Goal: Information Seeking & Learning: Learn about a topic

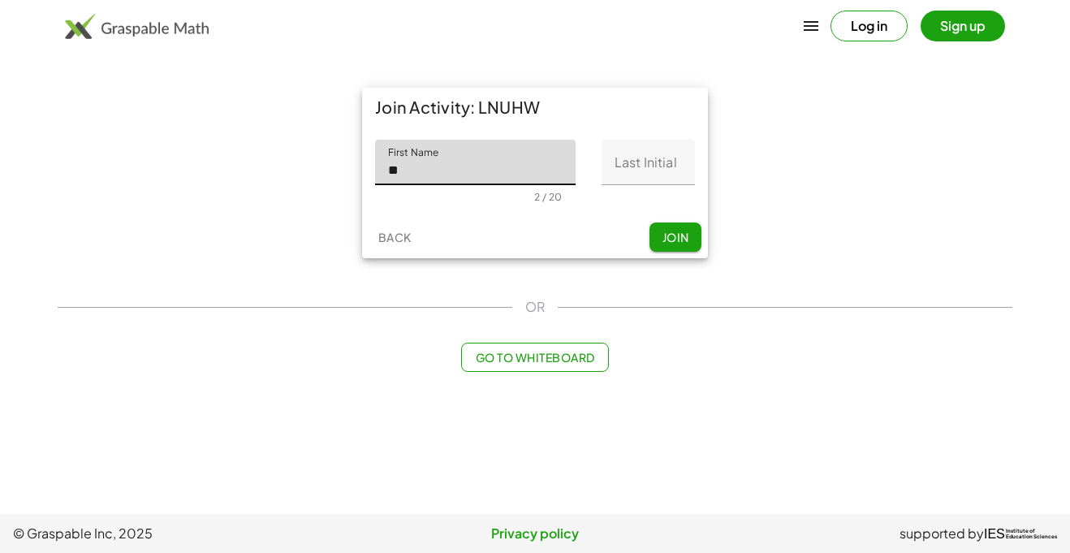
type input "*******"
click at [618, 154] on input "Last Initial" at bounding box center [647, 162] width 93 height 45
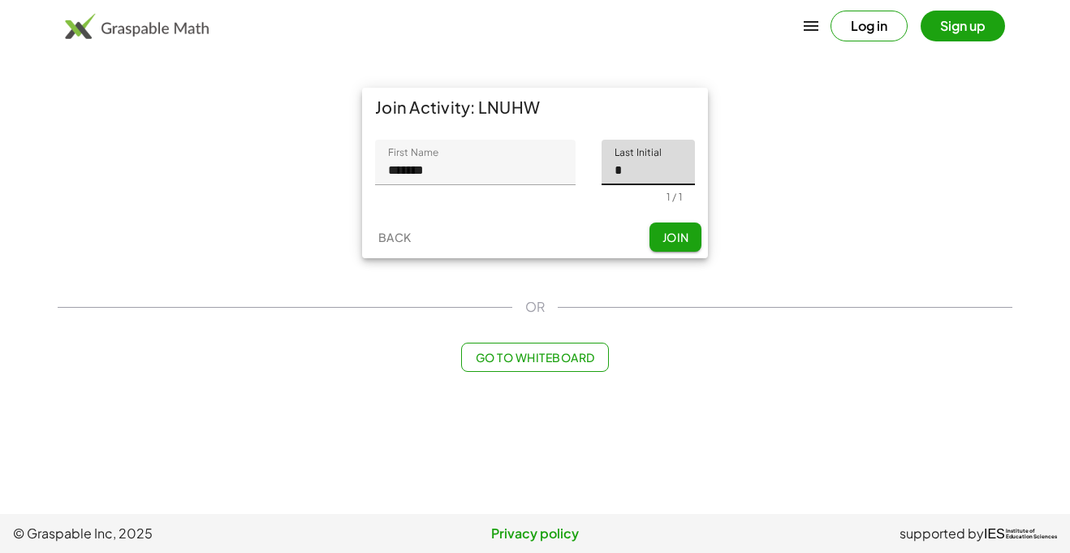
type input "*"
click at [696, 234] on button "Join" at bounding box center [675, 236] width 52 height 29
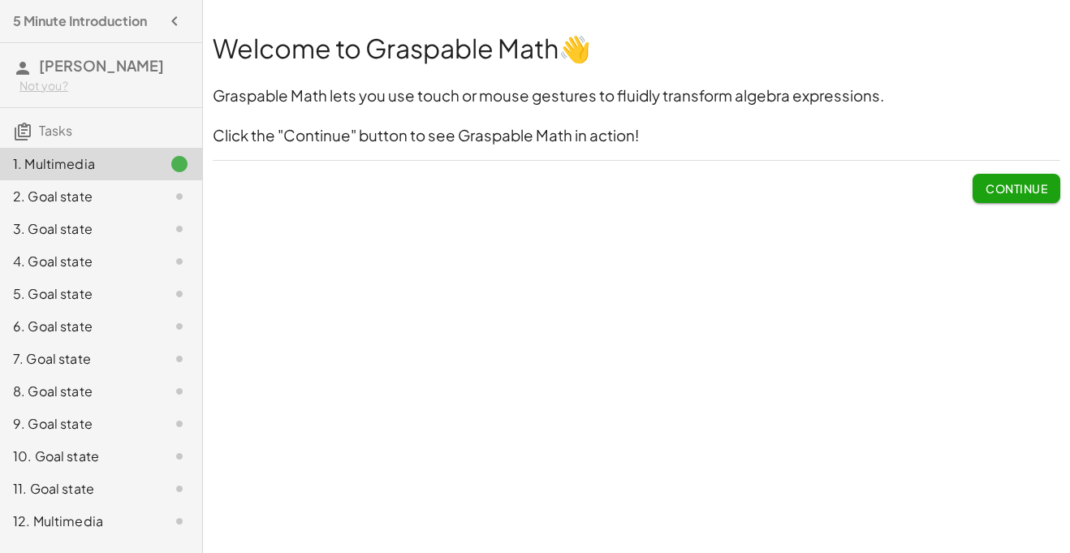
click at [1010, 183] on span "Continue" at bounding box center [1016, 188] width 62 height 15
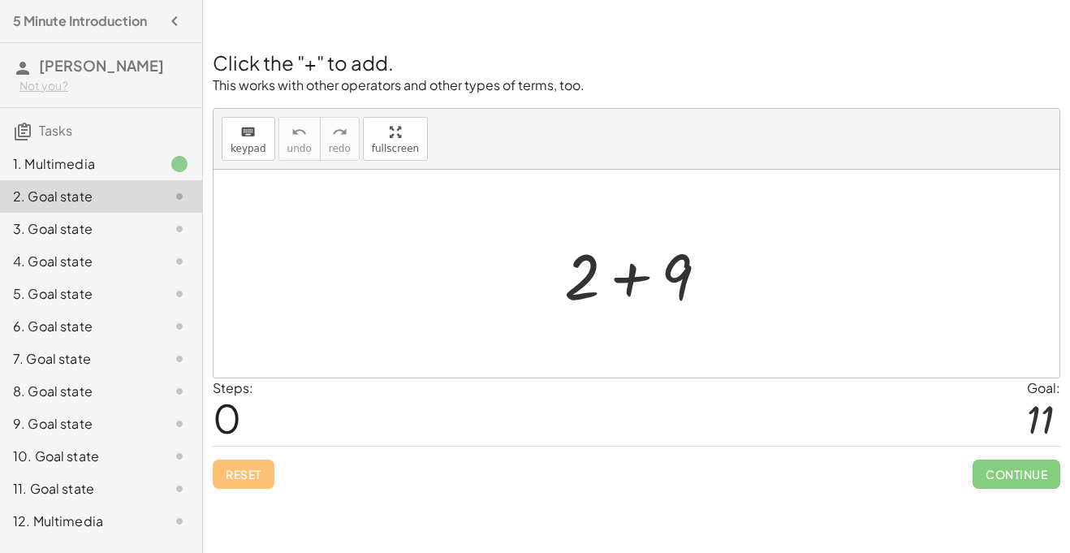
click at [609, 265] on div at bounding box center [642, 274] width 173 height 84
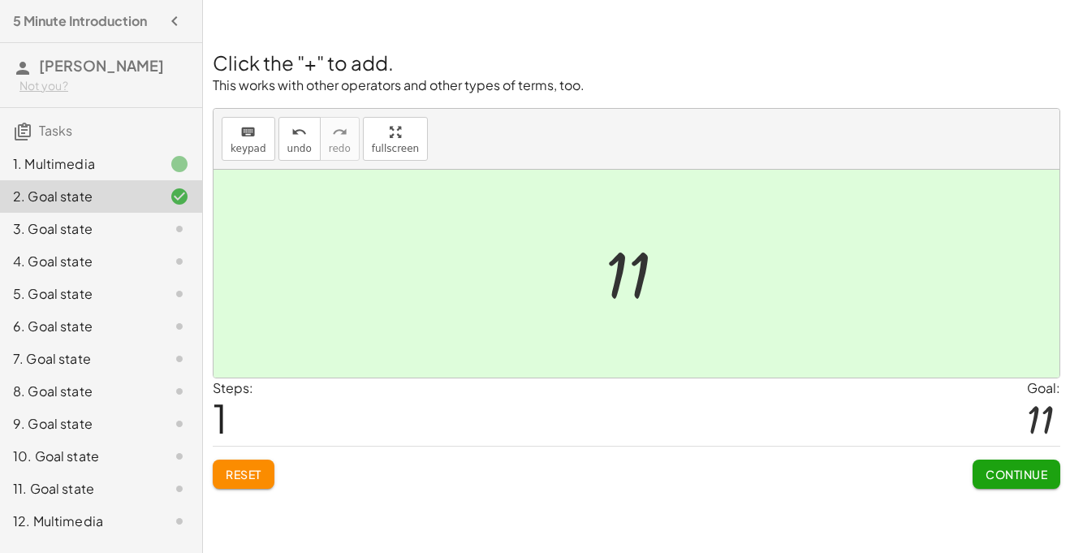
click at [1015, 474] on span "Continue" at bounding box center [1016, 474] width 62 height 15
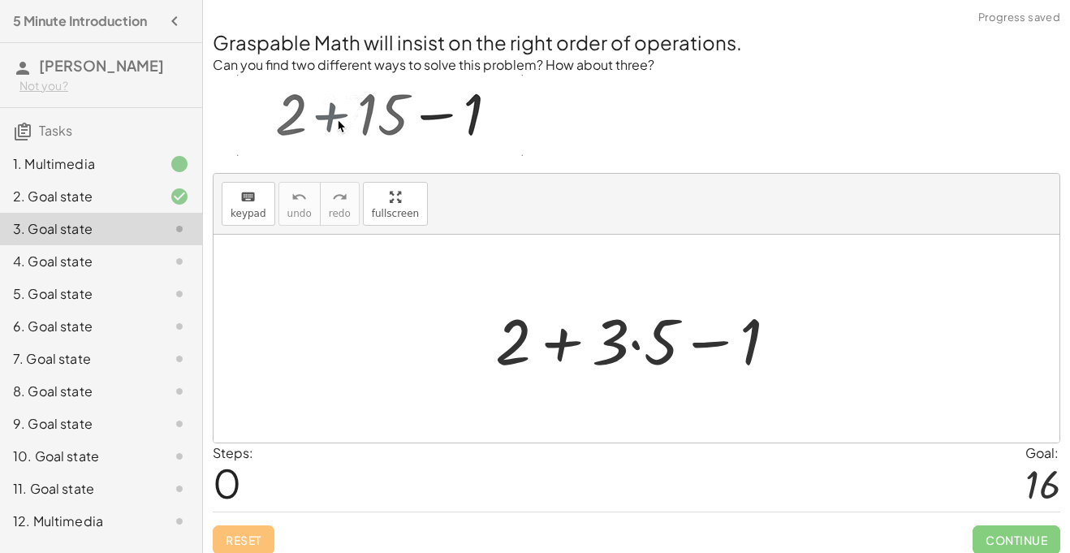
click at [569, 352] on div at bounding box center [643, 339] width 312 height 84
click at [709, 344] on div at bounding box center [643, 339] width 312 height 84
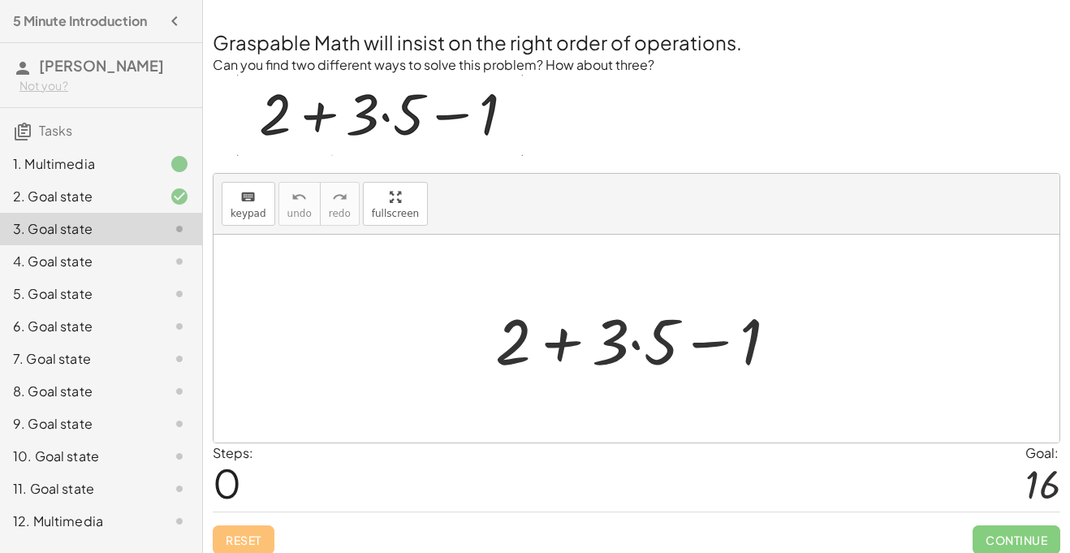
click at [635, 342] on div at bounding box center [643, 339] width 312 height 84
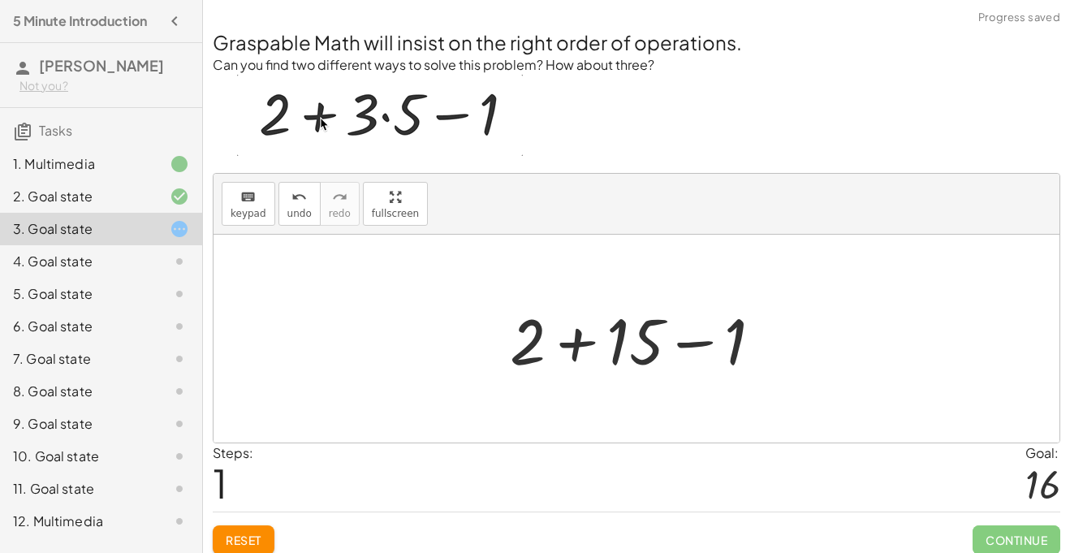
click at [569, 350] on div at bounding box center [643, 339] width 282 height 84
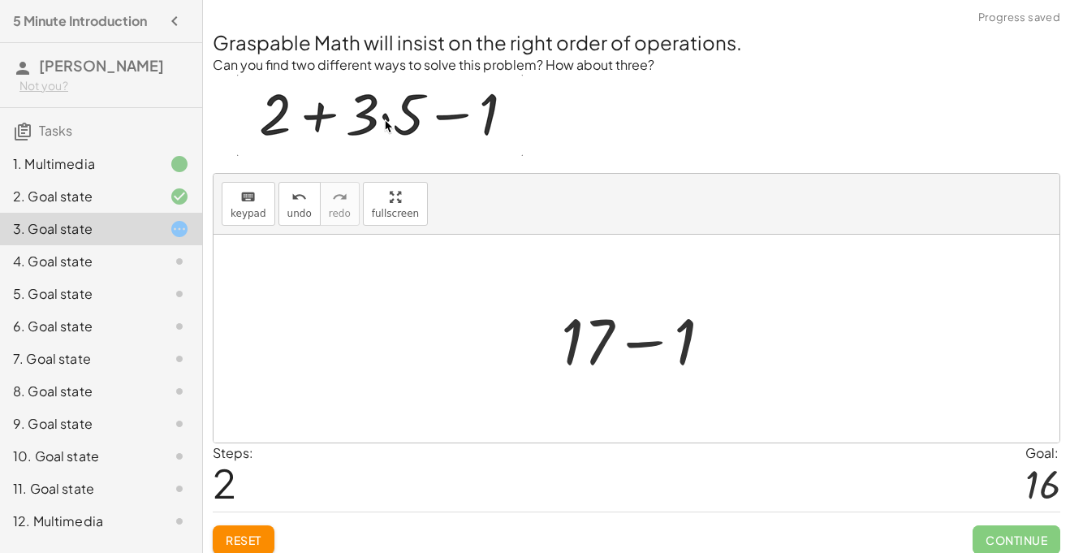
click at [632, 347] on div at bounding box center [643, 339] width 180 height 84
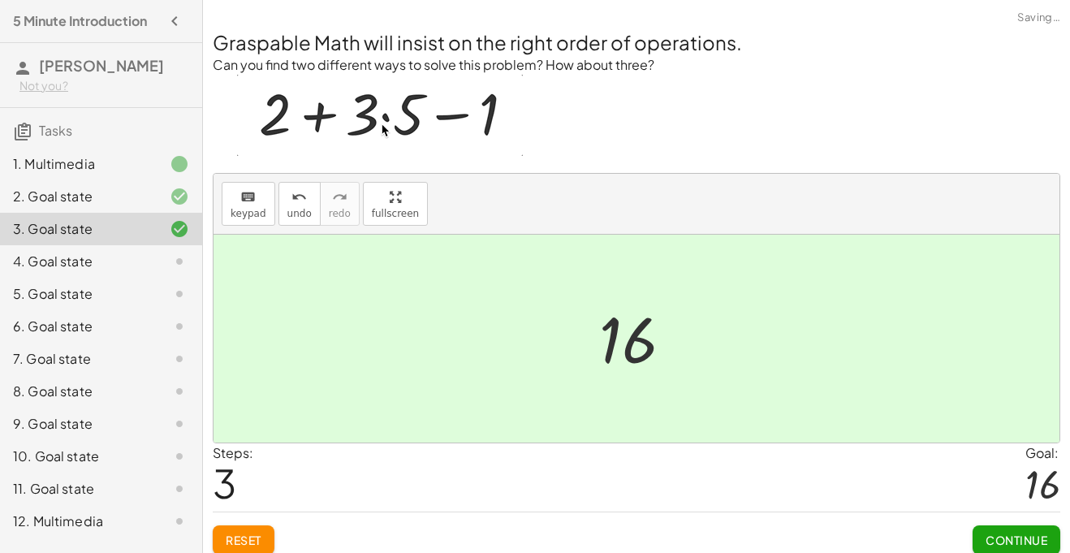
click at [992, 537] on span "Continue" at bounding box center [1016, 539] width 62 height 15
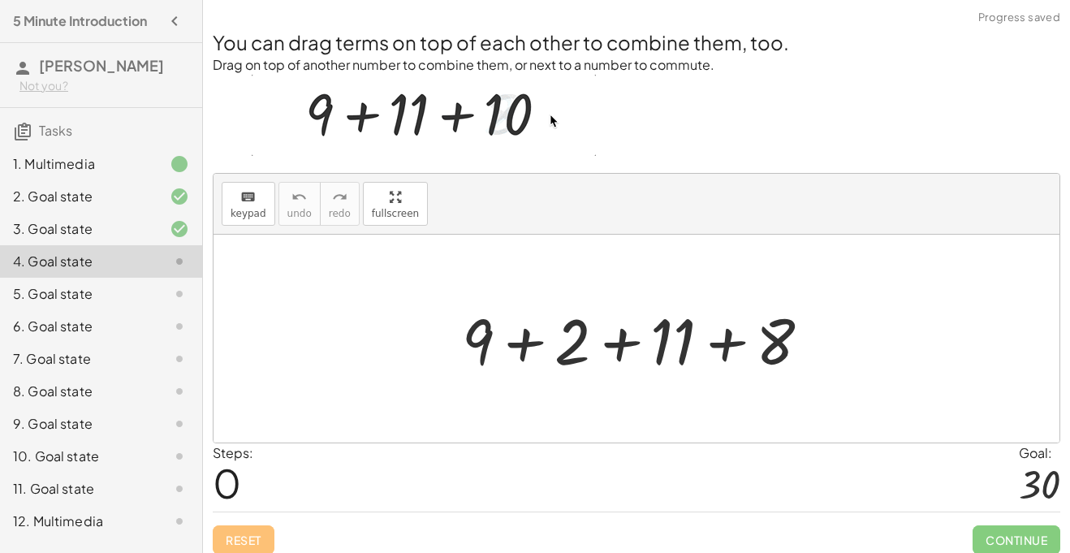
click at [516, 344] on div at bounding box center [643, 339] width 378 height 84
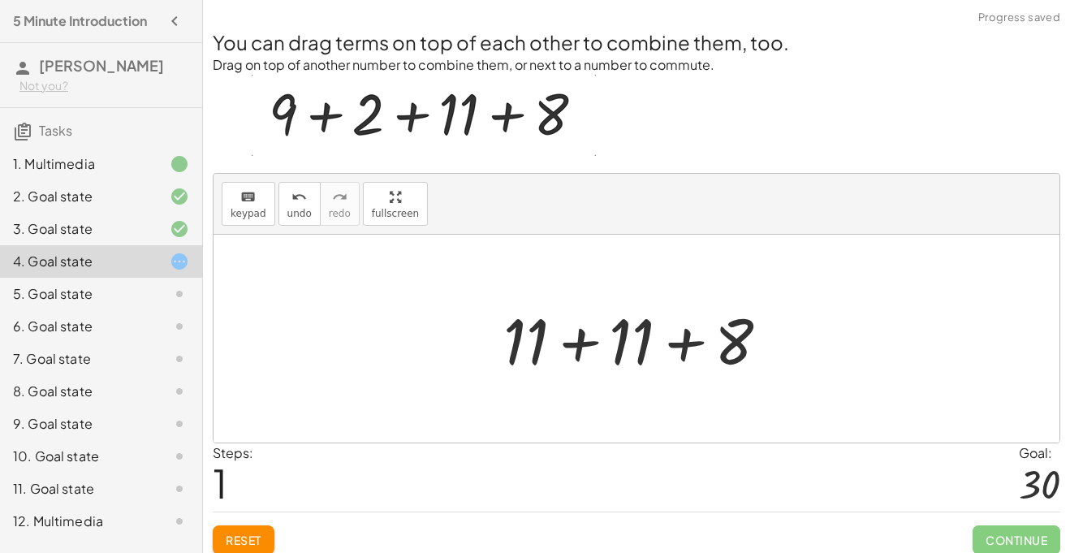
click at [575, 354] on div at bounding box center [642, 339] width 295 height 84
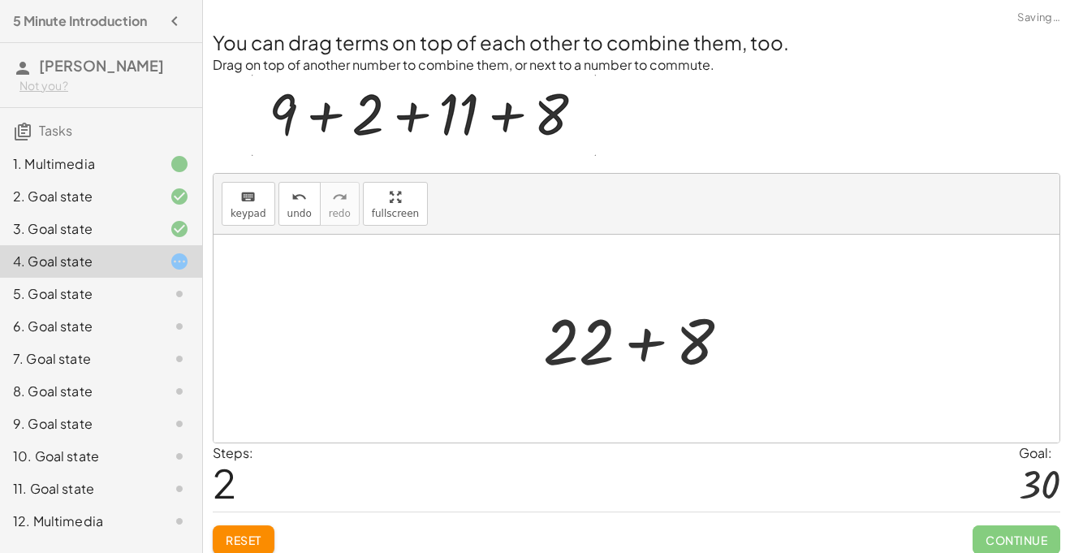
click at [631, 355] on div at bounding box center [643, 339] width 216 height 84
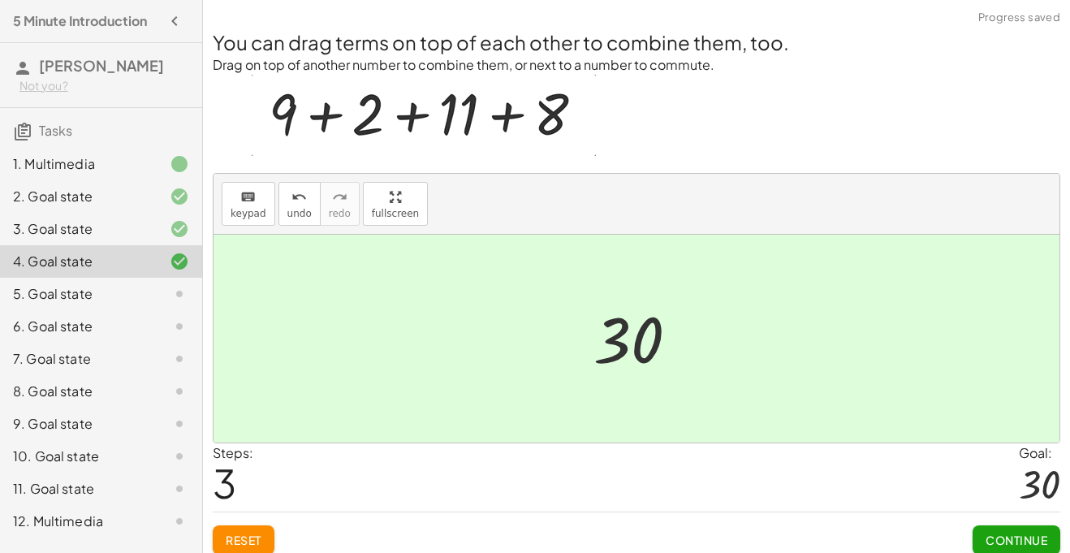
click at [1013, 535] on span "Continue" at bounding box center [1016, 539] width 62 height 15
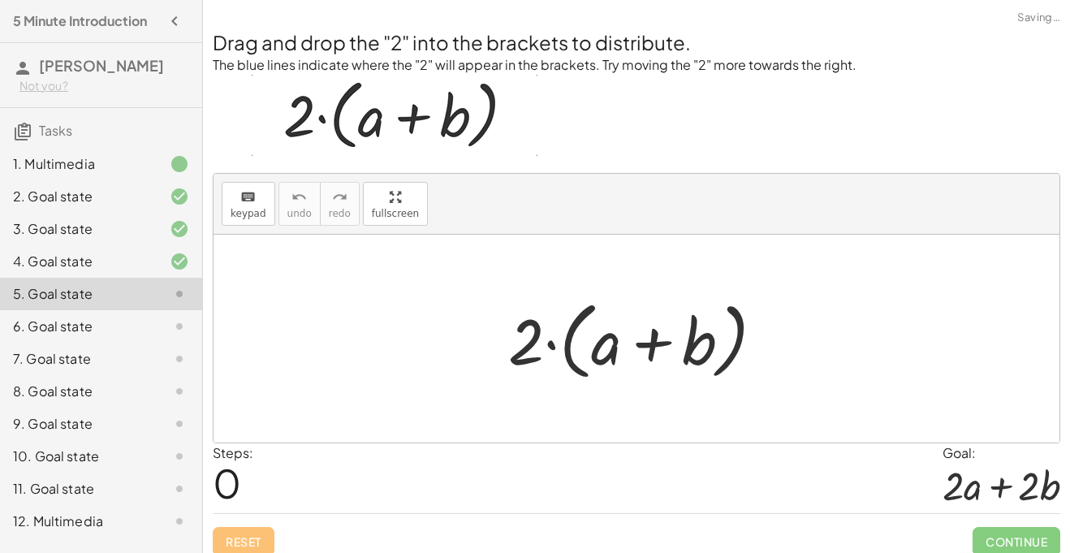
click at [644, 345] on div at bounding box center [642, 338] width 285 height 93
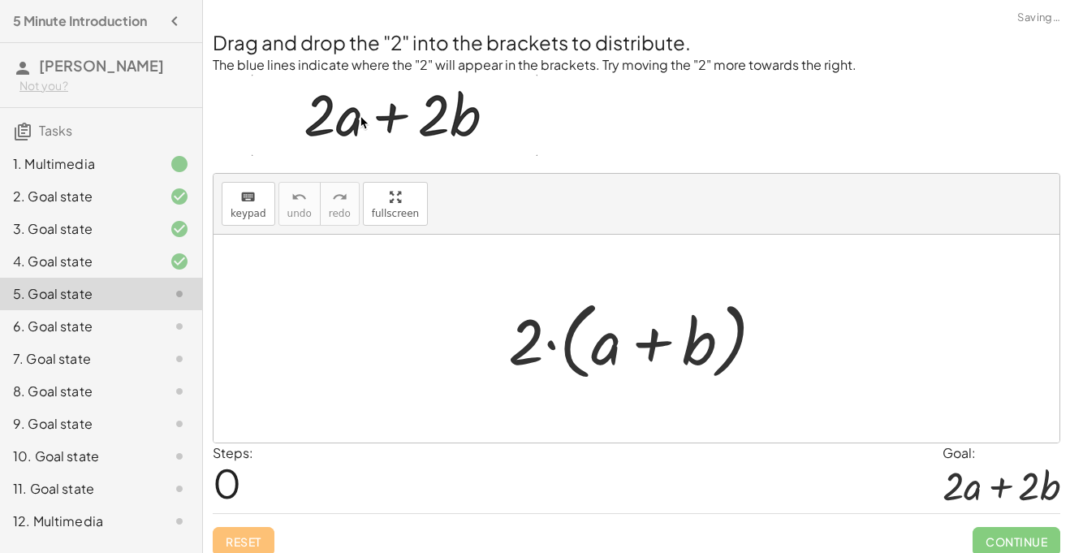
click at [548, 350] on div at bounding box center [642, 338] width 285 height 93
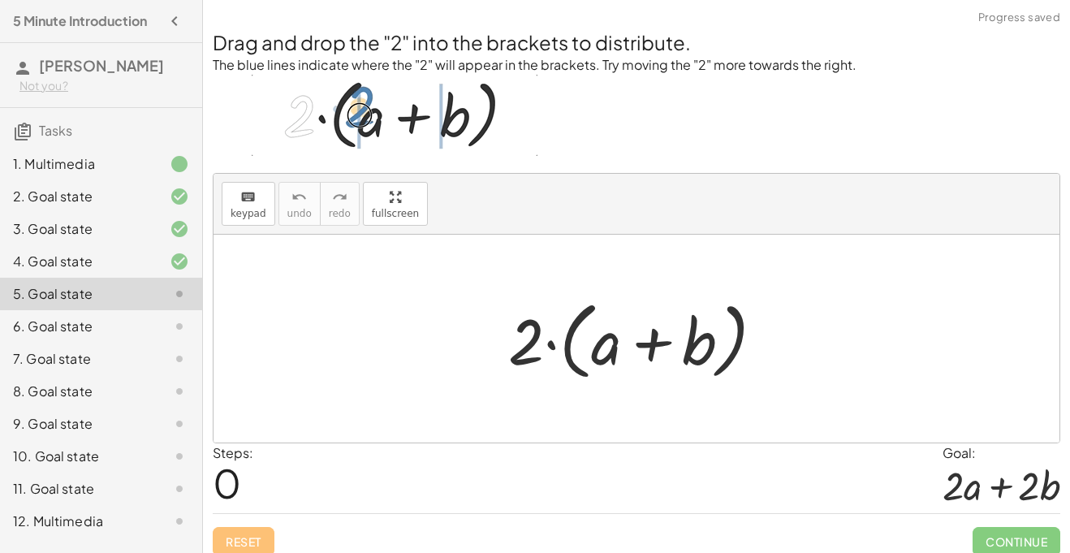
click at [578, 331] on div at bounding box center [642, 338] width 285 height 93
click at [571, 322] on div at bounding box center [642, 338] width 285 height 93
click at [581, 322] on div at bounding box center [642, 338] width 285 height 93
drag, startPoint x: 597, startPoint y: 356, endPoint x: 522, endPoint y: 337, distance: 77.0
click at [522, 337] on div at bounding box center [642, 338] width 285 height 93
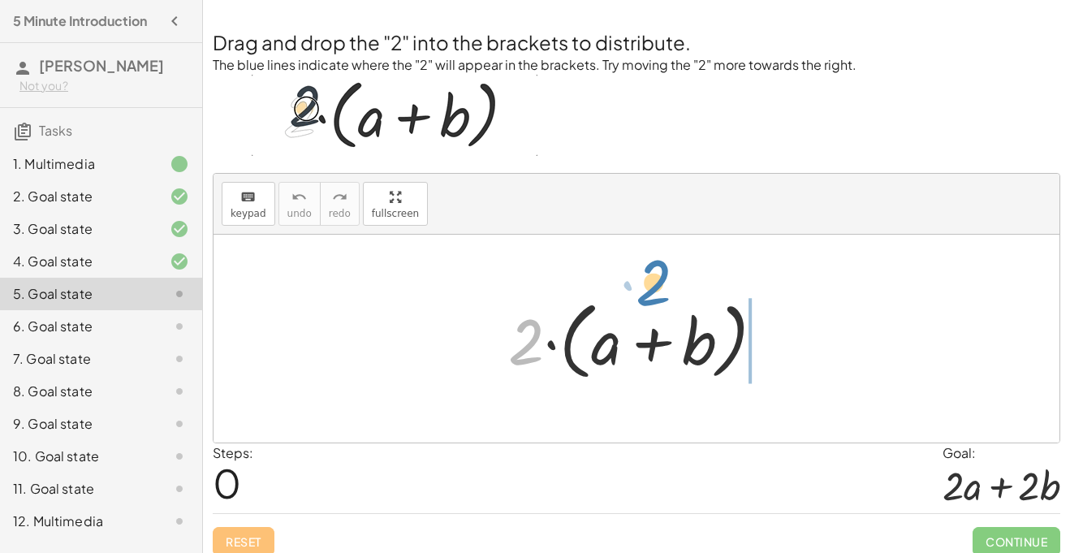
drag, startPoint x: 526, startPoint y: 343, endPoint x: 655, endPoint y: 285, distance: 141.7
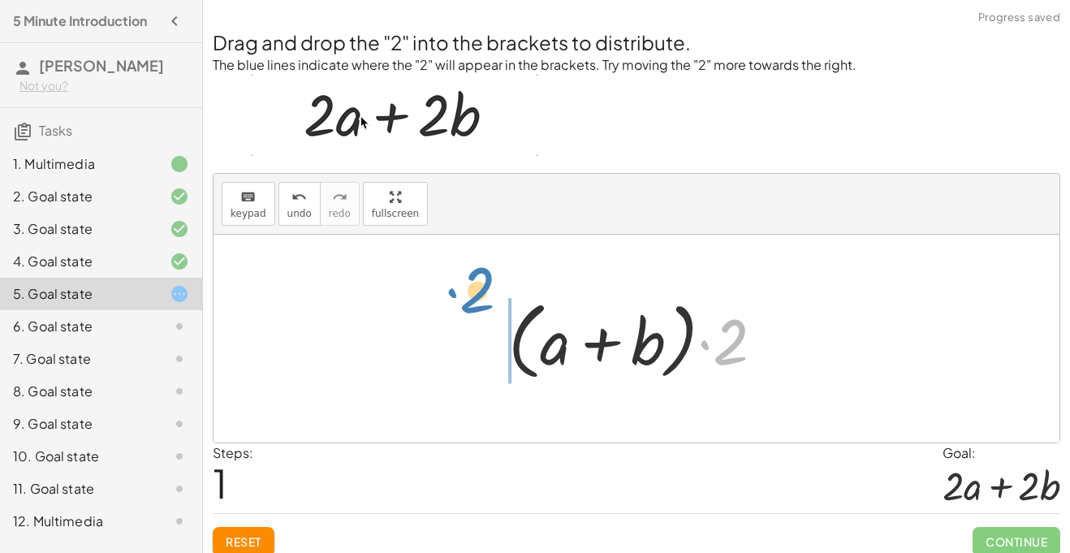
drag, startPoint x: 735, startPoint y: 360, endPoint x: 483, endPoint y: 340, distance: 253.2
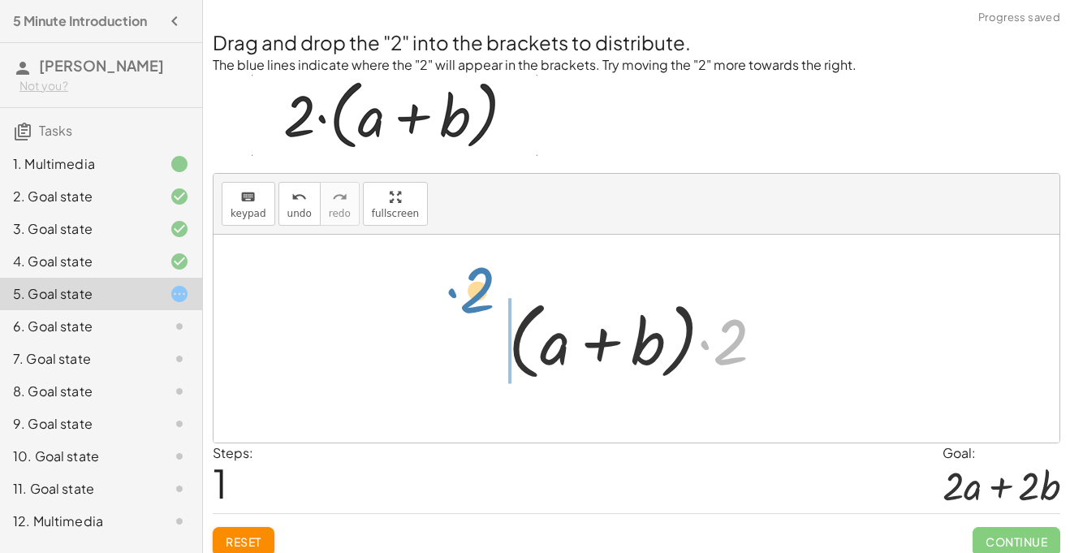
click at [484, 340] on div "· 2 · ( + a + b ) · 2 · 2 · ( + a + b )" at bounding box center [636, 338] width 305 height 101
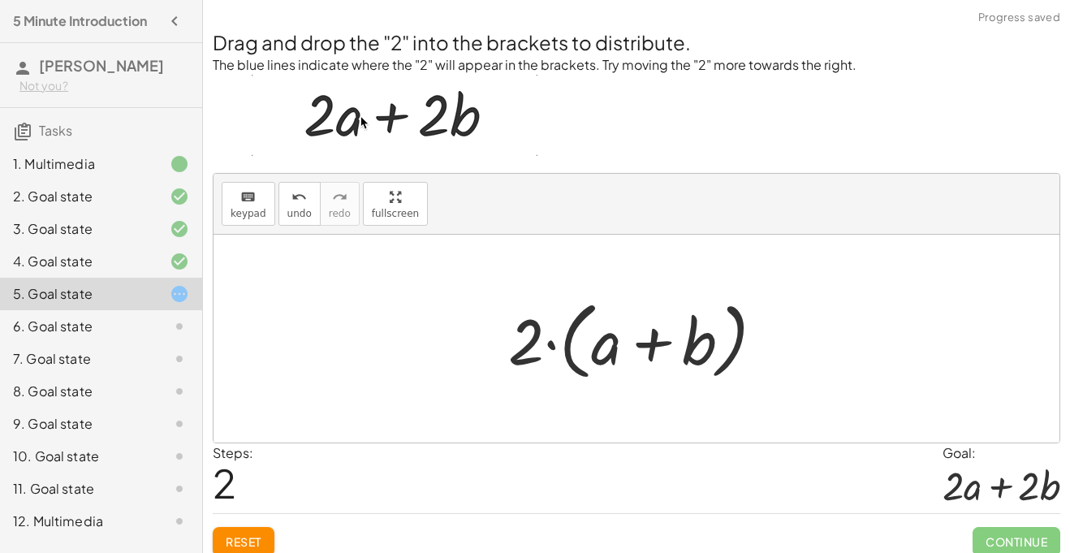
click at [534, 347] on div at bounding box center [642, 338] width 285 height 93
click at [552, 344] on div at bounding box center [642, 338] width 285 height 93
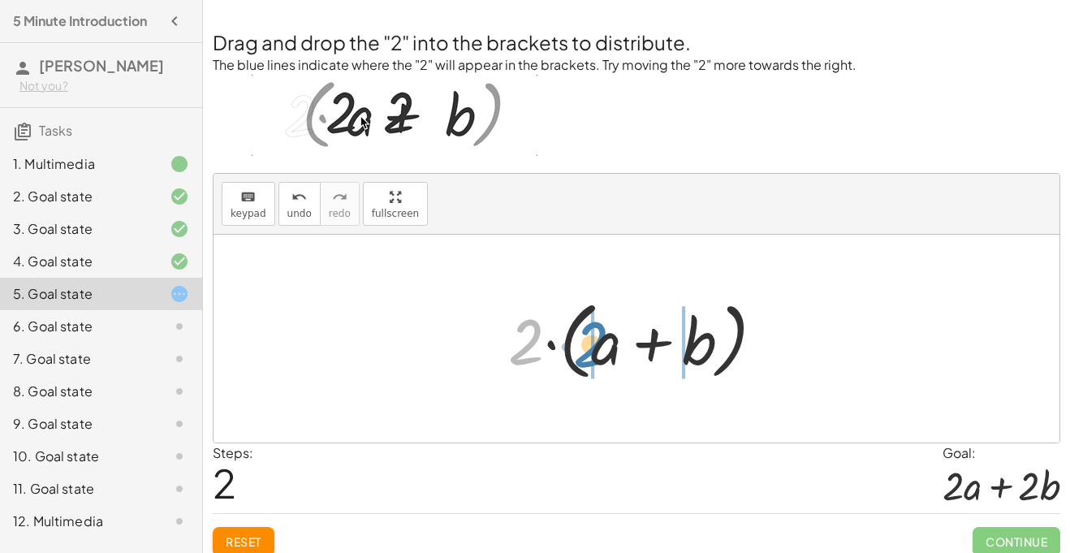
drag, startPoint x: 529, startPoint y: 337, endPoint x: 594, endPoint y: 344, distance: 65.3
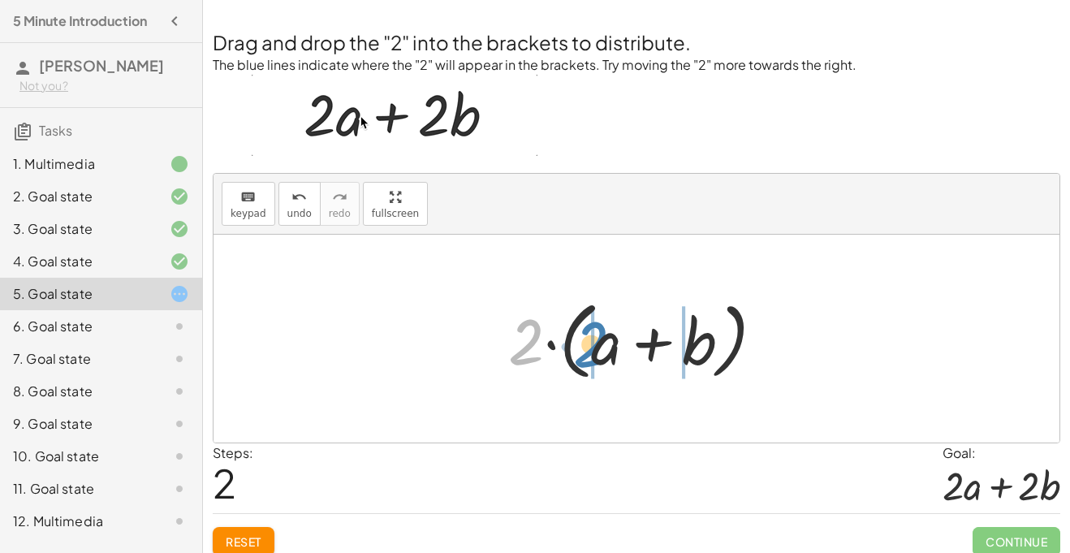
click at [594, 344] on div at bounding box center [642, 338] width 285 height 93
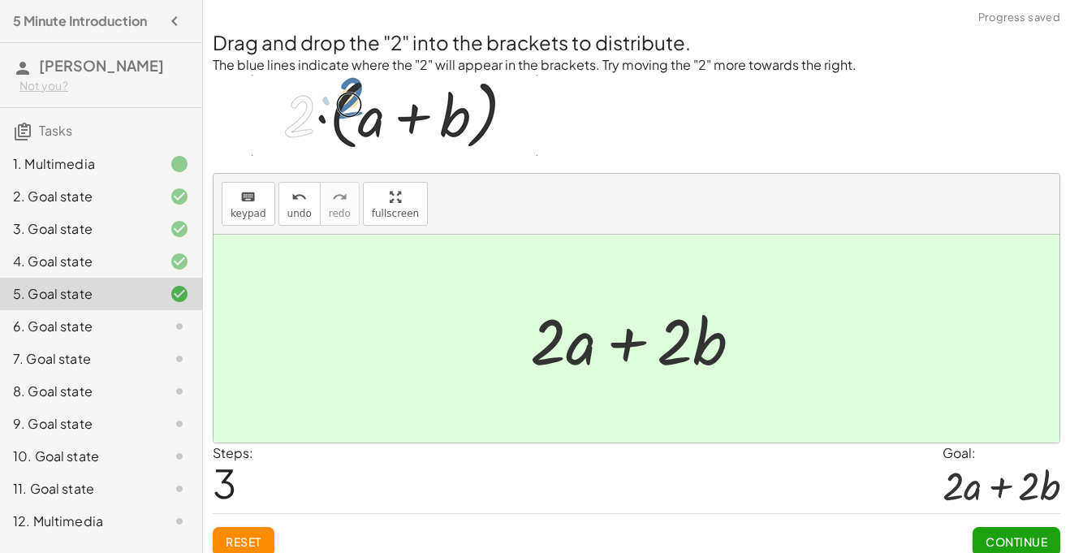
click at [630, 343] on div at bounding box center [642, 339] width 241 height 84
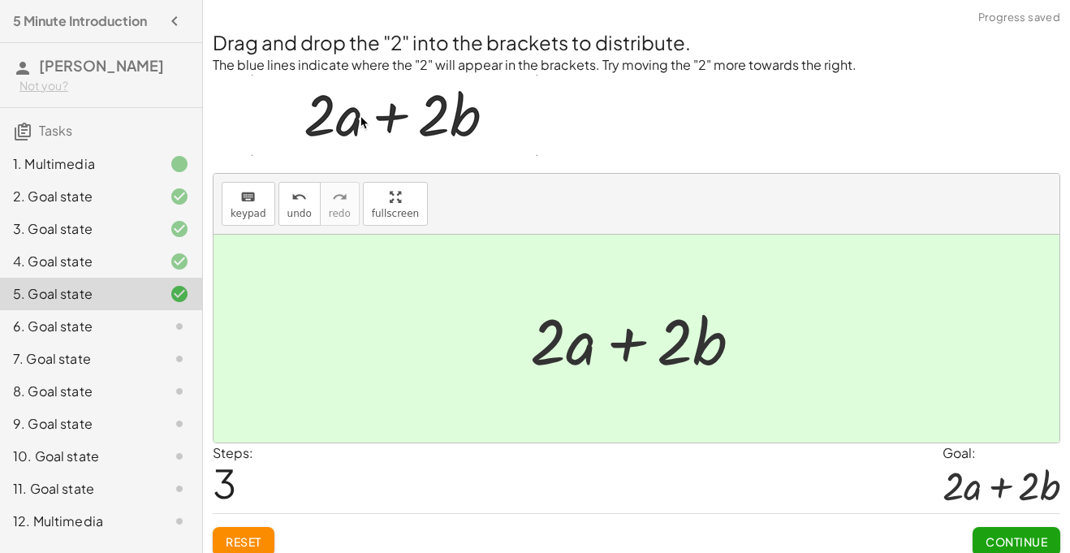
click at [1000, 544] on span "Continue" at bounding box center [1016, 541] width 62 height 15
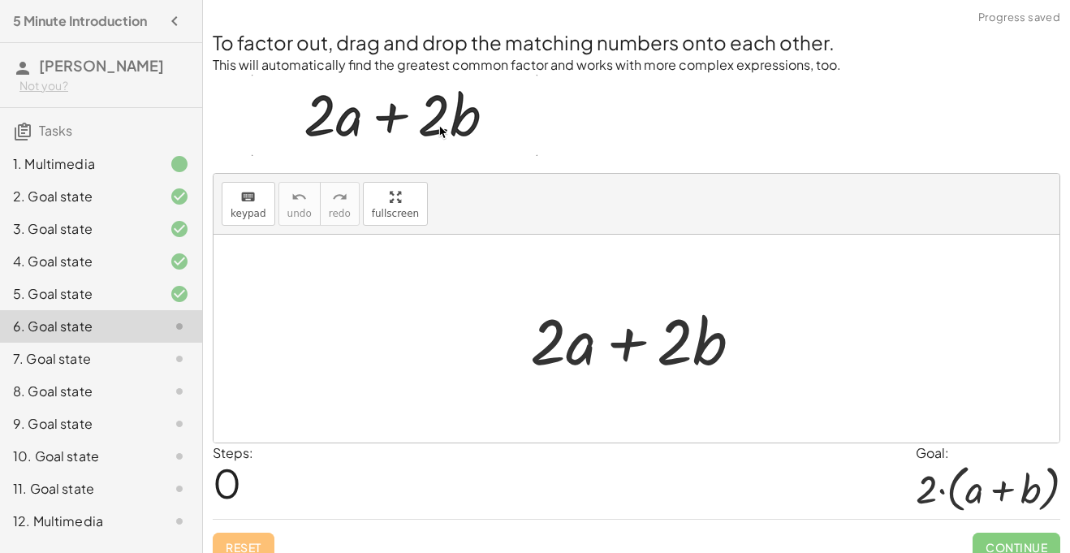
click at [638, 347] on div at bounding box center [642, 339] width 241 height 84
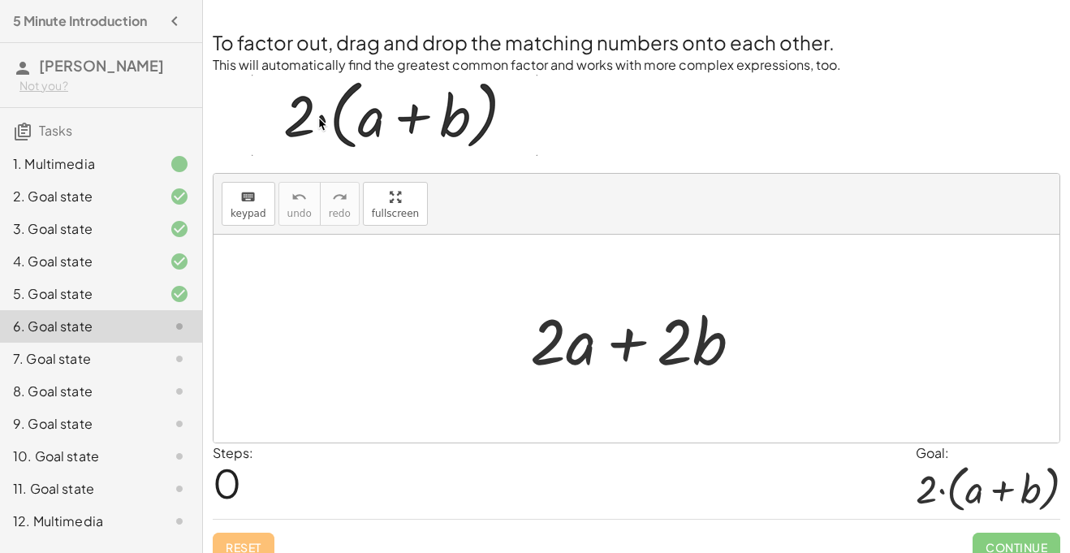
click at [707, 359] on div at bounding box center [642, 339] width 241 height 84
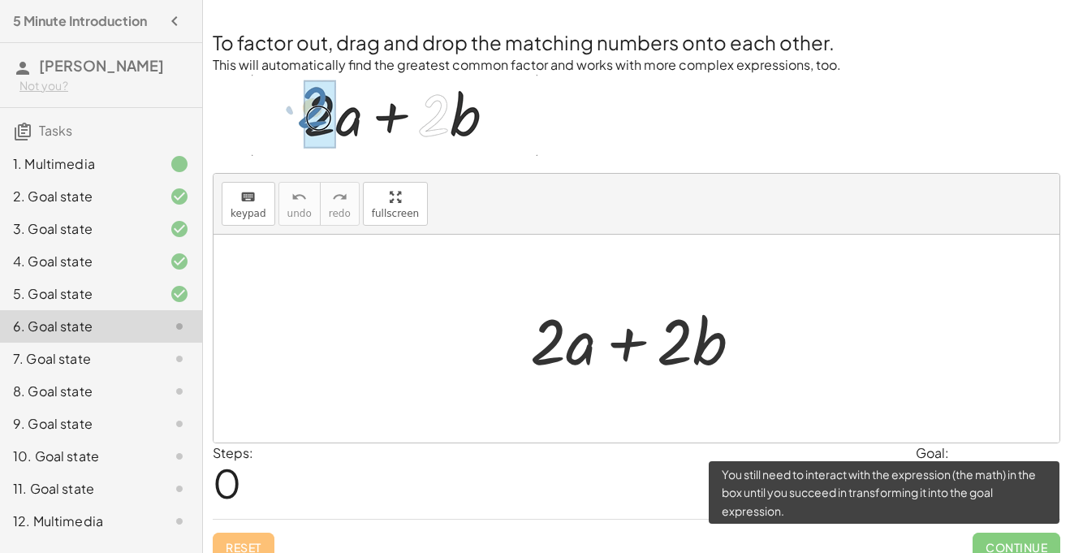
scroll to position [19, 0]
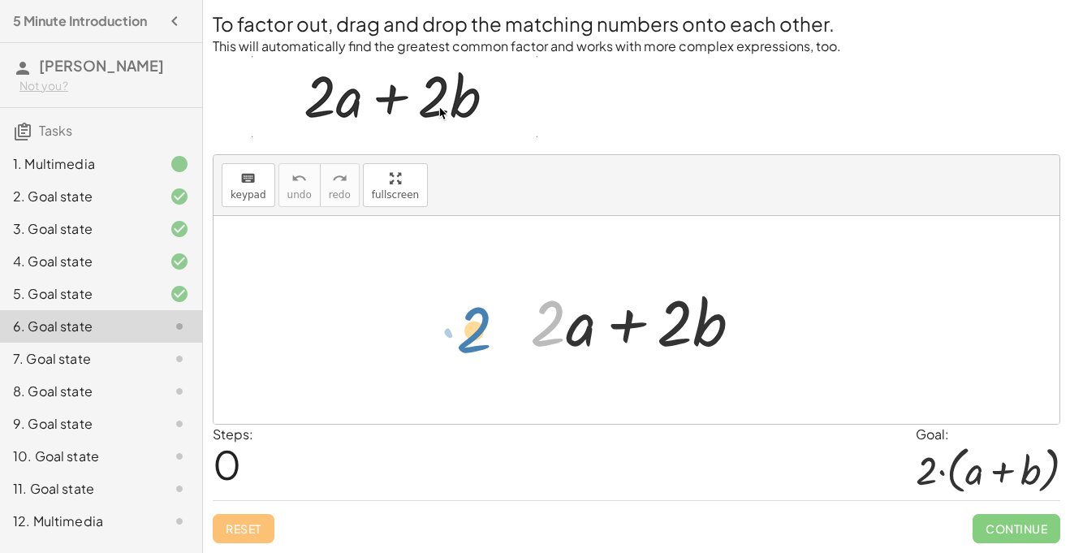
drag, startPoint x: 545, startPoint y: 325, endPoint x: 471, endPoint y: 343, distance: 76.2
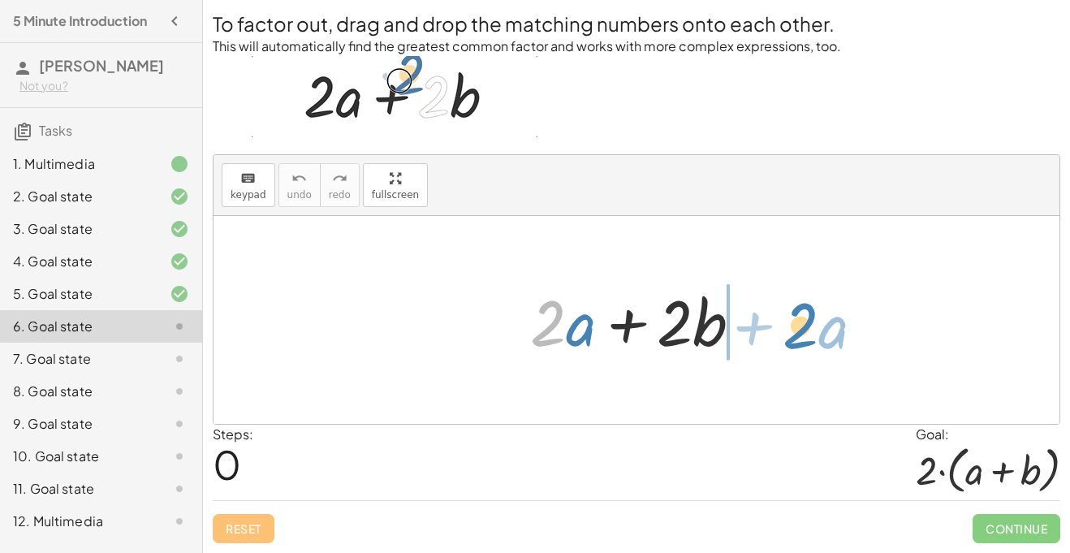
drag, startPoint x: 553, startPoint y: 313, endPoint x: 805, endPoint y: 316, distance: 252.4
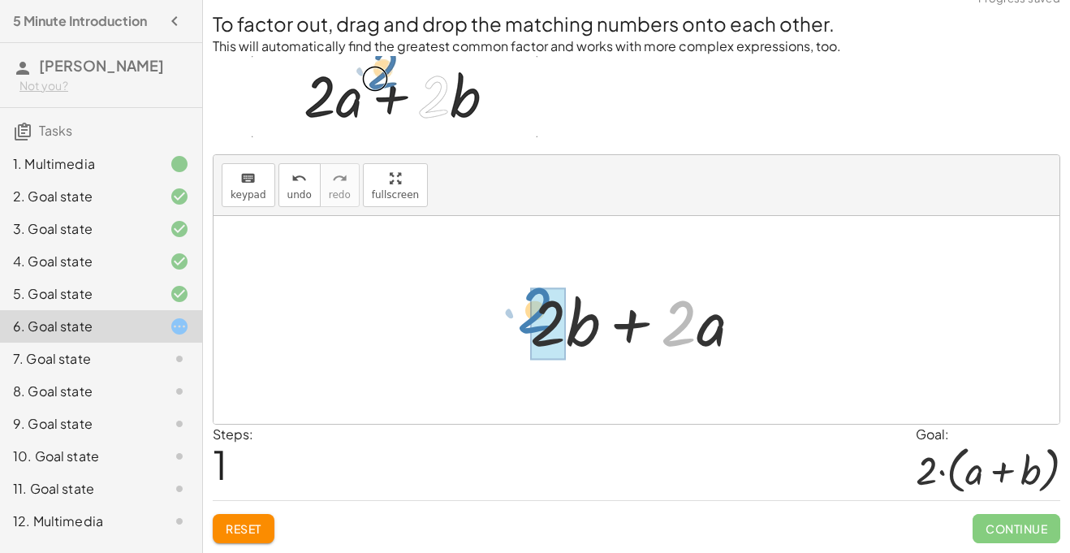
drag, startPoint x: 689, startPoint y: 336, endPoint x: 524, endPoint y: 343, distance: 165.7
click at [524, 343] on div at bounding box center [642, 320] width 241 height 84
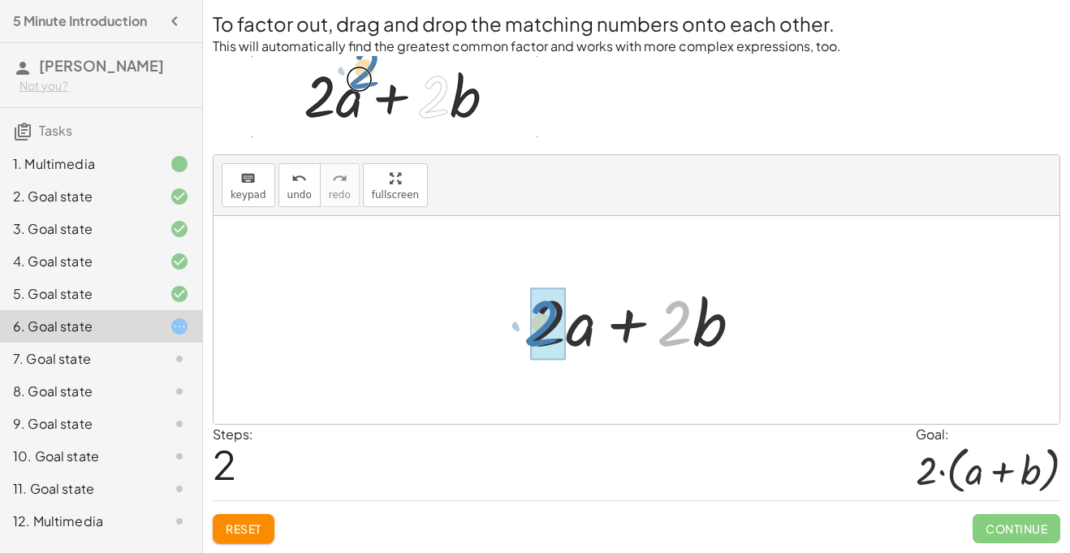
drag, startPoint x: 676, startPoint y: 322, endPoint x: 543, endPoint y: 322, distance: 133.1
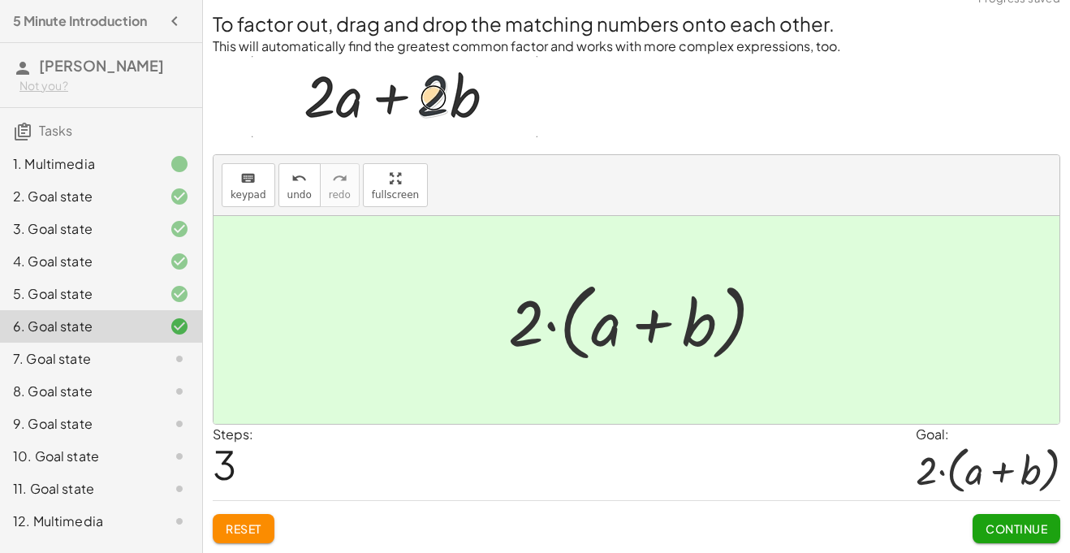
click at [1043, 536] on button "Continue" at bounding box center [1016, 528] width 88 height 29
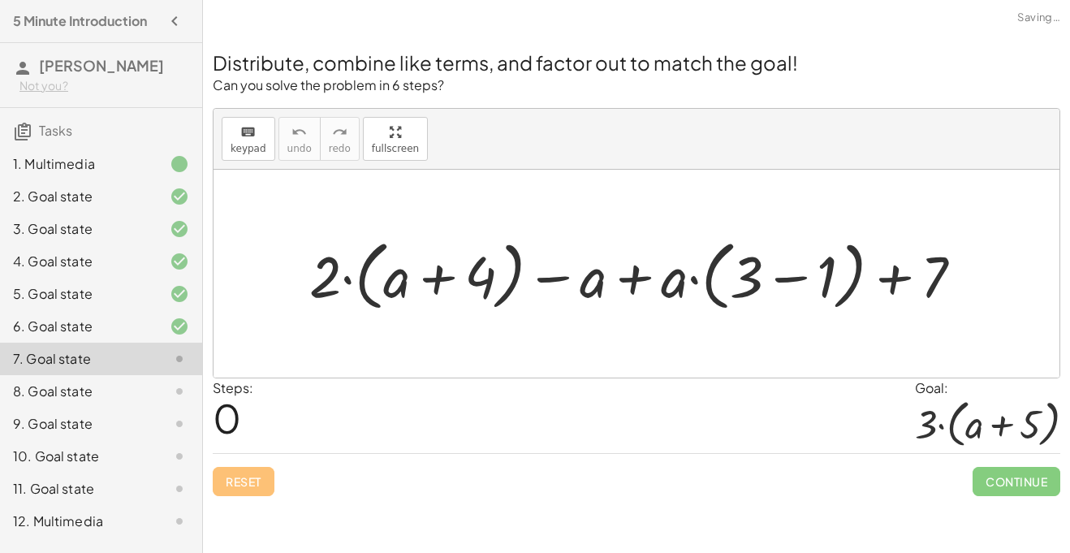
scroll to position [0, 0]
click at [770, 290] on div at bounding box center [642, 273] width 683 height 84
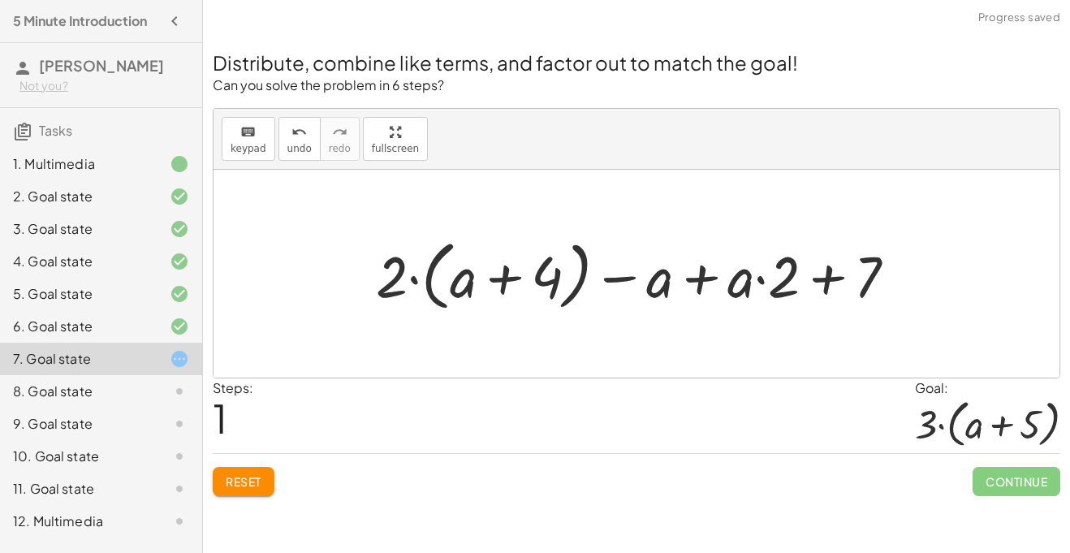
click at [512, 273] on div at bounding box center [642, 273] width 549 height 84
click at [702, 278] on div at bounding box center [642, 273] width 549 height 84
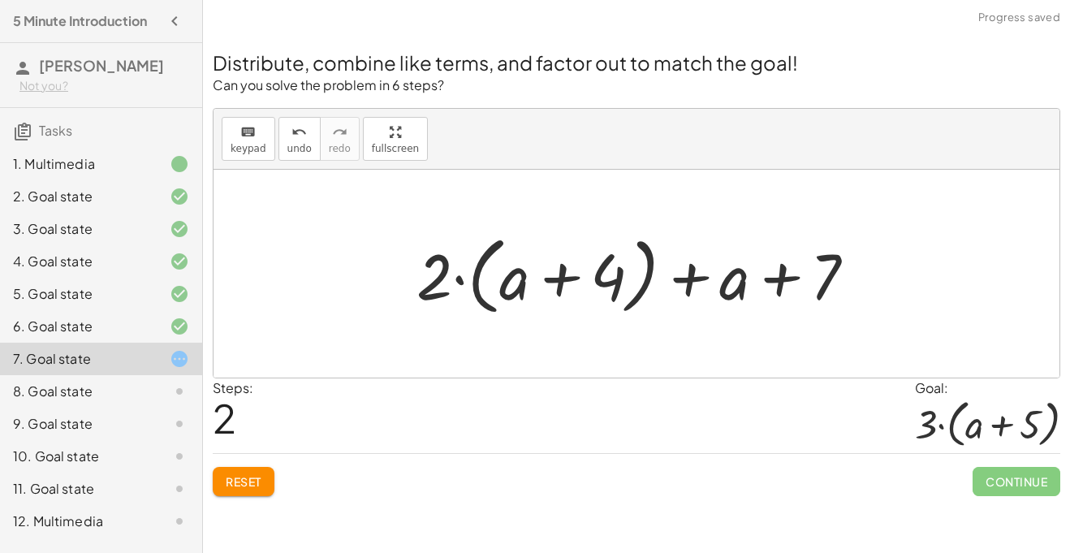
click at [758, 274] on div at bounding box center [642, 273] width 468 height 93
drag, startPoint x: 443, startPoint y: 266, endPoint x: 503, endPoint y: 280, distance: 61.6
click at [503, 280] on div at bounding box center [642, 273] width 468 height 93
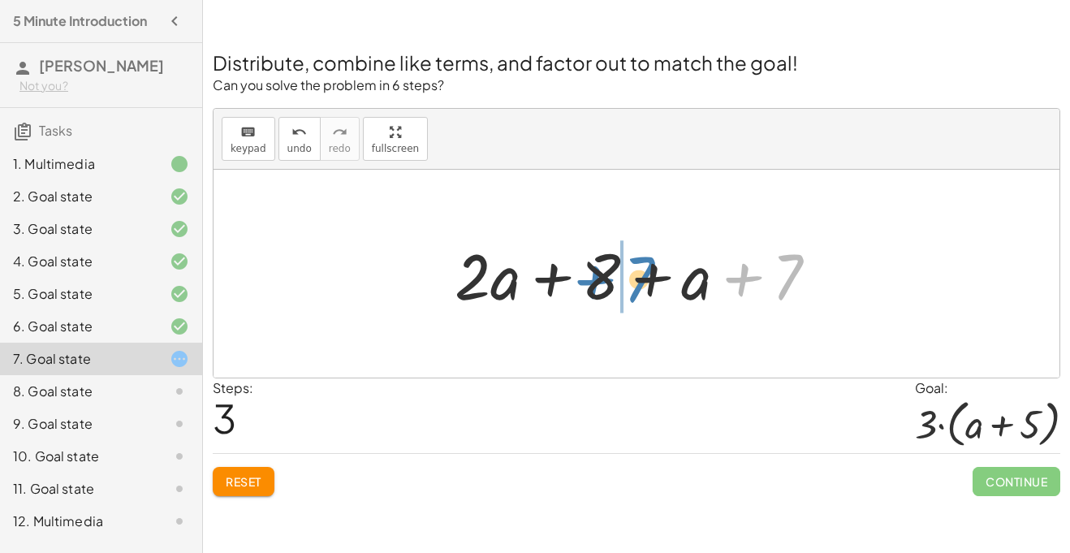
drag, startPoint x: 774, startPoint y: 279, endPoint x: 625, endPoint y: 282, distance: 148.6
click at [625, 282] on div at bounding box center [642, 274] width 392 height 84
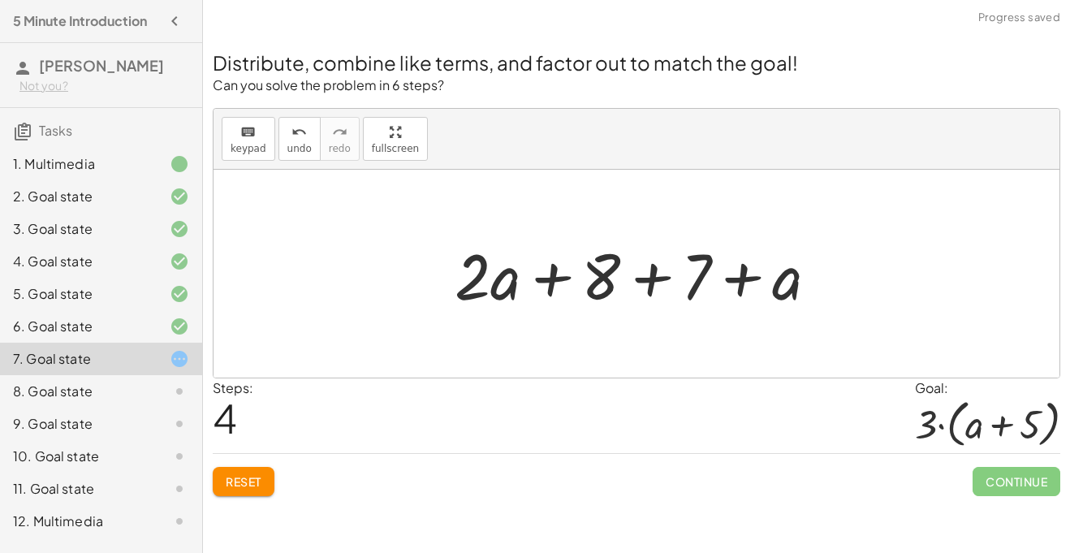
click at [647, 280] on div at bounding box center [642, 274] width 392 height 84
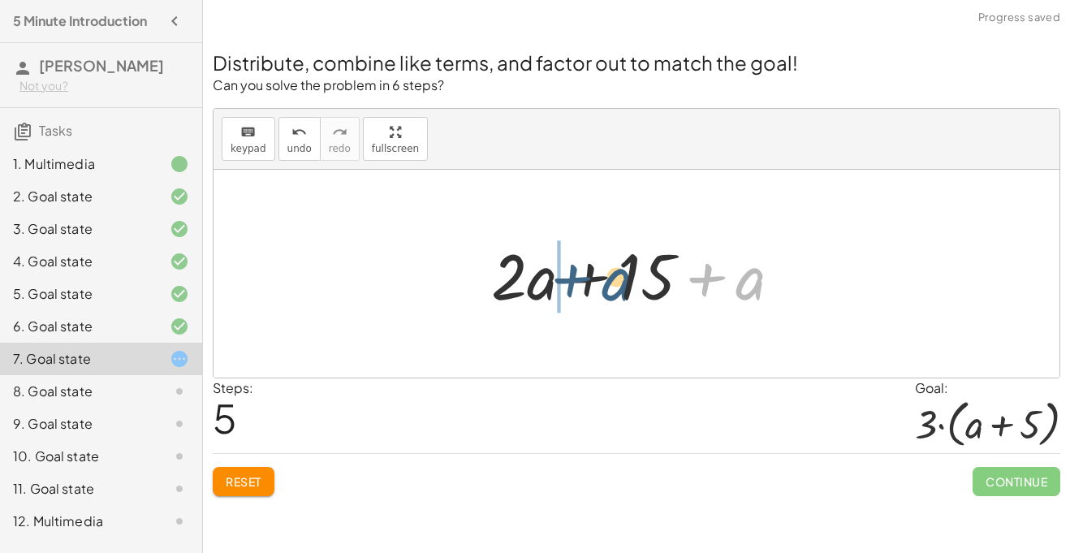
drag, startPoint x: 753, startPoint y: 285, endPoint x: 618, endPoint y: 289, distance: 134.8
click at [618, 289] on div at bounding box center [643, 274] width 320 height 84
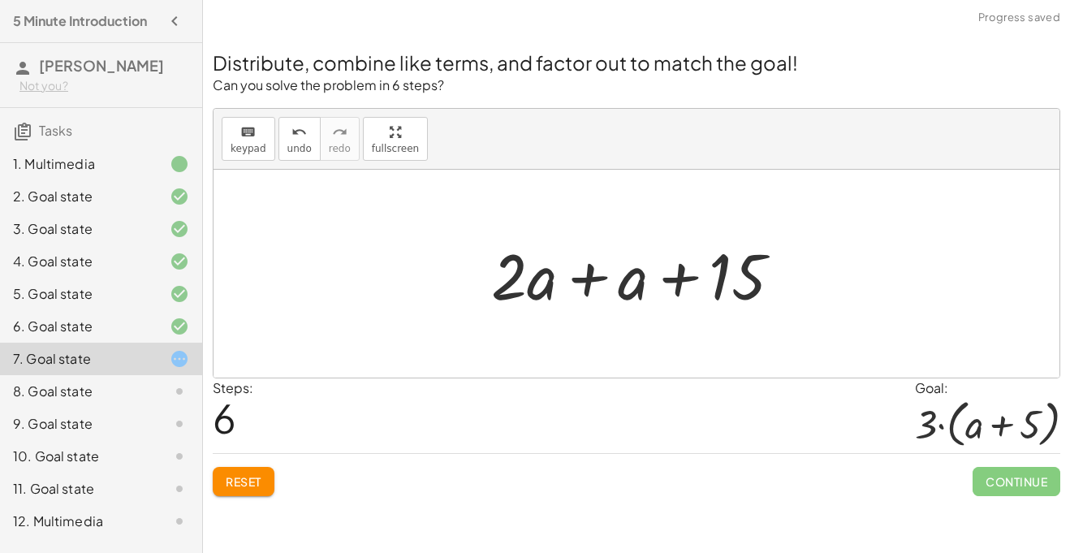
click at [583, 278] on div at bounding box center [643, 274] width 320 height 84
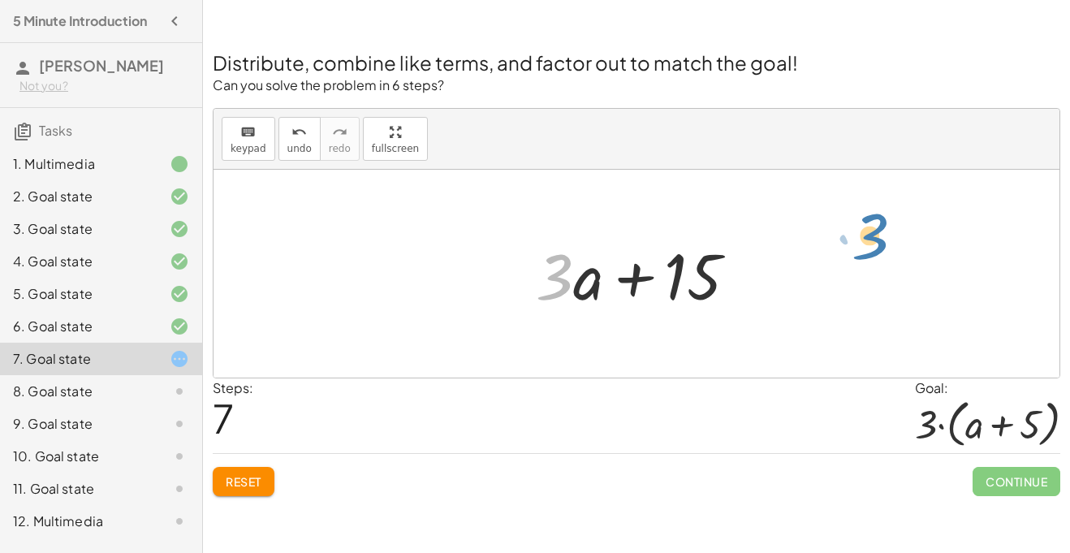
drag, startPoint x: 552, startPoint y: 287, endPoint x: 867, endPoint y: 246, distance: 317.5
click at [867, 246] on div "+ · 2 · ( + a + 4 ) − a + · a · ( + 3 − 1 ) + 7 + · 2 · ( + a + 4 ) − a + · a ·…" at bounding box center [636, 274] width 846 height 208
click at [689, 278] on div at bounding box center [643, 274] width 231 height 84
click at [700, 279] on div at bounding box center [643, 274] width 231 height 84
drag, startPoint x: 559, startPoint y: 283, endPoint x: 460, endPoint y: 284, distance: 99.0
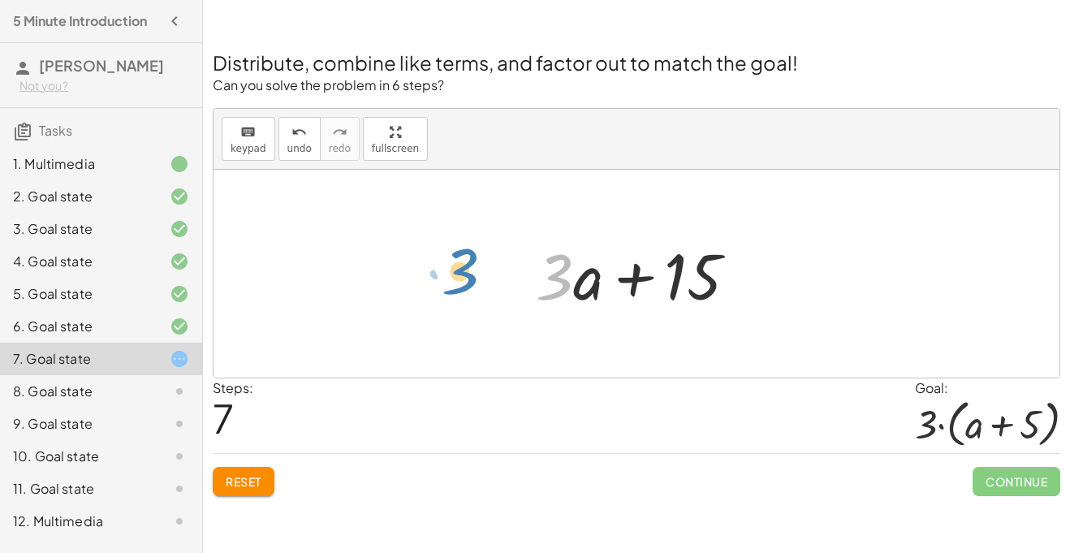
click at [460, 284] on div "+ · 2 · ( + a + 4 ) − a + · a · ( + 3 − 1 ) + 7 + · 2 · ( + a + 4 ) − a + · a ·…" at bounding box center [636, 274] width 846 height 208
click at [298, 146] on span "undo" at bounding box center [299, 148] width 24 height 11
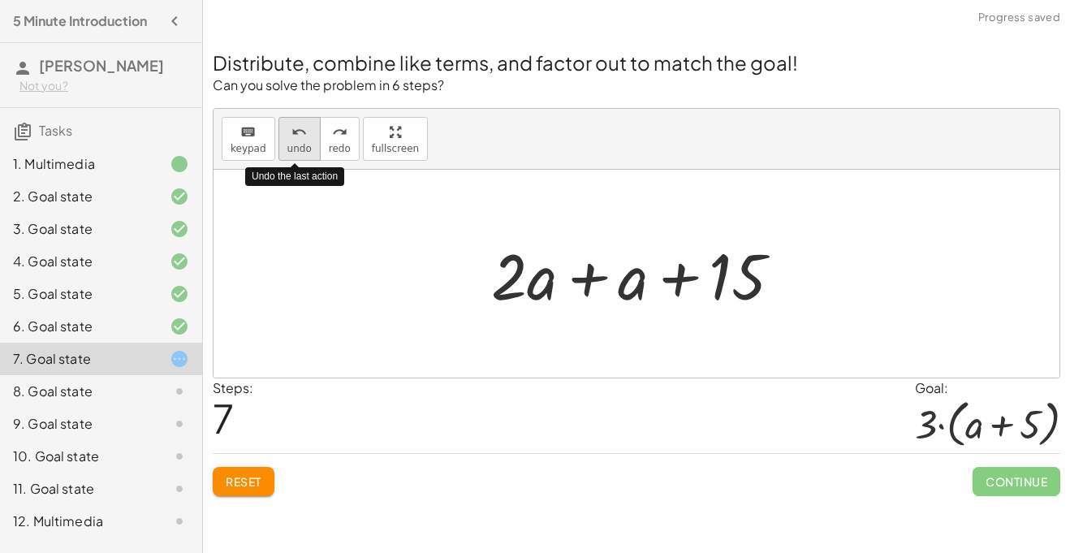
click at [298, 146] on span "undo" at bounding box center [299, 148] width 24 height 11
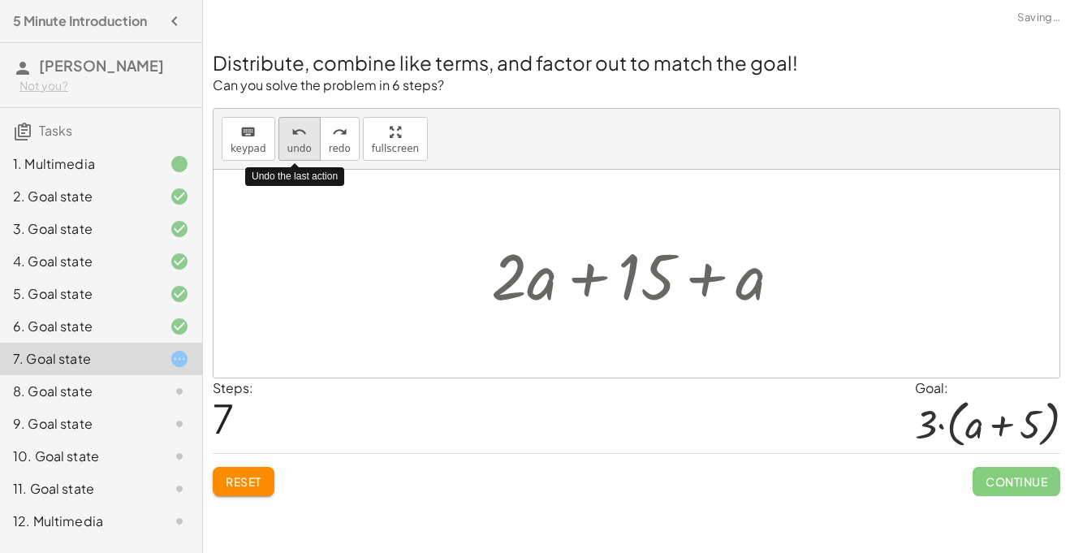
click at [298, 146] on span "undo" at bounding box center [299, 148] width 24 height 11
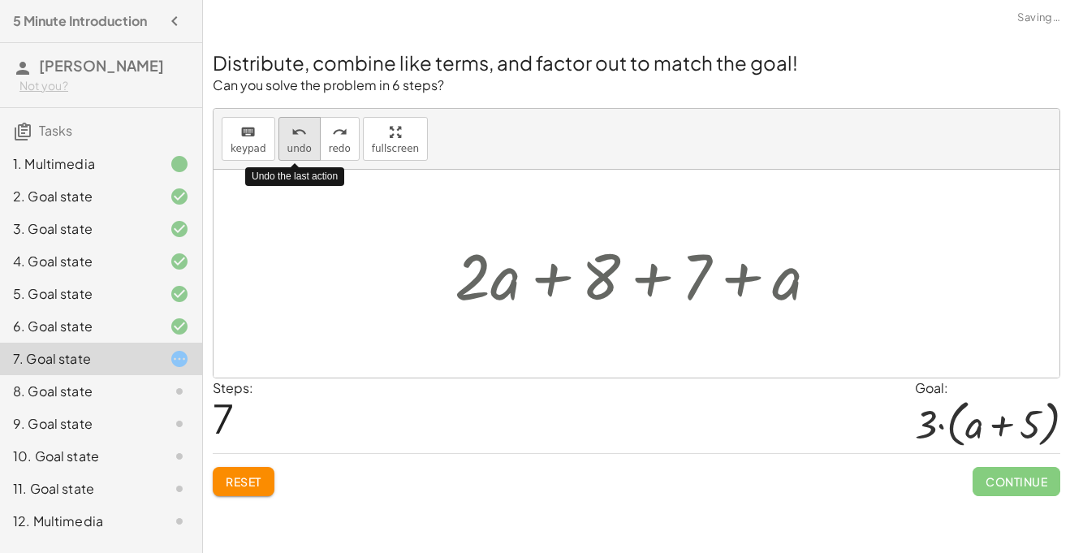
click at [298, 146] on span "undo" at bounding box center [299, 148] width 24 height 11
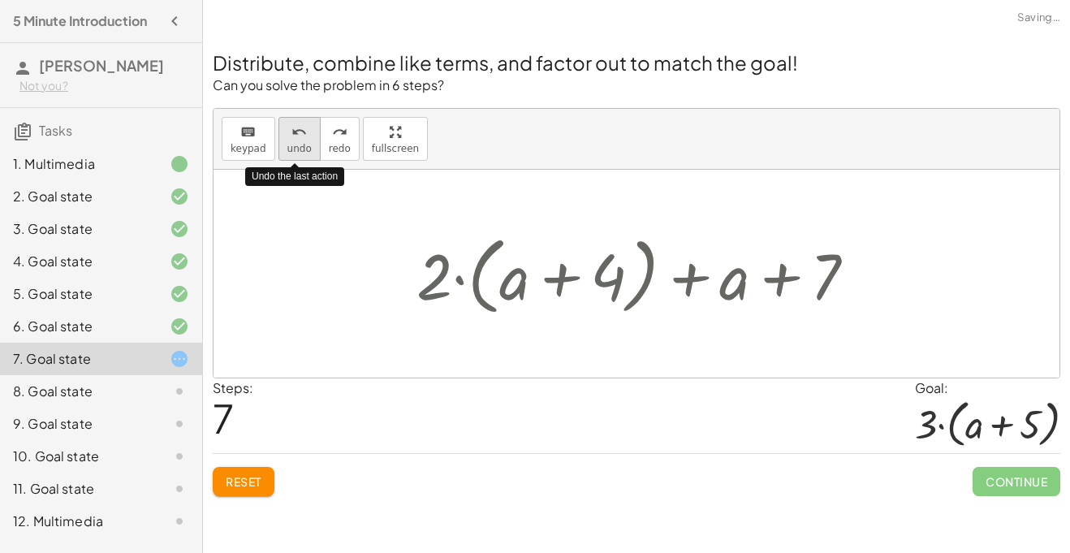
click at [298, 146] on span "undo" at bounding box center [299, 148] width 24 height 11
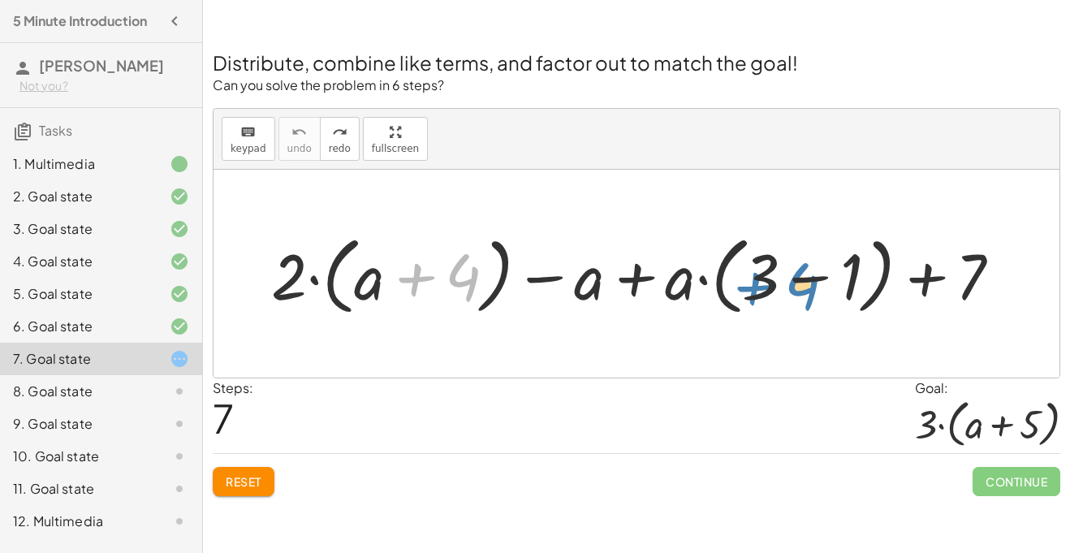
drag, startPoint x: 465, startPoint y: 269, endPoint x: 800, endPoint y: 283, distance: 335.5
click at [800, 283] on div at bounding box center [642, 273] width 759 height 93
click at [636, 281] on div at bounding box center [642, 273] width 759 height 93
click at [927, 287] on div at bounding box center [642, 273] width 759 height 93
click at [969, 274] on div at bounding box center [642, 273] width 759 height 93
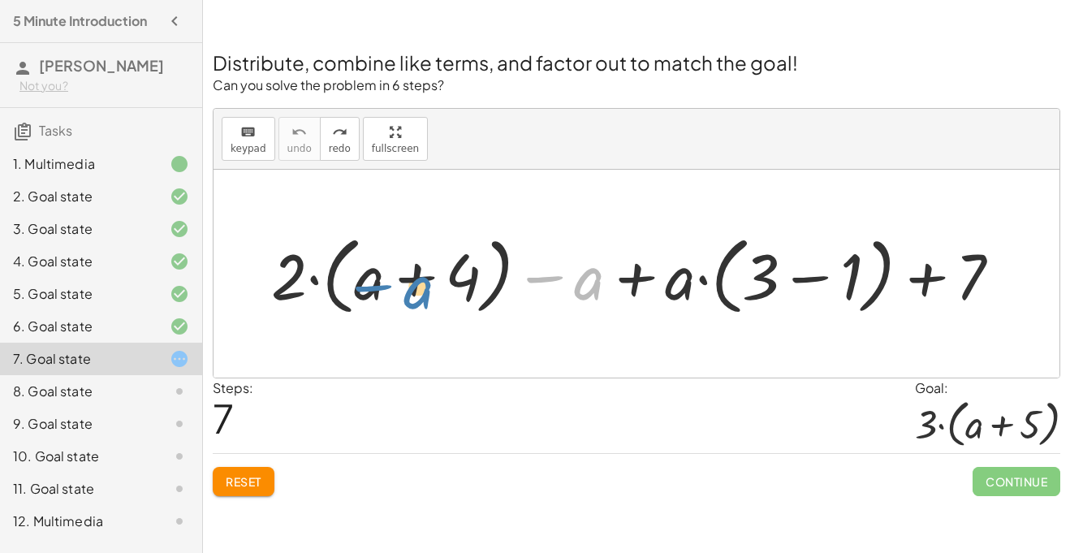
drag, startPoint x: 584, startPoint y: 284, endPoint x: 419, endPoint y: 292, distance: 165.8
click at [419, 292] on div at bounding box center [642, 273] width 759 height 93
click at [820, 278] on div at bounding box center [642, 273] width 759 height 93
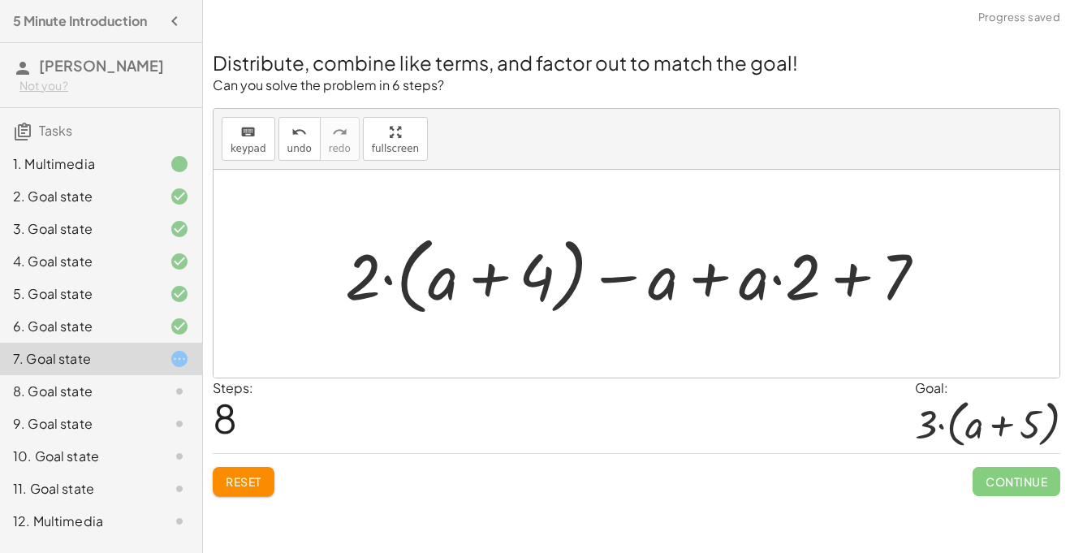
click at [863, 276] on div at bounding box center [642, 273] width 610 height 93
click at [717, 280] on div at bounding box center [642, 273] width 610 height 93
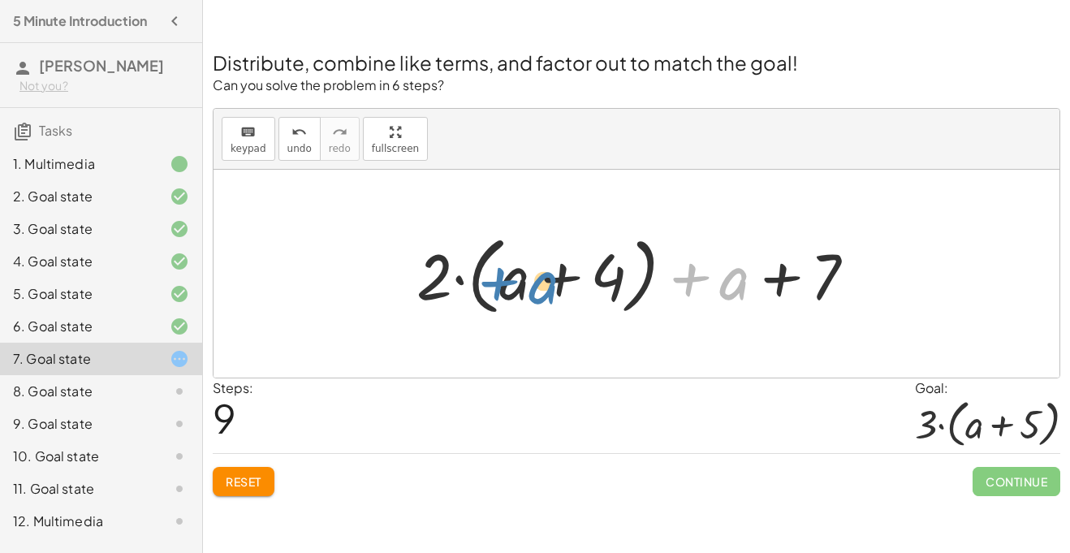
drag, startPoint x: 729, startPoint y: 286, endPoint x: 529, endPoint y: 290, distance: 199.7
click at [529, 290] on div at bounding box center [642, 273] width 468 height 93
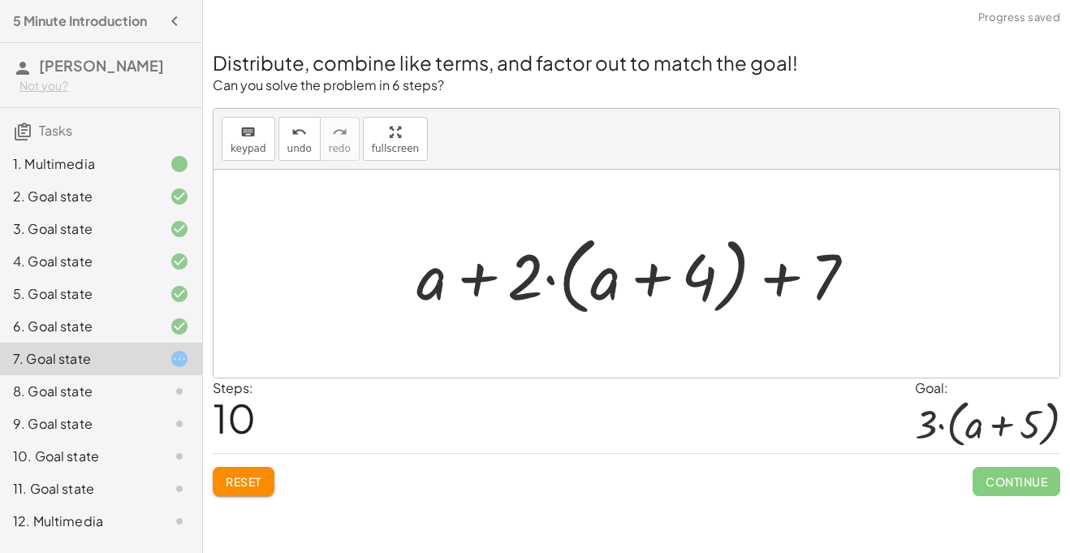
click at [476, 278] on div at bounding box center [642, 273] width 468 height 93
drag, startPoint x: 433, startPoint y: 281, endPoint x: 810, endPoint y: 298, distance: 377.0
click at [810, 298] on div at bounding box center [642, 273] width 468 height 93
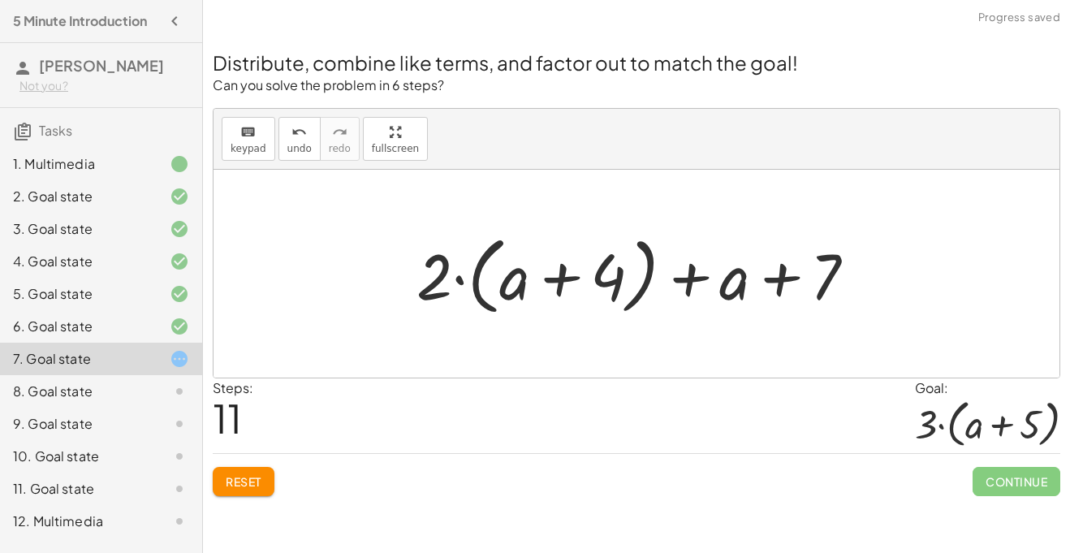
click at [454, 278] on div at bounding box center [642, 273] width 468 height 93
click at [415, 273] on div at bounding box center [642, 273] width 468 height 93
drag, startPoint x: 428, startPoint y: 287, endPoint x: 498, endPoint y: 290, distance: 70.7
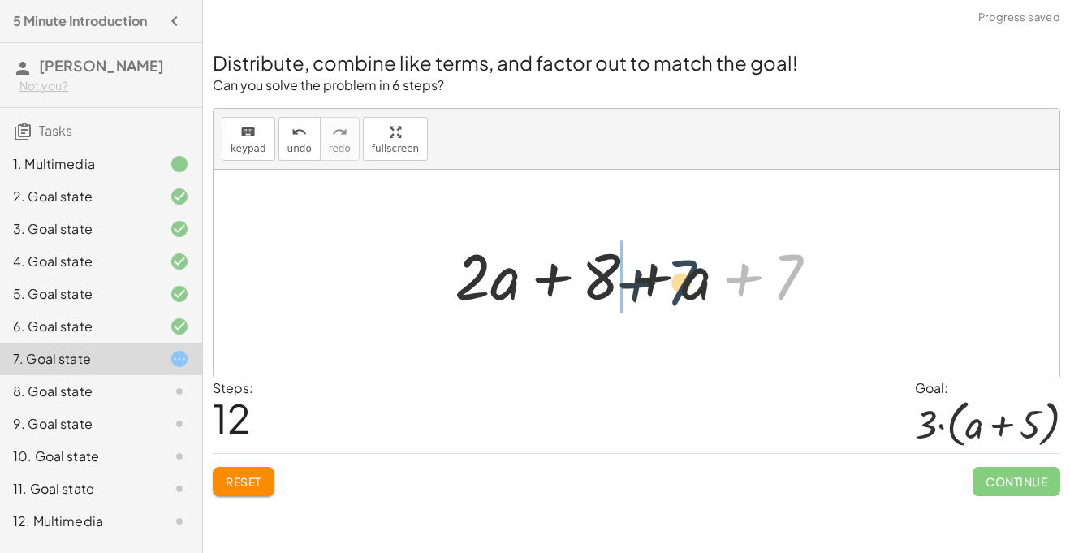
drag, startPoint x: 792, startPoint y: 282, endPoint x: 674, endPoint y: 287, distance: 118.6
click at [674, 287] on div at bounding box center [642, 274] width 392 height 84
click at [646, 278] on div at bounding box center [642, 274] width 392 height 84
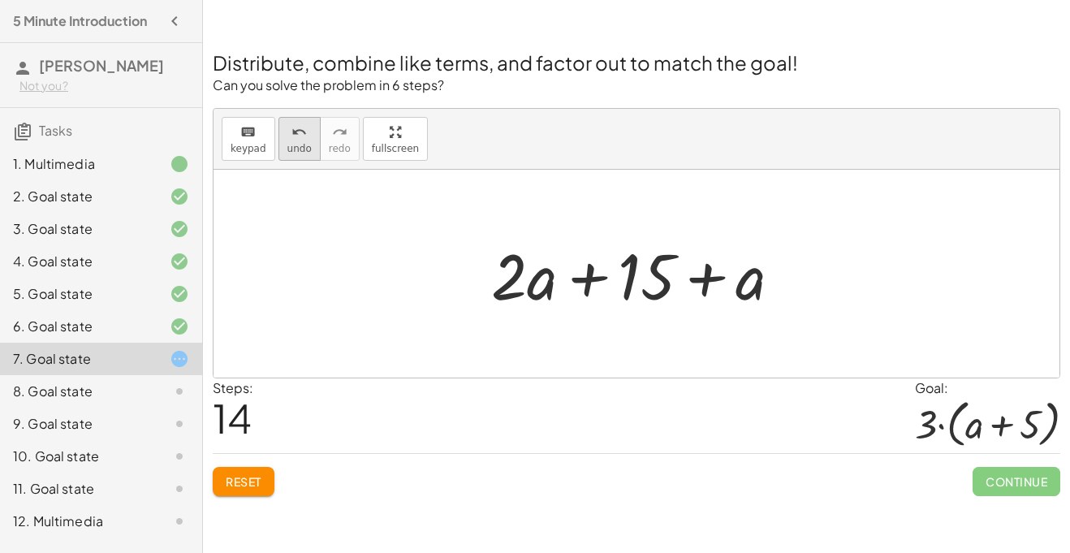
click at [290, 140] on button "undo undo" at bounding box center [299, 139] width 42 height 44
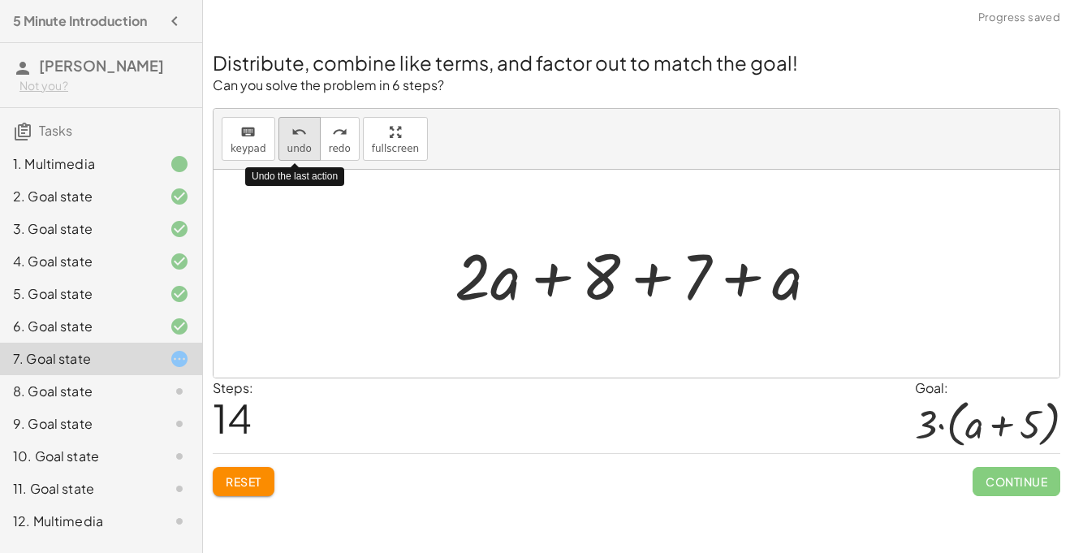
click at [290, 140] on button "undo undo" at bounding box center [299, 139] width 42 height 44
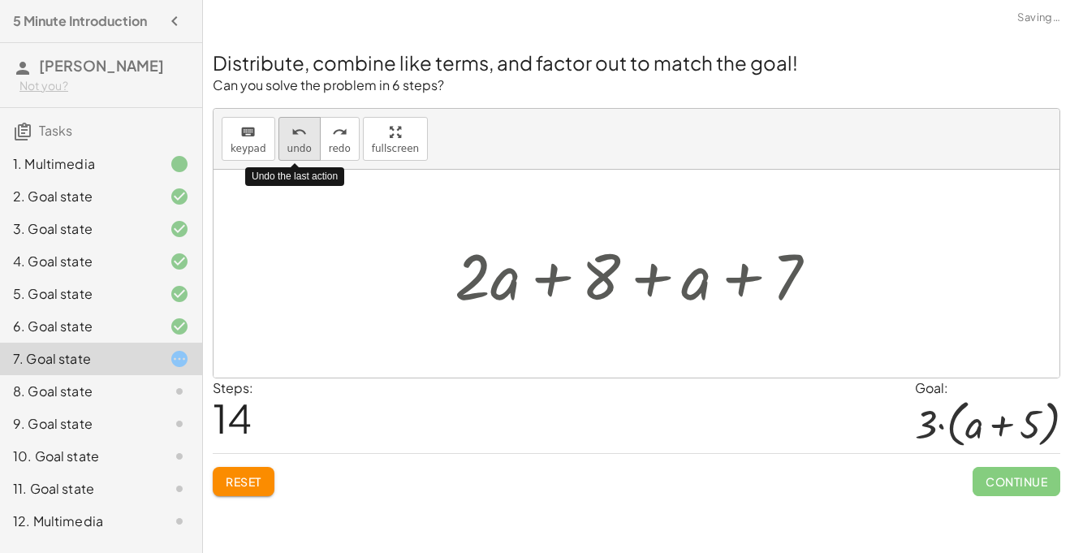
click at [290, 140] on button "undo undo" at bounding box center [299, 139] width 42 height 44
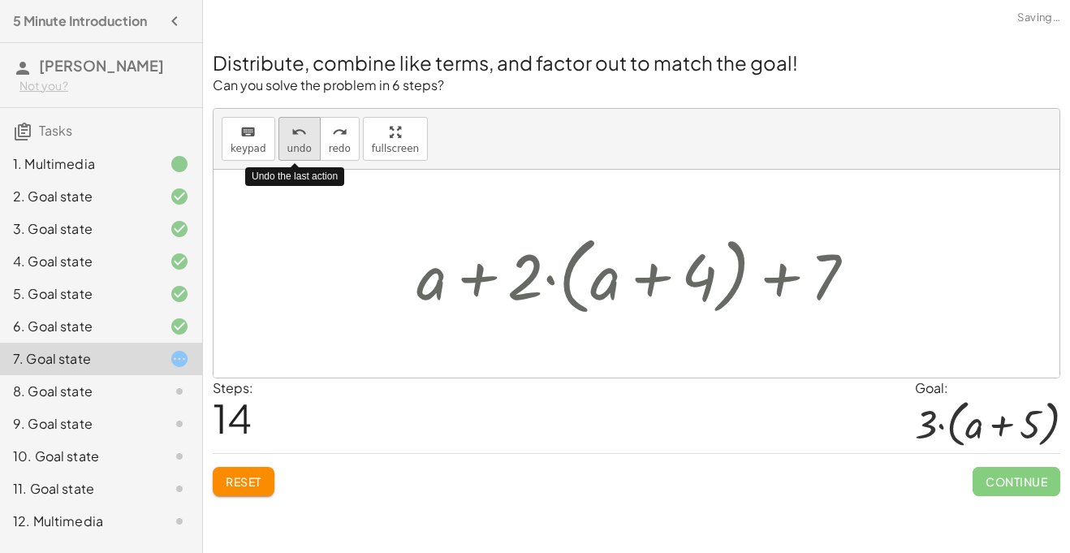
click at [290, 140] on button "undo undo" at bounding box center [299, 139] width 42 height 44
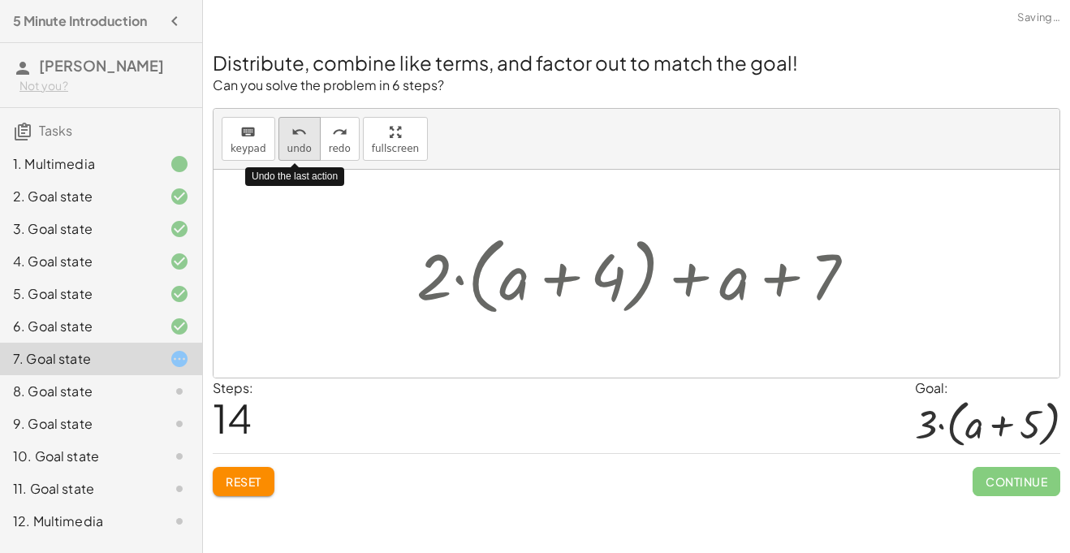
click at [290, 140] on button "undo undo" at bounding box center [299, 139] width 42 height 44
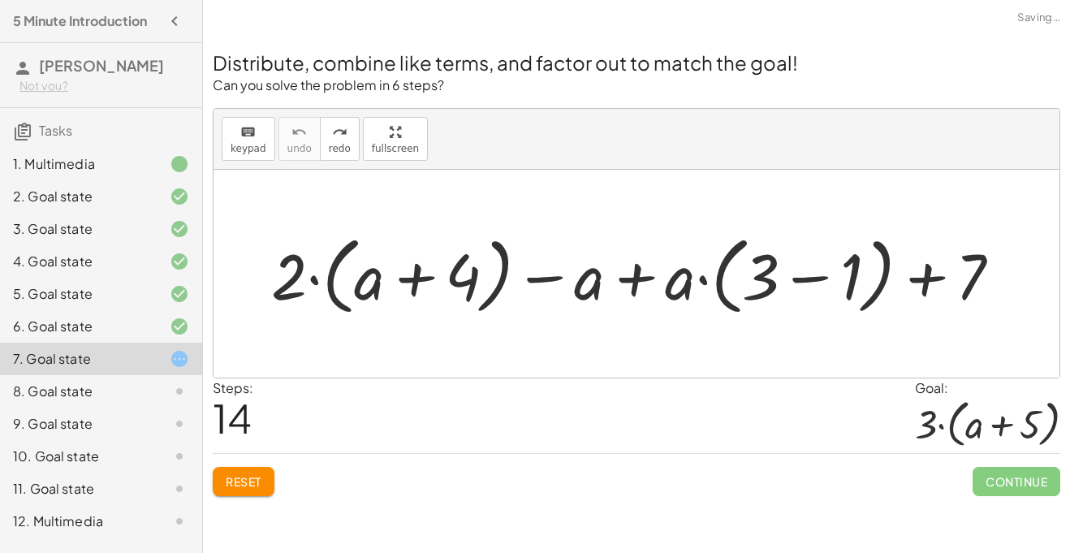
click at [235, 481] on span "Reset" at bounding box center [244, 481] width 36 height 15
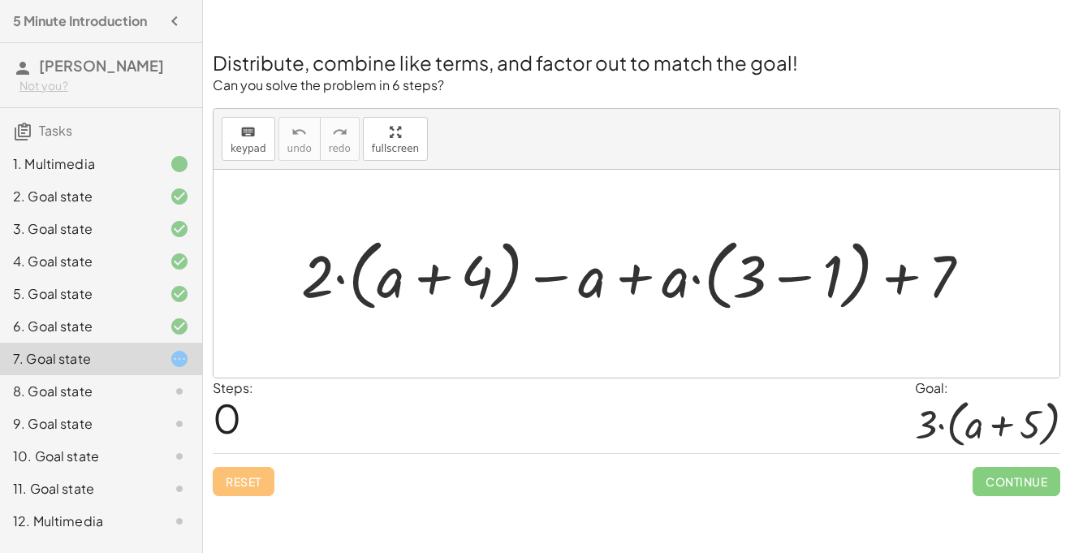
click at [799, 276] on div at bounding box center [642, 274] width 699 height 86
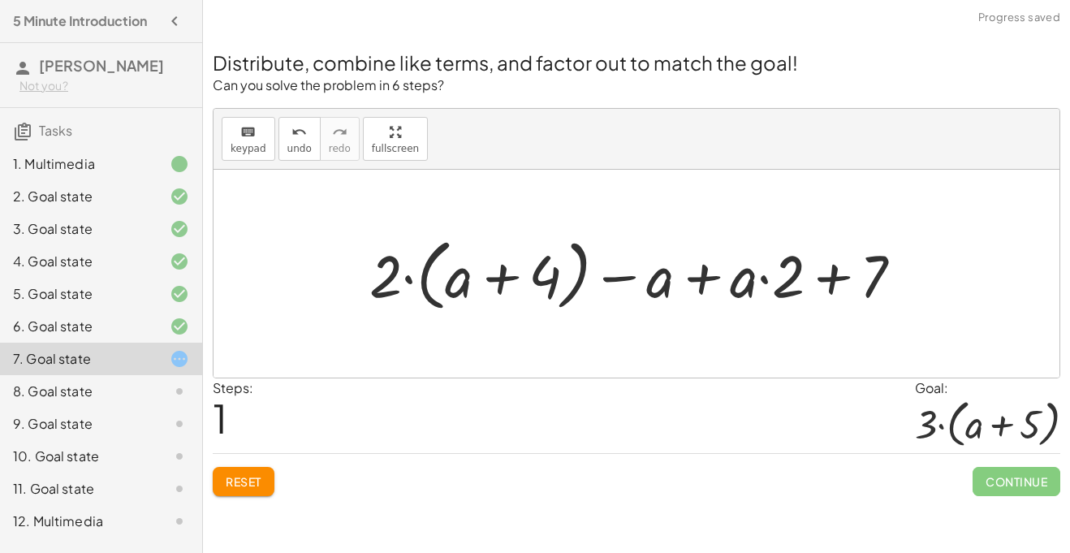
click at [812, 277] on div at bounding box center [642, 274] width 562 height 86
drag, startPoint x: 751, startPoint y: 282, endPoint x: 718, endPoint y: 261, distance: 39.8
click at [718, 261] on div at bounding box center [642, 274] width 562 height 86
drag, startPoint x: 781, startPoint y: 284, endPoint x: 729, endPoint y: 288, distance: 52.1
click at [729, 288] on div at bounding box center [642, 274] width 562 height 86
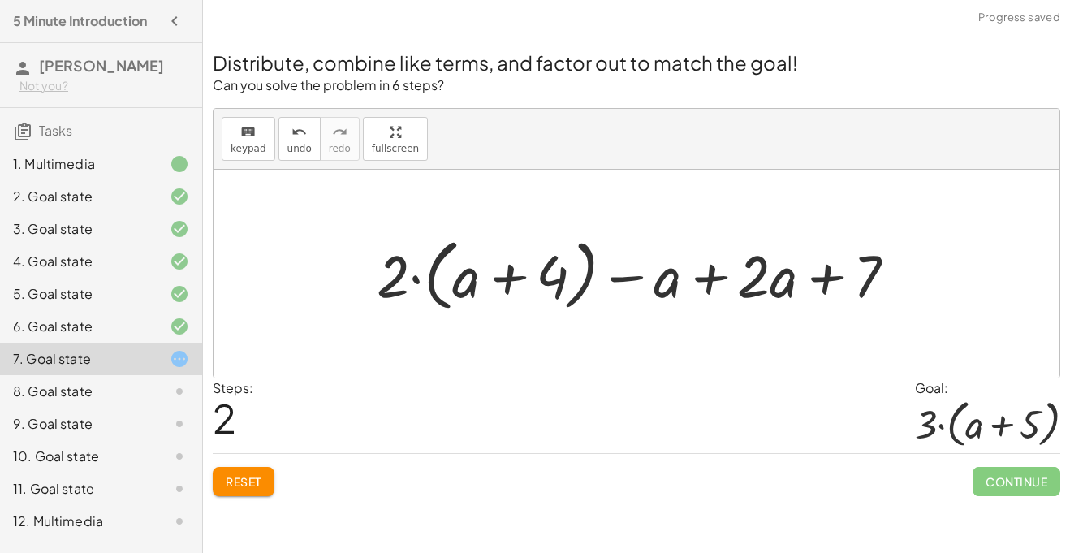
click at [777, 288] on div at bounding box center [642, 274] width 549 height 86
click at [704, 279] on div at bounding box center [642, 274] width 549 height 86
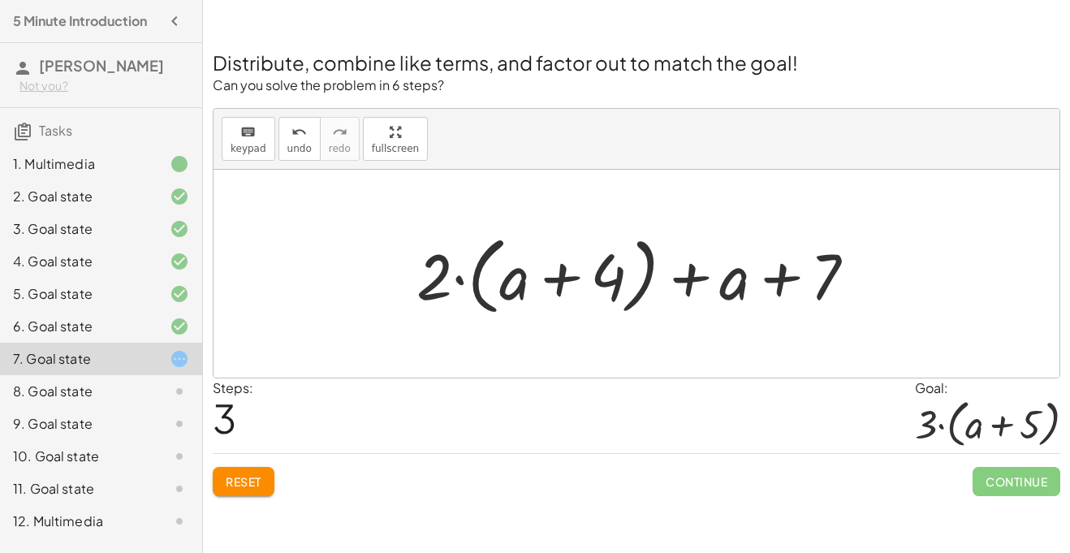
click at [769, 283] on div at bounding box center [642, 273] width 468 height 93
click at [696, 280] on div at bounding box center [642, 273] width 468 height 93
click at [565, 275] on div at bounding box center [642, 273] width 468 height 93
drag, startPoint x: 752, startPoint y: 297, endPoint x: 636, endPoint y: 312, distance: 117.1
click at [636, 312] on div at bounding box center [642, 273] width 468 height 93
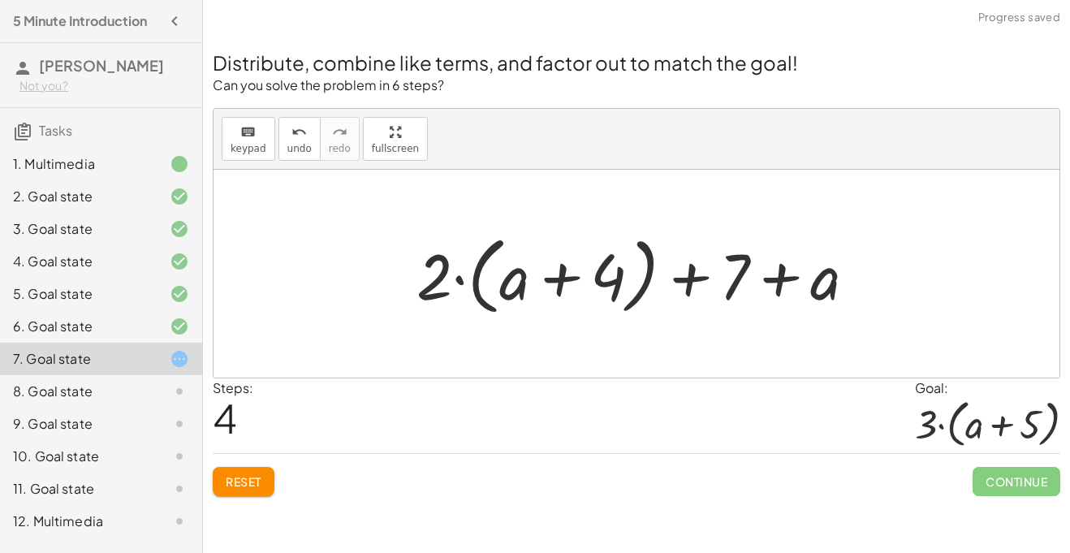
click at [778, 288] on div at bounding box center [642, 273] width 468 height 93
drag, startPoint x: 739, startPoint y: 284, endPoint x: 614, endPoint y: 286, distance: 125.0
click at [614, 286] on div at bounding box center [642, 273] width 468 height 93
click at [692, 280] on div at bounding box center [642, 273] width 468 height 93
drag, startPoint x: 698, startPoint y: 284, endPoint x: 383, endPoint y: 278, distance: 315.0
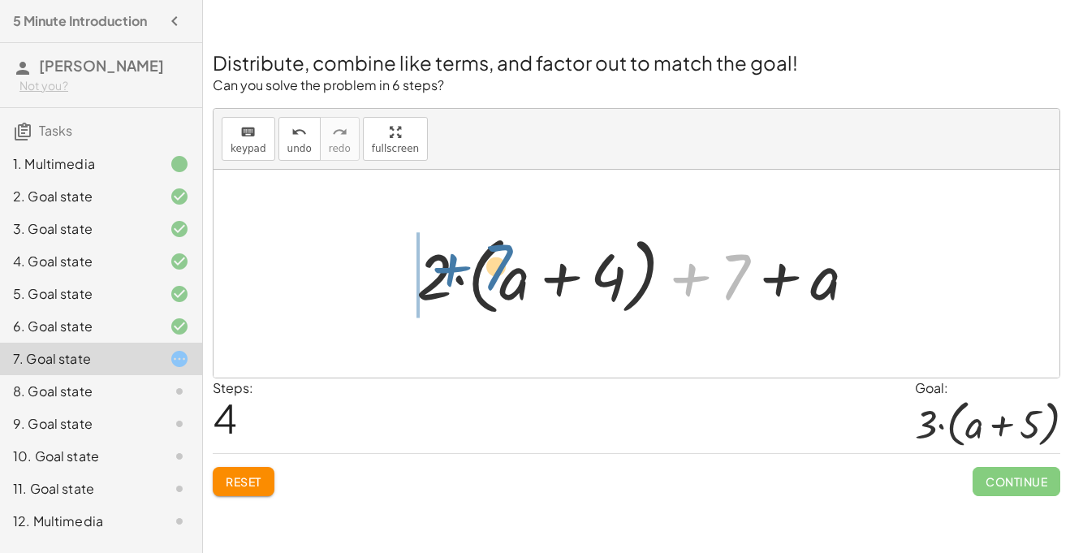
click at [383, 278] on div "+ · 2 · ( + a + 4 ) − a + · a · ( + 3 − 1 ) + 7 + · 2 · ( + a + 4 ) − a + · a ·…" at bounding box center [636, 274] width 846 height 208
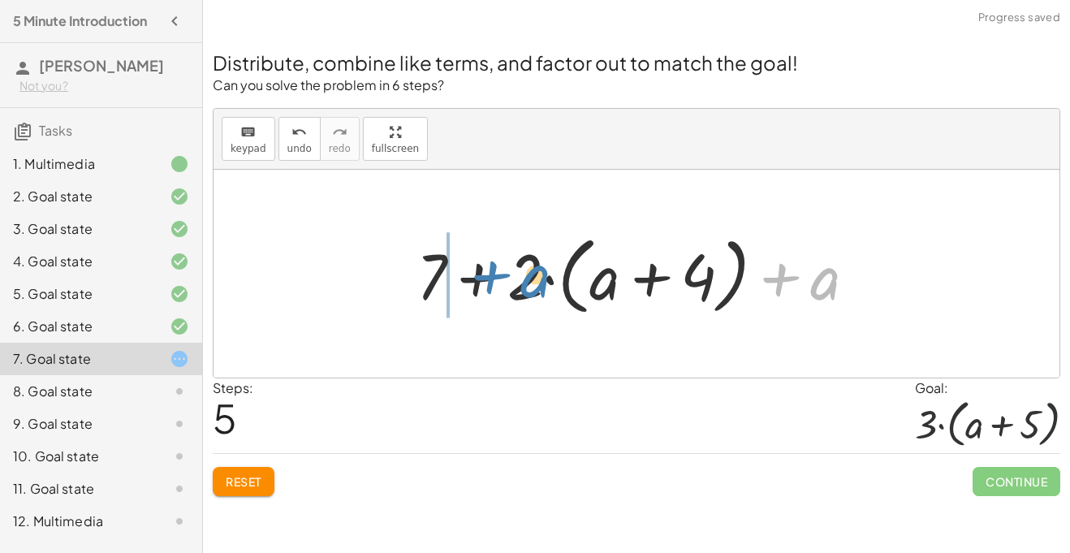
drag, startPoint x: 820, startPoint y: 284, endPoint x: 528, endPoint y: 282, distance: 291.4
click at [528, 282] on div at bounding box center [642, 273] width 468 height 93
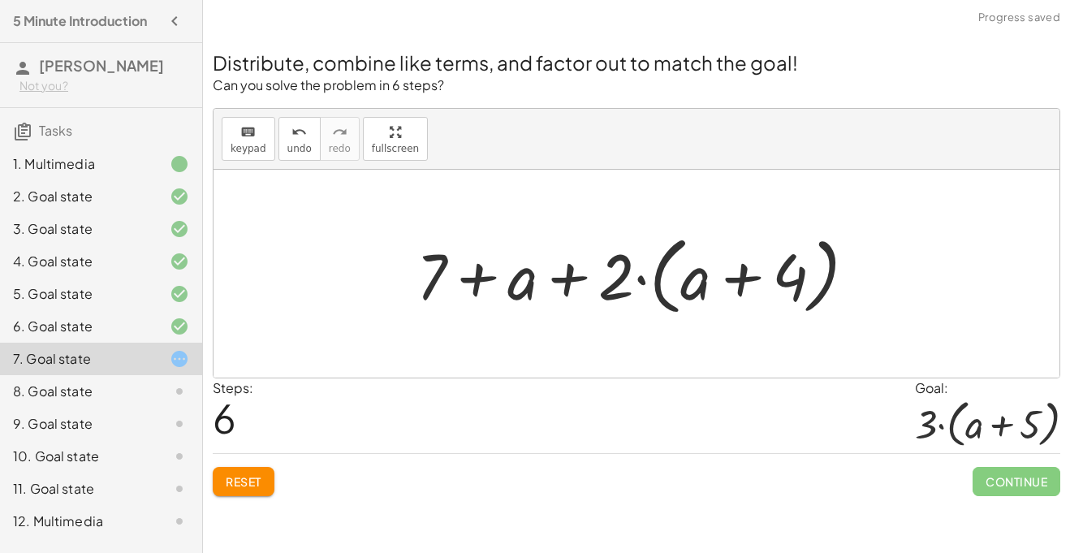
click at [554, 282] on div at bounding box center [642, 273] width 468 height 93
click at [474, 282] on div at bounding box center [642, 273] width 468 height 93
click at [733, 287] on div at bounding box center [642, 273] width 468 height 93
click at [640, 274] on div at bounding box center [642, 273] width 468 height 93
drag, startPoint x: 617, startPoint y: 281, endPoint x: 725, endPoint y: 296, distance: 109.0
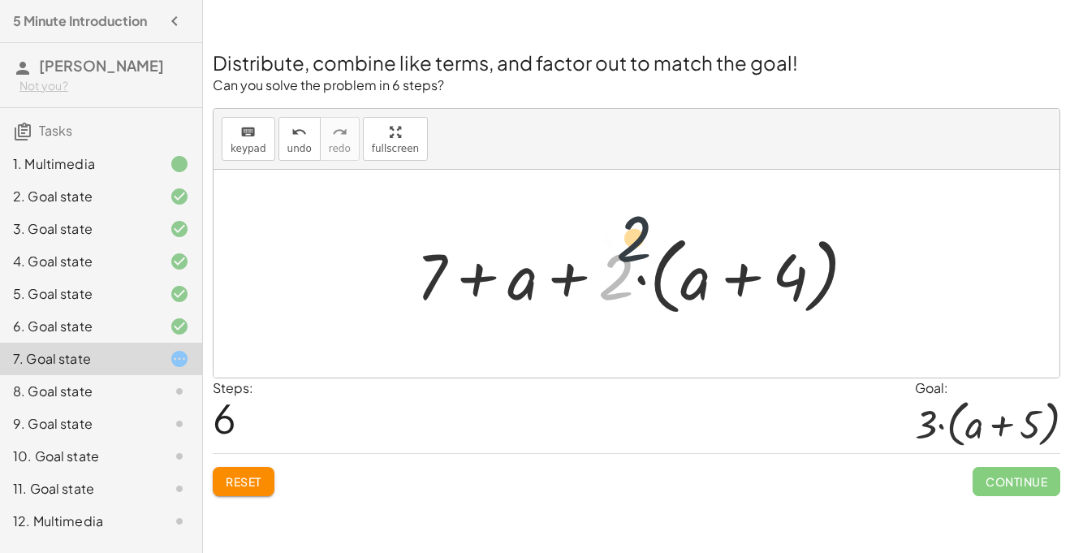
click at [725, 296] on div at bounding box center [642, 273] width 468 height 93
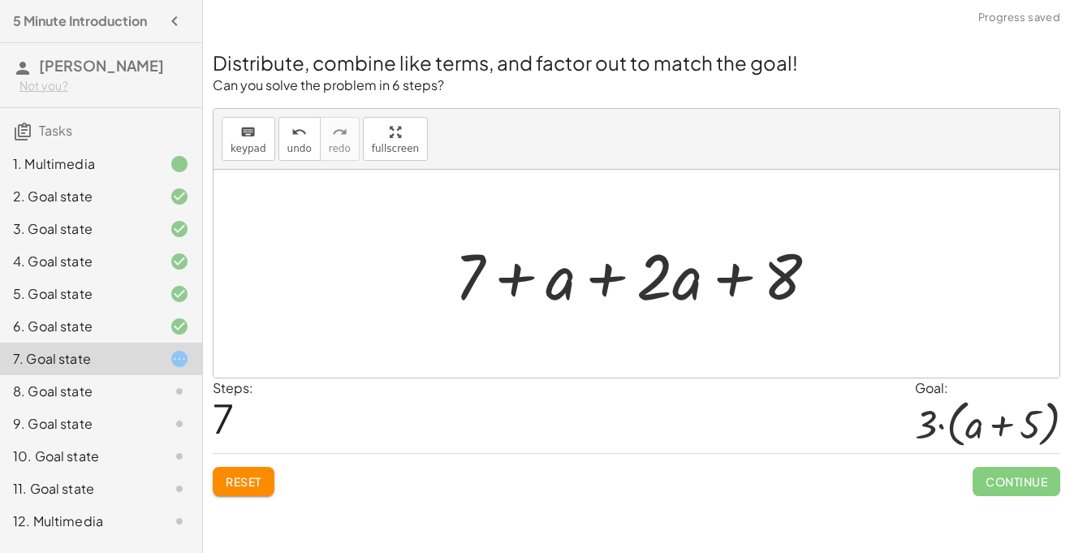
click at [611, 278] on div at bounding box center [642, 274] width 392 height 84
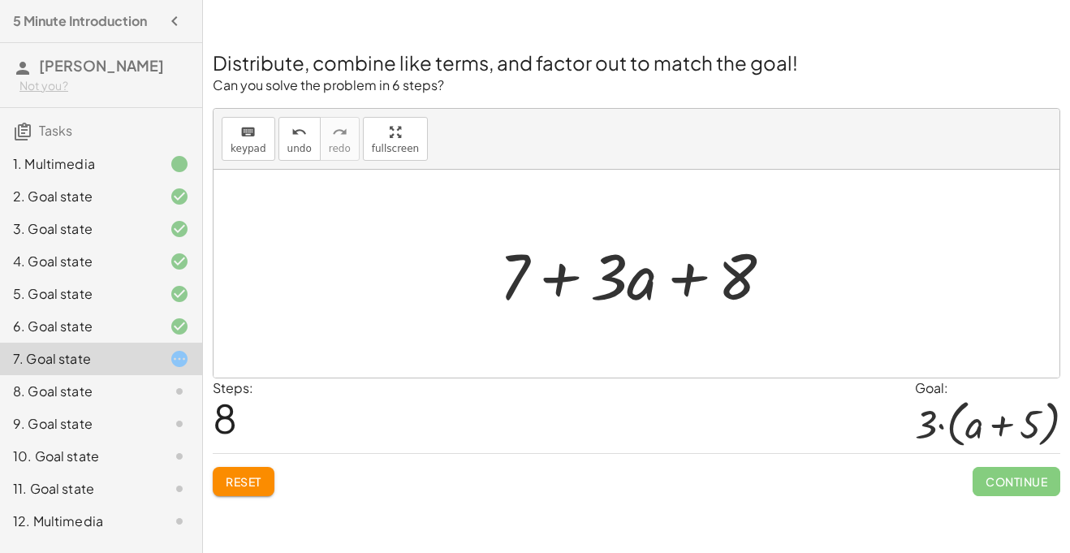
click at [697, 277] on div at bounding box center [642, 274] width 303 height 84
click at [567, 283] on div at bounding box center [642, 274] width 303 height 84
click at [226, 468] on button "Reset" at bounding box center [244, 481] width 62 height 29
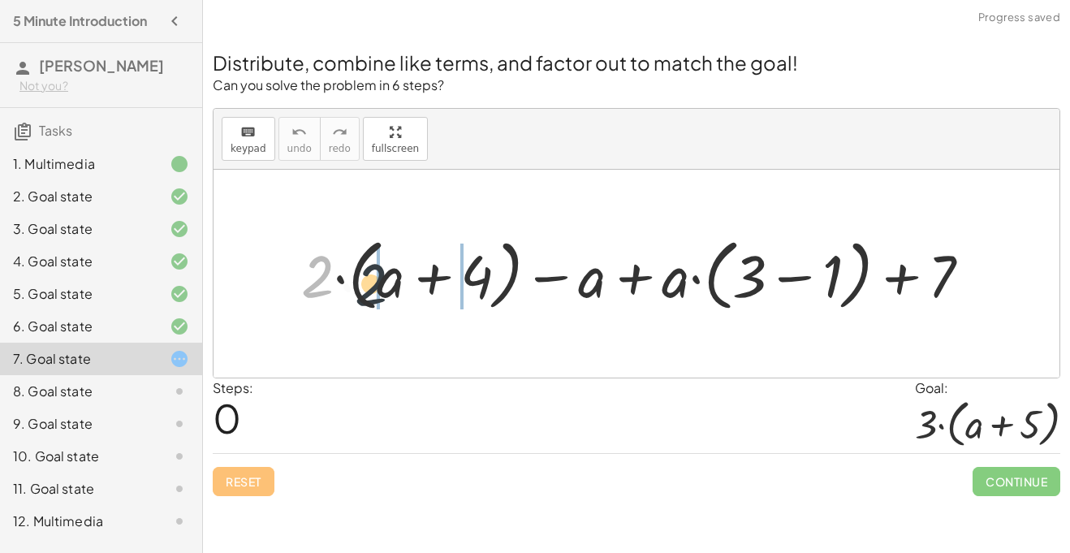
drag, startPoint x: 321, startPoint y: 275, endPoint x: 378, endPoint y: 291, distance: 59.7
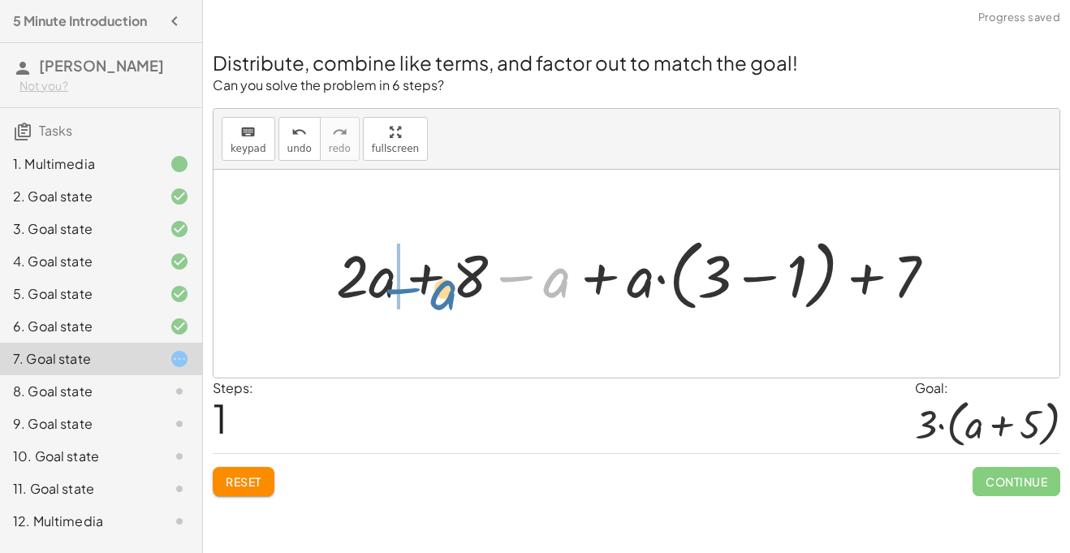
drag, startPoint x: 563, startPoint y: 283, endPoint x: 445, endPoint y: 295, distance: 119.1
click at [445, 295] on div at bounding box center [642, 274] width 629 height 86
click at [425, 279] on div at bounding box center [642, 274] width 629 height 86
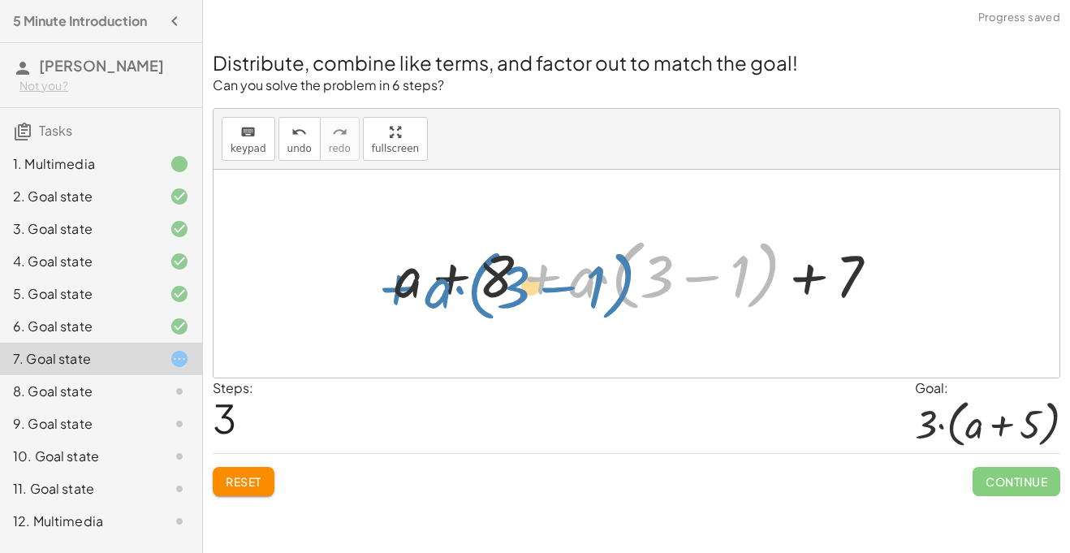
drag, startPoint x: 566, startPoint y: 280, endPoint x: 416, endPoint y: 291, distance: 149.7
click at [416, 291] on div at bounding box center [642, 274] width 513 height 86
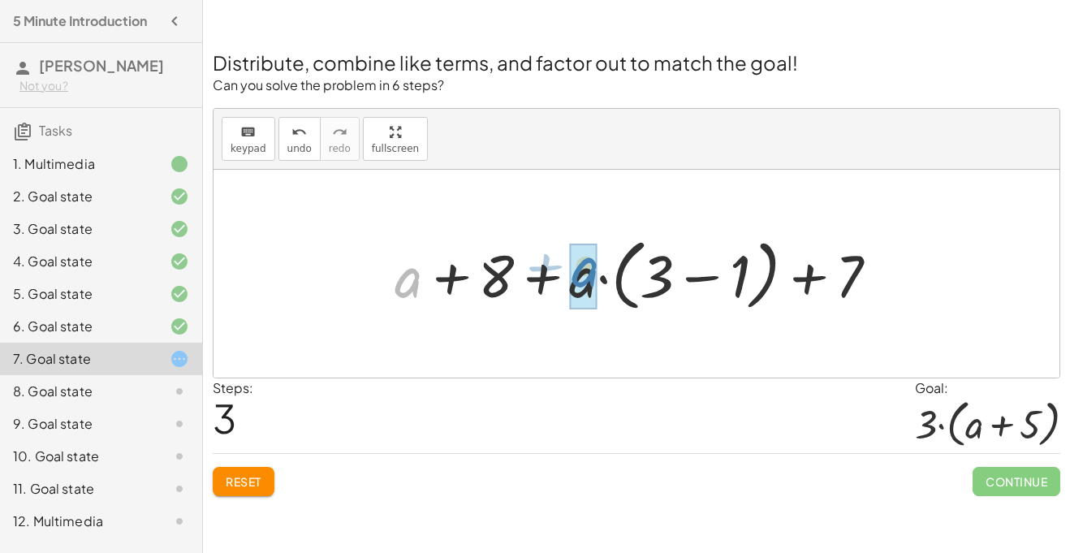
drag, startPoint x: 405, startPoint y: 273, endPoint x: 578, endPoint y: 261, distance: 173.3
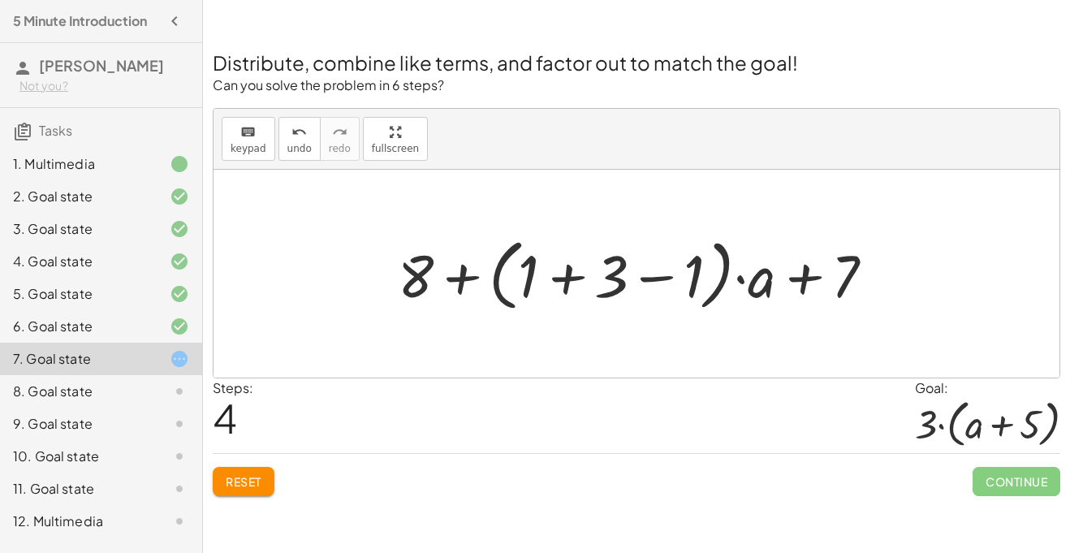
click at [553, 276] on div at bounding box center [643, 274] width 506 height 86
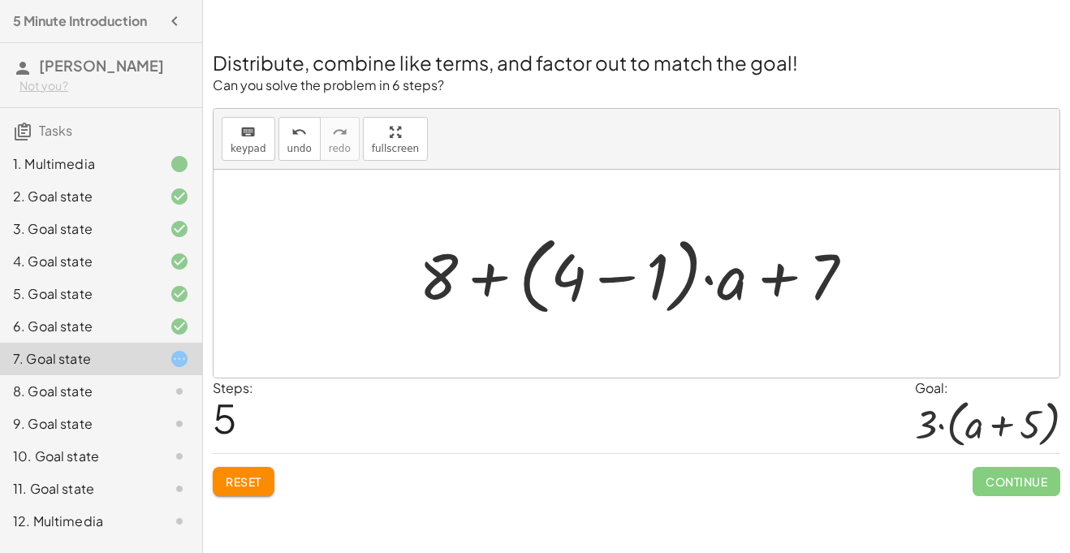
click at [618, 281] on div at bounding box center [642, 273] width 463 height 93
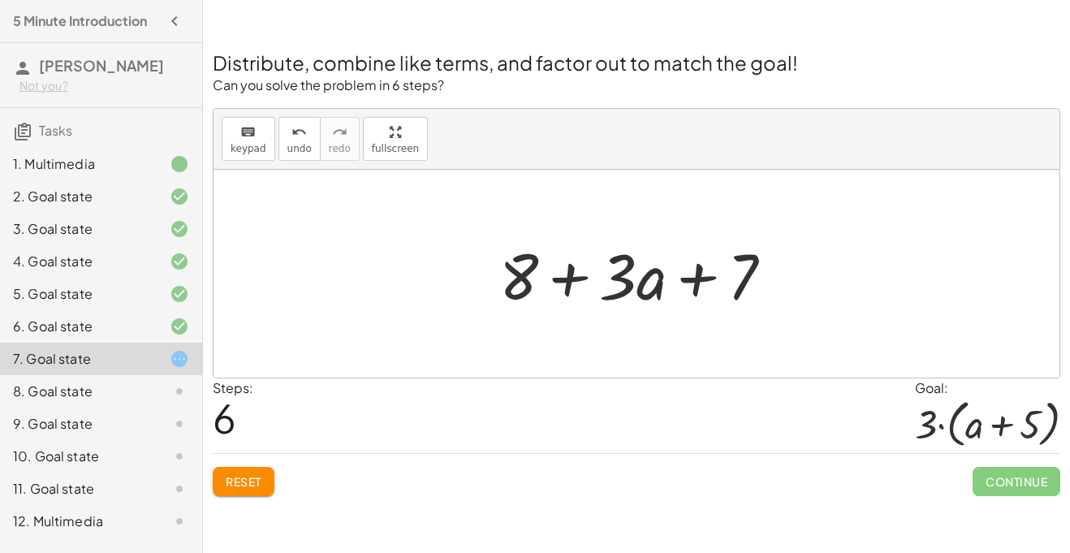
click at [220, 476] on button "Reset" at bounding box center [244, 481] width 62 height 29
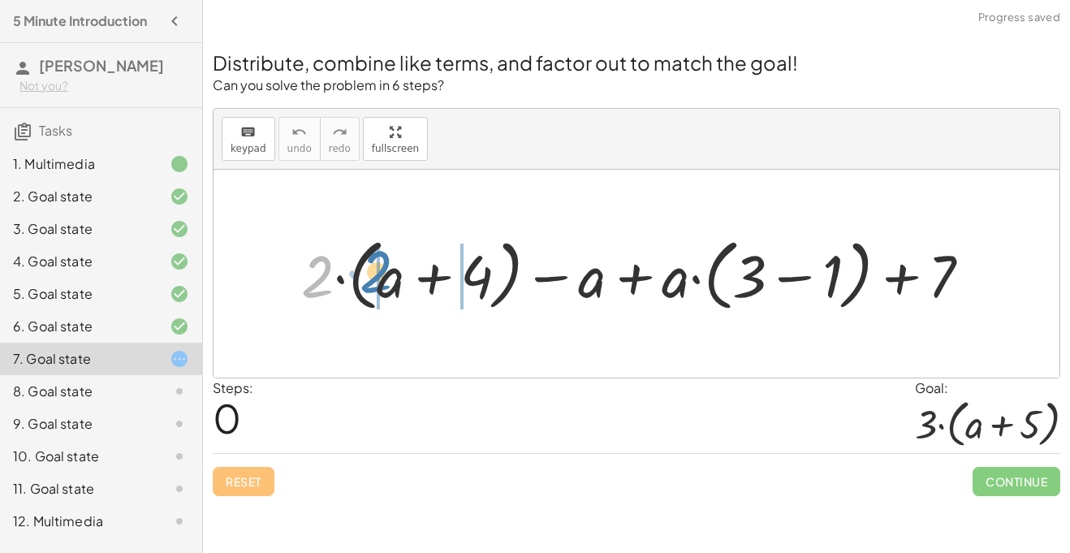
drag, startPoint x: 317, startPoint y: 282, endPoint x: 375, endPoint y: 277, distance: 58.7
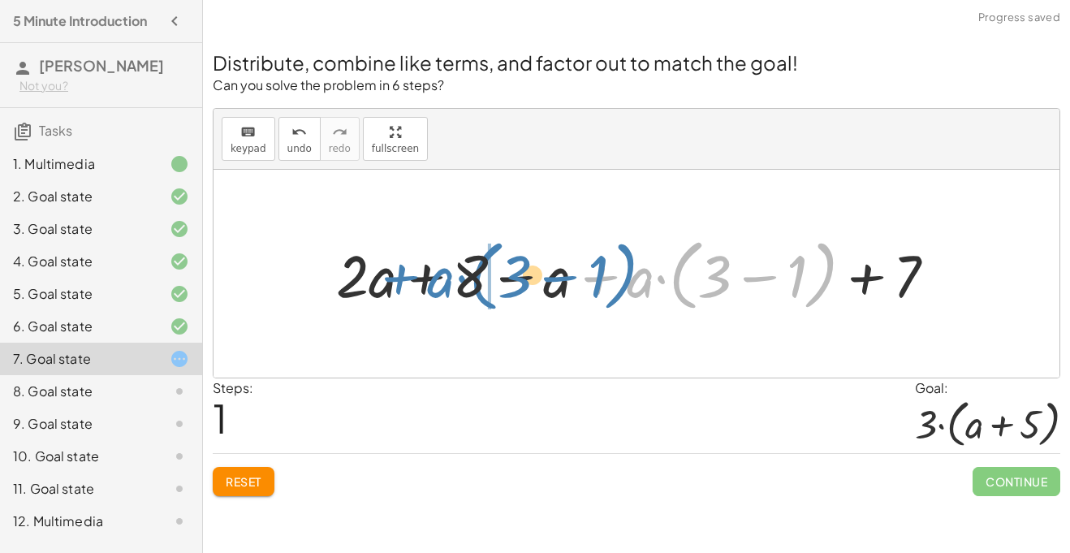
drag, startPoint x: 587, startPoint y: 278, endPoint x: 379, endPoint y: 278, distance: 207.8
click at [379, 278] on div at bounding box center [642, 274] width 629 height 86
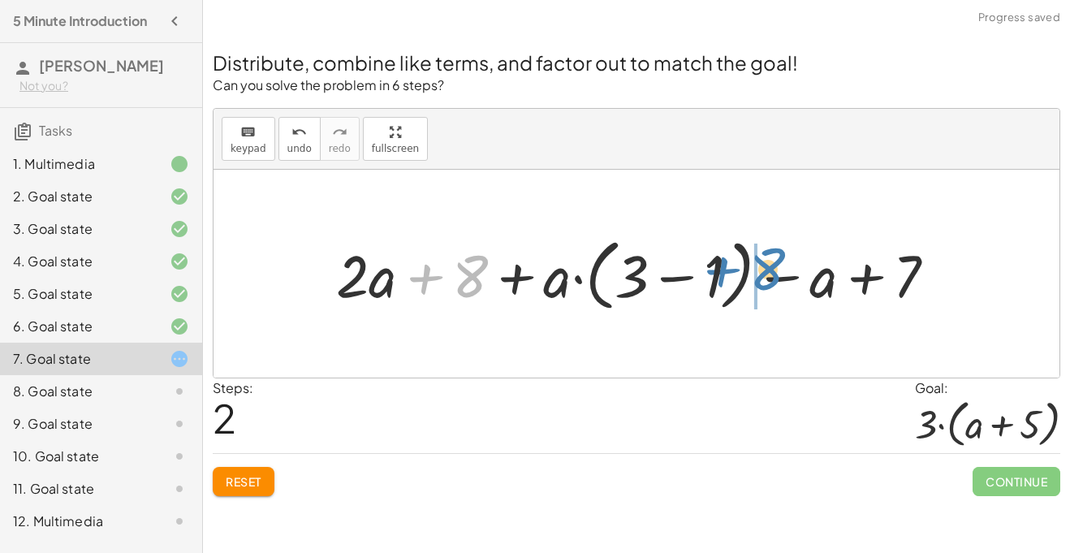
drag, startPoint x: 476, startPoint y: 290, endPoint x: 778, endPoint y: 285, distance: 302.0
click at [778, 285] on div at bounding box center [642, 274] width 629 height 86
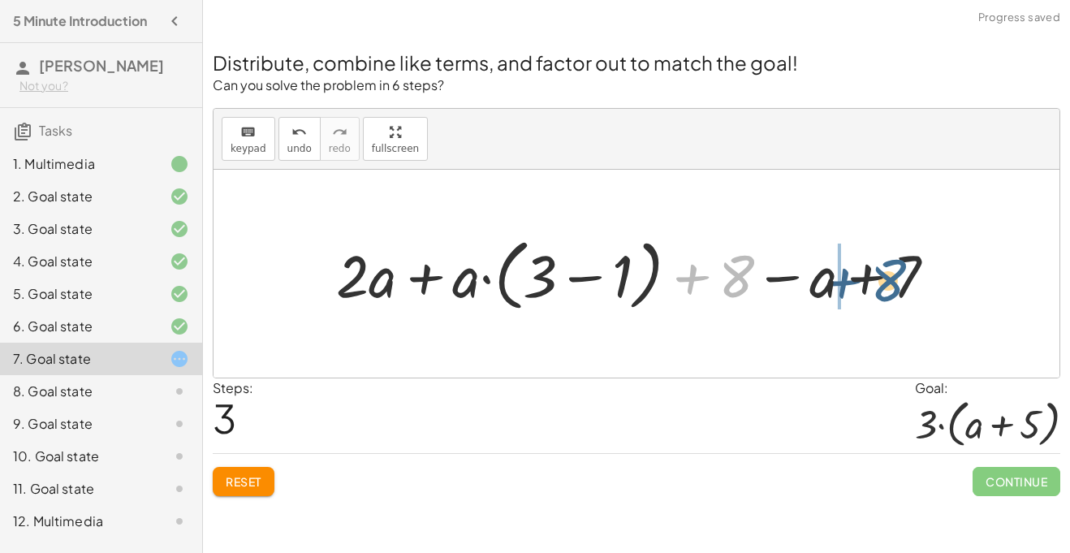
drag, startPoint x: 718, startPoint y: 274, endPoint x: 881, endPoint y: 280, distance: 163.3
click at [881, 280] on div at bounding box center [642, 274] width 629 height 86
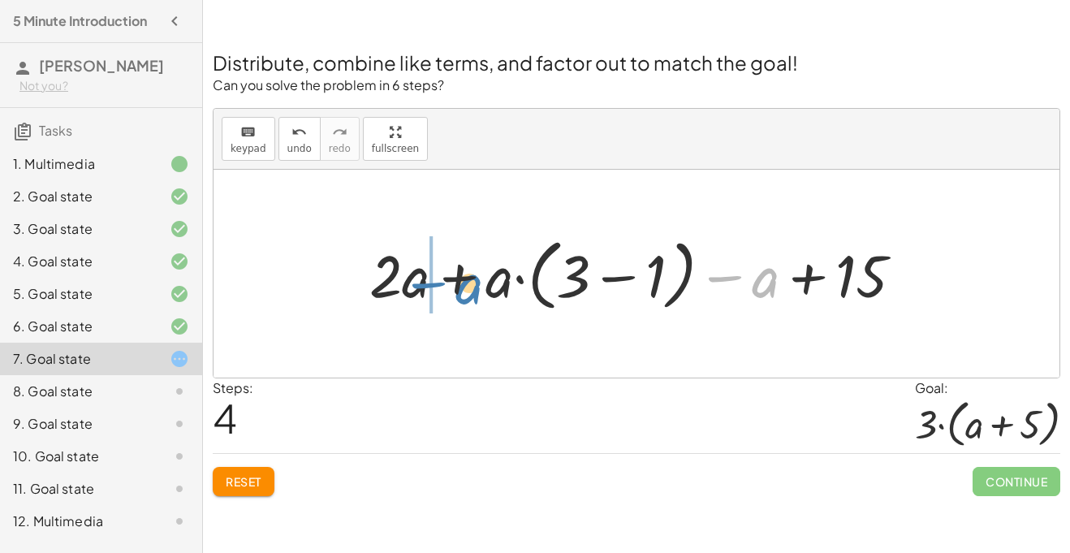
drag, startPoint x: 746, startPoint y: 286, endPoint x: 440, endPoint y: 292, distance: 306.1
click at [440, 292] on div at bounding box center [642, 274] width 562 height 86
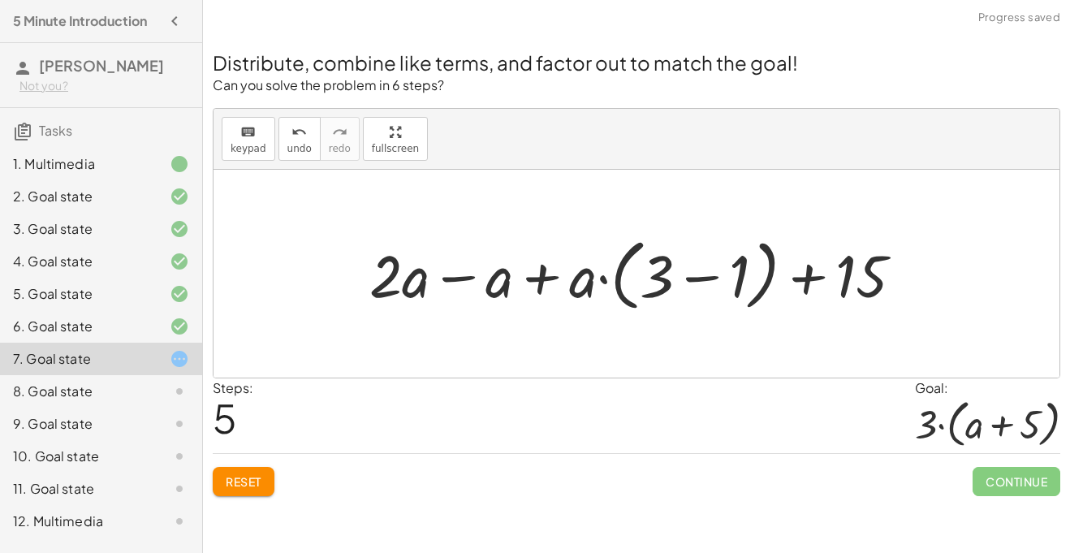
click at [451, 278] on div at bounding box center [642, 274] width 562 height 86
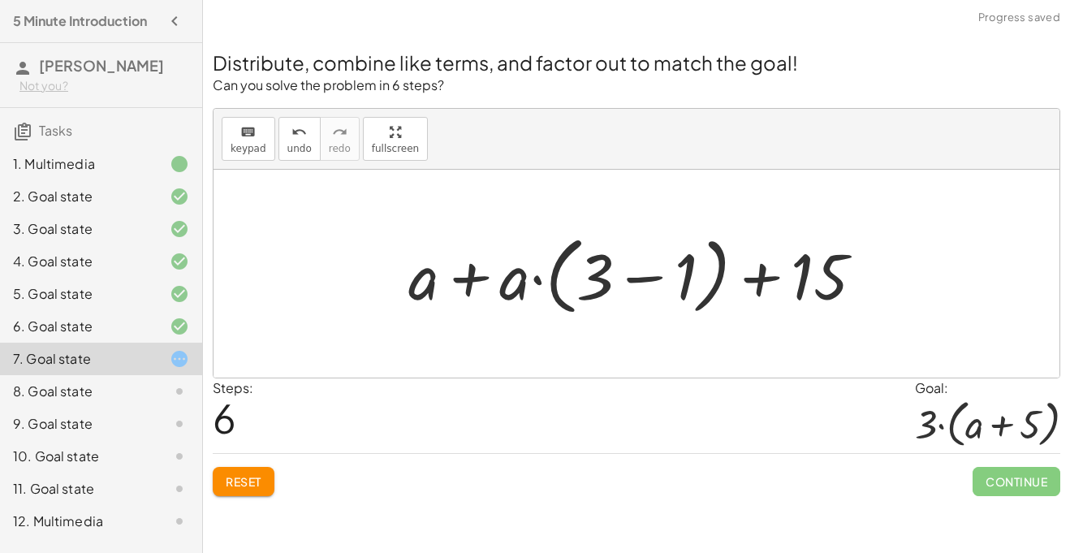
click at [472, 283] on div at bounding box center [642, 273] width 484 height 93
drag, startPoint x: 413, startPoint y: 278, endPoint x: 523, endPoint y: 280, distance: 109.6
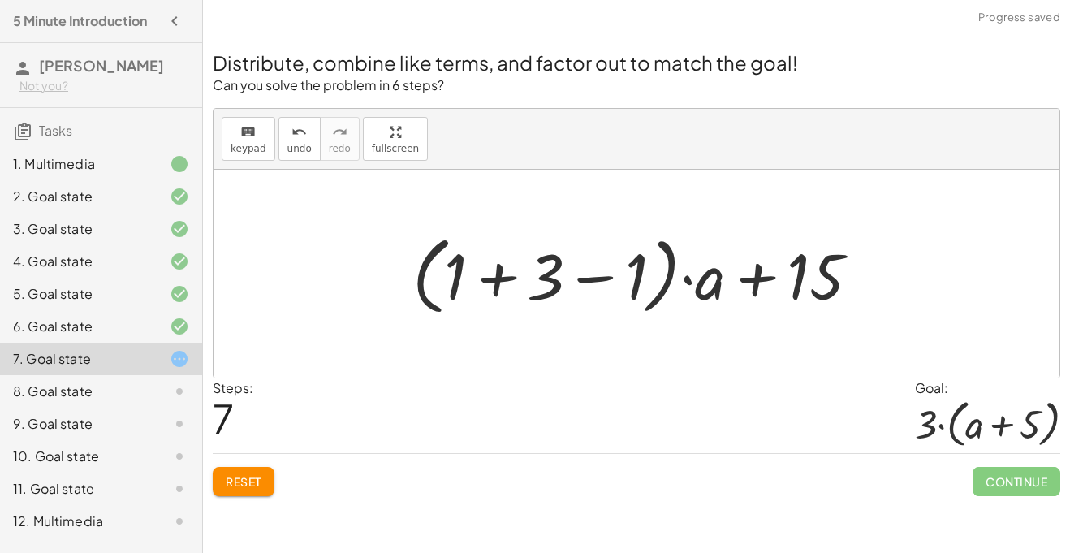
click at [584, 279] on div at bounding box center [642, 273] width 476 height 93
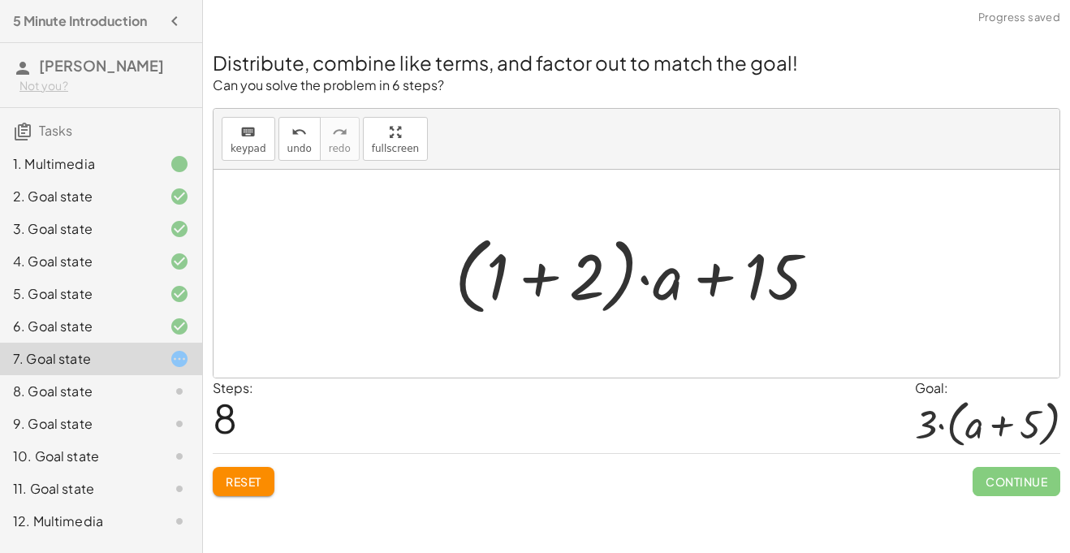
click at [538, 278] on div at bounding box center [641, 273] width 391 height 93
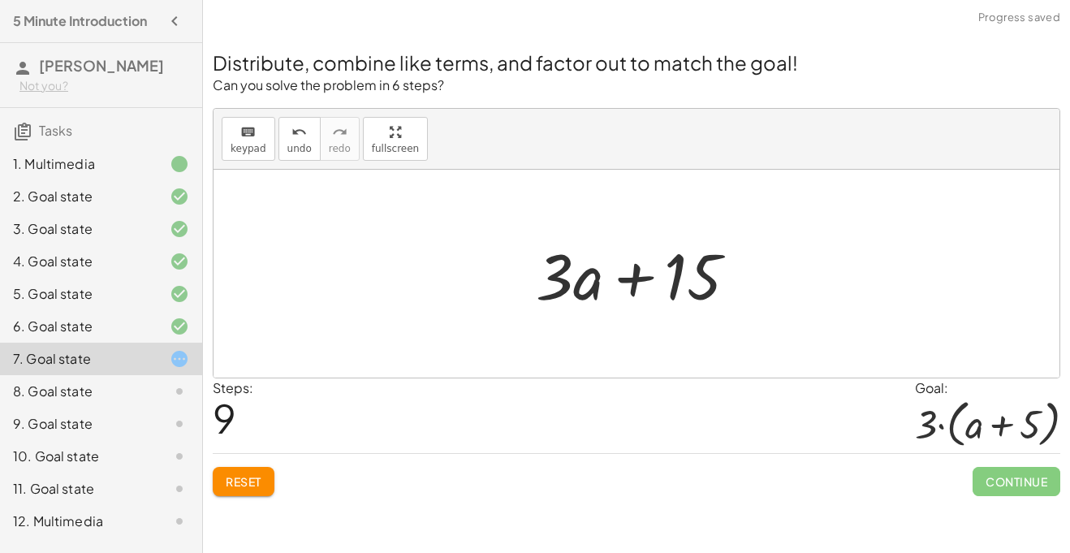
click at [687, 283] on div at bounding box center [643, 274] width 231 height 84
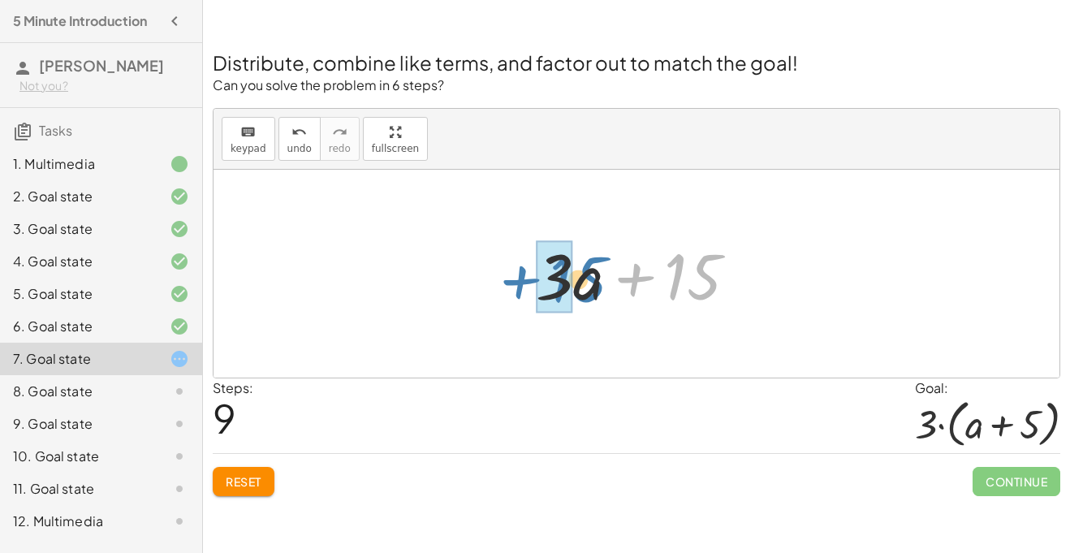
drag, startPoint x: 679, startPoint y: 283, endPoint x: 558, endPoint y: 286, distance: 120.2
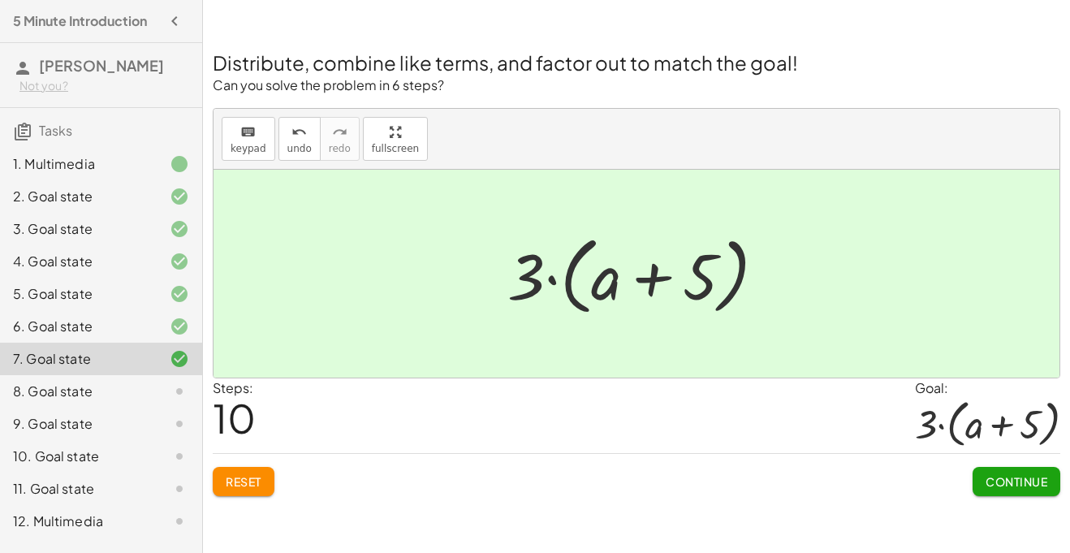
click at [1002, 481] on span "Continue" at bounding box center [1016, 481] width 62 height 15
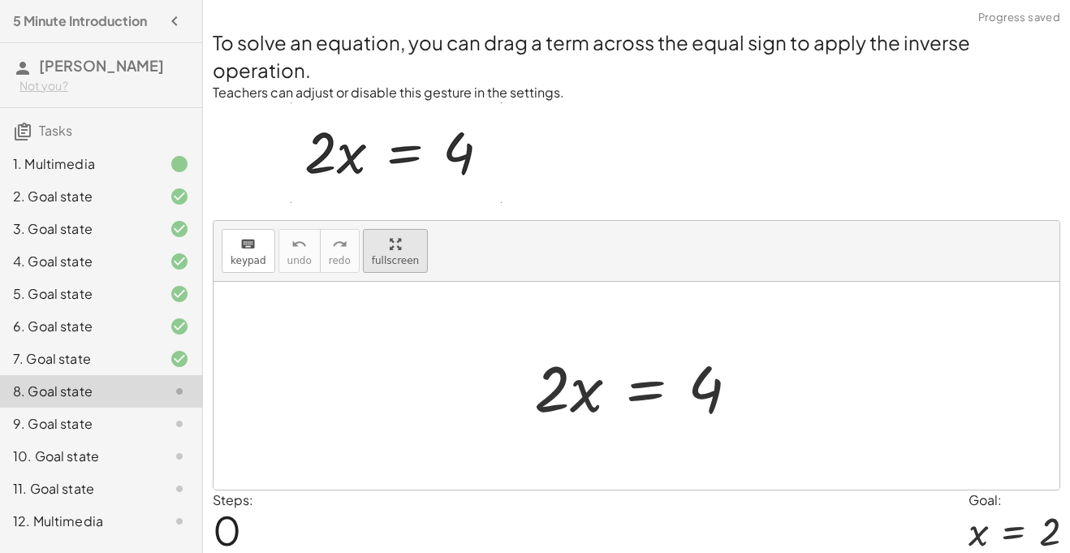
scroll to position [58, 0]
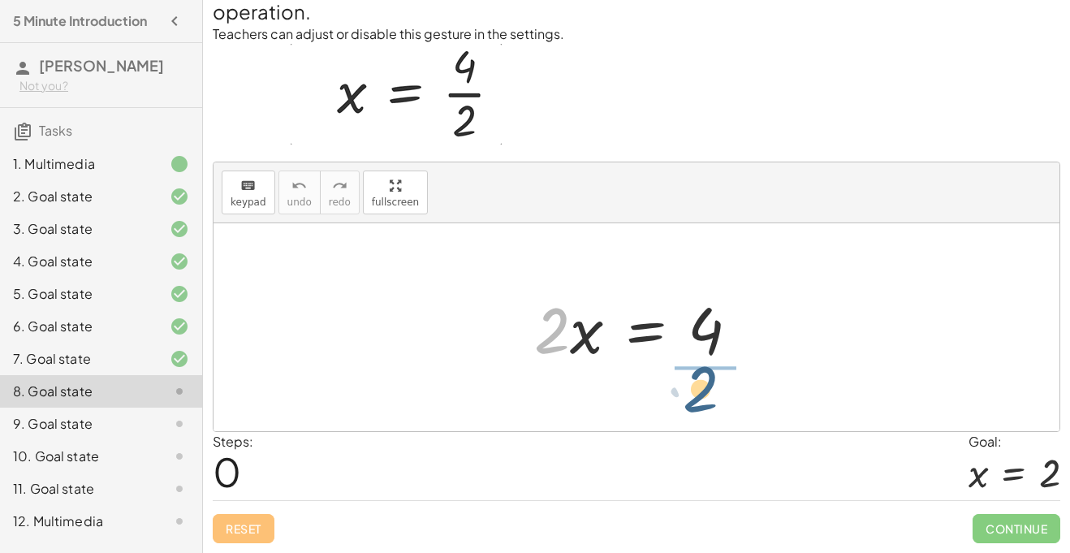
drag, startPoint x: 551, startPoint y: 334, endPoint x: 734, endPoint y: 378, distance: 187.8
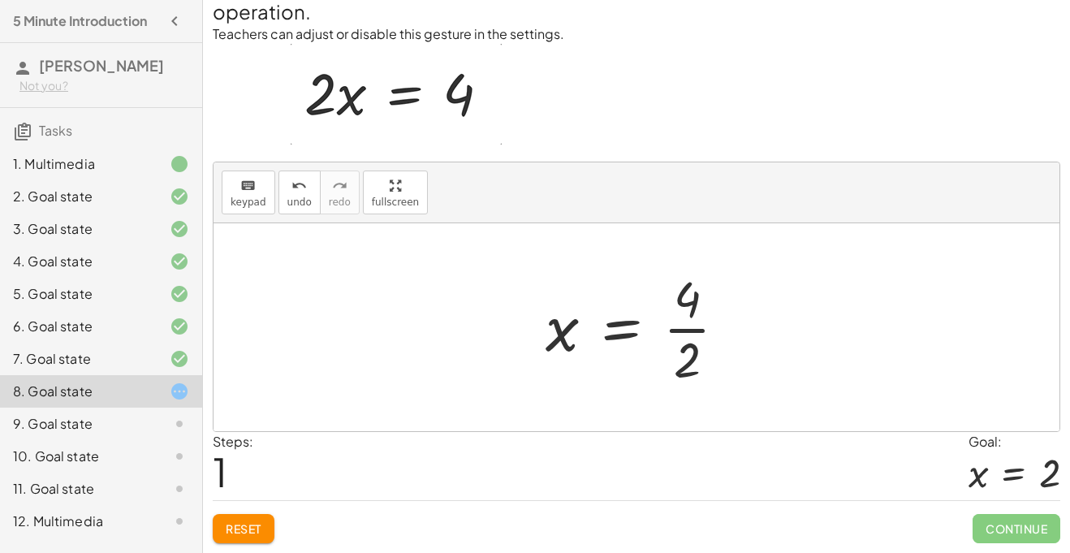
click at [691, 334] on div at bounding box center [642, 327] width 210 height 125
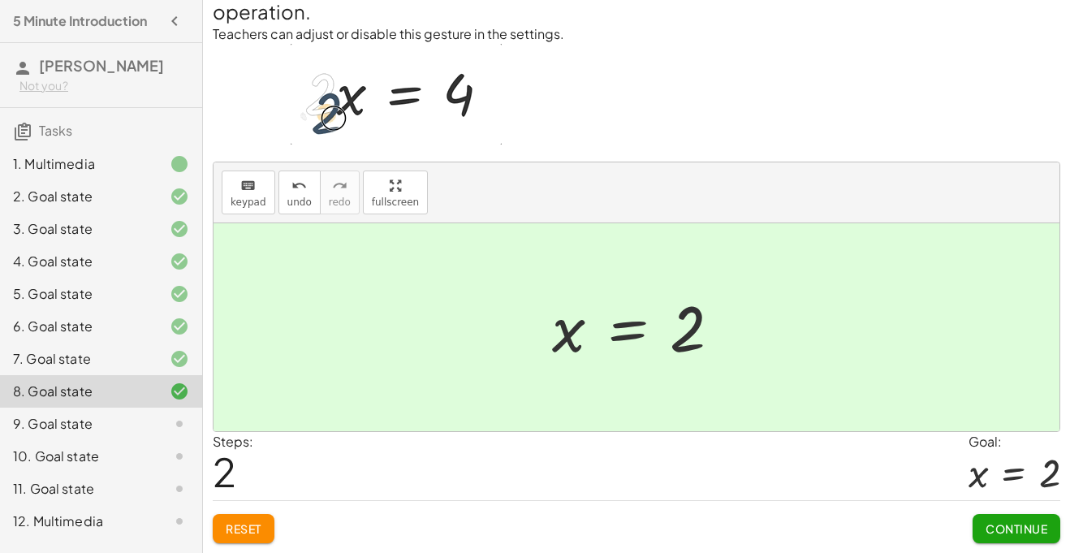
click at [1017, 518] on button "Continue" at bounding box center [1016, 528] width 88 height 29
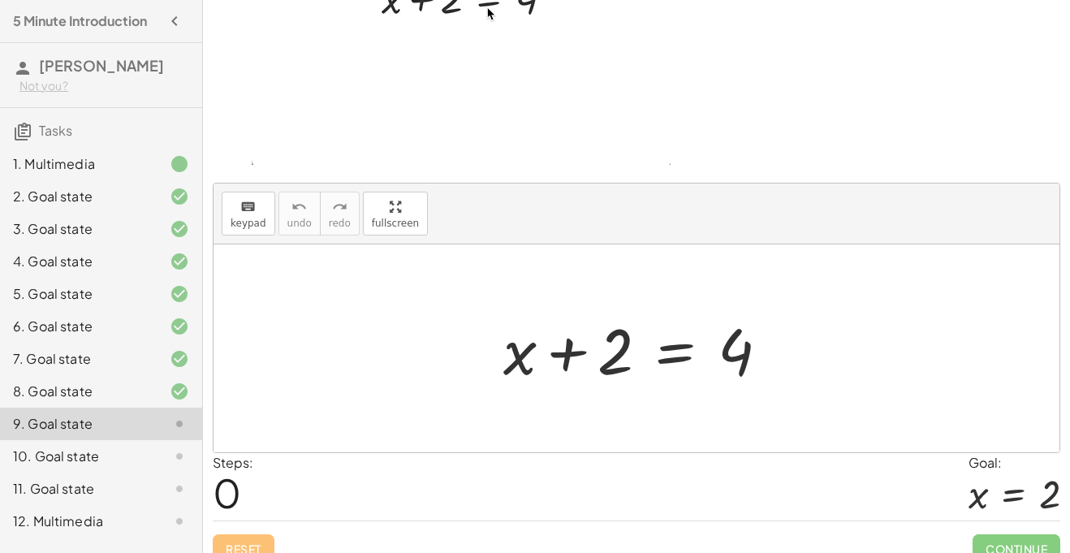
scroll to position [148, 0]
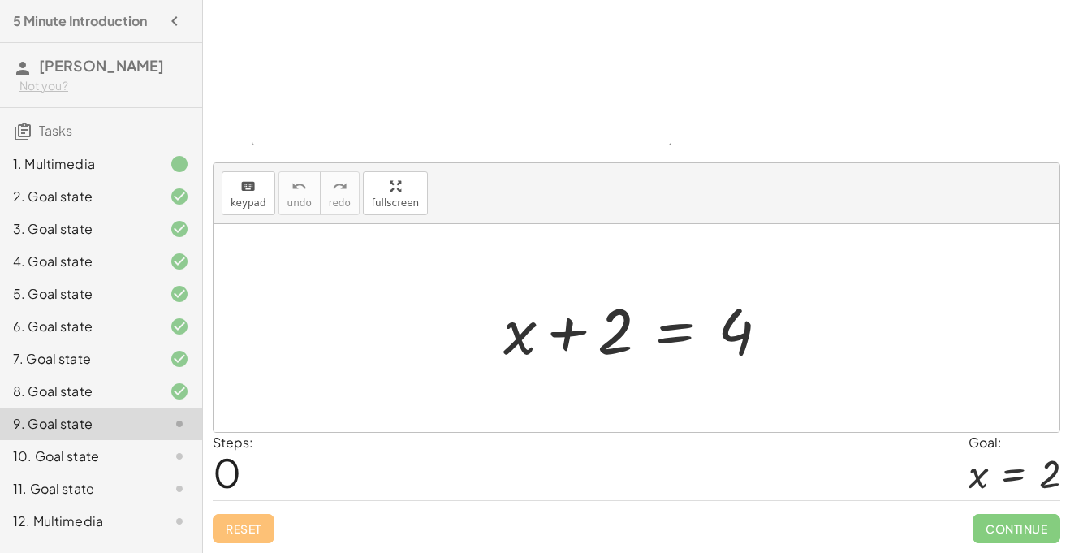
click at [119, 394] on div "8. Goal state" at bounding box center [78, 390] width 131 height 19
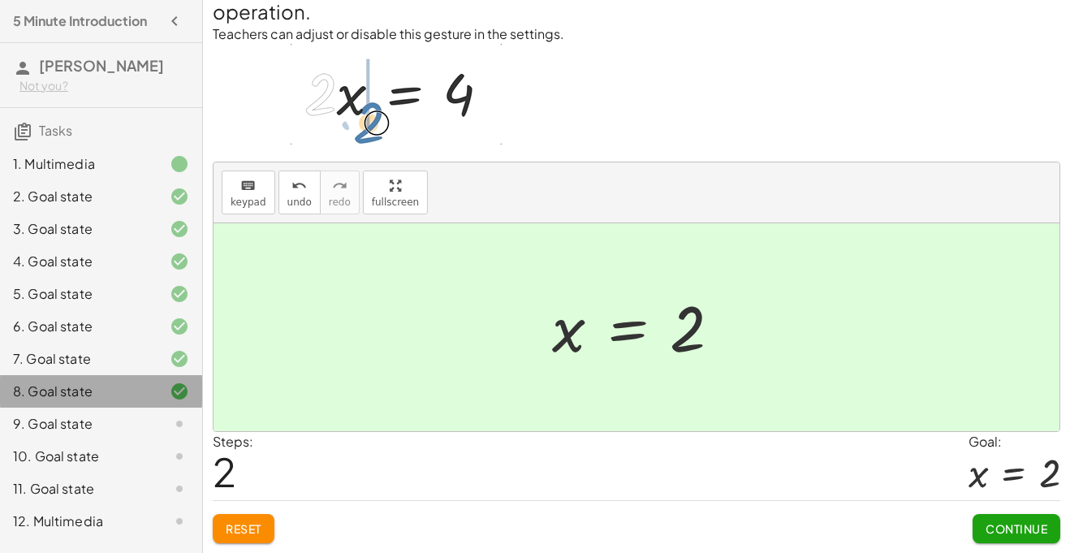
scroll to position [58, 0]
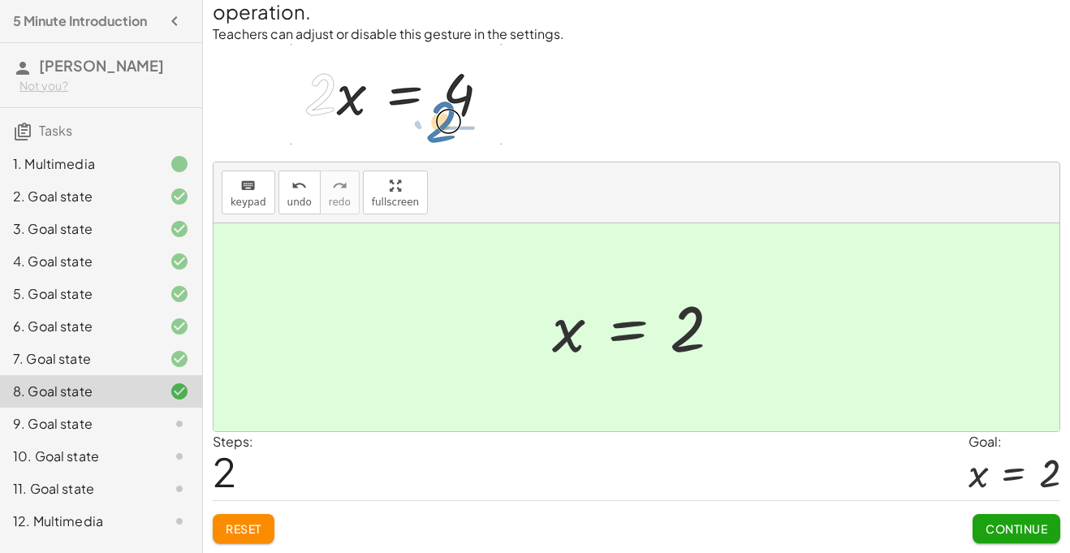
click at [151, 365] on div at bounding box center [166, 358] width 45 height 19
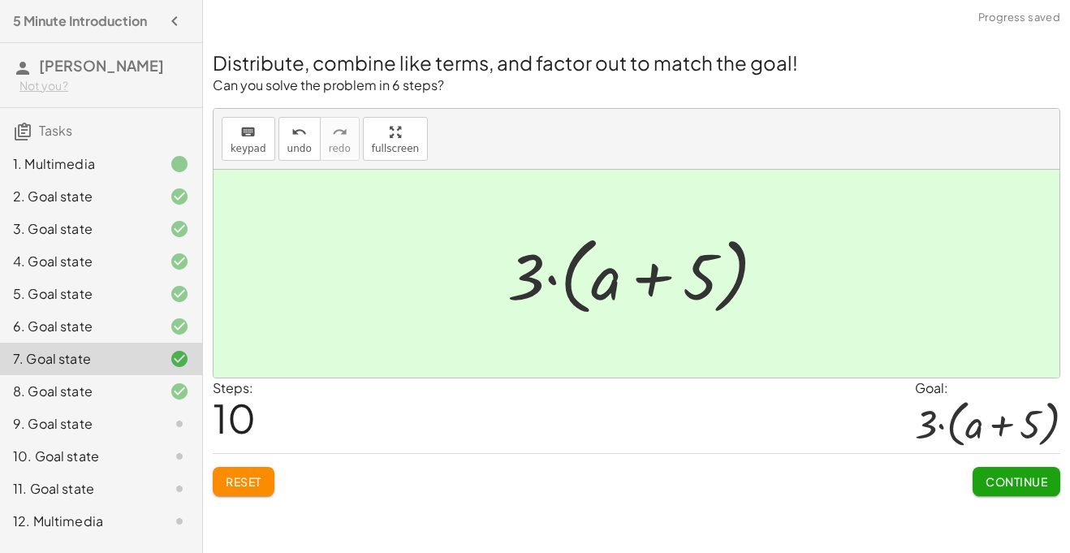
click at [248, 481] on span "Reset" at bounding box center [244, 481] width 36 height 15
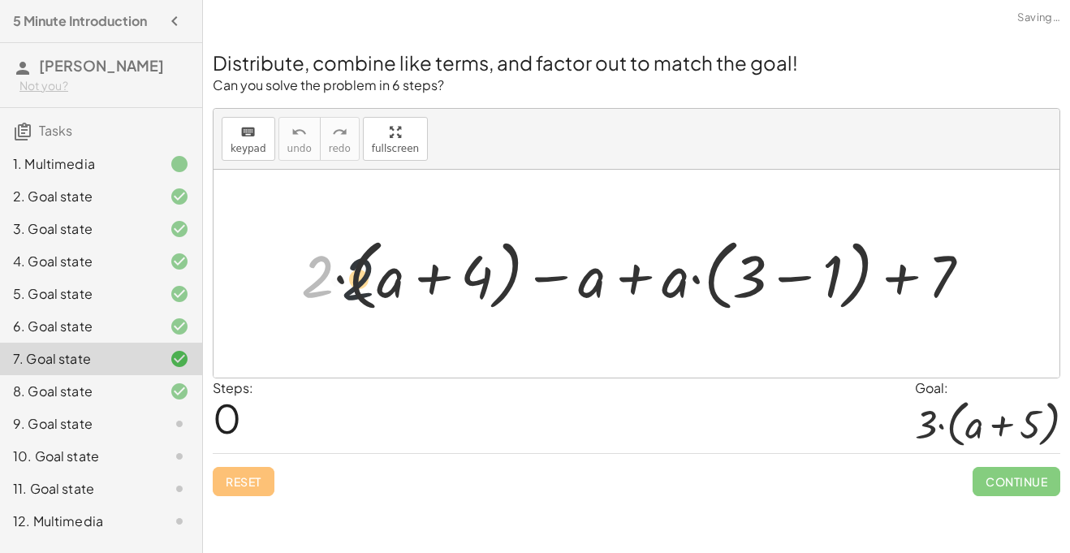
drag, startPoint x: 321, startPoint y: 285, endPoint x: 380, endPoint y: 299, distance: 60.8
click at [380, 299] on div at bounding box center [642, 274] width 699 height 86
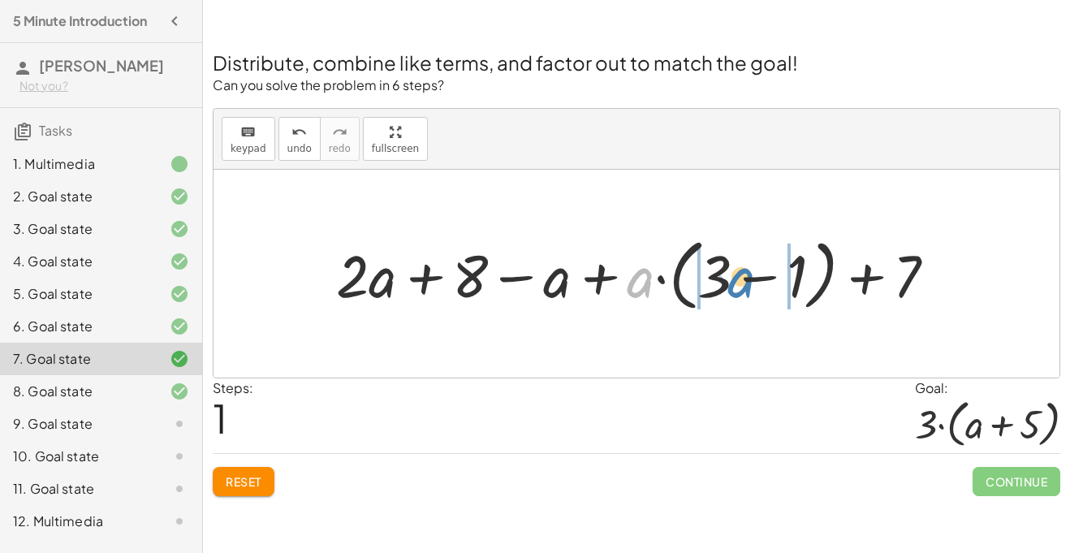
drag, startPoint x: 636, startPoint y: 281, endPoint x: 737, endPoint y: 282, distance: 100.6
click at [737, 282] on div at bounding box center [642, 274] width 629 height 86
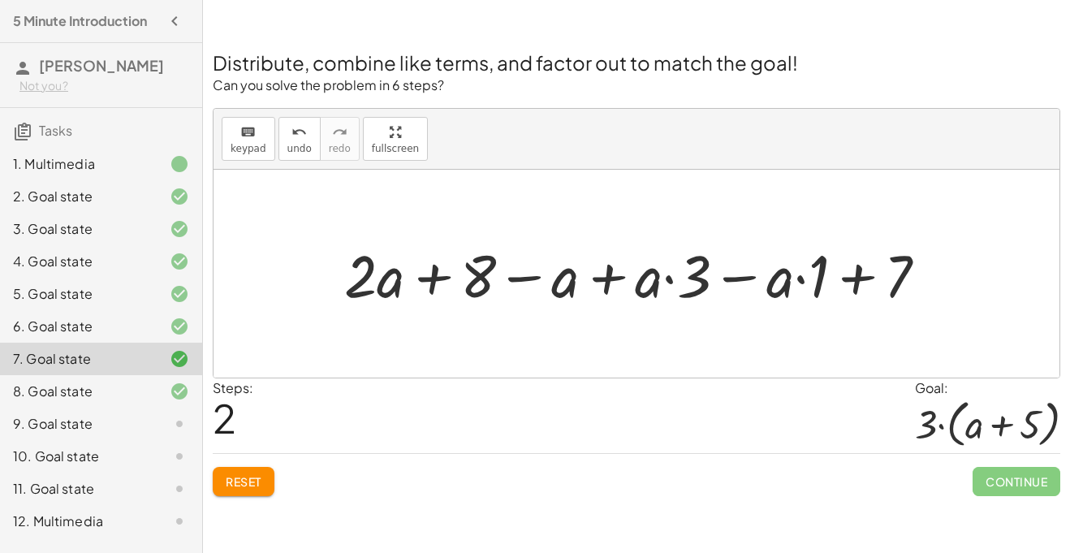
click at [243, 484] on span "Reset" at bounding box center [244, 481] width 36 height 15
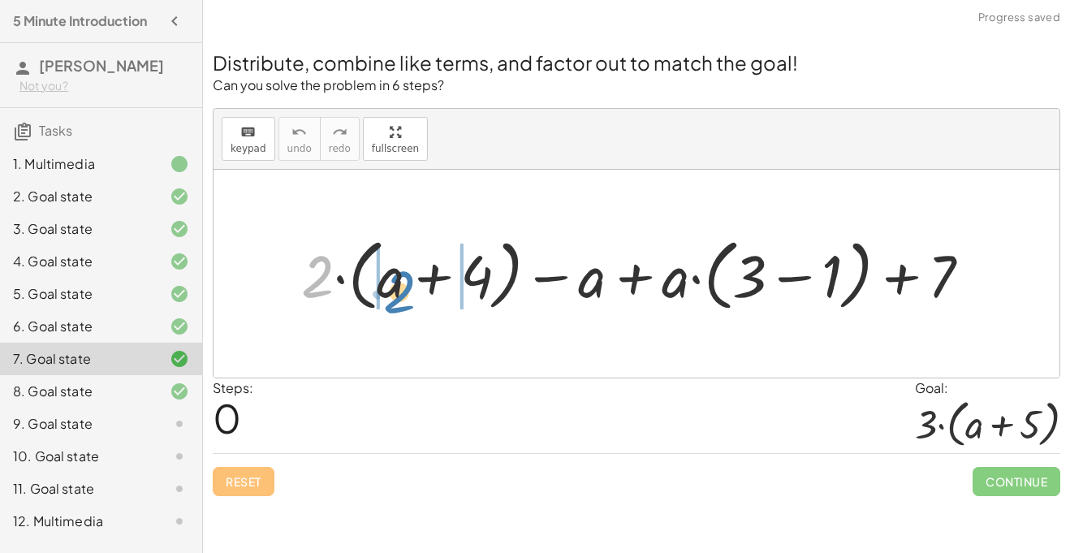
drag, startPoint x: 318, startPoint y: 281, endPoint x: 387, endPoint y: 289, distance: 69.5
click at [387, 289] on div at bounding box center [642, 274] width 699 height 86
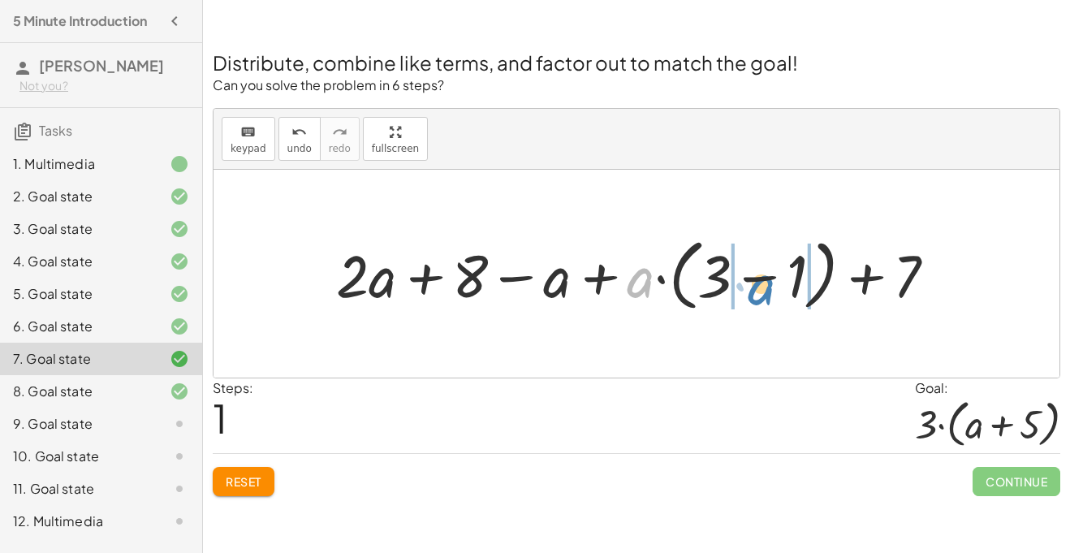
drag, startPoint x: 642, startPoint y: 282, endPoint x: 763, endPoint y: 289, distance: 121.2
click at [763, 289] on div at bounding box center [642, 274] width 629 height 86
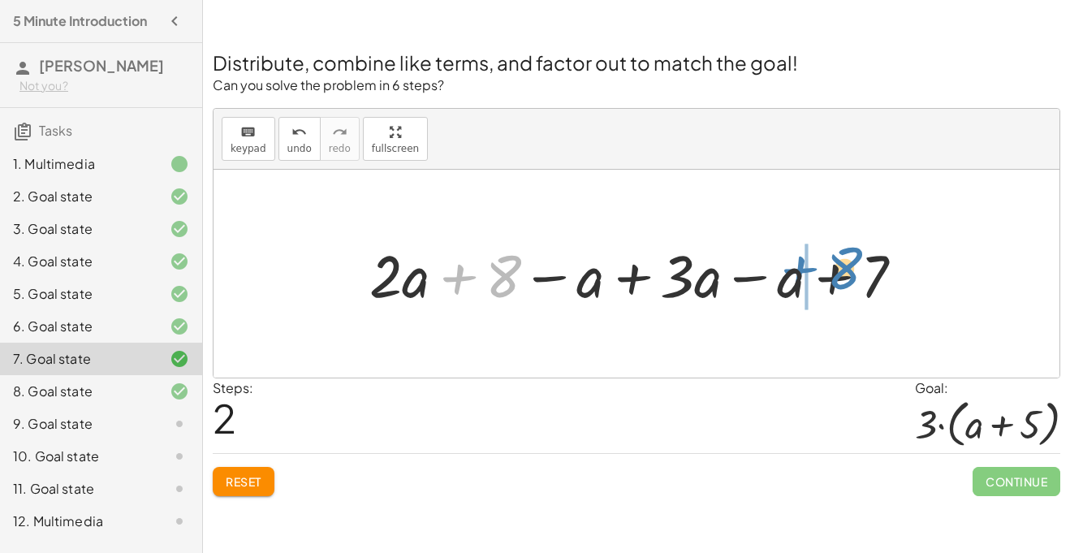
drag, startPoint x: 514, startPoint y: 269, endPoint x: 860, endPoint y: 262, distance: 345.8
click at [860, 262] on div at bounding box center [642, 273] width 563 height 77
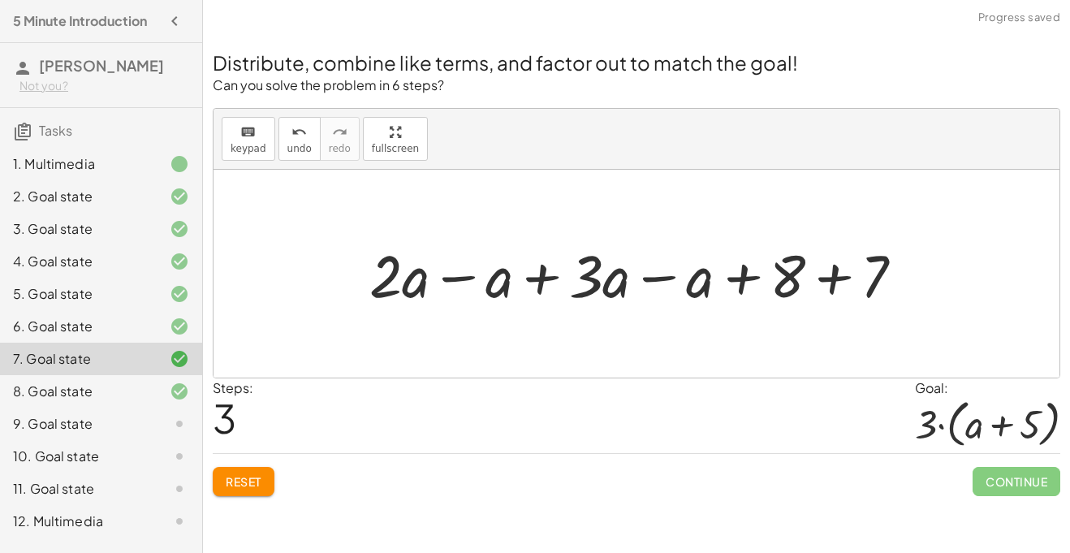
click at [837, 275] on div at bounding box center [642, 273] width 563 height 77
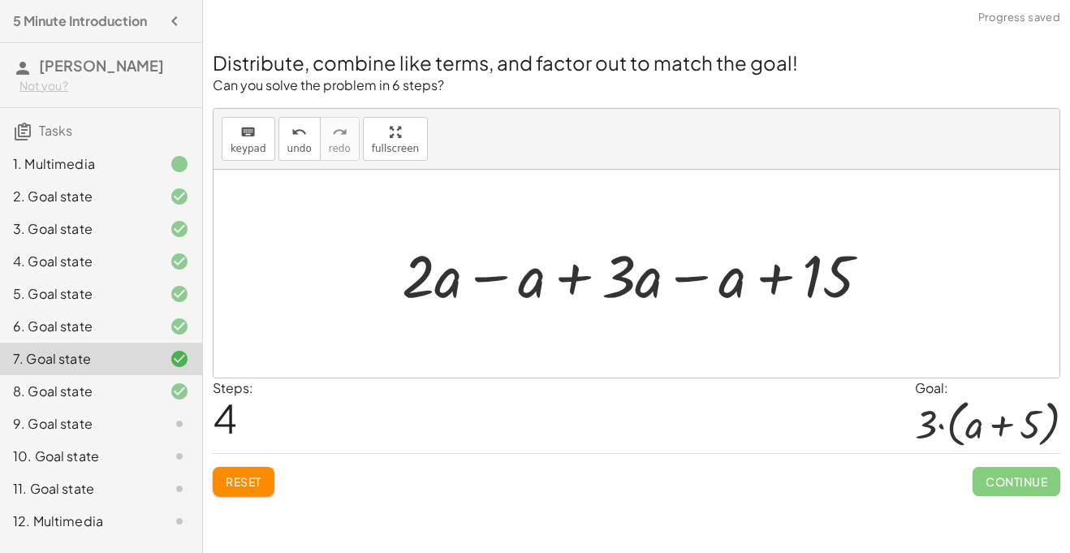
click at [683, 279] on div at bounding box center [642, 273] width 497 height 77
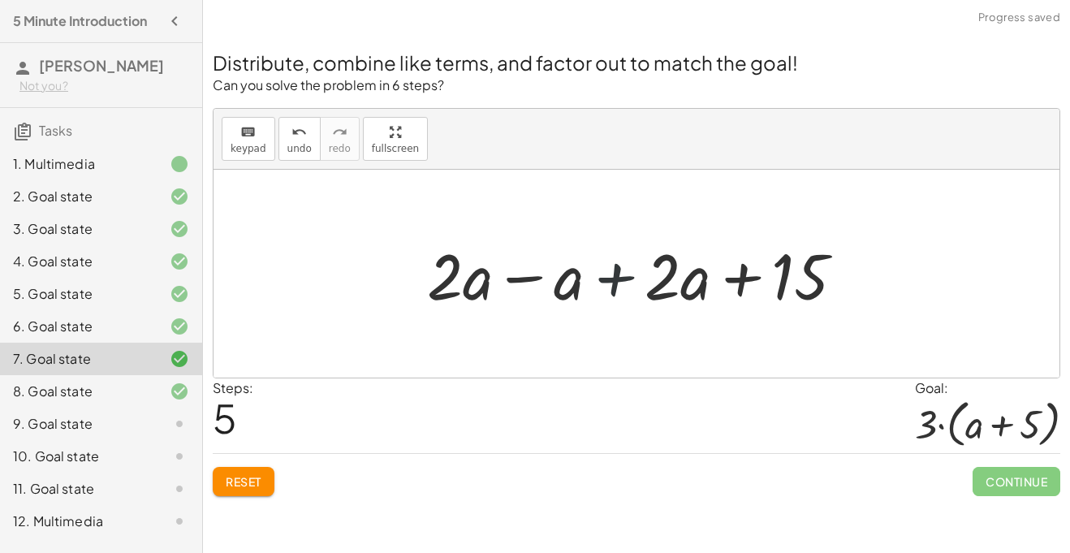
click at [606, 279] on div at bounding box center [642, 274] width 446 height 84
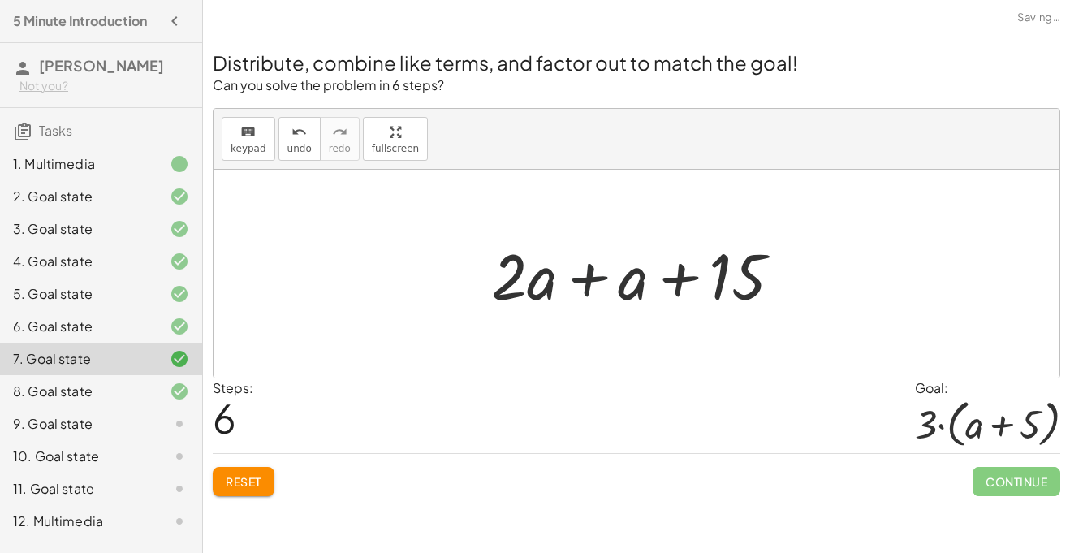
click at [596, 281] on div at bounding box center [643, 274] width 320 height 84
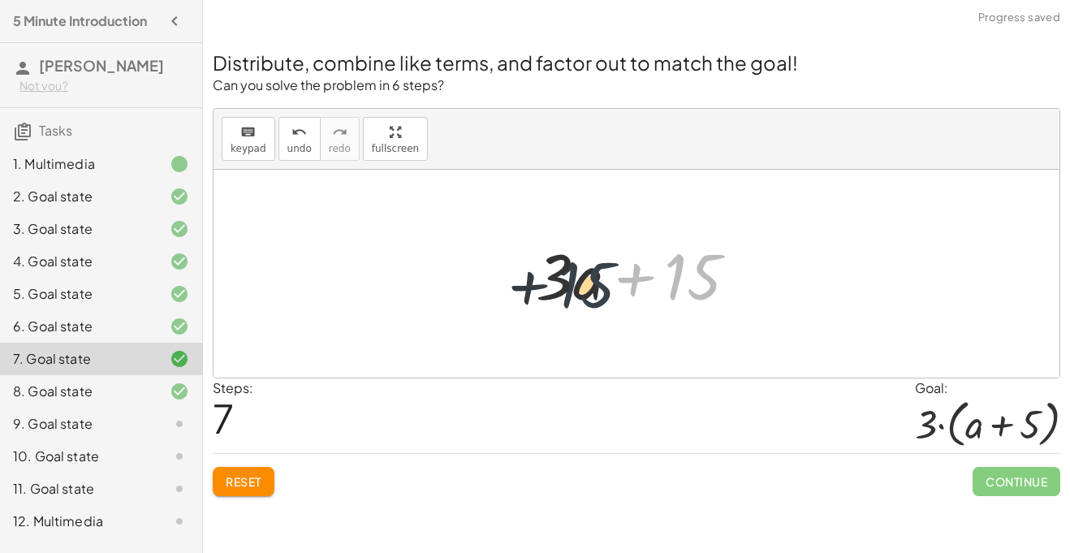
drag, startPoint x: 690, startPoint y: 286, endPoint x: 576, endPoint y: 297, distance: 114.2
click at [576, 297] on div at bounding box center [643, 274] width 231 height 84
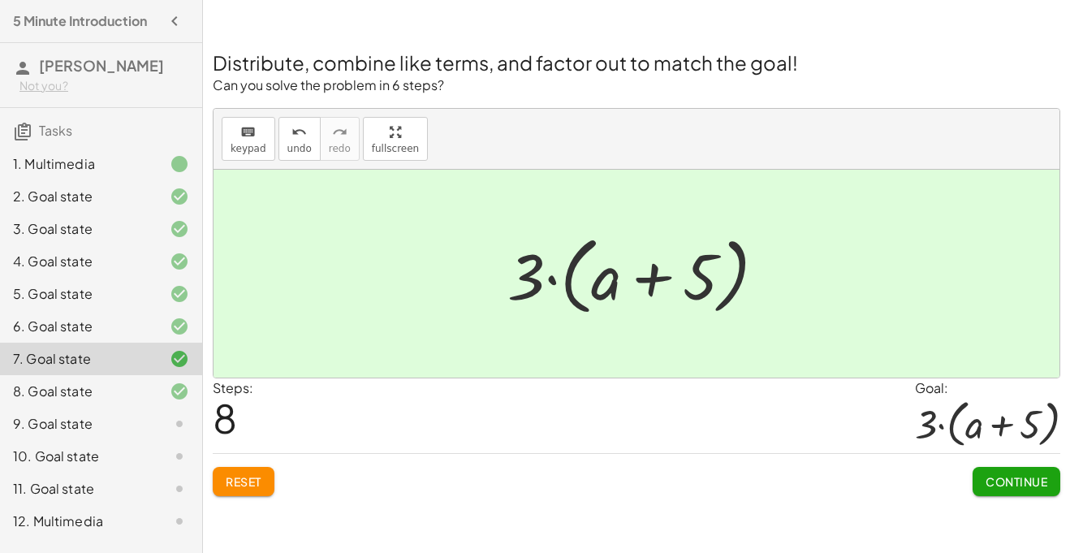
click at [117, 422] on div "9. Goal state" at bounding box center [78, 423] width 131 height 19
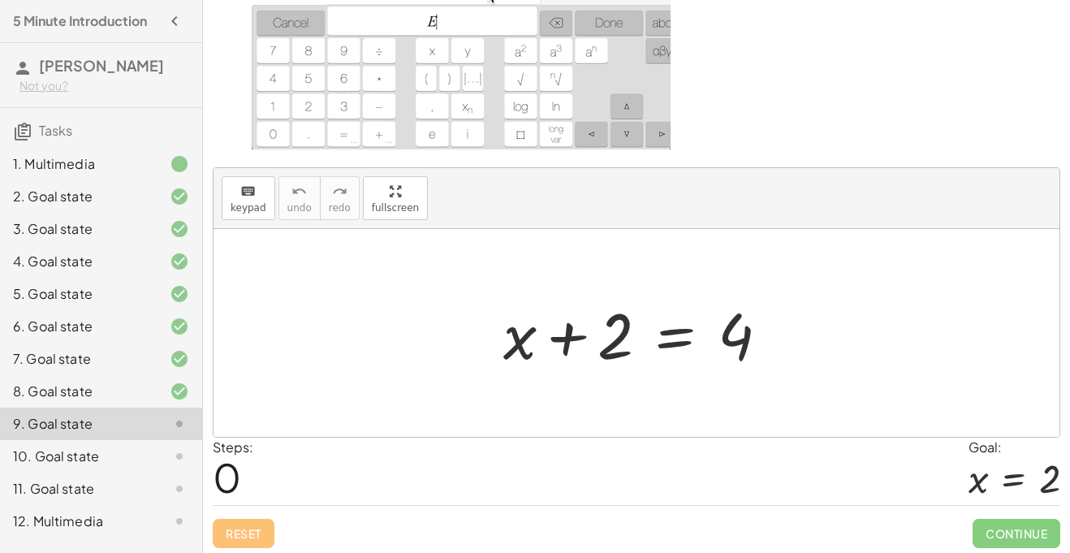
scroll to position [148, 0]
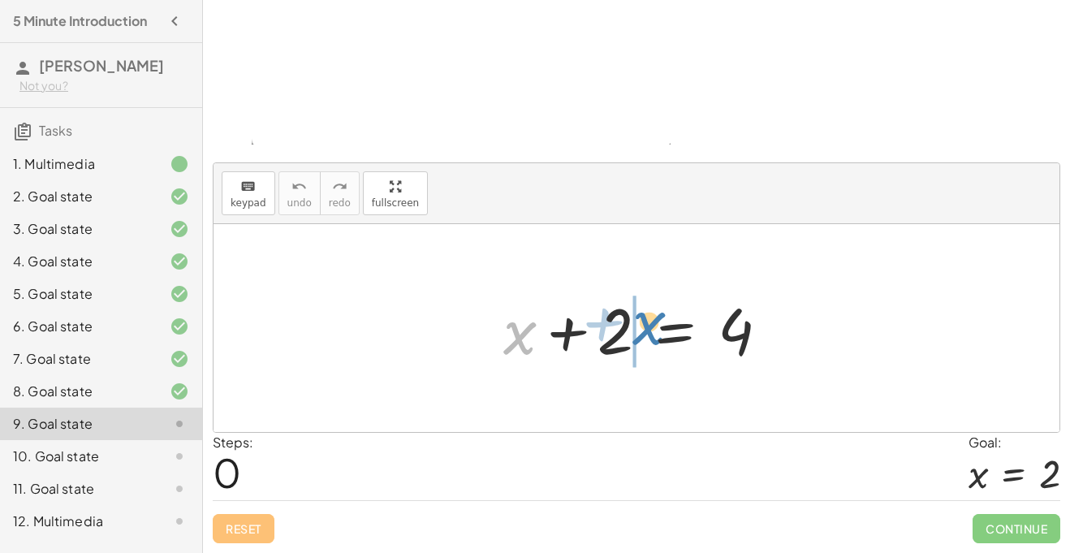
drag, startPoint x: 519, startPoint y: 340, endPoint x: 644, endPoint y: 336, distance: 124.3
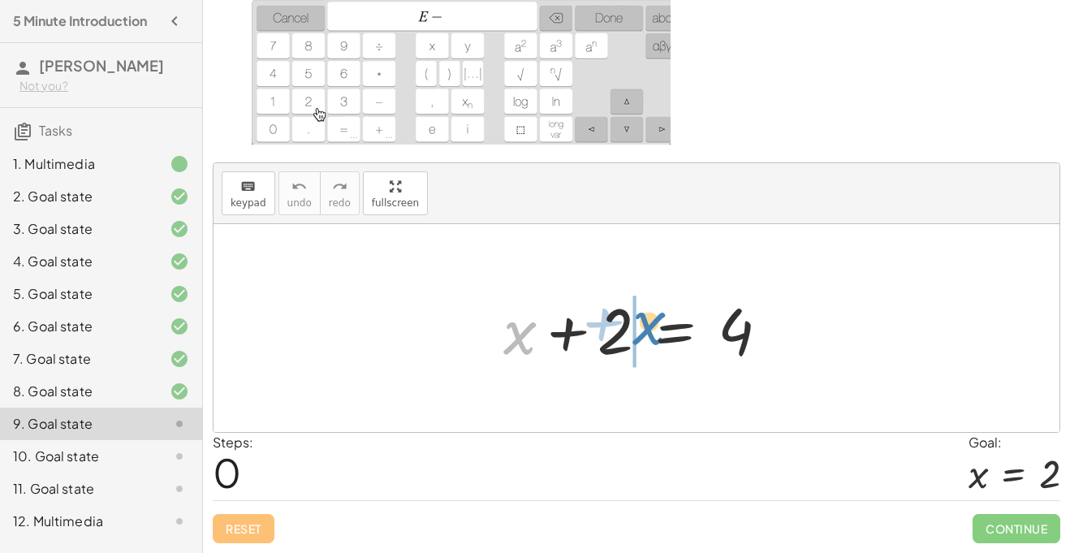
click at [644, 336] on div at bounding box center [642, 329] width 295 height 84
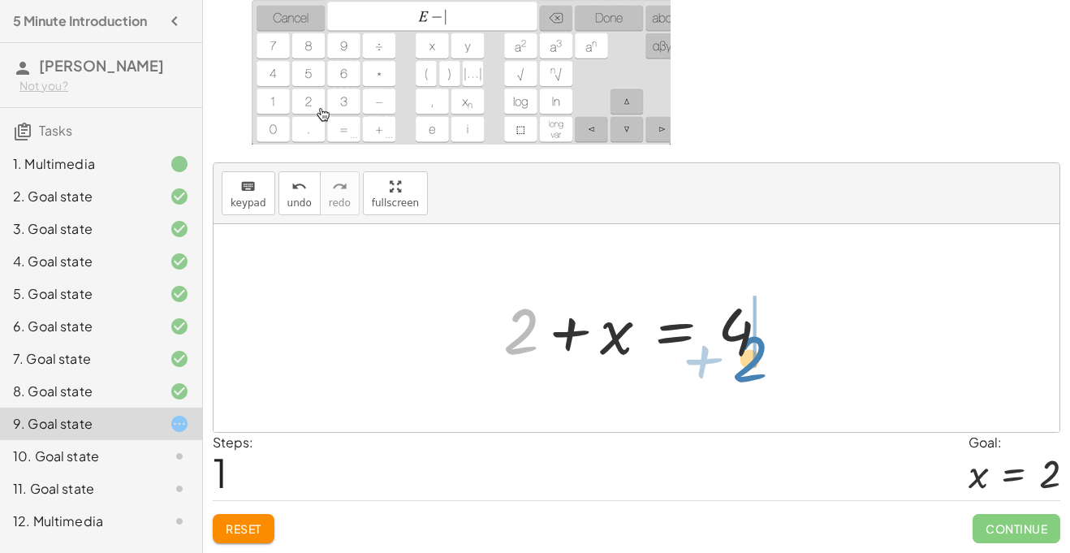
drag, startPoint x: 502, startPoint y: 341, endPoint x: 756, endPoint y: 360, distance: 254.0
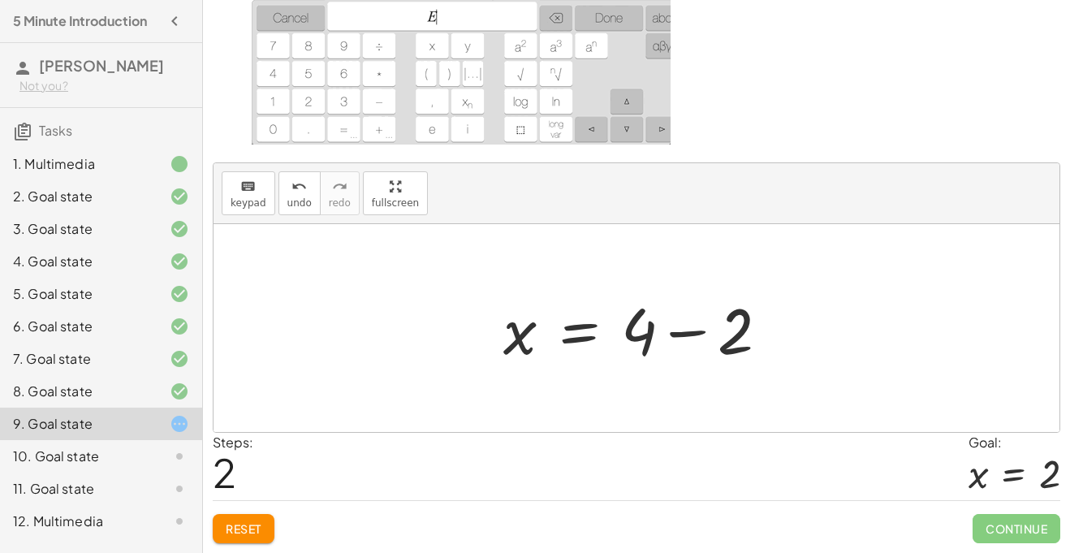
click at [685, 333] on div at bounding box center [642, 329] width 295 height 84
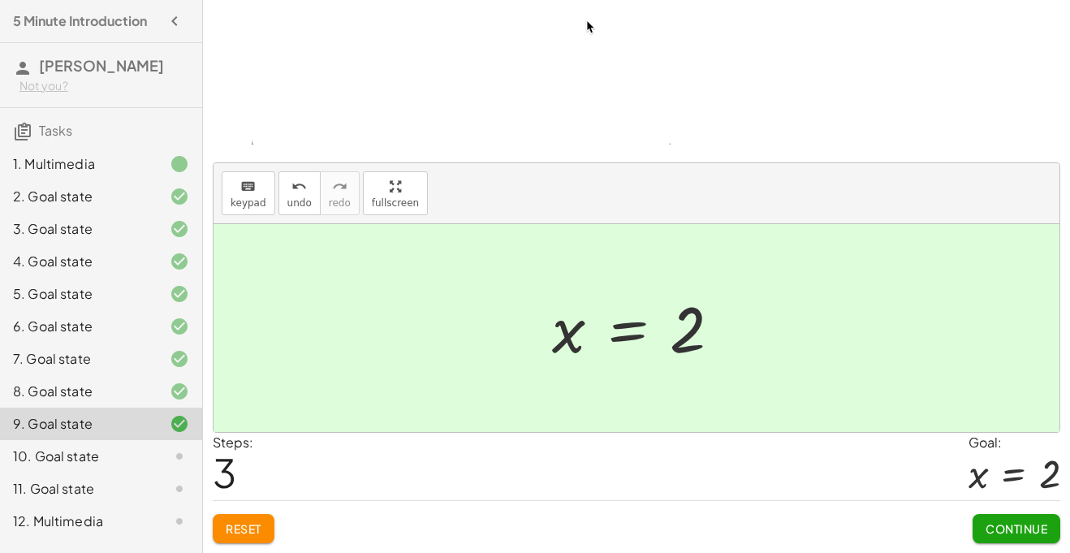
click at [1015, 527] on span "Continue" at bounding box center [1016, 528] width 62 height 15
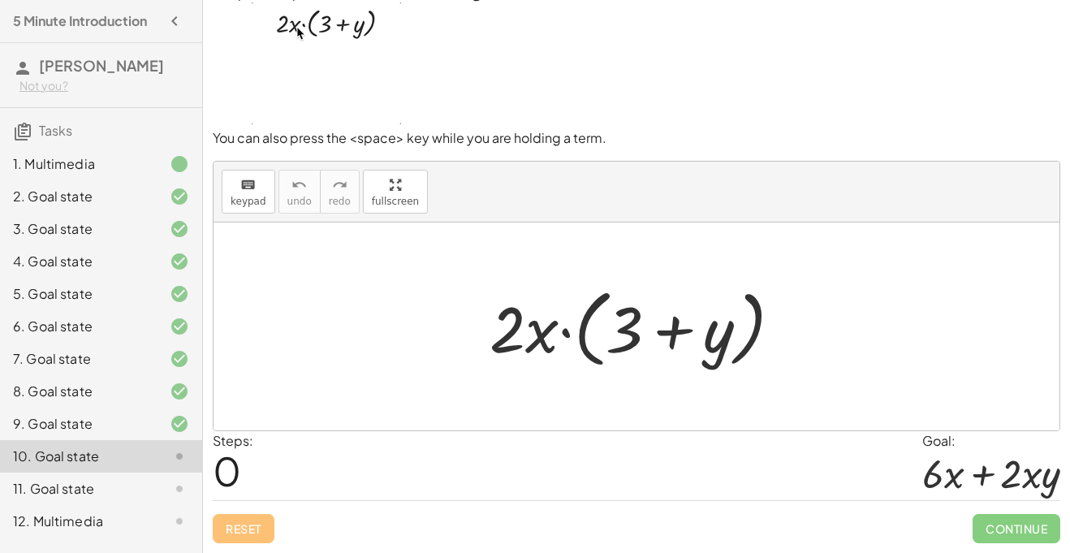
scroll to position [35, 0]
drag, startPoint x: 515, startPoint y: 338, endPoint x: 645, endPoint y: 330, distance: 130.1
click at [645, 330] on div at bounding box center [641, 326] width 321 height 93
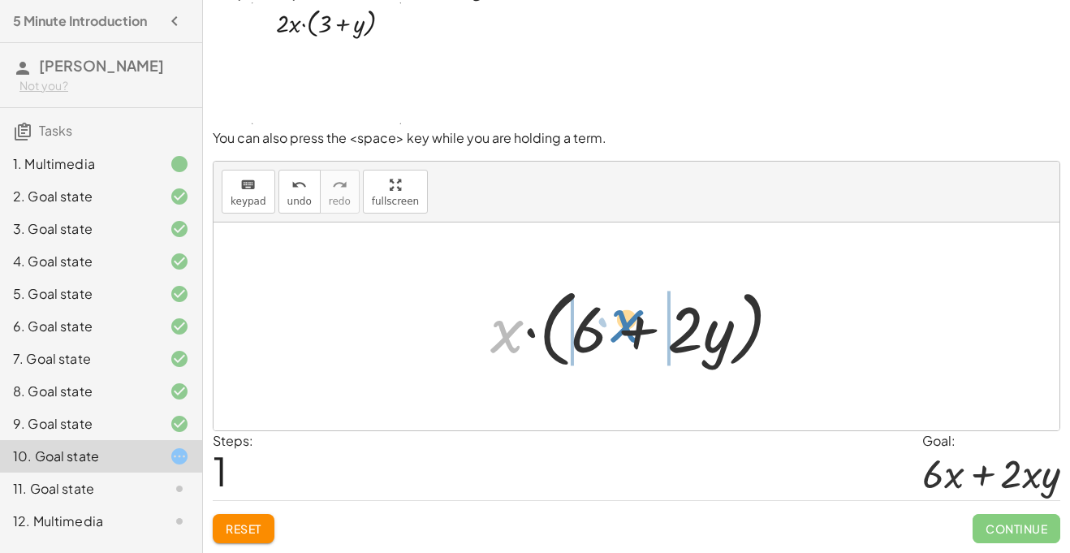
drag, startPoint x: 496, startPoint y: 335, endPoint x: 610, endPoint y: 330, distance: 114.6
click at [610, 330] on div at bounding box center [642, 326] width 321 height 93
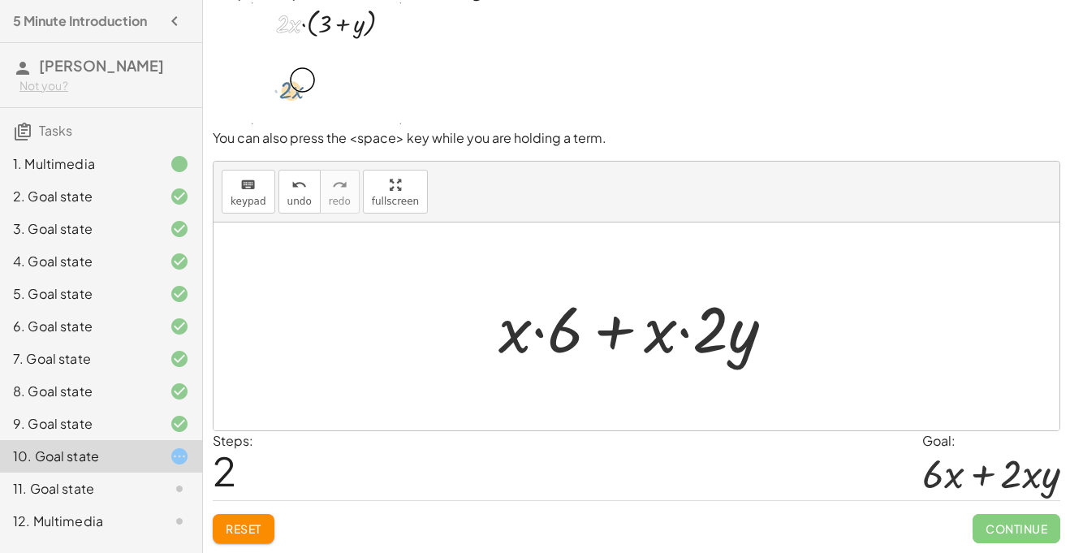
click at [534, 336] on div at bounding box center [642, 327] width 305 height 84
drag, startPoint x: 562, startPoint y: 336, endPoint x: 590, endPoint y: 338, distance: 27.7
click at [590, 338] on div at bounding box center [642, 327] width 305 height 84
click at [618, 332] on div at bounding box center [642, 327] width 305 height 84
drag, startPoint x: 666, startPoint y: 339, endPoint x: 512, endPoint y: 343, distance: 153.5
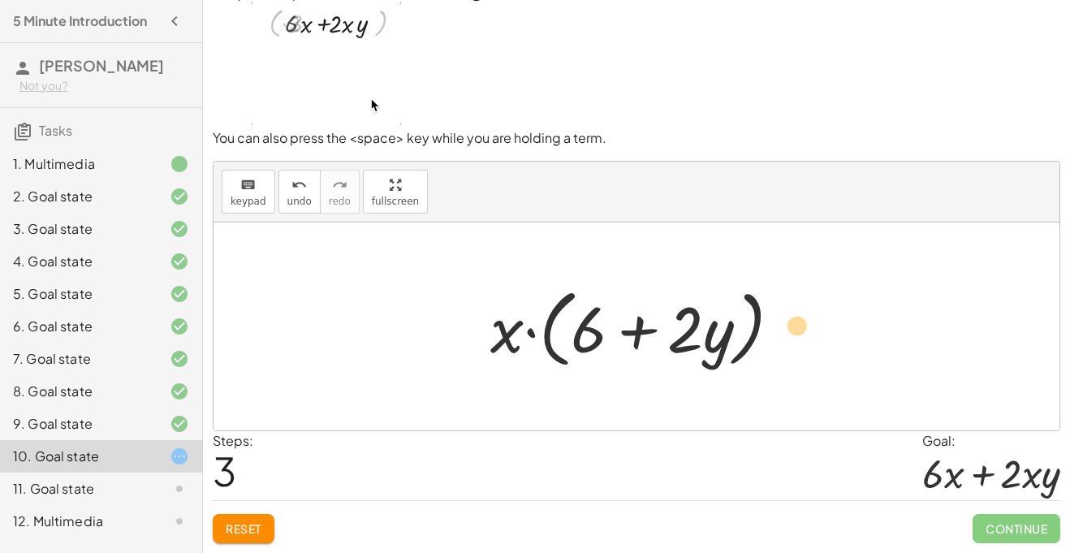
drag, startPoint x: 722, startPoint y: 343, endPoint x: 808, endPoint y: 338, distance: 86.1
click at [808, 338] on div "· 2 · x · ( + 3 + y ) · x · ( + · 2 · 3 + · 2 · y ) · x · ( + 6 + · 2 · y ) + ·…" at bounding box center [636, 326] width 846 height 208
drag, startPoint x: 720, startPoint y: 342, endPoint x: 479, endPoint y: 347, distance: 241.1
click at [479, 347] on div "· 2 · x · ( + 3 + y ) · x · ( + · 2 · 3 + · 2 · y ) · x · ( + 6 + · 2 · y ) + ·…" at bounding box center [636, 326] width 341 height 101
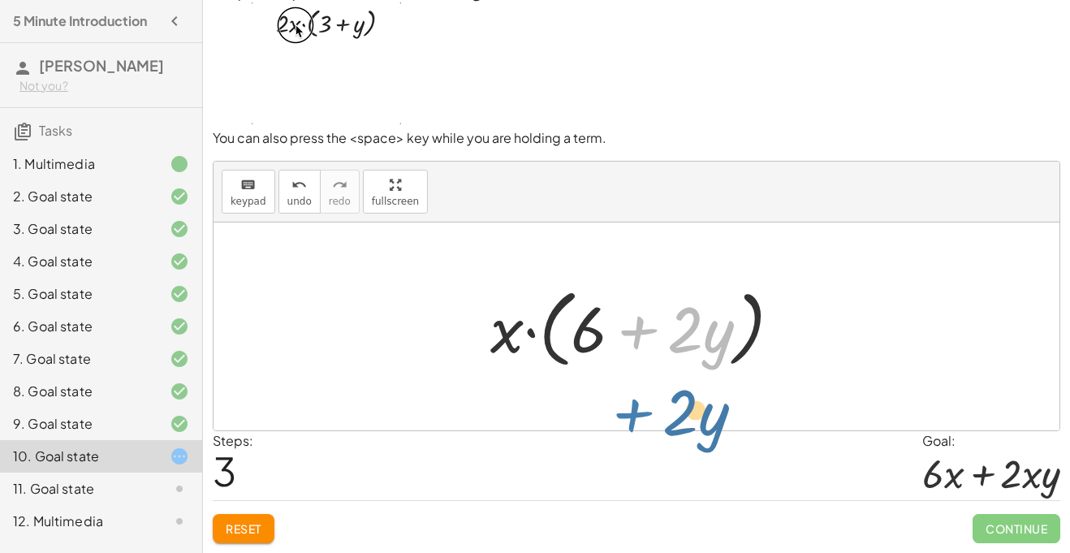
drag, startPoint x: 636, startPoint y: 336, endPoint x: 636, endPoint y: 348, distance: 12.2
click at [636, 348] on div at bounding box center [642, 326] width 321 height 93
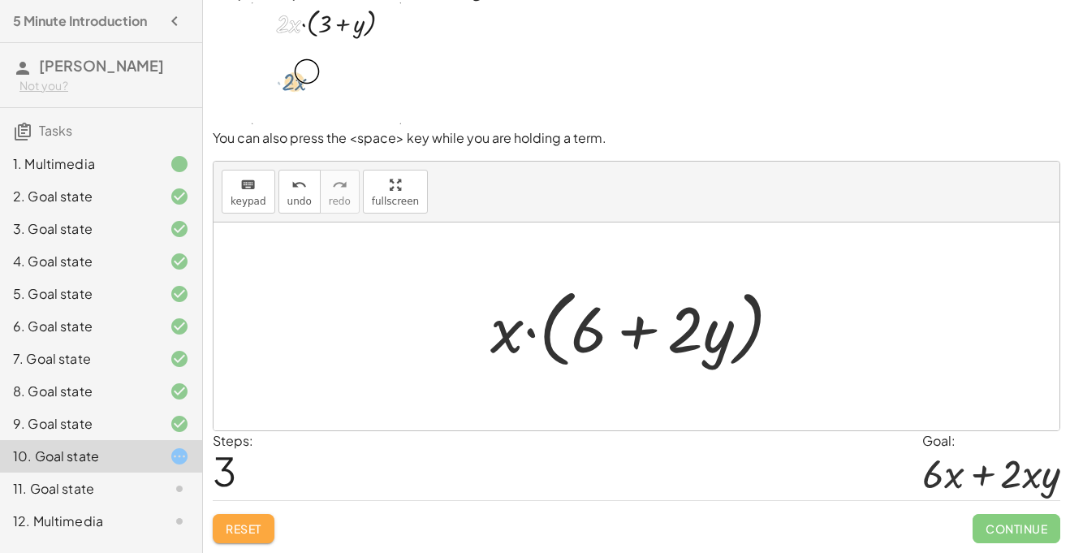
click at [244, 514] on button "Reset" at bounding box center [244, 528] width 62 height 29
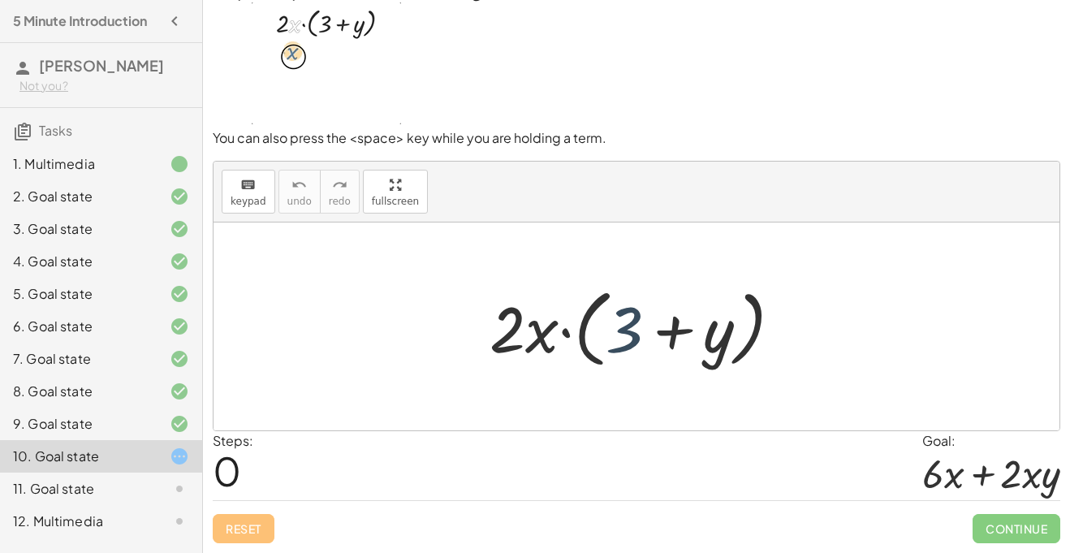
drag, startPoint x: 630, startPoint y: 347, endPoint x: 622, endPoint y: 342, distance: 9.5
click at [622, 342] on div at bounding box center [641, 326] width 321 height 93
click at [670, 332] on div at bounding box center [641, 326] width 321 height 93
drag, startPoint x: 623, startPoint y: 344, endPoint x: 519, endPoint y: 345, distance: 103.9
click at [519, 345] on div at bounding box center [641, 326] width 321 height 93
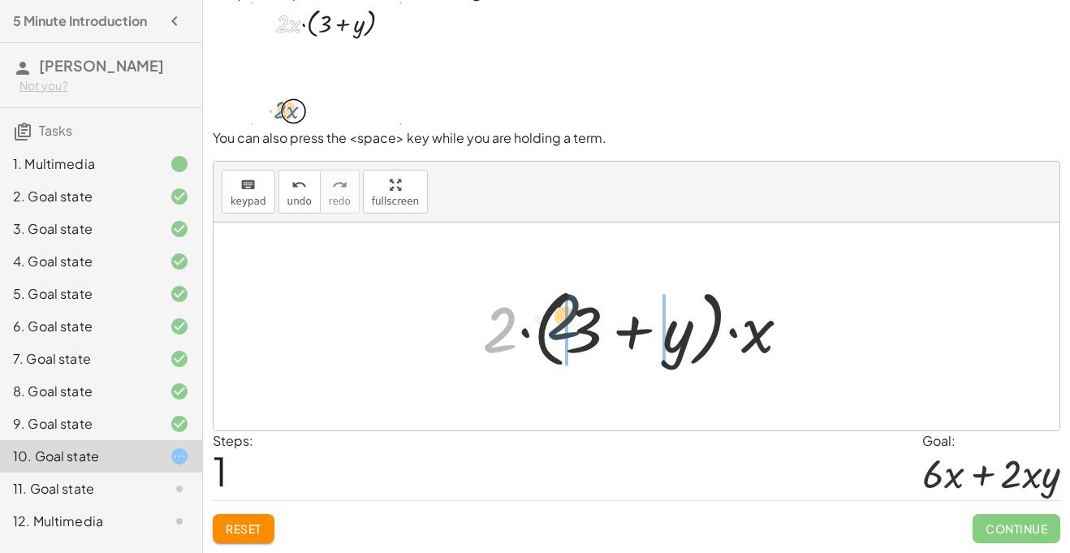
drag, startPoint x: 501, startPoint y: 340, endPoint x: 579, endPoint y: 331, distance: 78.4
click at [579, 331] on div at bounding box center [642, 326] width 337 height 93
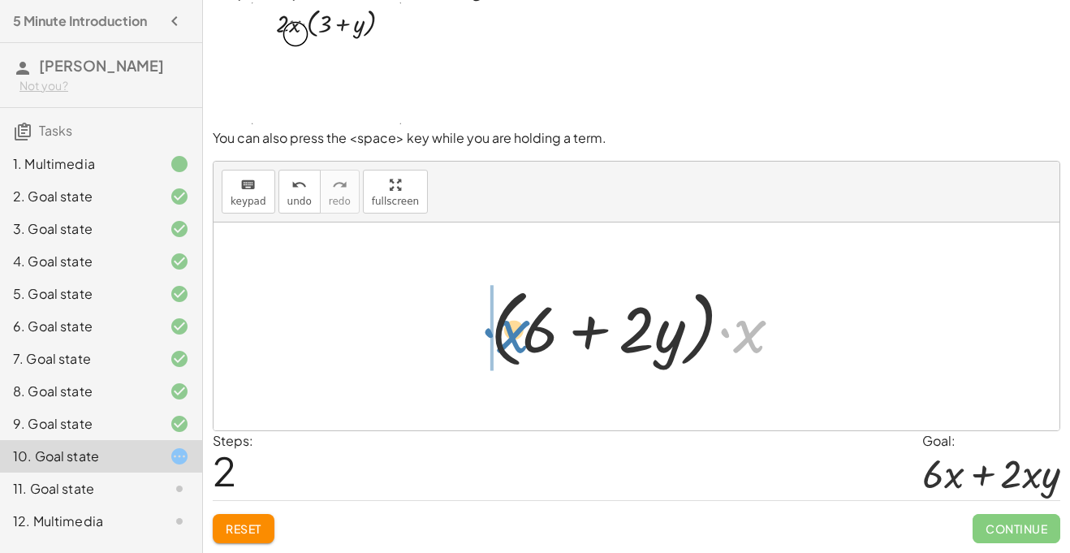
drag, startPoint x: 744, startPoint y: 334, endPoint x: 508, endPoint y: 334, distance: 236.2
click at [508, 334] on div at bounding box center [642, 326] width 321 height 93
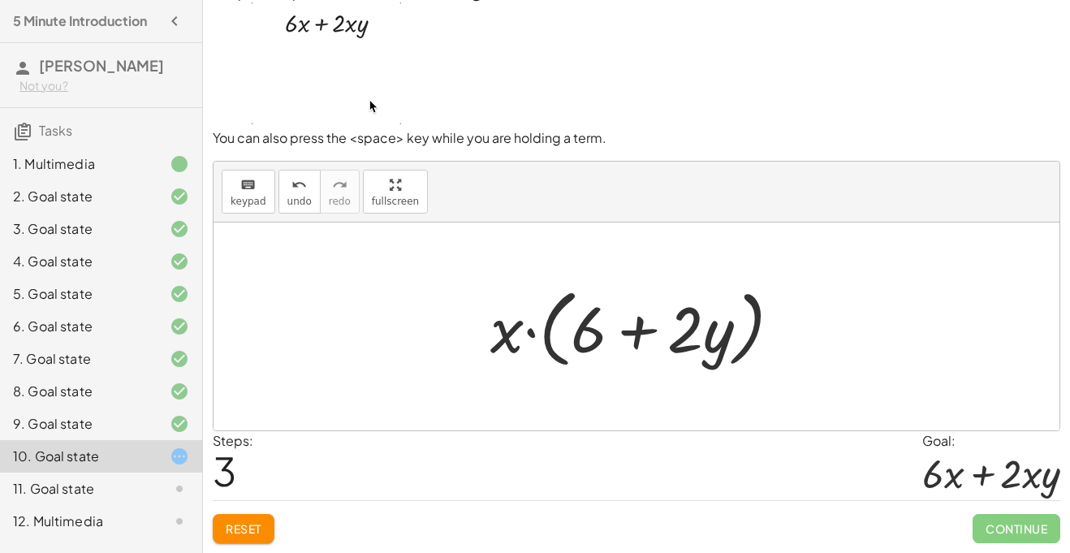
click at [587, 332] on div at bounding box center [642, 326] width 321 height 93
drag, startPoint x: 511, startPoint y: 333, endPoint x: 600, endPoint y: 339, distance: 89.5
click at [600, 339] on div at bounding box center [642, 326] width 321 height 93
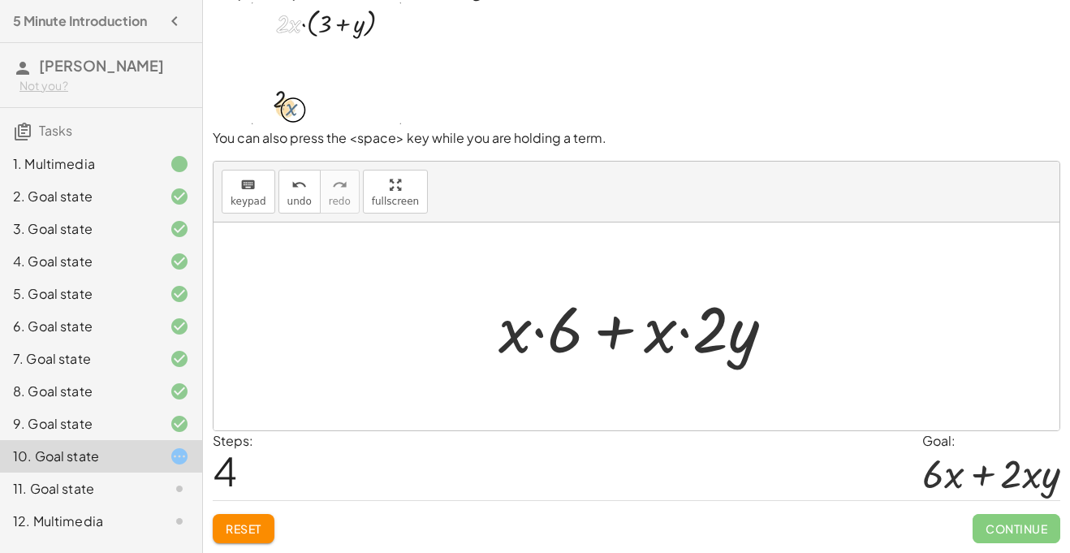
click at [537, 331] on div at bounding box center [642, 327] width 305 height 84
drag, startPoint x: 551, startPoint y: 338, endPoint x: 486, endPoint y: 335, distance: 65.0
click at [486, 335] on div "· 2 · x · ( + 3 + y ) · 2 · ( + 3 + y ) · x · ( + · 2 · 3 + · 2 · y ) · x · ( +…" at bounding box center [636, 327] width 325 height 92
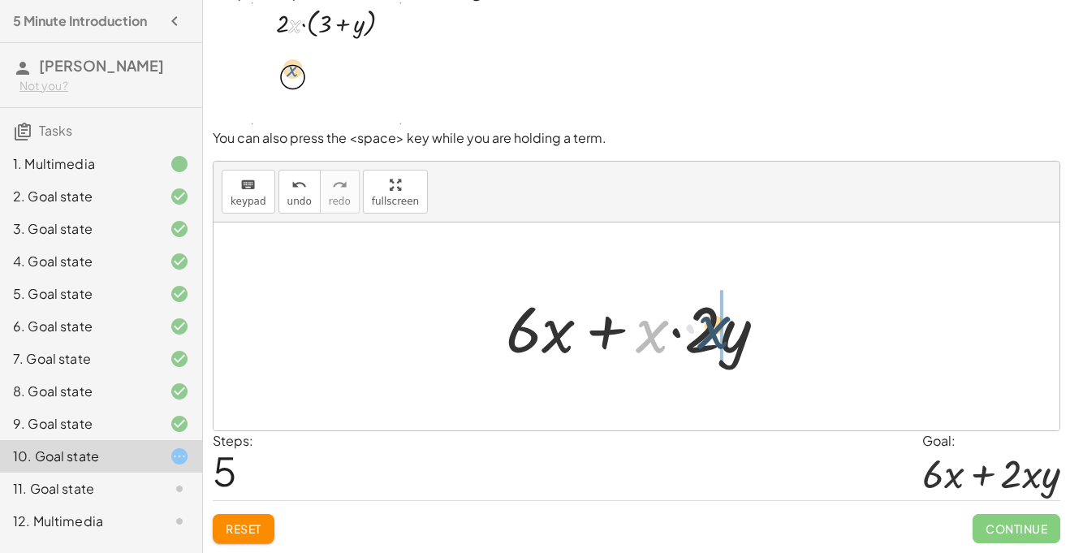
drag, startPoint x: 640, startPoint y: 340, endPoint x: 713, endPoint y: 344, distance: 73.2
click at [713, 344] on div at bounding box center [643, 327] width 290 height 84
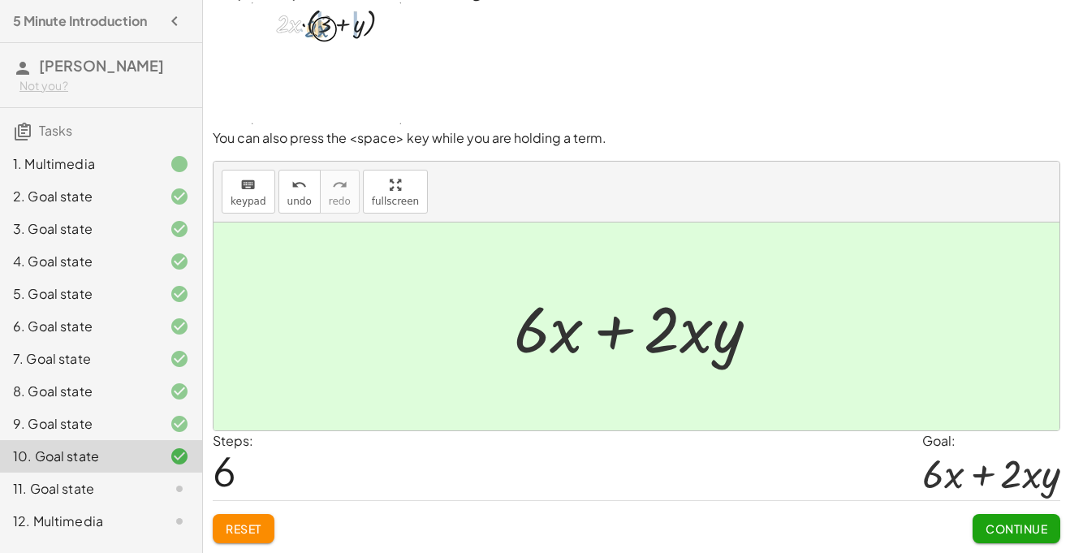
click at [999, 528] on span "Continue" at bounding box center [1016, 528] width 62 height 15
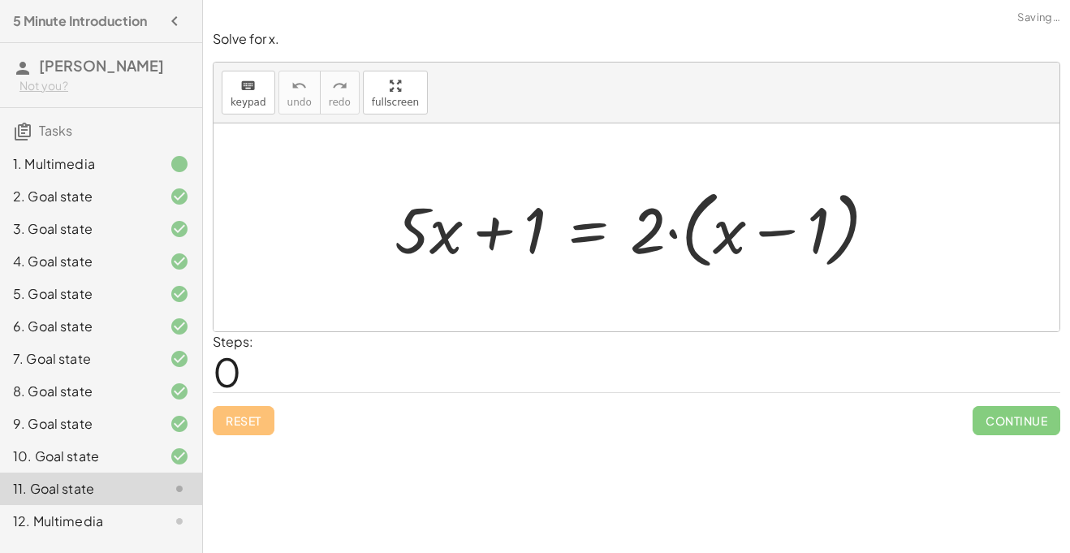
scroll to position [0, 0]
drag, startPoint x: 654, startPoint y: 226, endPoint x: 718, endPoint y: 236, distance: 64.1
click at [718, 236] on div at bounding box center [642, 227] width 512 height 93
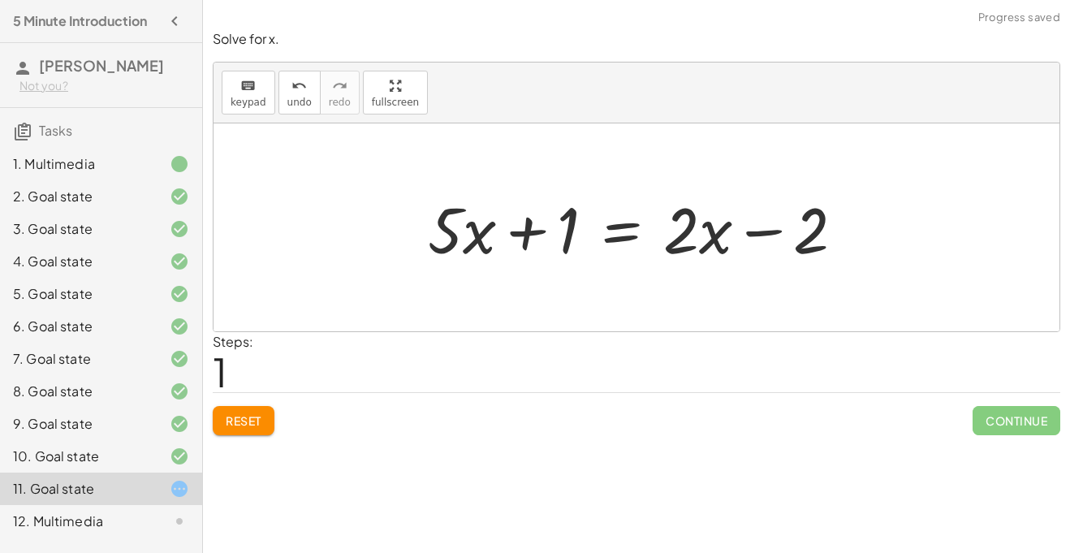
click at [761, 230] on div at bounding box center [643, 228] width 446 height 84
drag, startPoint x: 576, startPoint y: 237, endPoint x: 851, endPoint y: 269, distance: 277.0
click at [851, 269] on div at bounding box center [643, 228] width 446 height 84
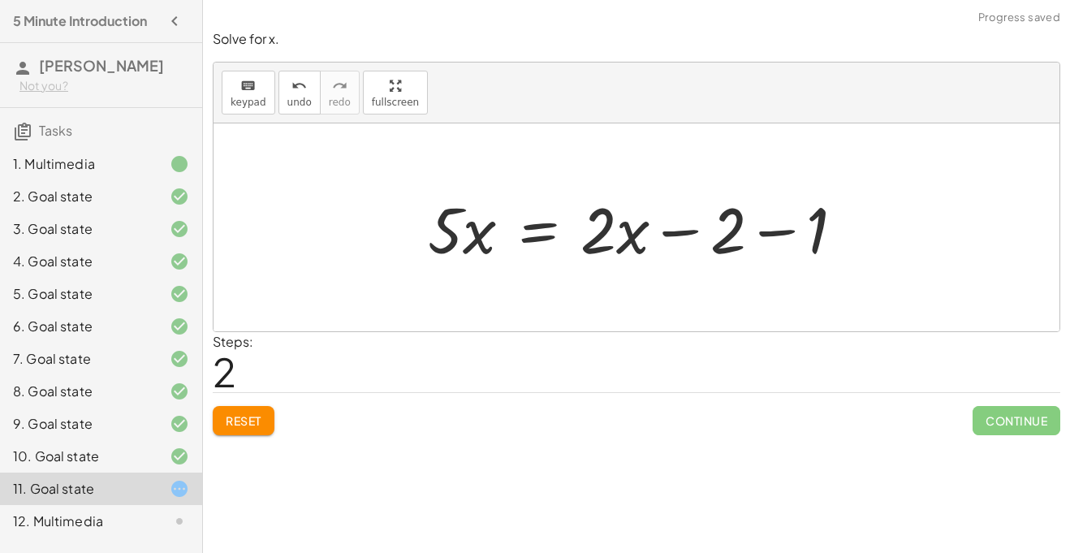
click at [775, 235] on div at bounding box center [643, 228] width 446 height 84
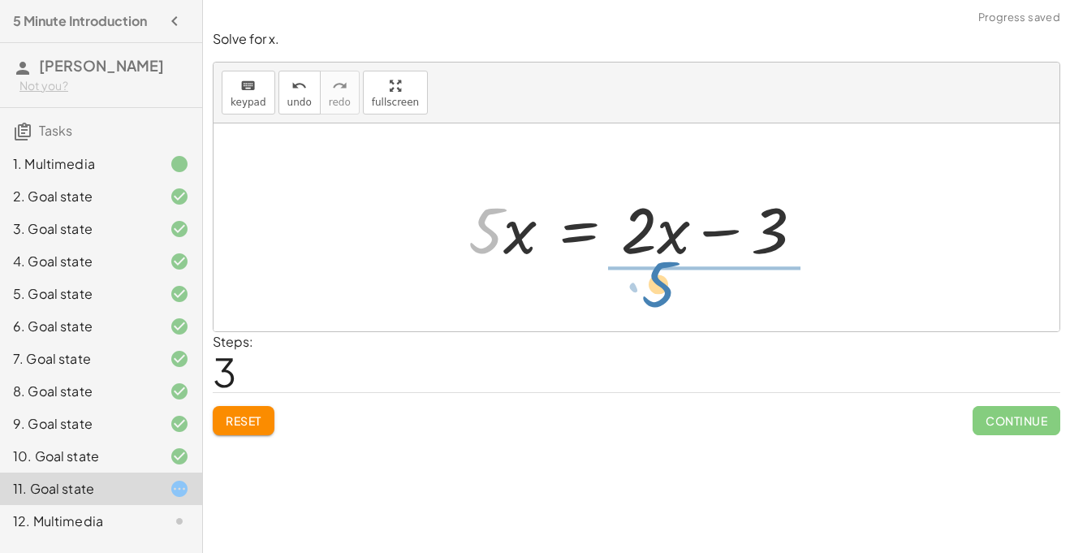
drag, startPoint x: 489, startPoint y: 231, endPoint x: 662, endPoint y: 284, distance: 181.8
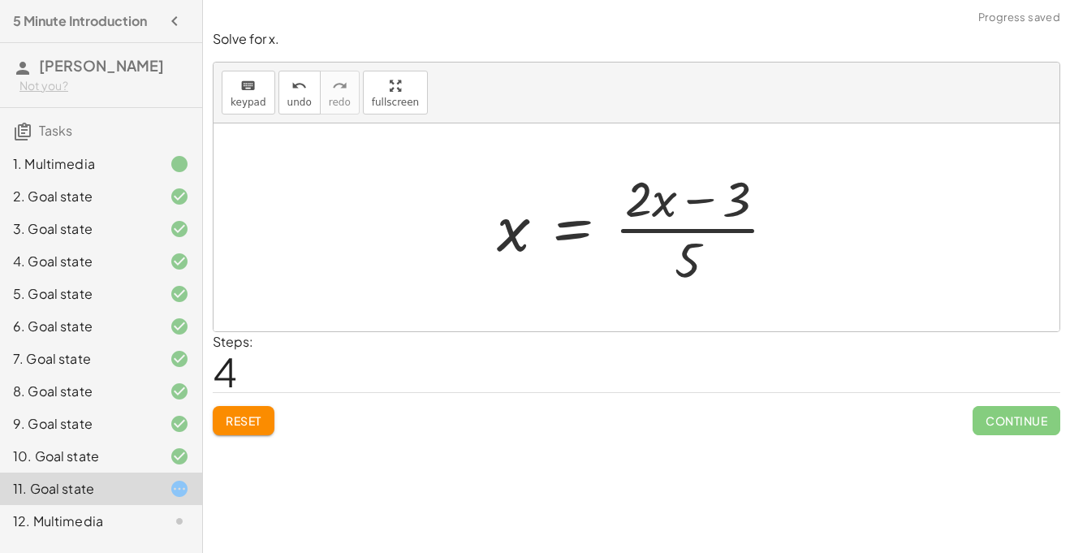
click at [682, 269] on div at bounding box center [643, 227] width 308 height 125
click at [692, 225] on div at bounding box center [643, 227] width 308 height 125
click at [245, 418] on span "Reset" at bounding box center [244, 420] width 36 height 15
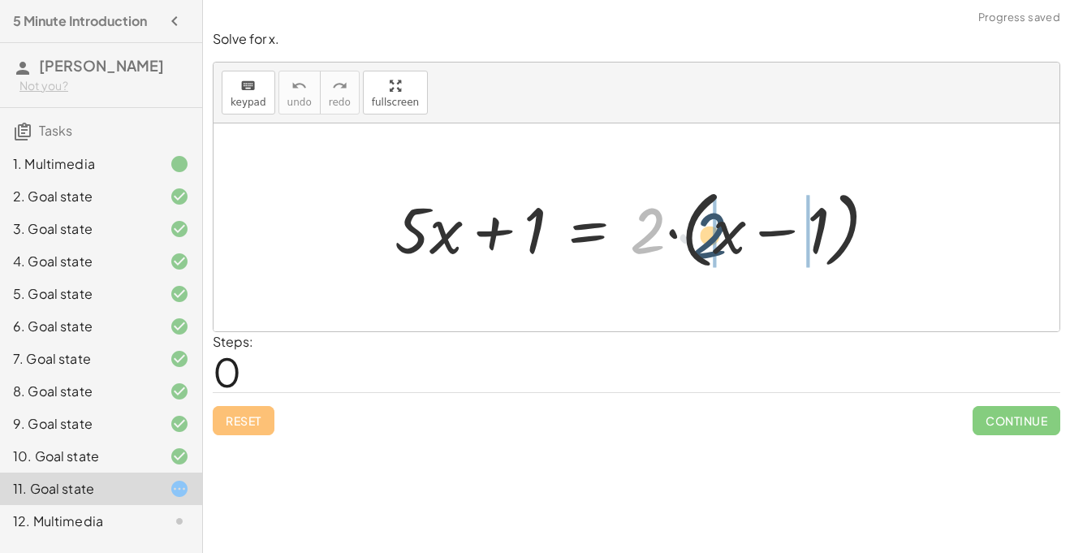
drag, startPoint x: 647, startPoint y: 243, endPoint x: 709, endPoint y: 250, distance: 62.1
click at [709, 250] on div at bounding box center [642, 227] width 512 height 93
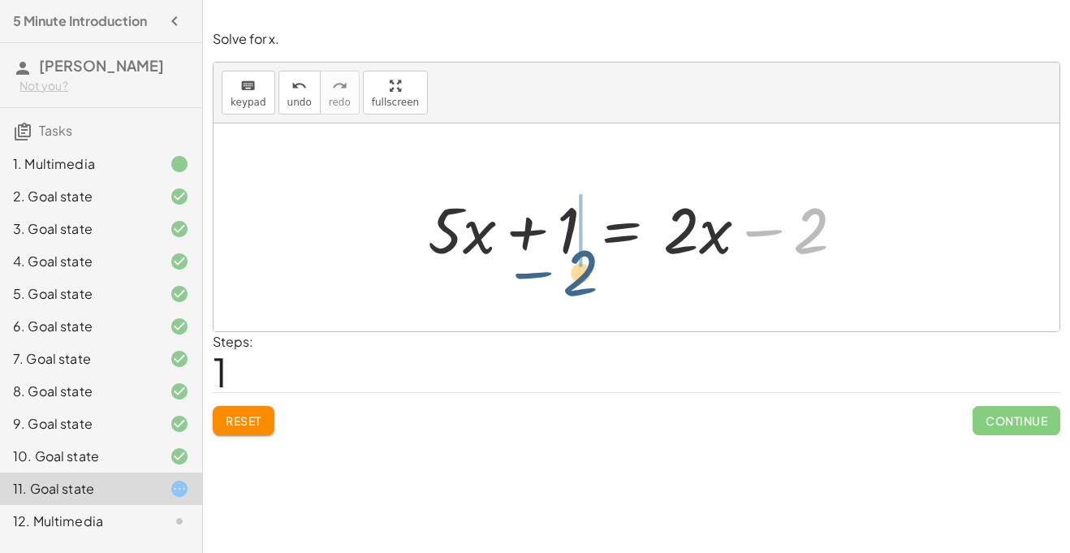
drag, startPoint x: 808, startPoint y: 245, endPoint x: 561, endPoint y: 287, distance: 250.3
click at [561, 287] on div "+ · 5 · x + 1 = · 2 · ( + x − 1 ) + · 5 · x + 1 = + · 2 · x − · 2 · 1 − 2 + · 5…" at bounding box center [636, 227] width 846 height 208
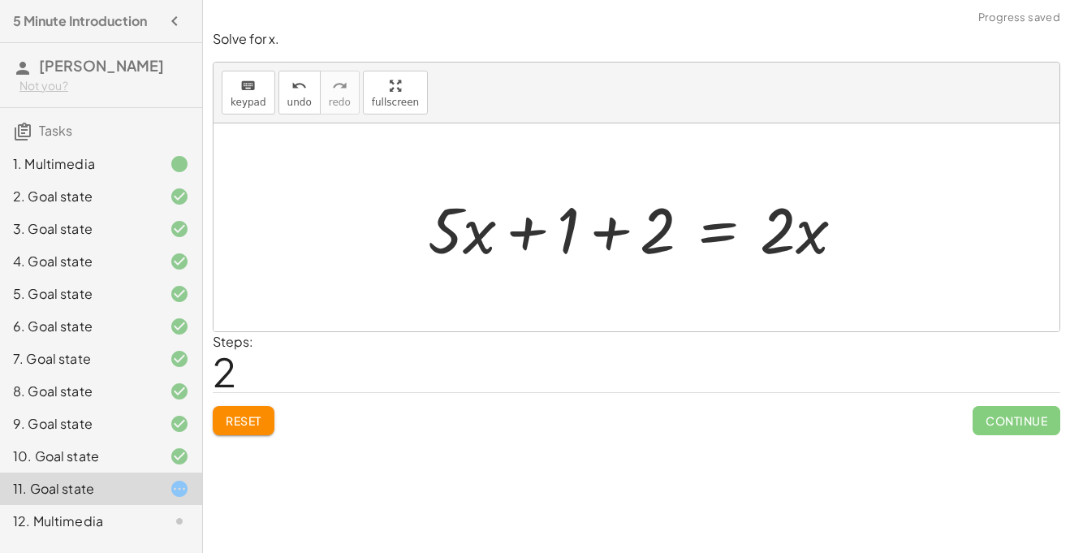
click at [614, 231] on div at bounding box center [643, 228] width 446 height 84
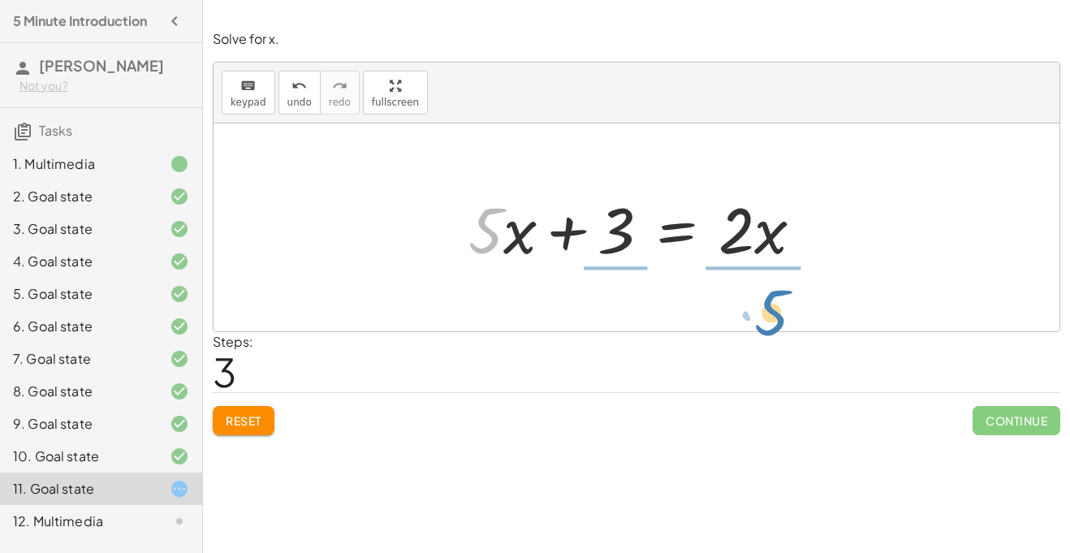
drag, startPoint x: 484, startPoint y: 232, endPoint x: 772, endPoint y: 309, distance: 298.3
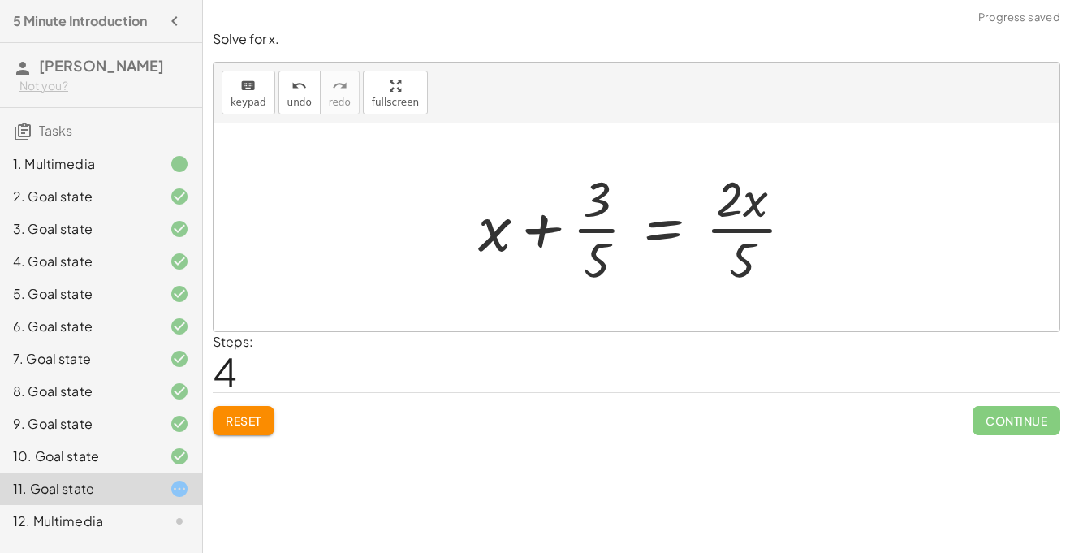
click at [736, 235] on div at bounding box center [642, 227] width 345 height 125
click at [596, 223] on div at bounding box center [642, 227] width 345 height 125
click at [231, 427] on span "Reset" at bounding box center [244, 420] width 36 height 15
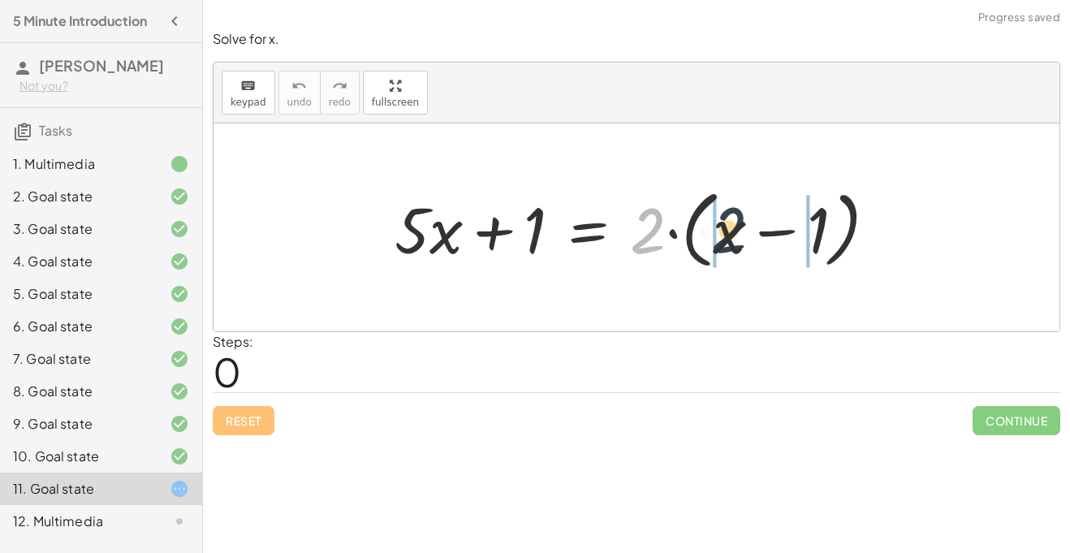
drag, startPoint x: 636, startPoint y: 249, endPoint x: 730, endPoint y: 239, distance: 93.8
click at [730, 239] on div at bounding box center [642, 227] width 512 height 93
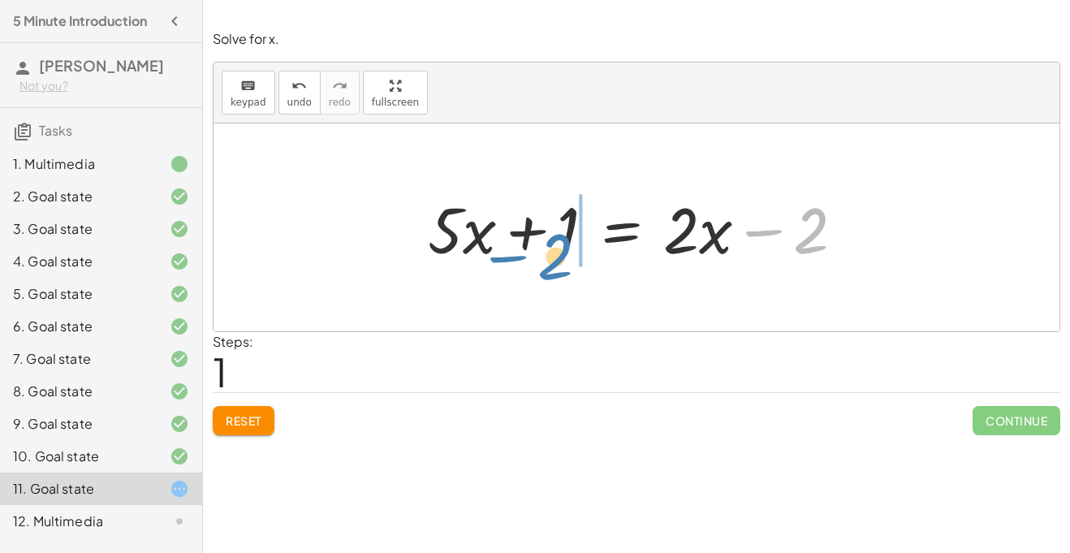
drag, startPoint x: 813, startPoint y: 239, endPoint x: 562, endPoint y: 257, distance: 251.4
click at [562, 257] on div at bounding box center [643, 228] width 446 height 84
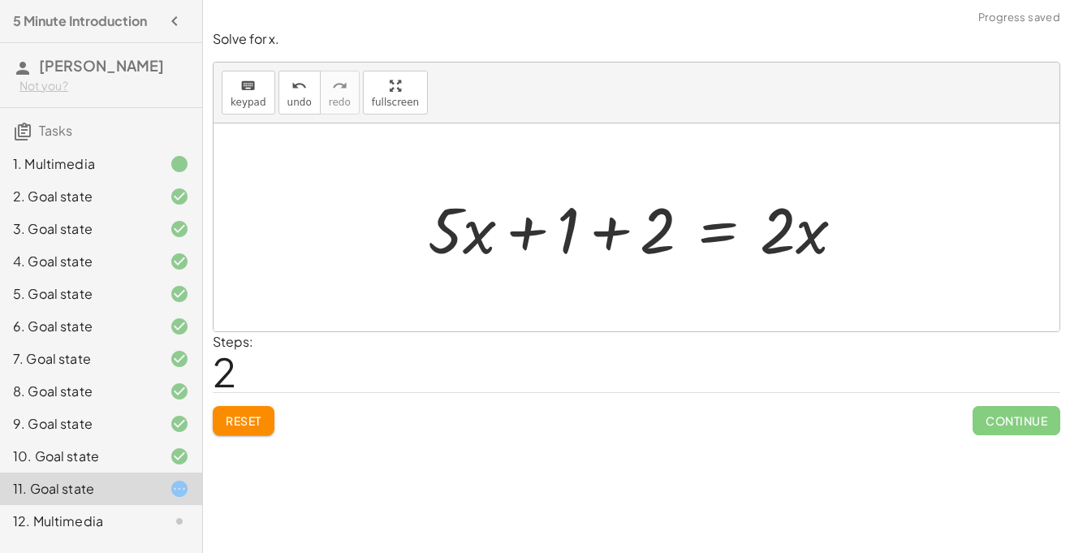
click at [614, 227] on div at bounding box center [643, 228] width 446 height 84
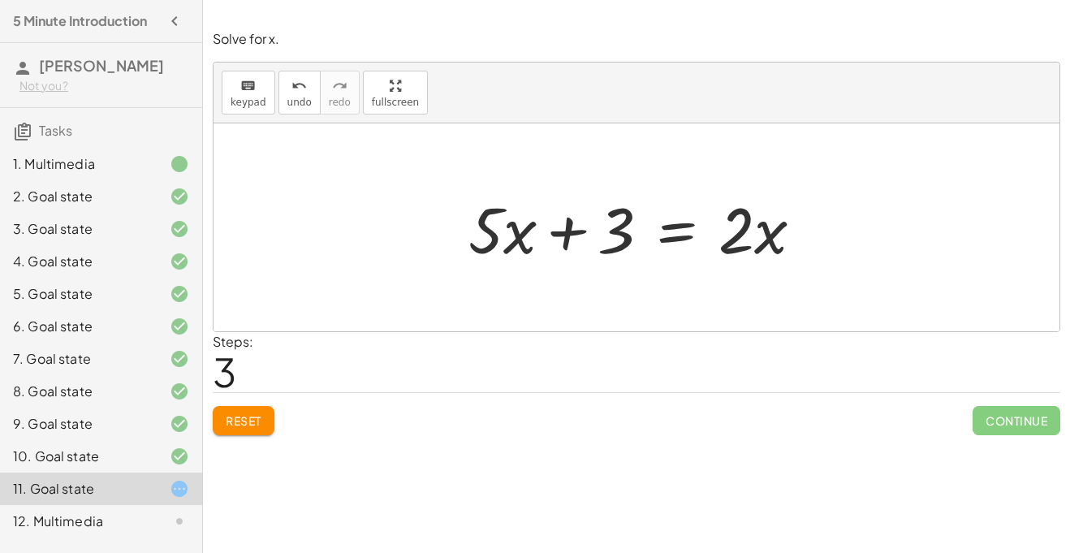
click at [211, 424] on div "Solve for x. keyboard keypad undo undo redo redo fullscreen + · 5 · x + 1 = · 2…" at bounding box center [636, 232] width 867 height 424
click at [242, 424] on span "Reset" at bounding box center [244, 420] width 36 height 15
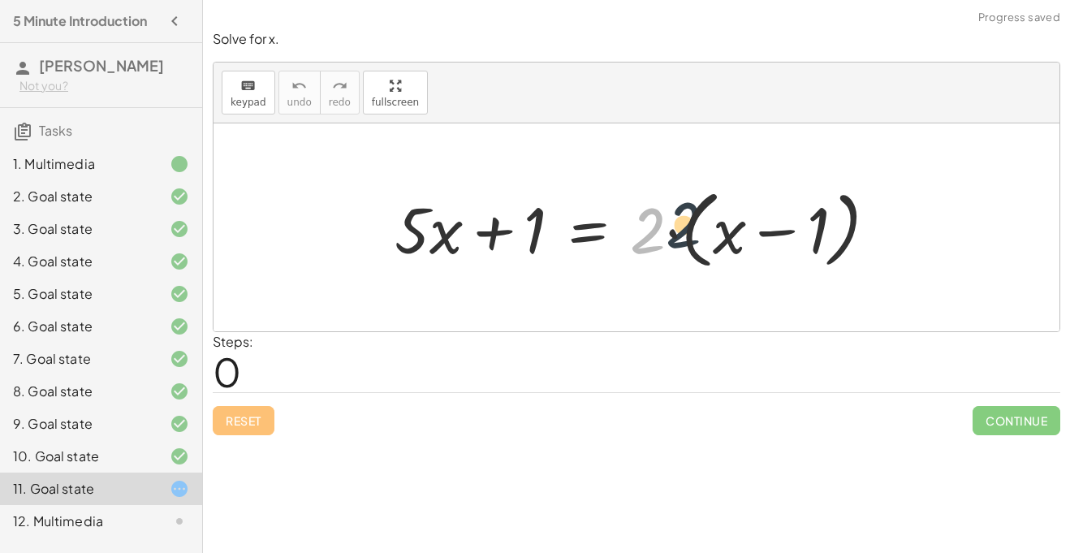
drag, startPoint x: 641, startPoint y: 237, endPoint x: 727, endPoint y: 228, distance: 86.5
click at [727, 228] on div at bounding box center [642, 227] width 512 height 93
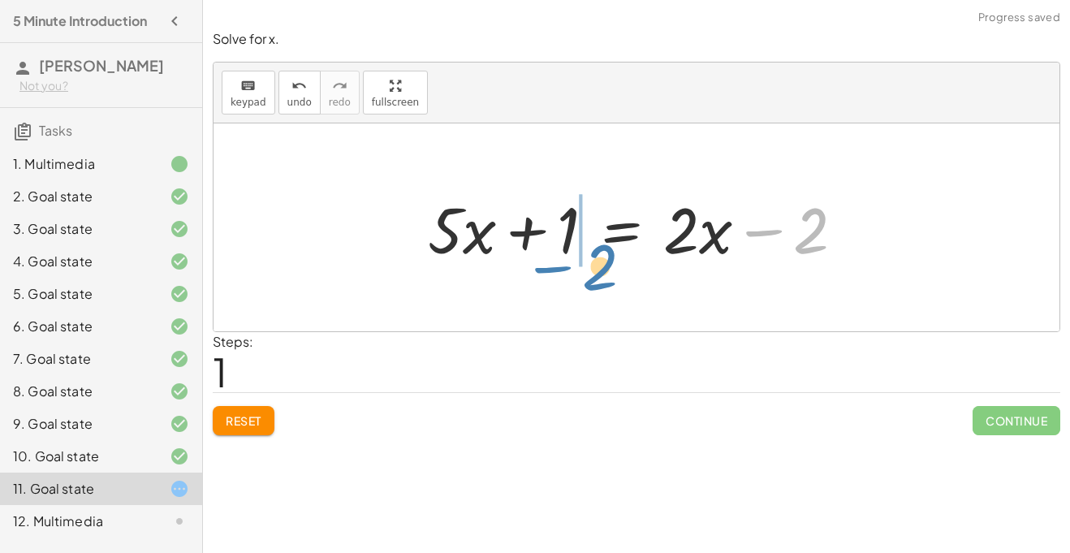
drag, startPoint x: 756, startPoint y: 240, endPoint x: 515, endPoint y: 269, distance: 242.7
click at [515, 269] on div at bounding box center [643, 228] width 446 height 84
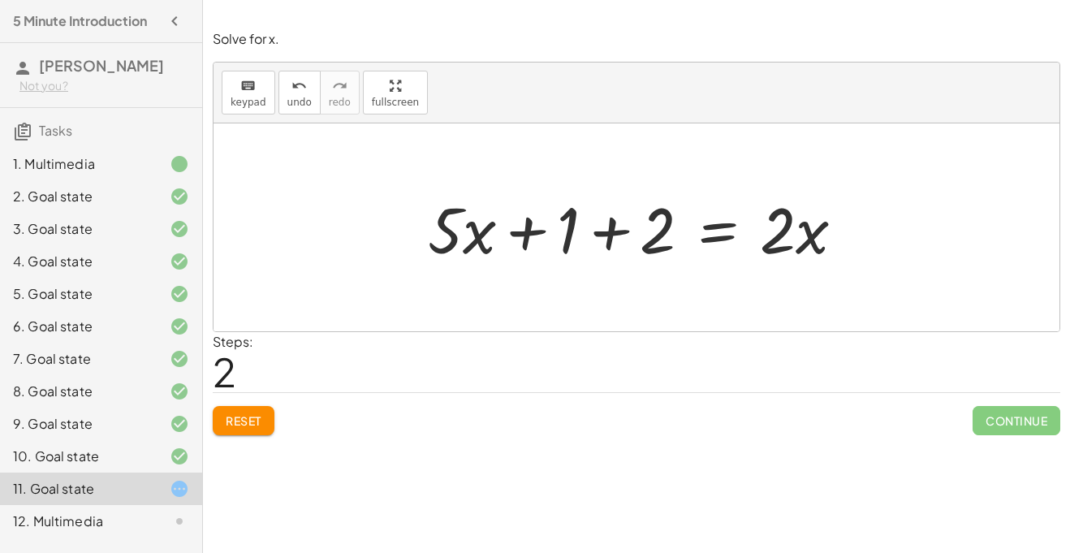
click at [619, 236] on div at bounding box center [643, 228] width 446 height 84
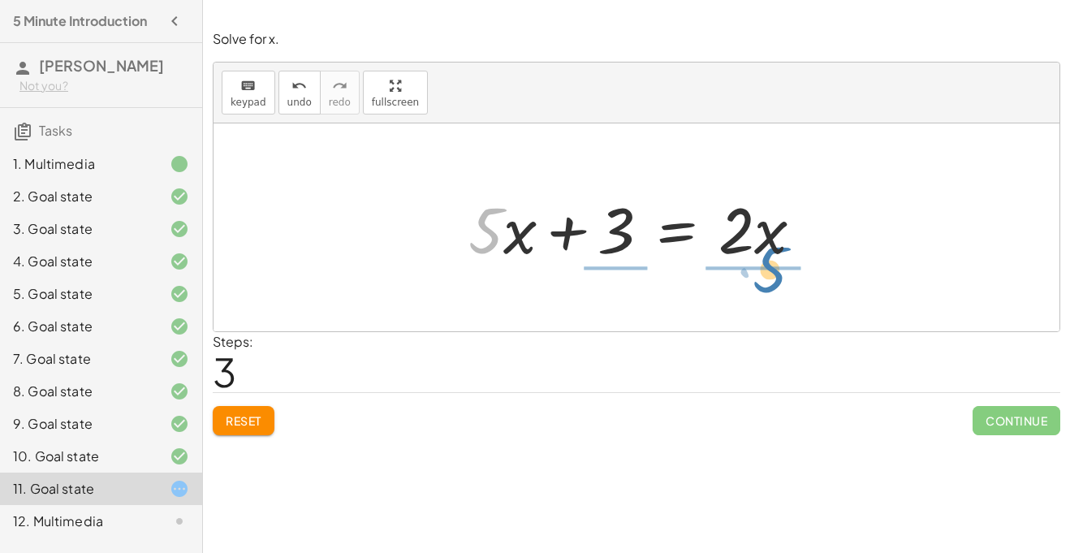
drag, startPoint x: 484, startPoint y: 233, endPoint x: 774, endPoint y: 271, distance: 292.3
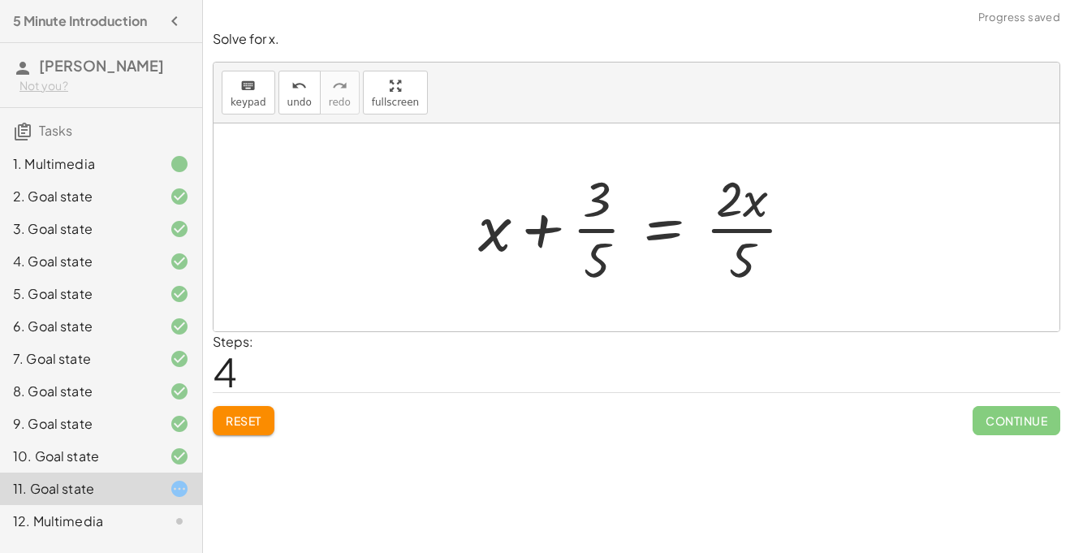
click at [598, 232] on div at bounding box center [642, 227] width 345 height 125
click at [741, 226] on div at bounding box center [642, 227] width 345 height 125
click at [232, 444] on div "Solve for x. keyboard keypad undo undo redo redo fullscreen + · 5 · x + 1 = · 2…" at bounding box center [636, 232] width 867 height 424
click at [244, 428] on button "Reset" at bounding box center [244, 420] width 62 height 29
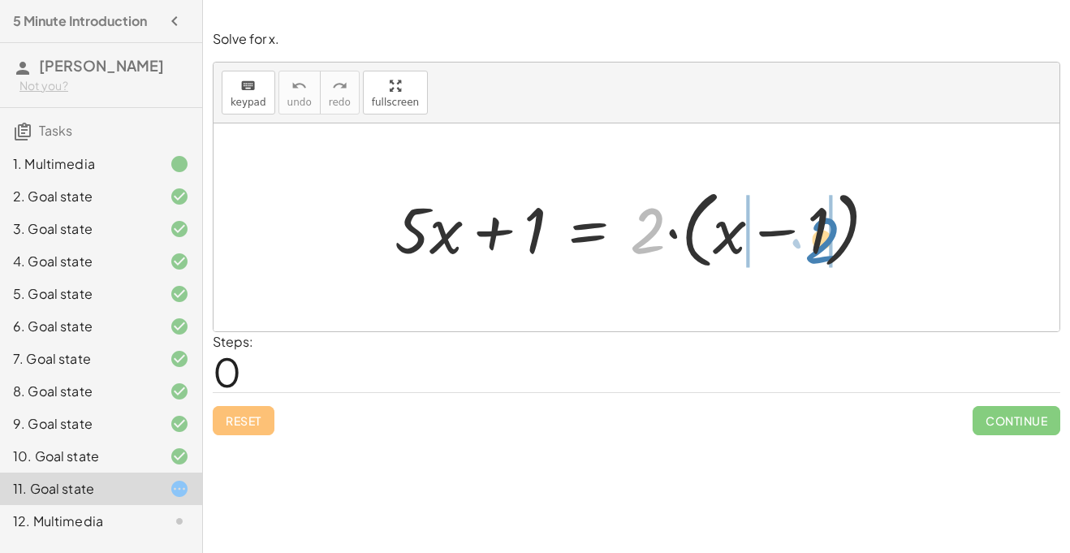
drag, startPoint x: 650, startPoint y: 220, endPoint x: 829, endPoint y: 229, distance: 178.8
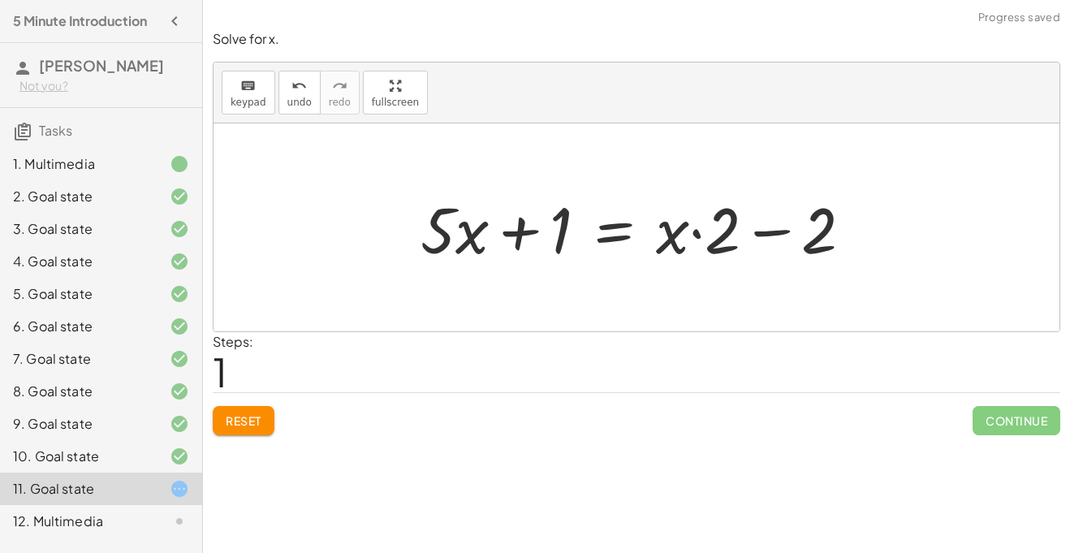
click at [769, 231] on div at bounding box center [642, 228] width 461 height 84
drag, startPoint x: 675, startPoint y: 235, endPoint x: 723, endPoint y: 239, distance: 48.1
click at [723, 239] on div at bounding box center [642, 228] width 461 height 84
drag, startPoint x: 723, startPoint y: 239, endPoint x: 750, endPoint y: 239, distance: 26.8
click at [750, 239] on div at bounding box center [642, 228] width 461 height 84
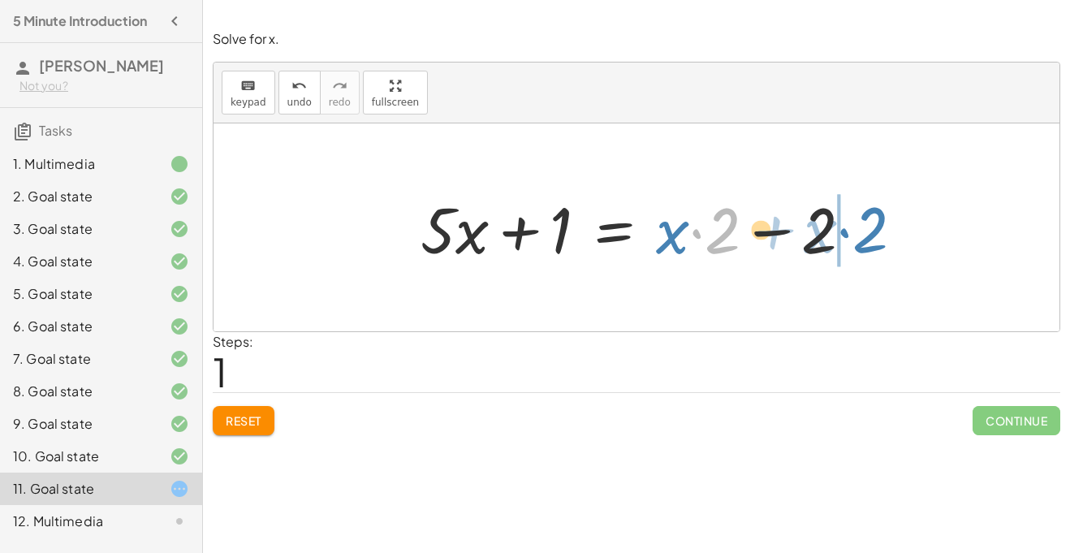
drag, startPoint x: 729, startPoint y: 237, endPoint x: 877, endPoint y: 236, distance: 148.5
click at [877, 236] on div "+ · 5 · x + 1 = · 2 · ( + x − 1 ) + · 5 · x + 1 = + · x · 2 − · 1 · 2 · 2 + · x…" at bounding box center [636, 227] width 846 height 208
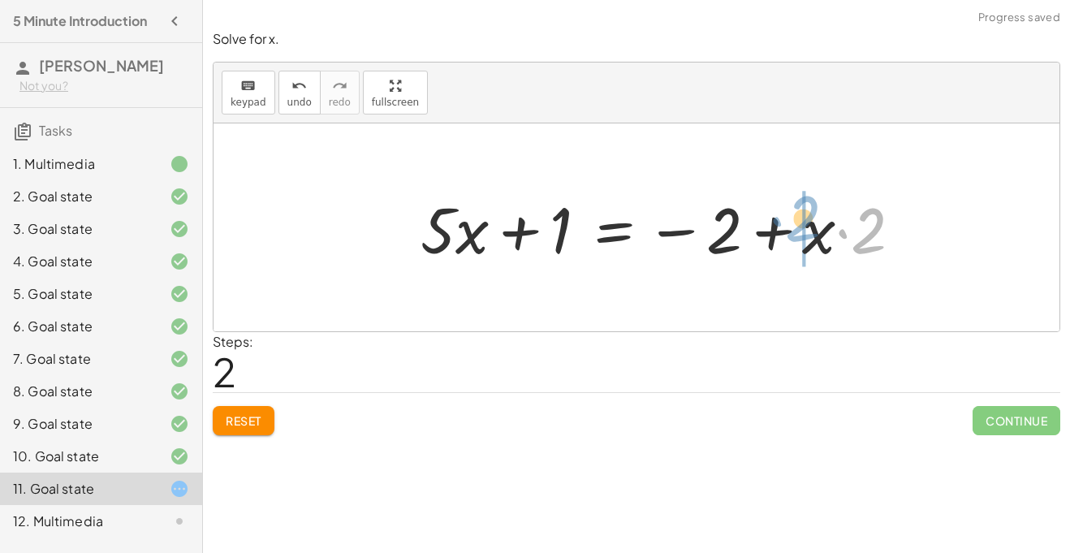
drag, startPoint x: 880, startPoint y: 237, endPoint x: 800, endPoint y: 242, distance: 79.7
click at [800, 242] on div at bounding box center [667, 228] width 511 height 84
drag, startPoint x: 854, startPoint y: 240, endPoint x: 824, endPoint y: 312, distance: 77.5
click at [824, 312] on div "+ · 5 · x + 1 = · 2 · ( + x − 1 ) + · 5 · x + 1 = + · x · 2 − · 1 · 2 + · 5 · x…" at bounding box center [636, 227] width 846 height 208
click at [824, 312] on div at bounding box center [636, 227] width 846 height 208
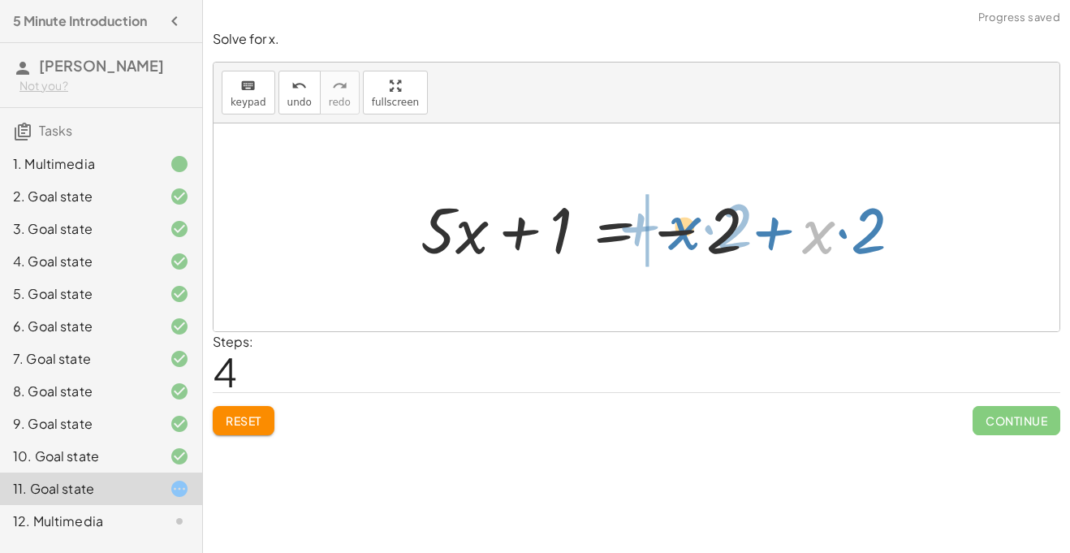
drag, startPoint x: 825, startPoint y: 229, endPoint x: 691, endPoint y: 224, distance: 134.0
click at [691, 224] on div at bounding box center [667, 228] width 511 height 84
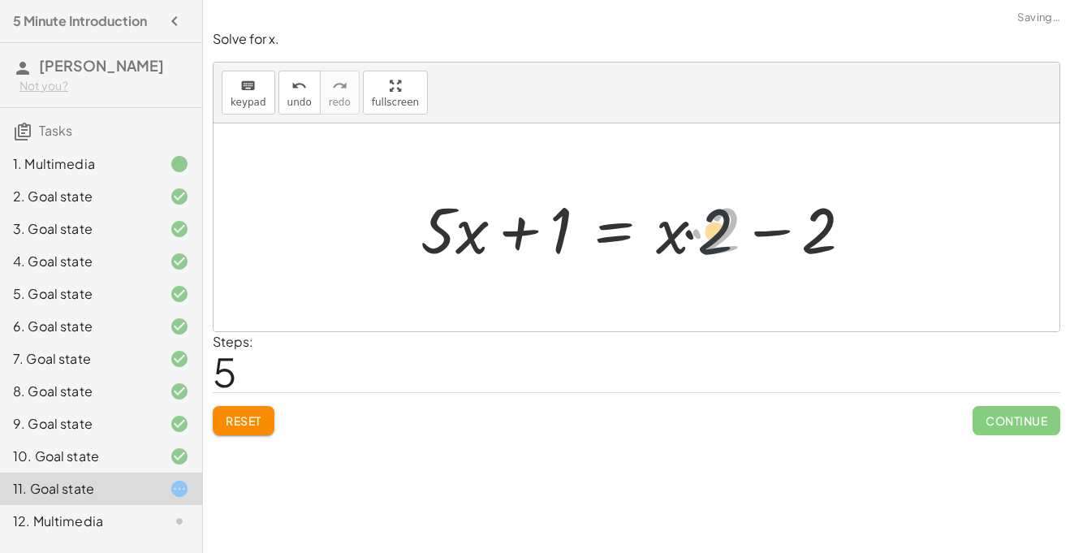
drag, startPoint x: 715, startPoint y: 244, endPoint x: 664, endPoint y: 247, distance: 51.2
click at [664, 247] on div at bounding box center [642, 228] width 461 height 84
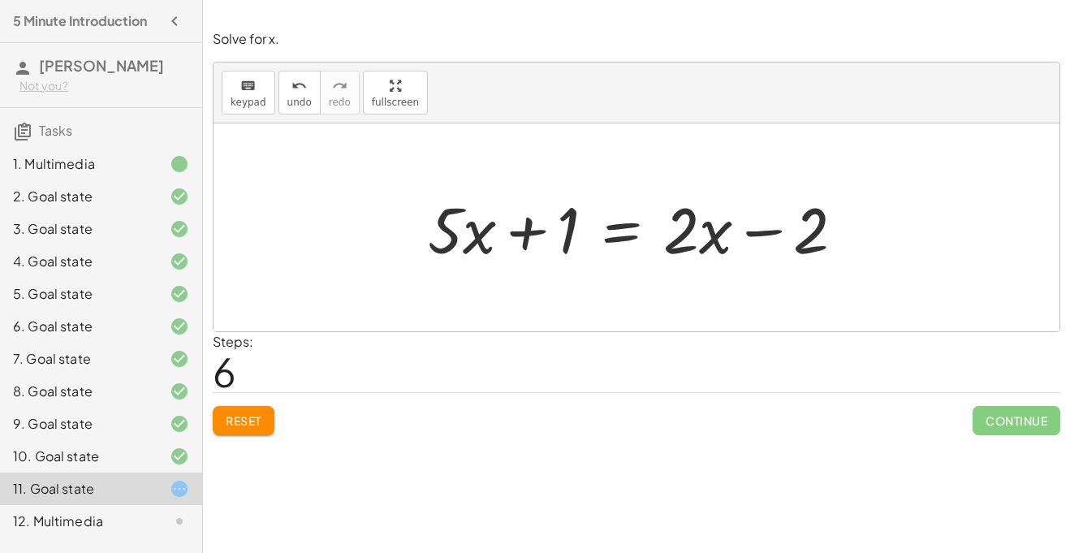
click at [519, 231] on div at bounding box center [643, 228] width 446 height 84
drag, startPoint x: 562, startPoint y: 244, endPoint x: 825, endPoint y: 312, distance: 272.3
click at [825, 312] on div "+ · 5 · x + 1 = · 2 · ( + x − 1 ) + · 5 · x + 1 = + · x · 2 − · 1 · 2 + · 5 · x…" at bounding box center [636, 227] width 846 height 208
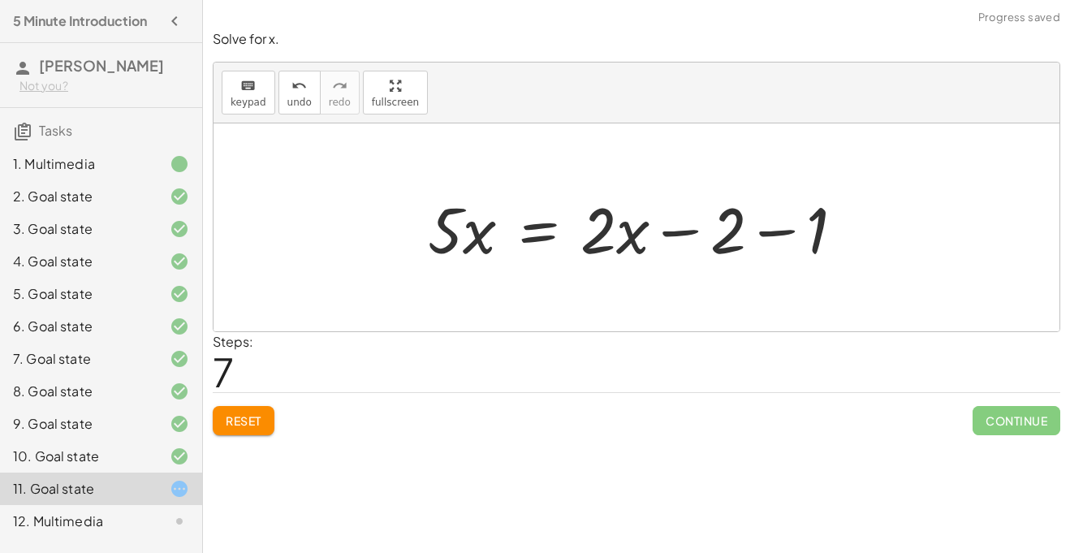
click at [769, 235] on div at bounding box center [643, 228] width 446 height 84
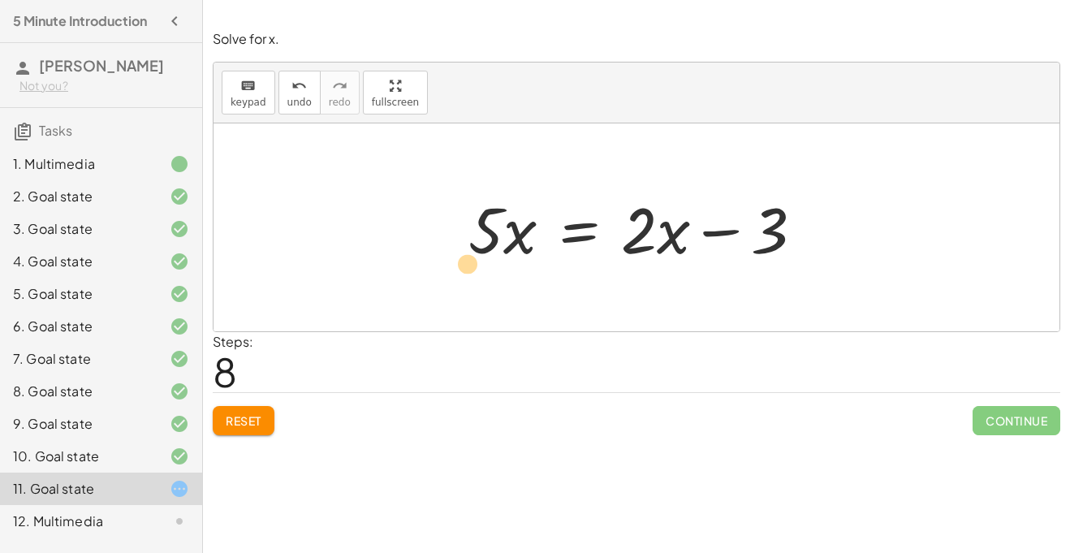
drag, startPoint x: 496, startPoint y: 240, endPoint x: 464, endPoint y: 260, distance: 37.2
click at [464, 260] on div at bounding box center [642, 228] width 364 height 84
drag, startPoint x: 486, startPoint y: 239, endPoint x: 468, endPoint y: 248, distance: 20.4
click at [468, 248] on div at bounding box center [642, 228] width 364 height 84
drag, startPoint x: 515, startPoint y: 239, endPoint x: 618, endPoint y: 290, distance: 115.8
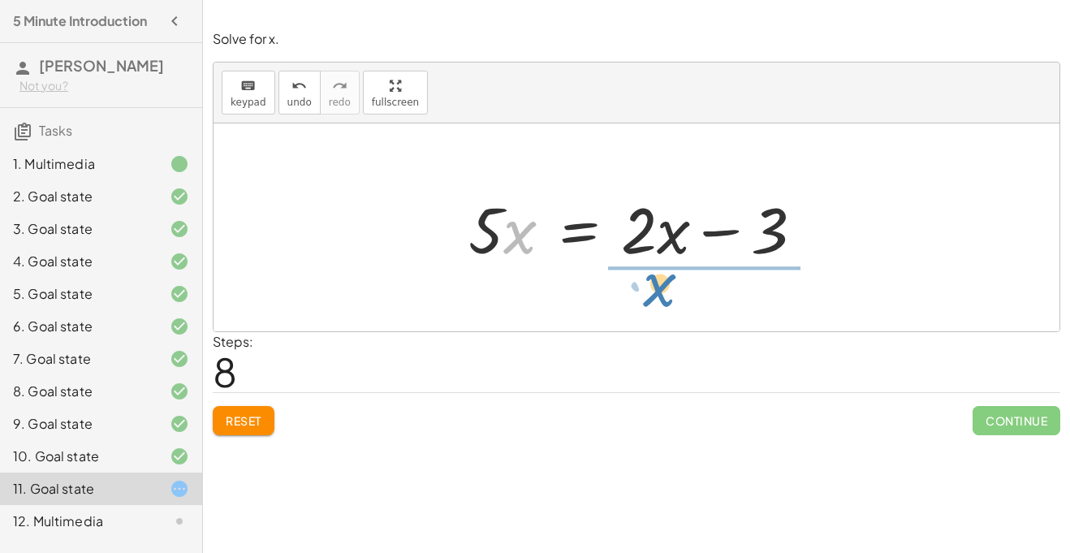
click at [618, 290] on div "+ · 5 · x + 1 = · 2 · ( + x − 1 ) + · 5 · x + 1 = + · x · 2 − · 1 · 2 + · 5 · x…" at bounding box center [636, 227] width 846 height 208
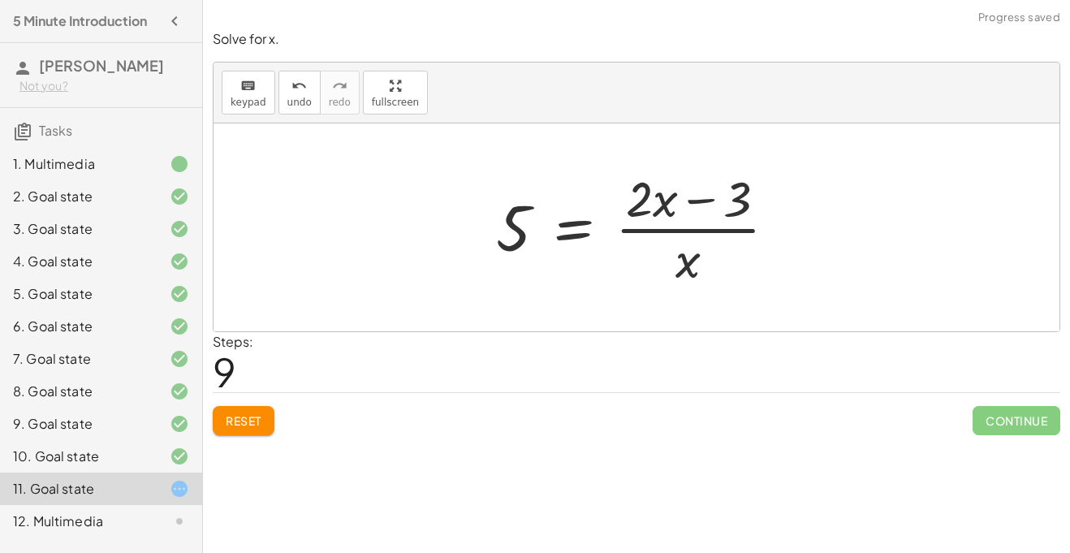
click at [674, 218] on div at bounding box center [643, 227] width 310 height 125
drag, startPoint x: 693, startPoint y: 260, endPoint x: 535, endPoint y: 243, distance: 159.2
click at [535, 243] on div at bounding box center [643, 227] width 310 height 125
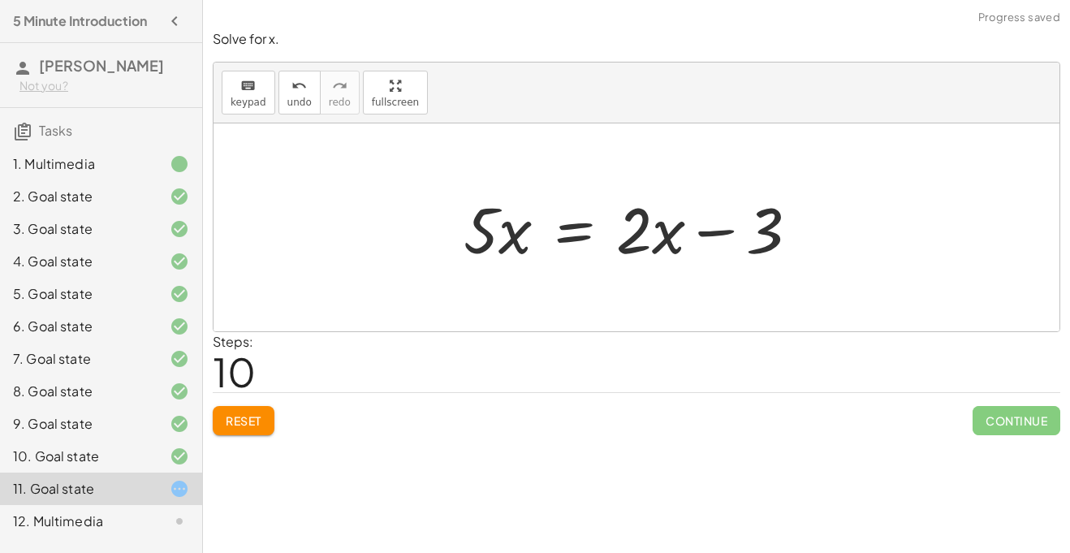
click at [245, 427] on span "Reset" at bounding box center [244, 420] width 36 height 15
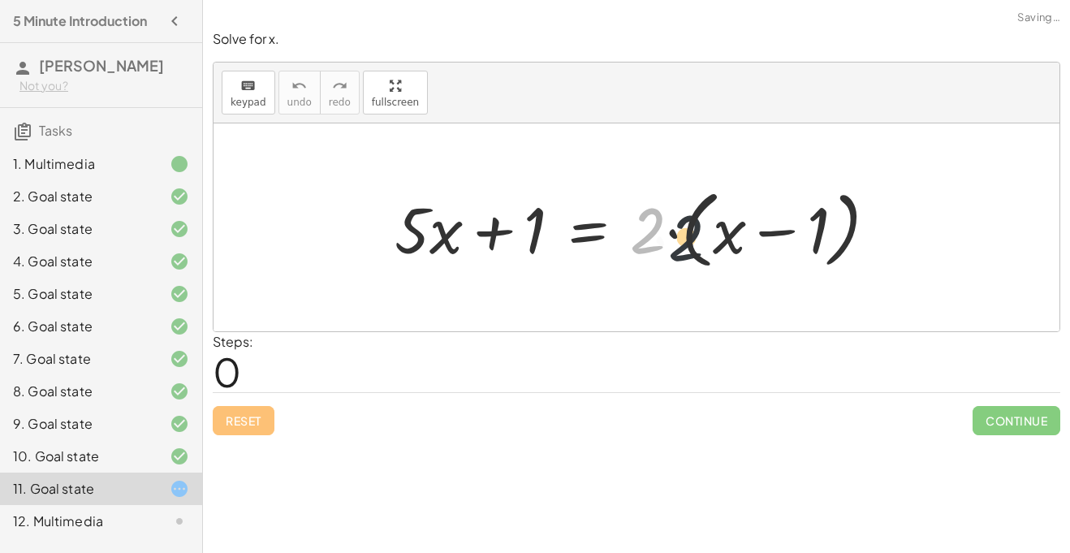
drag, startPoint x: 649, startPoint y: 223, endPoint x: 696, endPoint y: 230, distance: 47.5
click at [696, 230] on div at bounding box center [642, 227] width 512 height 93
drag, startPoint x: 657, startPoint y: 228, endPoint x: 744, endPoint y: 247, distance: 88.8
click at [744, 247] on div at bounding box center [642, 227] width 512 height 93
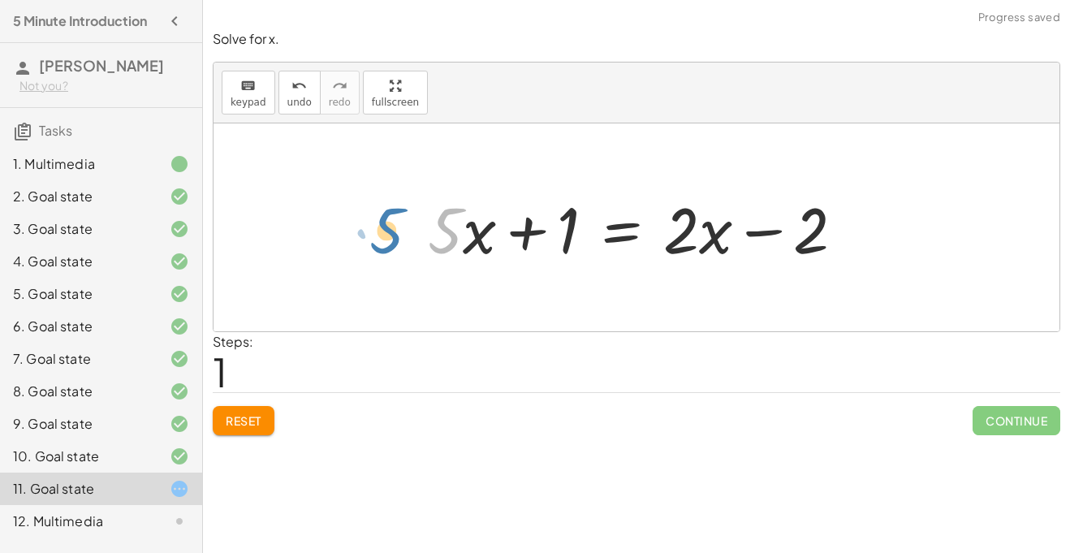
drag, startPoint x: 435, startPoint y: 233, endPoint x: 371, endPoint y: 226, distance: 64.5
click at [371, 226] on div "+ · 5 · x + 1 = · 2 · ( + x − 1 ) + · 5 · x + 1 = + · 2 · x − · 2 · 1 · 5 + · x…" at bounding box center [636, 227] width 846 height 208
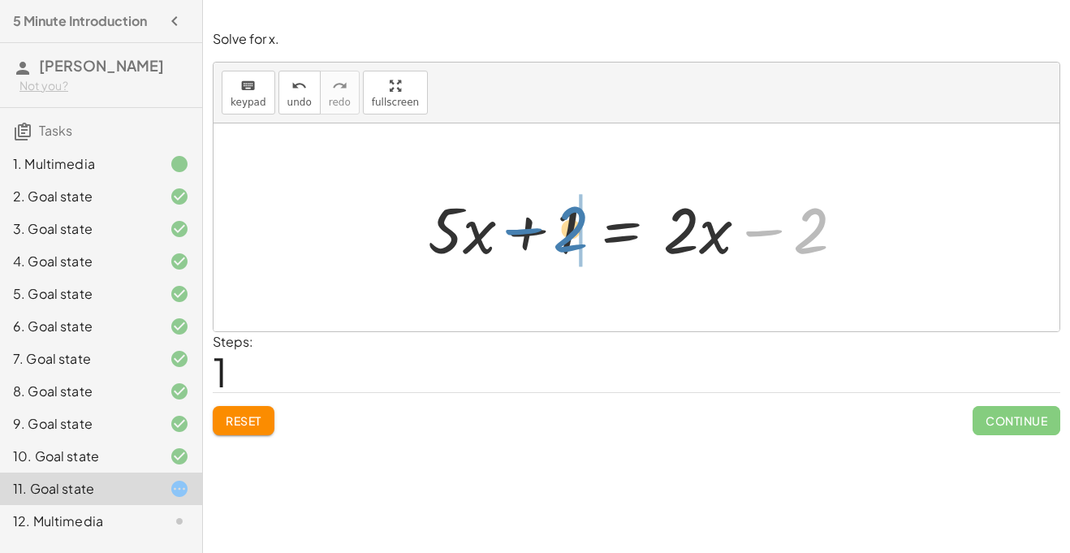
drag, startPoint x: 804, startPoint y: 244, endPoint x: 558, endPoint y: 243, distance: 246.8
click at [558, 243] on div at bounding box center [643, 228] width 446 height 84
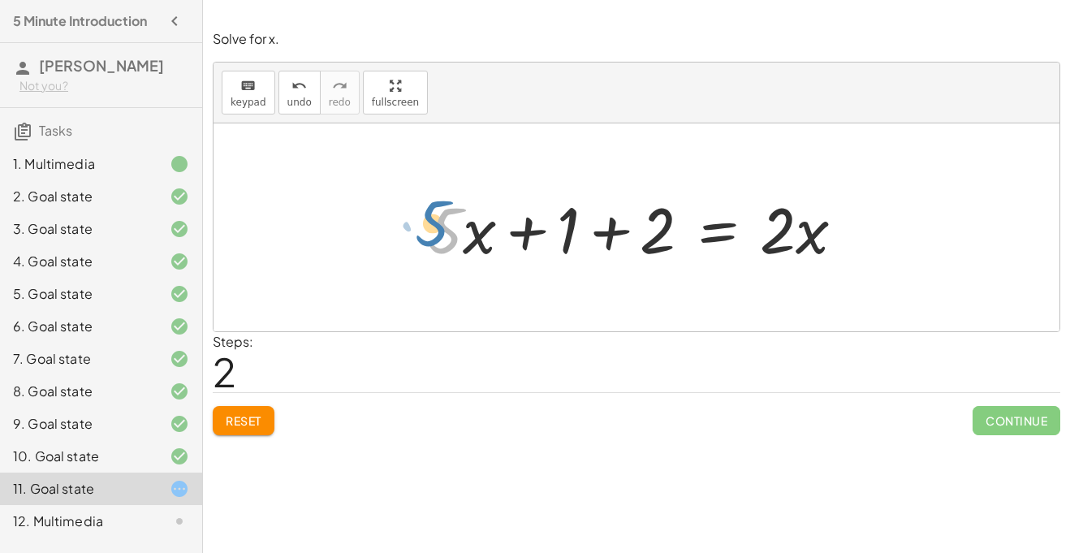
drag, startPoint x: 450, startPoint y: 242, endPoint x: 434, endPoint y: 235, distance: 17.1
click at [434, 235] on div at bounding box center [643, 228] width 446 height 84
click at [605, 229] on div at bounding box center [643, 228] width 446 height 84
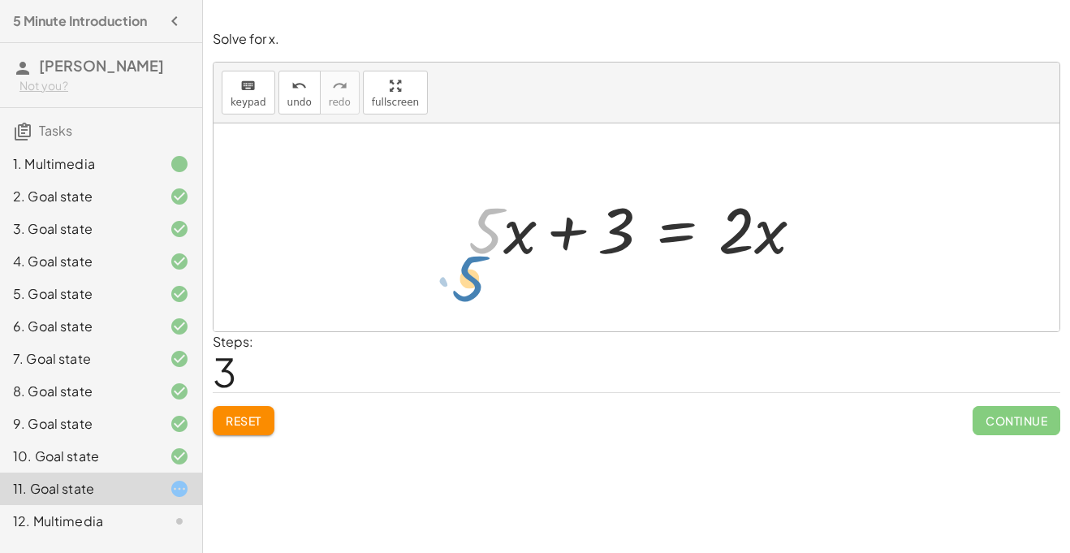
drag, startPoint x: 477, startPoint y: 230, endPoint x: 468, endPoint y: 251, distance: 22.9
click at [468, 251] on div at bounding box center [642, 228] width 364 height 84
drag, startPoint x: 499, startPoint y: 234, endPoint x: 644, endPoint y: 243, distance: 144.8
click at [644, 243] on div at bounding box center [642, 228] width 364 height 84
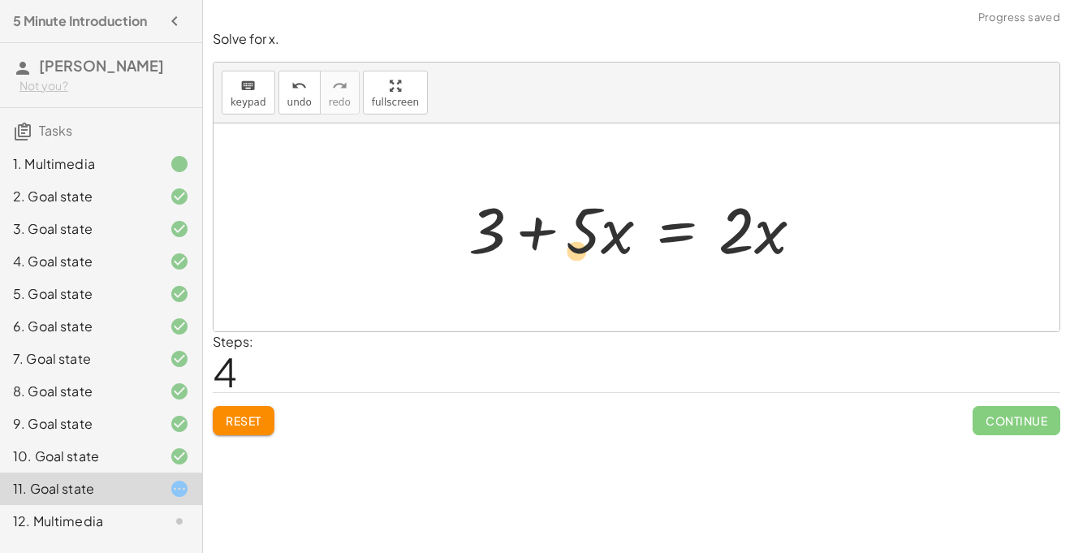
drag, startPoint x: 576, startPoint y: 238, endPoint x: 563, endPoint y: 257, distance: 23.4
click at [563, 257] on div at bounding box center [642, 228] width 364 height 84
drag, startPoint x: 614, startPoint y: 247, endPoint x: 587, endPoint y: 256, distance: 29.3
click at [587, 256] on div at bounding box center [642, 228] width 364 height 84
drag, startPoint x: 772, startPoint y: 241, endPoint x: 849, endPoint y: 209, distance: 83.4
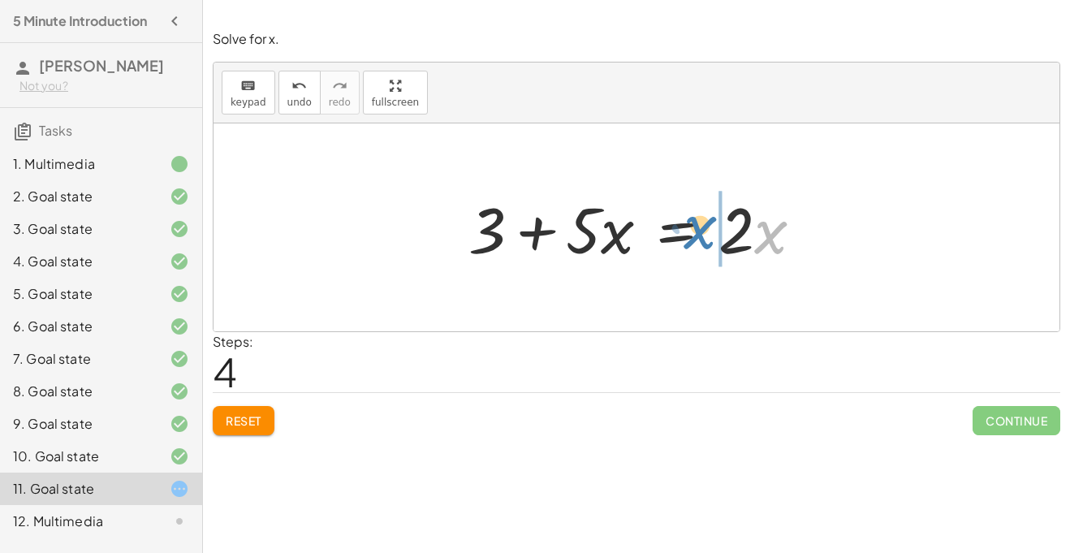
drag, startPoint x: 767, startPoint y: 236, endPoint x: 702, endPoint y: 231, distance: 65.2
click at [702, 231] on div at bounding box center [642, 228] width 364 height 84
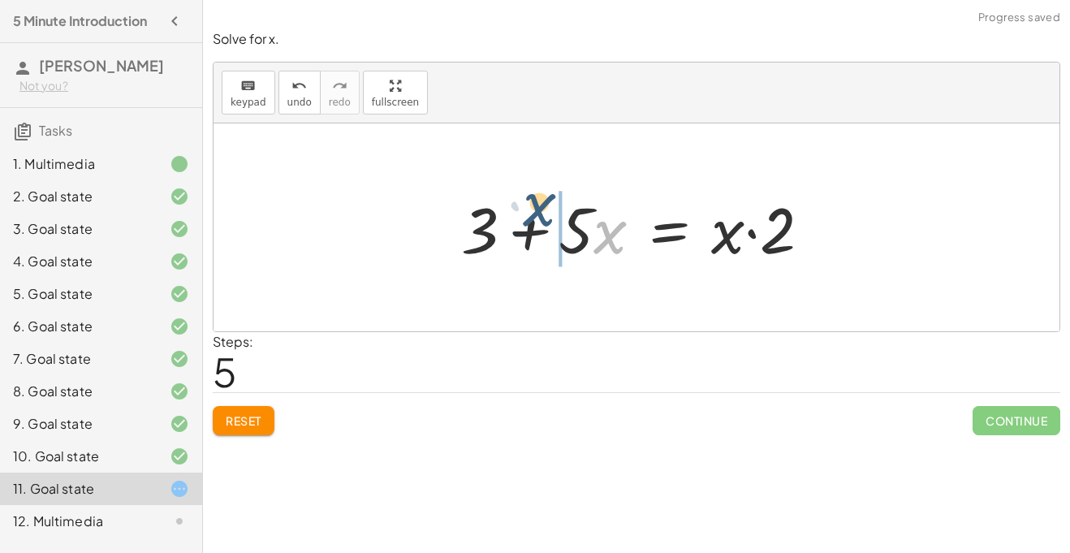
drag, startPoint x: 610, startPoint y: 238, endPoint x: 538, endPoint y: 213, distance: 75.7
click at [538, 213] on div at bounding box center [642, 228] width 379 height 84
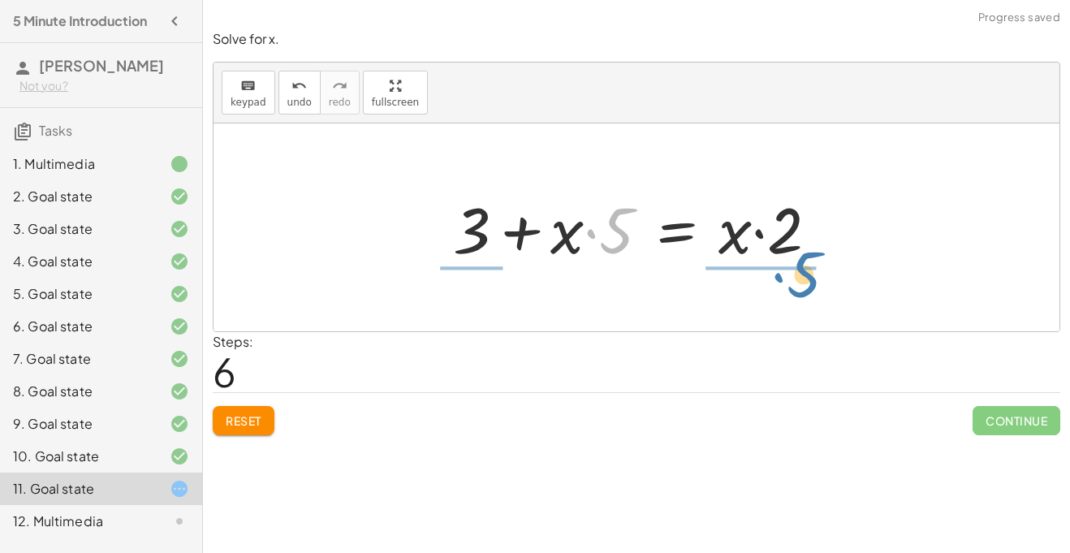
drag, startPoint x: 606, startPoint y: 243, endPoint x: 794, endPoint y: 287, distance: 193.3
click at [794, 287] on div "+ · 5 · x + 1 = · 2 · ( + x − 1 ) + · 5 · x + 1 = + · 2 · x − · 2 · 1 + · 5 · x…" at bounding box center [636, 227] width 846 height 208
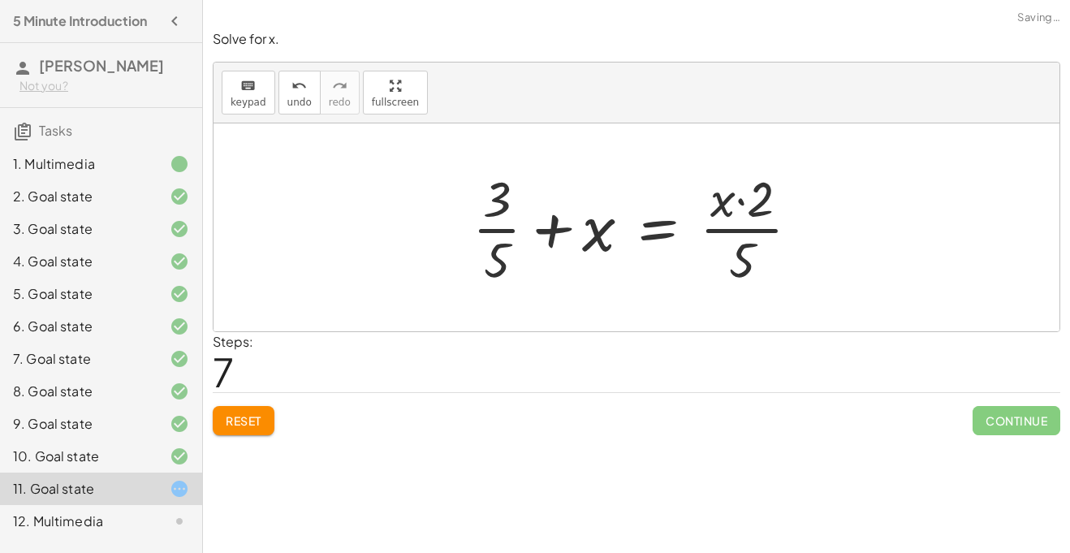
click at [499, 230] on div at bounding box center [642, 227] width 356 height 125
click at [717, 234] on div at bounding box center [642, 227] width 356 height 125
drag, startPoint x: 768, startPoint y: 200, endPoint x: 713, endPoint y: 208, distance: 54.9
click at [713, 208] on div at bounding box center [642, 227] width 356 height 125
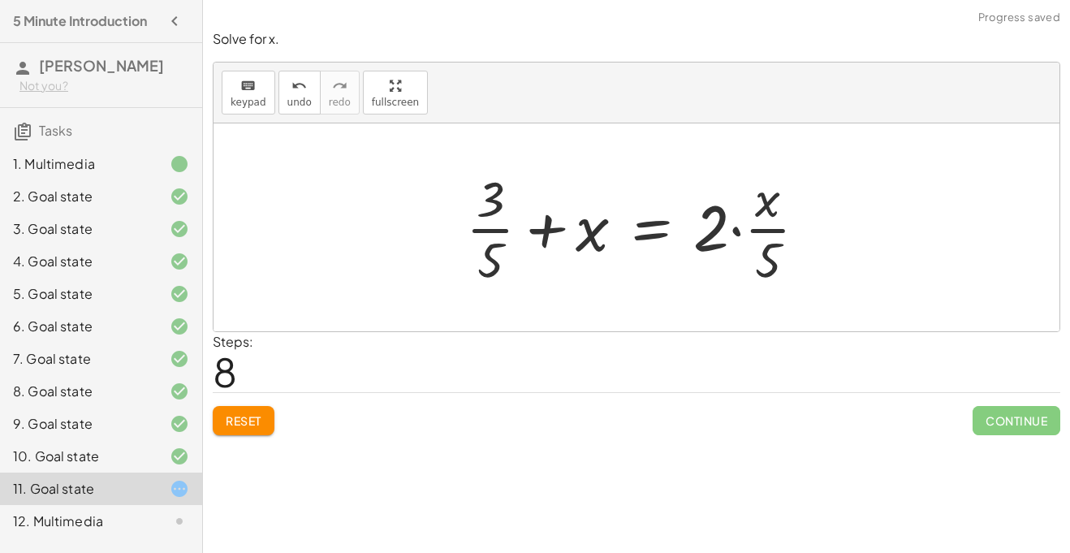
click at [768, 231] on div at bounding box center [643, 227] width 370 height 125
click at [730, 223] on div at bounding box center [643, 227] width 370 height 125
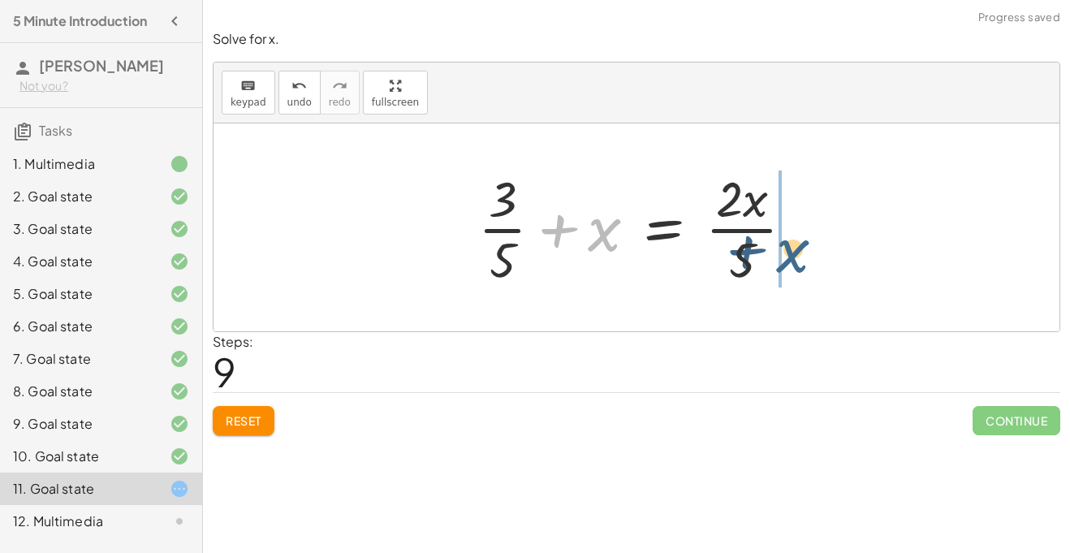
drag, startPoint x: 606, startPoint y: 236, endPoint x: 799, endPoint y: 257, distance: 193.5
click at [799, 257] on div at bounding box center [642, 227] width 345 height 125
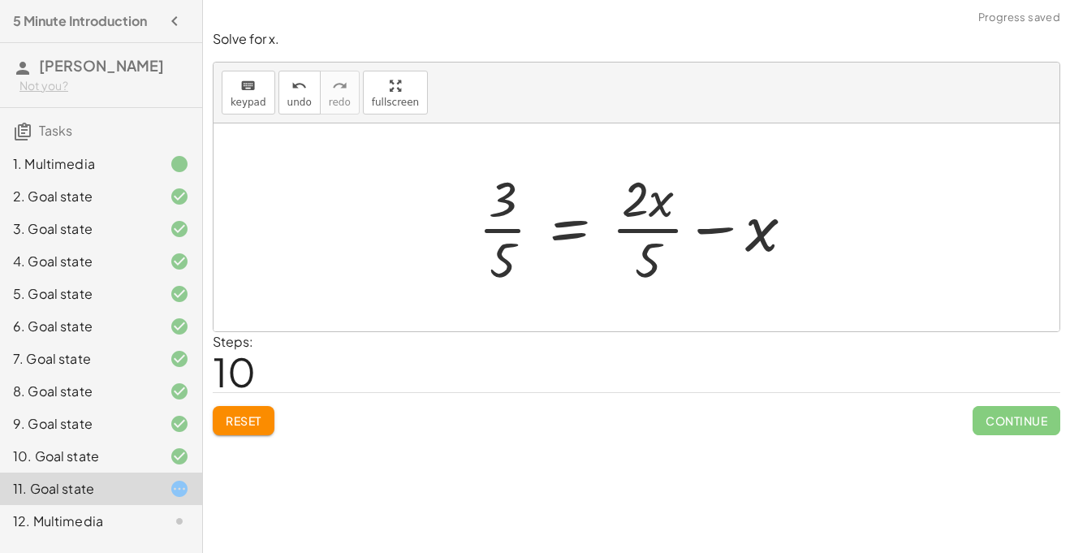
click at [245, 423] on span "Reset" at bounding box center [244, 420] width 36 height 15
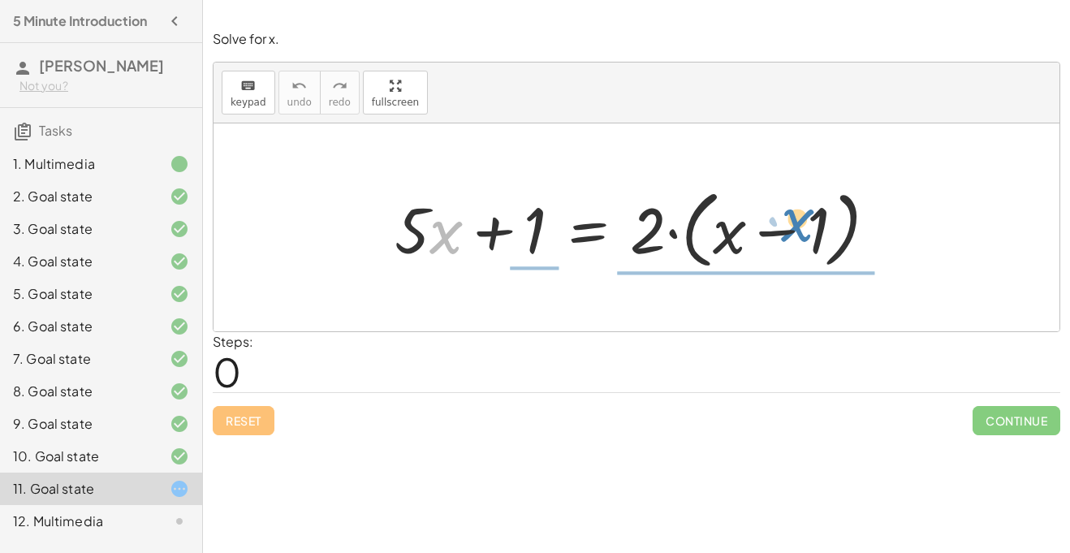
drag, startPoint x: 437, startPoint y: 223, endPoint x: 746, endPoint y: 222, distance: 308.4
click at [746, 222] on div at bounding box center [642, 227] width 512 height 93
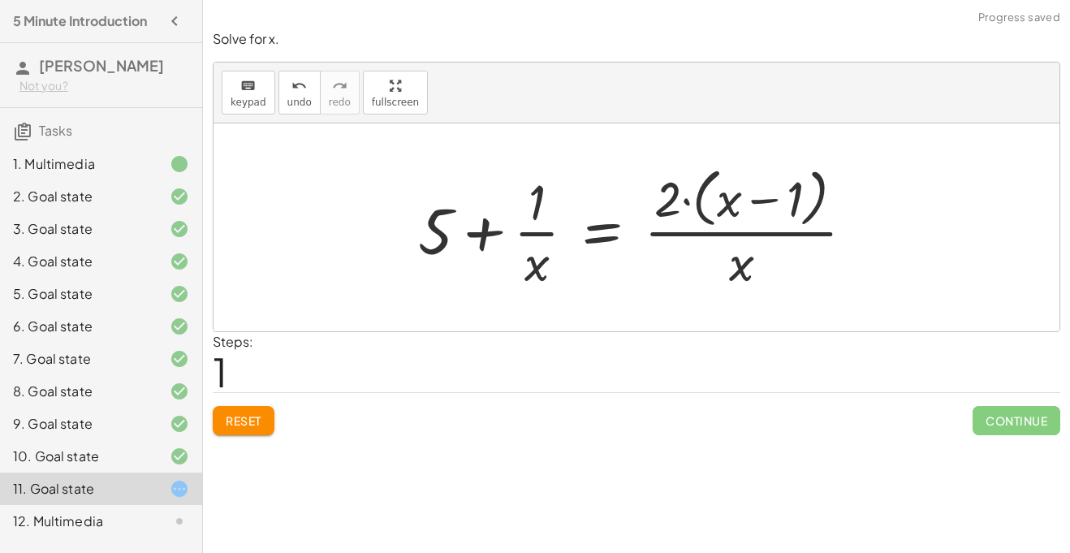
click at [738, 216] on div at bounding box center [642, 227] width 465 height 132
drag, startPoint x: 727, startPoint y: 205, endPoint x: 704, endPoint y: 262, distance: 62.2
click at [704, 262] on div at bounding box center [642, 227] width 465 height 132
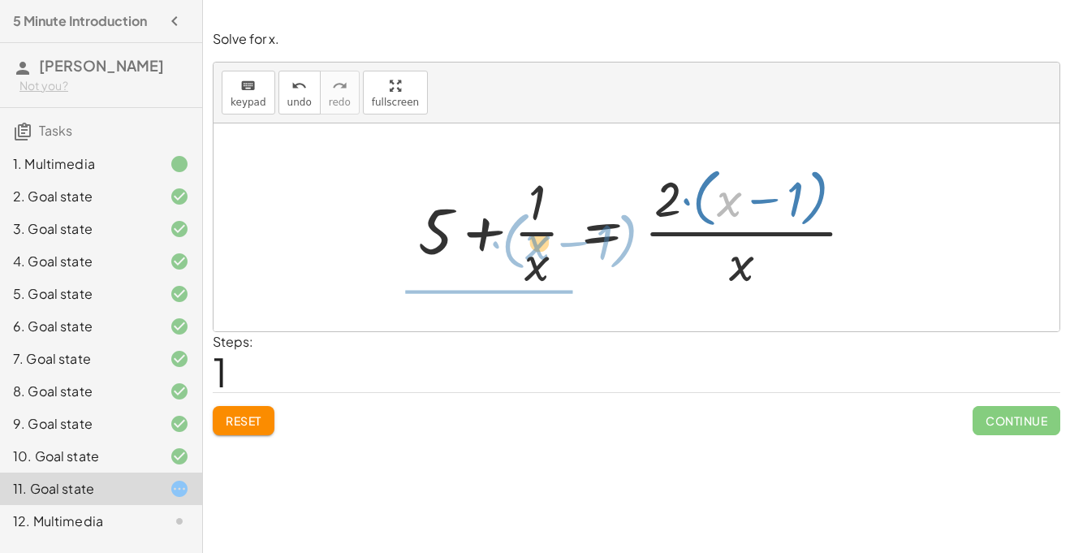
drag, startPoint x: 730, startPoint y: 209, endPoint x: 518, endPoint y: 247, distance: 215.3
click at [518, 247] on div at bounding box center [642, 227] width 465 height 132
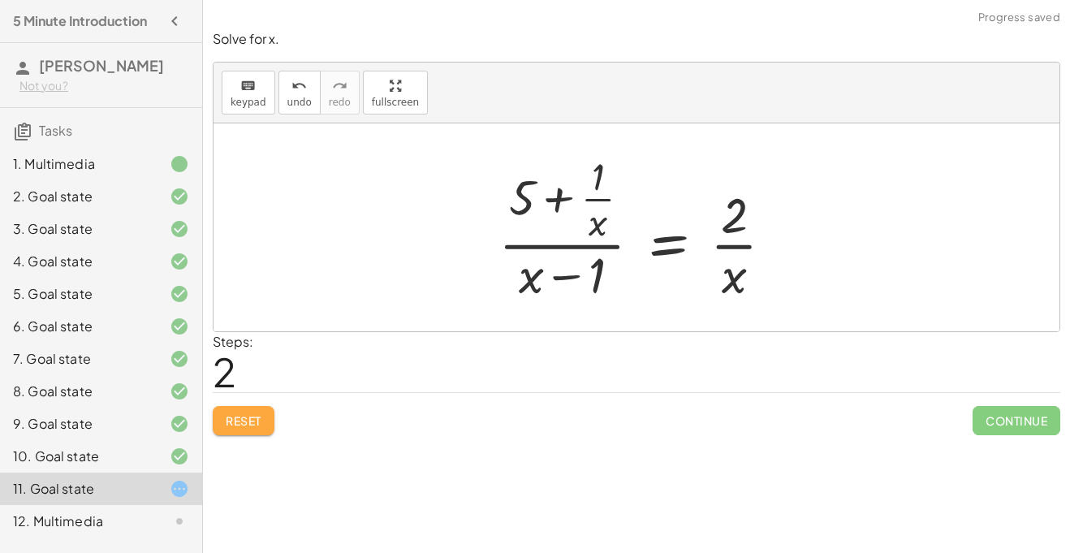
click at [244, 412] on button "Reset" at bounding box center [244, 420] width 62 height 29
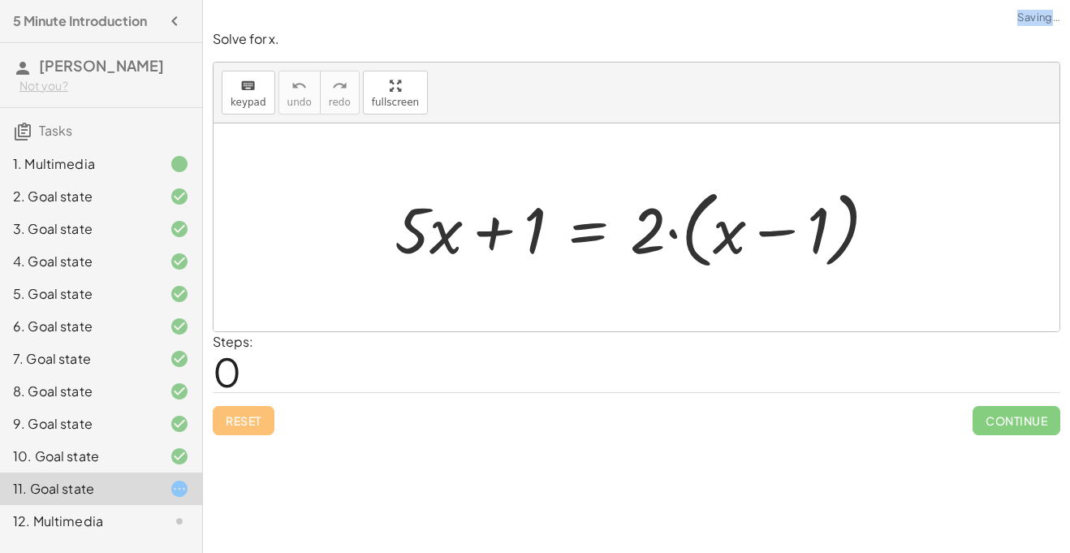
click at [244, 412] on div "Reset Continue" at bounding box center [636, 413] width 847 height 43
click at [765, 249] on div at bounding box center [642, 227] width 512 height 93
drag, startPoint x: 641, startPoint y: 244, endPoint x: 623, endPoint y: 252, distance: 19.6
click at [623, 252] on div at bounding box center [642, 227] width 512 height 93
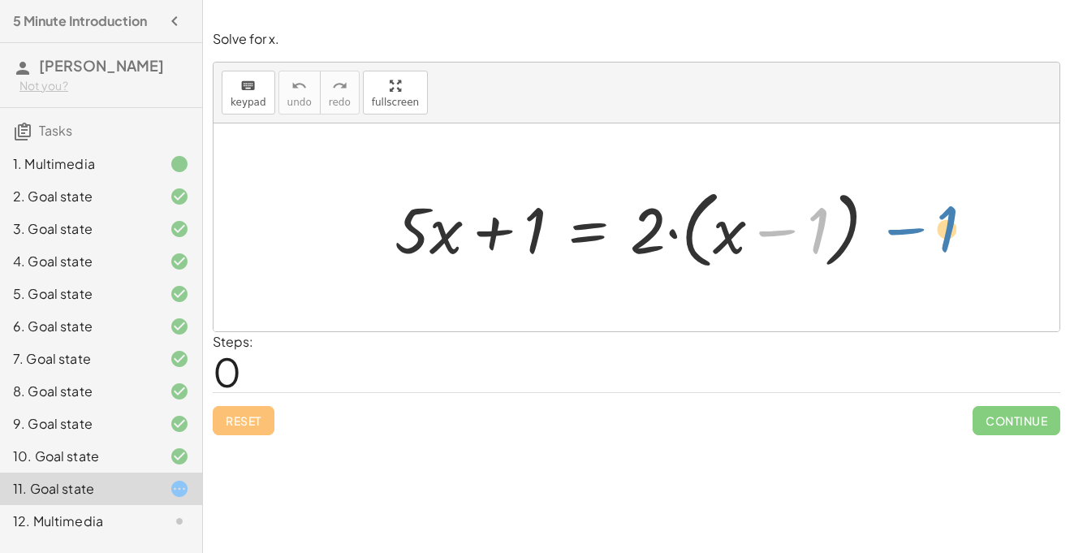
drag, startPoint x: 821, startPoint y: 222, endPoint x: 951, endPoint y: 215, distance: 130.0
click at [951, 215] on div "− 1 + · 5 · x + 1 = · 2 · ( + x − 1 )" at bounding box center [636, 227] width 846 height 208
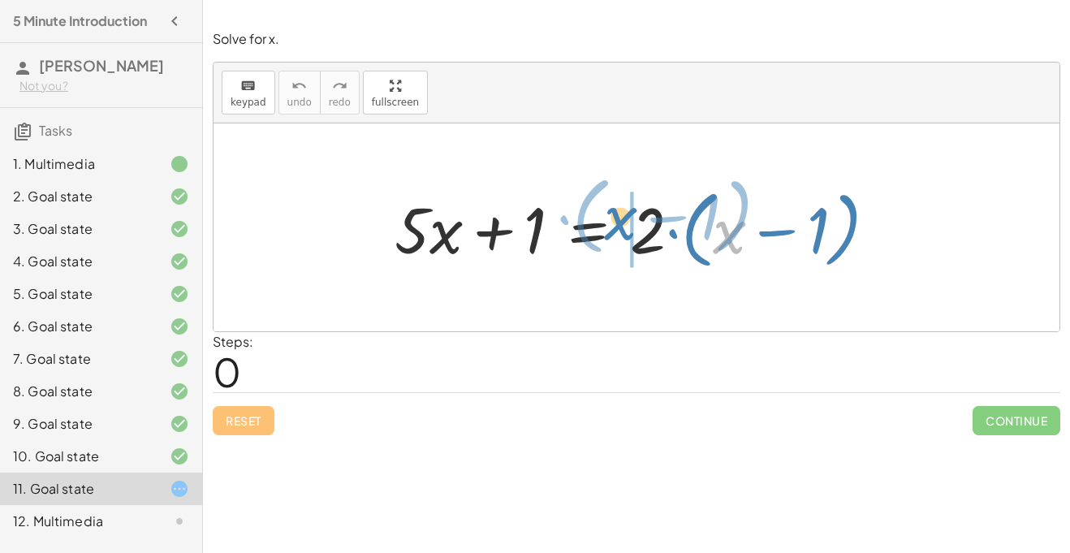
drag, startPoint x: 729, startPoint y: 243, endPoint x: 619, endPoint y: 222, distance: 111.4
click at [619, 222] on div at bounding box center [642, 227] width 512 height 93
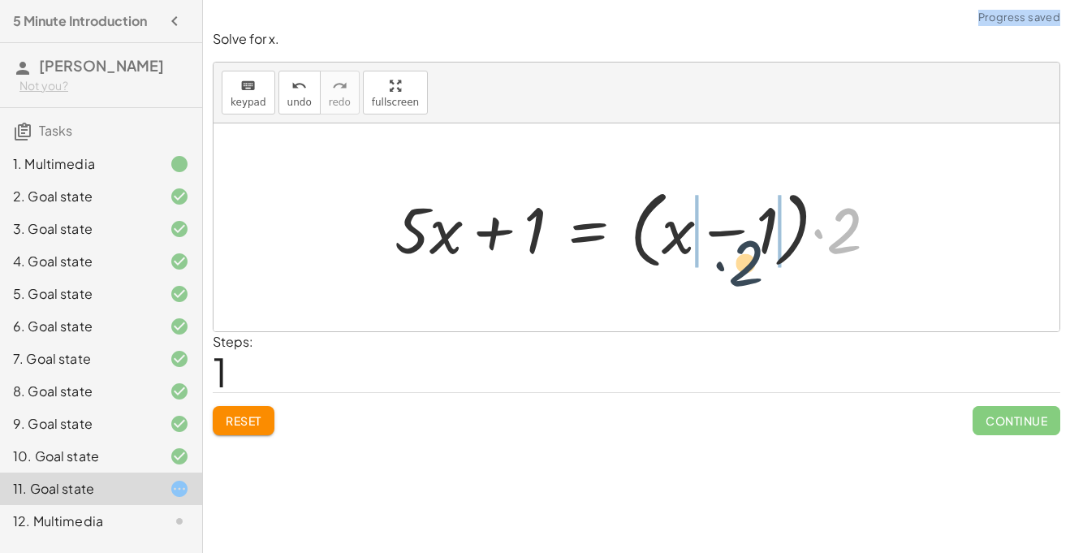
drag, startPoint x: 832, startPoint y: 233, endPoint x: 692, endPoint y: 247, distance: 140.3
click at [692, 247] on div at bounding box center [642, 227] width 512 height 93
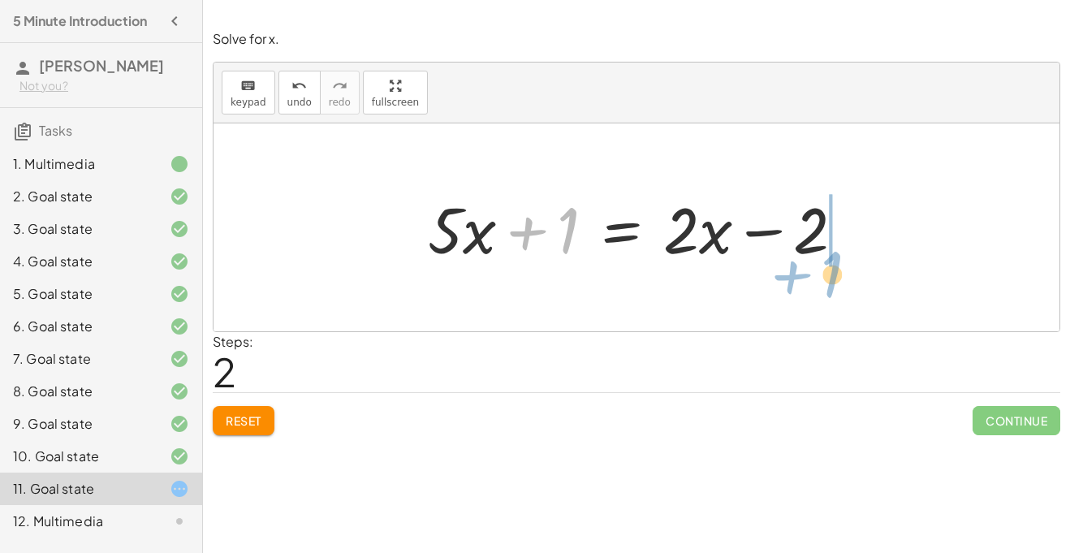
drag, startPoint x: 533, startPoint y: 233, endPoint x: 788, endPoint y: 277, distance: 258.6
click at [788, 277] on div "+ · 5 · x + 1 = · 2 · ( + x − 1 ) + · 5 · x + 1 = · ( + x − 1 ) · 2 + · 5 · x +…" at bounding box center [636, 227] width 846 height 208
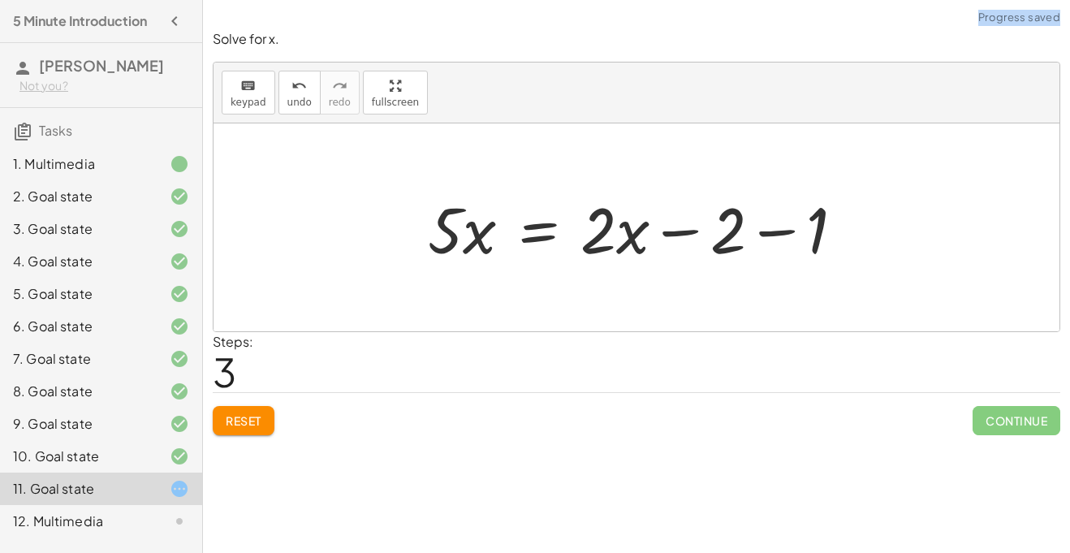
click at [787, 231] on div at bounding box center [643, 228] width 446 height 84
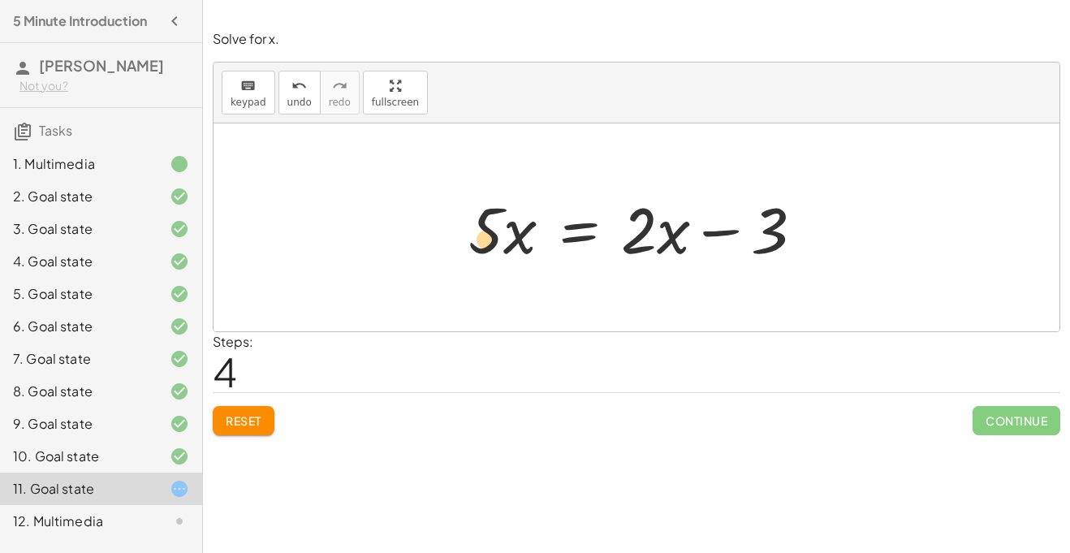
drag, startPoint x: 506, startPoint y: 243, endPoint x: 472, endPoint y: 250, distance: 34.9
click at [472, 250] on div at bounding box center [642, 228] width 364 height 84
click at [260, 409] on button "Reset" at bounding box center [244, 420] width 62 height 29
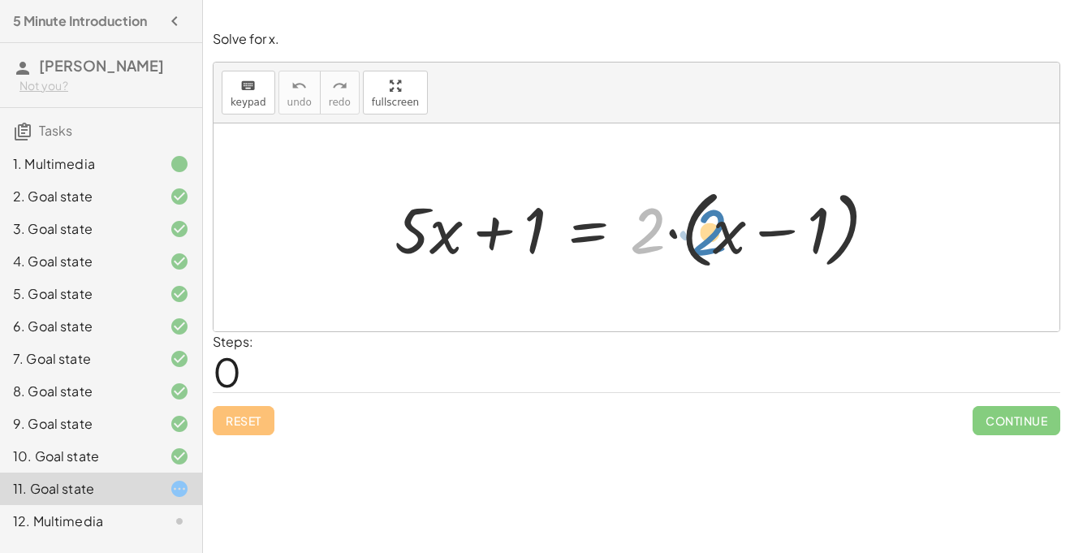
drag, startPoint x: 644, startPoint y: 245, endPoint x: 683, endPoint y: 246, distance: 39.0
click at [683, 246] on div at bounding box center [642, 227] width 512 height 93
click at [617, 240] on div at bounding box center [642, 227] width 512 height 93
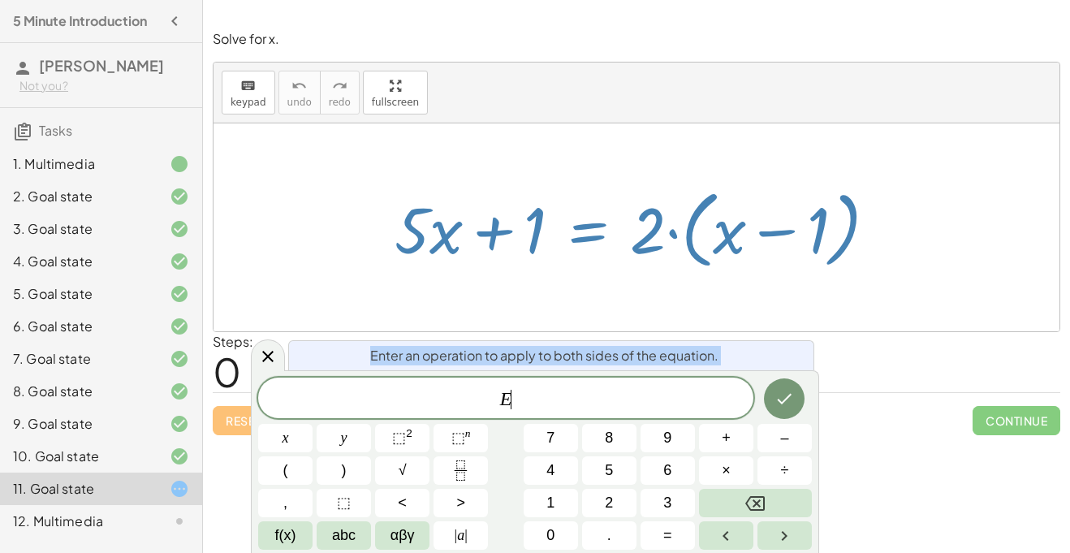
scroll to position [1, 0]
drag, startPoint x: 638, startPoint y: 247, endPoint x: 667, endPoint y: 253, distance: 29.9
click at [667, 253] on div at bounding box center [642, 227] width 512 height 93
click at [667, 252] on div at bounding box center [642, 227] width 512 height 93
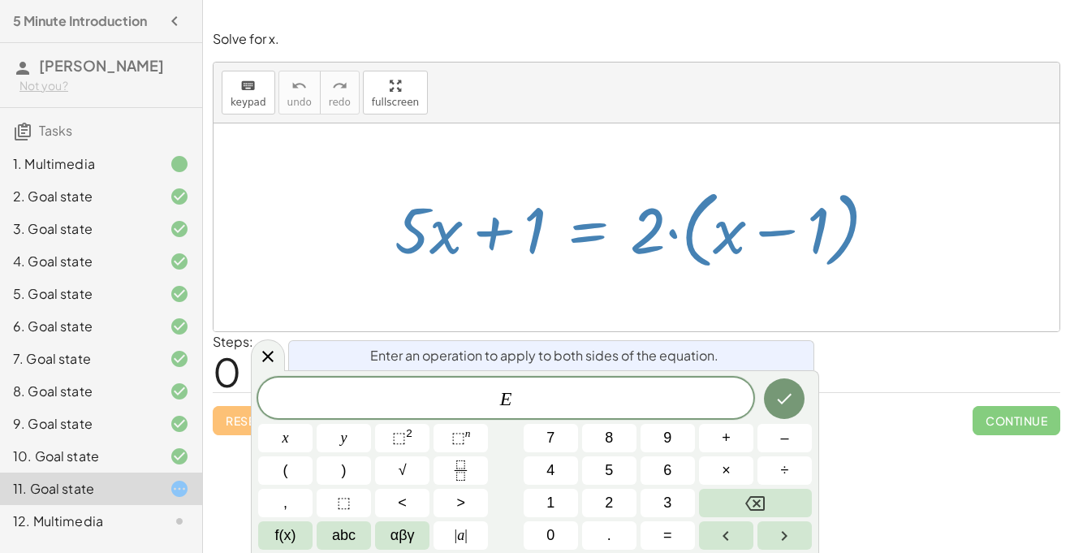
click at [667, 252] on div at bounding box center [642, 227] width 512 height 93
click at [265, 355] on icon at bounding box center [267, 356] width 11 height 11
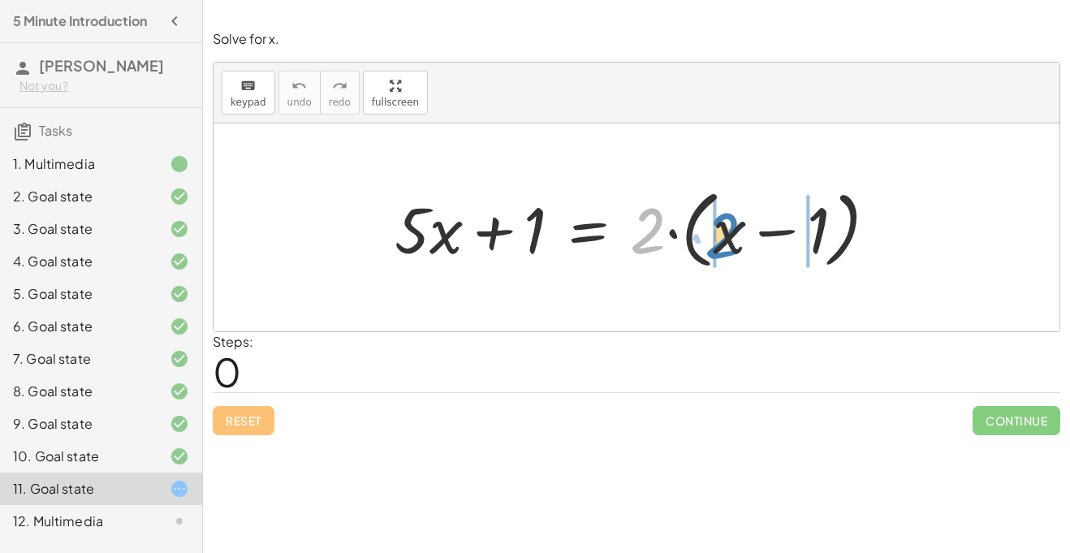
drag, startPoint x: 638, startPoint y: 248, endPoint x: 710, endPoint y: 253, distance: 72.4
click at [710, 253] on div at bounding box center [642, 227] width 512 height 93
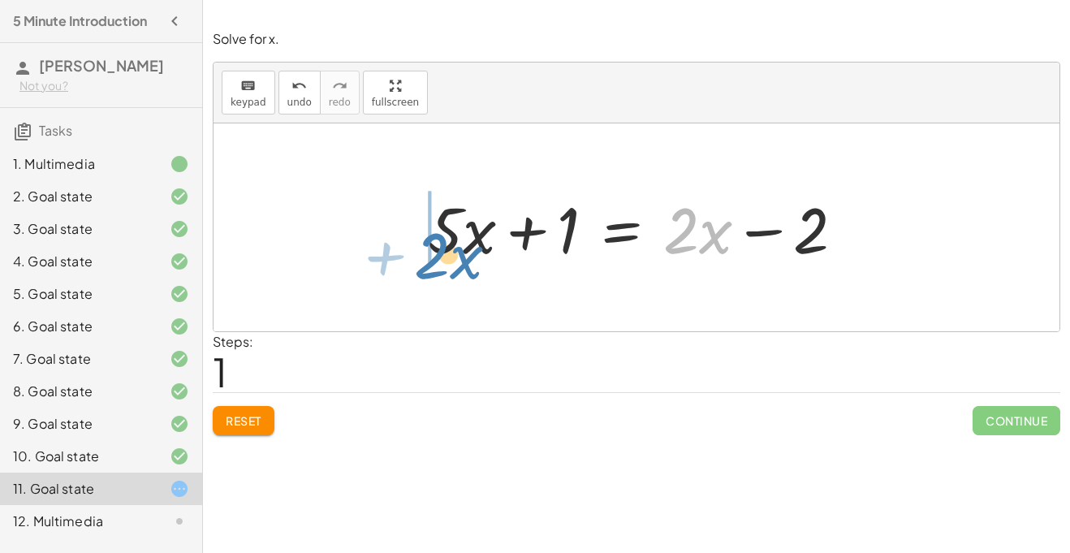
drag, startPoint x: 706, startPoint y: 242, endPoint x: 444, endPoint y: 267, distance: 263.4
click at [444, 267] on div at bounding box center [637, 228] width 435 height 84
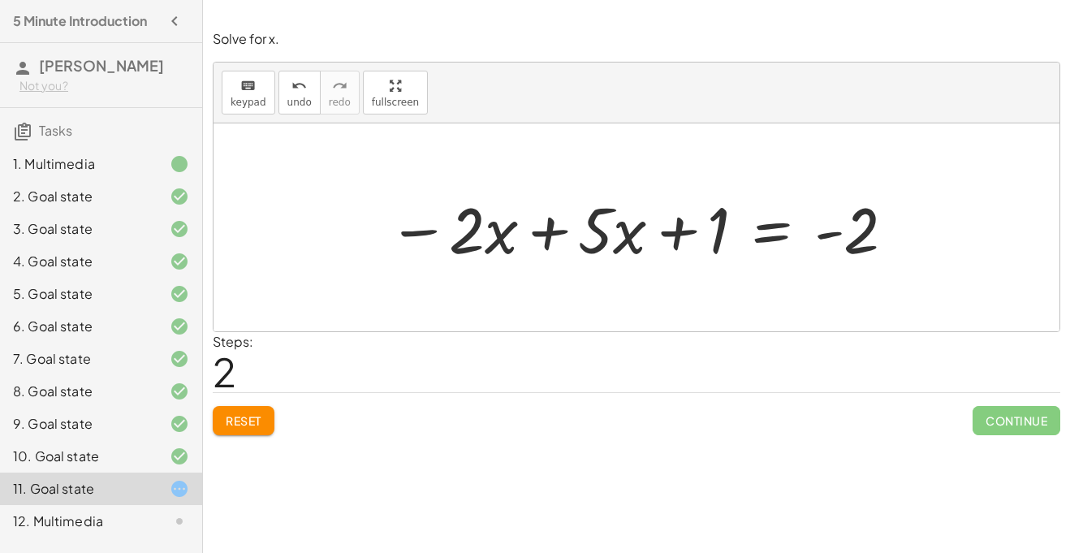
click at [553, 235] on div at bounding box center [642, 228] width 525 height 84
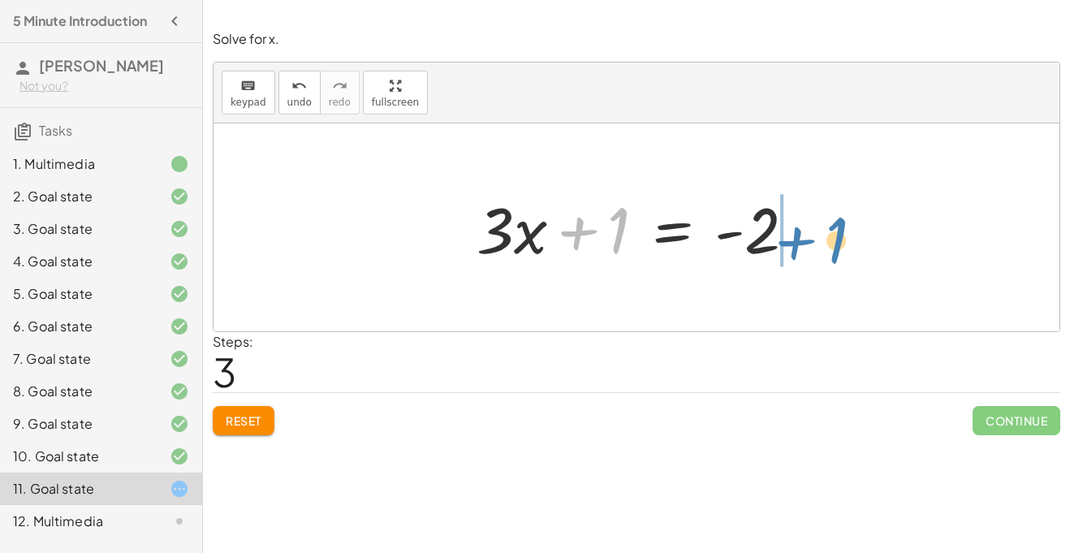
drag, startPoint x: 609, startPoint y: 248, endPoint x: 826, endPoint y: 257, distance: 217.7
click at [826, 257] on div "+ · 5 · x + 1 = · 2 · ( + x − 1 ) + · 5 · x + 1 = + · 2 · x − · 2 · 1 + · 5 · x…" at bounding box center [636, 227] width 846 height 208
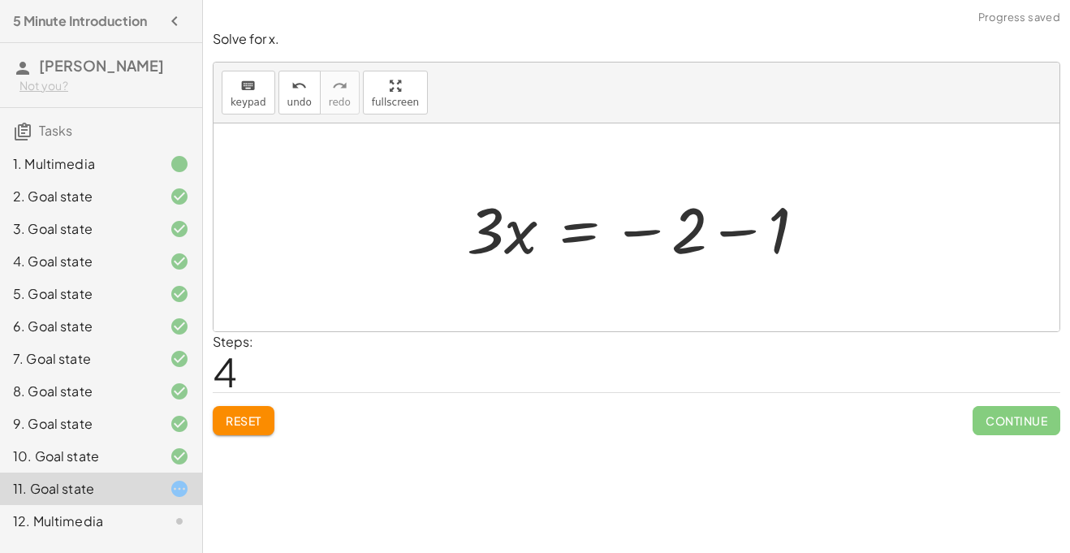
click at [747, 227] on div at bounding box center [643, 228] width 368 height 84
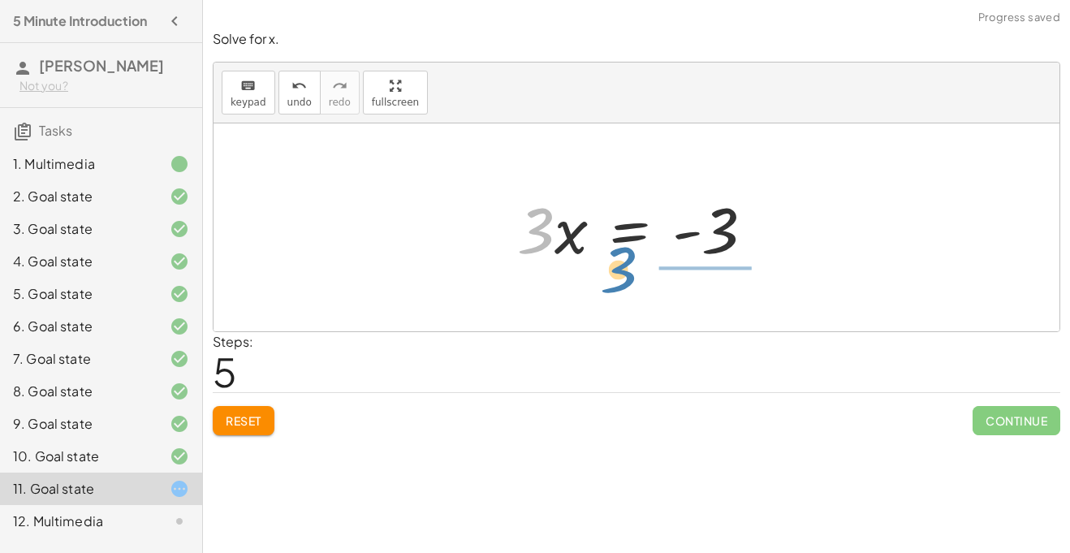
drag, startPoint x: 538, startPoint y: 224, endPoint x: 700, endPoint y: 295, distance: 176.3
click at [700, 295] on div "+ · 5 · x + 1 = · 2 · ( + x − 1 ) + · 5 · x + 1 = + · 2 · x − · 2 · 1 + · 5 · x…" at bounding box center [636, 227] width 846 height 208
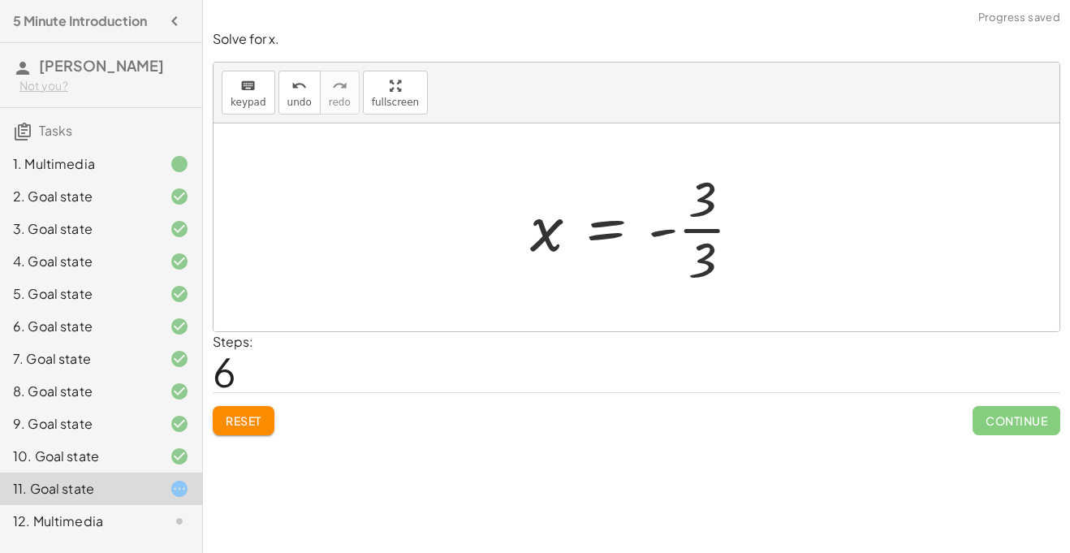
click at [685, 226] on div at bounding box center [642, 227] width 241 height 125
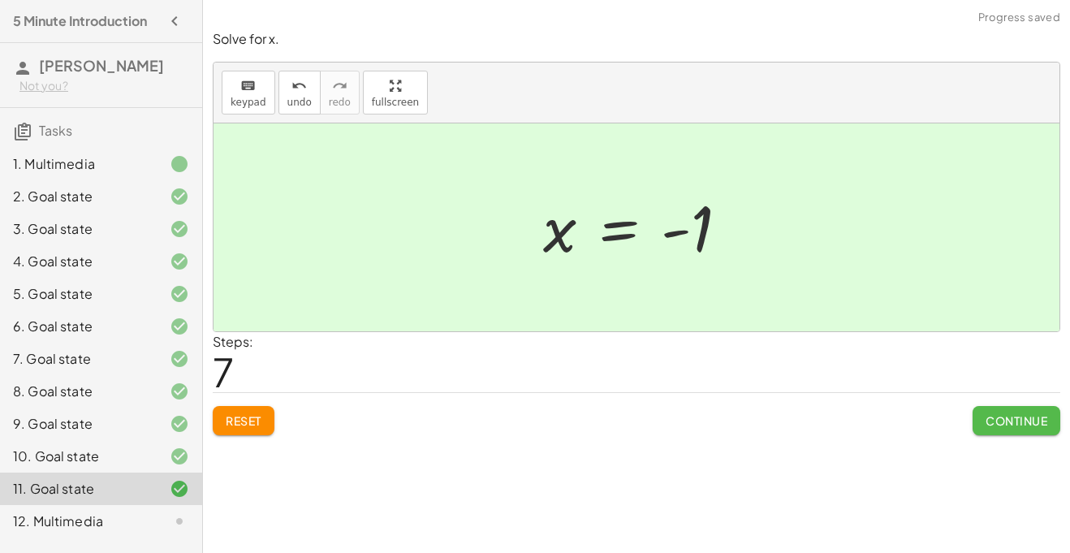
click at [1005, 411] on button "Continue" at bounding box center [1016, 420] width 88 height 29
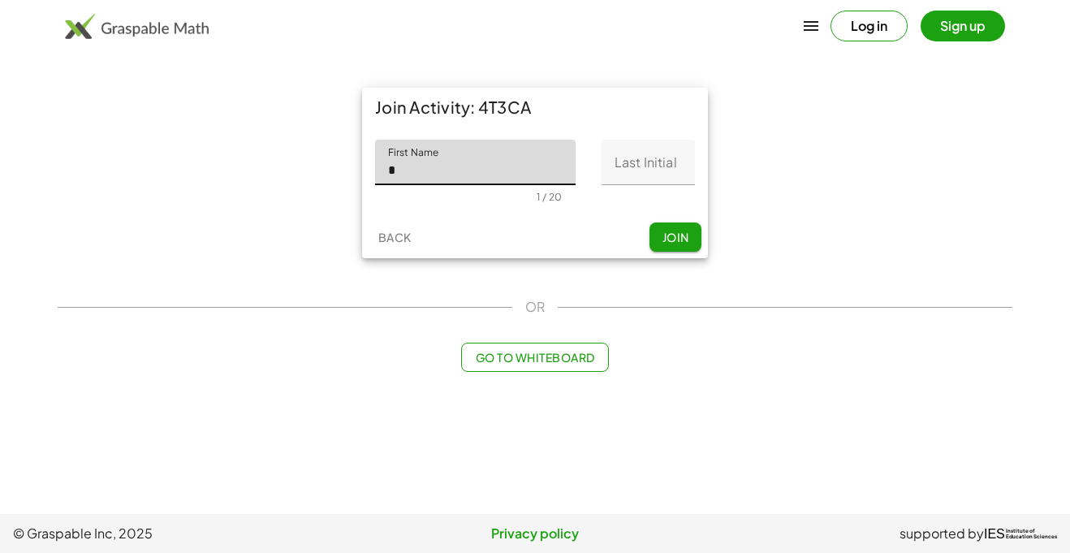
type input "*******"
click at [636, 162] on input "Last Initial" at bounding box center [647, 162] width 93 height 45
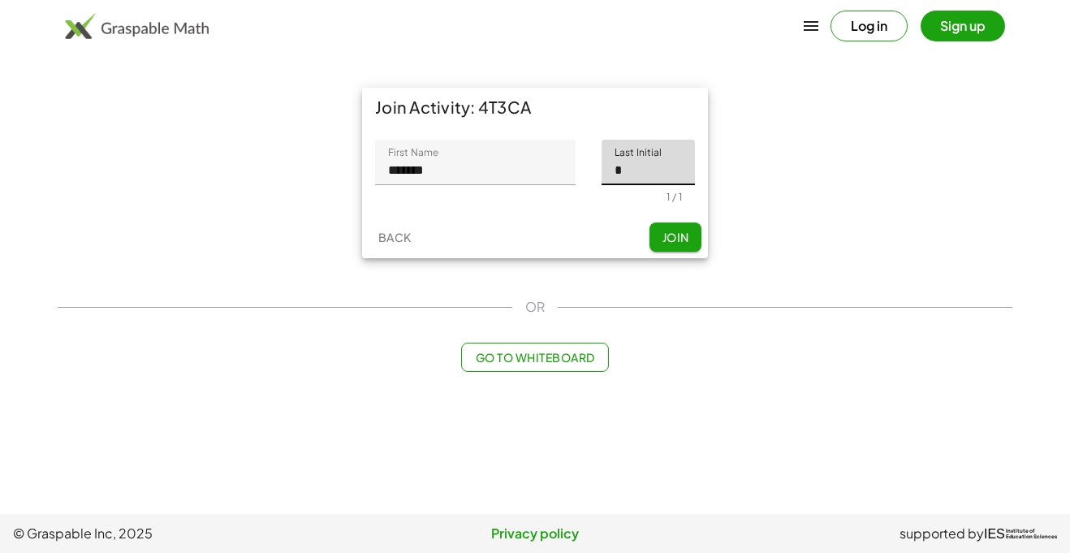
type input "*"
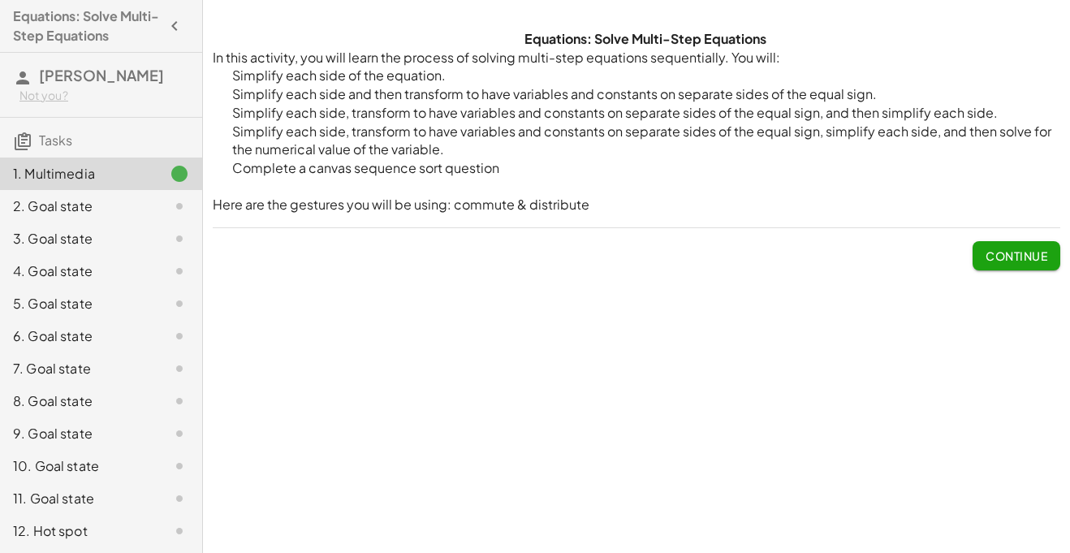
click at [1002, 251] on span "Continue" at bounding box center [1016, 255] width 62 height 15
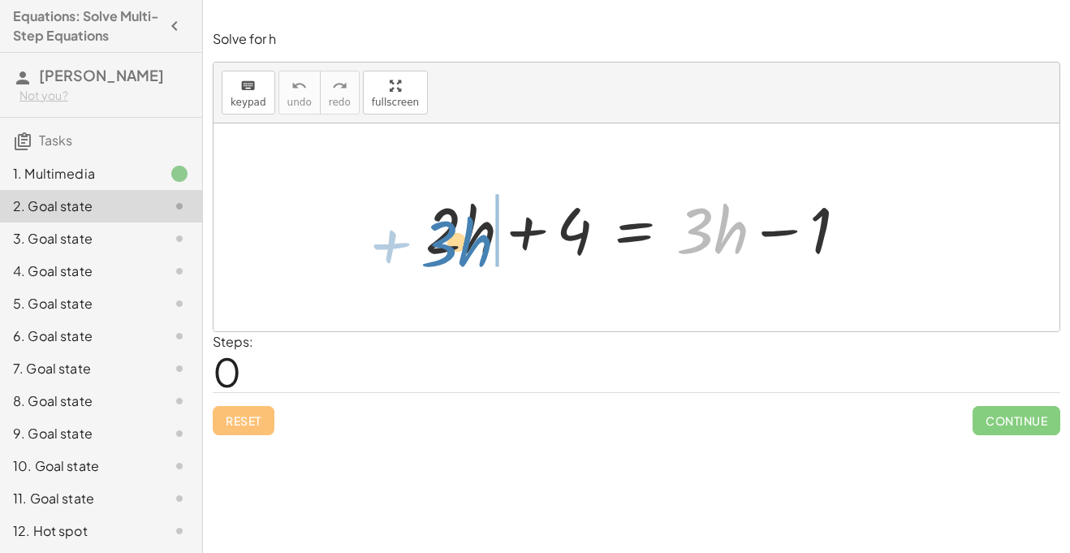
drag, startPoint x: 721, startPoint y: 224, endPoint x: 472, endPoint y: 229, distance: 248.4
click at [472, 229] on div at bounding box center [637, 228] width 440 height 84
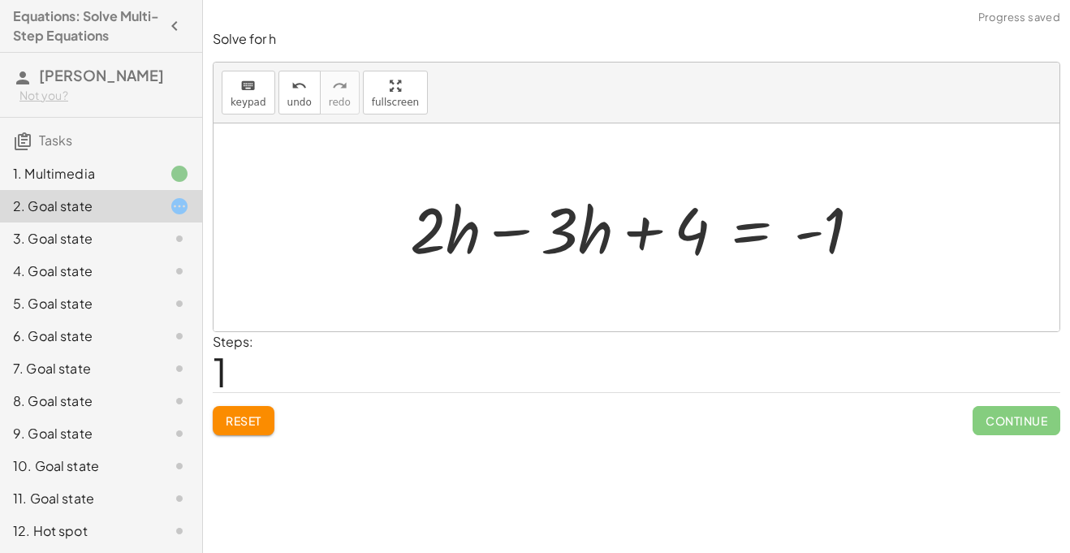
click at [506, 232] on div at bounding box center [642, 228] width 481 height 84
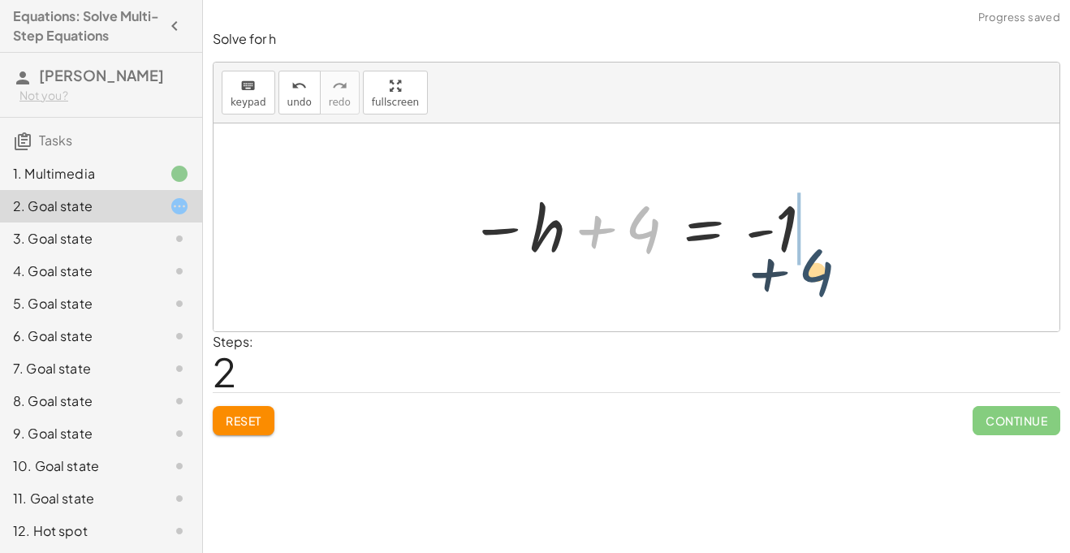
drag, startPoint x: 645, startPoint y: 230, endPoint x: 830, endPoint y: 273, distance: 189.2
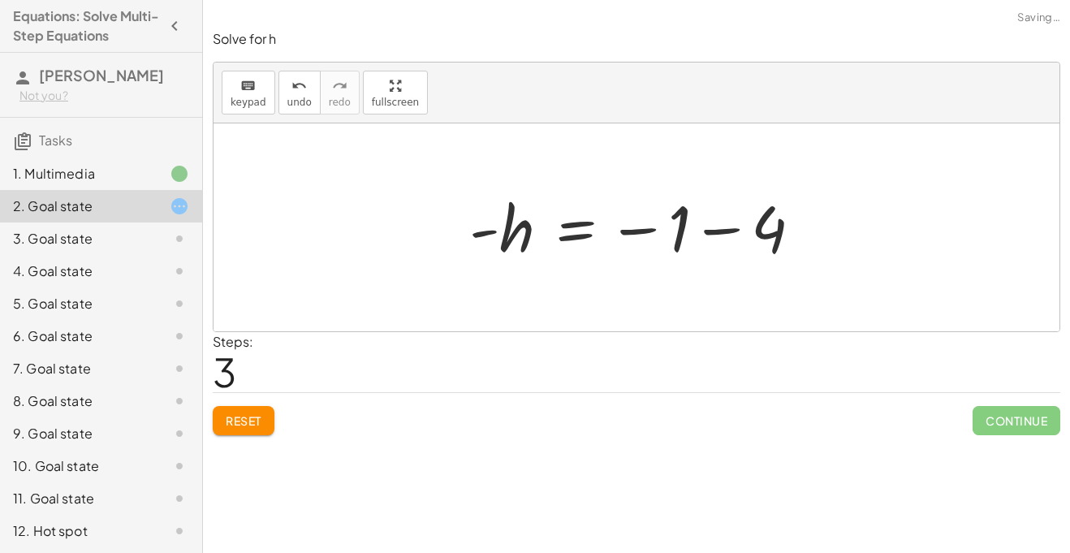
click at [730, 223] on div at bounding box center [642, 227] width 362 height 80
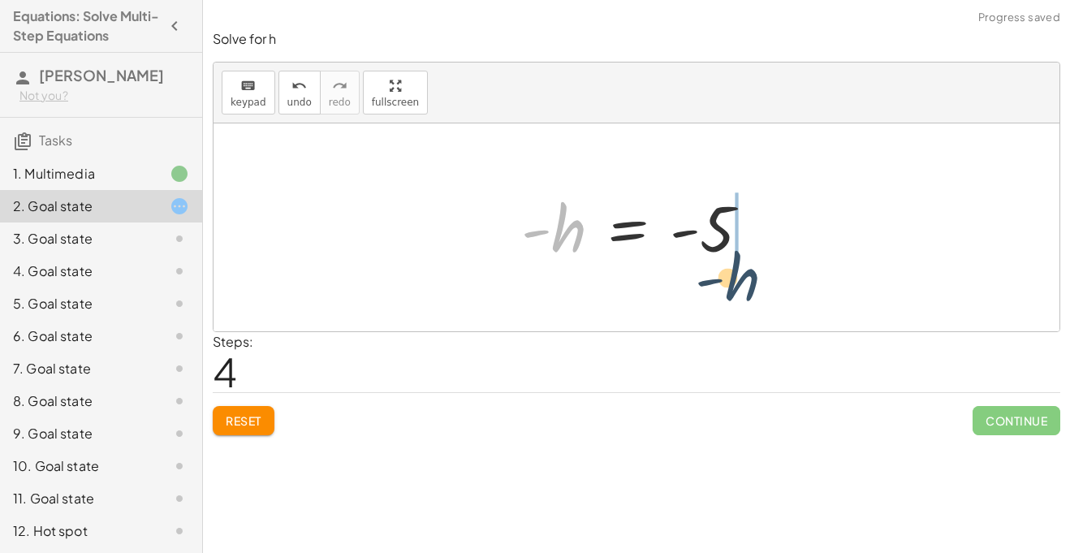
drag, startPoint x: 565, startPoint y: 239, endPoint x: 749, endPoint y: 283, distance: 189.6
click at [749, 283] on div "+ · 2 · h + 4 = + · 3 · h − 1 + · 2 · h − · 3 · h + 4 = - 1 − · 1 · h + 4 = - 1…" at bounding box center [636, 227] width 846 height 208
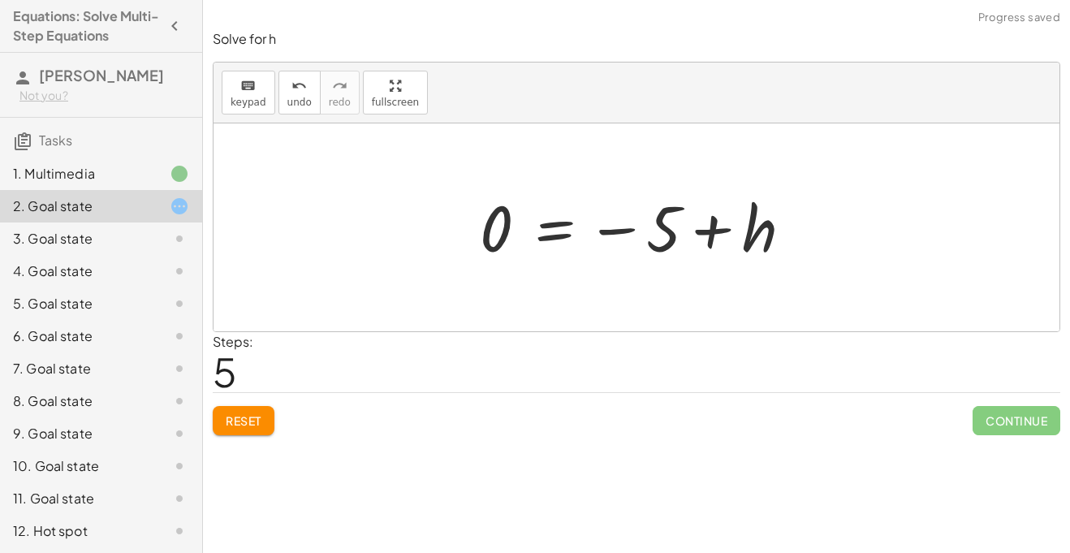
click at [707, 228] on div at bounding box center [643, 227] width 342 height 80
click at [244, 433] on button "Reset" at bounding box center [244, 420] width 62 height 29
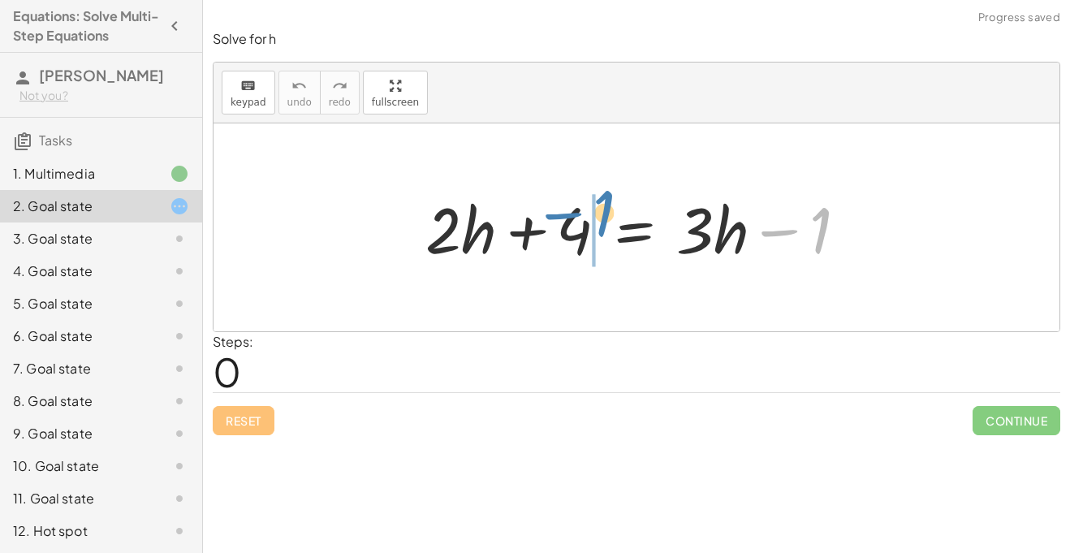
drag, startPoint x: 824, startPoint y: 235, endPoint x: 607, endPoint y: 217, distance: 217.4
click at [607, 217] on div at bounding box center [642, 228] width 450 height 84
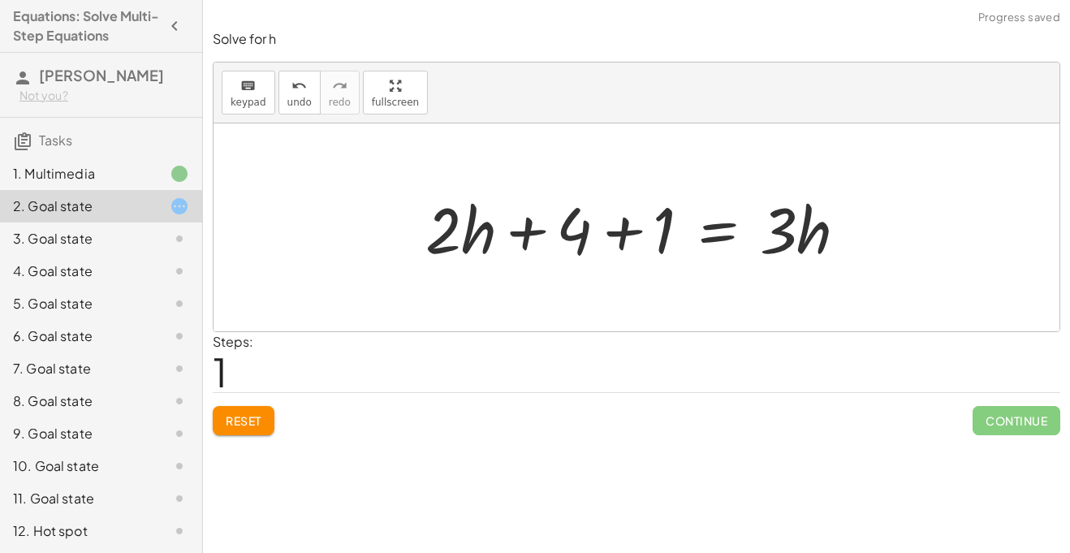
click at [546, 231] on div at bounding box center [642, 228] width 450 height 84
click at [629, 233] on div at bounding box center [642, 228] width 450 height 84
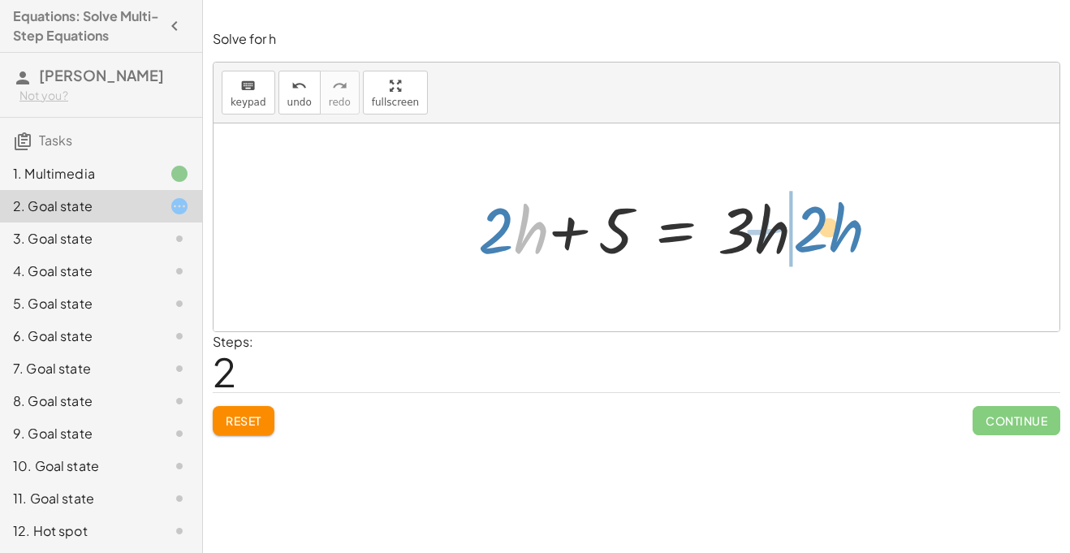
drag, startPoint x: 523, startPoint y: 233, endPoint x: 846, endPoint y: 231, distance: 323.0
click at [846, 231] on div "+ · 2 · h + 4 = + · 3 · h − 1 + · 2 · h + 4 + 1 = · 3 · h · h + · 2 + · 2 · h +…" at bounding box center [636, 227] width 846 height 208
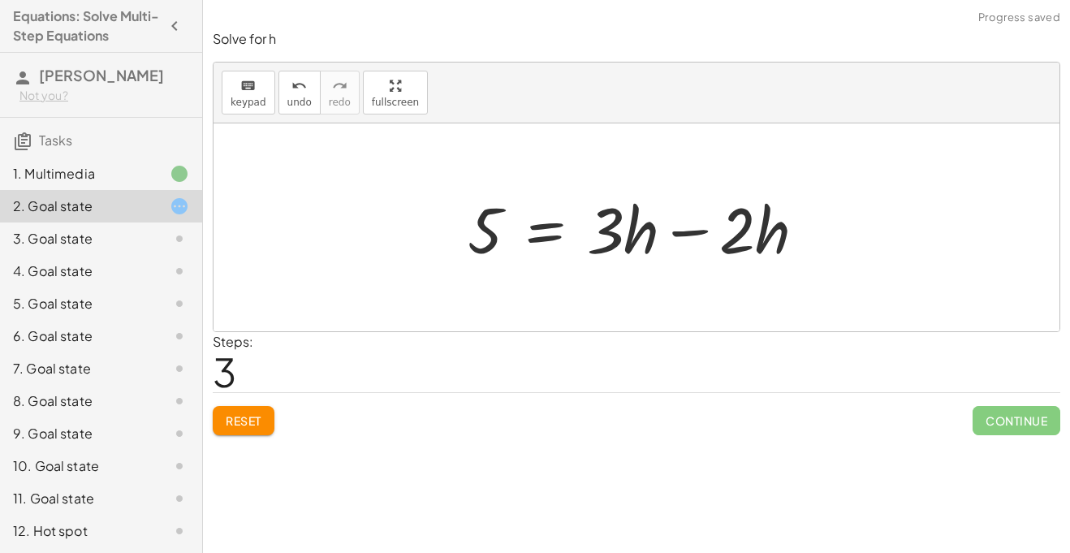
click at [679, 232] on div at bounding box center [642, 228] width 367 height 84
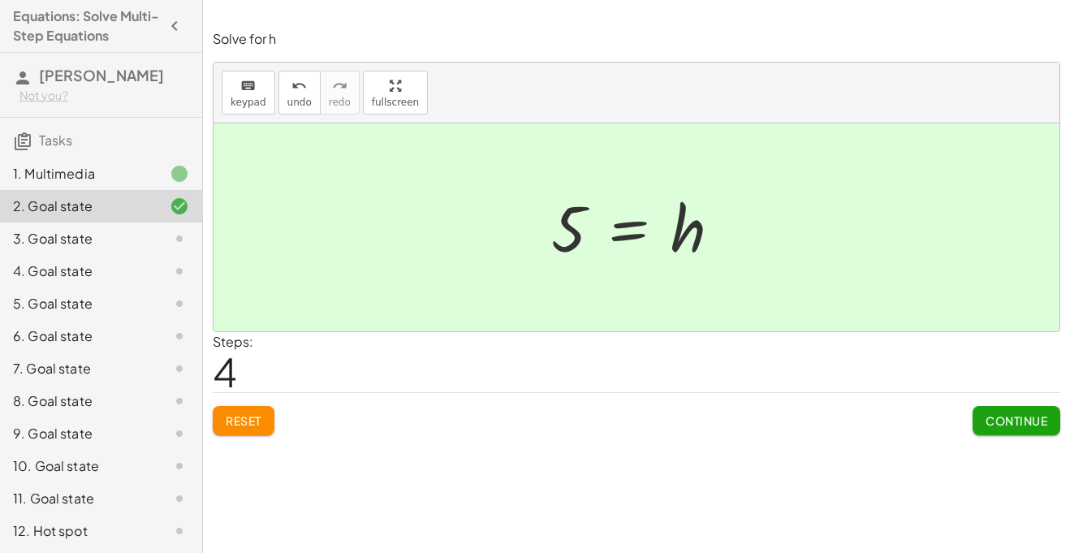
click at [1009, 425] on span "Continue" at bounding box center [1016, 420] width 62 height 15
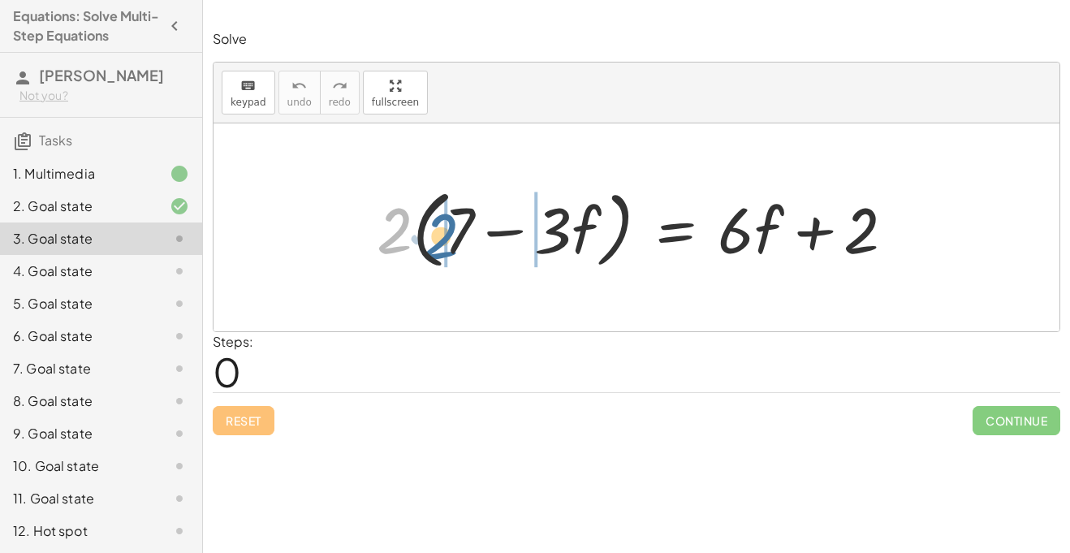
drag, startPoint x: 399, startPoint y: 234, endPoint x: 451, endPoint y: 239, distance: 53.1
click at [451, 239] on div at bounding box center [641, 227] width 547 height 93
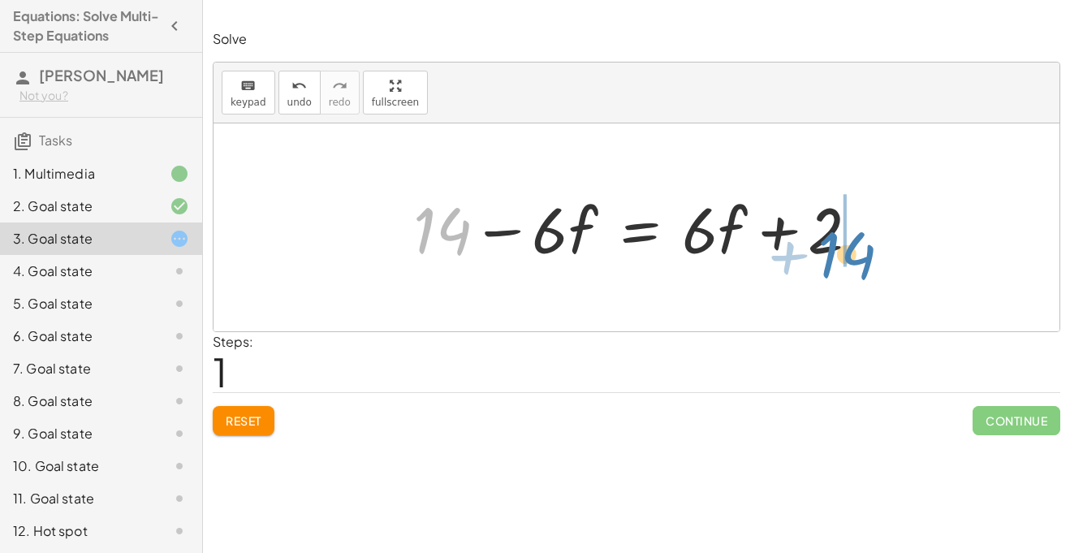
drag, startPoint x: 455, startPoint y: 238, endPoint x: 864, endPoint y: 262, distance: 409.8
click at [864, 262] on div at bounding box center [642, 228] width 475 height 84
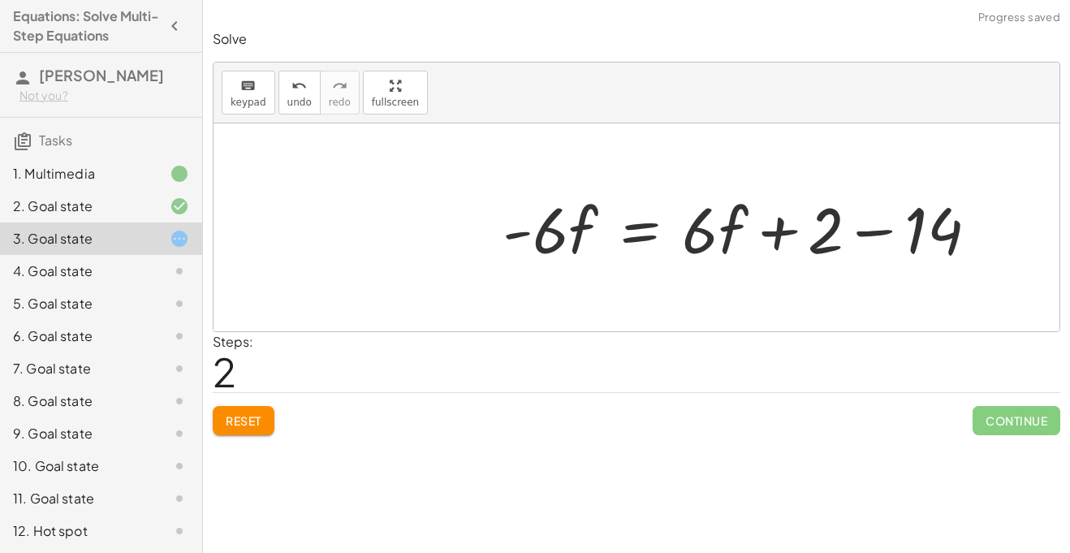
click at [872, 231] on div at bounding box center [746, 228] width 505 height 84
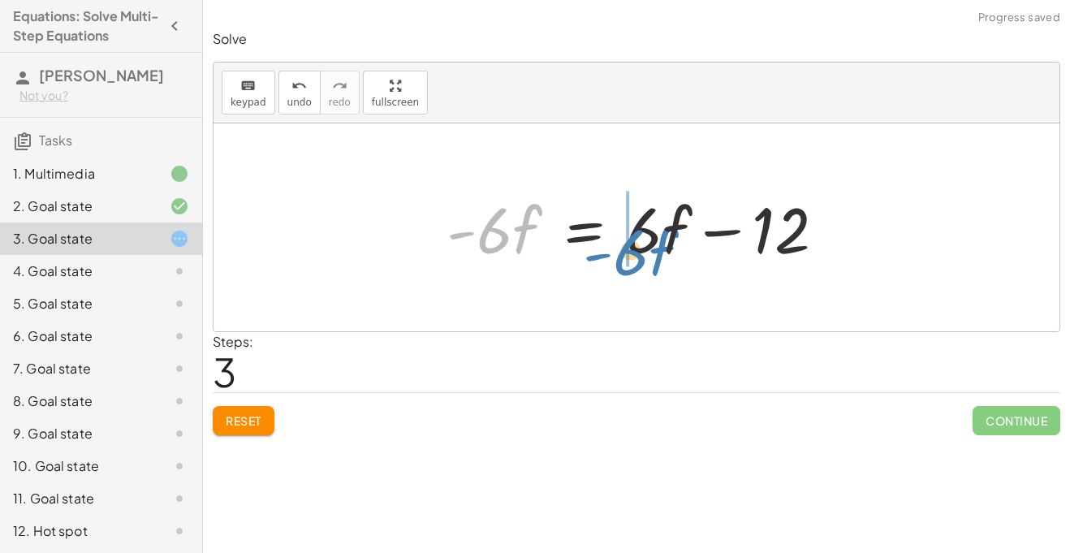
drag, startPoint x: 517, startPoint y: 236, endPoint x: 653, endPoint y: 257, distance: 138.0
click at [653, 257] on div at bounding box center [642, 228] width 408 height 84
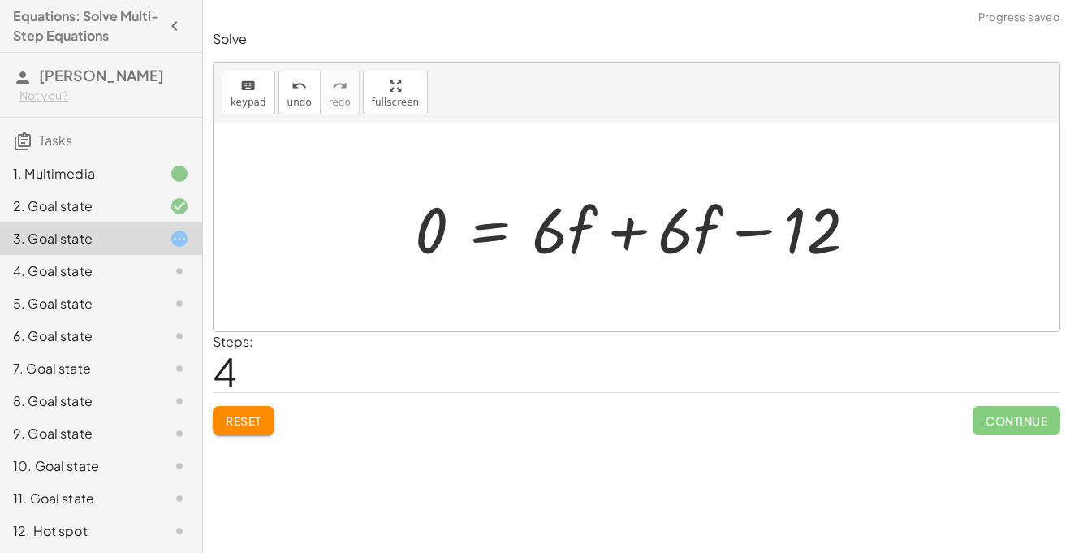
click at [634, 226] on div at bounding box center [643, 228] width 472 height 84
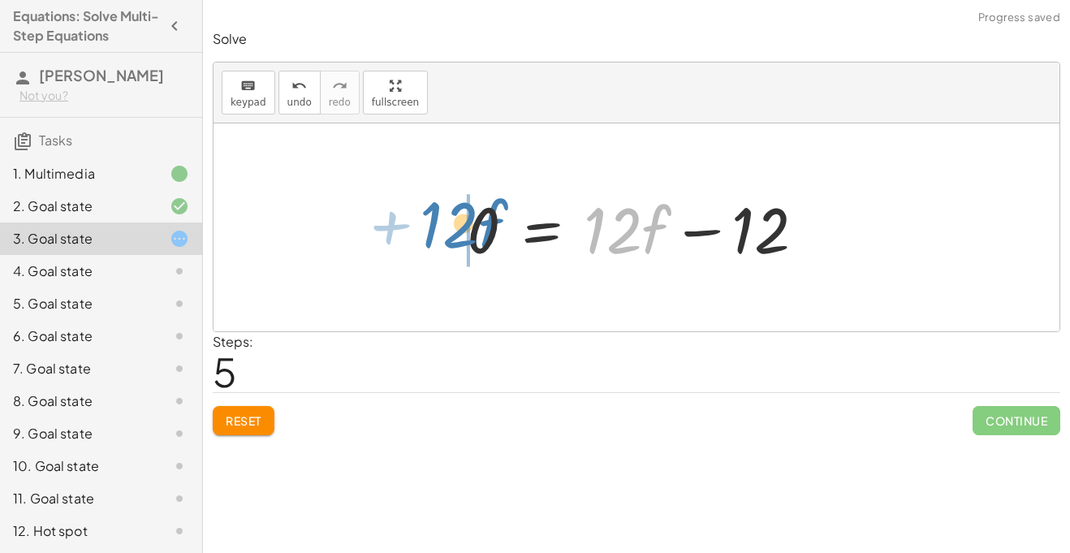
drag, startPoint x: 655, startPoint y: 248, endPoint x: 486, endPoint y: 243, distance: 168.9
click at [486, 243] on div at bounding box center [637, 228] width 356 height 84
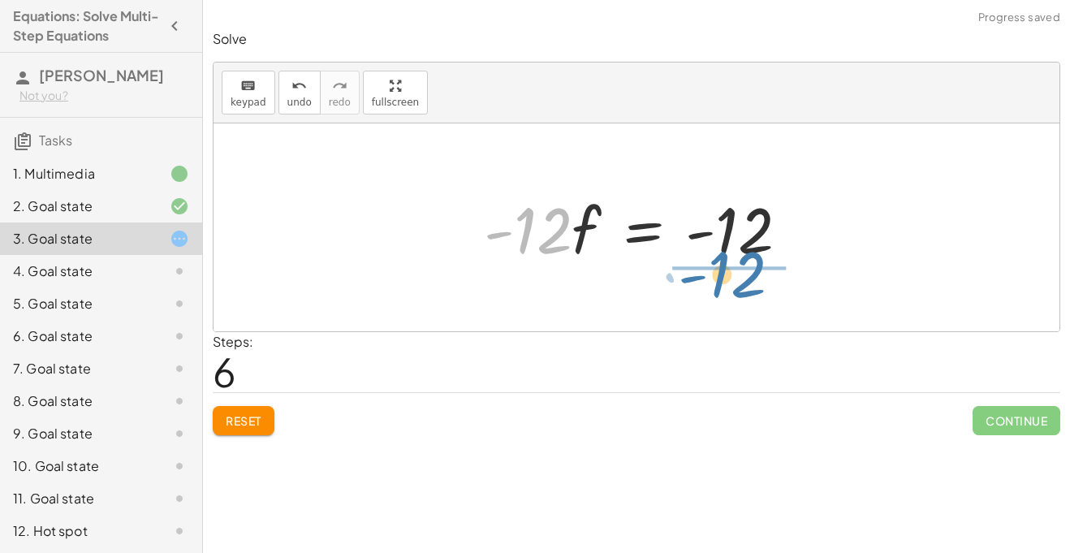
drag, startPoint x: 548, startPoint y: 242, endPoint x: 751, endPoint y: 286, distance: 207.6
click at [751, 286] on div "· 2 · ( + 7 − · 3 · f ) = + · 6 · f + 2 + · 2 · 7 − · 2 · 3 · f = + · 6 · f + 2…" at bounding box center [636, 227] width 846 height 208
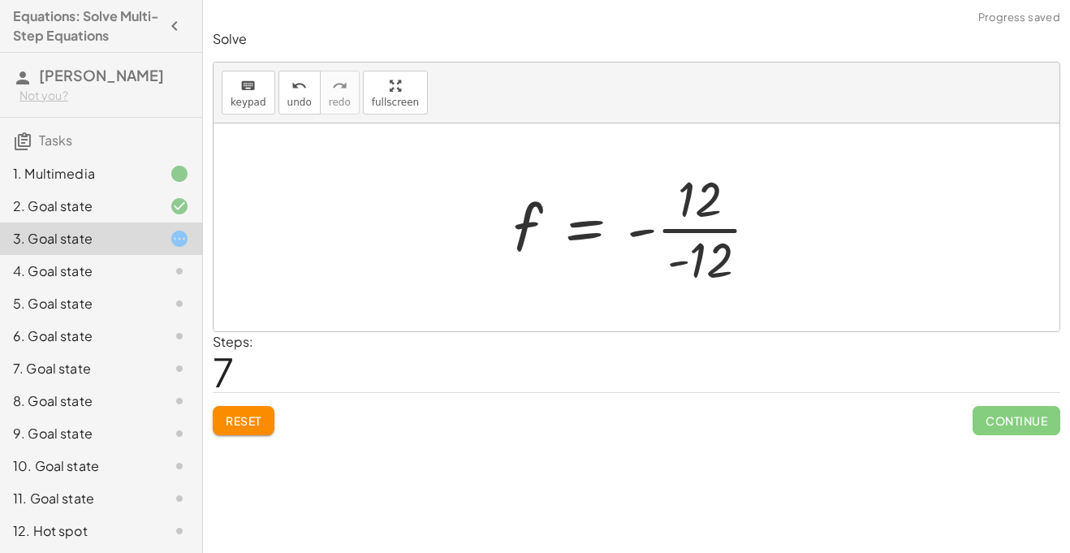
click at [771, 226] on div at bounding box center [642, 227] width 275 height 125
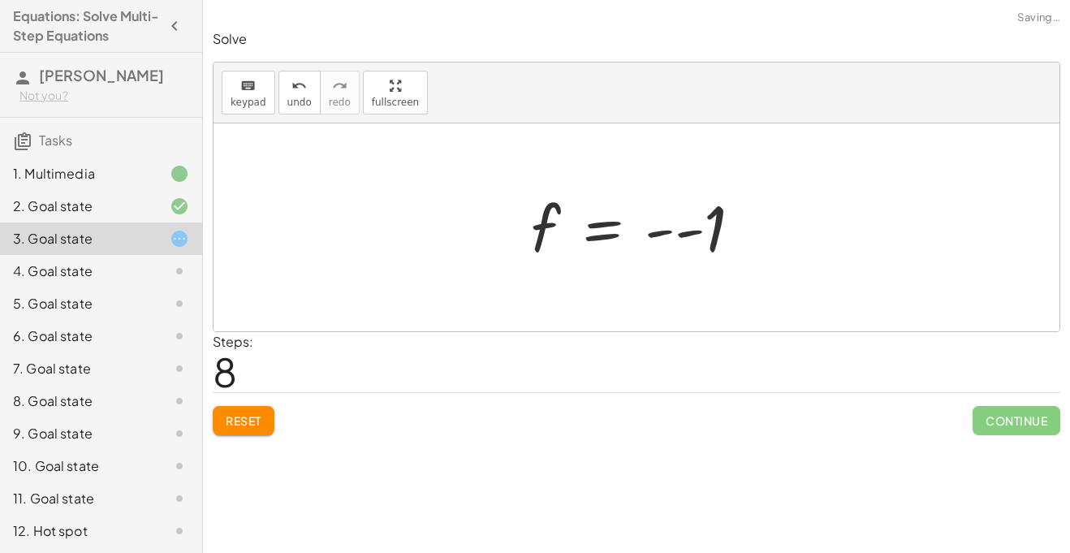
click at [657, 234] on div at bounding box center [643, 227] width 240 height 80
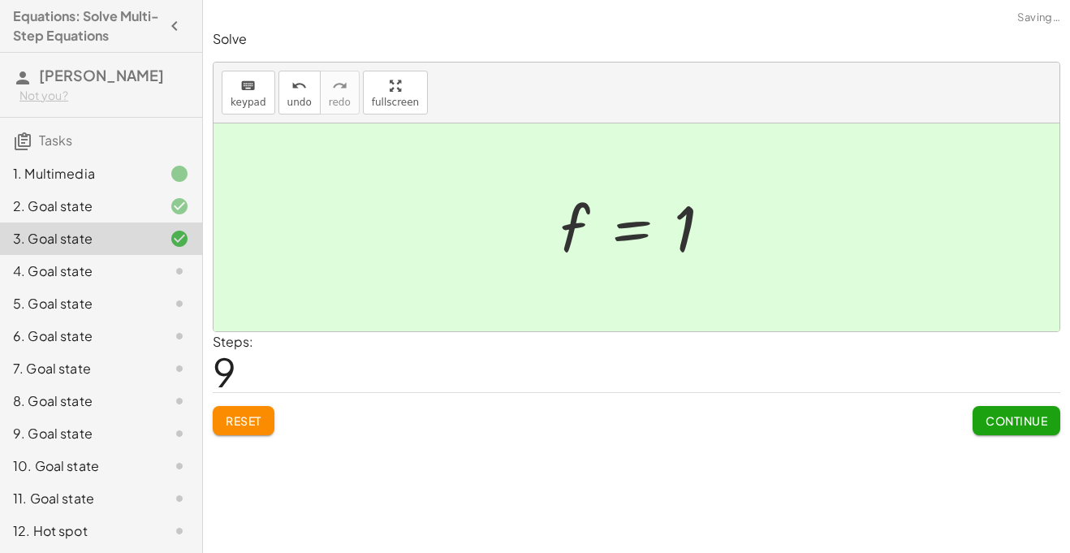
click at [1031, 437] on div "Solve keyboard keypad undo undo redo redo fullscreen · 2 · ( + 7 − · 3 · f ) = …" at bounding box center [636, 232] width 867 height 424
click at [1004, 416] on span "Continue" at bounding box center [1016, 420] width 62 height 15
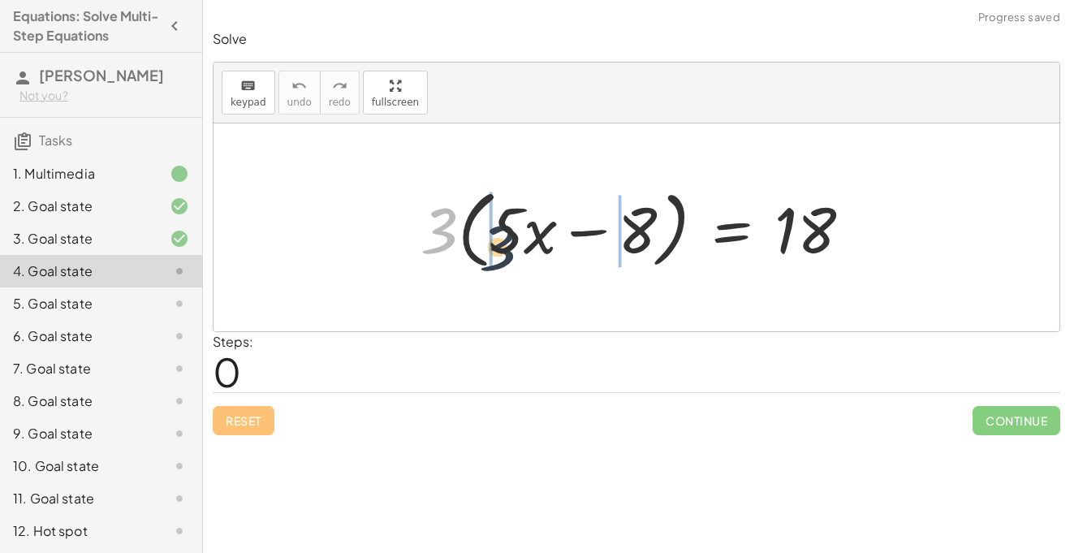
drag, startPoint x: 450, startPoint y: 221, endPoint x: 515, endPoint y: 238, distance: 67.1
click at [515, 238] on div at bounding box center [641, 227] width 459 height 93
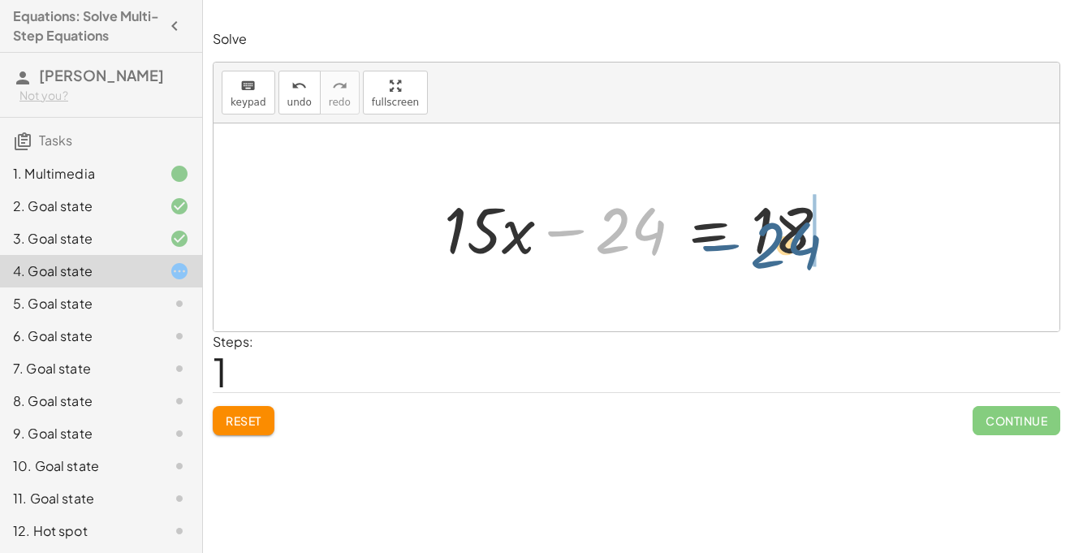
drag, startPoint x: 619, startPoint y: 233, endPoint x: 804, endPoint y: 239, distance: 185.2
click at [804, 239] on div at bounding box center [642, 228] width 413 height 84
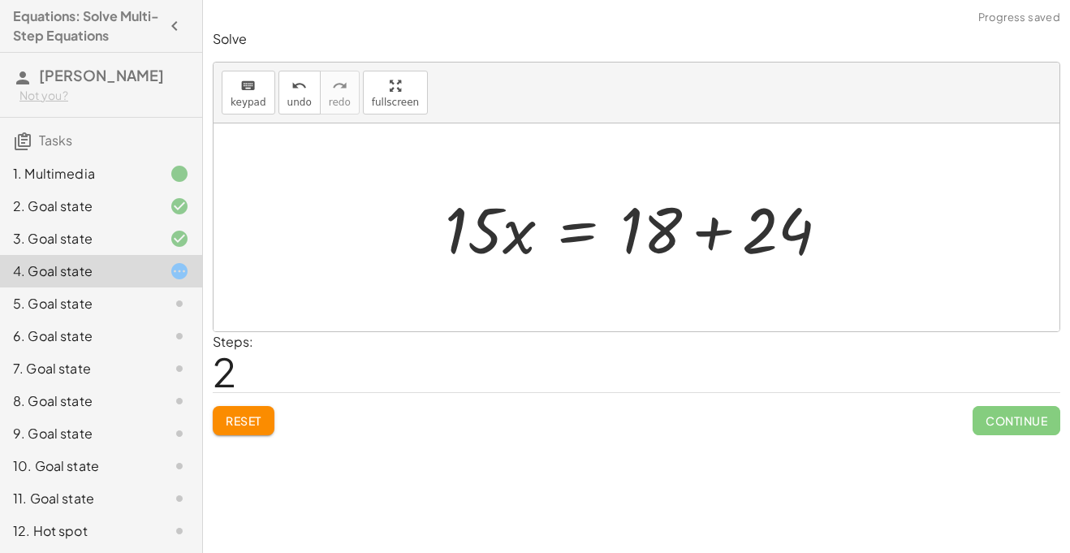
click at [847, 223] on div at bounding box center [643, 228] width 413 height 84
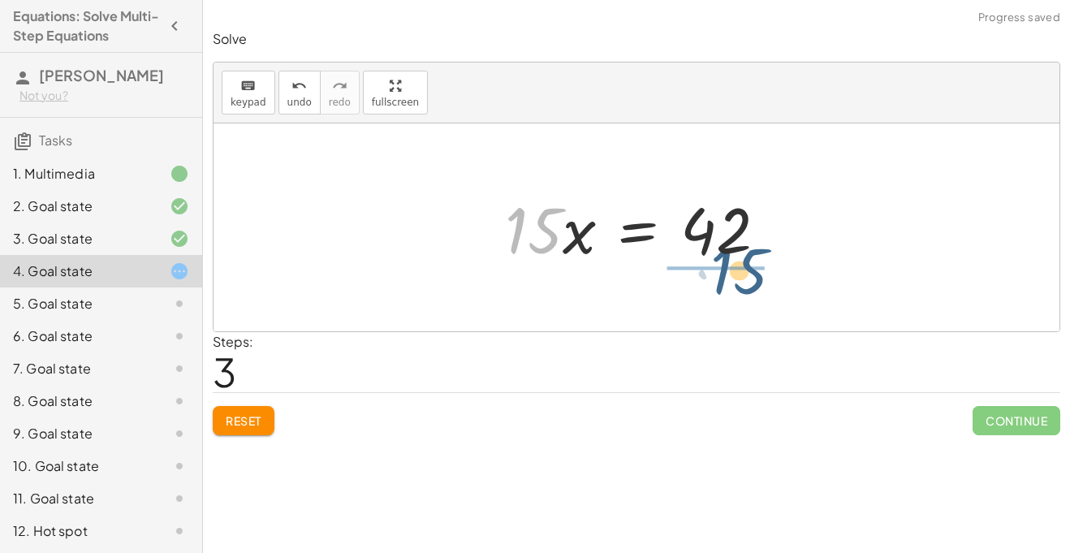
drag, startPoint x: 541, startPoint y: 240, endPoint x: 753, endPoint y: 274, distance: 215.4
click at [753, 274] on div "· 3 · ( + · 5 · x − 8 ) = 18 + · 3 · 5 · x − · 3 · 8 = 18 + · 15 · x − 24 = 18 …" at bounding box center [636, 227] width 846 height 208
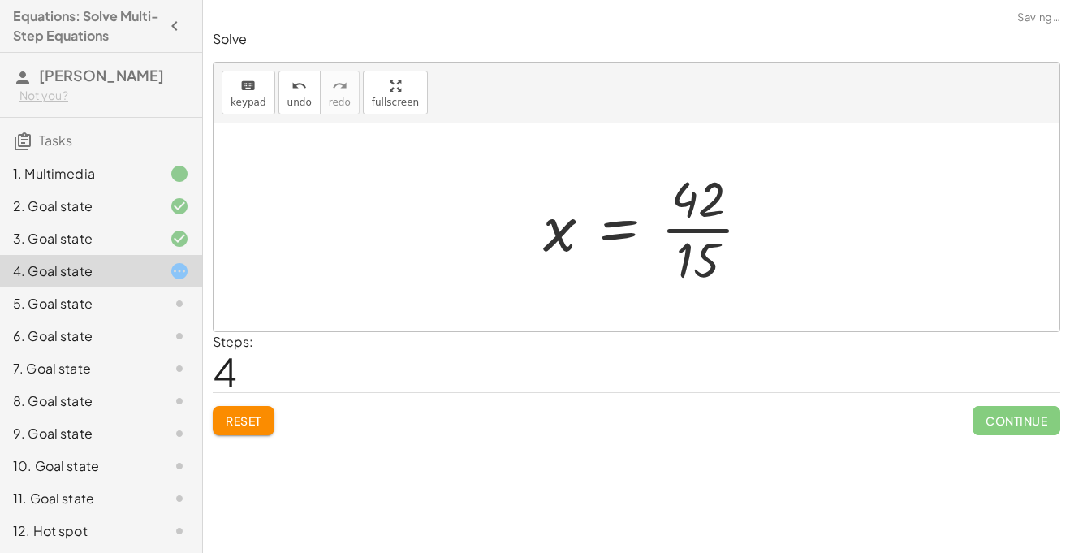
click at [722, 225] on div at bounding box center [653, 227] width 237 height 125
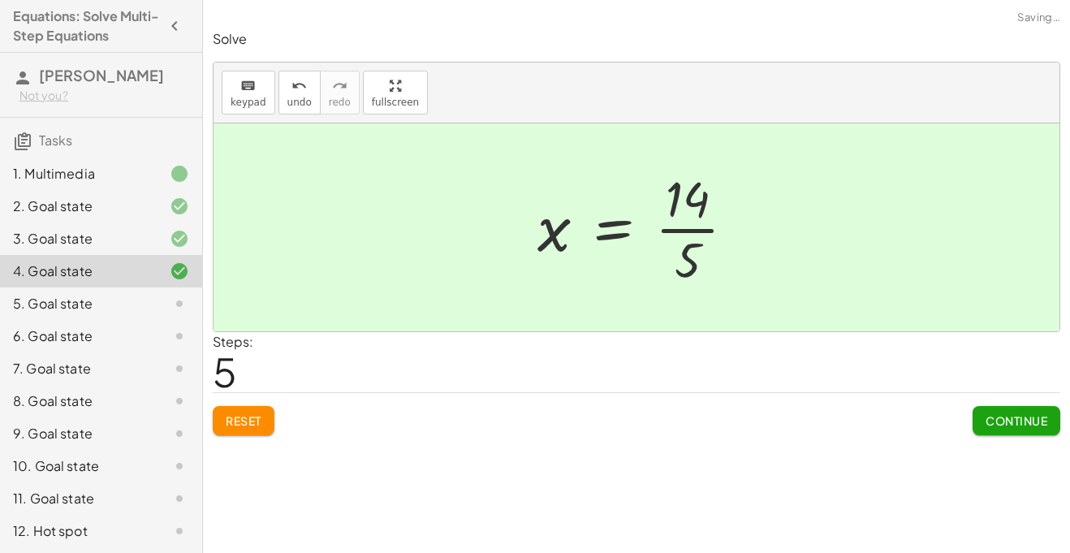
click at [1006, 434] on button "Continue" at bounding box center [1016, 420] width 88 height 29
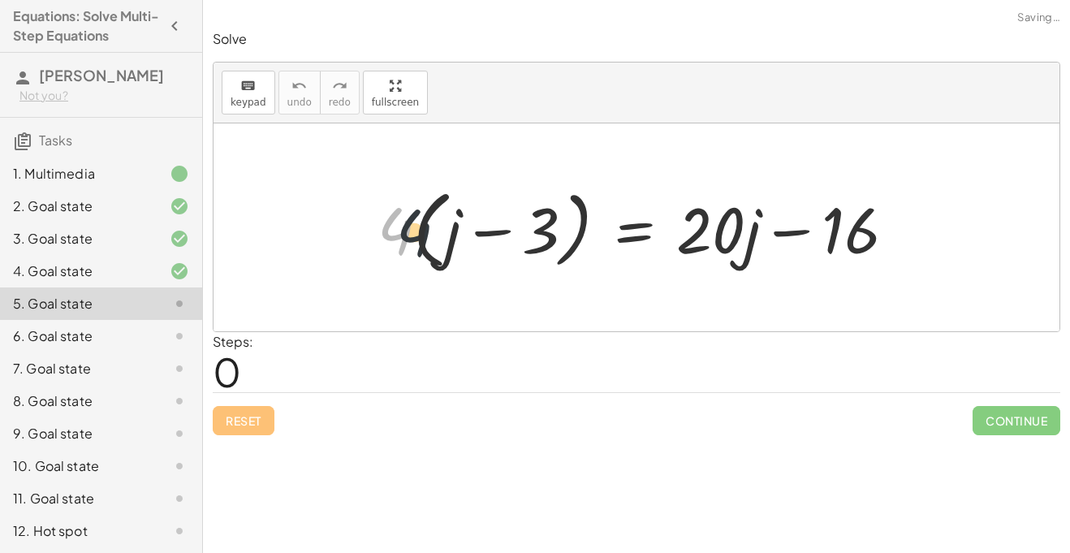
drag, startPoint x: 406, startPoint y: 225, endPoint x: 446, endPoint y: 228, distance: 39.9
click at [446, 228] on div at bounding box center [642, 227] width 547 height 93
click at [362, 228] on div "· 4 · ( + j − 3 ) = + · 20 · j − 16" at bounding box center [636, 227] width 567 height 101
drag, startPoint x: 400, startPoint y: 229, endPoint x: 443, endPoint y: 243, distance: 45.4
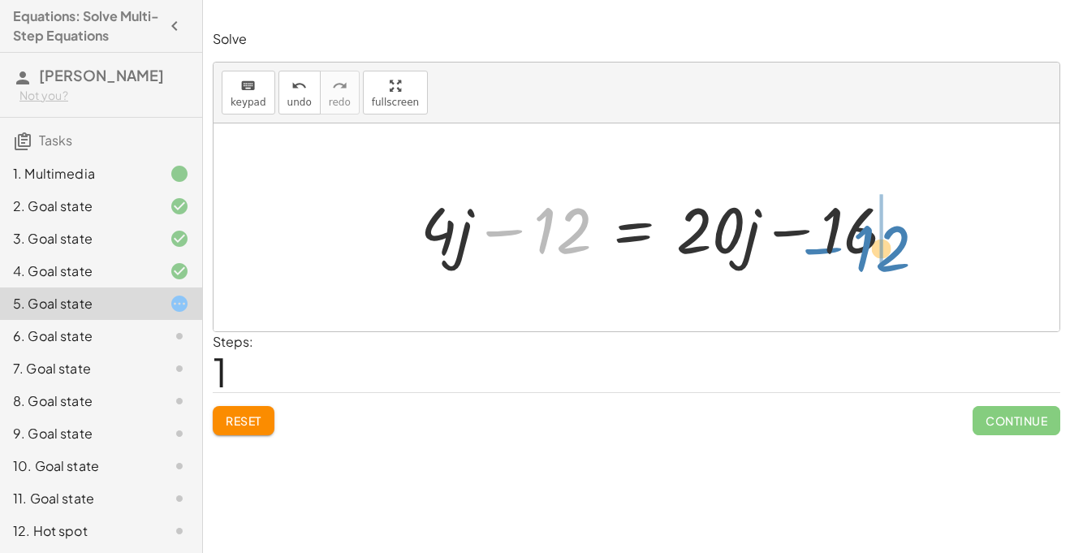
drag, startPoint x: 555, startPoint y: 231, endPoint x: 868, endPoint y: 249, distance: 313.0
click at [868, 249] on div at bounding box center [664, 228] width 504 height 84
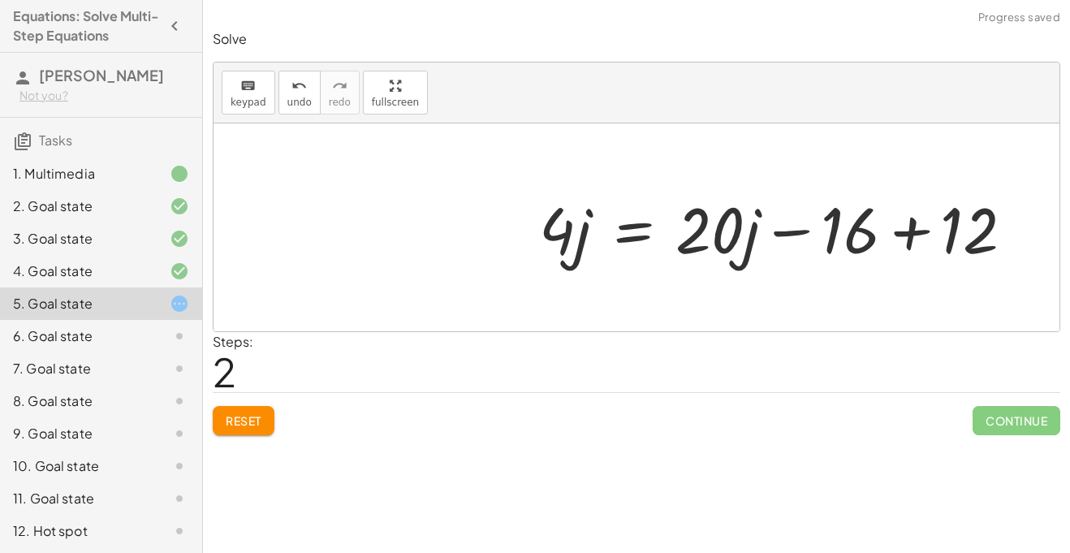
click at [918, 221] on div at bounding box center [783, 228] width 504 height 84
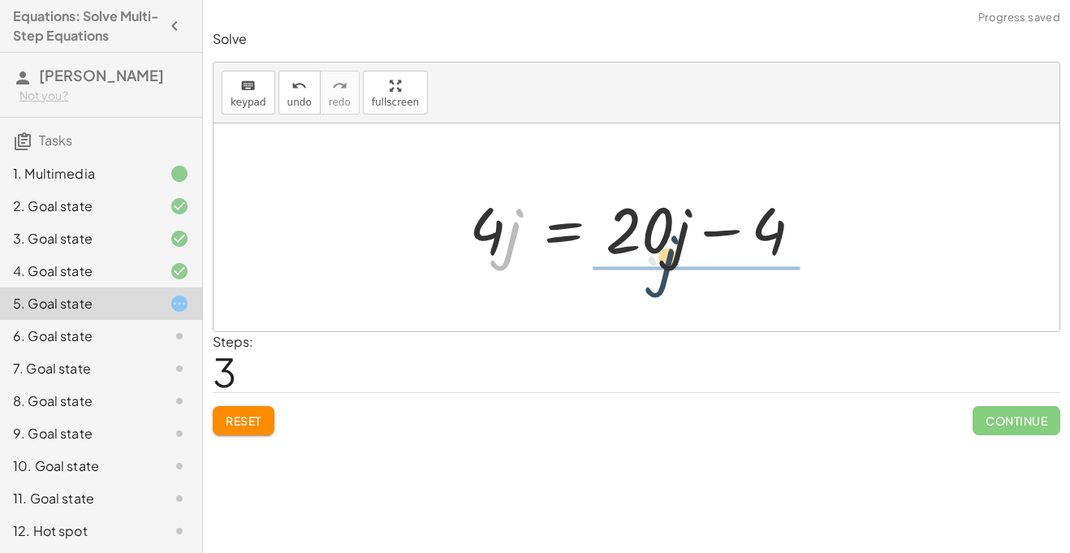
drag, startPoint x: 514, startPoint y: 234, endPoint x: 678, endPoint y: 222, distance: 164.3
click at [678, 222] on div at bounding box center [642, 228] width 362 height 84
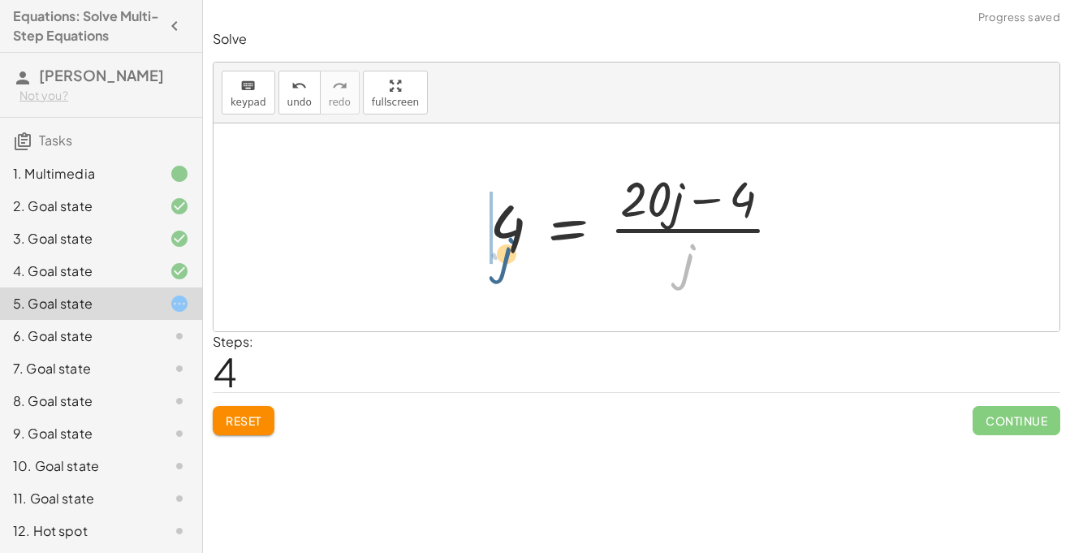
drag, startPoint x: 683, startPoint y: 276, endPoint x: 475, endPoint y: 242, distance: 210.6
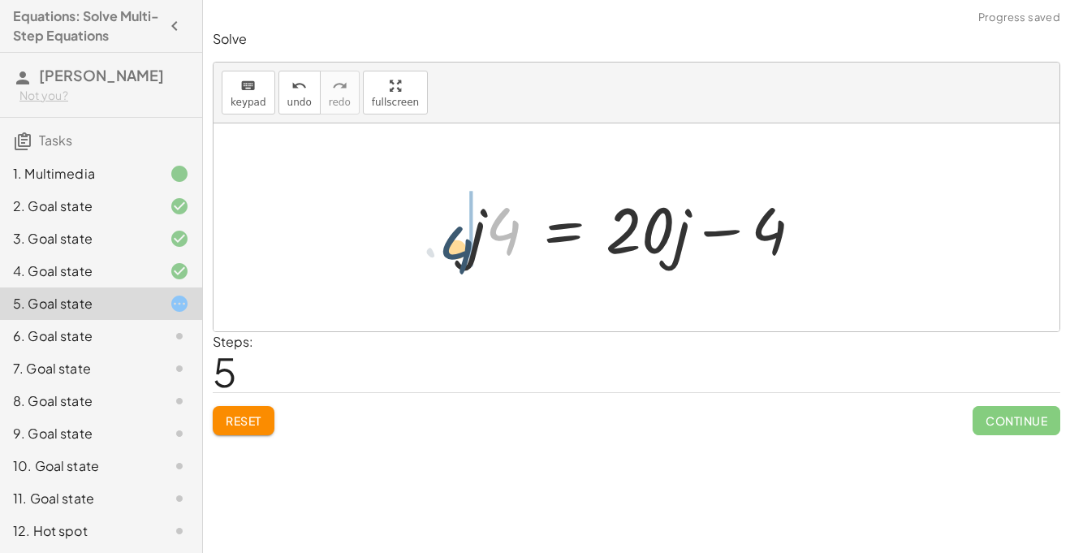
drag, startPoint x: 503, startPoint y: 219, endPoint x: 454, endPoint y: 238, distance: 52.9
click at [454, 238] on div "· 4 · ( + j − 3 ) = + · 20 · j − 16 + · 4 · j − · 4 · 3 = + · 20 · j − 16 + · 4…" at bounding box center [636, 228] width 382 height 92
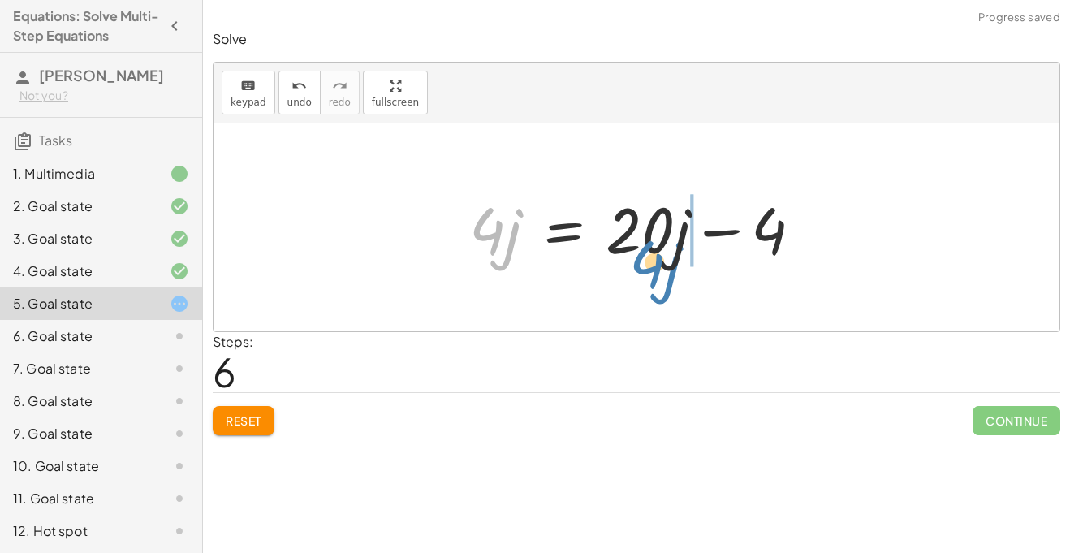
drag, startPoint x: 483, startPoint y: 249, endPoint x: 625, endPoint y: 282, distance: 145.7
click at [625, 282] on div "· 4 · ( + j − 3 ) = + · 20 · j − 16 + · 4 · j − · 4 · 3 = + · 20 · j − 16 + · 4…" at bounding box center [636, 227] width 846 height 208
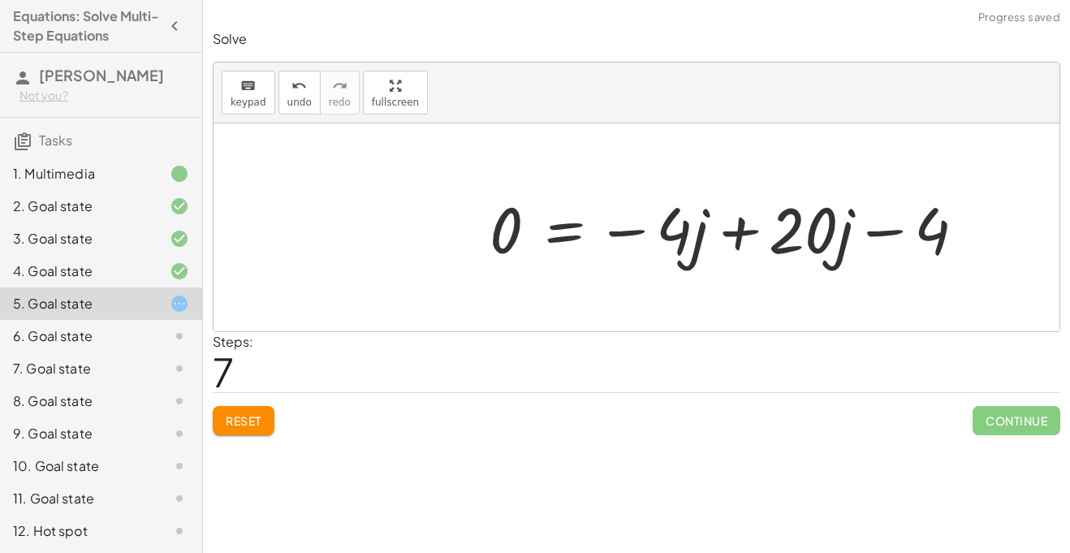
click at [734, 230] on div at bounding box center [733, 228] width 505 height 84
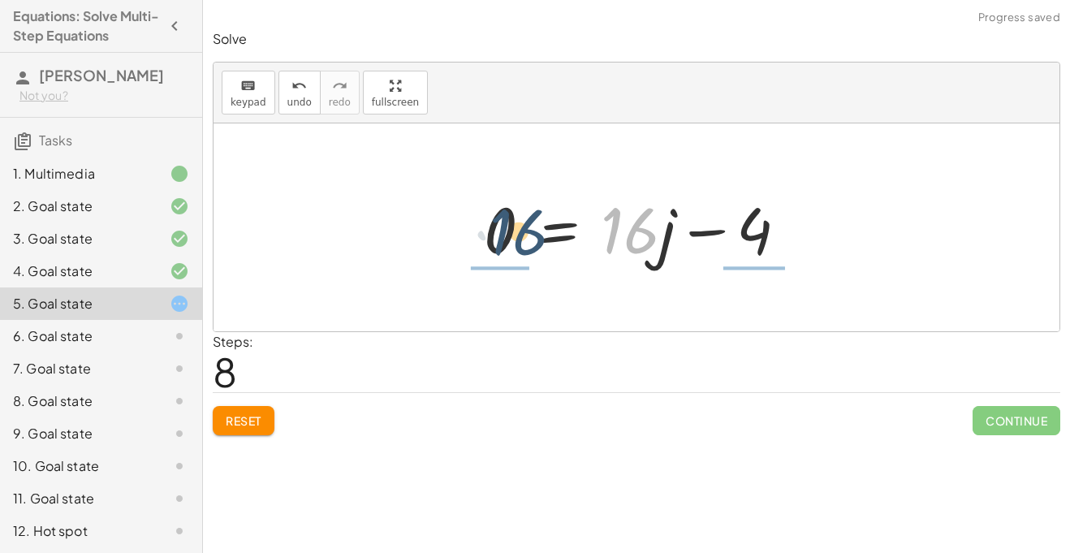
drag, startPoint x: 642, startPoint y: 240, endPoint x: 511, endPoint y: 240, distance: 130.7
click at [511, 240] on div at bounding box center [642, 228] width 333 height 84
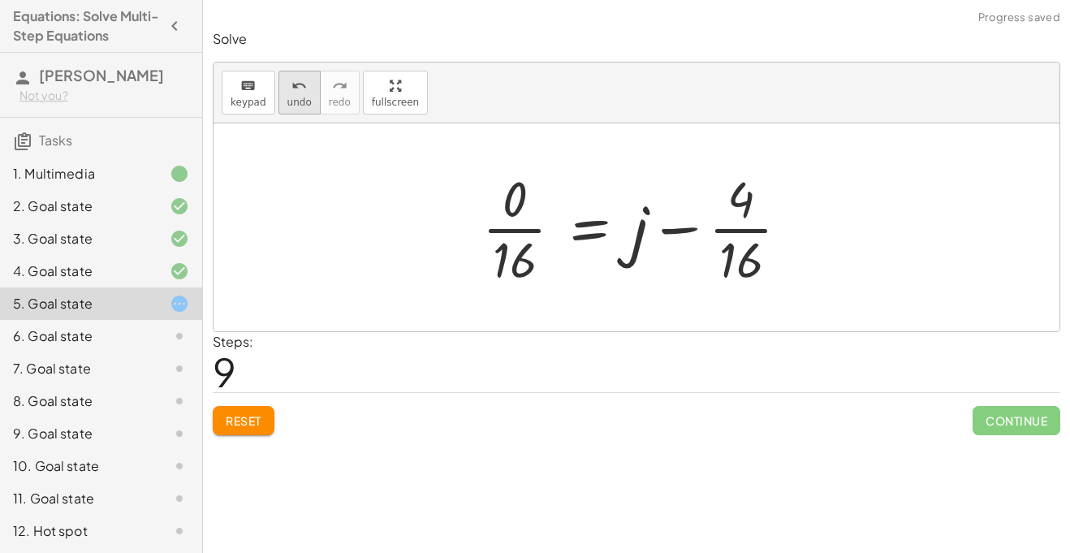
click at [295, 85] on icon "undo" at bounding box center [298, 85] width 15 height 19
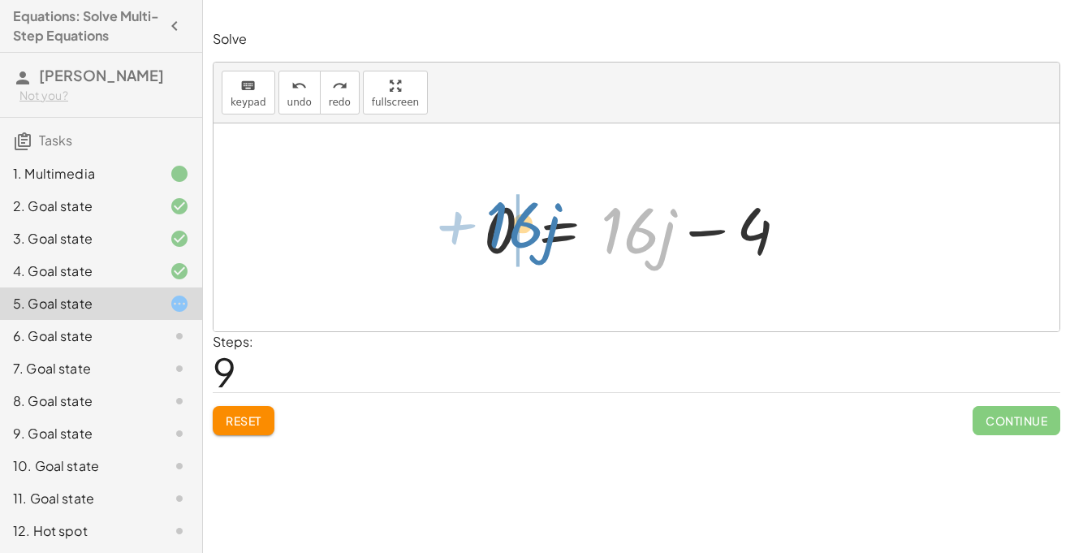
drag, startPoint x: 644, startPoint y: 239, endPoint x: 521, endPoint y: 232, distance: 123.5
click at [521, 232] on div at bounding box center [637, 228] width 322 height 84
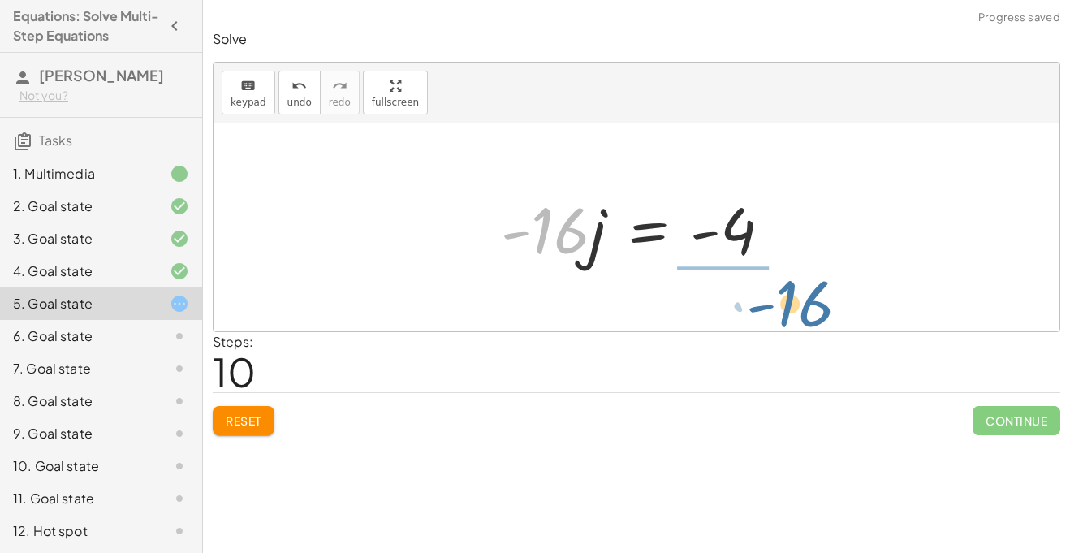
drag, startPoint x: 548, startPoint y: 232, endPoint x: 791, endPoint y: 293, distance: 251.0
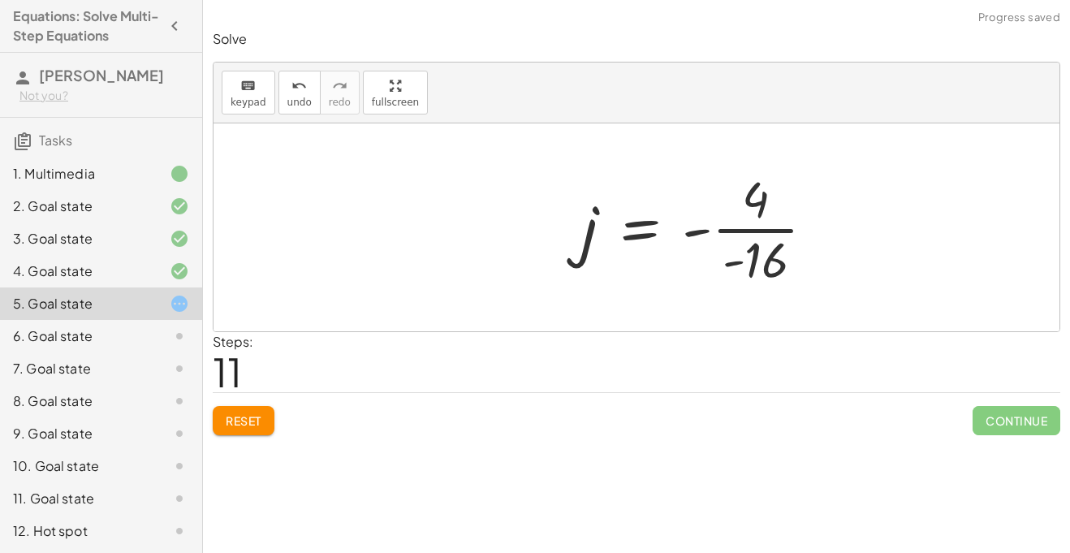
click at [767, 229] on div at bounding box center [704, 227] width 263 height 125
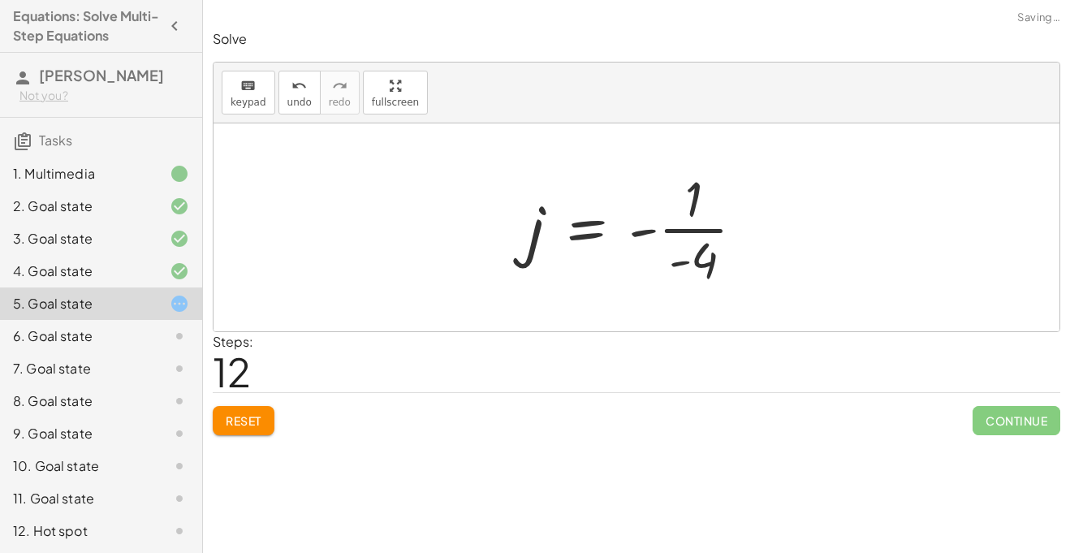
click at [688, 230] on div at bounding box center [641, 227] width 245 height 125
click at [639, 234] on div at bounding box center [641, 227] width 245 height 125
drag, startPoint x: 683, startPoint y: 265, endPoint x: 634, endPoint y: 234, distance: 58.8
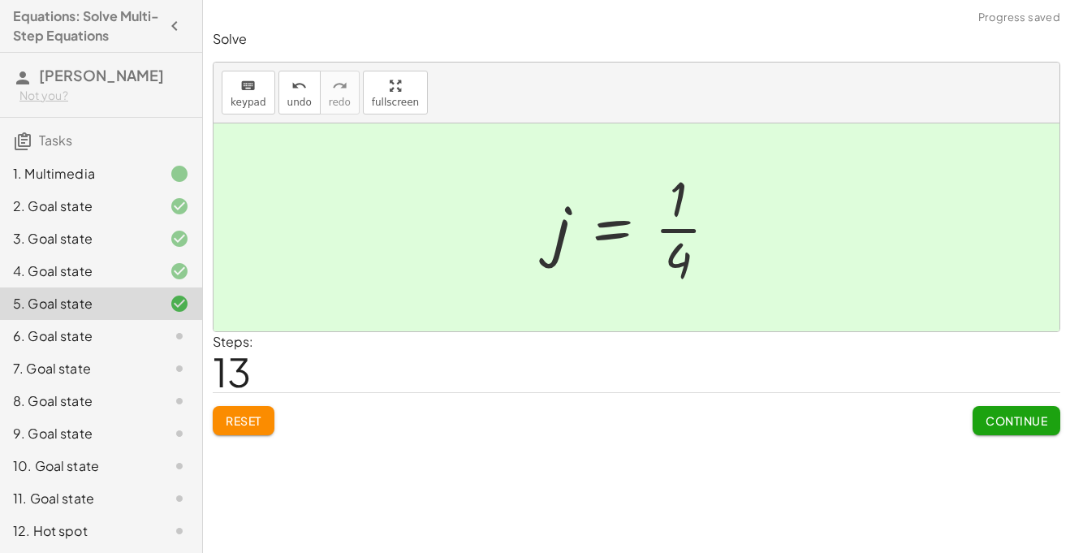
click at [1028, 407] on button "Continue" at bounding box center [1016, 420] width 88 height 29
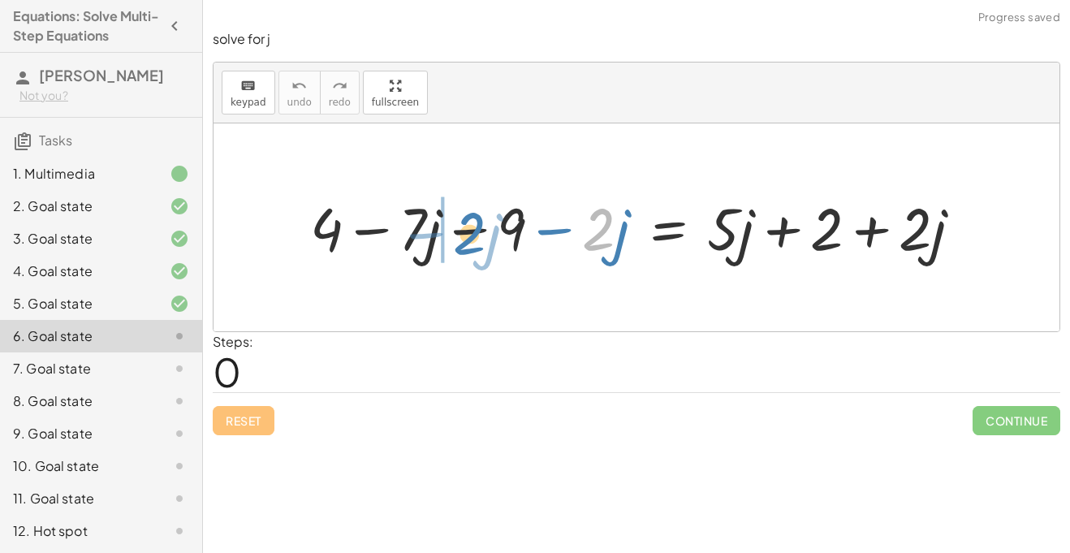
drag, startPoint x: 609, startPoint y: 230, endPoint x: 481, endPoint y: 230, distance: 127.4
click at [481, 230] on div at bounding box center [642, 226] width 681 height 77
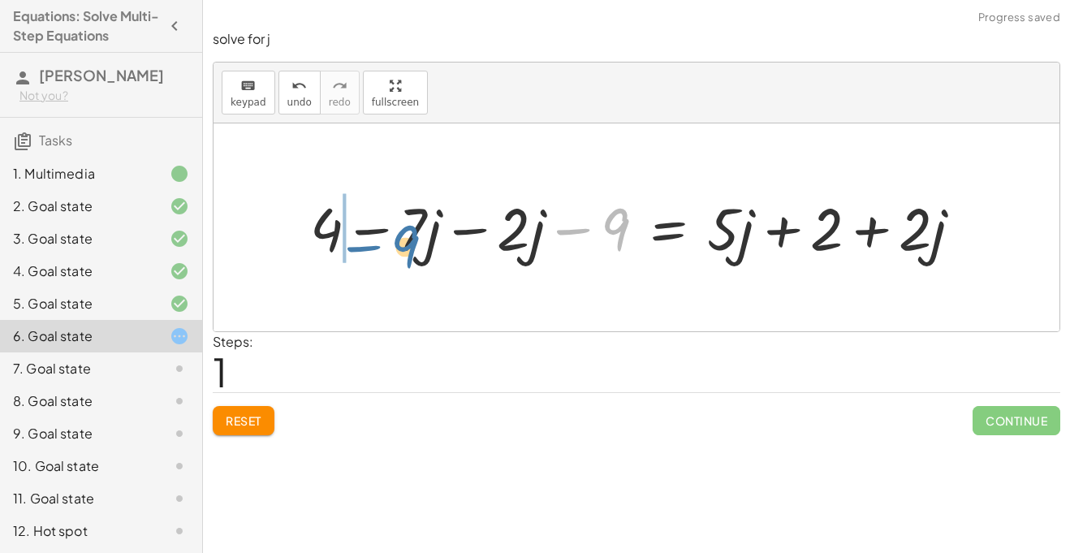
drag, startPoint x: 615, startPoint y: 231, endPoint x: 401, endPoint y: 248, distance: 215.0
click at [401, 248] on div at bounding box center [642, 226] width 681 height 77
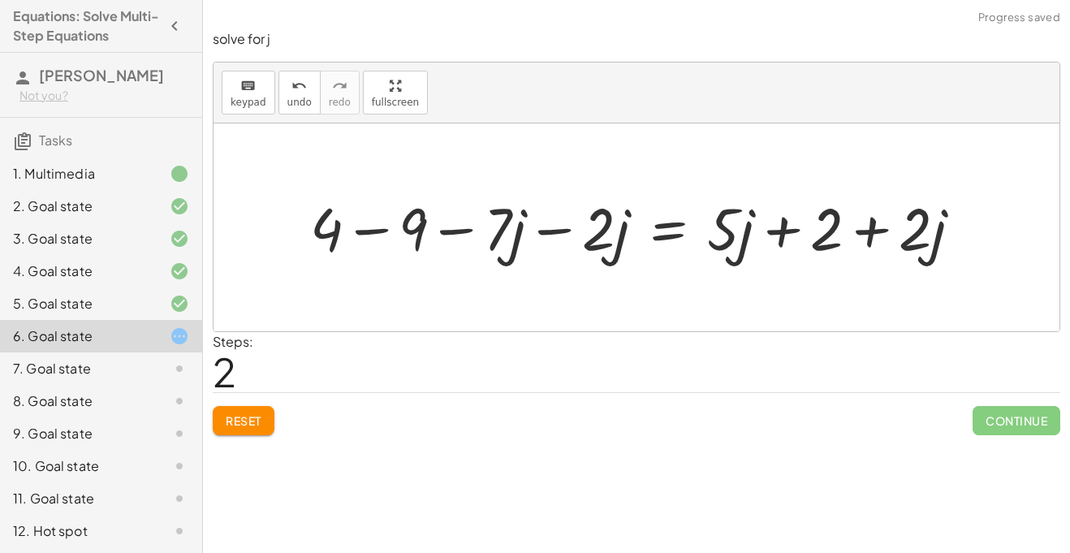
click at [567, 232] on div at bounding box center [642, 226] width 681 height 77
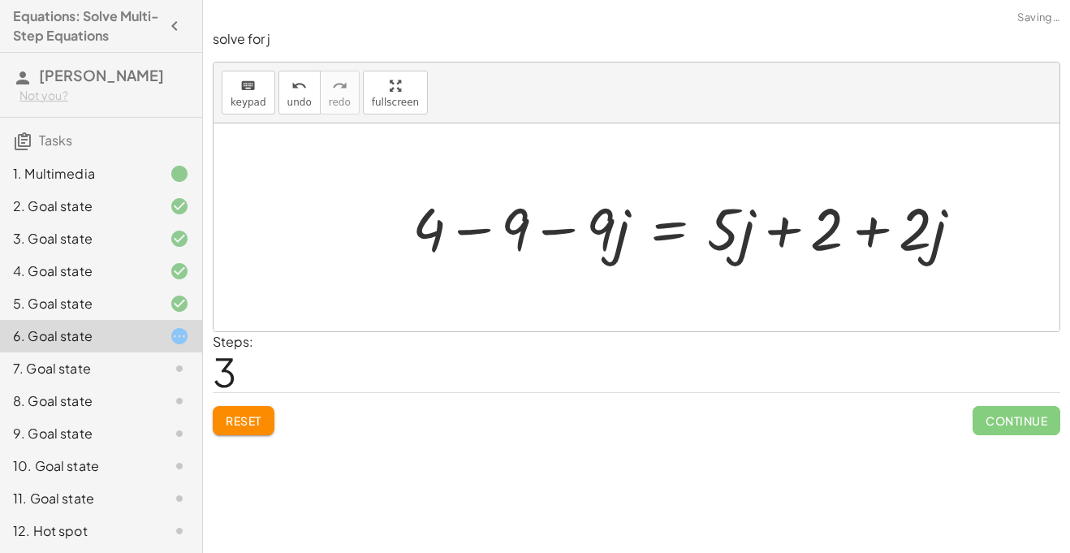
click at [458, 232] on div at bounding box center [693, 226] width 579 height 77
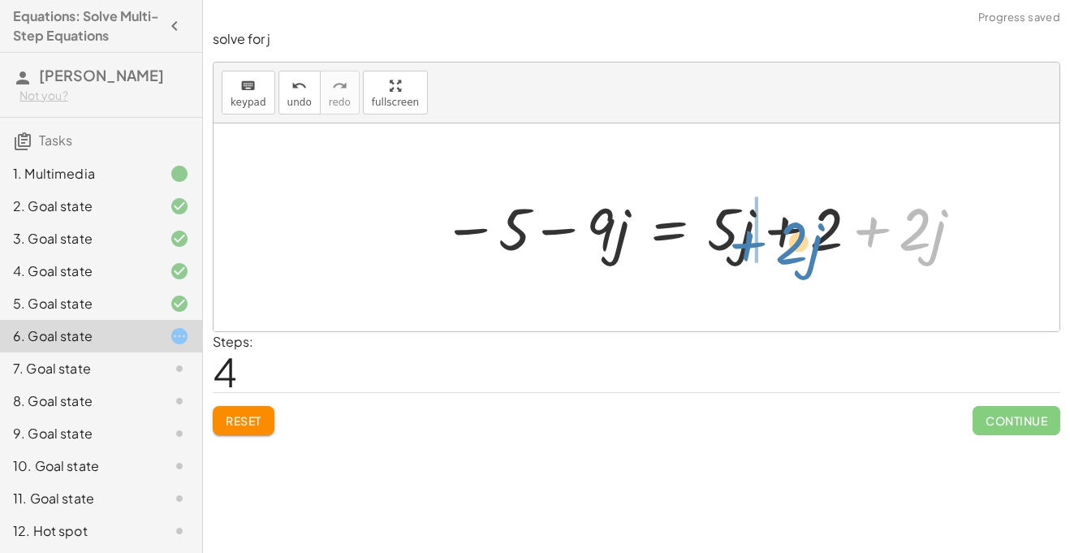
drag, startPoint x: 933, startPoint y: 239, endPoint x: 795, endPoint y: 251, distance: 139.3
click at [795, 251] on div at bounding box center [703, 226] width 539 height 77
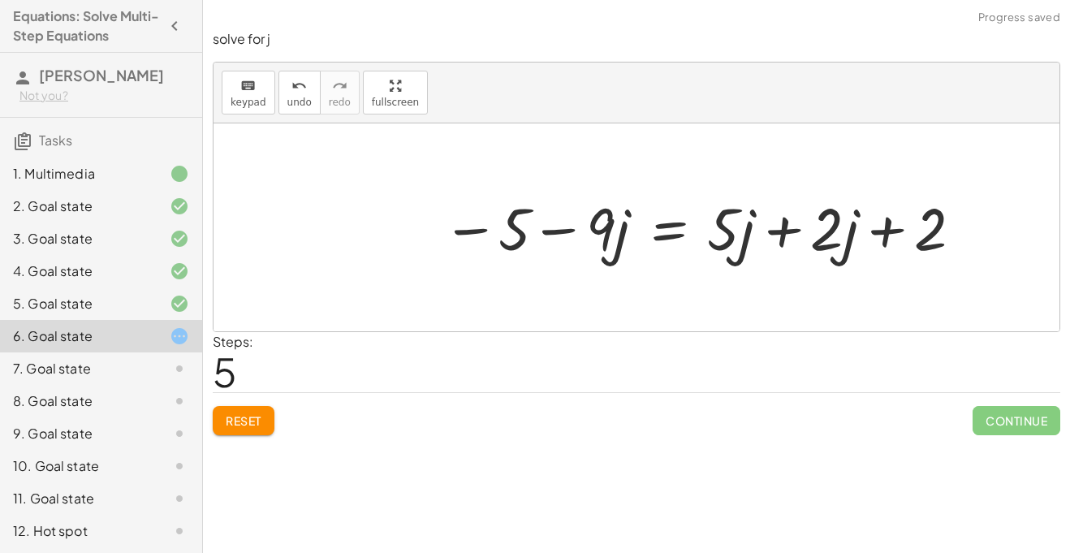
click at [778, 236] on div at bounding box center [703, 226] width 539 height 77
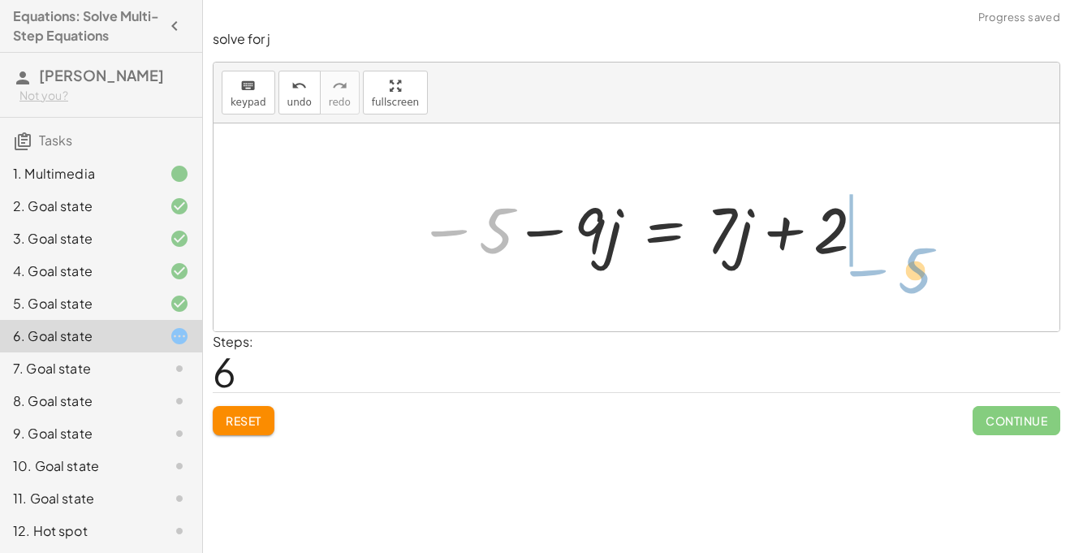
drag, startPoint x: 501, startPoint y: 236, endPoint x: 920, endPoint y: 276, distance: 420.7
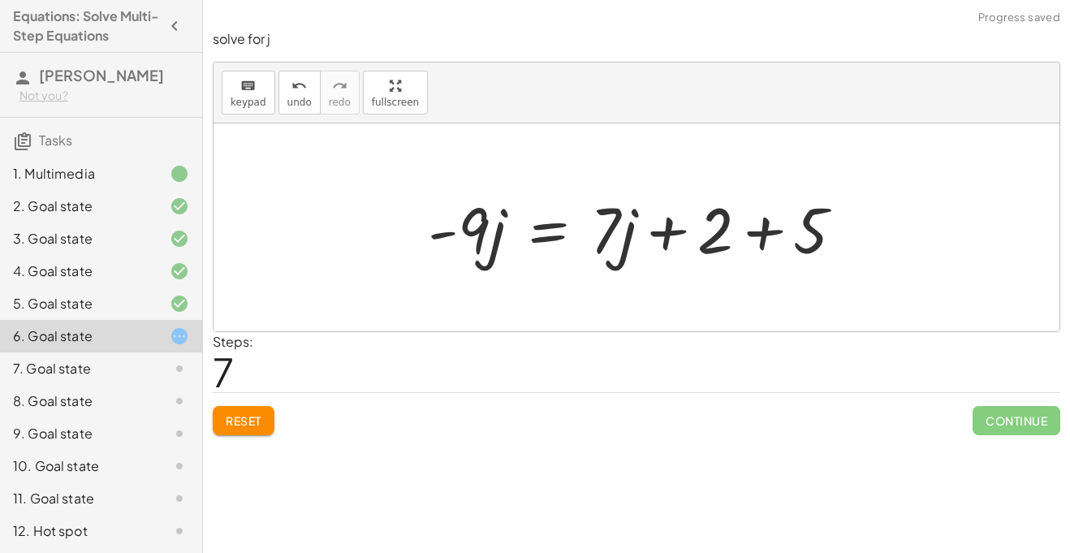
click at [765, 233] on div at bounding box center [642, 228] width 445 height 84
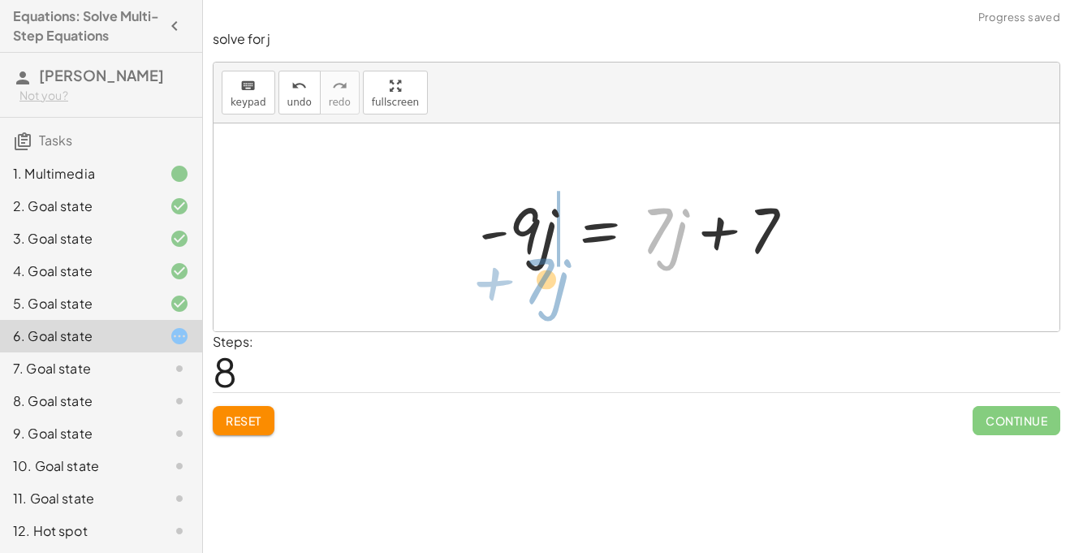
drag, startPoint x: 614, startPoint y: 238, endPoint x: 513, endPoint y: 256, distance: 103.0
click at [513, 256] on div at bounding box center [637, 228] width 333 height 84
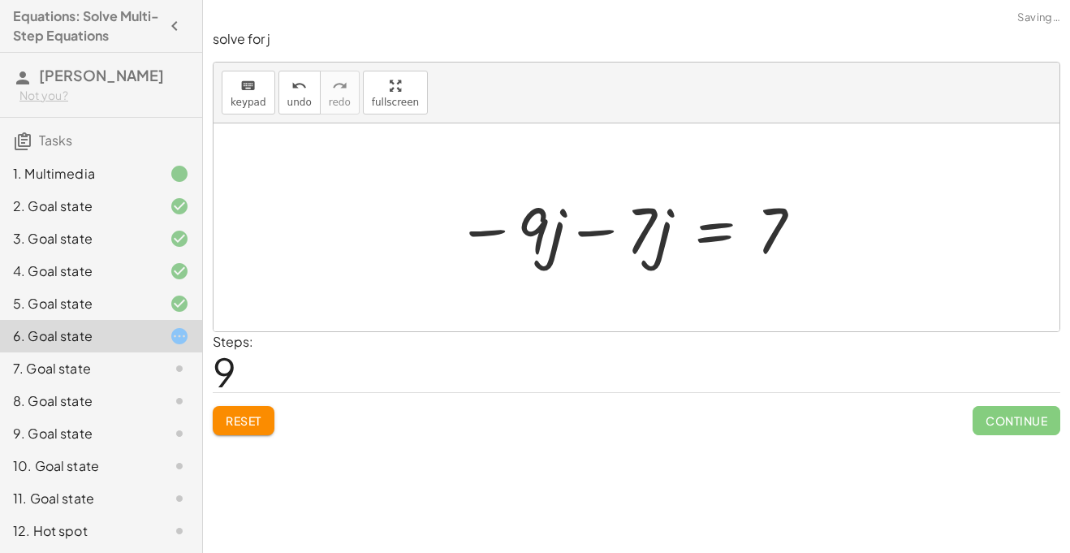
click at [478, 230] on div at bounding box center [630, 228] width 364 height 84
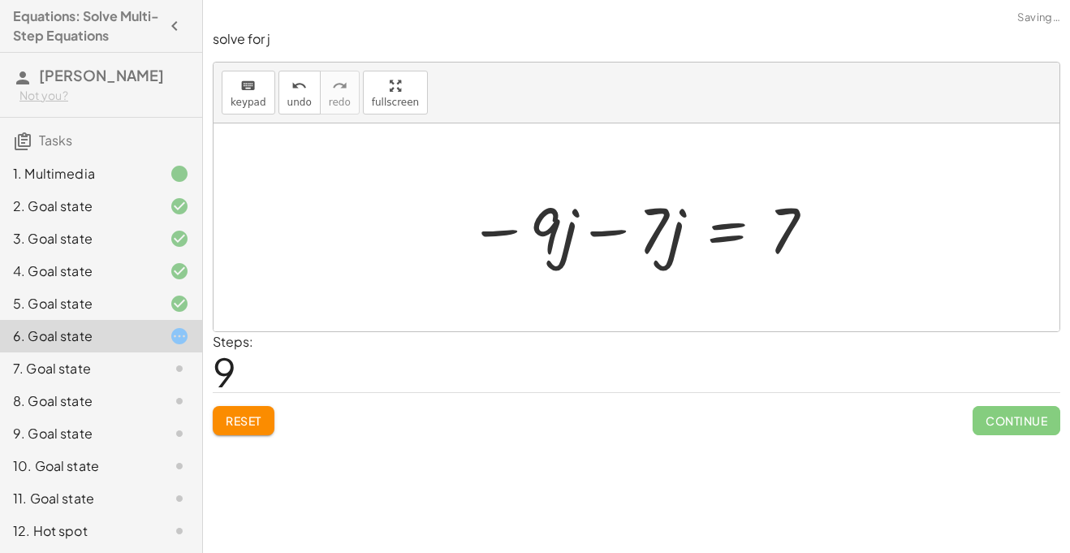
click at [607, 232] on div at bounding box center [642, 228] width 364 height 84
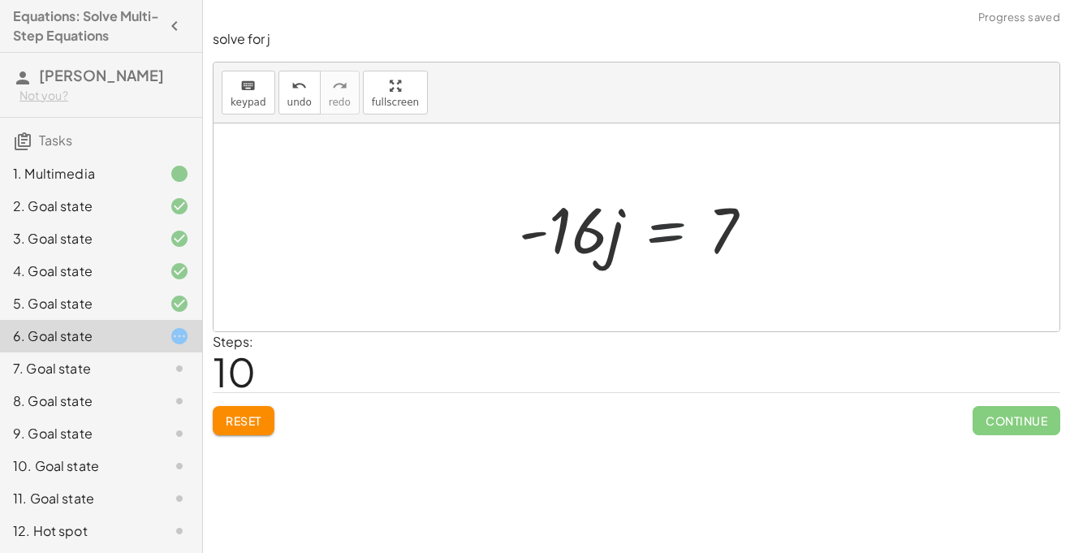
drag, startPoint x: 624, startPoint y: 238, endPoint x: 614, endPoint y: 254, distance: 18.9
click at [614, 254] on div at bounding box center [643, 228] width 264 height 84
drag, startPoint x: 585, startPoint y: 227, endPoint x: 749, endPoint y: 269, distance: 169.3
click at [749, 269] on div "+ 4 − · 7 · j − 9 − · 2 · j = + · 5 · j + 2 + · 2 · j + 4 − · 7 · j − · 2 · j −…" at bounding box center [636, 228] width 284 height 92
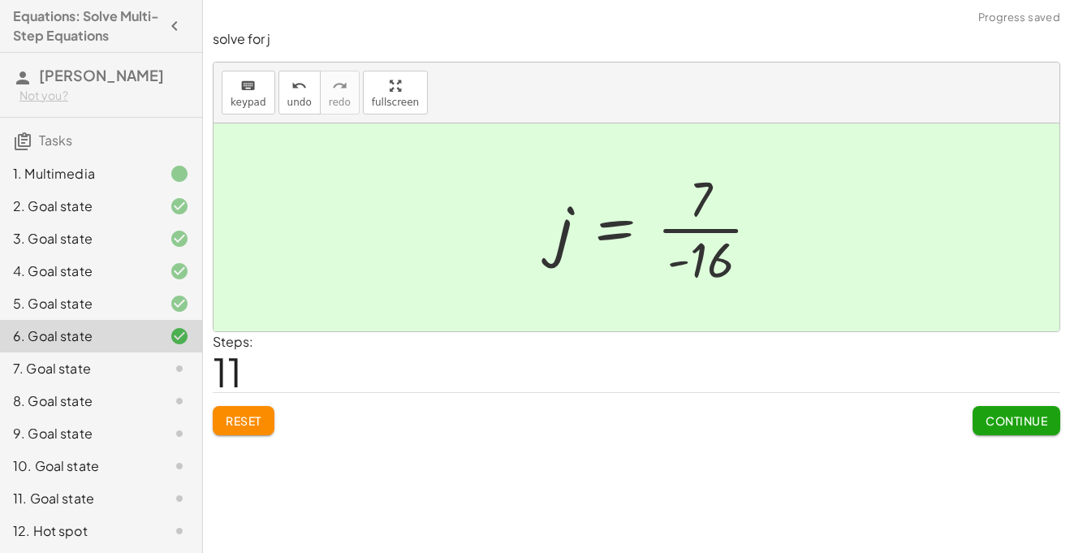
click at [743, 225] on div at bounding box center [664, 227] width 233 height 125
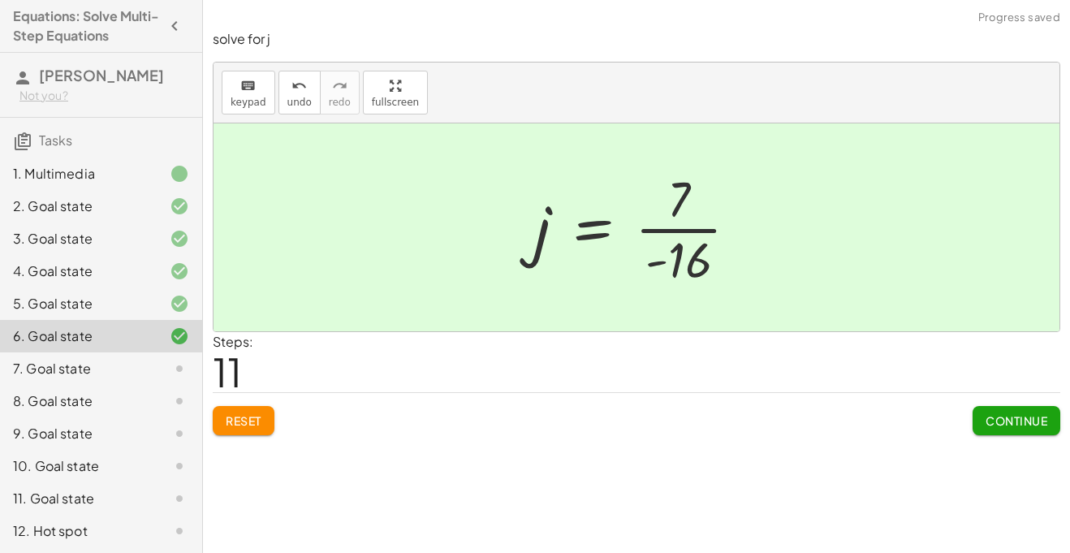
click at [976, 412] on button "Continue" at bounding box center [1016, 420] width 88 height 29
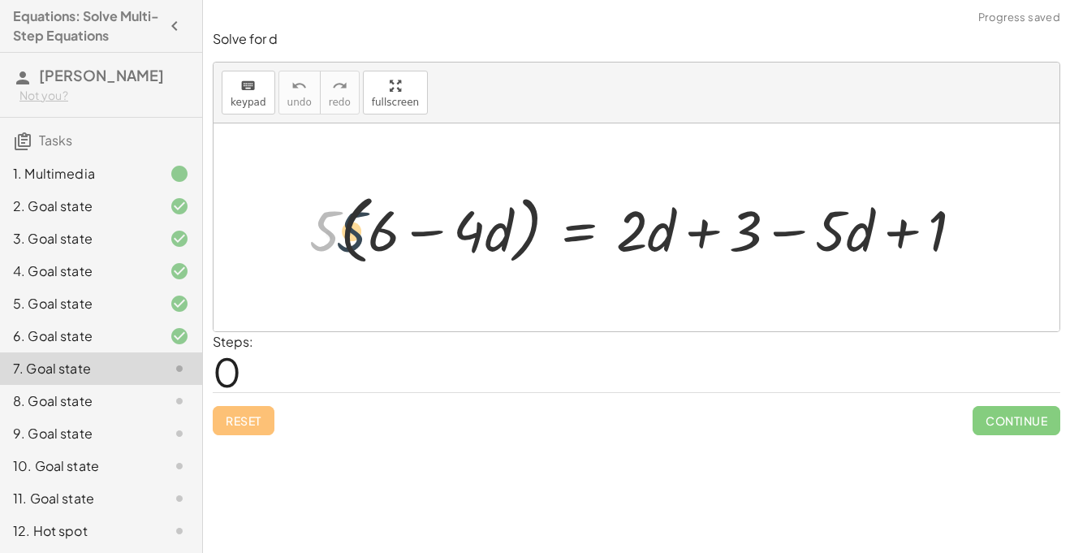
drag, startPoint x: 323, startPoint y: 218, endPoint x: 385, endPoint y: 222, distance: 61.9
click at [385, 222] on div at bounding box center [642, 227] width 683 height 83
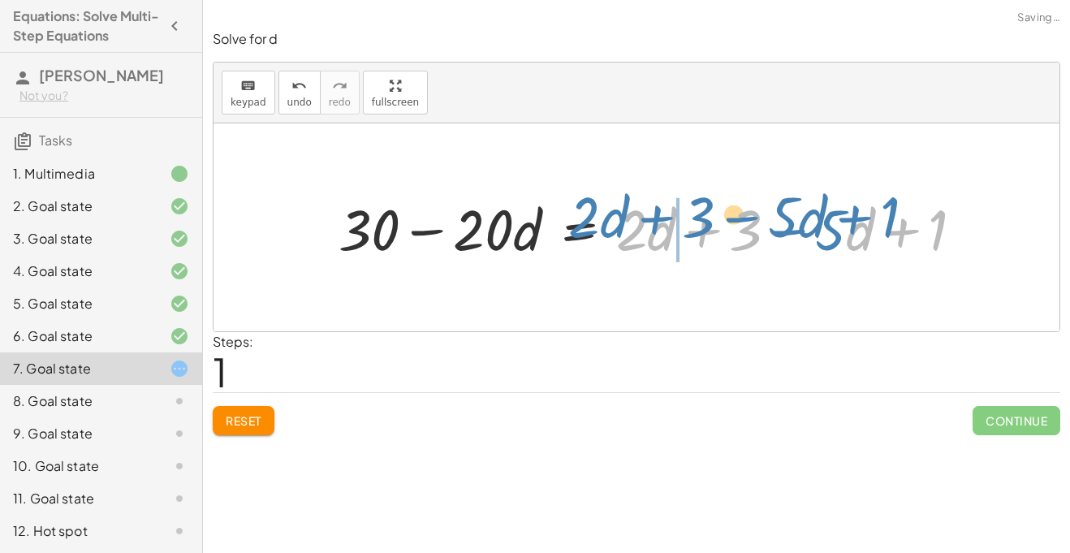
drag, startPoint x: 848, startPoint y: 238, endPoint x: 870, endPoint y: 215, distance: 31.6
click at [870, 215] on div at bounding box center [656, 227] width 653 height 75
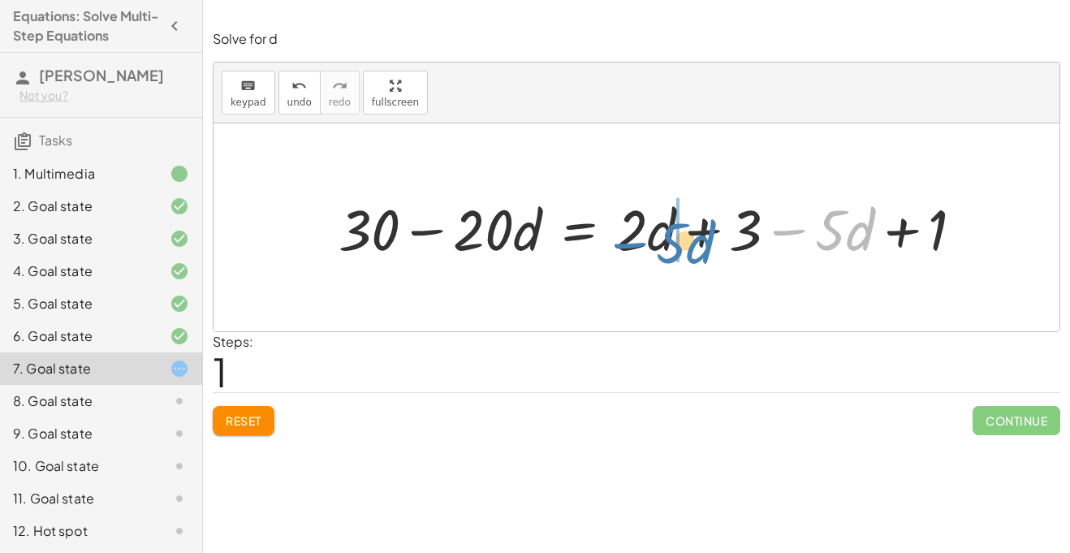
drag, startPoint x: 867, startPoint y: 230, endPoint x: 707, endPoint y: 237, distance: 160.1
click at [707, 237] on div at bounding box center [656, 227] width 653 height 75
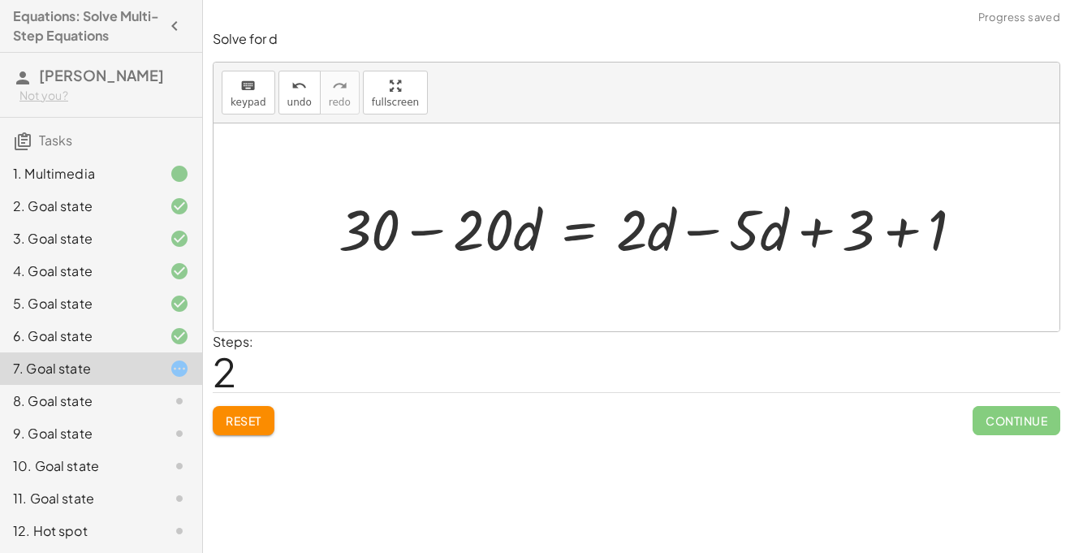
click at [695, 231] on div at bounding box center [656, 227] width 653 height 75
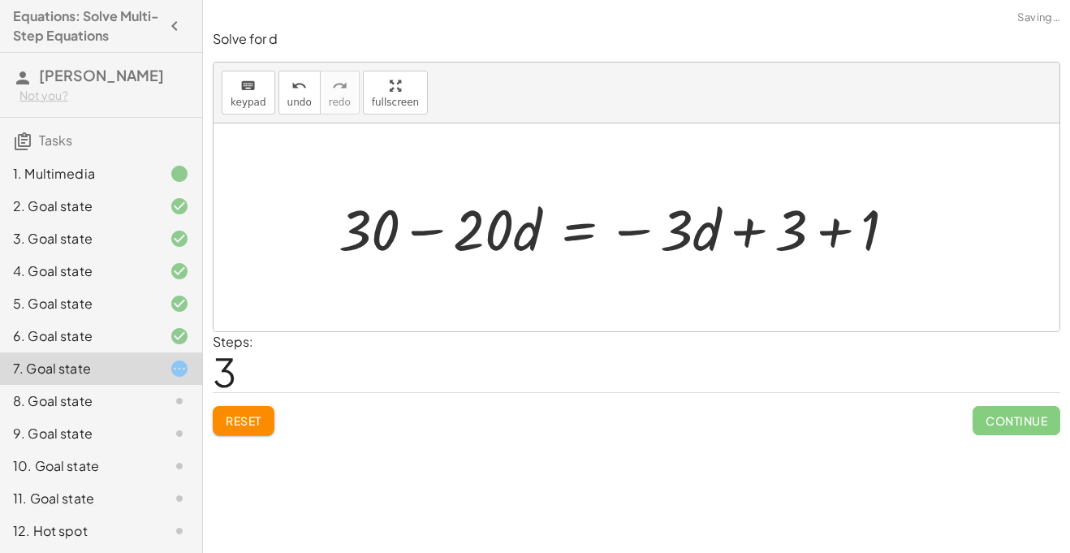
click at [830, 225] on div at bounding box center [623, 227] width 586 height 75
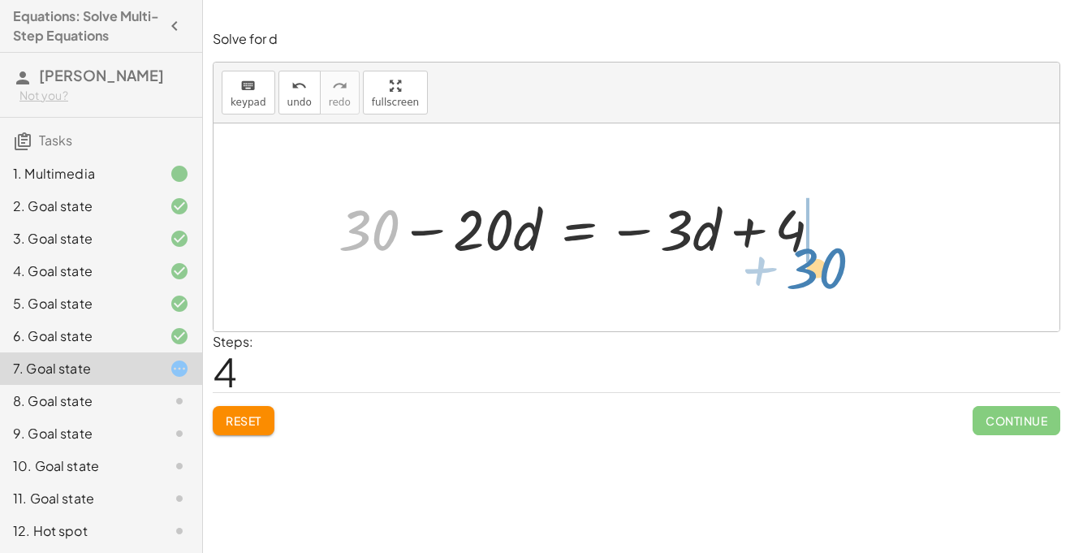
drag, startPoint x: 381, startPoint y: 235, endPoint x: 829, endPoint y: 274, distance: 448.9
click at [829, 274] on div "· 5 · ( + 6 − · 4 · d ) = + · 2 · d + 3 − · 5 · d + 1 + · 5 · 6 − · 5 · 4 · d =…" at bounding box center [636, 227] width 846 height 208
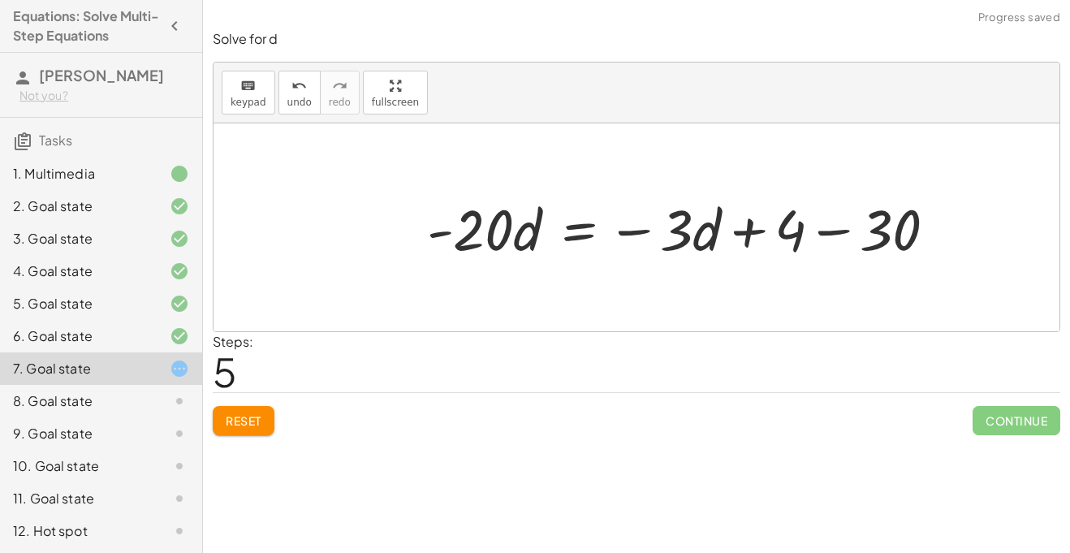
click at [842, 231] on div at bounding box center [688, 227] width 538 height 75
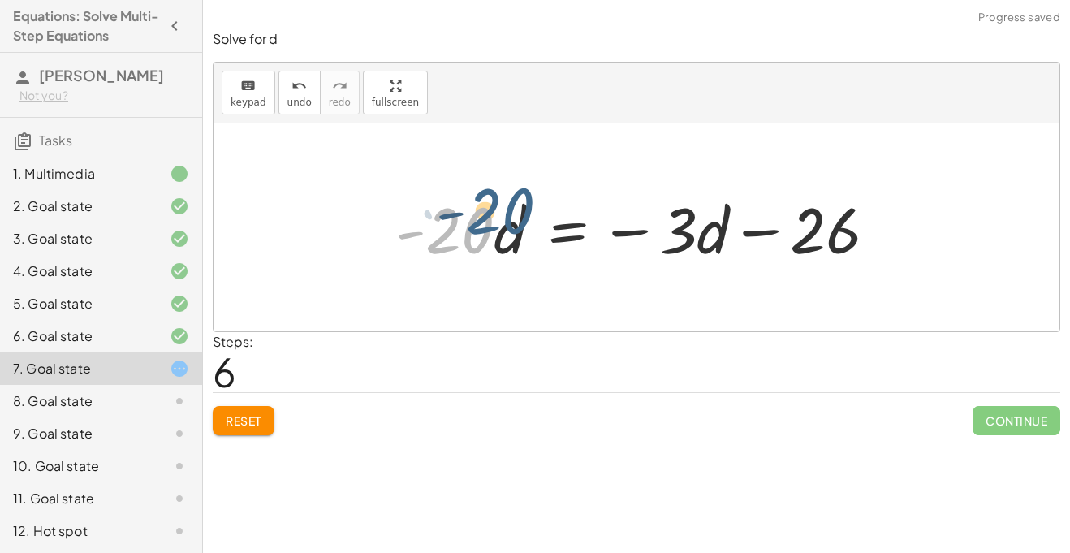
drag, startPoint x: 469, startPoint y: 248, endPoint x: 494, endPoint y: 204, distance: 50.5
click at [494, 204] on div at bounding box center [642, 228] width 511 height 84
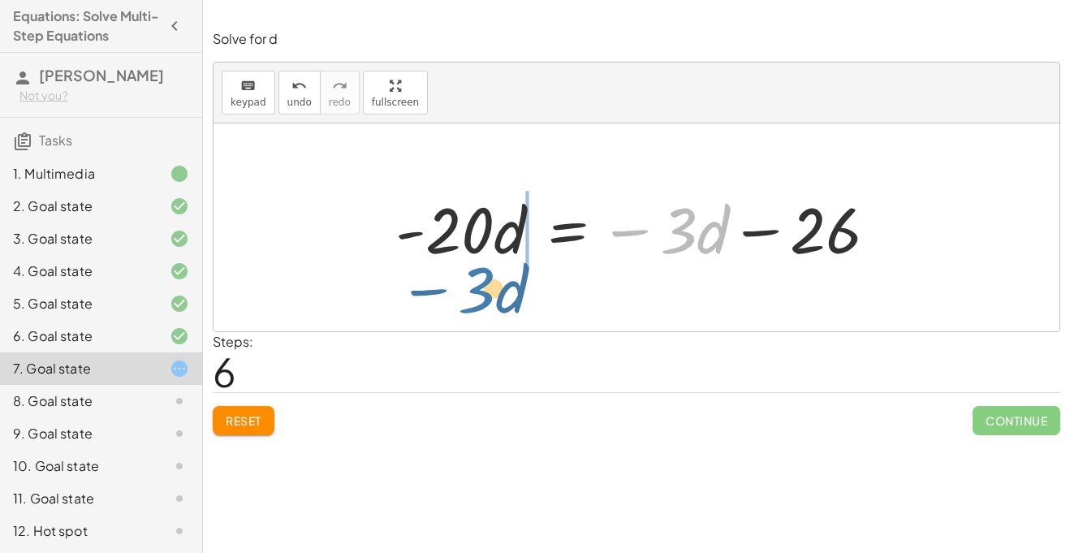
drag, startPoint x: 696, startPoint y: 227, endPoint x: 478, endPoint y: 280, distance: 223.8
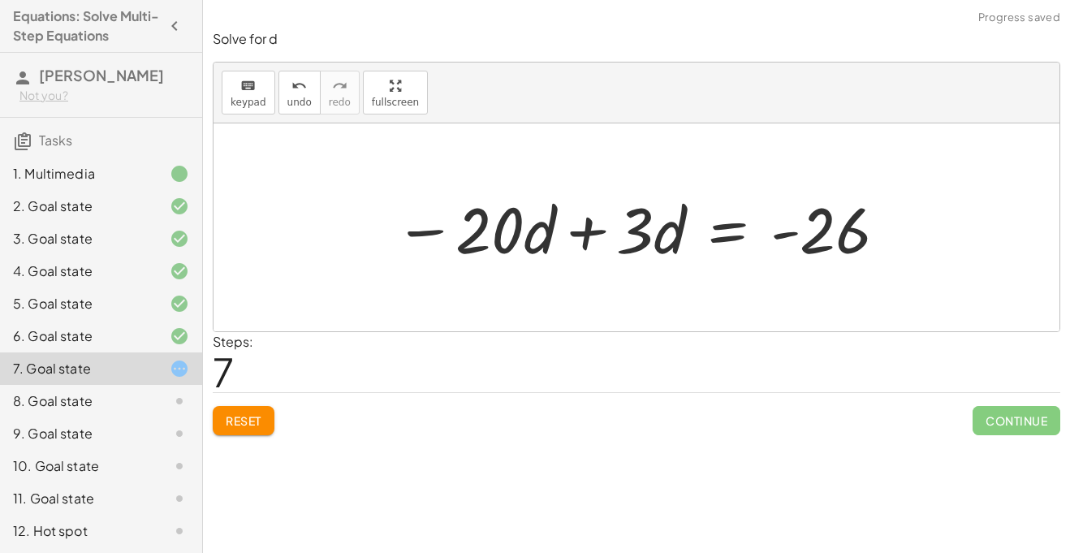
click at [424, 239] on div at bounding box center [641, 228] width 511 height 84
click at [580, 233] on div at bounding box center [642, 228] width 511 height 84
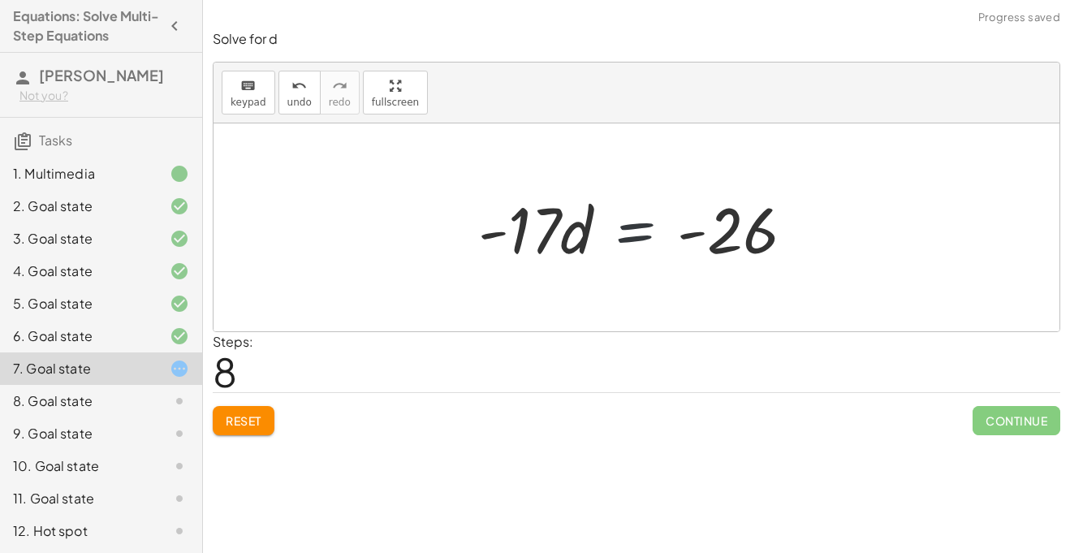
drag, startPoint x: 625, startPoint y: 239, endPoint x: 624, endPoint y: 249, distance: 9.8
click at [624, 249] on div at bounding box center [642, 228] width 345 height 84
drag, startPoint x: 508, startPoint y: 234, endPoint x: 739, endPoint y: 277, distance: 234.5
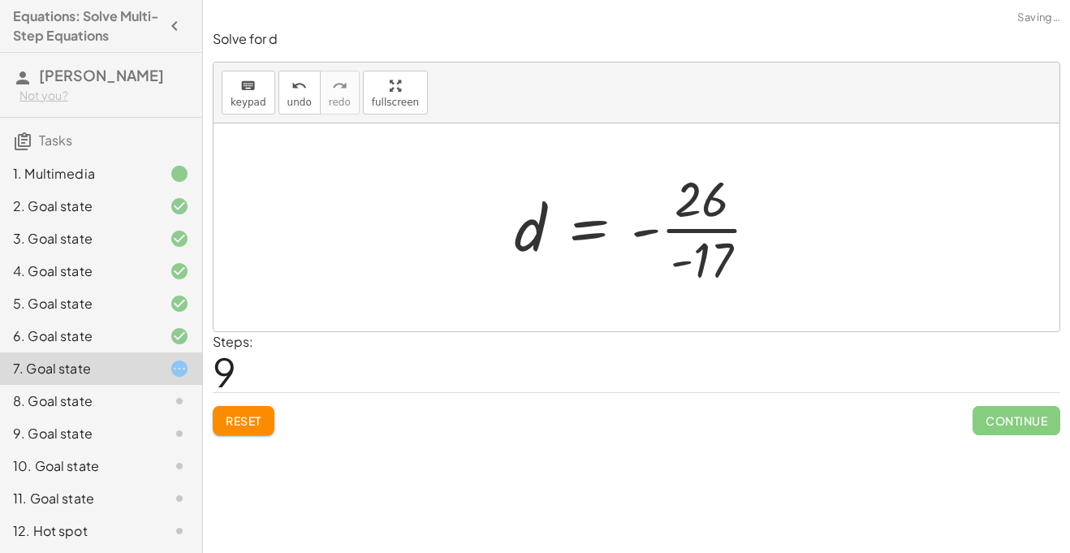
click at [635, 241] on div at bounding box center [643, 227] width 274 height 125
click at [680, 261] on div at bounding box center [643, 227] width 274 height 125
click at [680, 262] on div at bounding box center [643, 227] width 274 height 125
drag, startPoint x: 680, startPoint y: 262, endPoint x: 665, endPoint y: 250, distance: 19.6
click at [665, 250] on div at bounding box center [643, 227] width 274 height 125
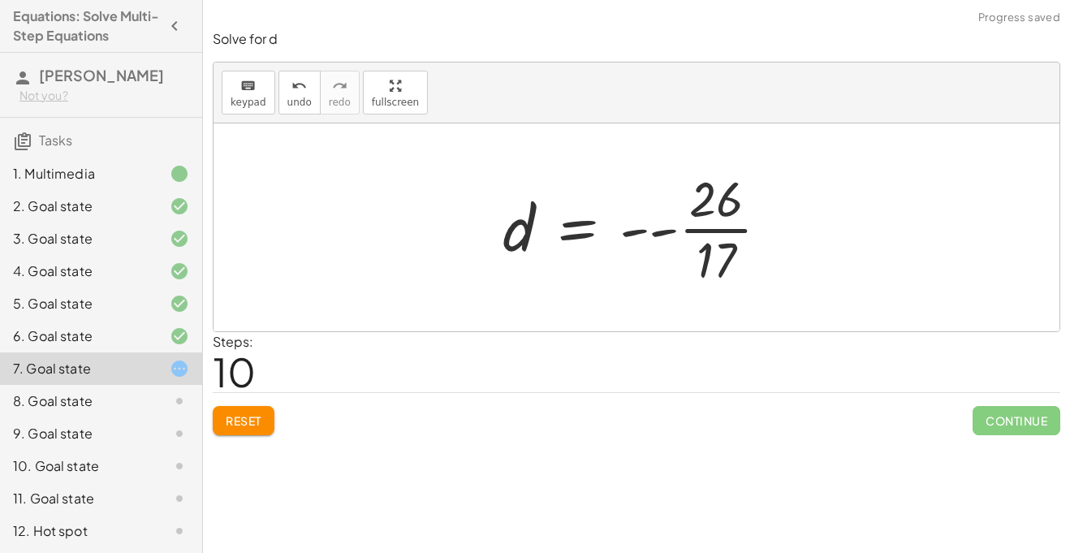
click at [663, 228] on div at bounding box center [641, 227] width 295 height 125
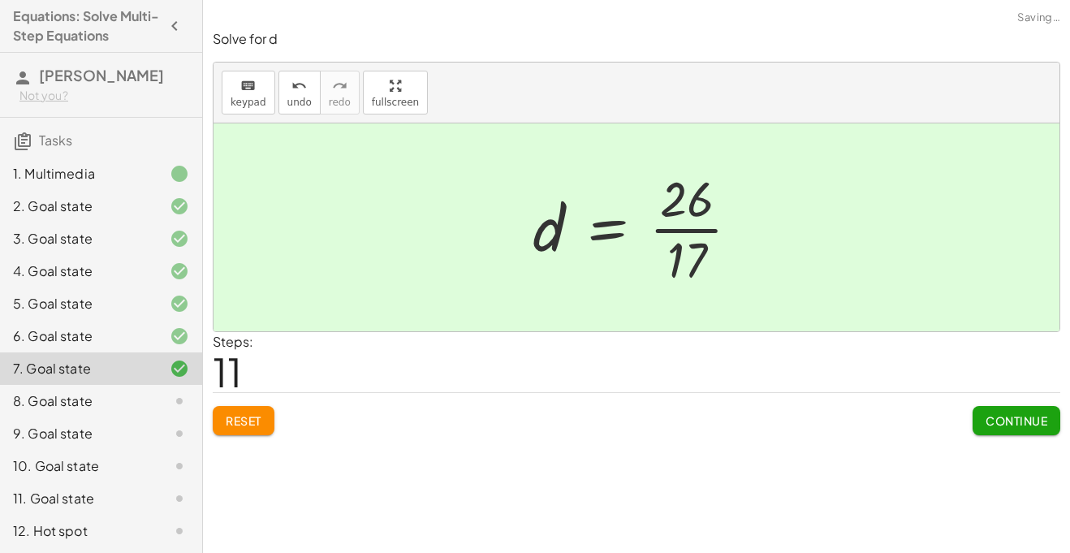
click at [990, 411] on button "Continue" at bounding box center [1016, 420] width 88 height 29
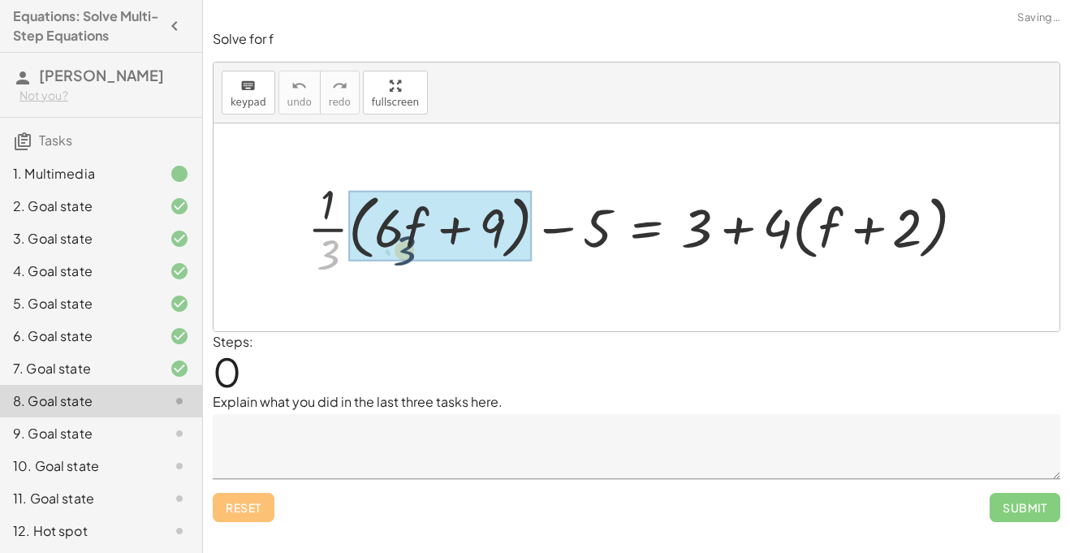
drag, startPoint x: 329, startPoint y: 245, endPoint x: 412, endPoint y: 241, distance: 82.9
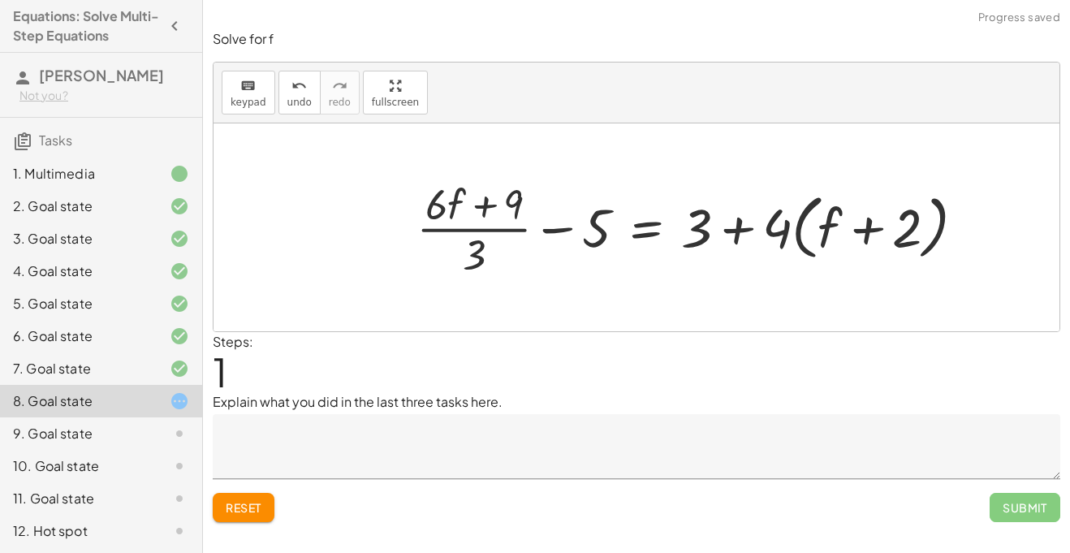
click at [249, 506] on span "Reset" at bounding box center [244, 507] width 36 height 15
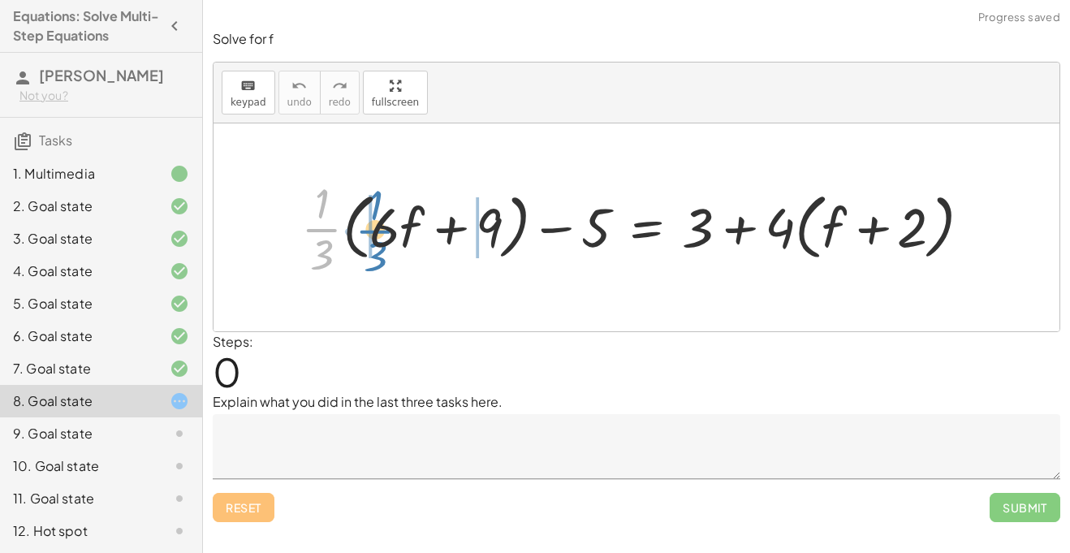
drag, startPoint x: 324, startPoint y: 224, endPoint x: 375, endPoint y: 217, distance: 51.7
click at [375, 217] on div at bounding box center [642, 227] width 699 height 107
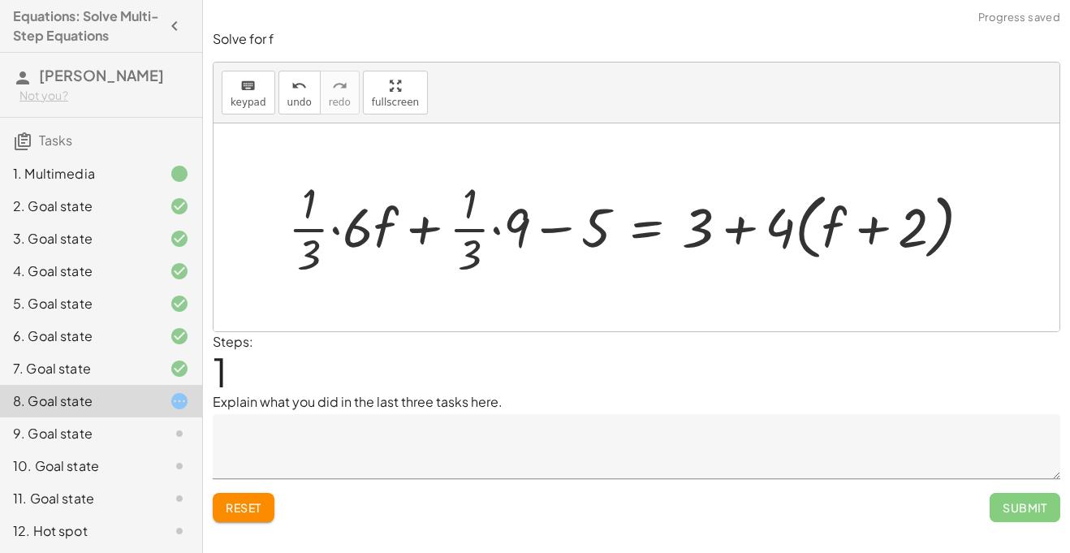
click at [337, 234] on div at bounding box center [636, 227] width 712 height 107
click at [502, 233] on div at bounding box center [658, 227] width 668 height 107
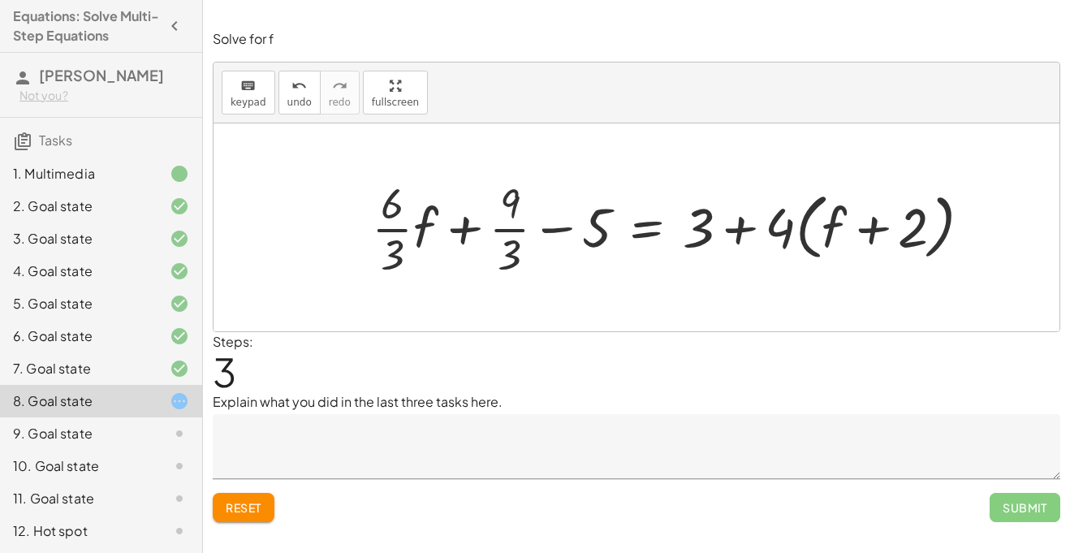
click at [246, 511] on span "Reset" at bounding box center [244, 507] width 36 height 15
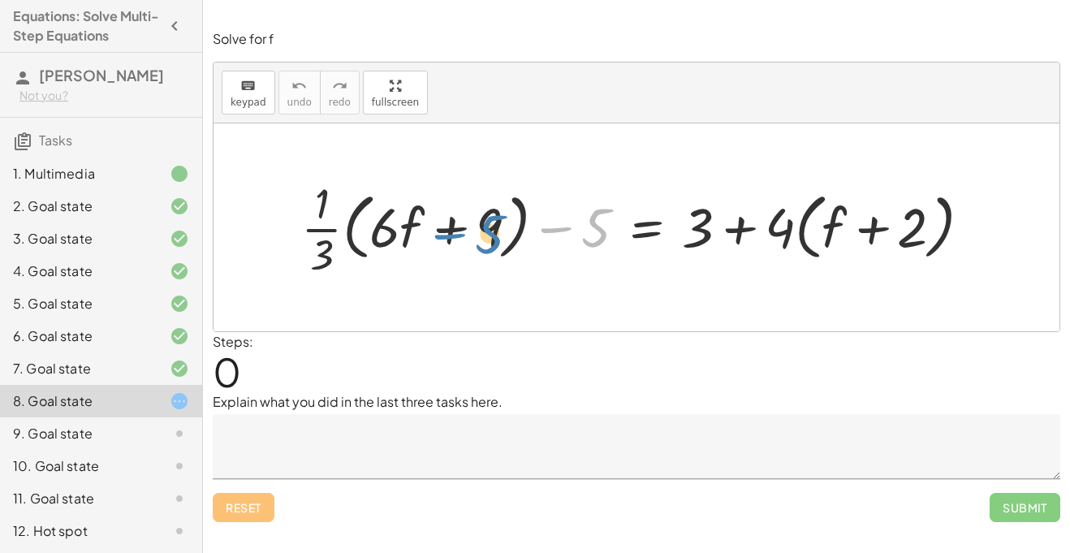
drag, startPoint x: 602, startPoint y: 239, endPoint x: 497, endPoint y: 246, distance: 105.8
click at [497, 246] on div at bounding box center [642, 227] width 699 height 107
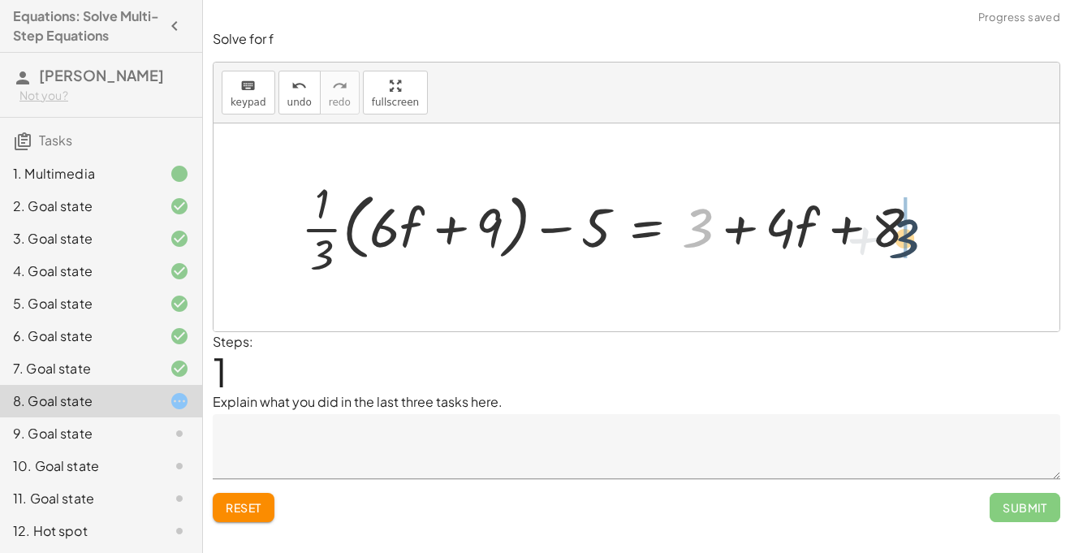
drag, startPoint x: 702, startPoint y: 222, endPoint x: 922, endPoint y: 234, distance: 220.3
click at [922, 234] on div at bounding box center [616, 227] width 647 height 107
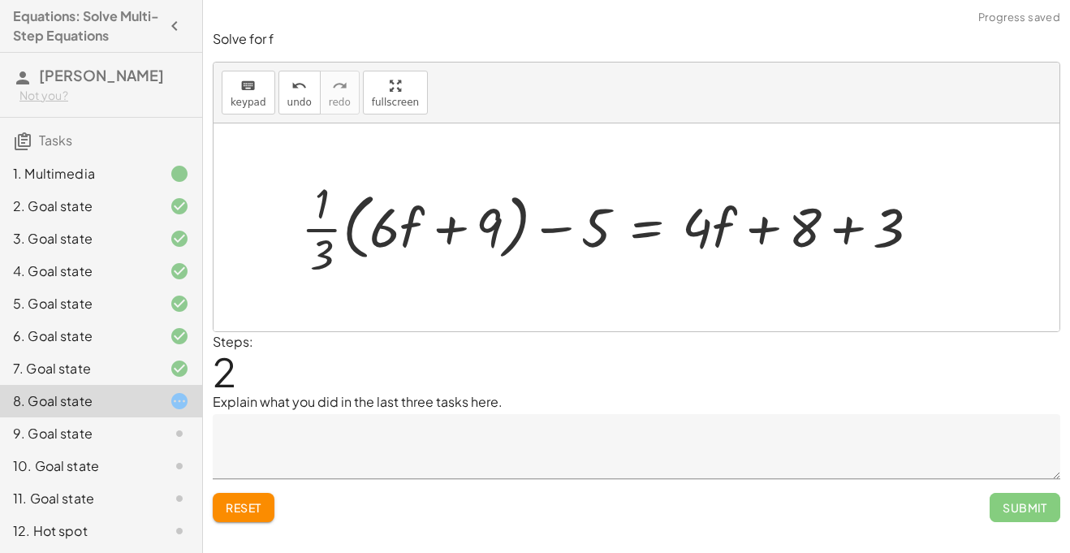
click at [844, 227] on div at bounding box center [616, 227] width 647 height 107
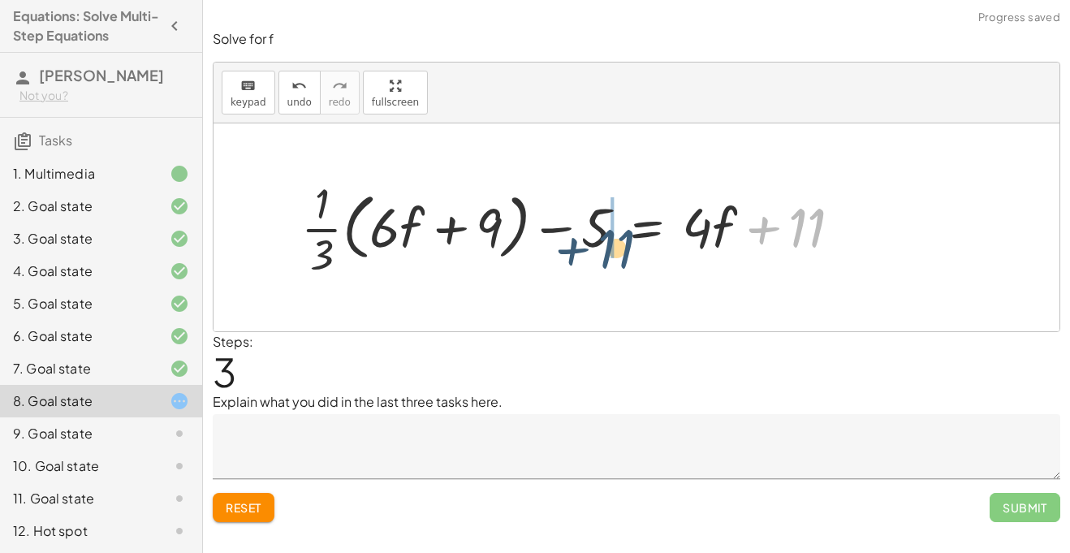
drag, startPoint x: 808, startPoint y: 225, endPoint x: 597, endPoint y: 234, distance: 211.2
click at [597, 234] on div at bounding box center [578, 227] width 570 height 107
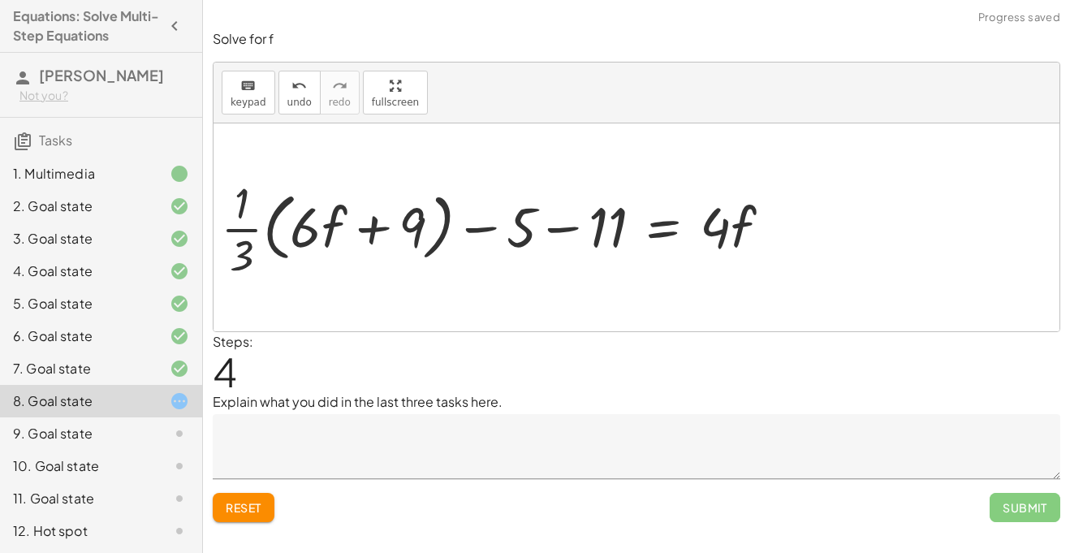
click at [547, 229] on div at bounding box center [474, 227] width 666 height 125
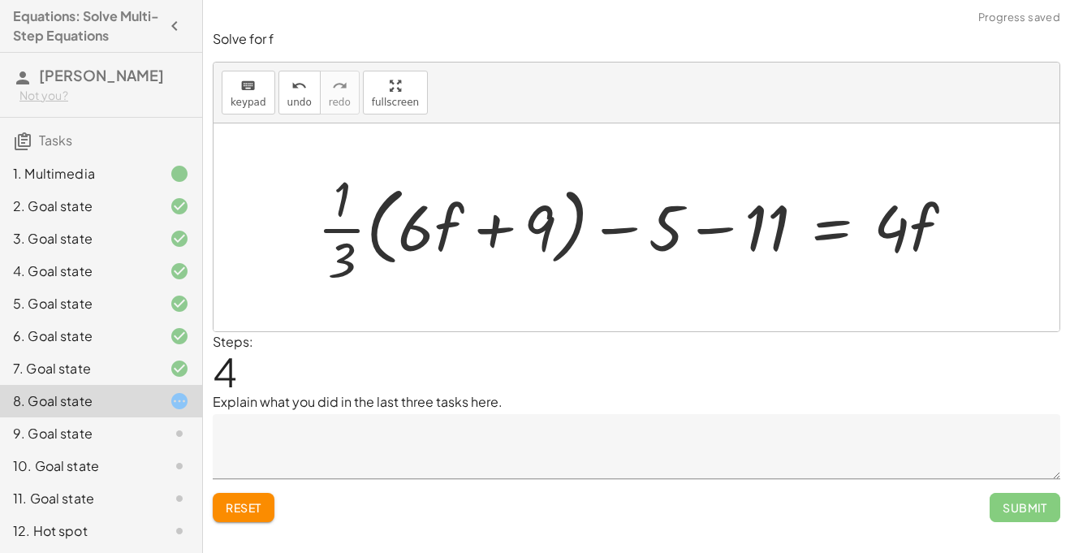
click at [719, 233] on div at bounding box center [642, 227] width 666 height 125
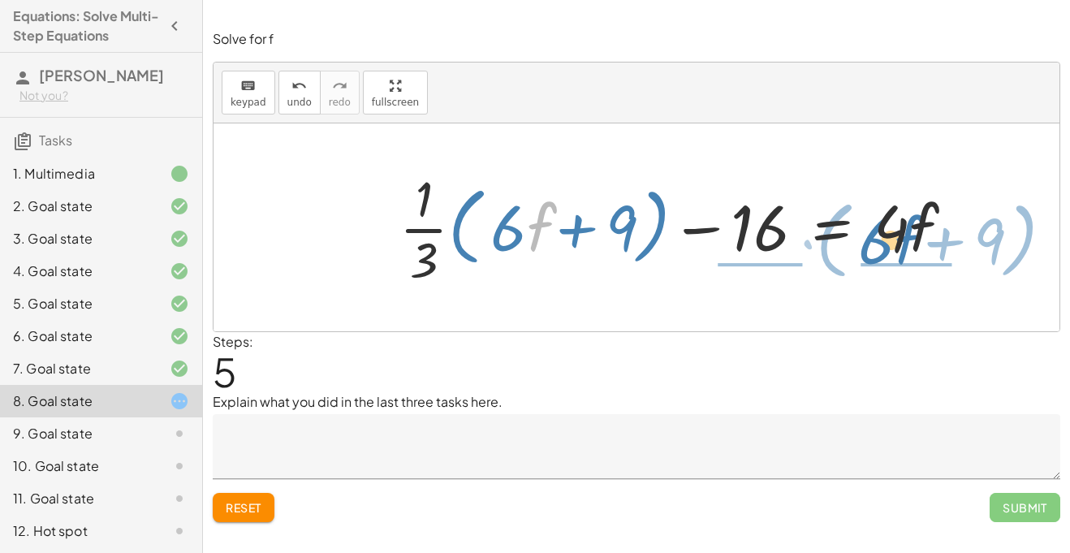
drag, startPoint x: 521, startPoint y: 227, endPoint x: 889, endPoint y: 241, distance: 367.9
click at [889, 241] on div at bounding box center [683, 227] width 584 height 125
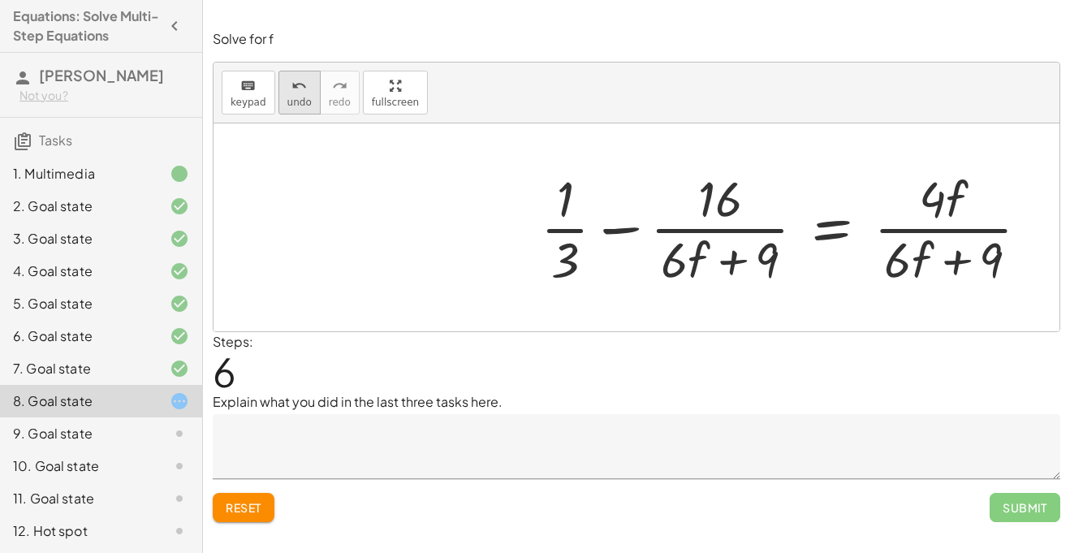
click at [302, 88] on icon "undo" at bounding box center [298, 85] width 15 height 19
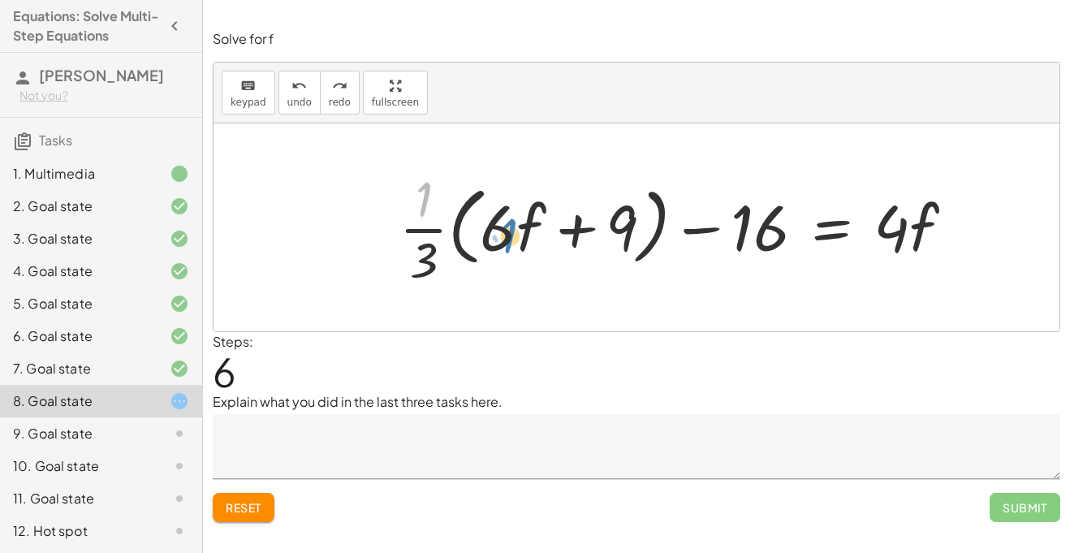
drag, startPoint x: 416, startPoint y: 203, endPoint x: 506, endPoint y: 239, distance: 98.0
click at [506, 239] on div at bounding box center [683, 227] width 584 height 125
drag, startPoint x: 418, startPoint y: 226, endPoint x: 558, endPoint y: 229, distance: 140.4
click at [558, 229] on div at bounding box center [683, 227] width 584 height 125
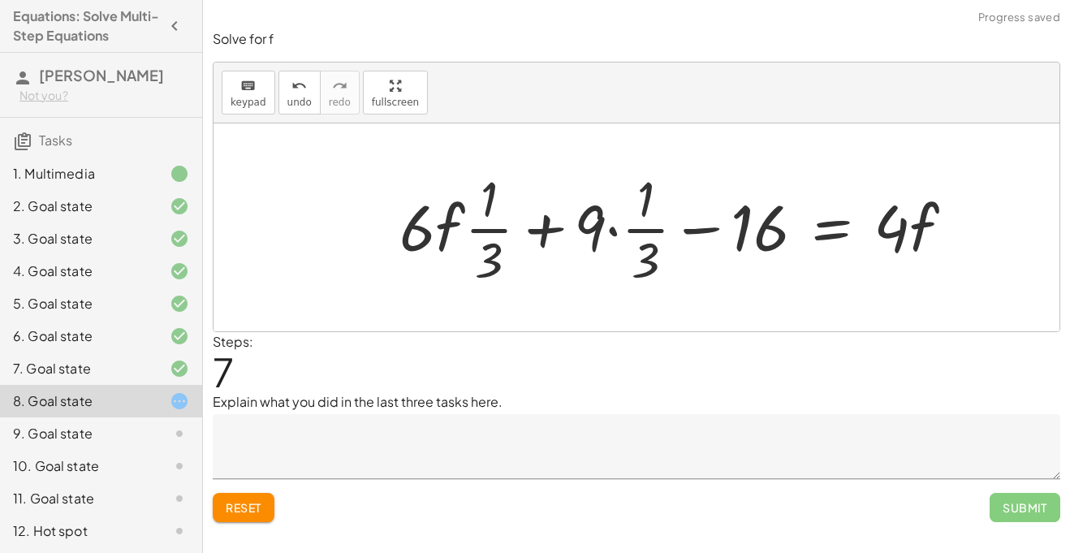
click at [613, 230] on div at bounding box center [683, 227] width 584 height 125
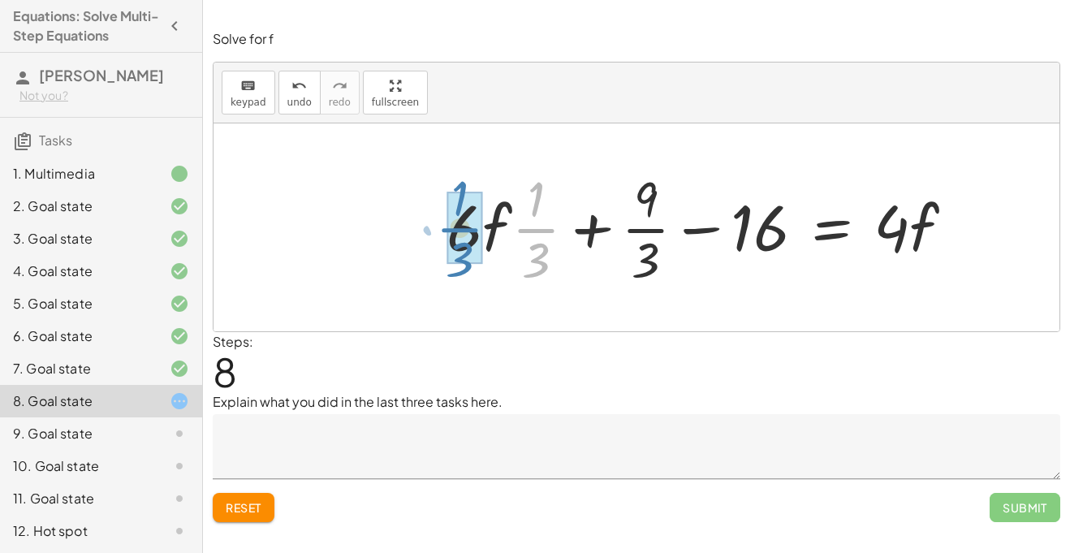
drag, startPoint x: 540, startPoint y: 222, endPoint x: 442, endPoint y: 222, distance: 98.2
click at [442, 222] on div at bounding box center [706, 227] width 537 height 125
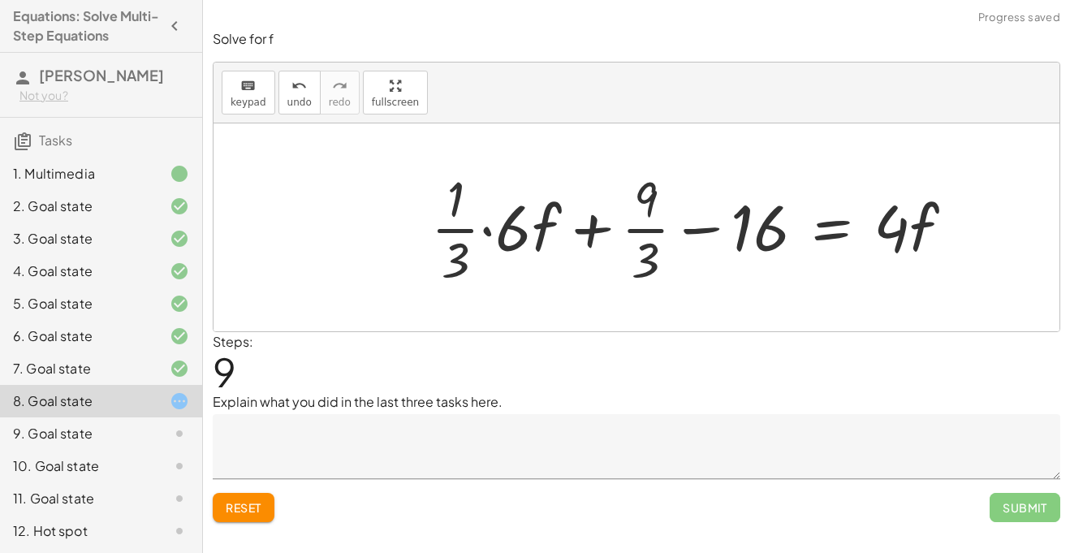
click at [489, 230] on div at bounding box center [699, 227] width 552 height 125
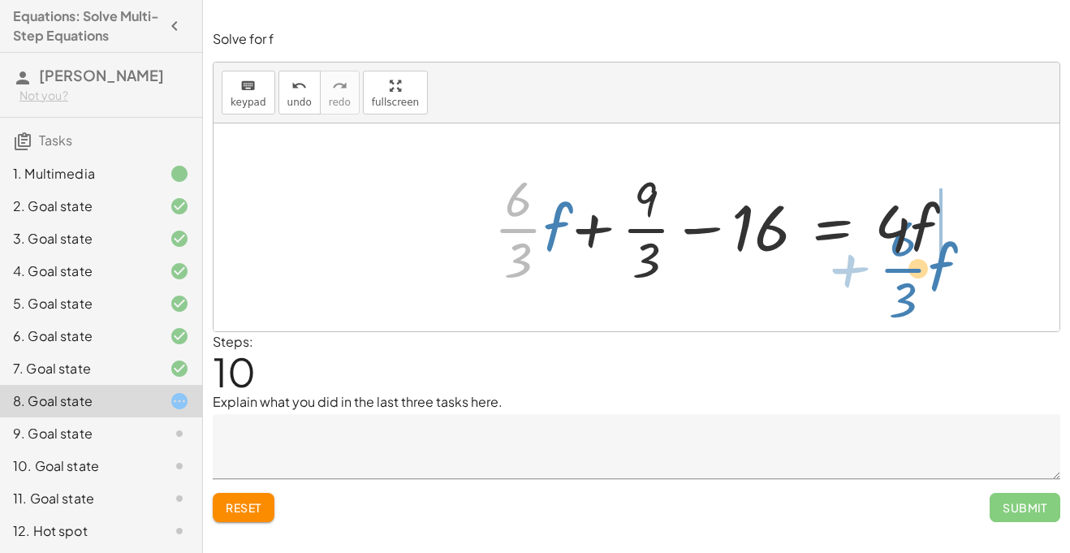
drag, startPoint x: 503, startPoint y: 231, endPoint x: 888, endPoint y: 271, distance: 386.8
click at [888, 271] on div at bounding box center [720, 227] width 490 height 125
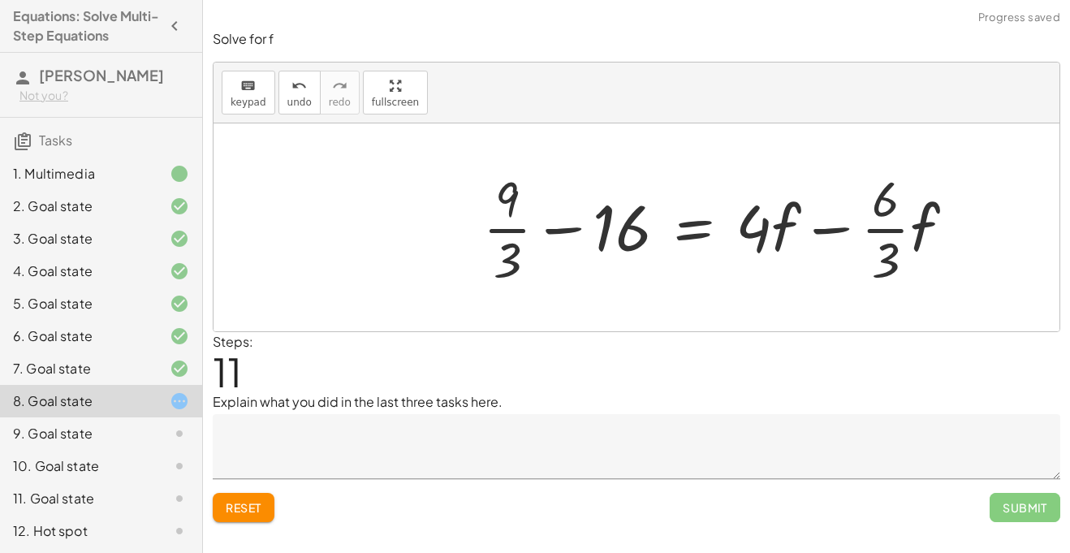
click at [966, 231] on div at bounding box center [636, 227] width 846 height 208
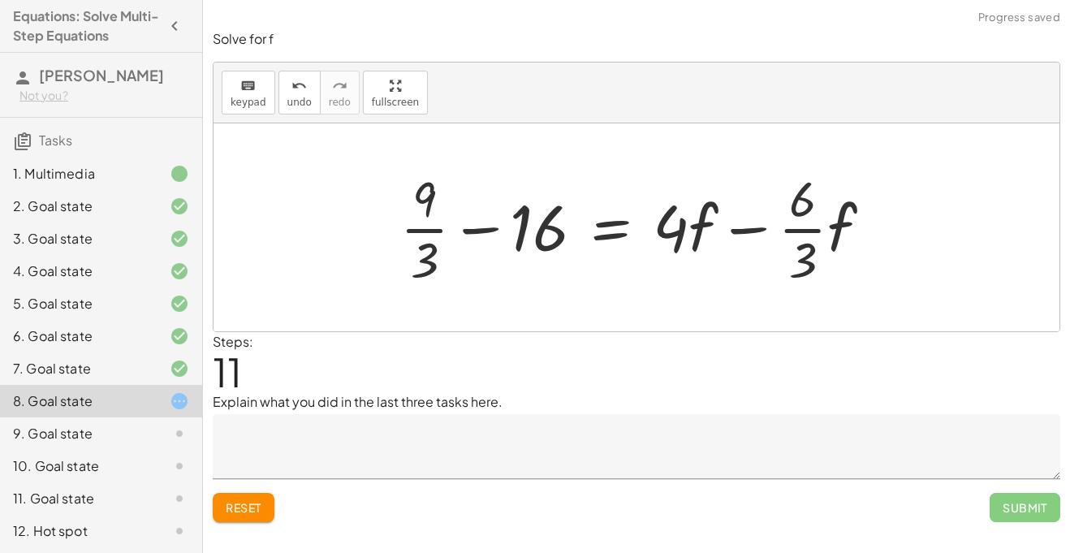
click at [748, 233] on div at bounding box center [642, 227] width 501 height 125
click at [484, 231] on div at bounding box center [642, 227] width 501 height 125
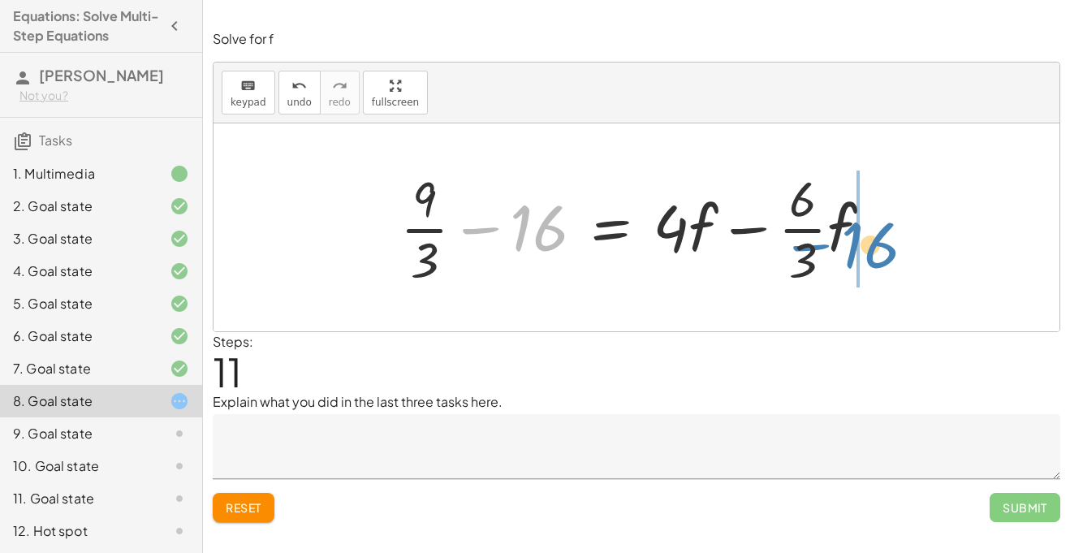
drag, startPoint x: 538, startPoint y: 222, endPoint x: 873, endPoint y: 239, distance: 335.7
click at [873, 239] on div at bounding box center [642, 227] width 501 height 125
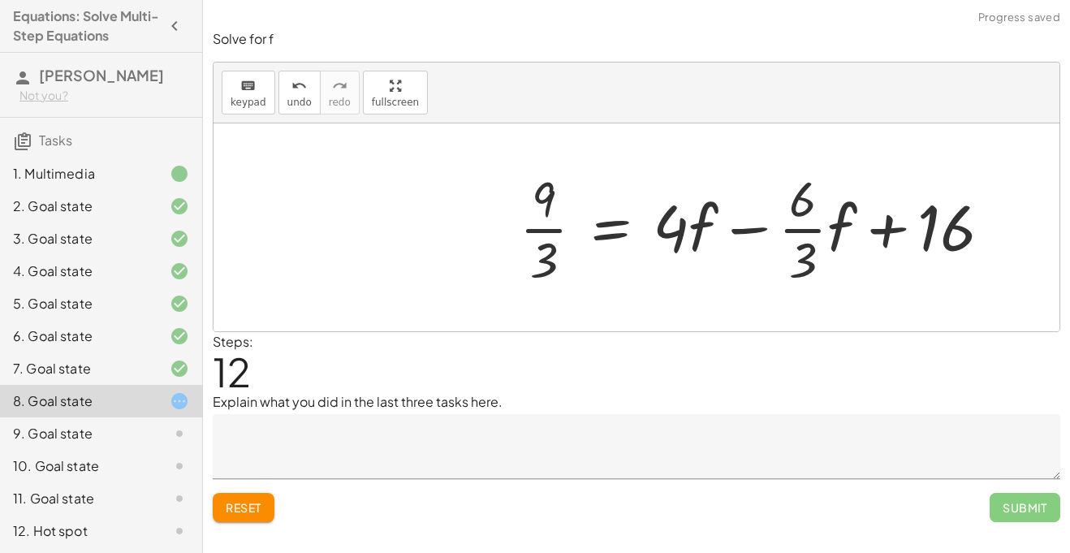
click at [898, 225] on div at bounding box center [761, 227] width 501 height 125
click at [324, 433] on textarea at bounding box center [636, 446] width 847 height 65
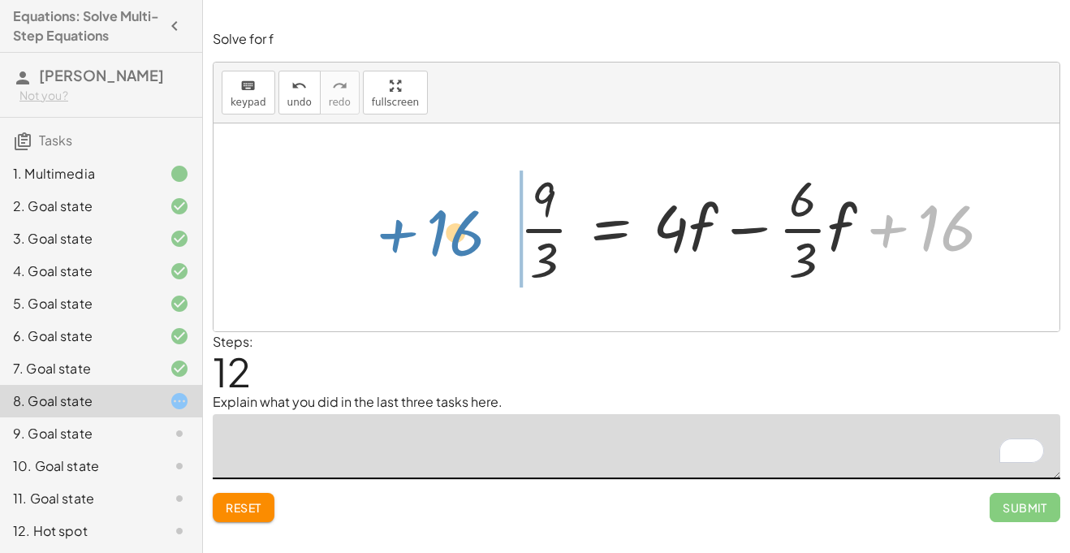
drag, startPoint x: 873, startPoint y: 224, endPoint x: 436, endPoint y: 242, distance: 437.9
click at [436, 242] on div "+ · · 1 · 3 · ( + · 6 · f + 9 ) − 5 = + 3 + · 4 · ( + f + 2 ) + · · 1 · 3 · ( +…" at bounding box center [636, 227] width 846 height 208
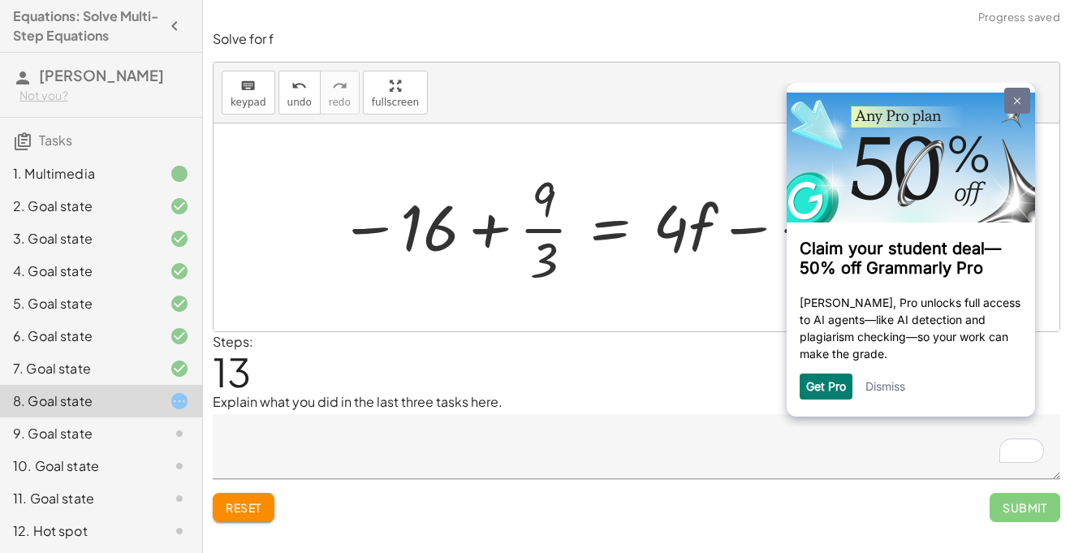
click at [1020, 106] on link at bounding box center [1017, 101] width 26 height 26
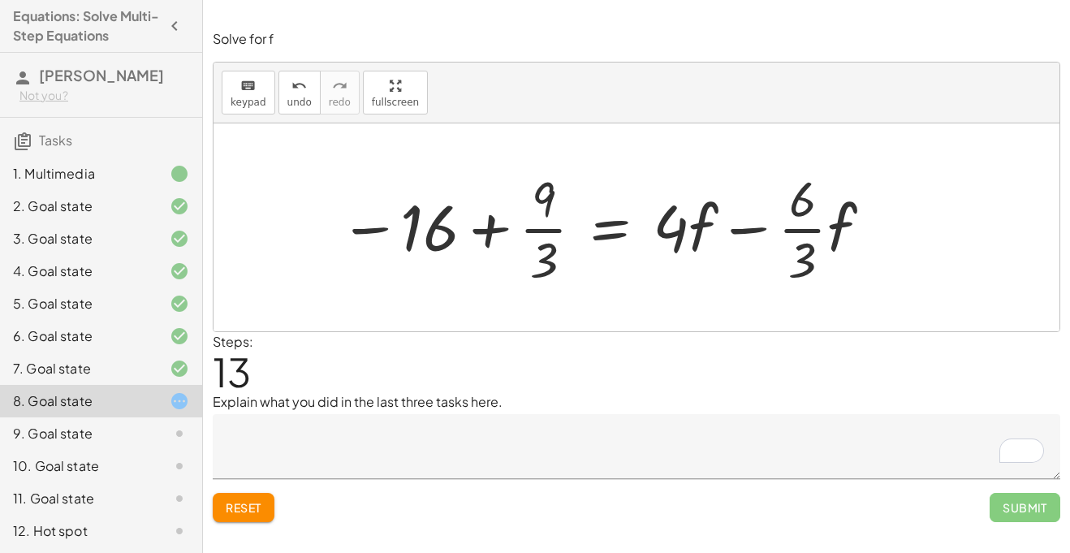
click at [226, 520] on button "Reset" at bounding box center [244, 507] width 62 height 29
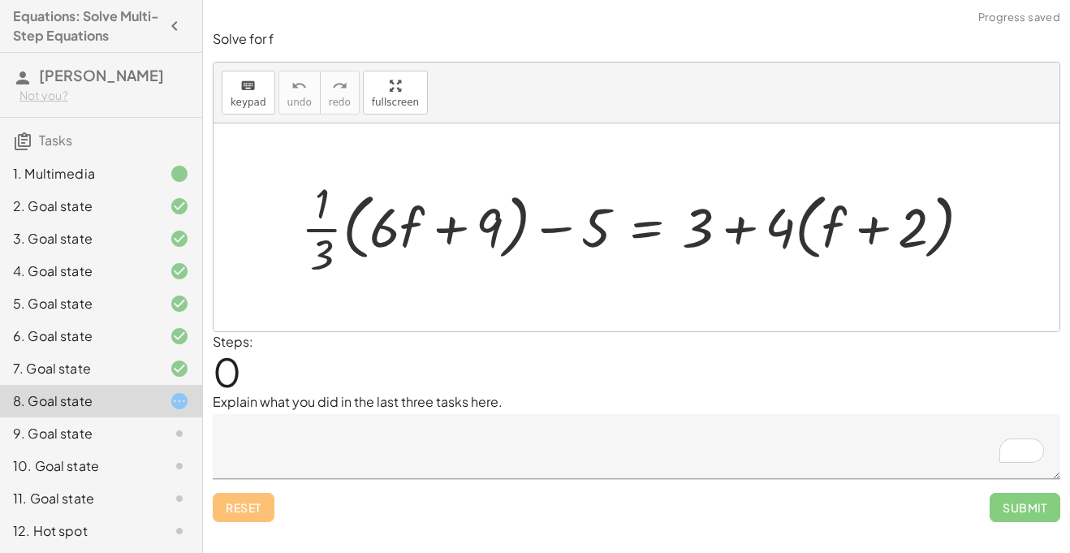
click at [151, 336] on div at bounding box center [166, 335] width 45 height 19
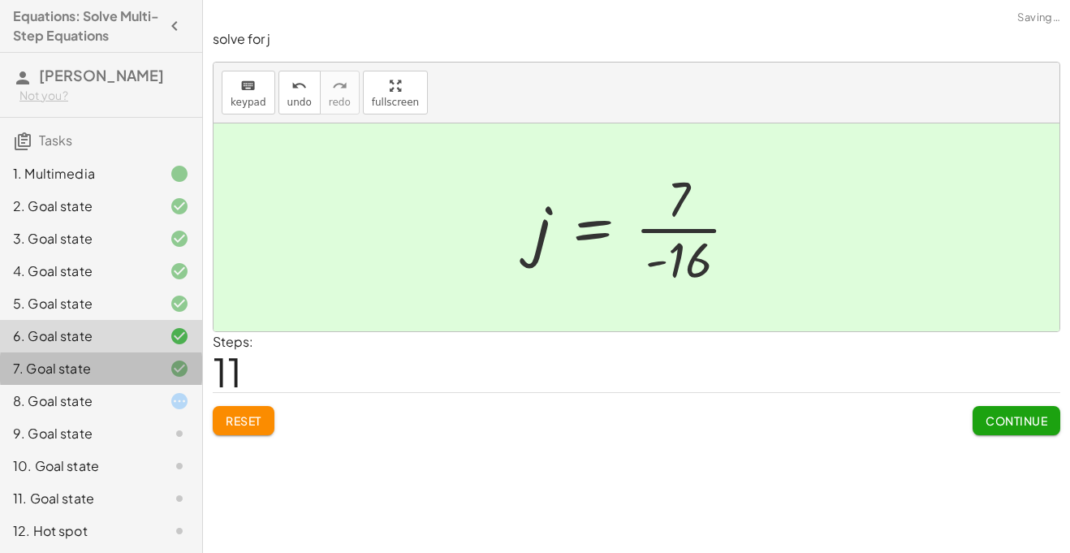
click at [142, 373] on div "7. Goal state" at bounding box center [78, 368] width 131 height 19
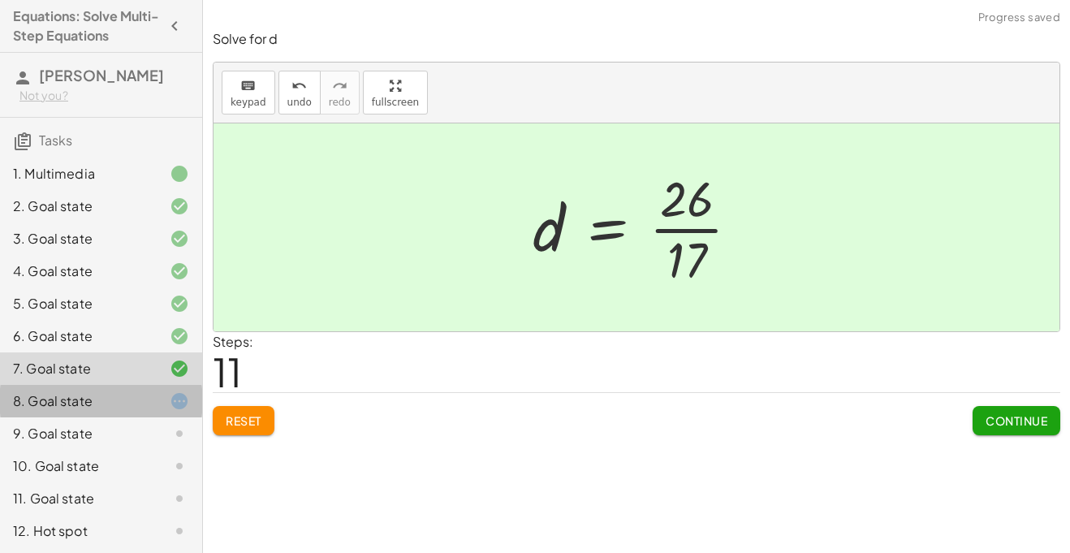
click at [144, 403] on div at bounding box center [166, 400] width 45 height 19
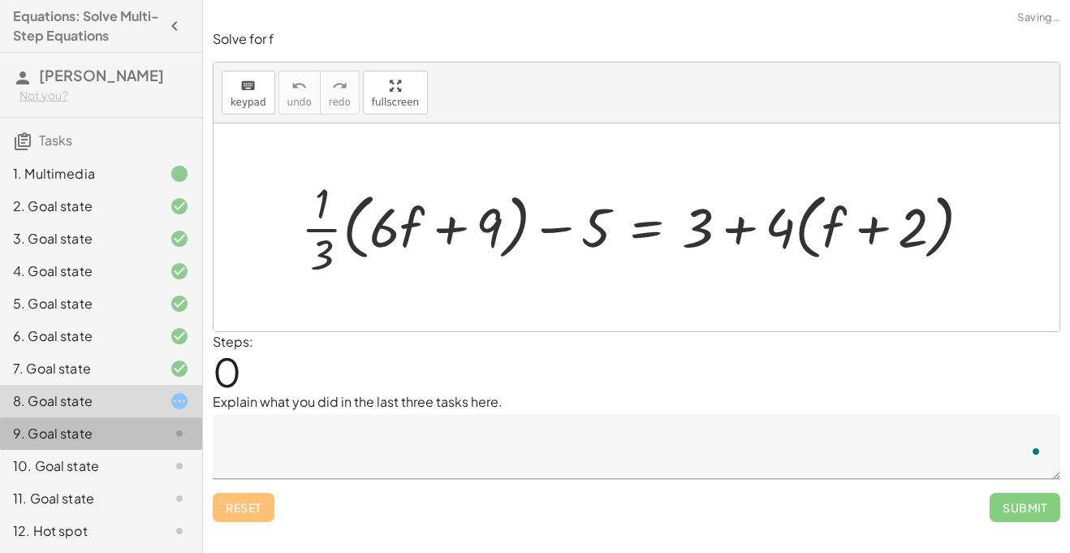
click at [149, 425] on div at bounding box center [166, 433] width 45 height 19
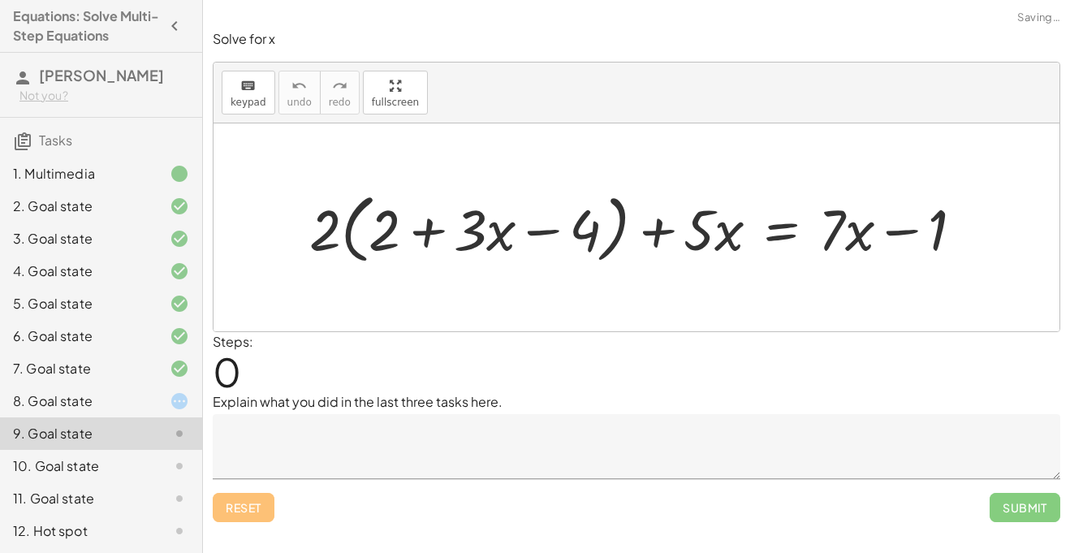
click at [153, 463] on div at bounding box center [166, 465] width 45 height 19
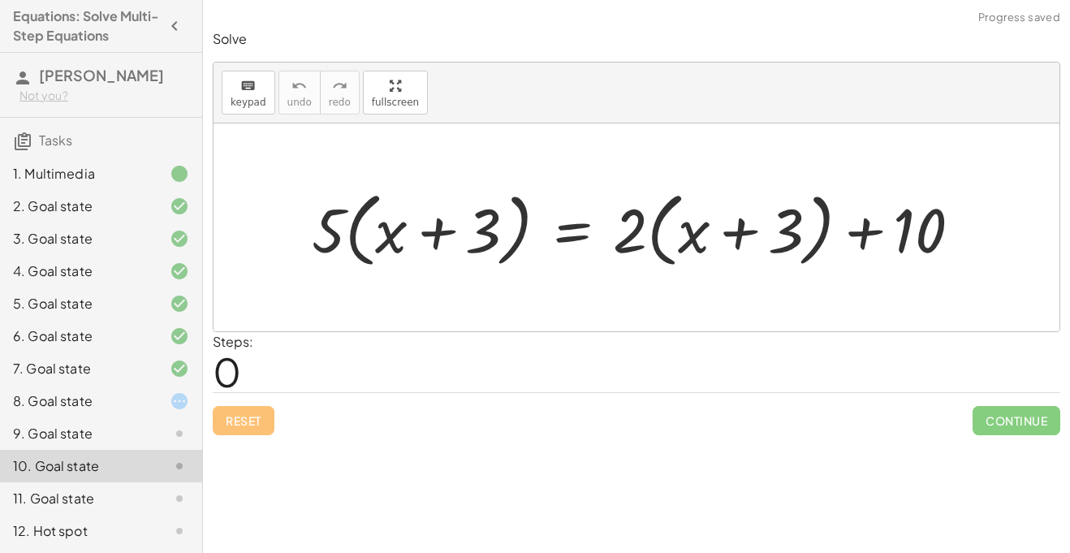
click at [131, 406] on div "8. Goal state" at bounding box center [78, 400] width 131 height 19
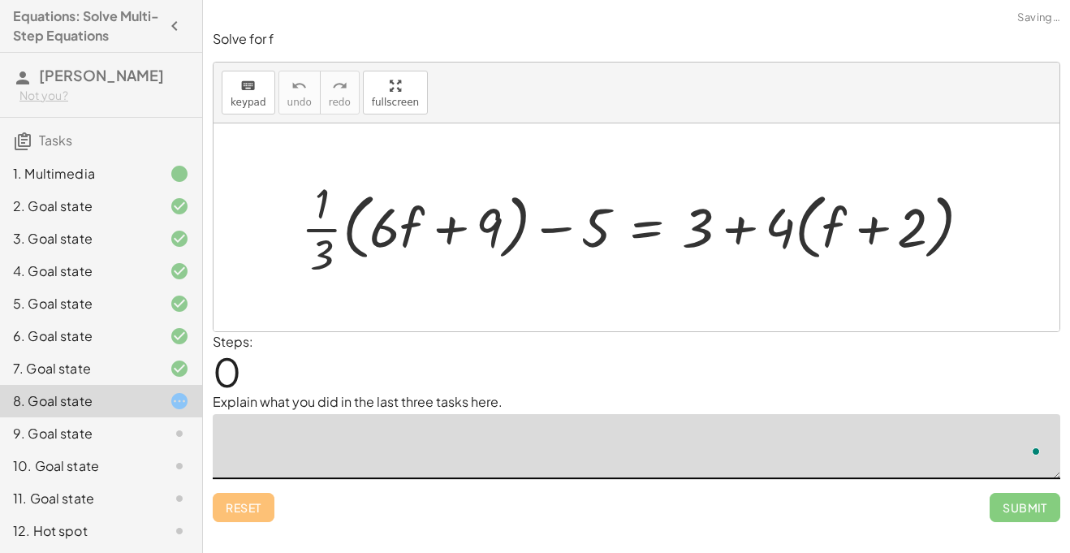
click at [274, 438] on textarea "To enrich screen reader interactions, please activate Accessibility in Grammarl…" at bounding box center [636, 446] width 847 height 65
click at [736, 235] on div at bounding box center [642, 227] width 699 height 107
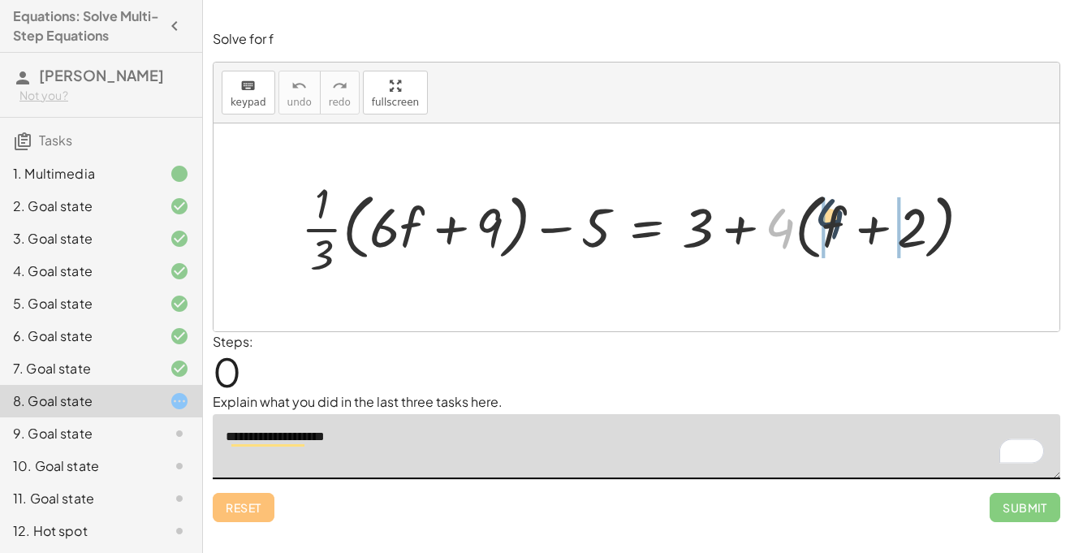
drag, startPoint x: 774, startPoint y: 233, endPoint x: 843, endPoint y: 222, distance: 69.9
click at [843, 222] on div at bounding box center [642, 227] width 699 height 107
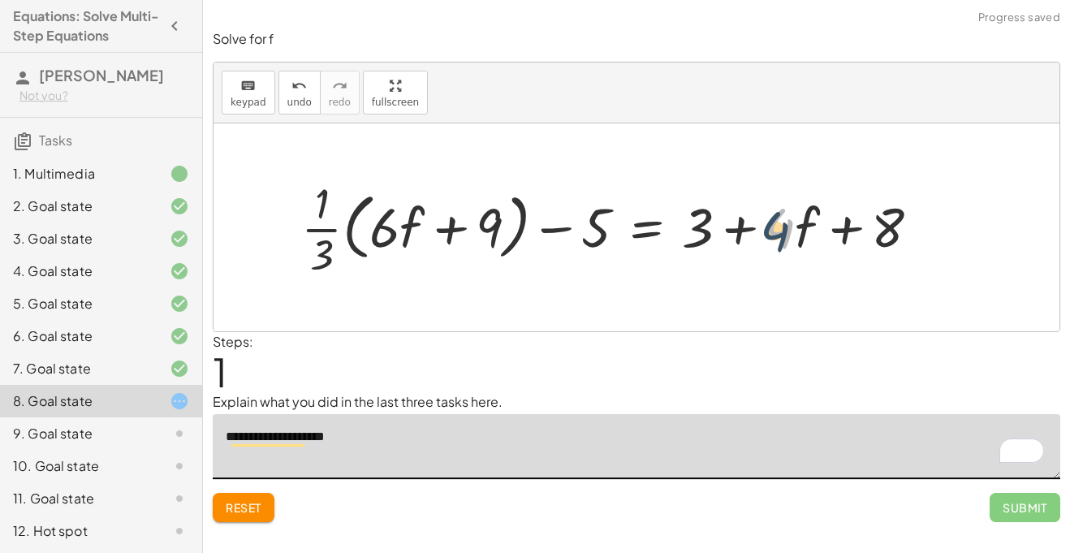
drag, startPoint x: 785, startPoint y: 243, endPoint x: 774, endPoint y: 246, distance: 11.8
click at [774, 246] on div at bounding box center [616, 227] width 647 height 107
drag, startPoint x: 706, startPoint y: 223, endPoint x: 907, endPoint y: 231, distance: 200.6
click at [907, 231] on div at bounding box center [616, 227] width 647 height 107
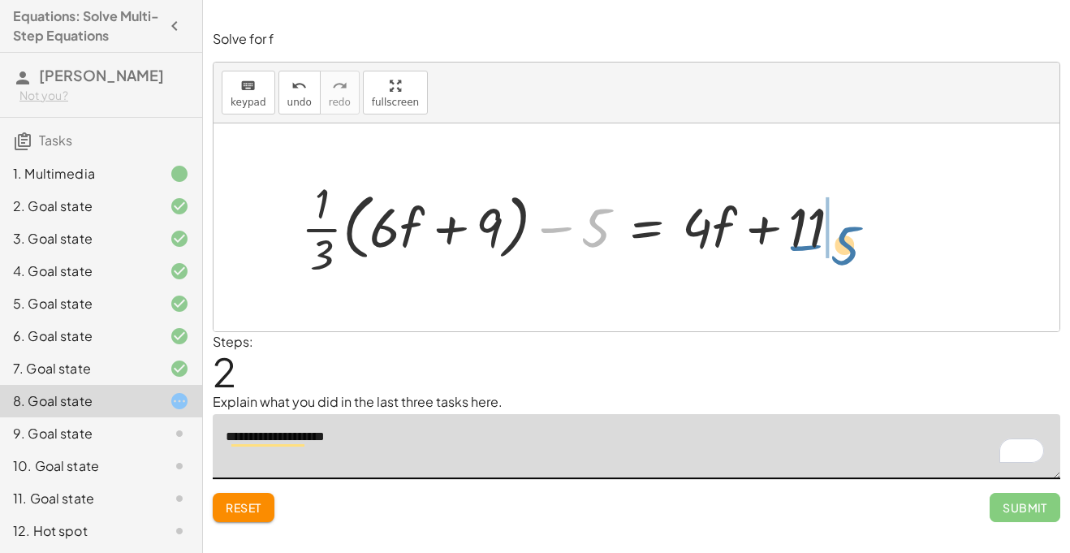
drag, startPoint x: 595, startPoint y: 219, endPoint x: 839, endPoint y: 228, distance: 244.5
click at [839, 228] on div at bounding box center [578, 227] width 570 height 107
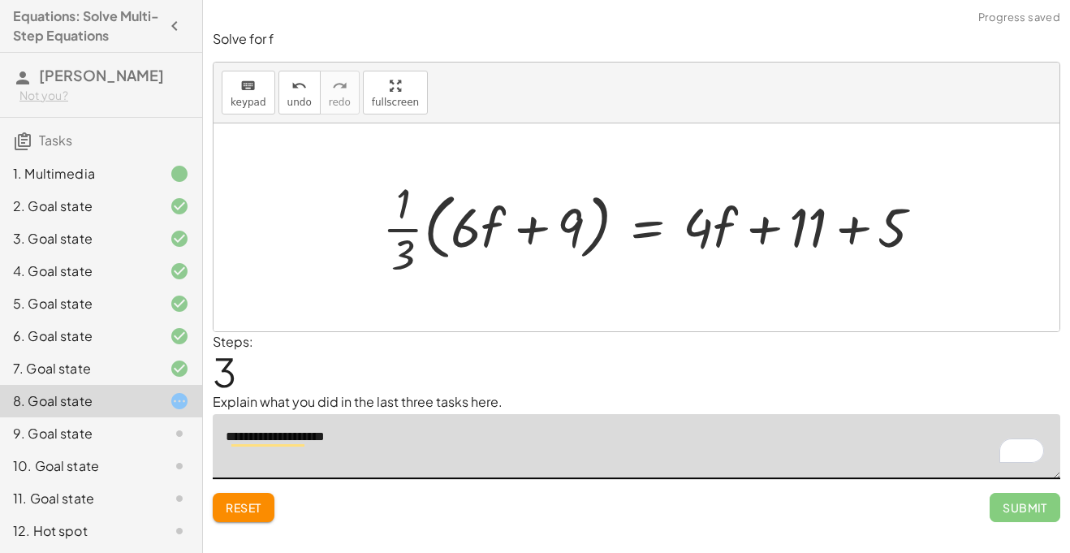
click at [864, 233] on div at bounding box center [659, 227] width 570 height 107
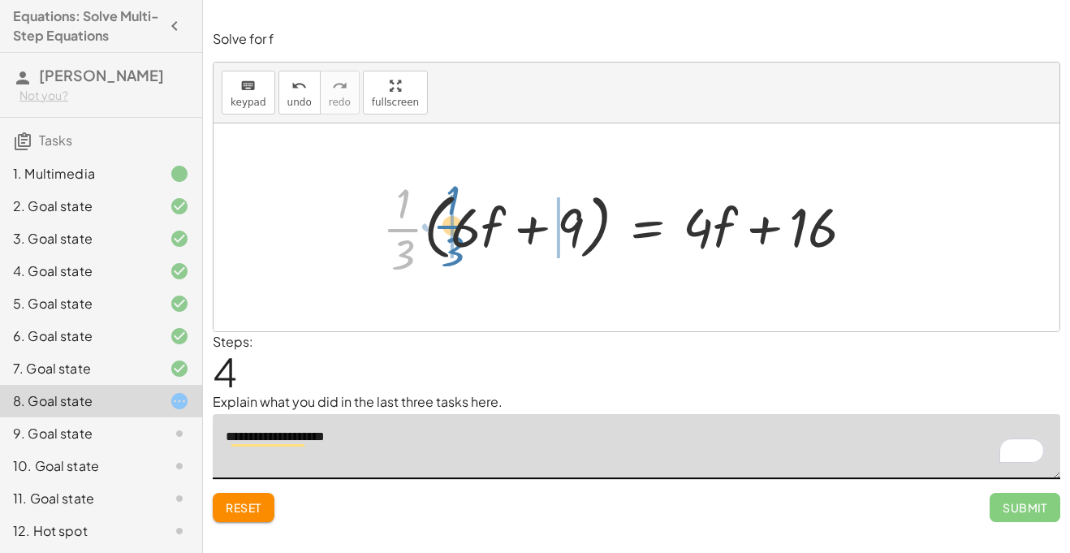
drag, startPoint x: 403, startPoint y: 227, endPoint x: 452, endPoint y: 224, distance: 49.6
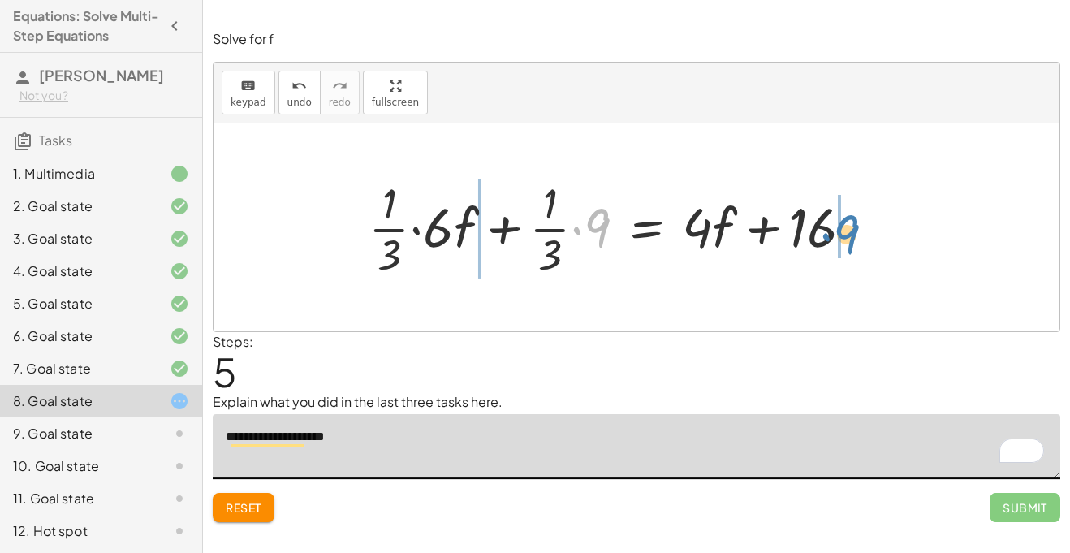
drag, startPoint x: 608, startPoint y: 218, endPoint x: 855, endPoint y: 224, distance: 247.6
click at [855, 224] on div at bounding box center [617, 227] width 514 height 107
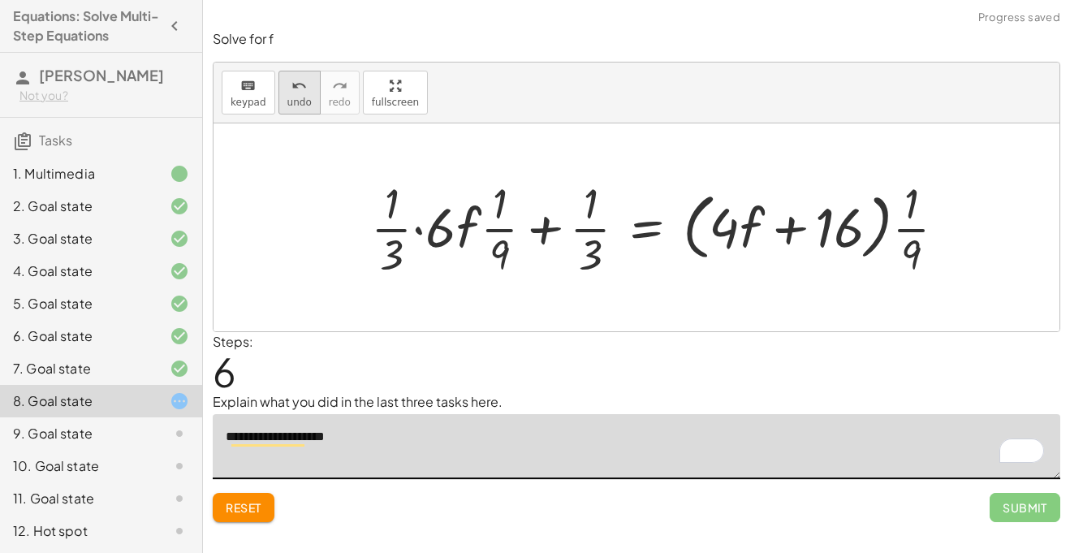
click at [311, 97] on button "undo undo" at bounding box center [299, 93] width 42 height 44
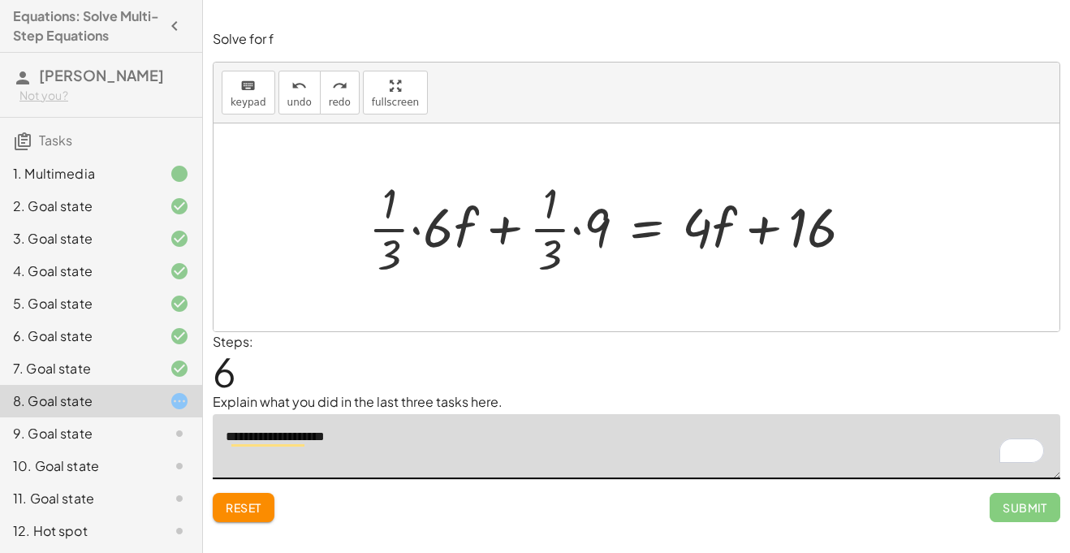
click at [420, 235] on div at bounding box center [617, 227] width 514 height 107
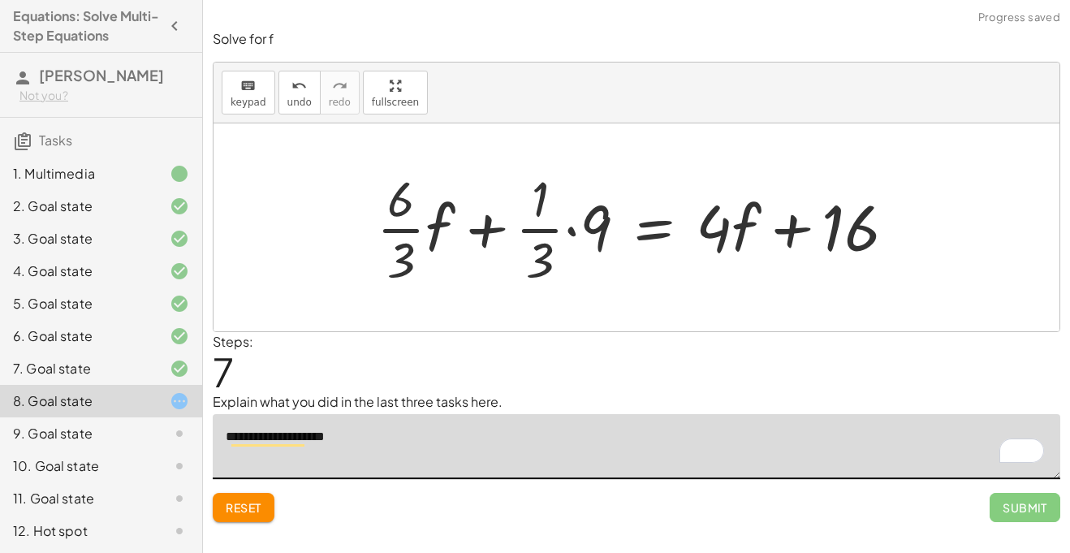
click at [582, 235] on div at bounding box center [642, 227] width 548 height 125
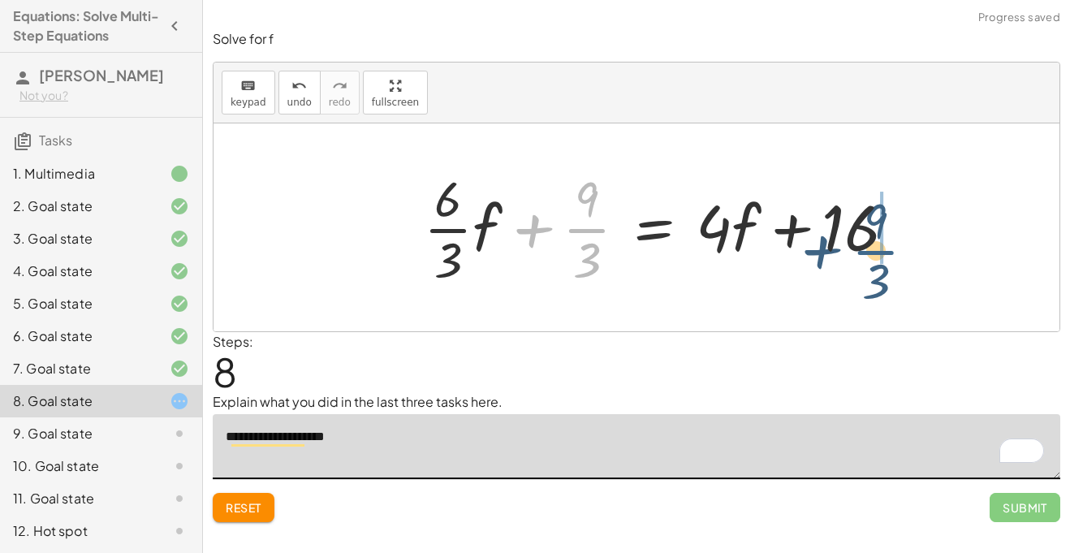
drag, startPoint x: 589, startPoint y: 220, endPoint x: 916, endPoint y: 233, distance: 327.4
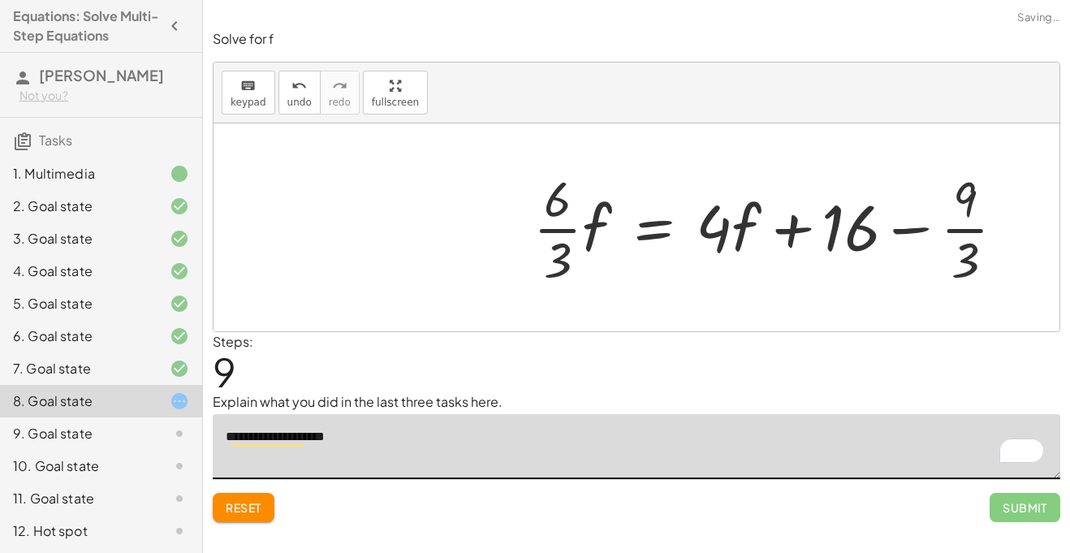
click at [911, 234] on div at bounding box center [775, 227] width 501 height 125
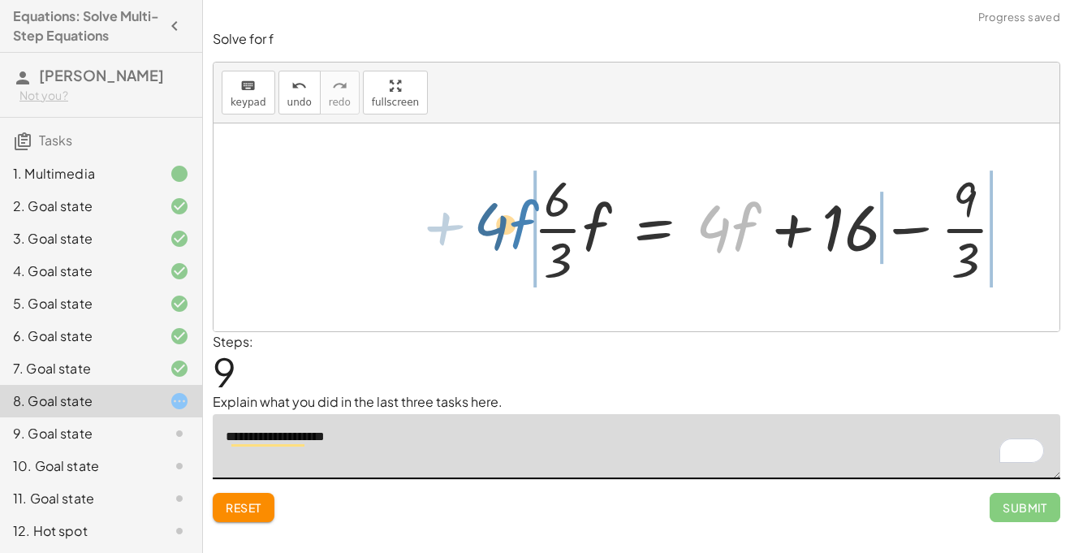
drag, startPoint x: 739, startPoint y: 231, endPoint x: 506, endPoint y: 233, distance: 233.8
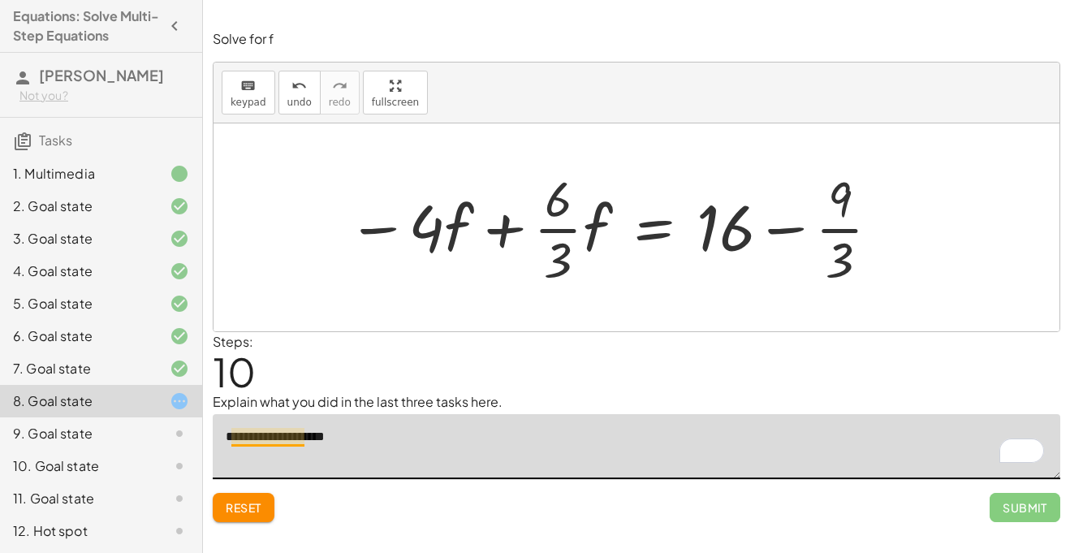
click at [277, 433] on textarea "**********" at bounding box center [636, 446] width 847 height 65
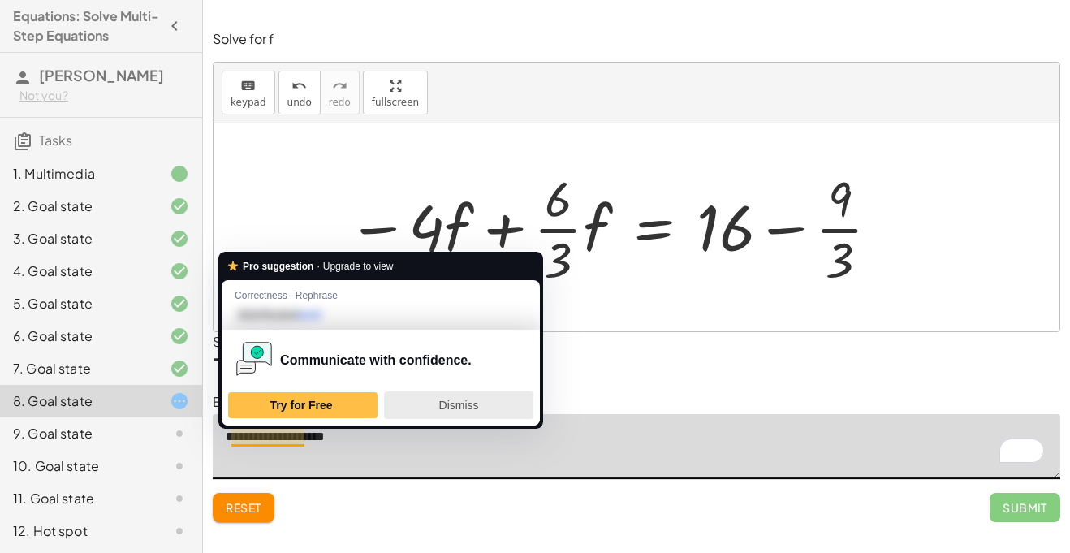
click at [454, 400] on span "Dismiss" at bounding box center [459, 405] width 40 height 13
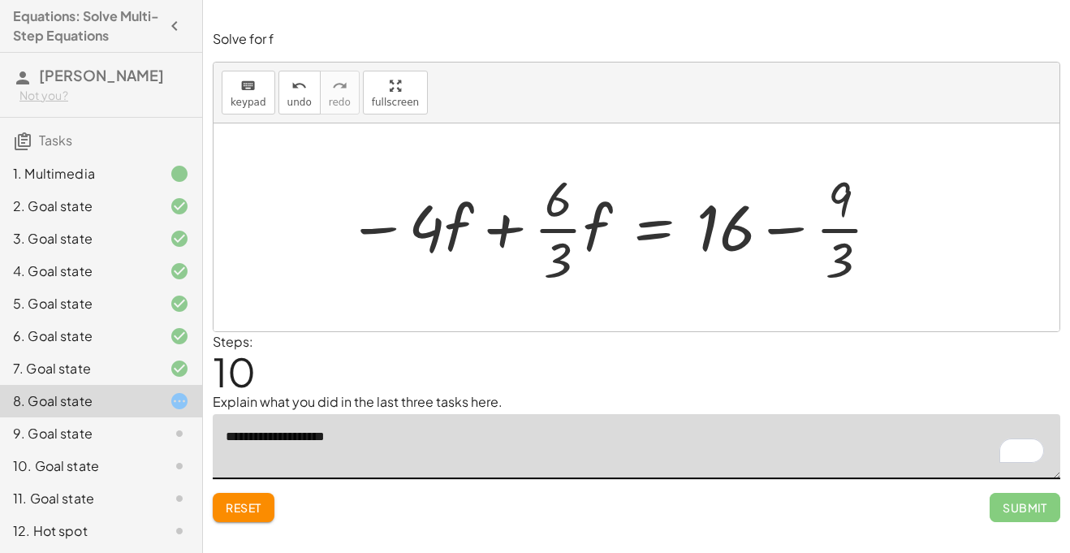
click at [423, 451] on textarea "**********" at bounding box center [636, 446] width 847 height 65
type textarea "**********"
drag, startPoint x: 394, startPoint y: 434, endPoint x: 176, endPoint y: 417, distance: 219.0
click at [176, 417] on main "Equations: Solve Multi-Step Equations [PERSON_NAME] P Not you? Tasks 1. Multime…" at bounding box center [535, 276] width 1070 height 553
click at [222, 511] on button "Reset" at bounding box center [244, 507] width 62 height 29
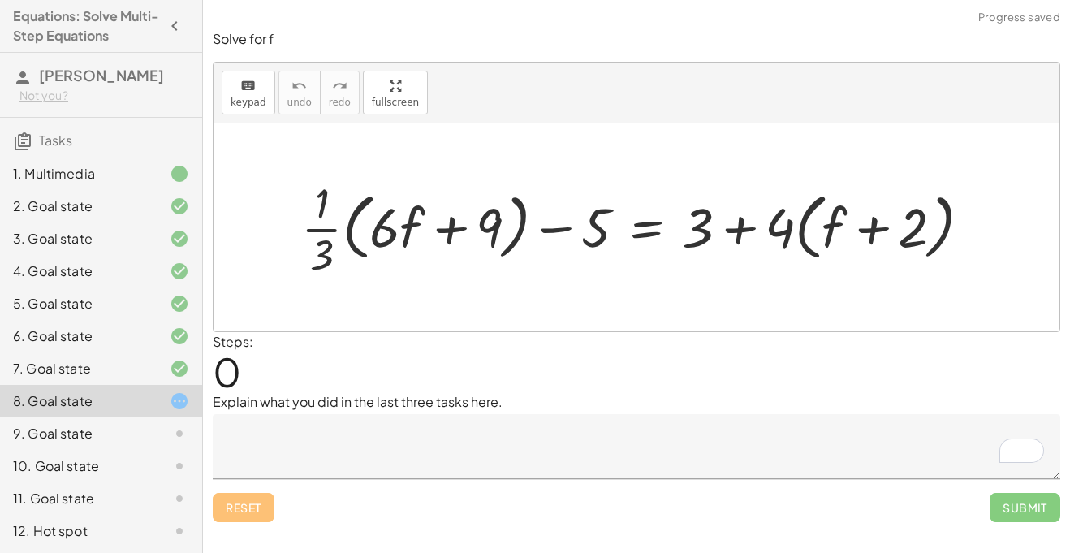
drag, startPoint x: 787, startPoint y: 221, endPoint x: 812, endPoint y: 222, distance: 25.2
click at [812, 222] on div at bounding box center [642, 227] width 699 height 107
drag, startPoint x: 792, startPoint y: 226, endPoint x: 830, endPoint y: 230, distance: 37.6
click at [830, 230] on div at bounding box center [642, 227] width 699 height 107
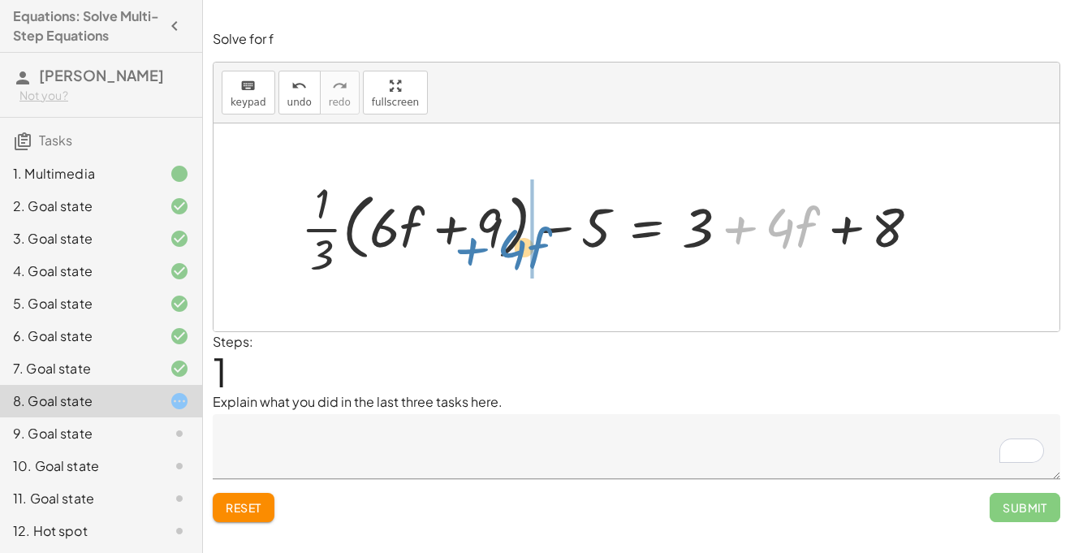
drag, startPoint x: 714, startPoint y: 226, endPoint x: 445, endPoint y: 247, distance: 270.2
click at [445, 247] on div at bounding box center [617, 227] width 648 height 107
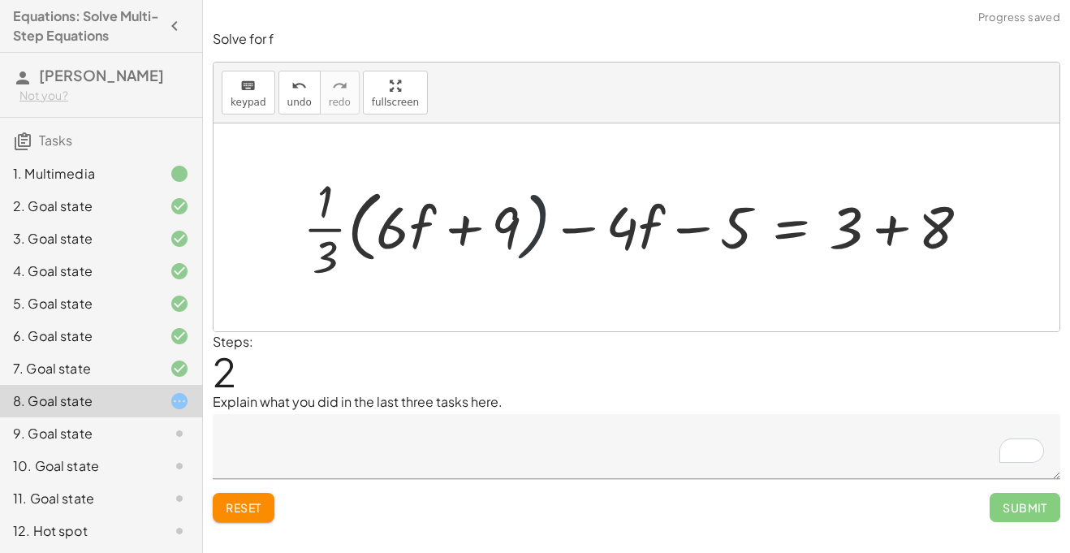
click at [554, 235] on div at bounding box center [643, 227] width 696 height 115
drag, startPoint x: 685, startPoint y: 230, endPoint x: 929, endPoint y: 251, distance: 245.2
click at [929, 251] on div at bounding box center [643, 227] width 696 height 115
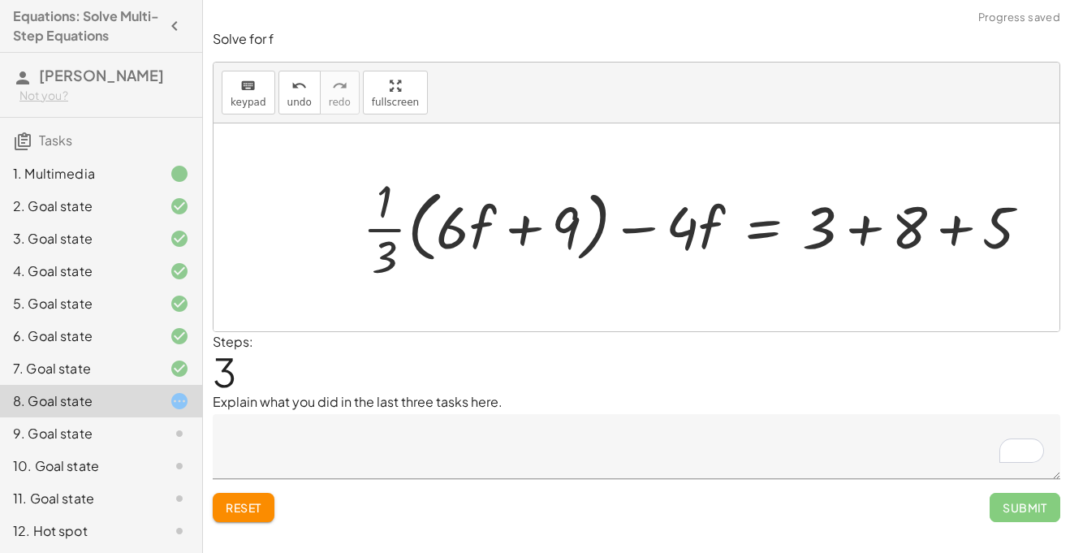
click at [890, 228] on div at bounding box center [702, 227] width 698 height 115
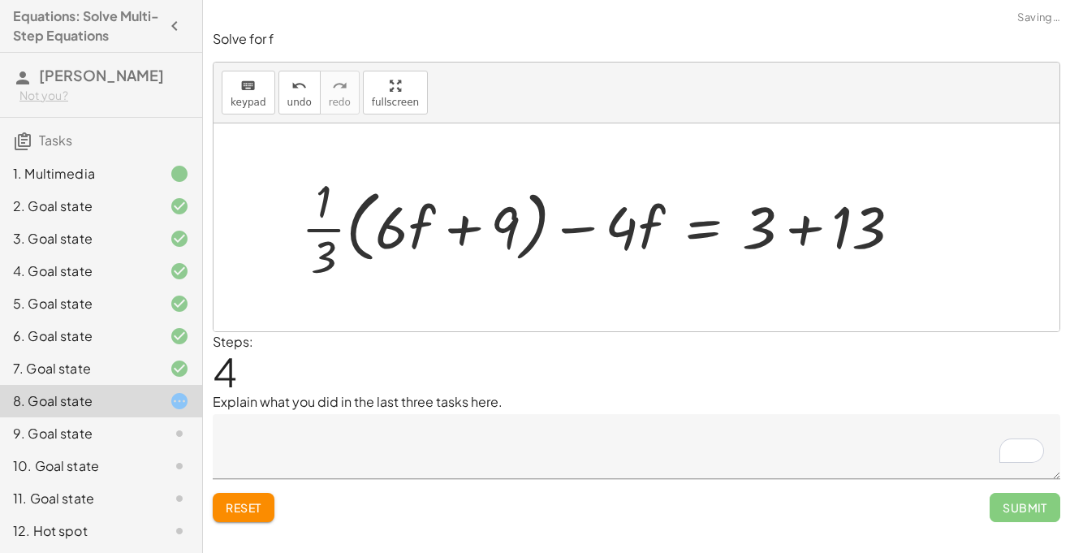
click at [810, 232] on div at bounding box center [608, 227] width 630 height 115
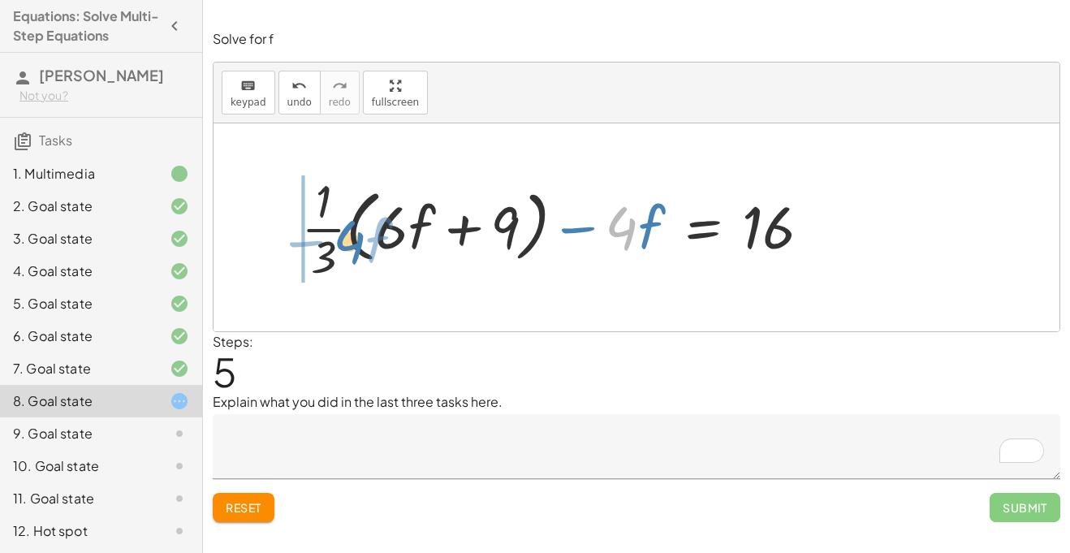
drag, startPoint x: 624, startPoint y: 229, endPoint x: 325, endPoint y: 243, distance: 299.8
click at [325, 243] on div at bounding box center [562, 227] width 539 height 115
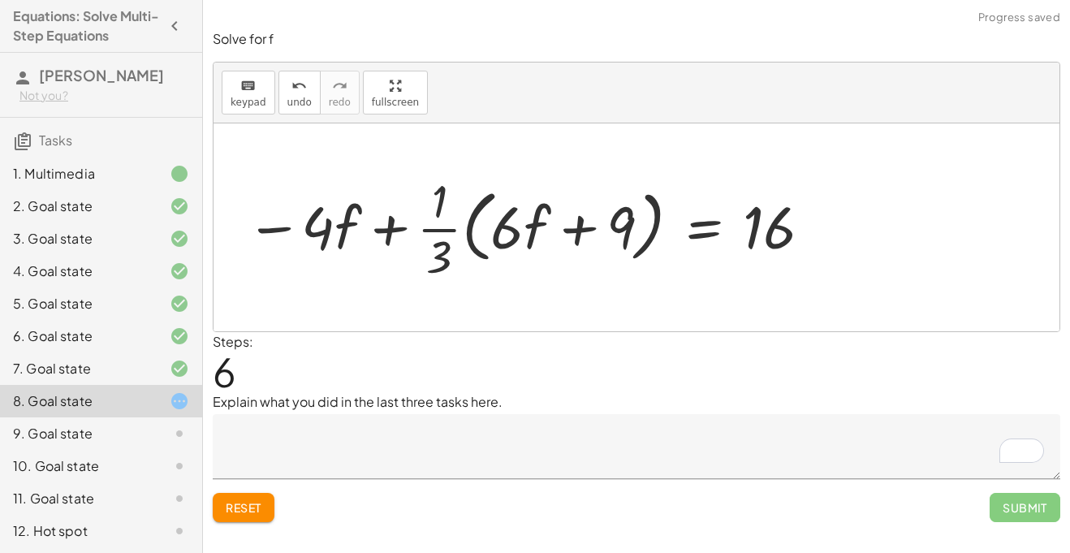
click at [391, 235] on div at bounding box center [530, 227] width 585 height 115
click at [515, 234] on div at bounding box center [530, 227] width 585 height 115
drag, startPoint x: 447, startPoint y: 230, endPoint x: 528, endPoint y: 232, distance: 81.2
click at [528, 232] on div at bounding box center [530, 227] width 585 height 115
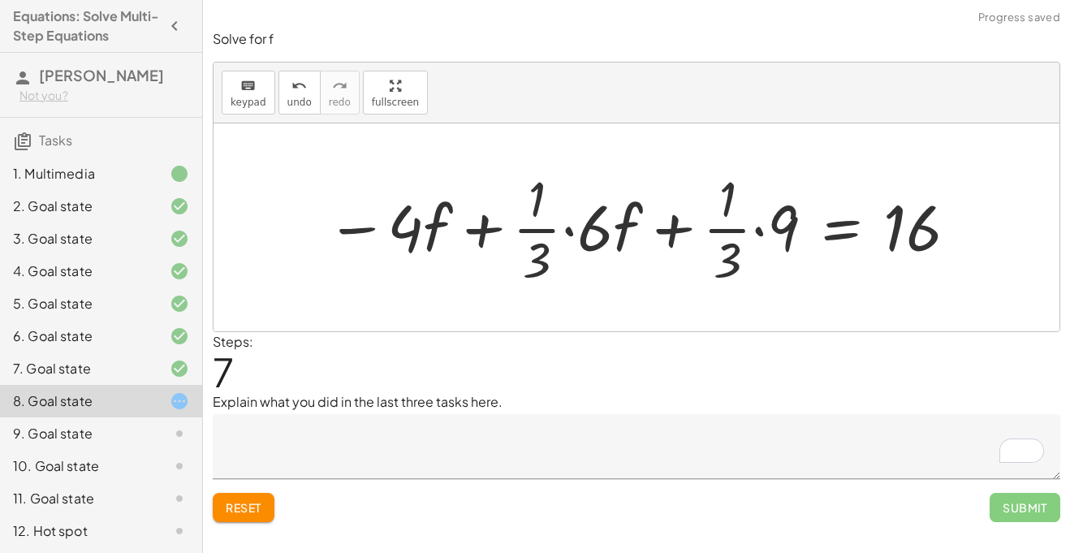
click at [568, 231] on div at bounding box center [642, 227] width 649 height 125
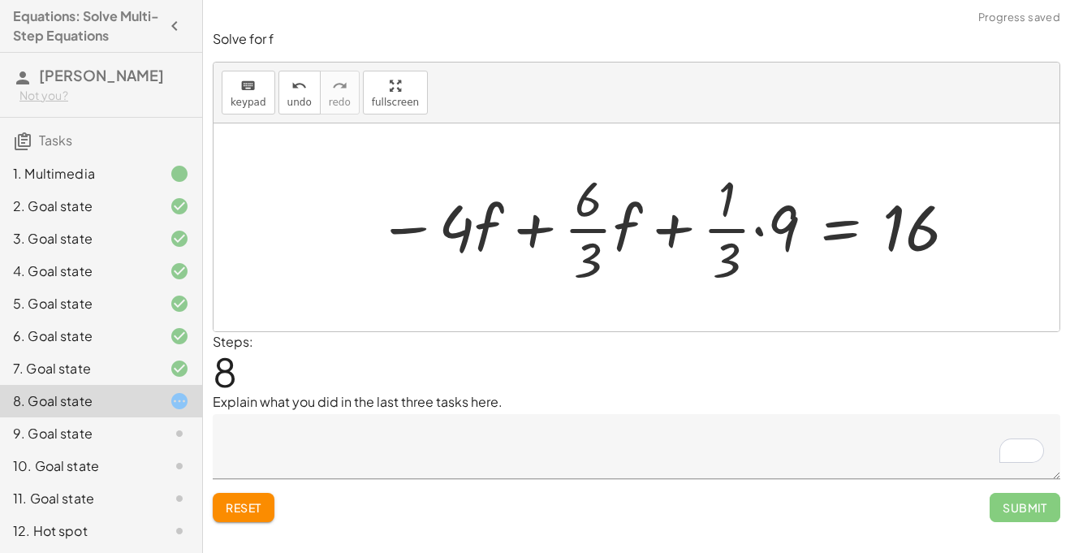
click at [596, 229] on div at bounding box center [667, 227] width 597 height 125
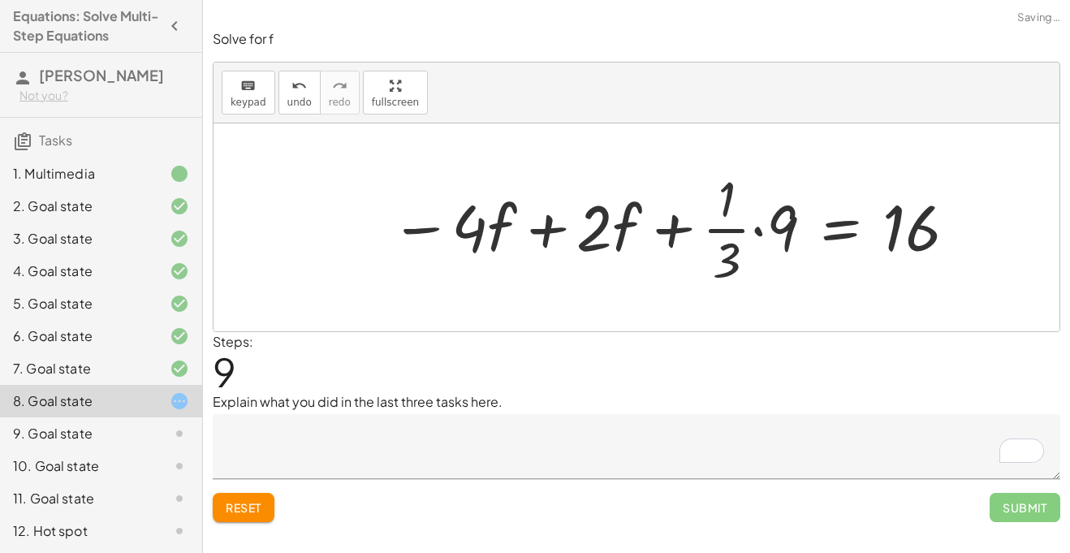
click at [722, 230] on div at bounding box center [674, 227] width 584 height 125
click at [764, 229] on div at bounding box center [674, 227] width 584 height 125
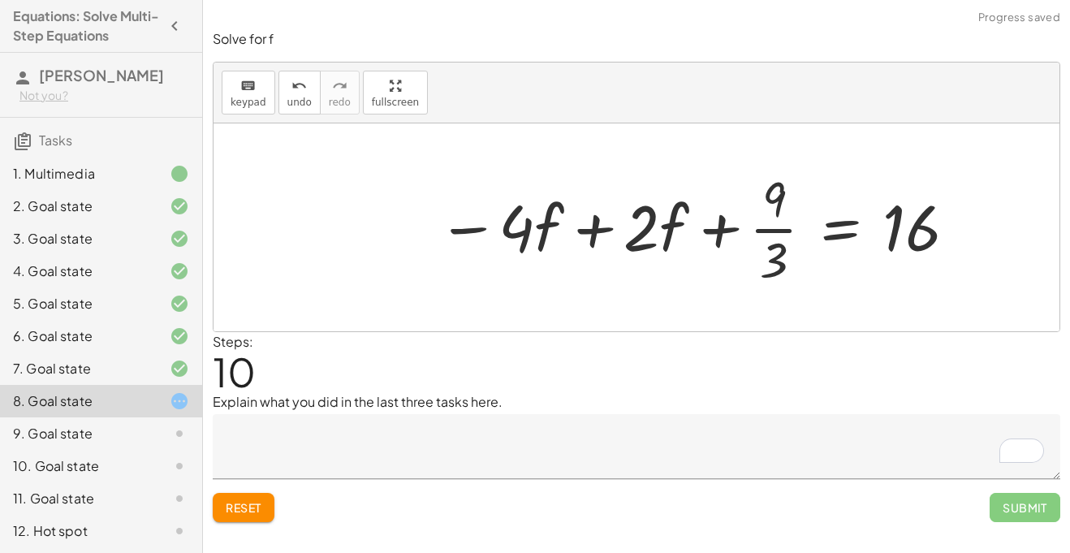
click at [771, 232] on div at bounding box center [697, 227] width 537 height 125
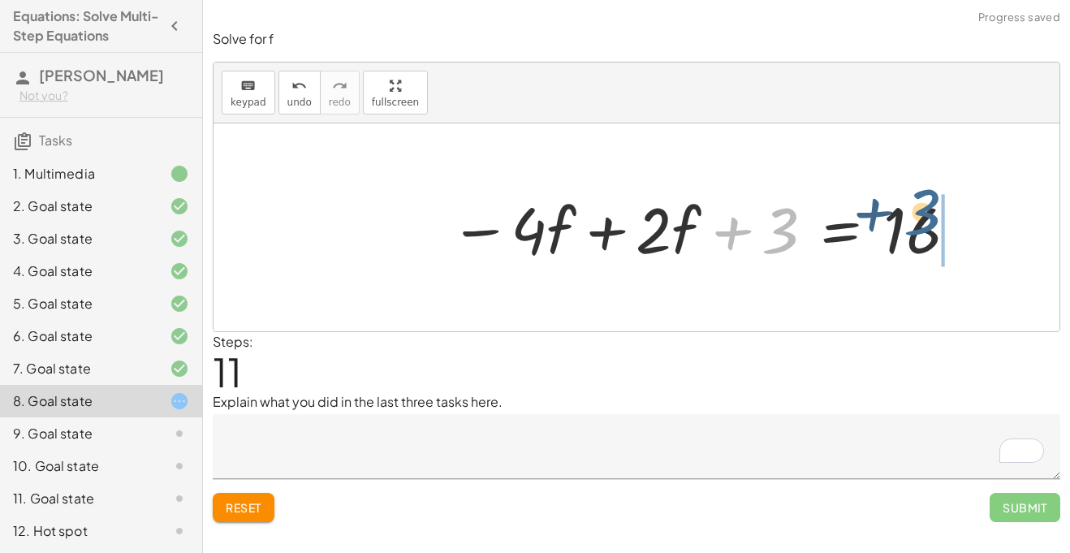
drag, startPoint x: 787, startPoint y: 241, endPoint x: 934, endPoint y: 222, distance: 148.9
click at [934, 222] on div at bounding box center [704, 228] width 525 height 84
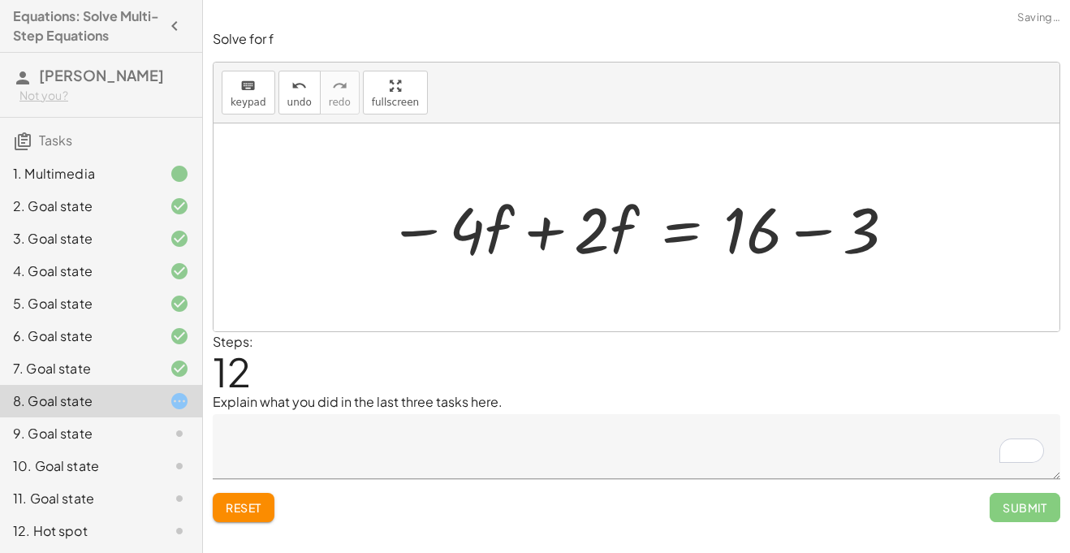
click at [530, 223] on div at bounding box center [642, 228] width 525 height 84
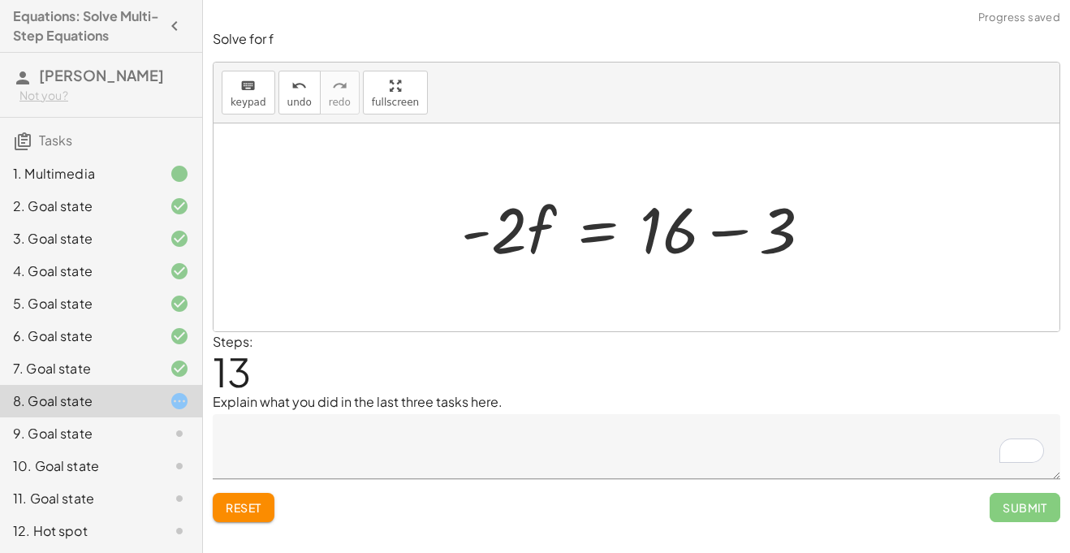
click at [730, 241] on div at bounding box center [643, 228] width 380 height 84
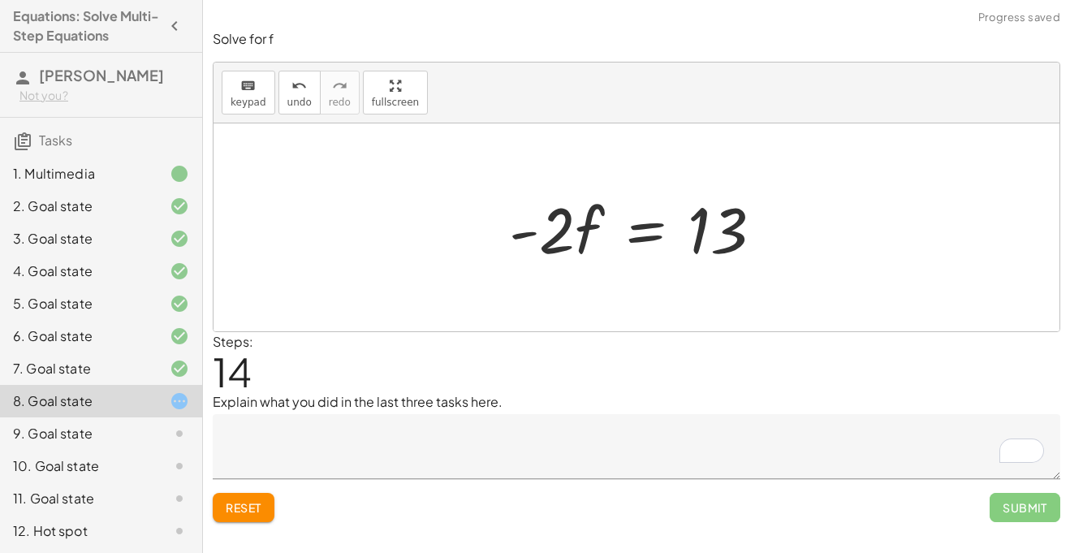
click at [253, 506] on span "Reset" at bounding box center [244, 507] width 36 height 15
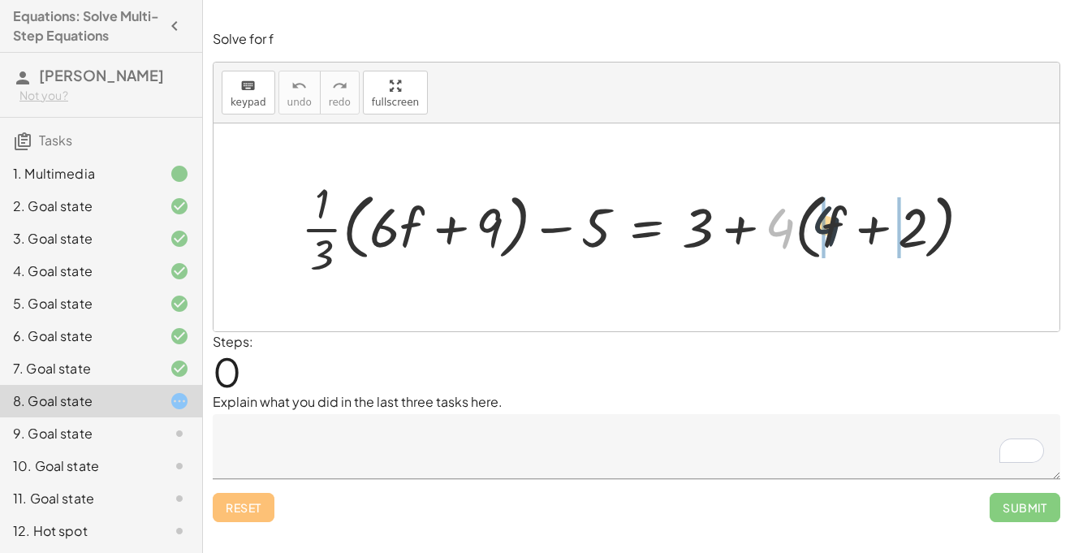
drag, startPoint x: 780, startPoint y: 222, endPoint x: 832, endPoint y: 221, distance: 52.0
click at [832, 221] on div at bounding box center [642, 227] width 699 height 107
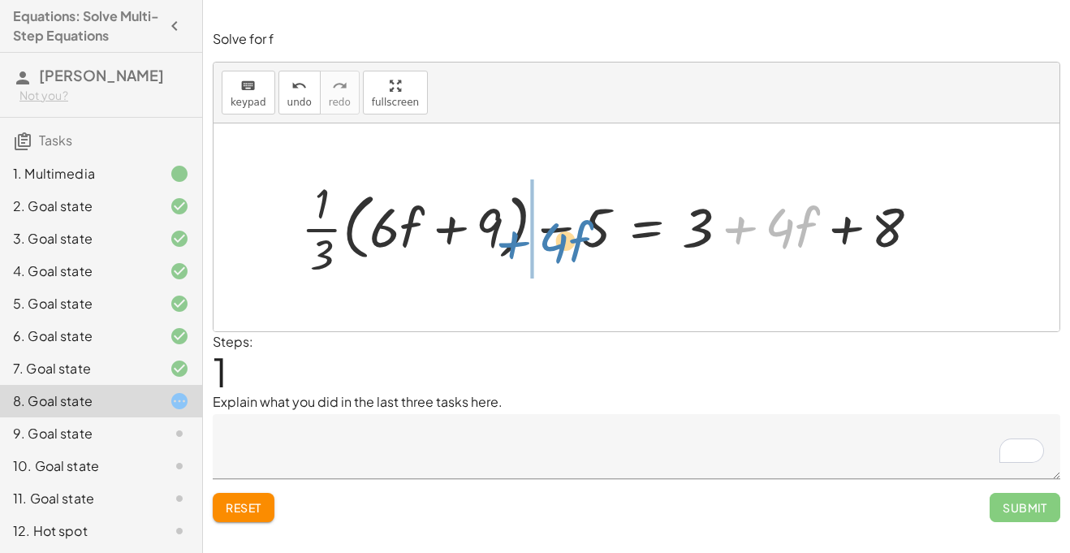
drag, startPoint x: 716, startPoint y: 232, endPoint x: 484, endPoint y: 247, distance: 232.6
click at [484, 247] on div at bounding box center [617, 227] width 648 height 107
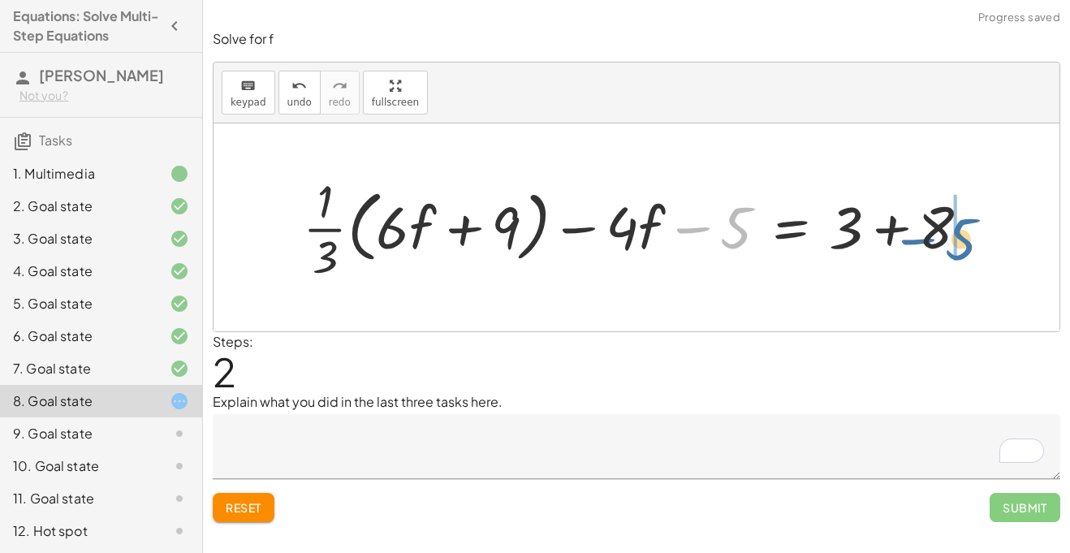
drag, startPoint x: 736, startPoint y: 229, endPoint x: 981, endPoint y: 232, distance: 245.1
click at [981, 232] on div at bounding box center [643, 227] width 696 height 115
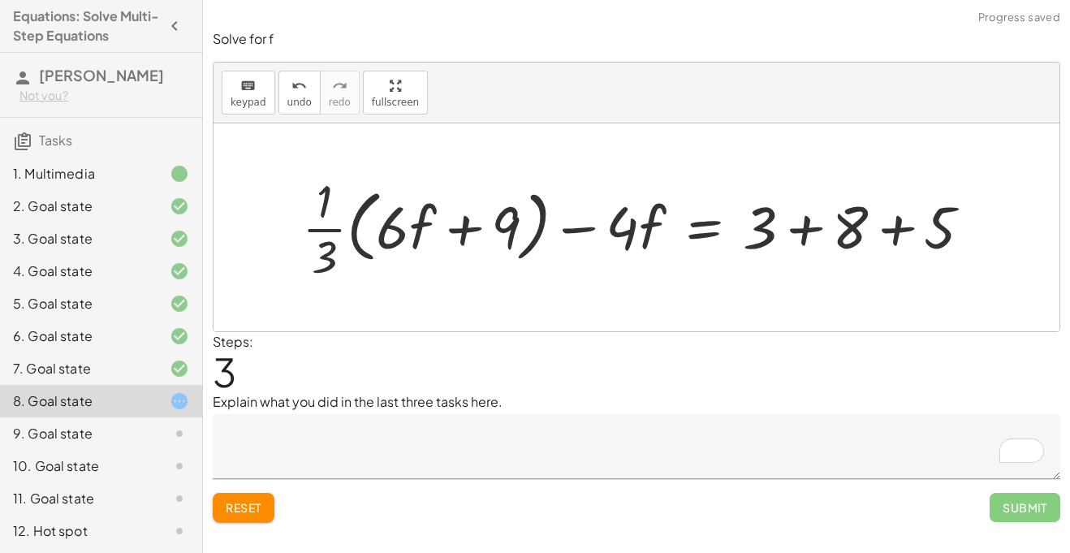
click at [889, 239] on div at bounding box center [643, 227] width 698 height 115
click at [815, 233] on div at bounding box center [608, 227] width 630 height 115
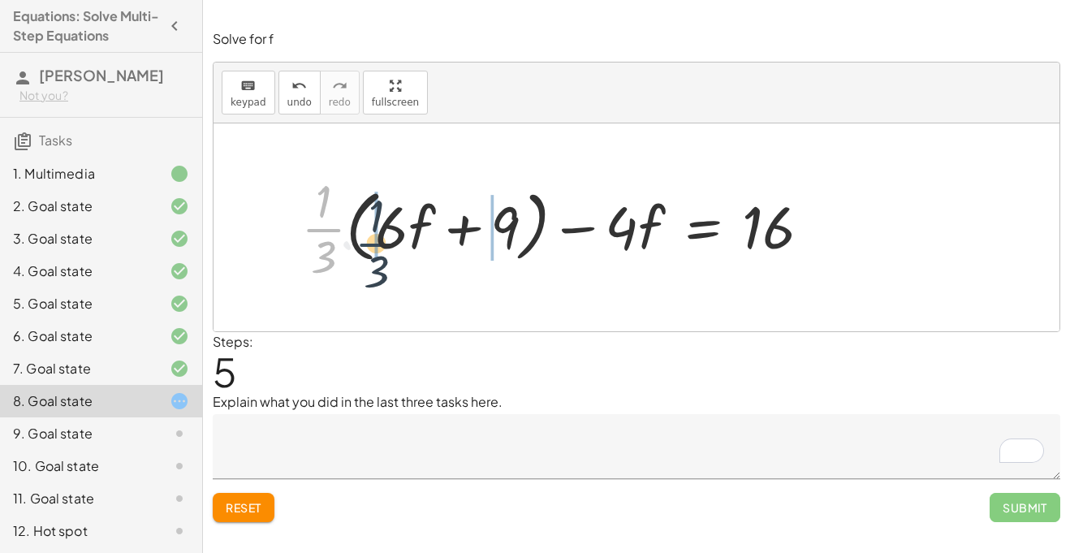
drag, startPoint x: 319, startPoint y: 231, endPoint x: 378, endPoint y: 245, distance: 61.0
click at [378, 245] on div at bounding box center [562, 227] width 539 height 115
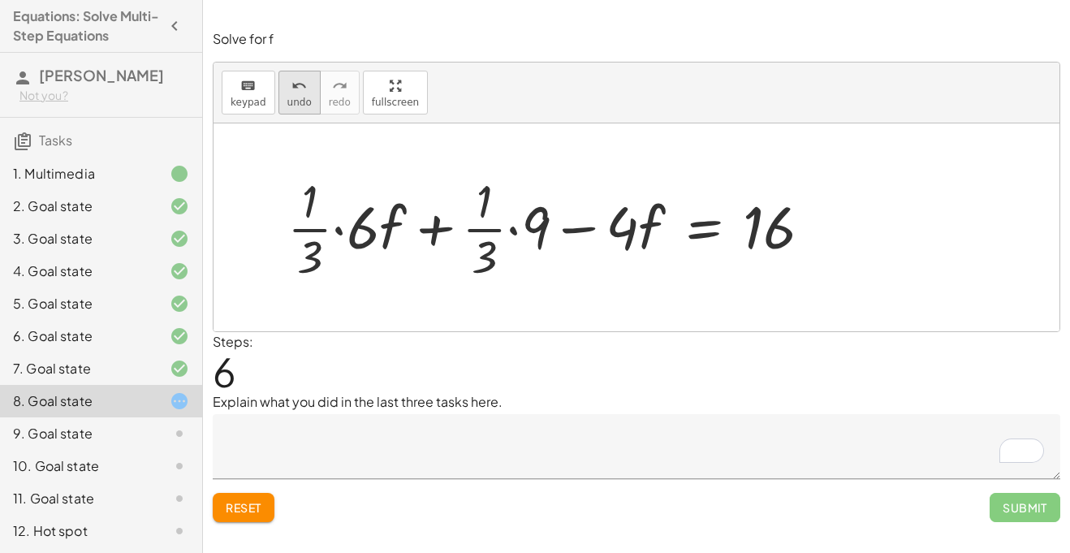
click at [282, 92] on button "undo undo" at bounding box center [299, 93] width 42 height 44
click at [336, 231] on div at bounding box center [556, 227] width 554 height 115
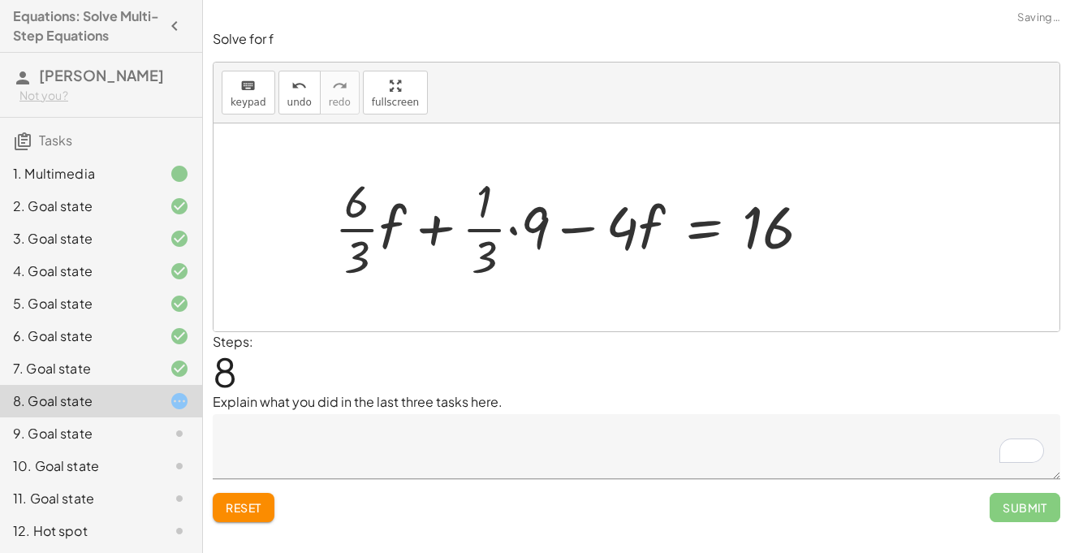
click at [365, 232] on div at bounding box center [579, 227] width 506 height 115
click at [513, 230] on div at bounding box center [585, 227] width 494 height 115
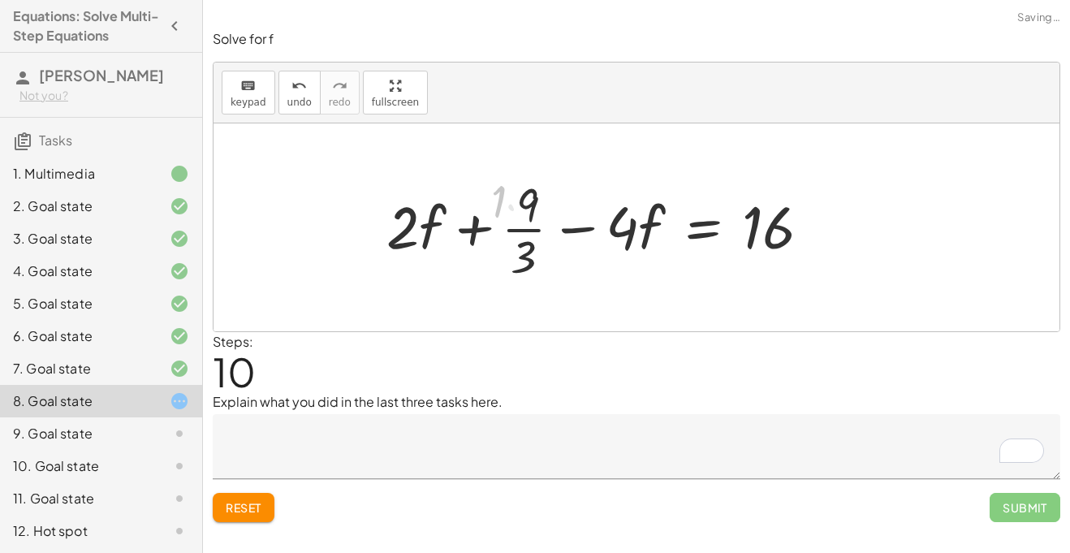
click at [516, 230] on div at bounding box center [606, 227] width 450 height 115
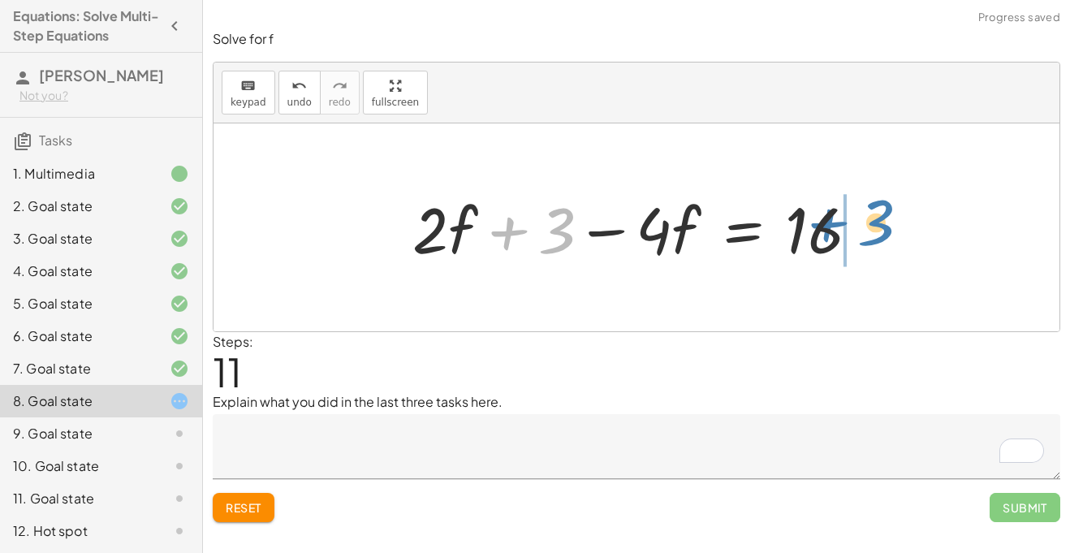
drag, startPoint x: 555, startPoint y: 235, endPoint x: 878, endPoint y: 228, distance: 323.1
click at [878, 228] on div at bounding box center [642, 228] width 476 height 84
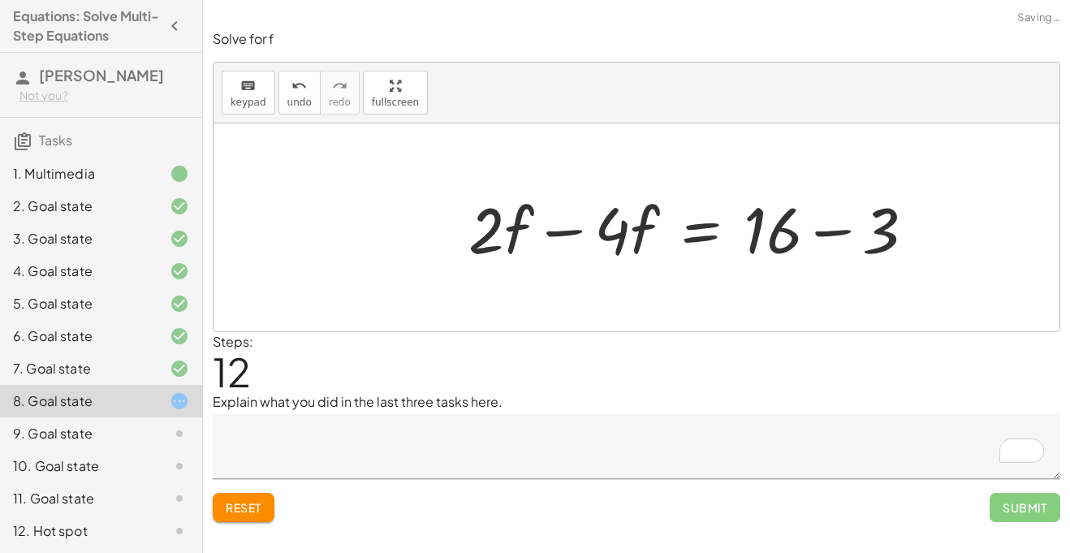
click at [873, 234] on div at bounding box center [698, 228] width 476 height 84
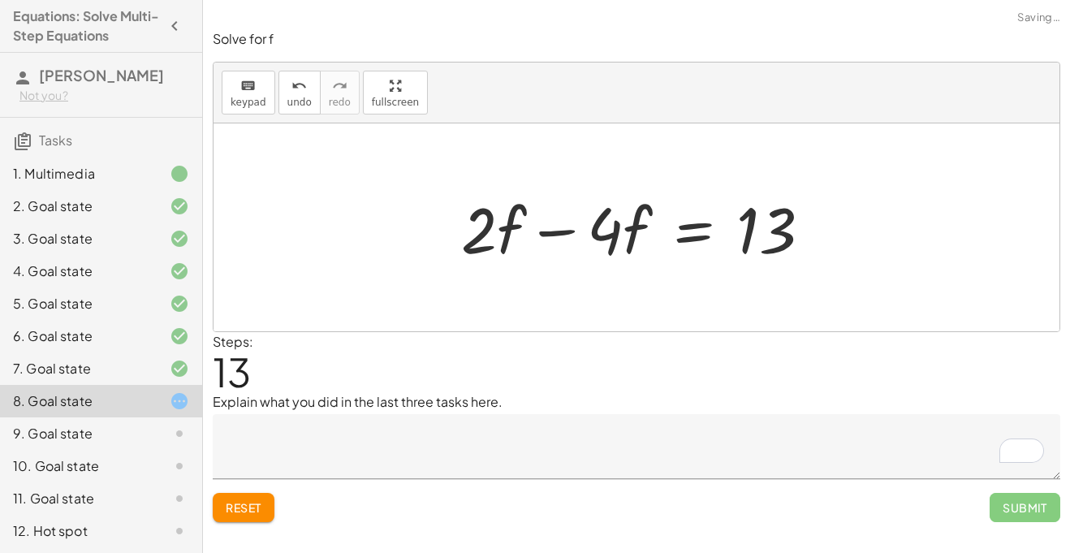
click at [552, 236] on div at bounding box center [642, 228] width 379 height 84
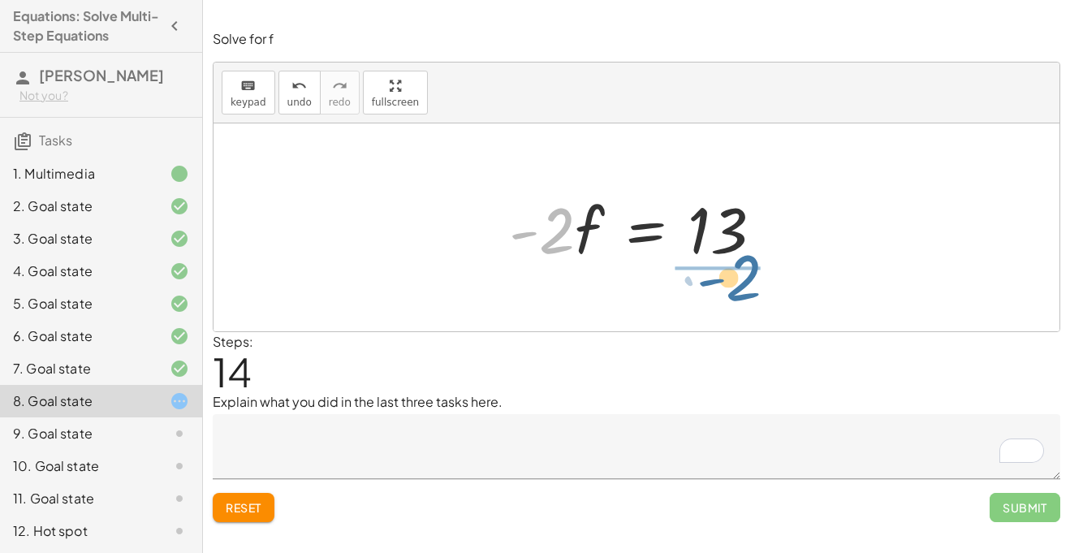
drag, startPoint x: 549, startPoint y: 231, endPoint x: 738, endPoint y: 271, distance: 193.4
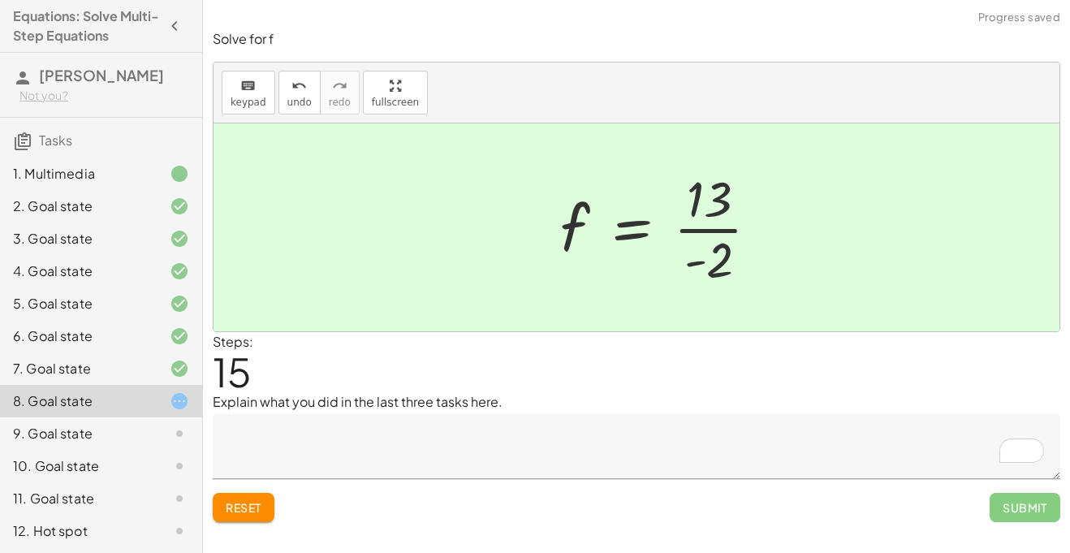
click at [735, 231] on div at bounding box center [666, 227] width 228 height 125
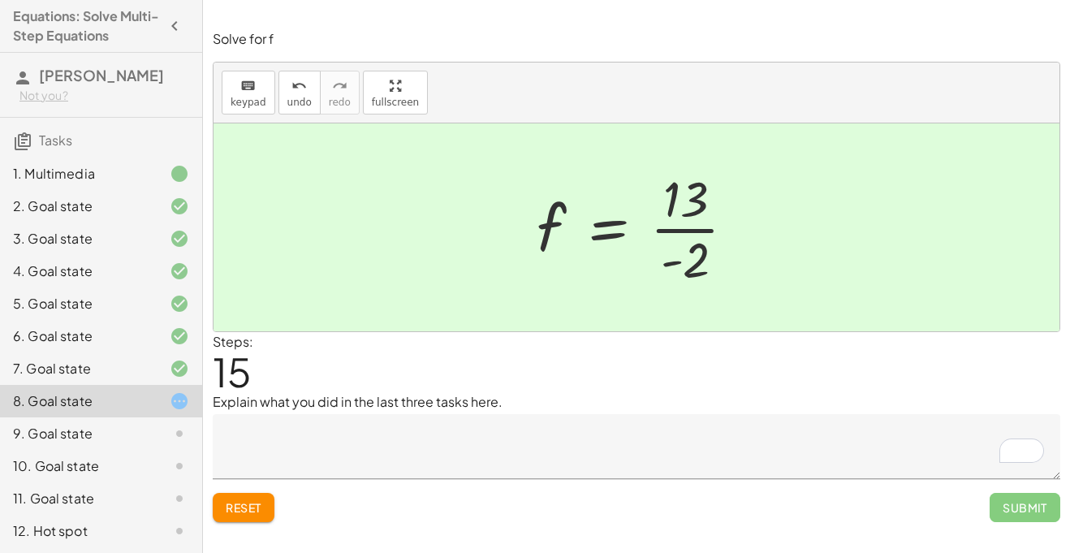
click at [448, 468] on textarea "To enrich screen reader interactions, please activate Accessibility in Grammarl…" at bounding box center [636, 446] width 847 height 65
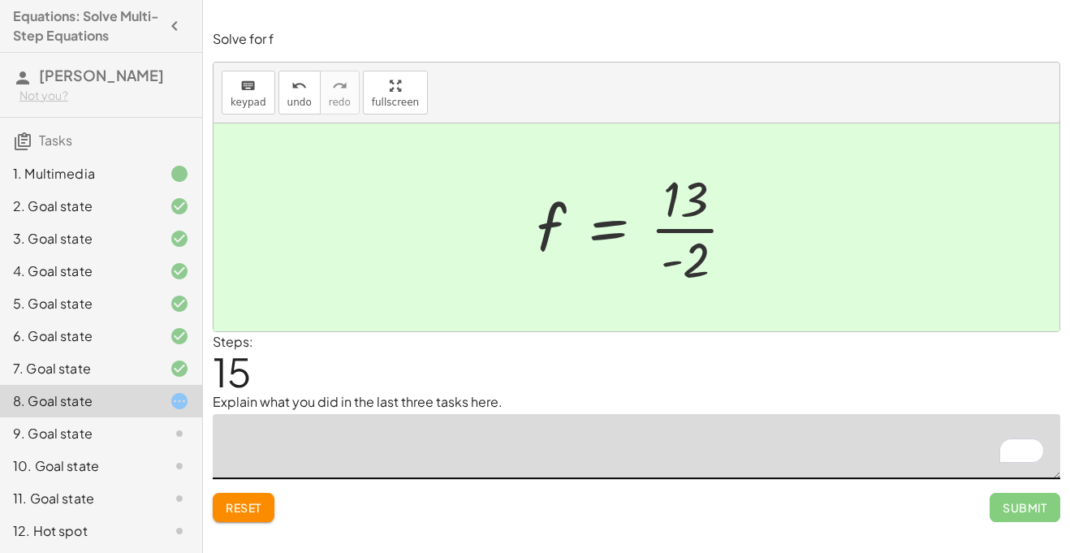
type textarea "*"
click at [966, 506] on div "Reset Submit" at bounding box center [636, 500] width 847 height 43
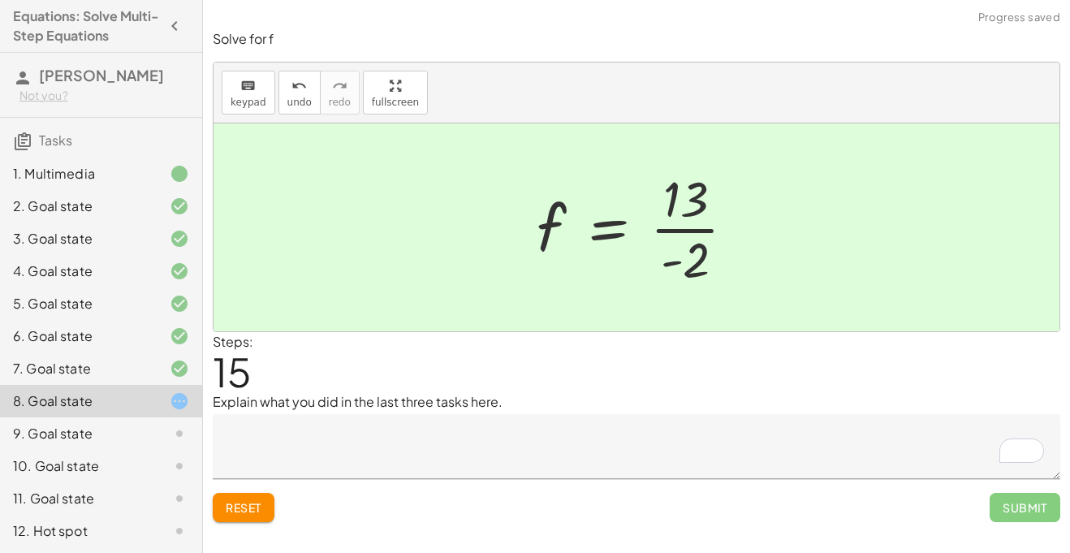
click at [799, 412] on div "Explain what you did in the last three tasks here." at bounding box center [636, 435] width 847 height 87
click at [804, 461] on textarea "To enrich screen reader interactions, please activate Accessibility in Grammarl…" at bounding box center [636, 446] width 847 height 65
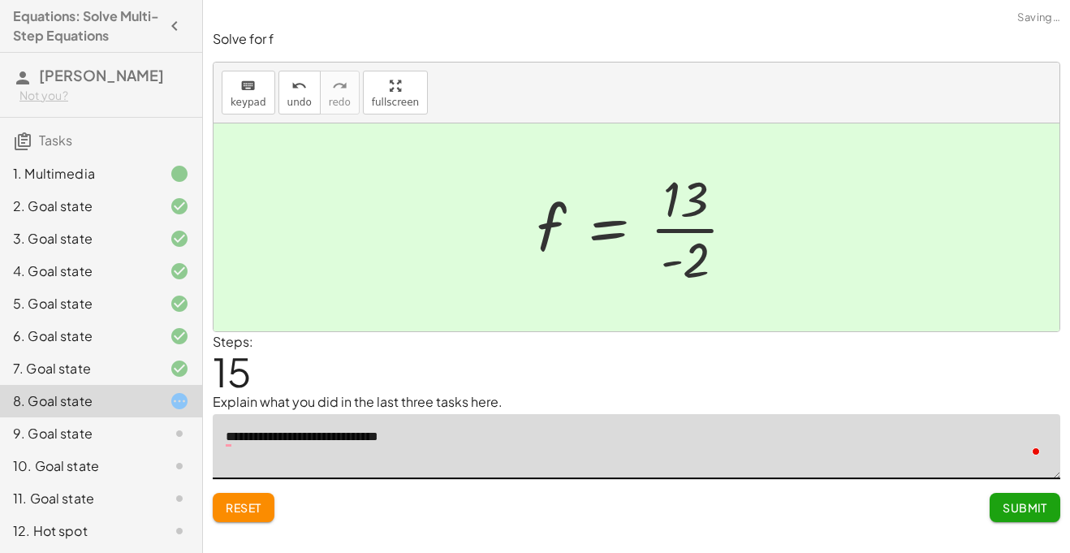
type textarea "**********"
click at [1036, 493] on button "Submit" at bounding box center [1024, 507] width 71 height 29
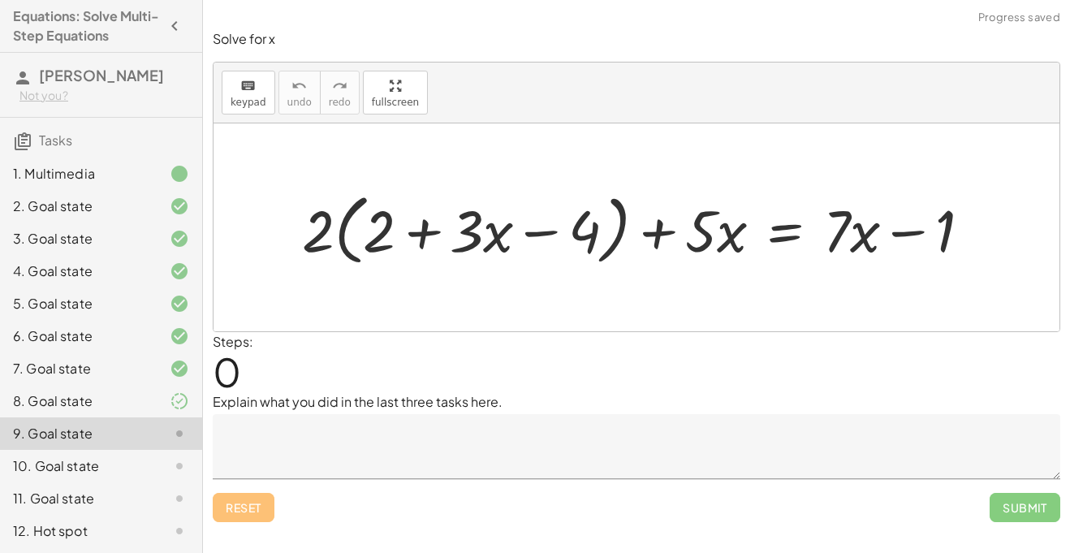
click at [127, 396] on div "8. Goal state" at bounding box center [78, 400] width 131 height 19
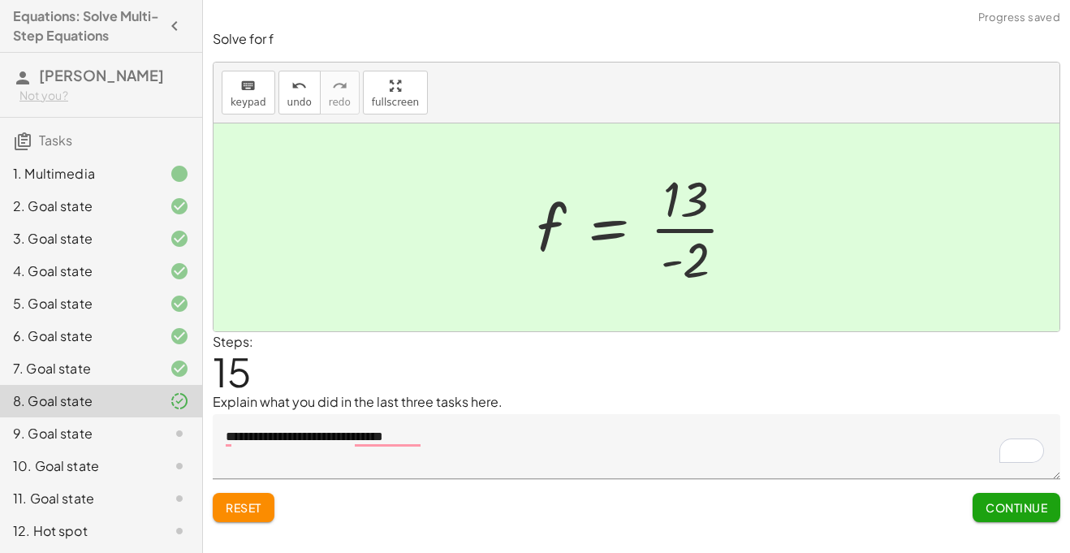
click at [141, 435] on div "9. Goal state" at bounding box center [78, 433] width 131 height 19
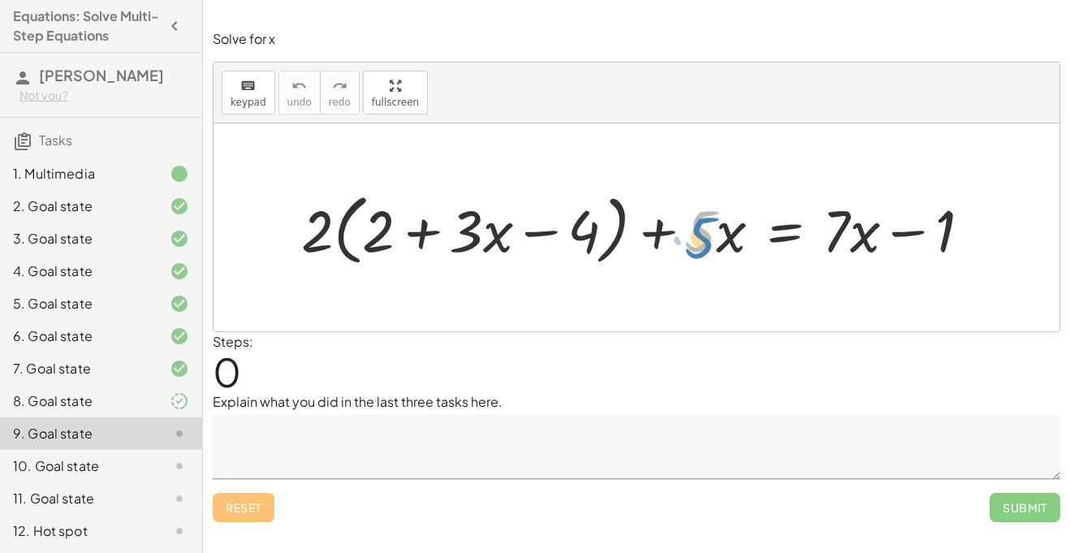
click at [709, 239] on div at bounding box center [642, 227] width 699 height 85
drag, startPoint x: 726, startPoint y: 228, endPoint x: 716, endPoint y: 235, distance: 12.8
click at [716, 235] on div at bounding box center [642, 227] width 699 height 85
drag, startPoint x: 707, startPoint y: 239, endPoint x: 710, endPoint y: 253, distance: 14.2
click at [710, 253] on div at bounding box center [642, 227] width 699 height 85
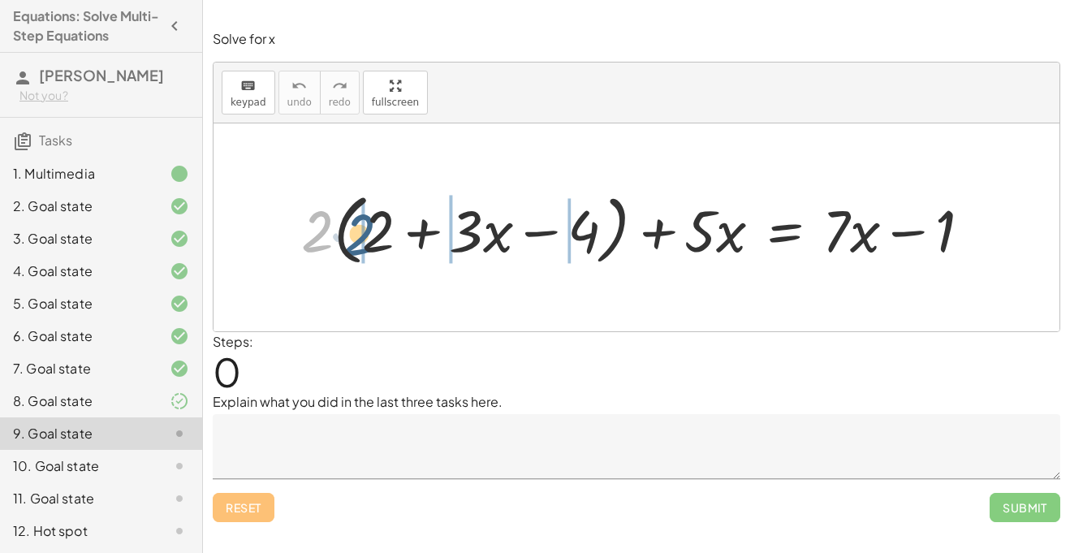
drag, startPoint x: 322, startPoint y: 223, endPoint x: 368, endPoint y: 227, distance: 45.6
click at [368, 227] on div at bounding box center [642, 227] width 699 height 85
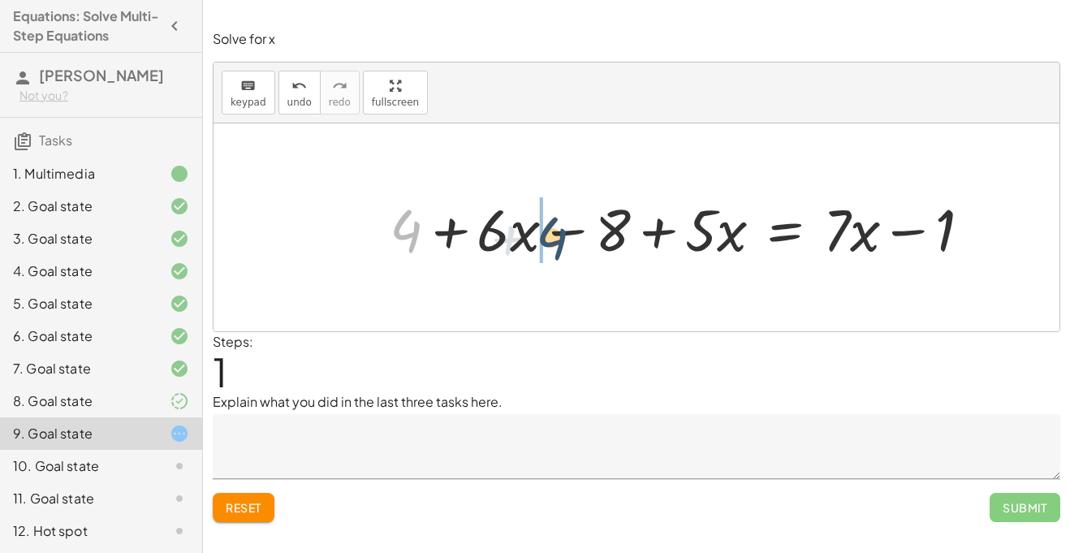
drag, startPoint x: 403, startPoint y: 233, endPoint x: 556, endPoint y: 240, distance: 152.8
click at [556, 240] on div at bounding box center [686, 227] width 610 height 76
click at [564, 234] on div at bounding box center [686, 227] width 610 height 76
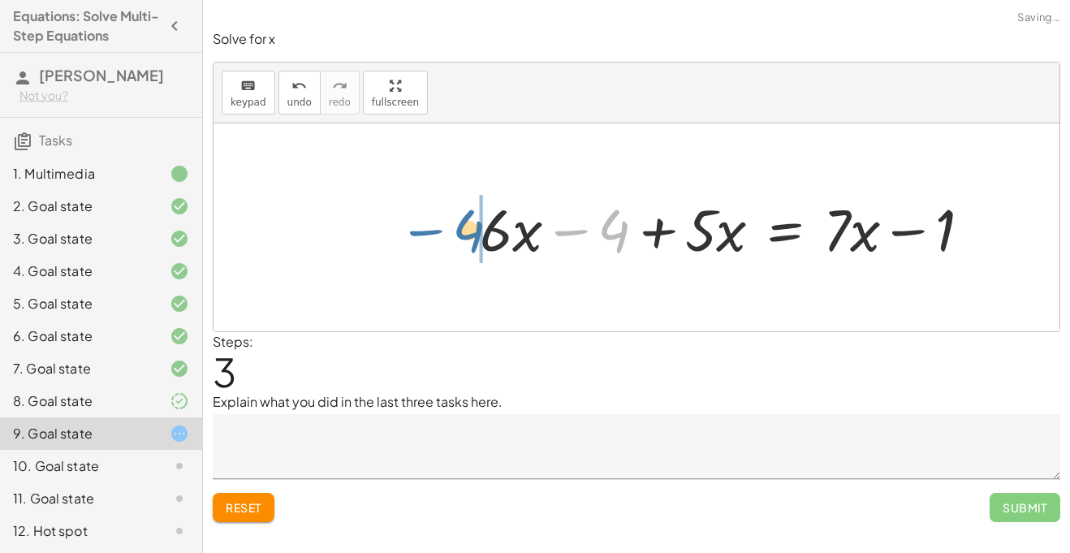
drag, startPoint x: 629, startPoint y: 222, endPoint x: 460, endPoint y: 216, distance: 168.9
click at [460, 216] on div "+ · 2 · ( + 2 + · 3 · x − 4 ) + · 5 · x = + · 7 · x − 1 + · 2 · 2 + · 2 · 3 · x…" at bounding box center [725, 227] width 541 height 84
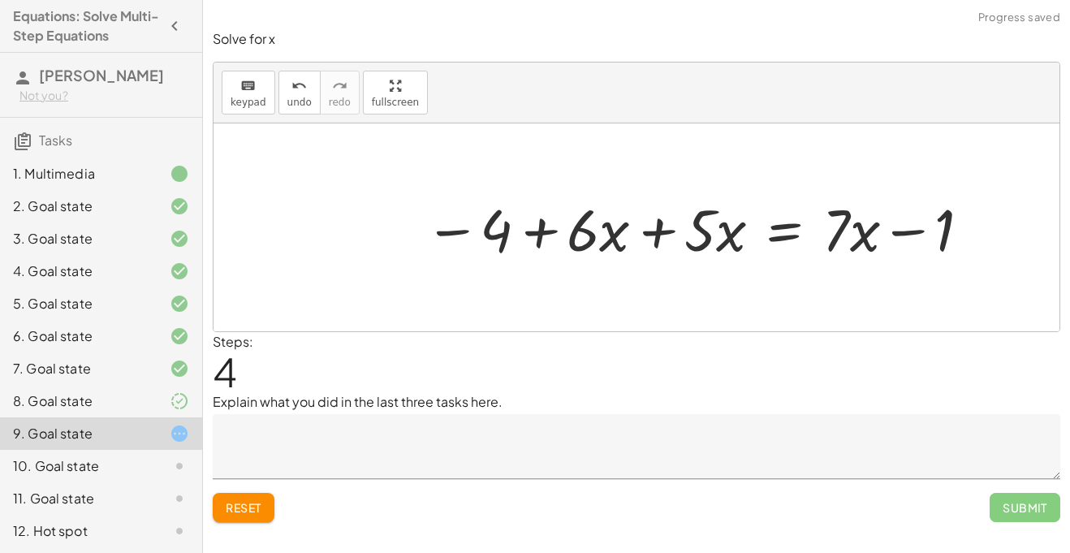
click at [645, 238] on div at bounding box center [698, 227] width 565 height 76
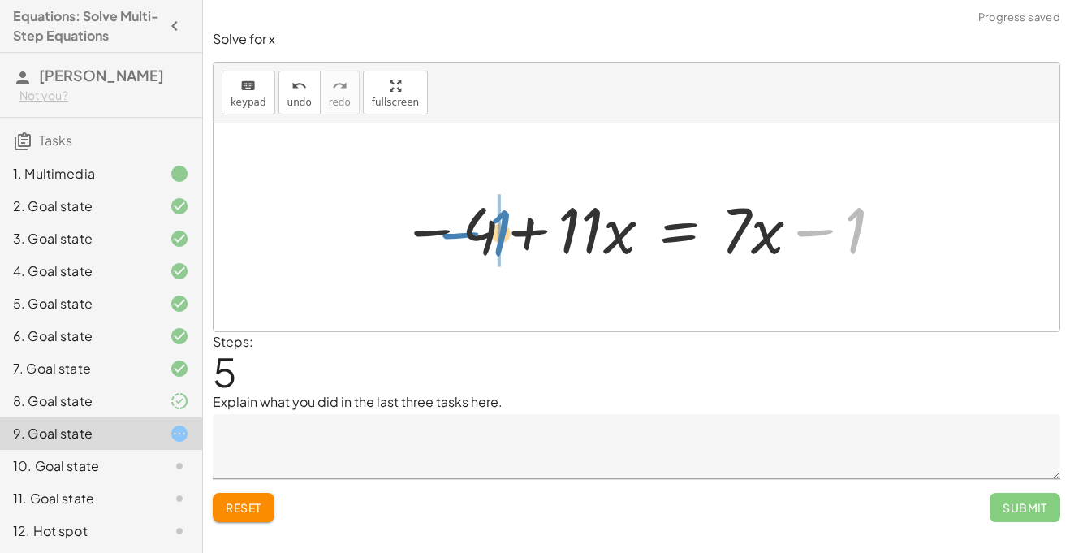
drag, startPoint x: 859, startPoint y: 222, endPoint x: 503, endPoint y: 225, distance: 355.5
click at [503, 225] on div at bounding box center [643, 228] width 500 height 84
click at [442, 232] on div at bounding box center [559, 228] width 500 height 84
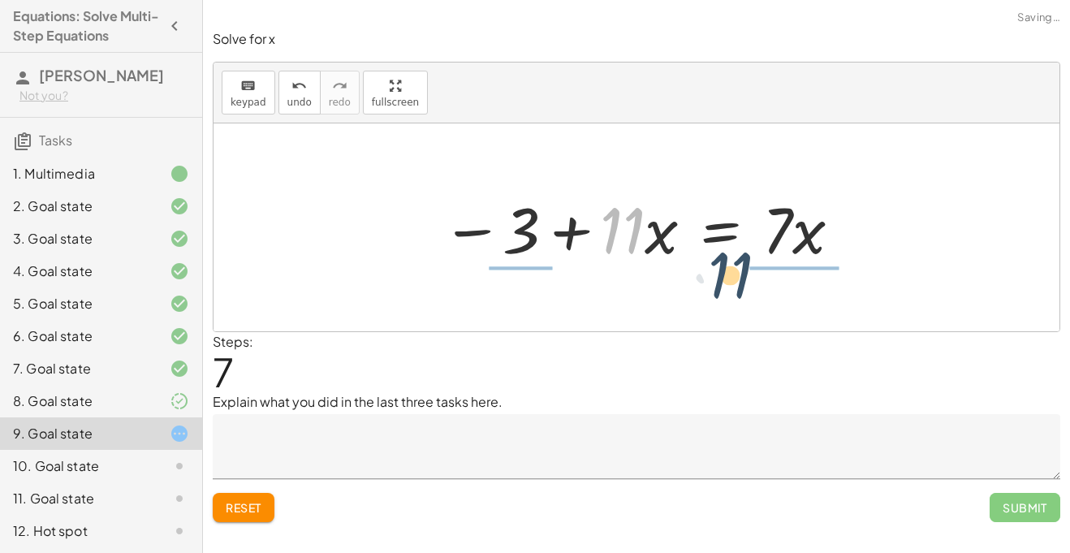
drag, startPoint x: 574, startPoint y: 248, endPoint x: 787, endPoint y: 254, distance: 212.7
click at [787, 254] on div at bounding box center [642, 228] width 418 height 84
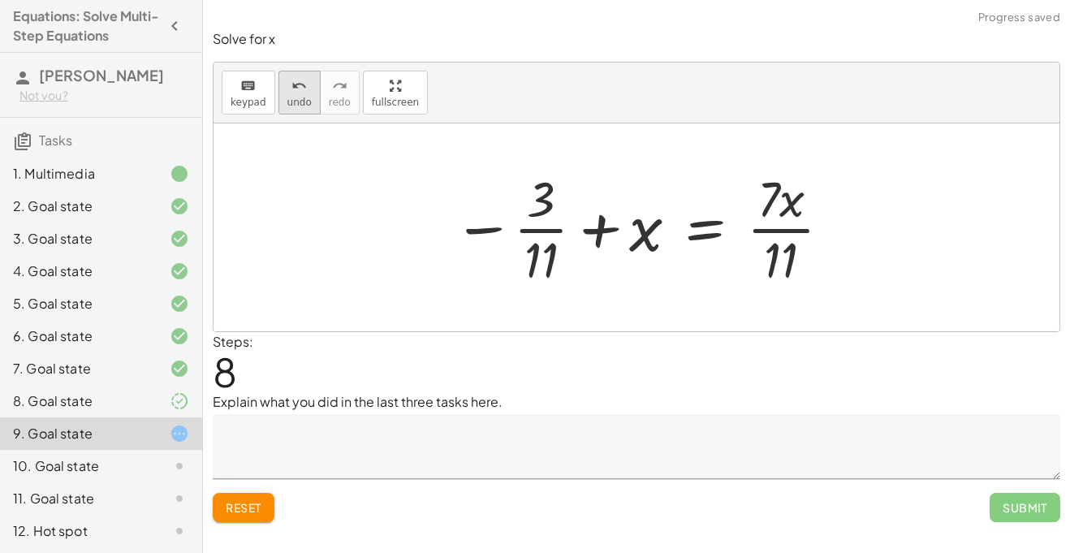
click at [298, 104] on span "undo" at bounding box center [299, 102] width 24 height 11
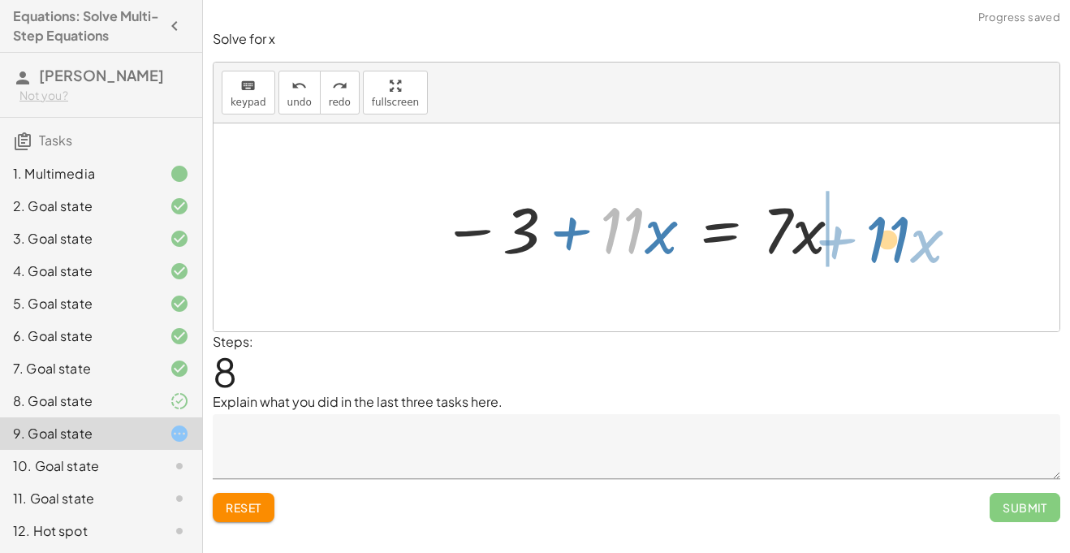
drag, startPoint x: 628, startPoint y: 244, endPoint x: 894, endPoint y: 253, distance: 265.6
click at [894, 253] on div "+ · 2 · ( + 2 + · 3 · x − 4 ) + · 5 · x = + · 7 · x − 1 + · 2 · 2 + · 2 · 3 · x…" at bounding box center [636, 227] width 846 height 208
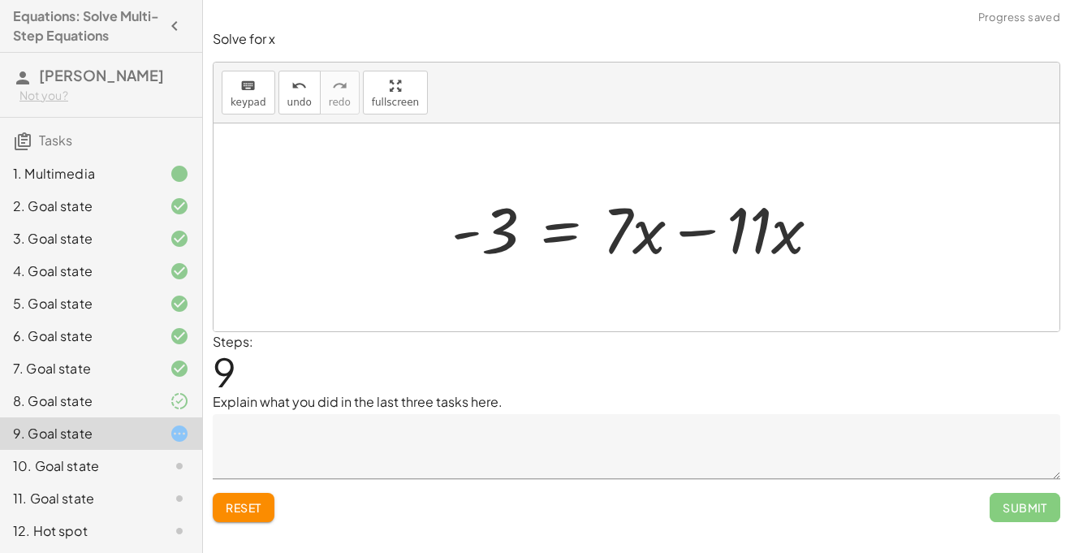
click at [695, 230] on div at bounding box center [642, 228] width 398 height 84
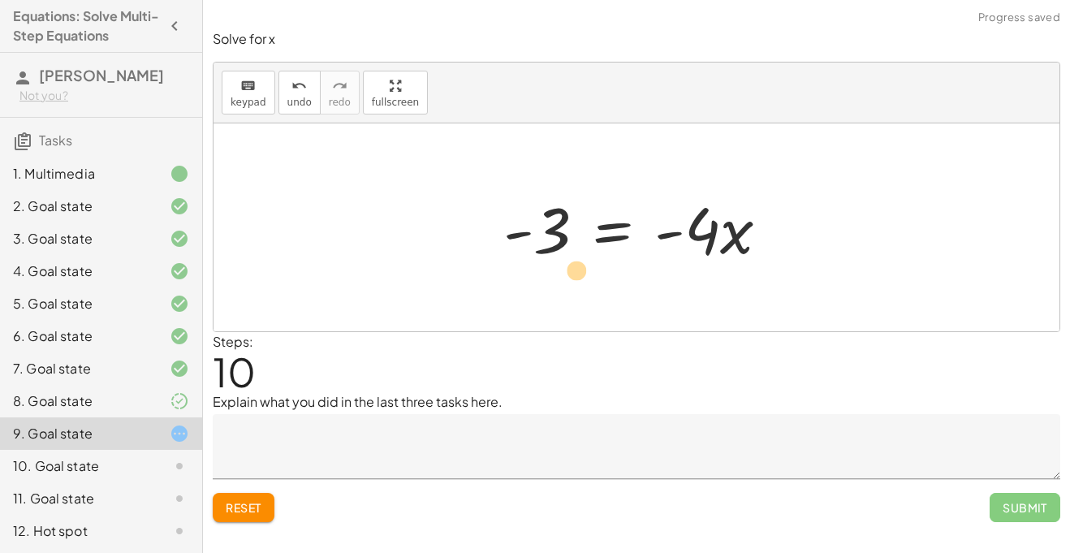
drag, startPoint x: 557, startPoint y: 243, endPoint x: 546, endPoint y: 247, distance: 11.3
click at [546, 247] on div at bounding box center [642, 228] width 295 height 84
drag, startPoint x: 713, startPoint y: 252, endPoint x: 549, endPoint y: 265, distance: 165.3
click at [549, 265] on div at bounding box center [642, 228] width 295 height 84
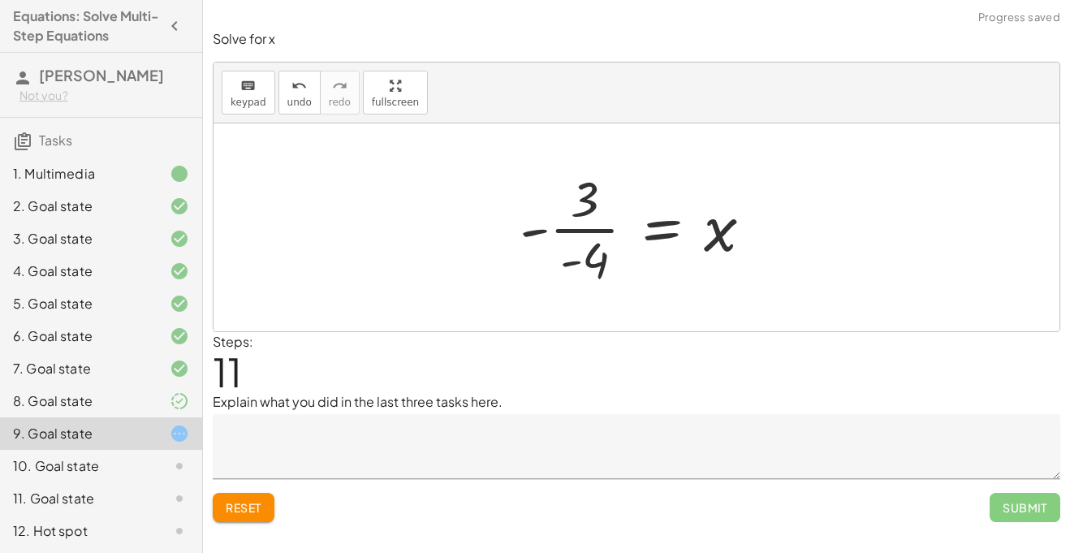
click at [567, 261] on div at bounding box center [642, 227] width 262 height 125
click at [571, 261] on div at bounding box center [642, 227] width 262 height 125
click at [535, 234] on div at bounding box center [642, 227] width 262 height 125
click at [565, 265] on div at bounding box center [642, 227] width 262 height 125
click at [585, 268] on div at bounding box center [642, 227] width 262 height 125
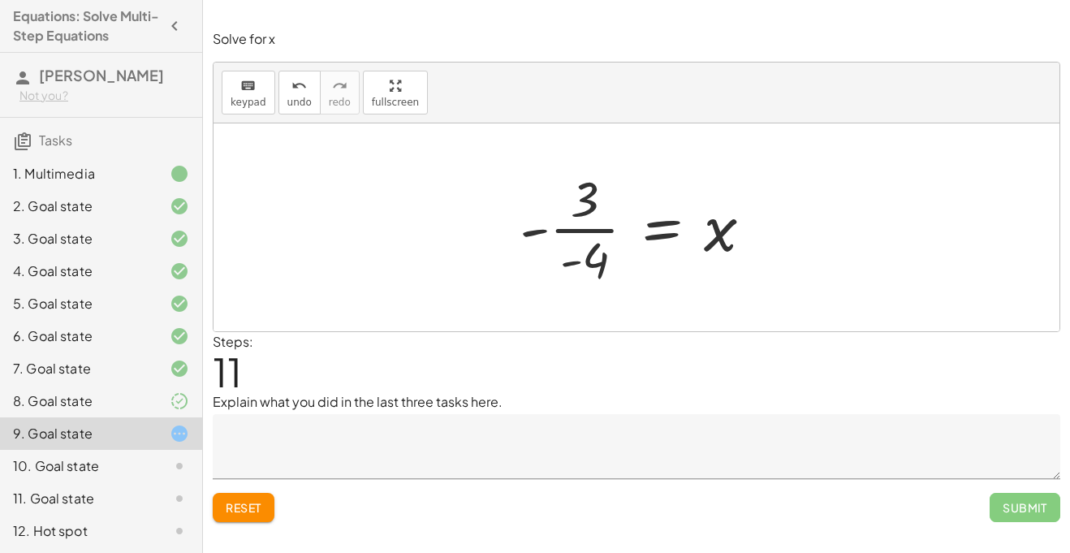
click at [593, 266] on div at bounding box center [642, 227] width 262 height 125
click at [571, 265] on div at bounding box center [642, 227] width 262 height 125
click at [586, 229] on div at bounding box center [642, 227] width 262 height 125
click at [569, 263] on div at bounding box center [642, 227] width 262 height 125
drag, startPoint x: 569, startPoint y: 263, endPoint x: 505, endPoint y: 246, distance: 66.3
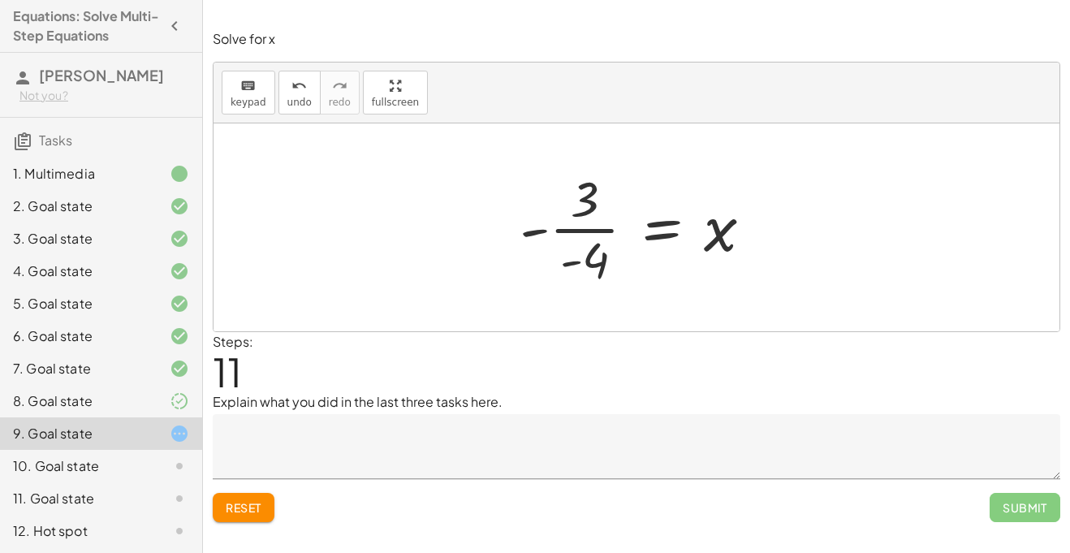
click at [505, 246] on div "+ · 2 · ( + 2 + · 3 · x − 4 ) + · 5 · x = + · 7 · x − 1 + · 2 · 2 + · 2 · 3 · x…" at bounding box center [636, 227] width 282 height 133
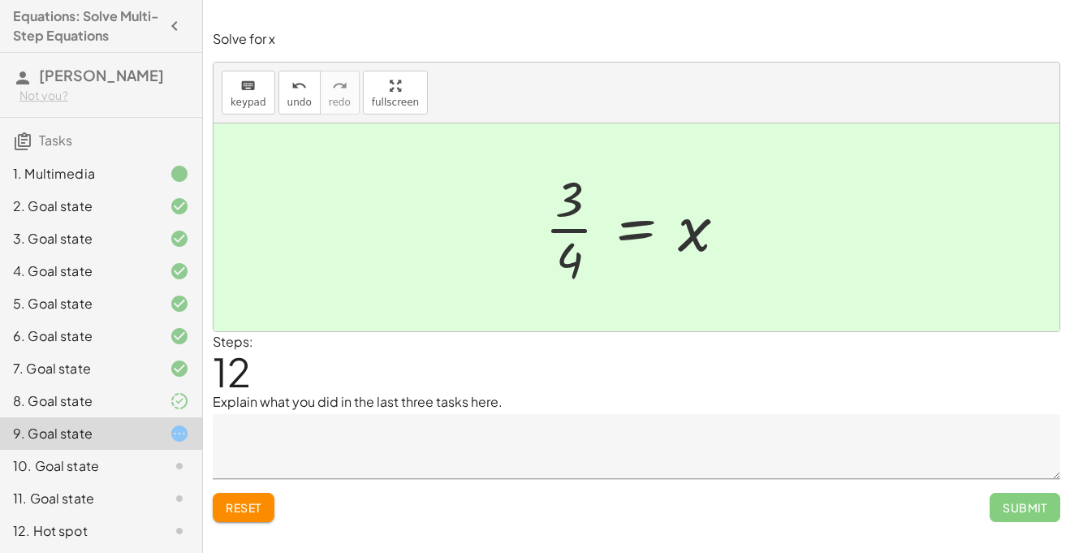
click at [817, 457] on textarea at bounding box center [636, 446] width 847 height 65
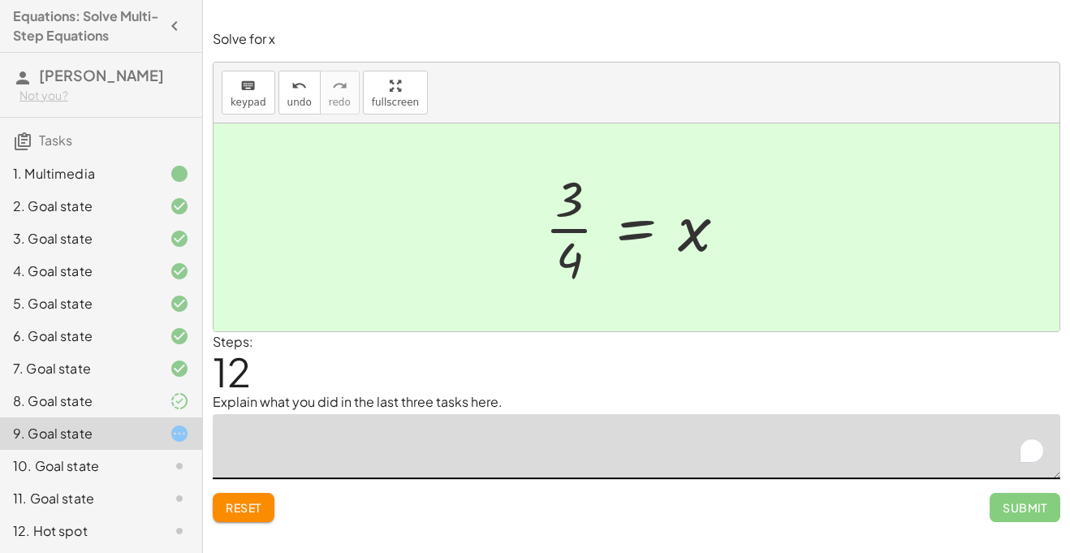
type textarea "*"
click at [1051, 507] on button "Submit" at bounding box center [1024, 507] width 71 height 29
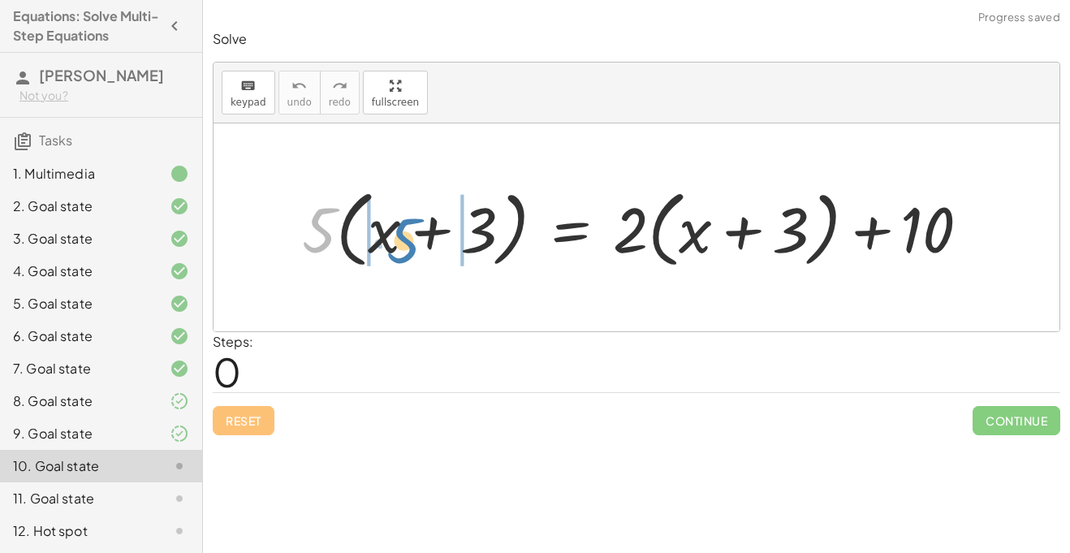
drag, startPoint x: 320, startPoint y: 222, endPoint x: 384, endPoint y: 209, distance: 65.3
click at [384, 209] on div at bounding box center [642, 227] width 697 height 93
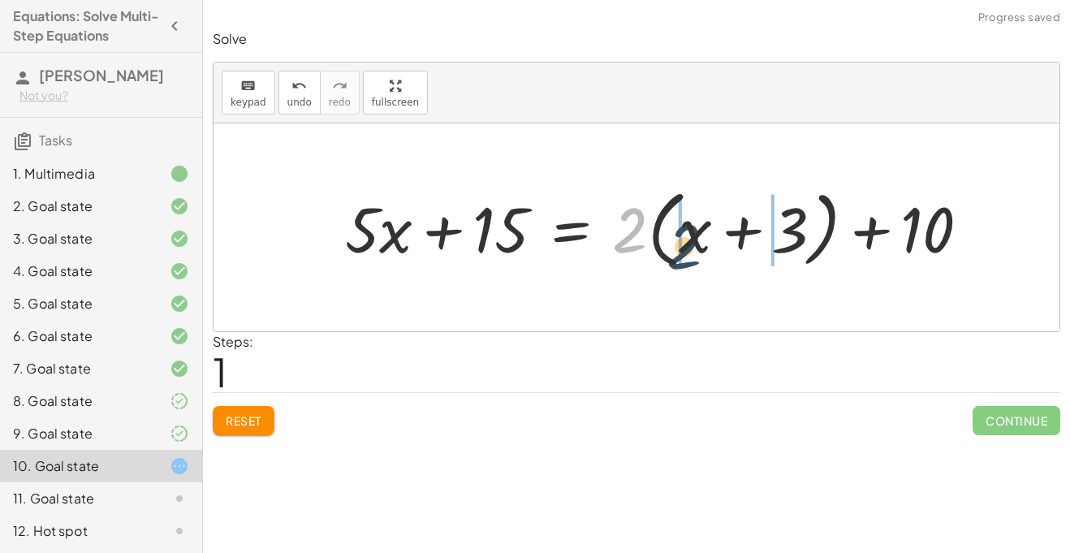
drag, startPoint x: 627, startPoint y: 241, endPoint x: 688, endPoint y: 254, distance: 62.2
click at [688, 254] on div at bounding box center [664, 227] width 654 height 93
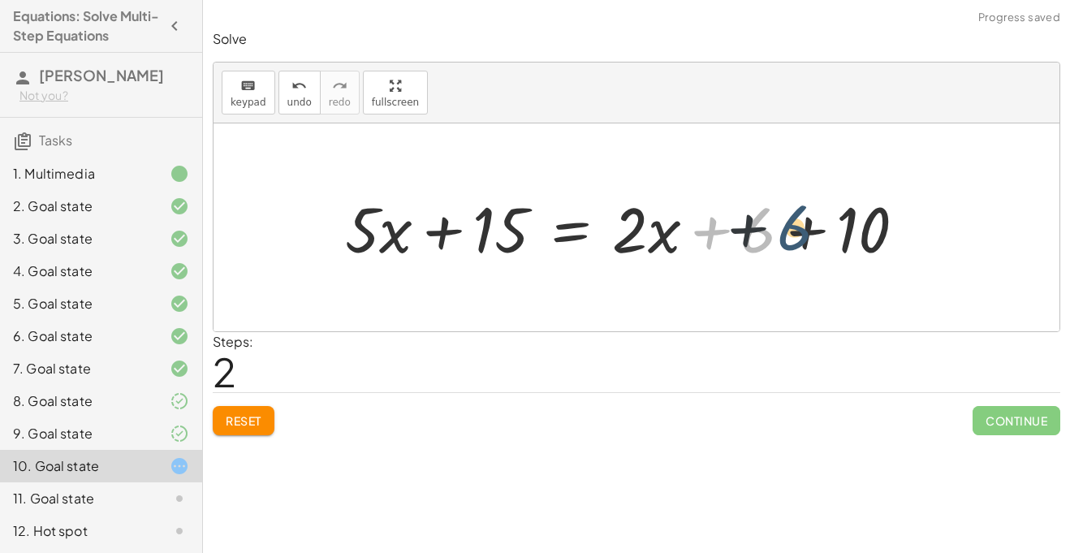
drag, startPoint x: 758, startPoint y: 239, endPoint x: 798, endPoint y: 237, distance: 39.8
click at [798, 237] on div at bounding box center [631, 227] width 589 height 83
click at [803, 239] on div at bounding box center [631, 227] width 589 height 83
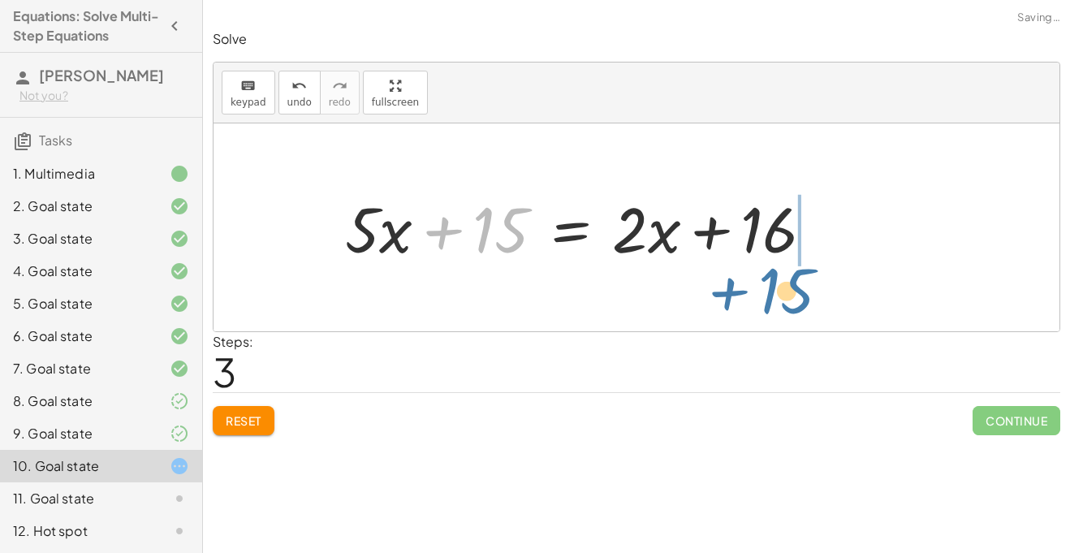
drag, startPoint x: 511, startPoint y: 235, endPoint x: 802, endPoint y: 296, distance: 296.9
click at [802, 296] on div "· 5 · ( + x + 3 ) = + · 2 · ( + x + 3 ) + 10 + · 5 · x + · 5 · 3 = + · 2 · ( + …" at bounding box center [636, 227] width 846 height 208
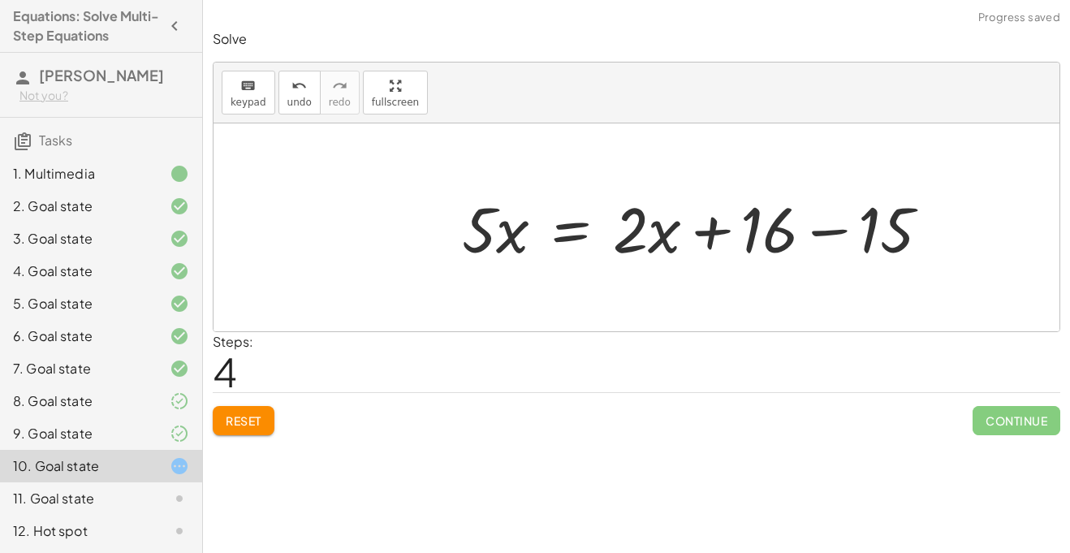
click at [834, 230] on div at bounding box center [703, 227] width 498 height 83
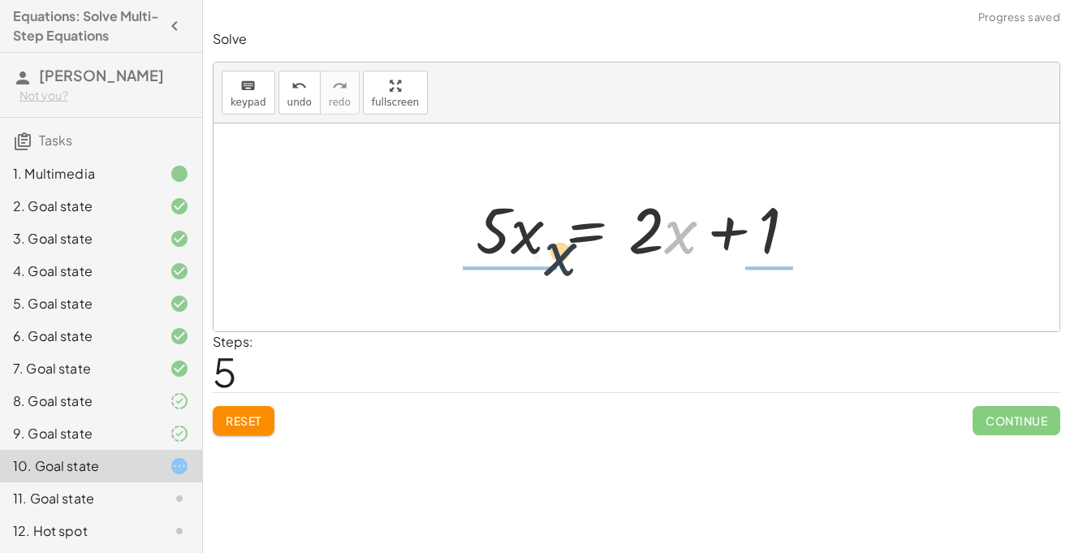
drag, startPoint x: 680, startPoint y: 251, endPoint x: 506, endPoint y: 248, distance: 174.5
click at [506, 248] on div at bounding box center [642, 228] width 349 height 84
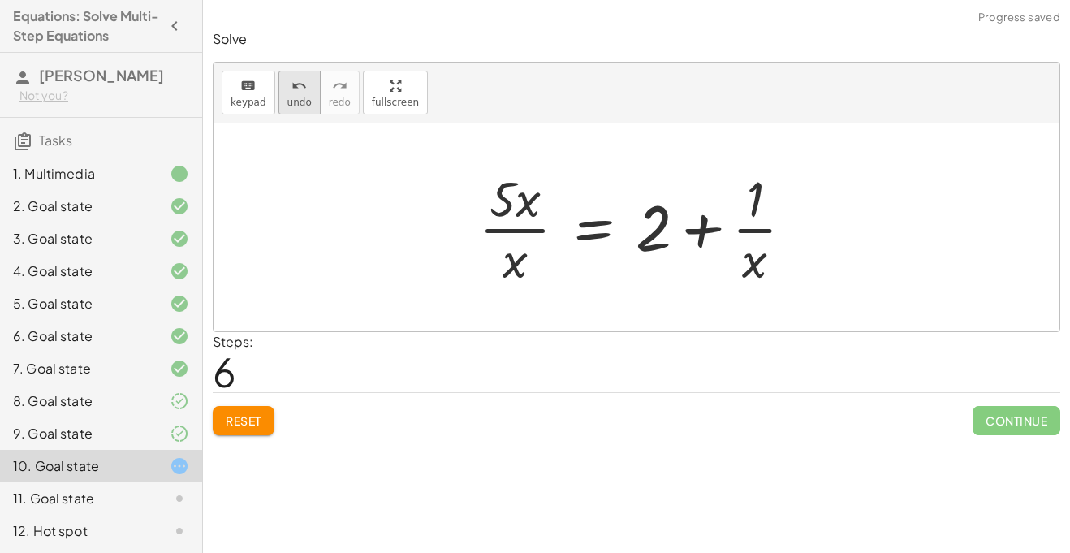
click at [291, 90] on icon "undo" at bounding box center [298, 85] width 15 height 19
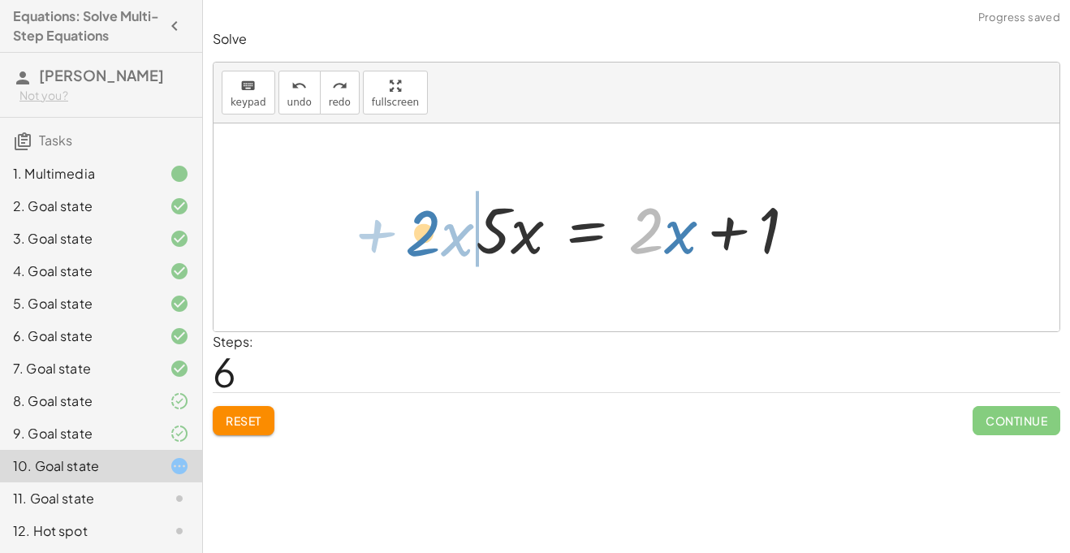
drag, startPoint x: 656, startPoint y: 239, endPoint x: 424, endPoint y: 233, distance: 231.4
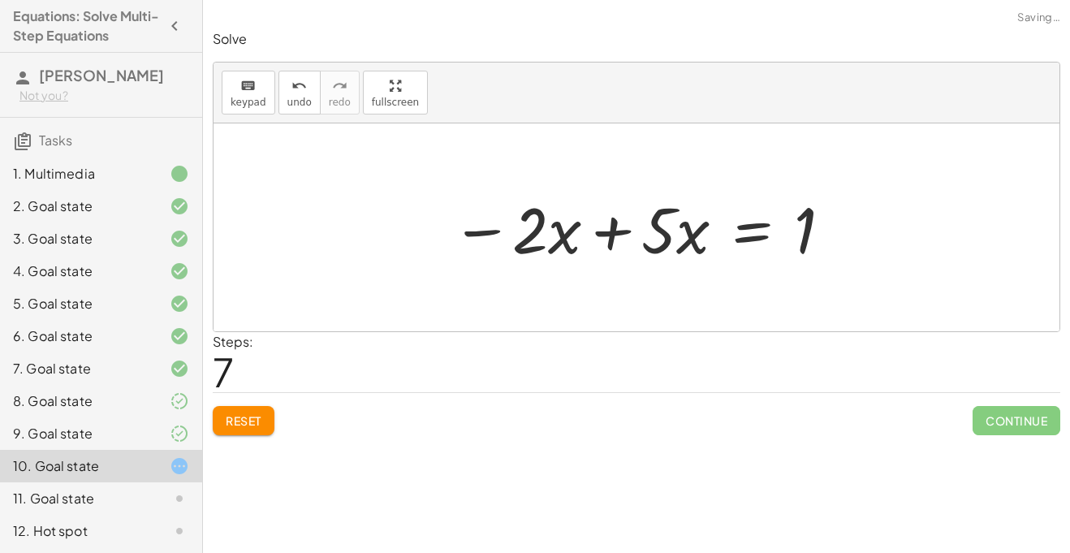
click at [612, 239] on div at bounding box center [642, 228] width 399 height 84
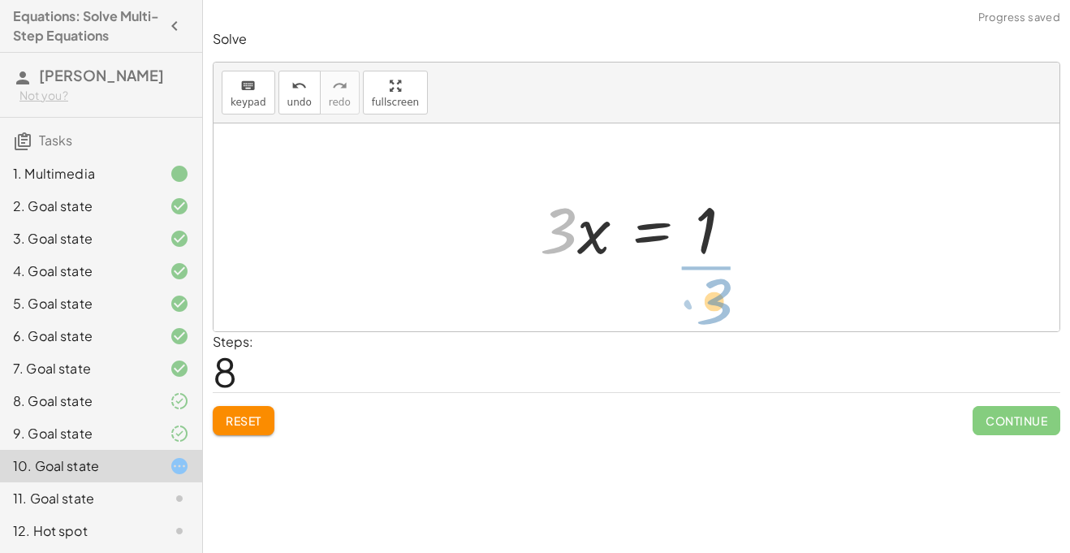
drag, startPoint x: 554, startPoint y: 235, endPoint x: 730, endPoint y: 297, distance: 185.9
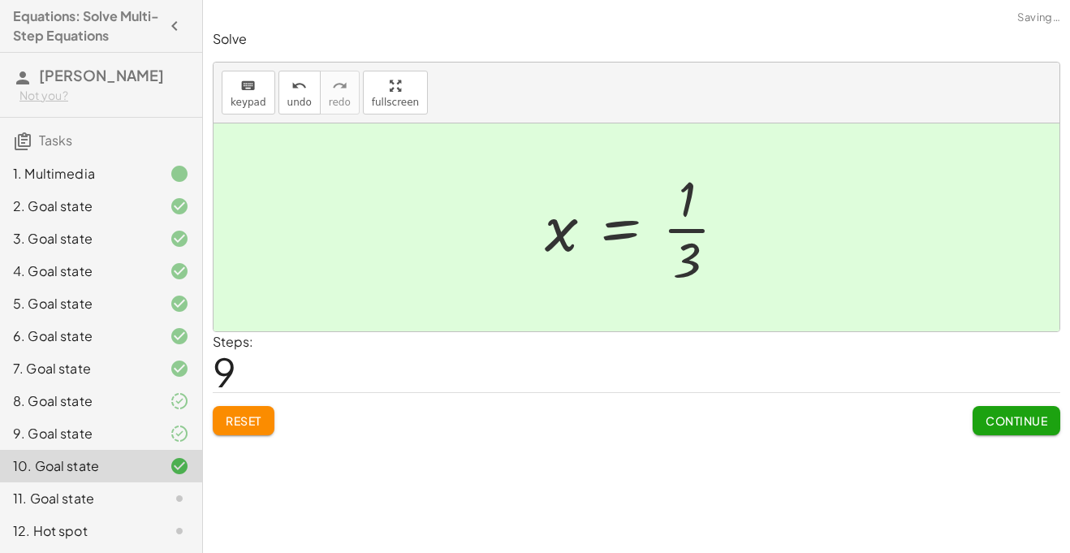
click at [997, 419] on span "Continue" at bounding box center [1016, 420] width 62 height 15
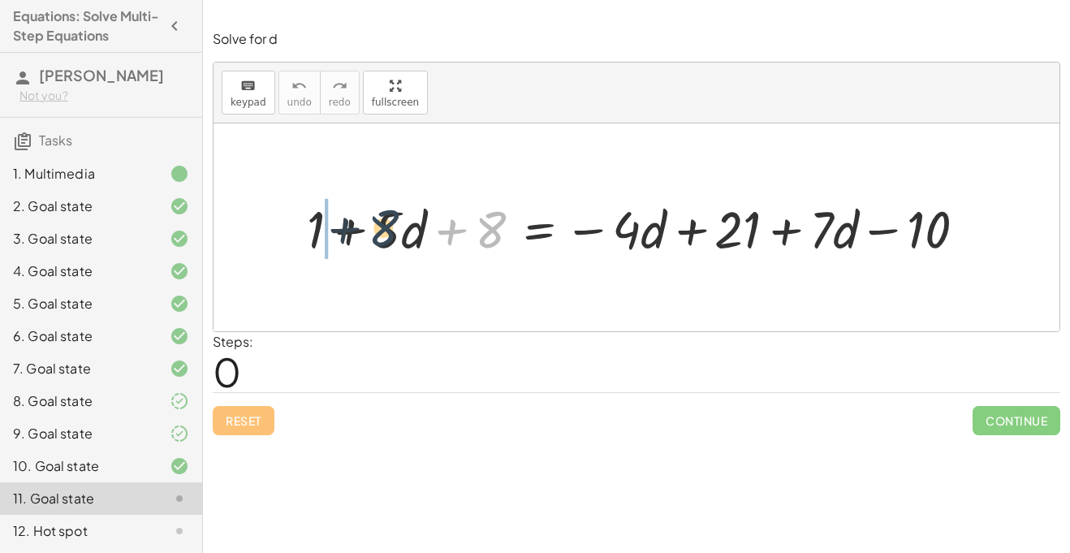
drag, startPoint x: 487, startPoint y: 239, endPoint x: 373, endPoint y: 237, distance: 113.6
click at [373, 237] on div at bounding box center [643, 227] width 688 height 68
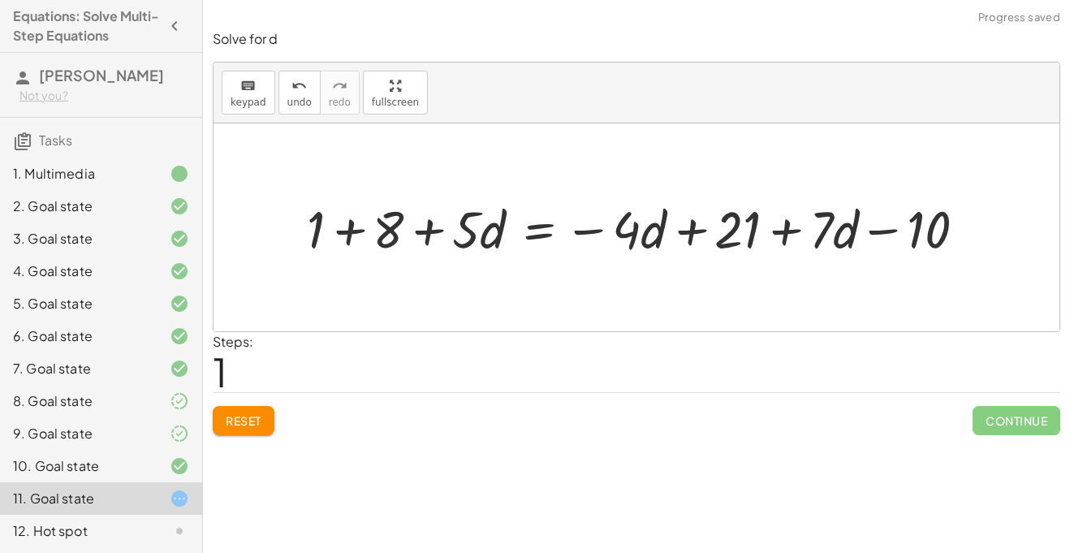
click at [346, 231] on div at bounding box center [643, 227] width 688 height 68
drag, startPoint x: 390, startPoint y: 228, endPoint x: 963, endPoint y: 245, distance: 573.3
click at [963, 245] on div at bounding box center [678, 227] width 616 height 68
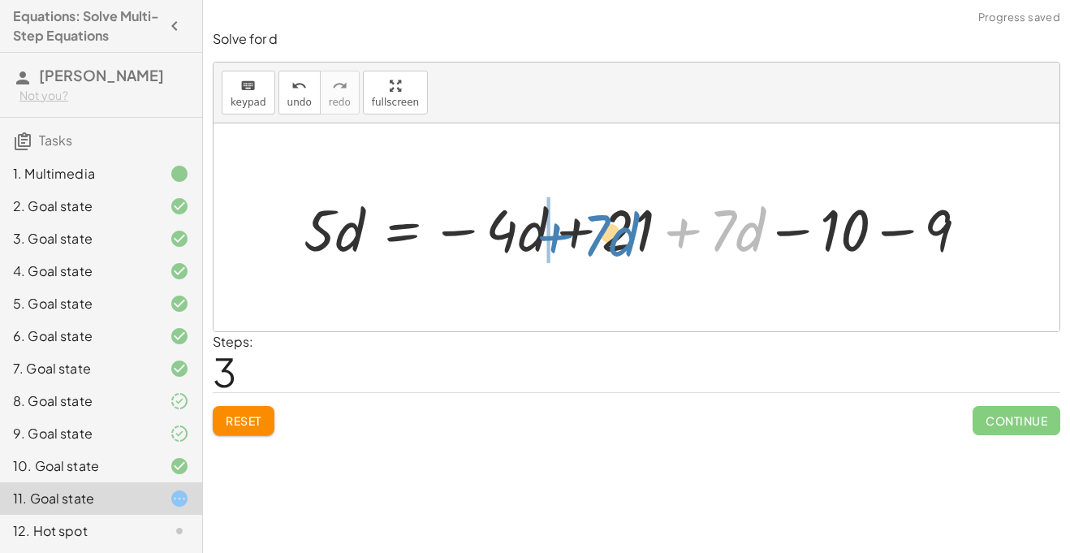
drag, startPoint x: 737, startPoint y: 226, endPoint x: 575, endPoint y: 222, distance: 162.4
click at [575, 222] on div at bounding box center [641, 227] width 693 height 76
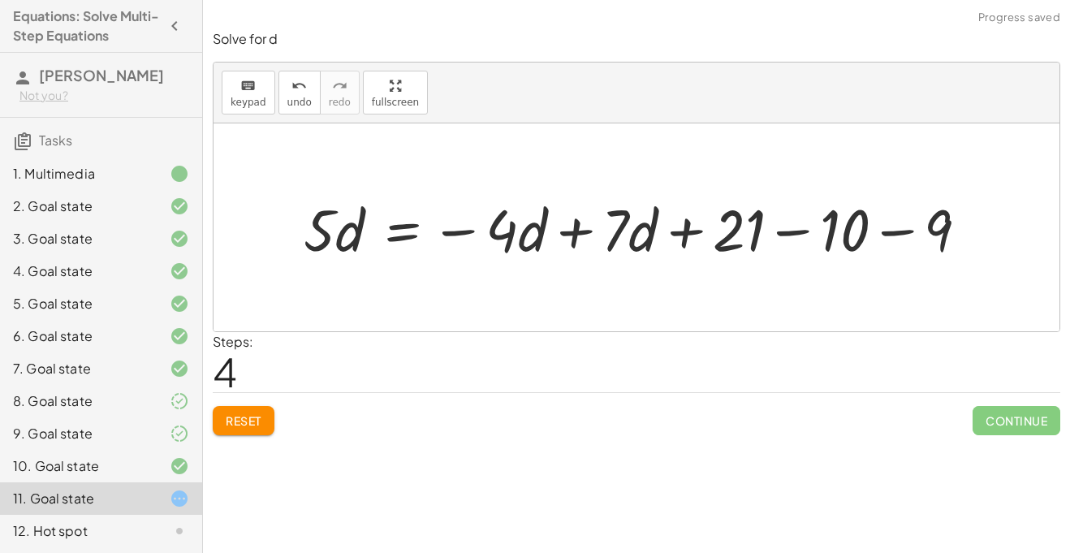
click at [781, 235] on div at bounding box center [641, 227] width 693 height 76
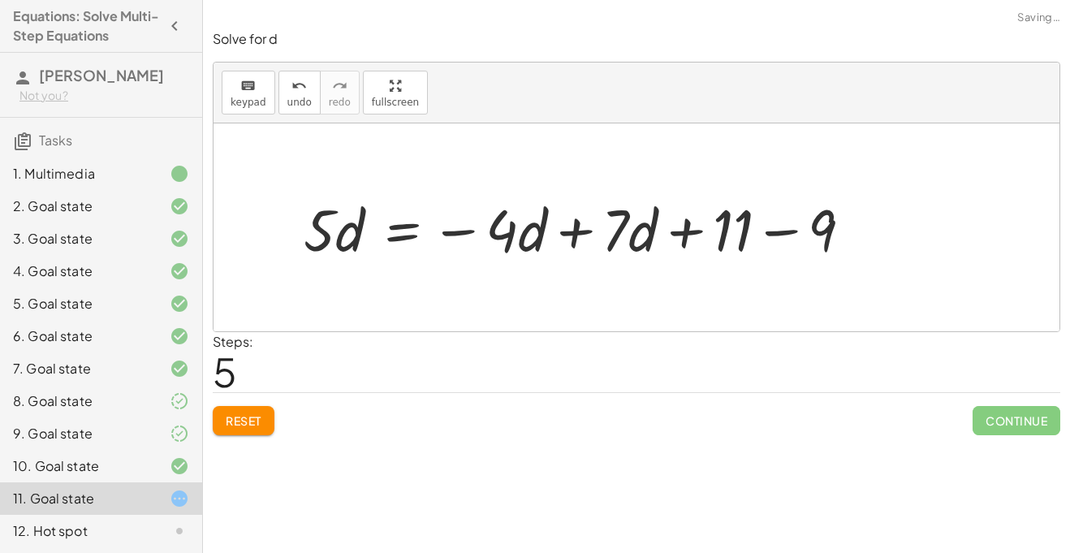
click at [781, 235] on div at bounding box center [583, 227] width 577 height 76
drag, startPoint x: 639, startPoint y: 247, endPoint x: 609, endPoint y: 248, distance: 30.0
click at [609, 248] on div at bounding box center [537, 227] width 485 height 76
click at [572, 229] on div at bounding box center [537, 227] width 485 height 76
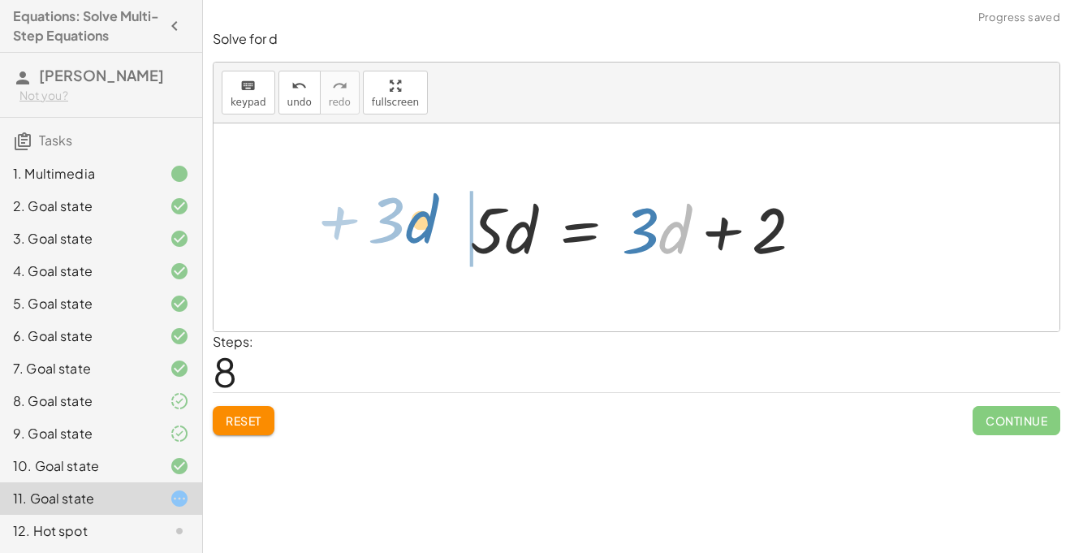
drag, startPoint x: 679, startPoint y: 232, endPoint x: 424, endPoint y: 222, distance: 255.1
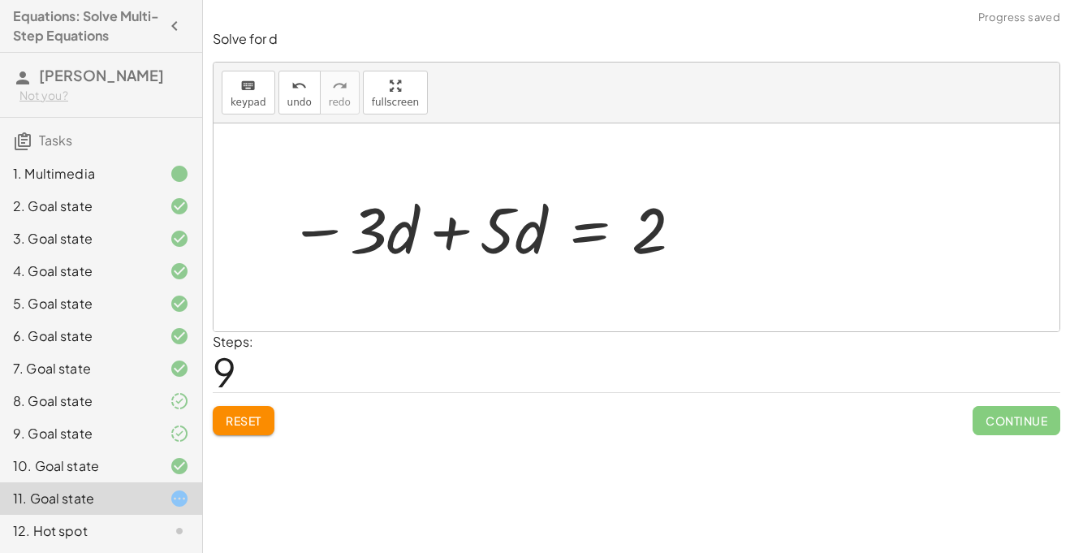
click at [443, 226] on div at bounding box center [487, 228] width 412 height 84
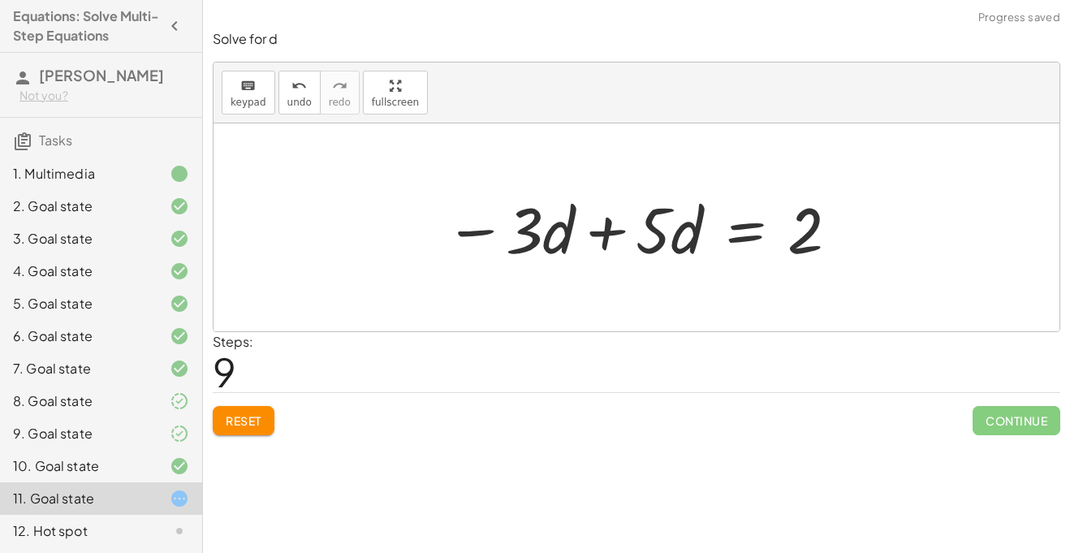
click at [605, 232] on div at bounding box center [643, 228] width 412 height 84
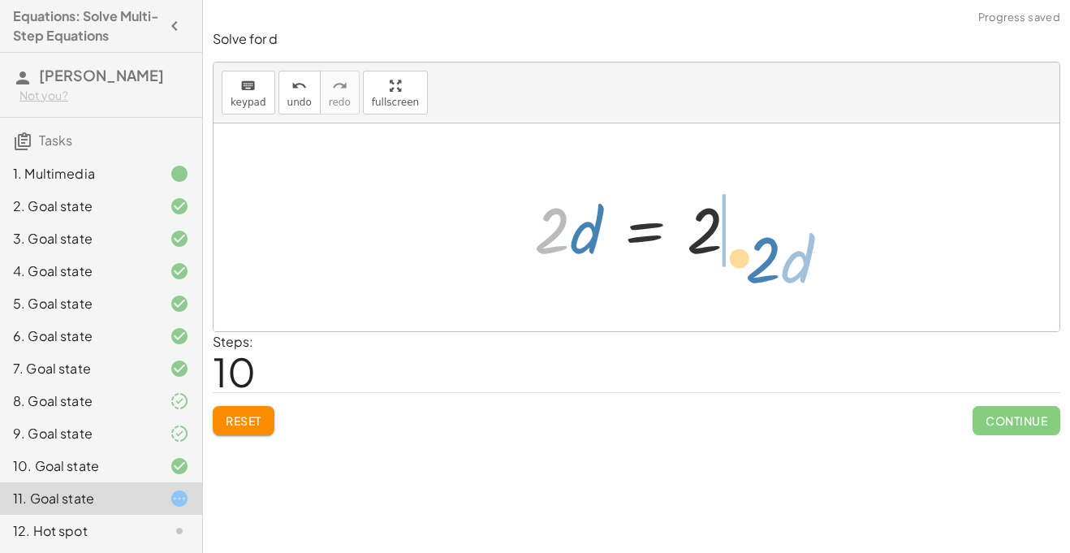
click at [862, 267] on div "+ 1 + · 5 · d + 8 = − · 4 · d + 21 + · 7 · d − 10 + 1 + 8 + · 5 · d = − · 4 · d…" at bounding box center [636, 227] width 846 height 208
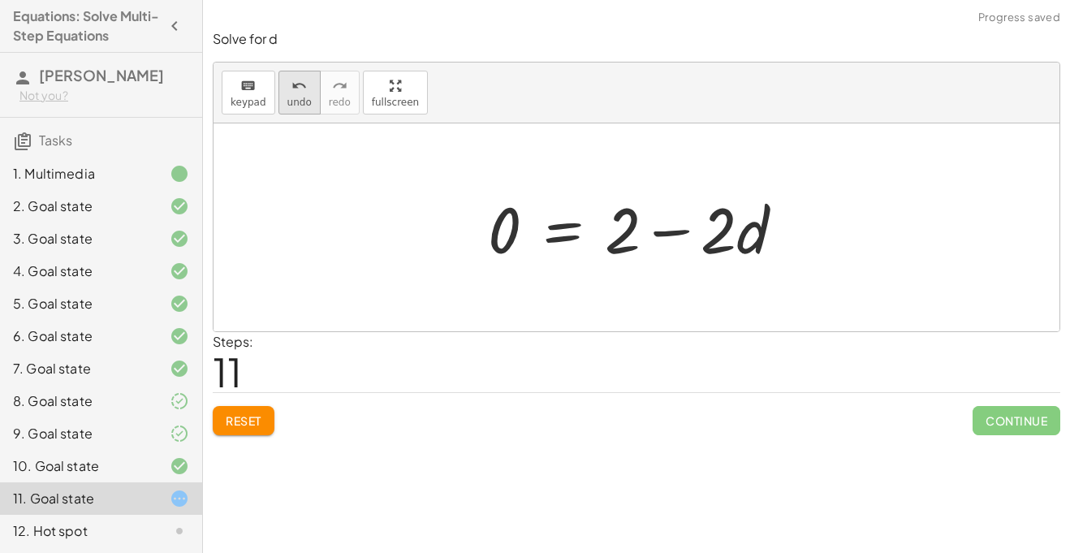
click at [312, 112] on button "undo undo" at bounding box center [299, 93] width 42 height 44
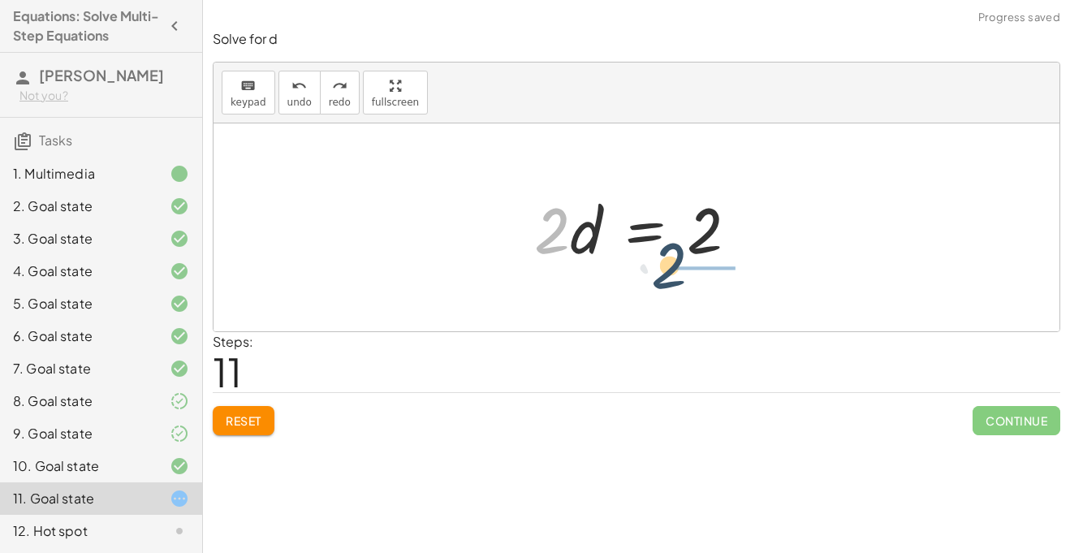
drag, startPoint x: 545, startPoint y: 248, endPoint x: 692, endPoint y: 283, distance: 151.0
click at [692, 283] on div "+ 1 + · 5 · d + 8 = − · 4 · d + 21 + · 7 · d − 10 + 1 + 8 + · 5 · d = − · 4 · d…" at bounding box center [636, 227] width 846 height 208
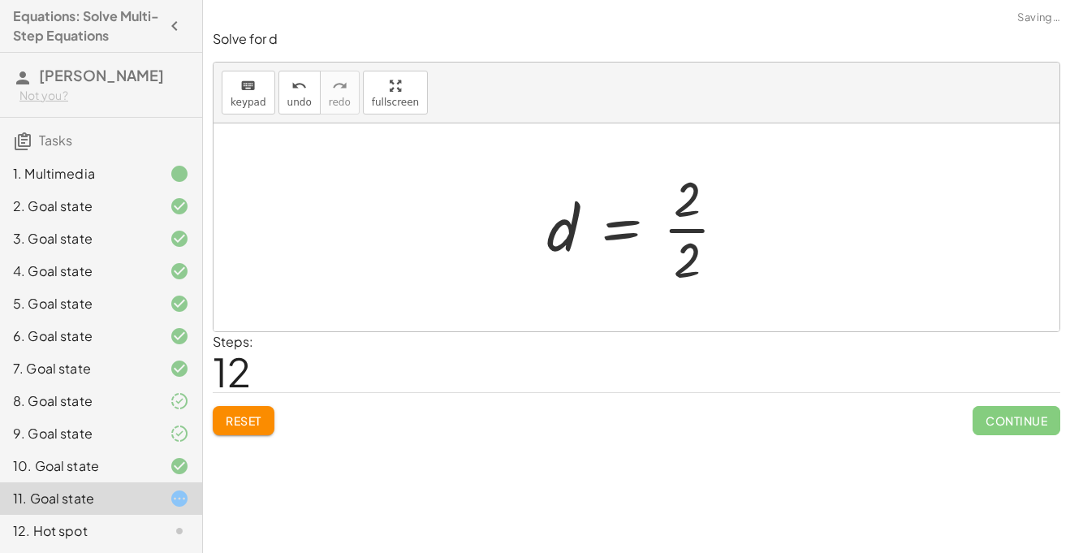
click at [674, 232] on div at bounding box center [642, 227] width 209 height 125
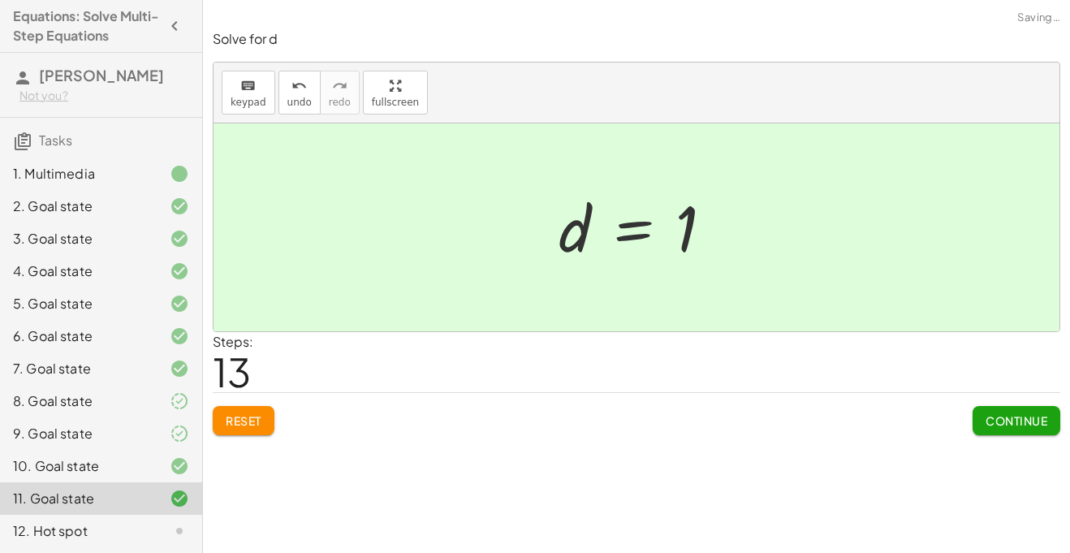
click at [989, 420] on span "Continue" at bounding box center [1016, 420] width 62 height 15
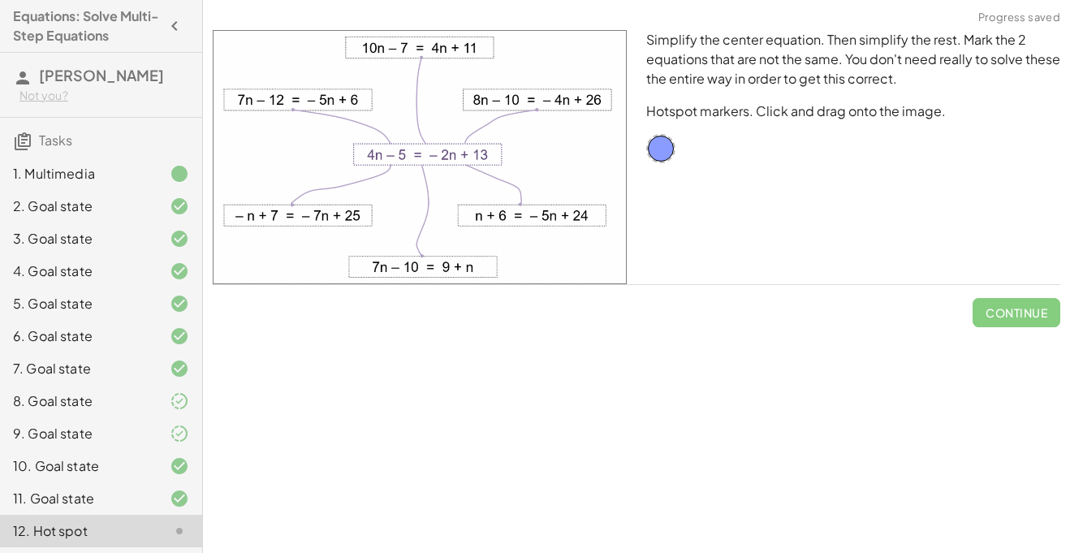
scroll to position [98, 0]
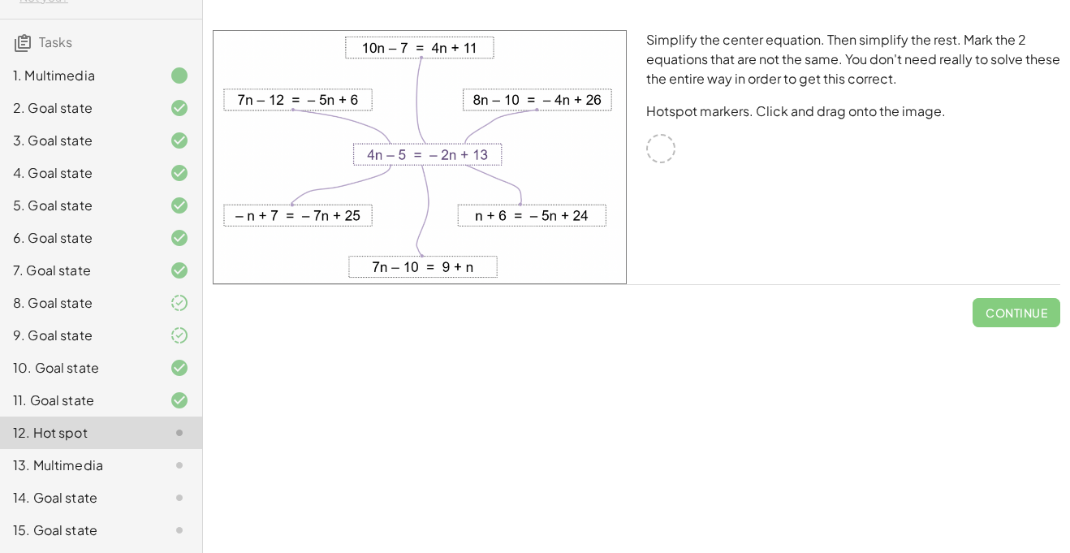
drag, startPoint x: 500, startPoint y: 170, endPoint x: 415, endPoint y: 171, distance: 85.2
click at [415, 171] on img at bounding box center [420, 157] width 414 height 254
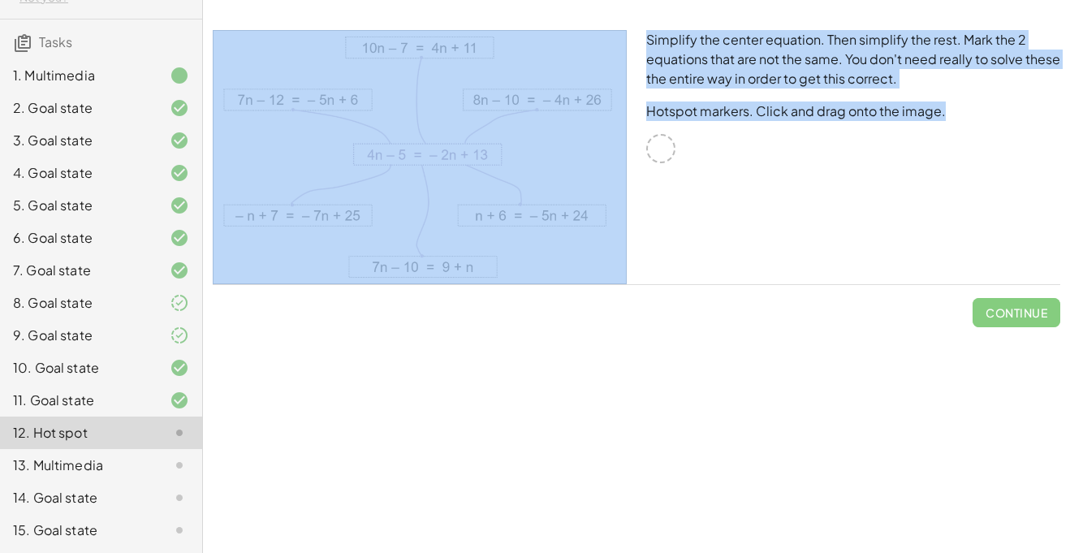
drag, startPoint x: 657, startPoint y: 153, endPoint x: 550, endPoint y: 193, distance: 114.6
click at [550, 193] on div "Simplify the center equation. Then simplify the rest. Mark the 2 equations that…" at bounding box center [636, 157] width 867 height 274
click at [735, 247] on div "Simplify the center equation. Then simplify the rest. Mark the 2 equations that…" at bounding box center [852, 157] width 433 height 274
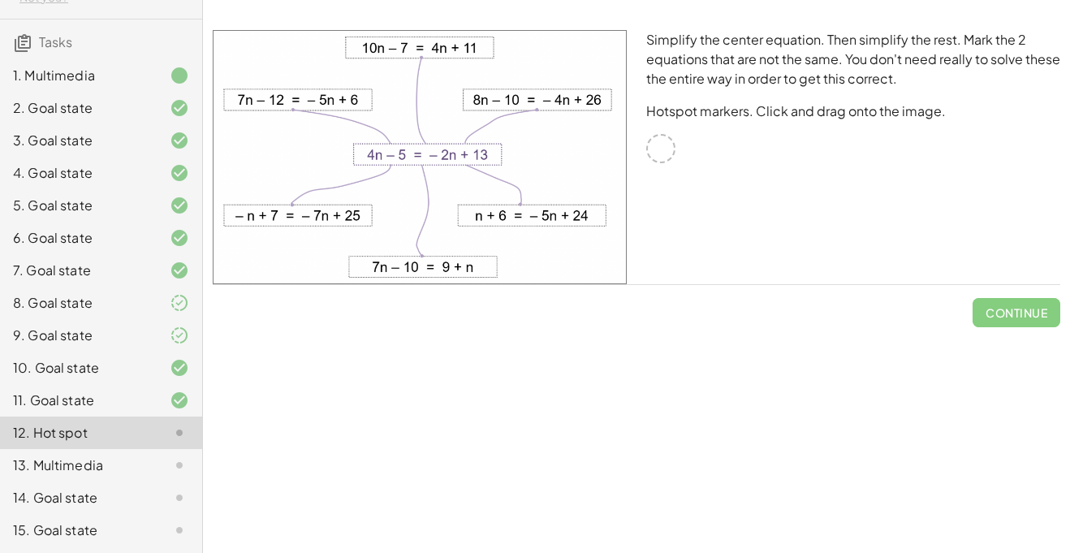
drag, startPoint x: 386, startPoint y: 181, endPoint x: 538, endPoint y: 167, distance: 152.4
click at [538, 167] on img at bounding box center [420, 157] width 414 height 254
drag, startPoint x: 657, startPoint y: 149, endPoint x: 642, endPoint y: 187, distance: 40.1
click at [642, 187] on div "Simplify the center equation. Then simplify the rest. Mark the 2 equations that…" at bounding box center [852, 157] width 433 height 274
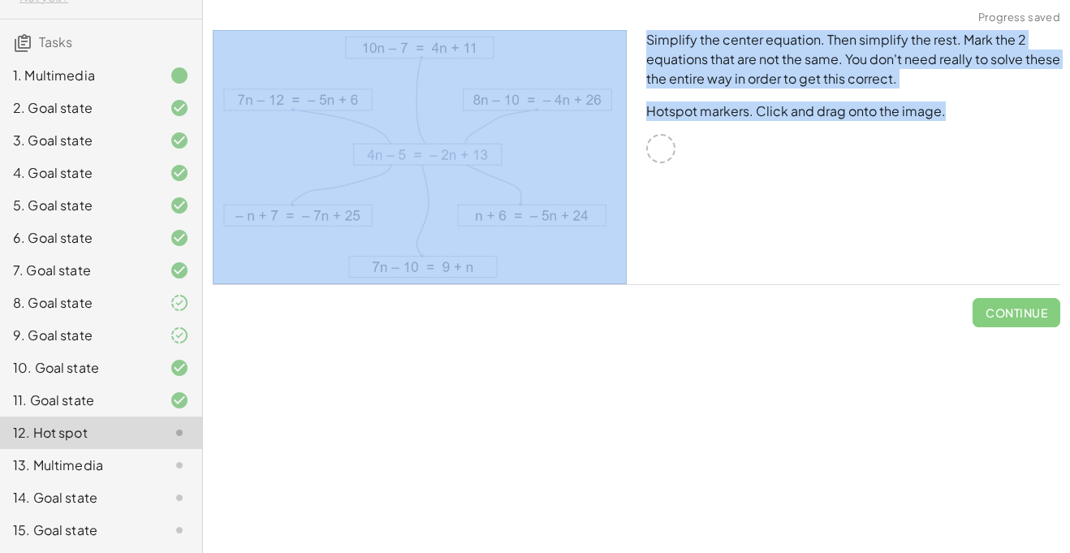
drag, startPoint x: 649, startPoint y: 183, endPoint x: 511, endPoint y: 181, distance: 138.0
click at [511, 181] on div "Simplify the center equation. Then simplify the rest. Mark the 2 equations that…" at bounding box center [636, 157] width 867 height 274
click at [667, 202] on div "Simplify the center equation. Then simplify the rest. Mark the 2 equations that…" at bounding box center [852, 157] width 433 height 274
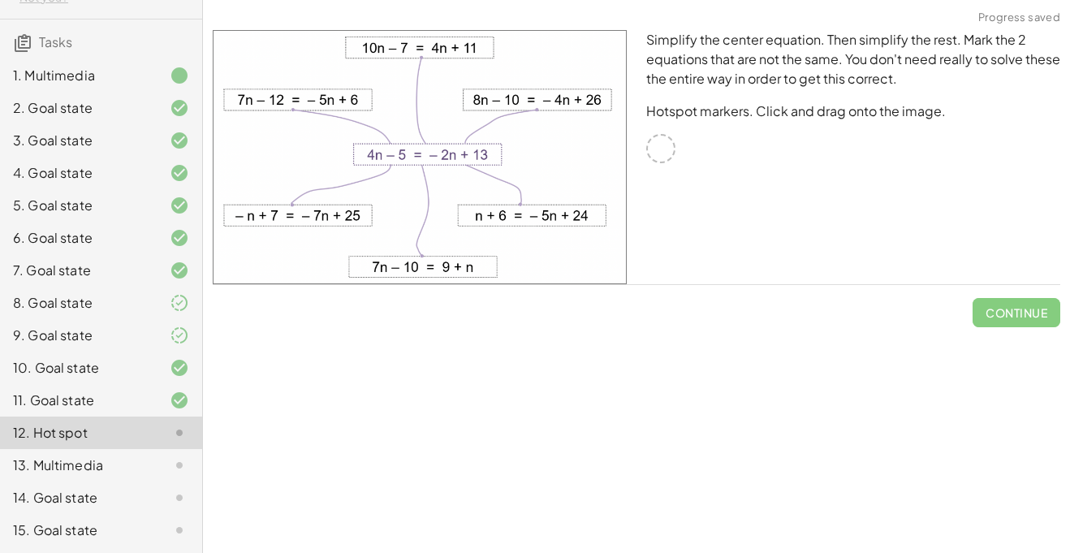
click at [459, 175] on img at bounding box center [420, 157] width 414 height 254
drag, startPoint x: 459, startPoint y: 175, endPoint x: 502, endPoint y: 209, distance: 54.9
click at [502, 209] on img at bounding box center [420, 157] width 414 height 254
drag, startPoint x: 502, startPoint y: 209, endPoint x: 438, endPoint y: 155, distance: 83.6
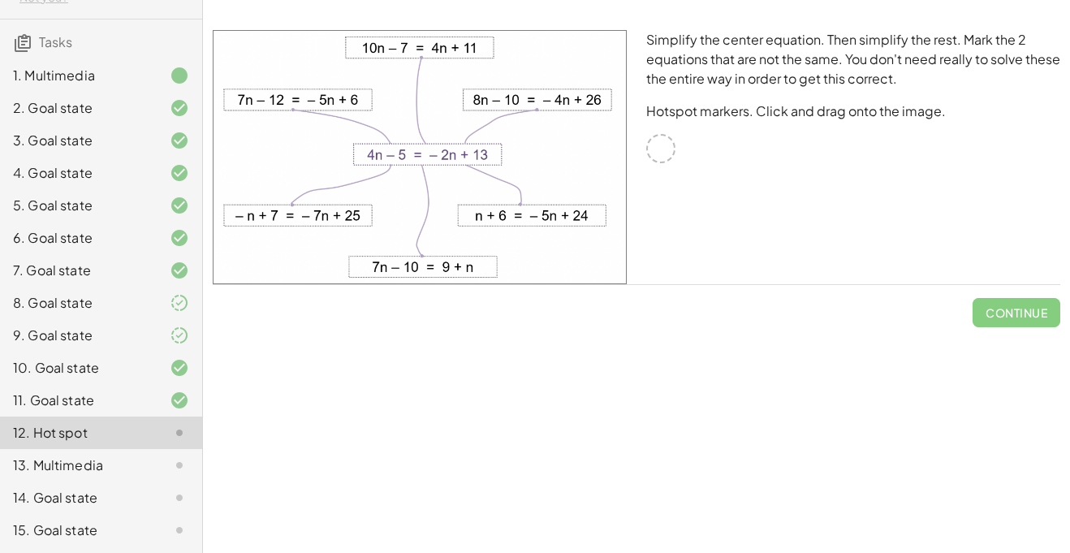
click at [438, 155] on img at bounding box center [420, 157] width 414 height 254
drag, startPoint x: 503, startPoint y: 213, endPoint x: 394, endPoint y: 133, distance: 135.9
click at [394, 133] on img at bounding box center [420, 157] width 414 height 254
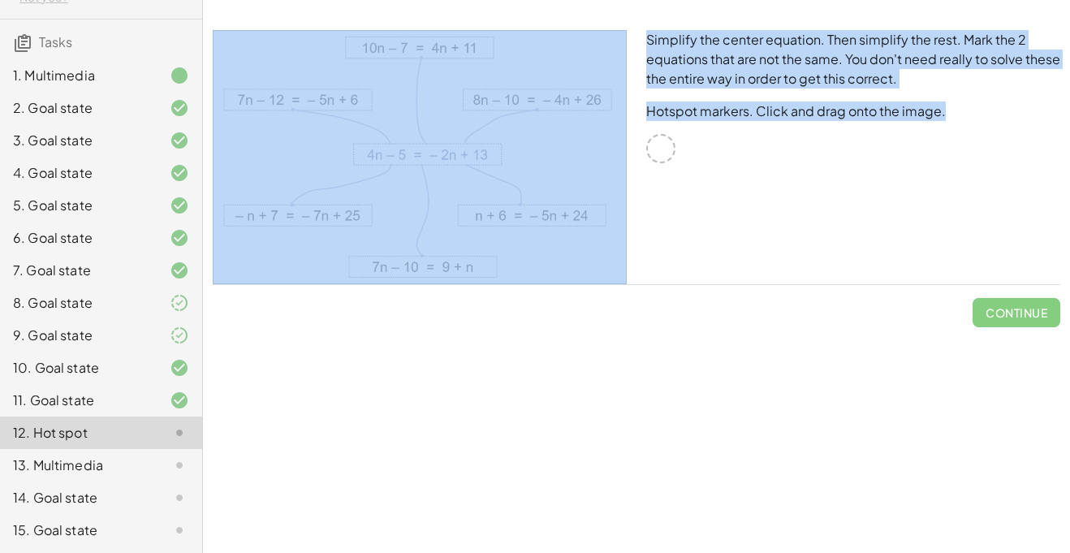
drag, startPoint x: 662, startPoint y: 152, endPoint x: 534, endPoint y: 170, distance: 128.8
click at [534, 170] on div "Simplify the center equation. Then simplify the rest. Mark the 2 equations that…" at bounding box center [636, 157] width 867 height 274
click at [537, 173] on img at bounding box center [420, 157] width 414 height 254
click at [665, 224] on div "Simplify the center equation. Then simplify the rest. Mark the 2 equations that…" at bounding box center [852, 157] width 433 height 274
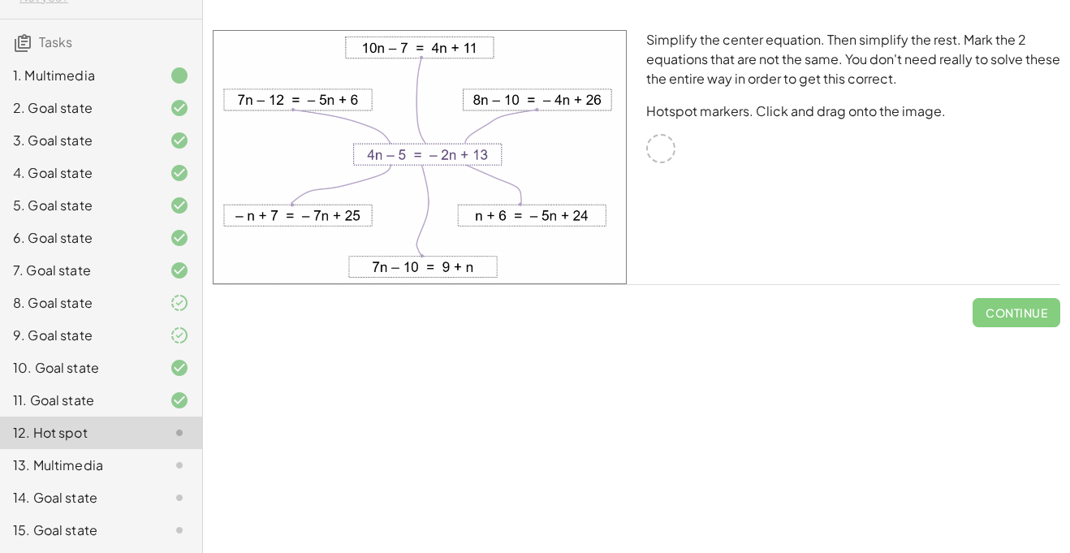
click at [665, 224] on div "Simplify the center equation. Then simplify the rest. Mark the 2 equations that…" at bounding box center [852, 157] width 433 height 274
click at [133, 459] on div "13. Multimedia" at bounding box center [78, 464] width 131 height 19
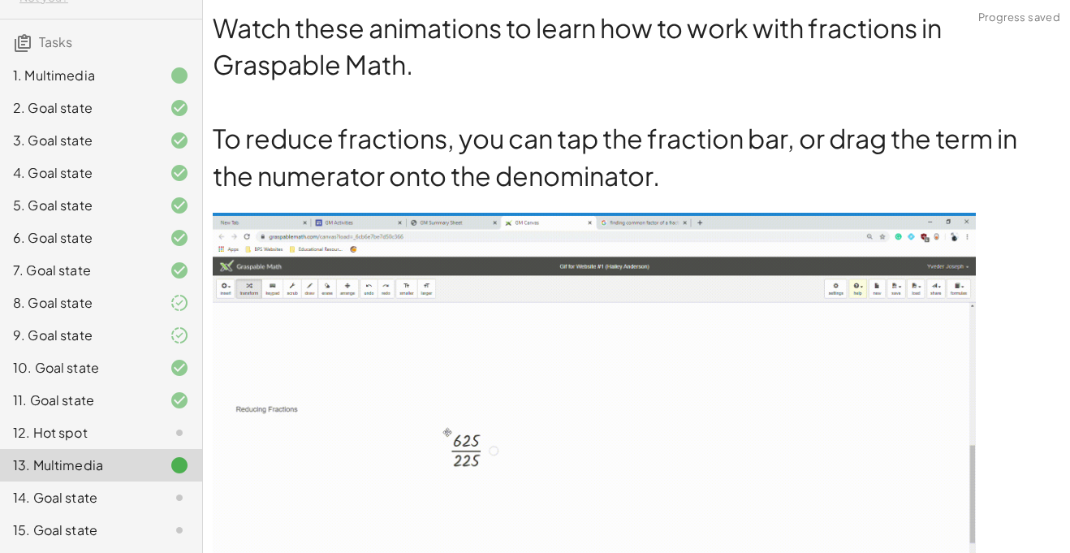
click at [162, 429] on div at bounding box center [166, 432] width 45 height 19
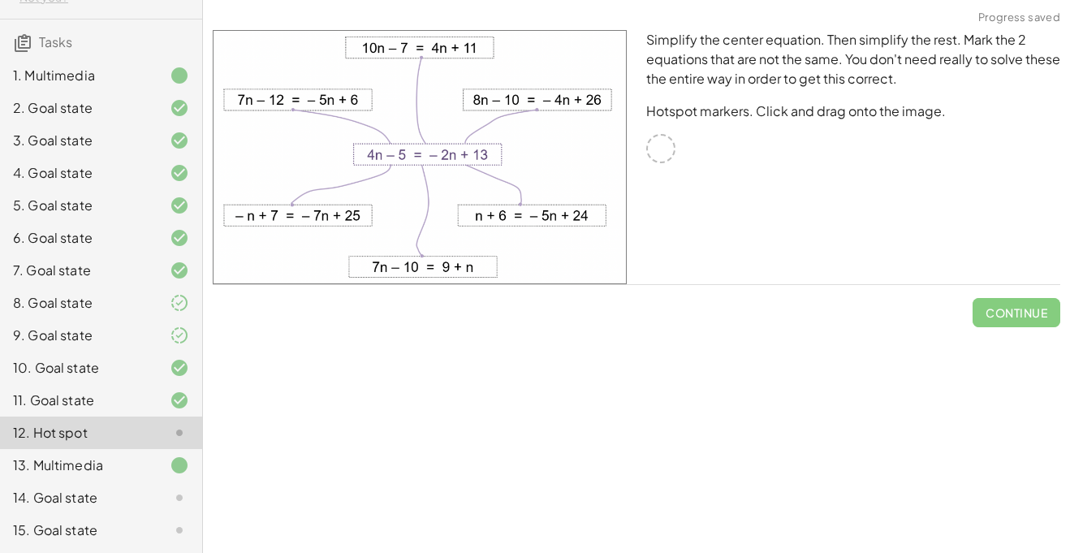
click at [167, 473] on div at bounding box center [166, 464] width 45 height 19
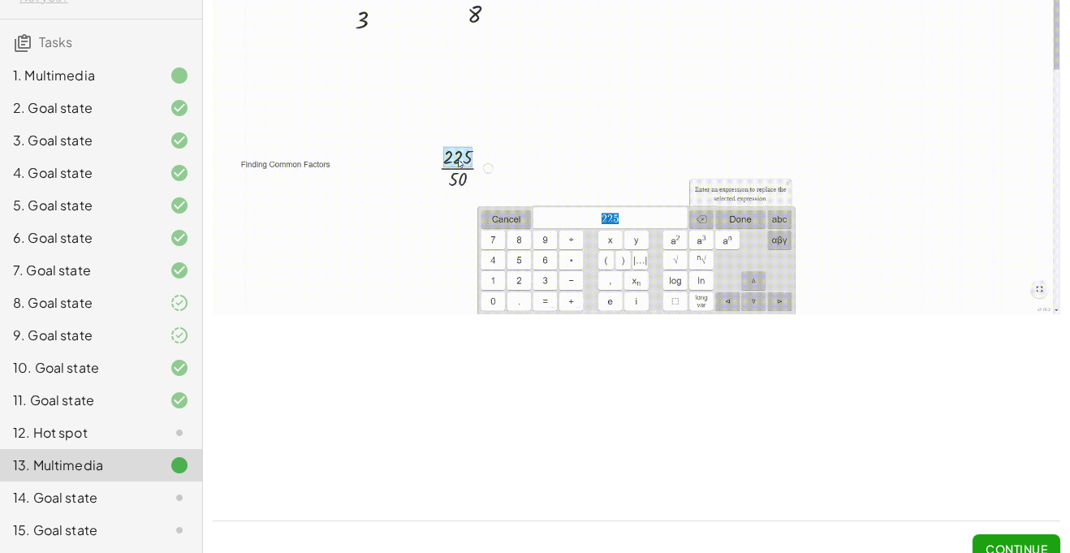
scroll to position [1790, 0]
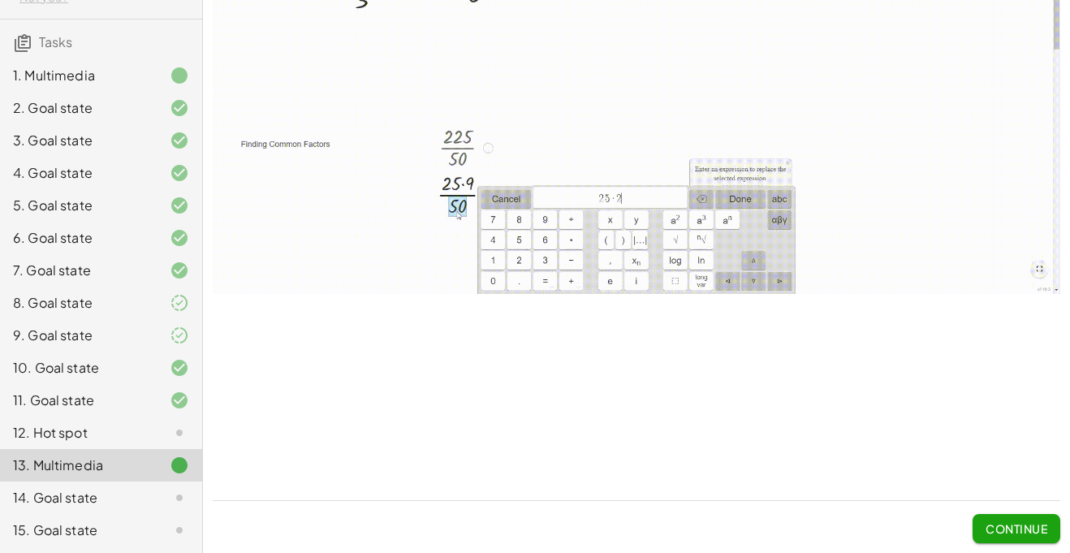
click at [979, 532] on button "Continue" at bounding box center [1016, 528] width 88 height 29
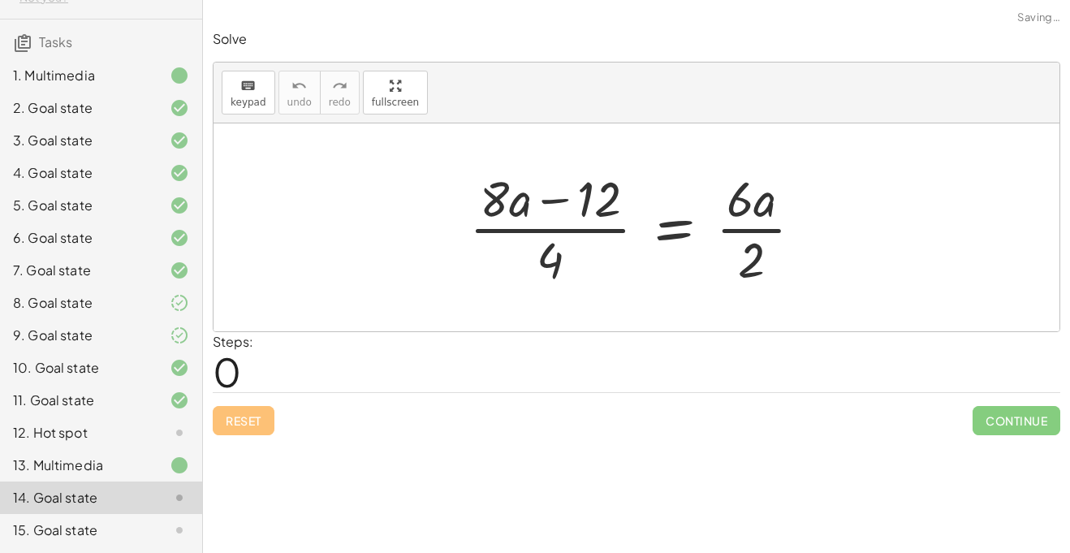
scroll to position [0, 0]
drag, startPoint x: 540, startPoint y: 274, endPoint x: 751, endPoint y: 272, distance: 211.0
click at [751, 272] on div at bounding box center [642, 227] width 362 height 125
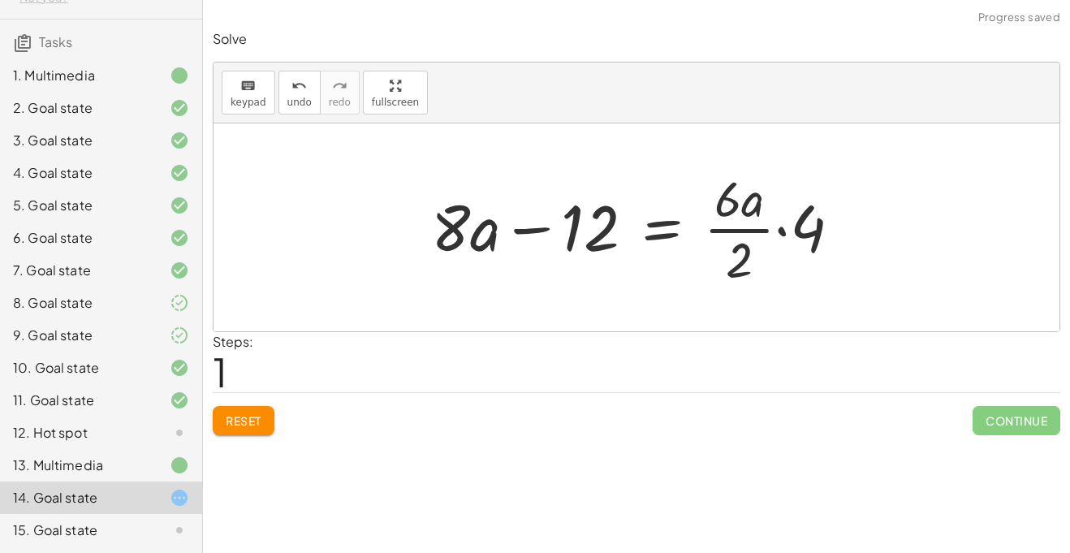
click at [781, 233] on div at bounding box center [642, 227] width 439 height 125
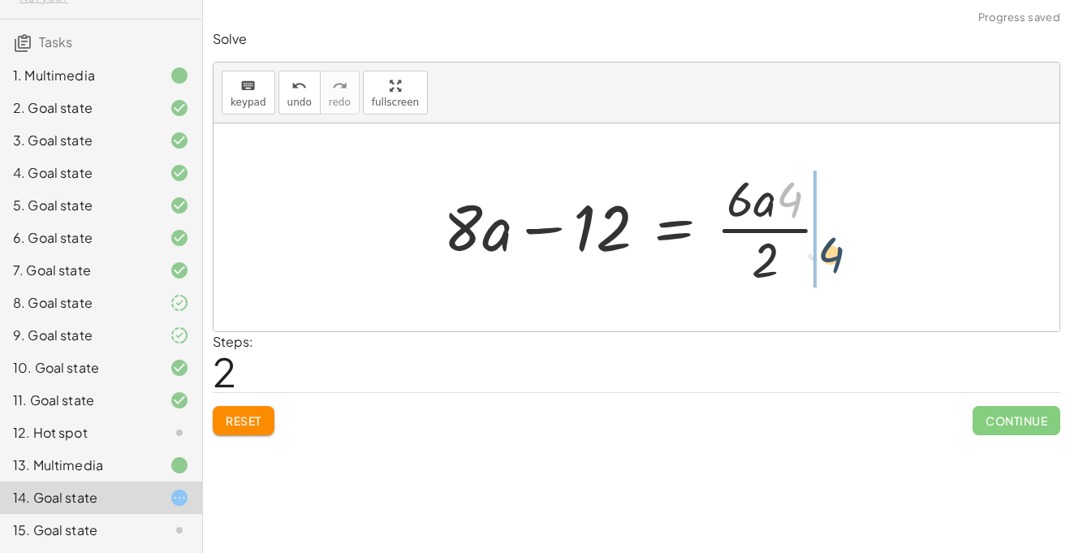
drag, startPoint x: 780, startPoint y: 194, endPoint x: 828, endPoint y: 256, distance: 78.1
click at [828, 256] on div at bounding box center [642, 227] width 415 height 125
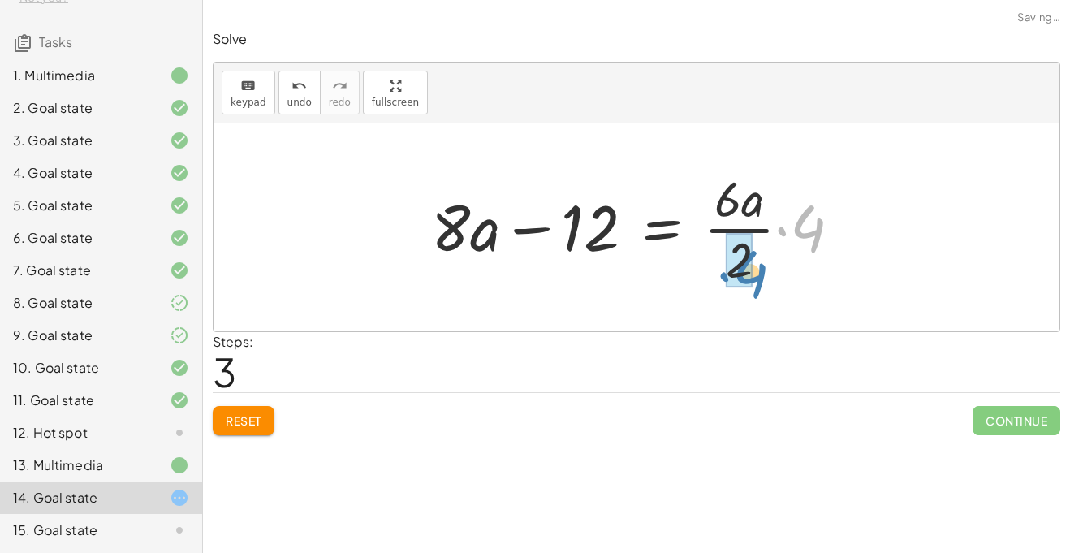
drag, startPoint x: 822, startPoint y: 242, endPoint x: 757, endPoint y: 288, distance: 79.7
click at [757, 288] on div at bounding box center [642, 227] width 439 height 125
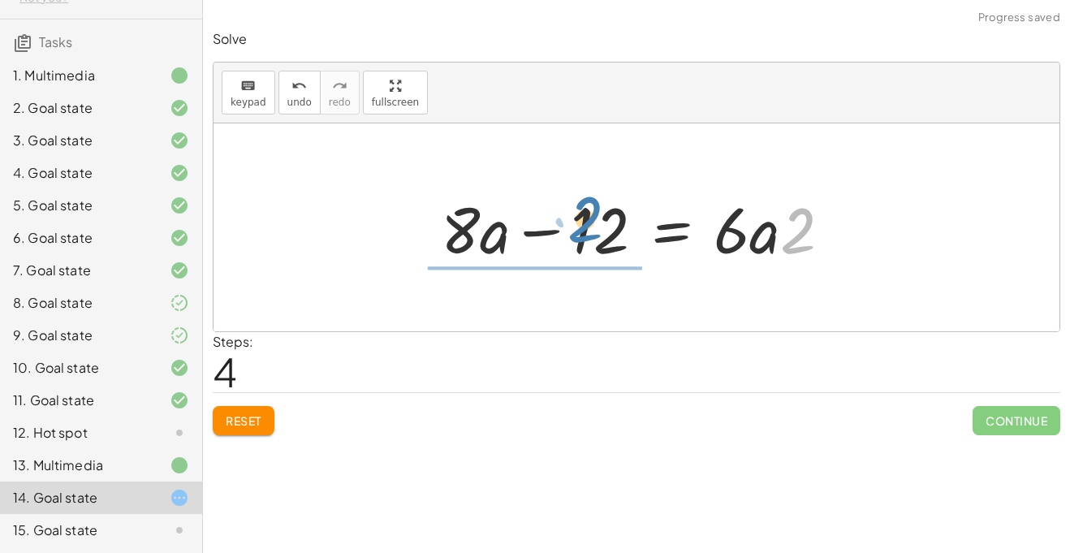
drag, startPoint x: 798, startPoint y: 245, endPoint x: 579, endPoint y: 237, distance: 219.3
click at [579, 237] on div at bounding box center [643, 228] width 420 height 84
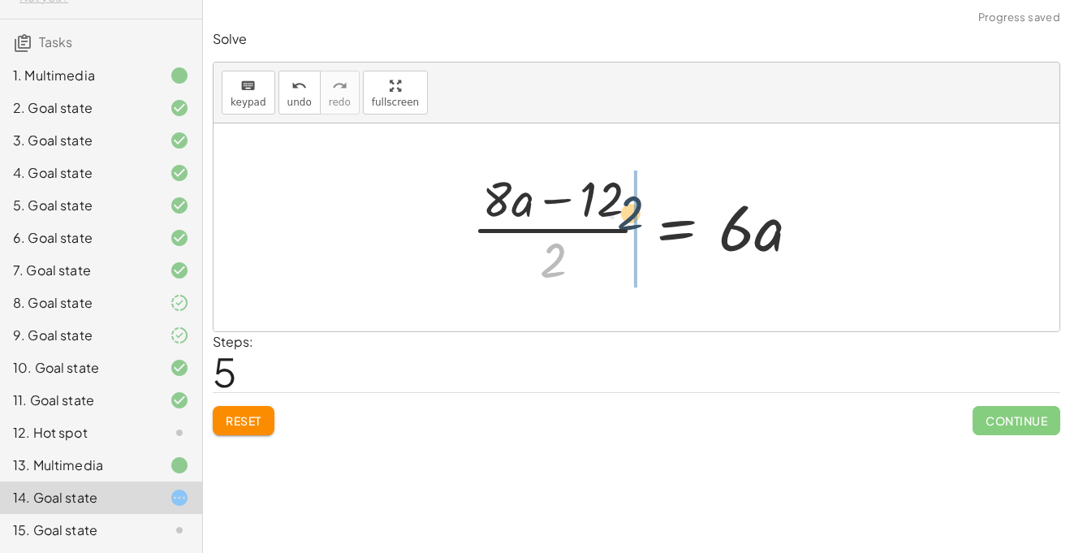
drag, startPoint x: 545, startPoint y: 278, endPoint x: 624, endPoint y: 216, distance: 100.0
click at [624, 216] on div at bounding box center [642, 227] width 358 height 125
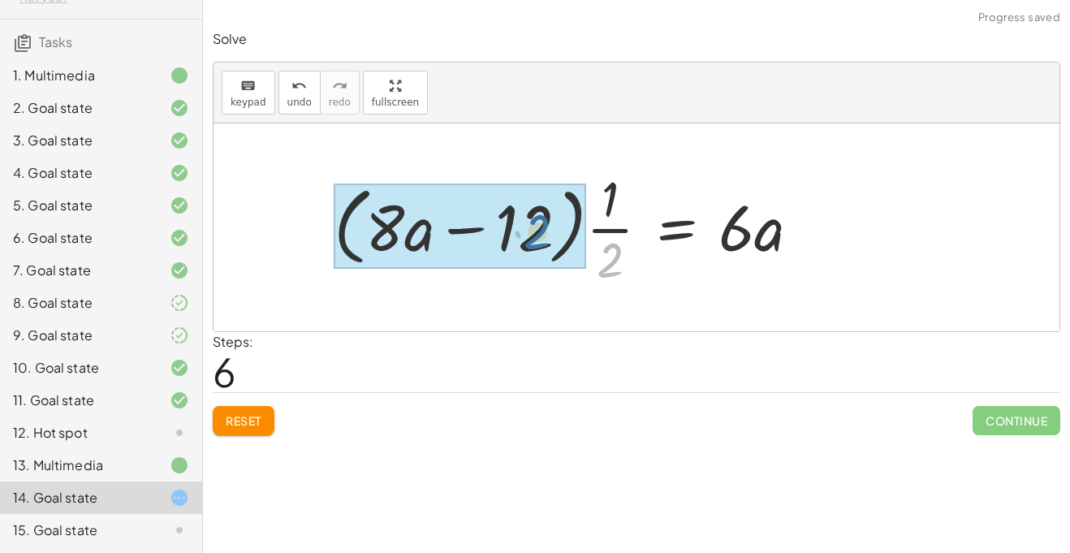
drag, startPoint x: 601, startPoint y: 274, endPoint x: 524, endPoint y: 245, distance: 82.2
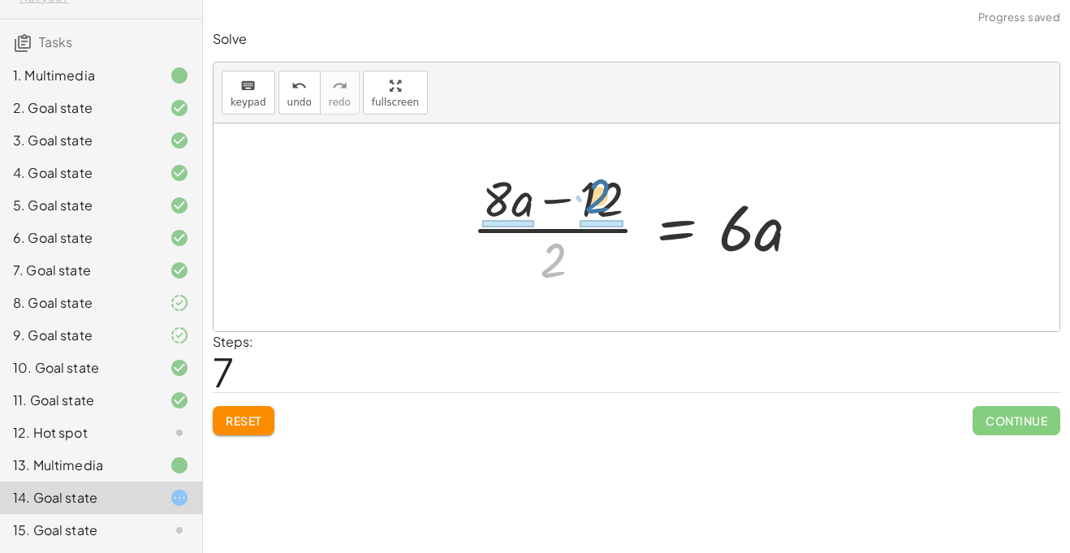
drag, startPoint x: 550, startPoint y: 261, endPoint x: 603, endPoint y: 197, distance: 83.0
click at [603, 197] on div at bounding box center [642, 227] width 358 height 125
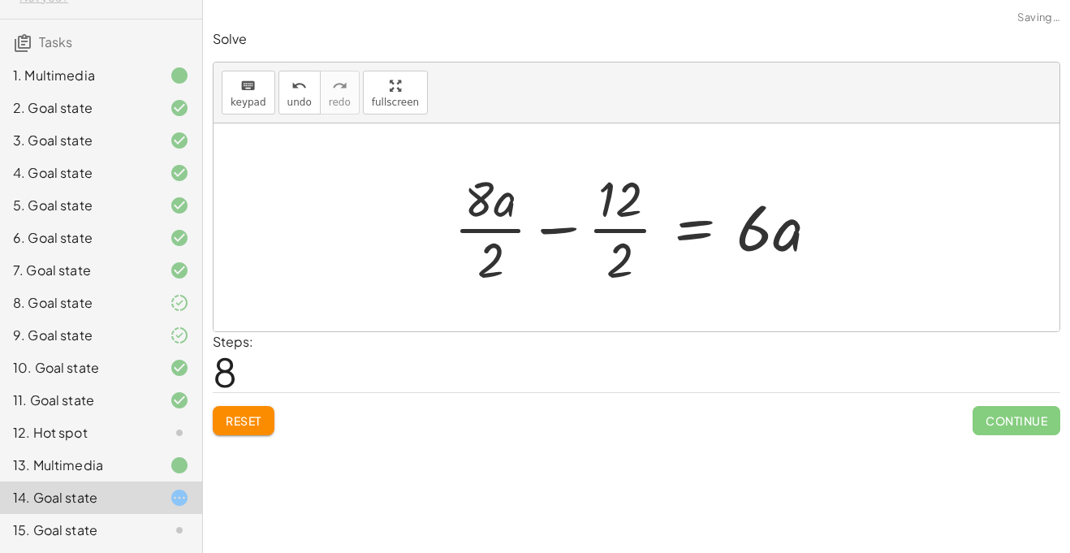
click at [618, 225] on div at bounding box center [643, 227] width 394 height 125
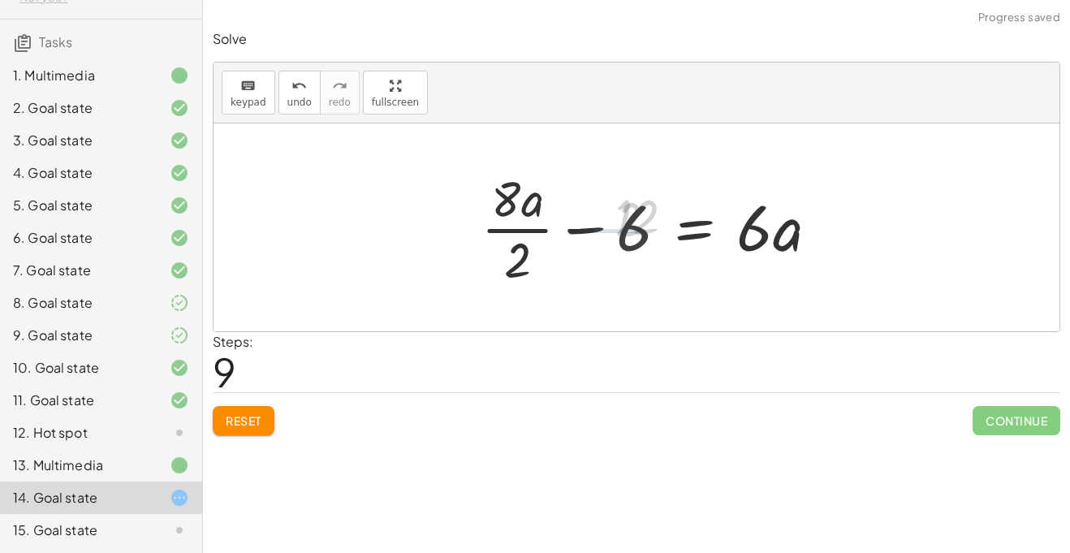
click at [540, 228] on div at bounding box center [656, 227] width 365 height 125
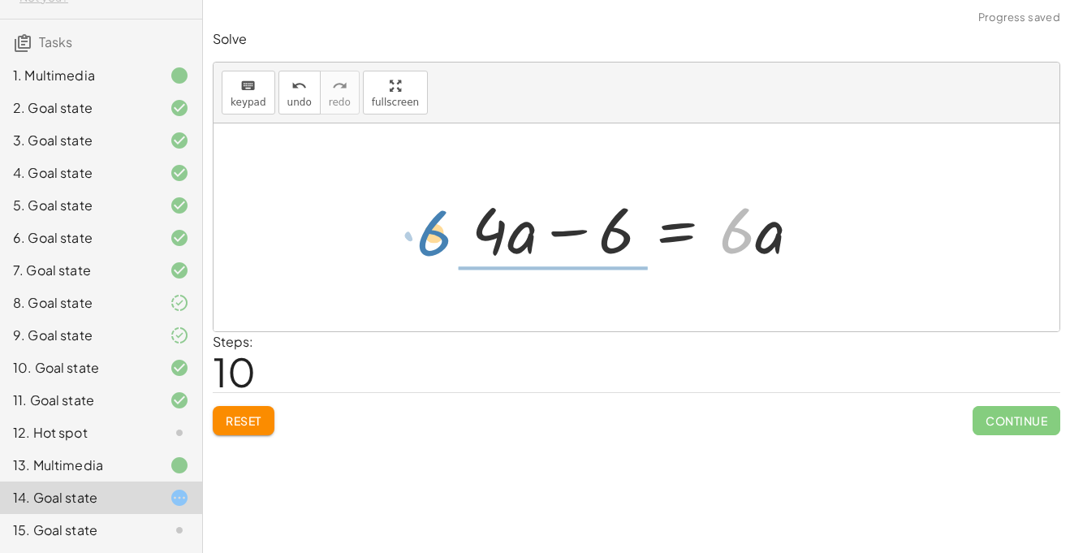
drag, startPoint x: 739, startPoint y: 233, endPoint x: 438, endPoint y: 235, distance: 301.1
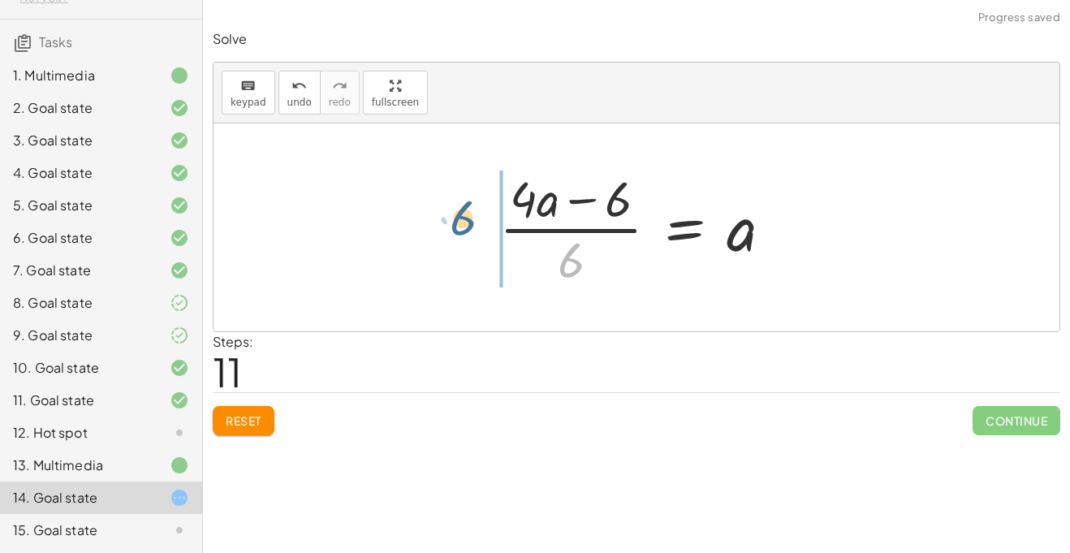
drag, startPoint x: 565, startPoint y: 261, endPoint x: 447, endPoint y: 217, distance: 125.6
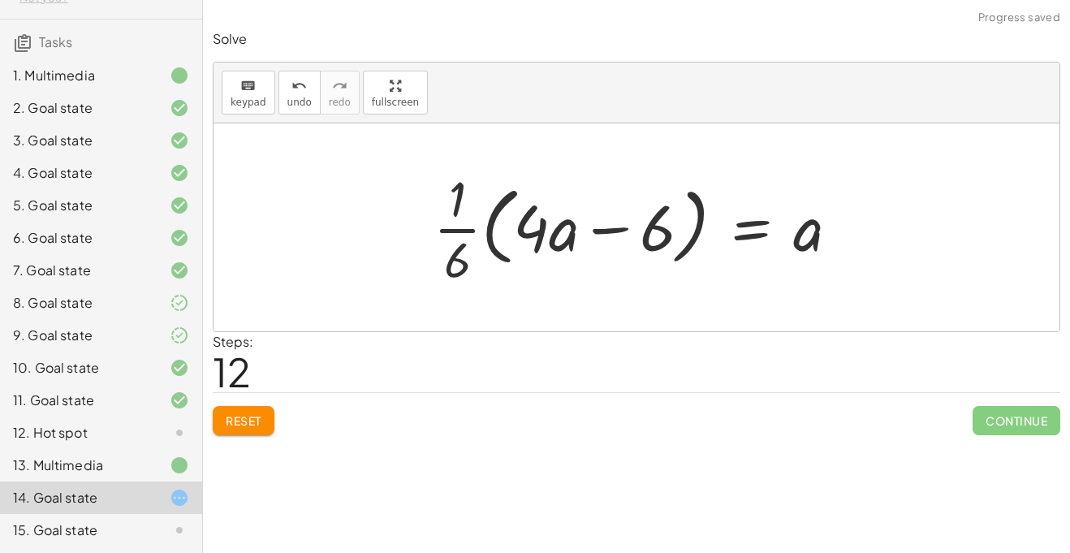
click at [250, 421] on span "Reset" at bounding box center [244, 420] width 36 height 15
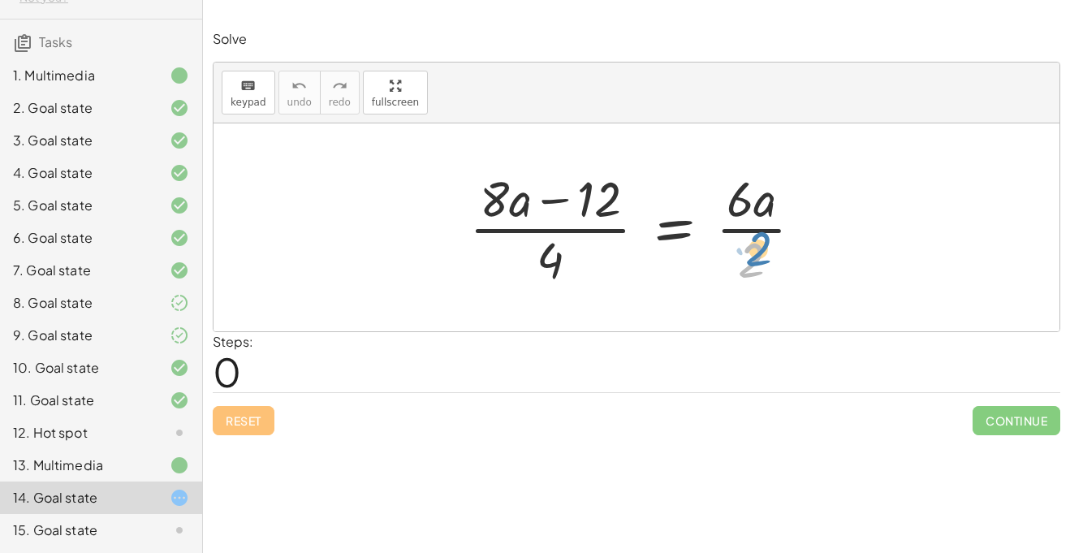
click at [748, 269] on div at bounding box center [642, 227] width 362 height 125
drag, startPoint x: 547, startPoint y: 274, endPoint x: 775, endPoint y: 222, distance: 233.9
click at [775, 222] on div at bounding box center [642, 227] width 362 height 125
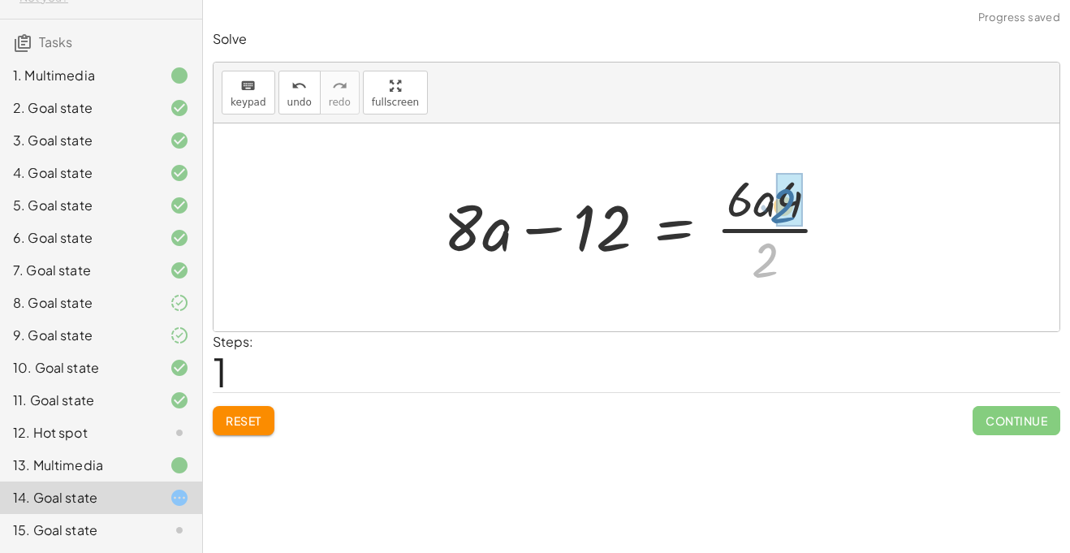
drag, startPoint x: 769, startPoint y: 267, endPoint x: 790, endPoint y: 205, distance: 65.2
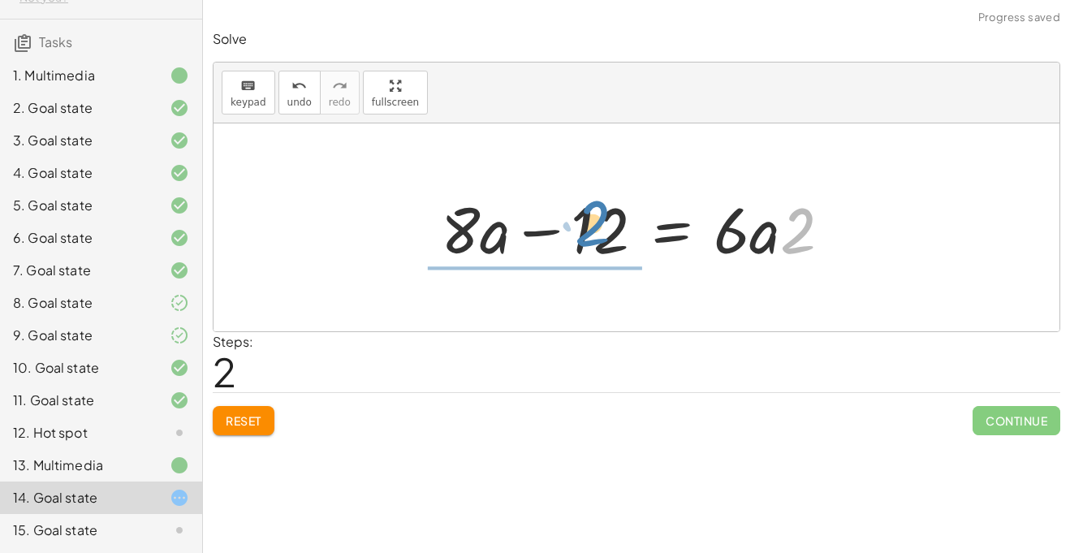
drag, startPoint x: 794, startPoint y: 251, endPoint x: 588, endPoint y: 243, distance: 205.5
click at [588, 243] on div at bounding box center [643, 228] width 420 height 84
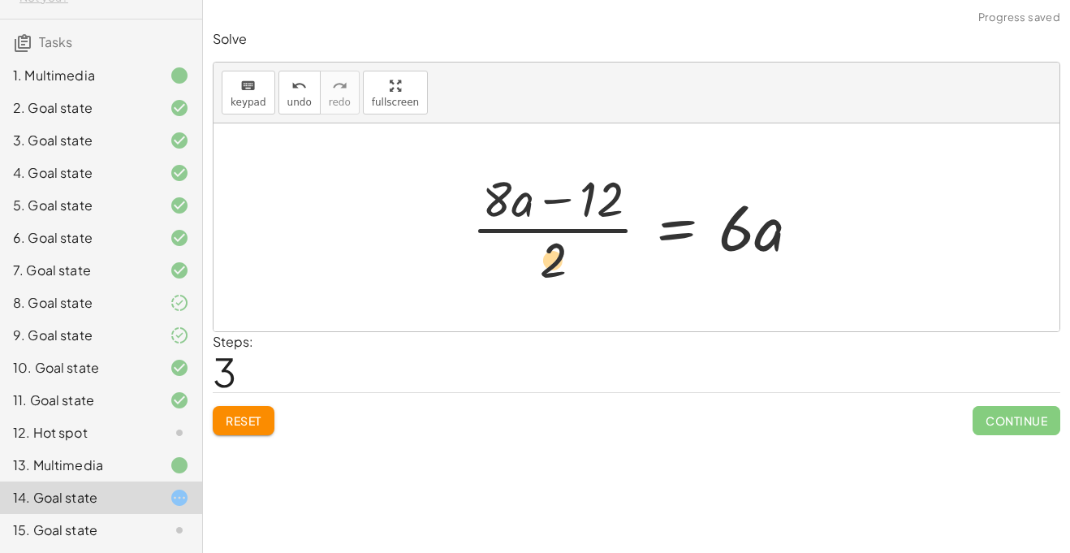
drag, startPoint x: 546, startPoint y: 273, endPoint x: 560, endPoint y: 252, distance: 25.2
click at [560, 252] on div at bounding box center [642, 227] width 358 height 125
drag, startPoint x: 557, startPoint y: 252, endPoint x: 614, endPoint y: 209, distance: 71.3
click at [614, 209] on div at bounding box center [642, 227] width 358 height 125
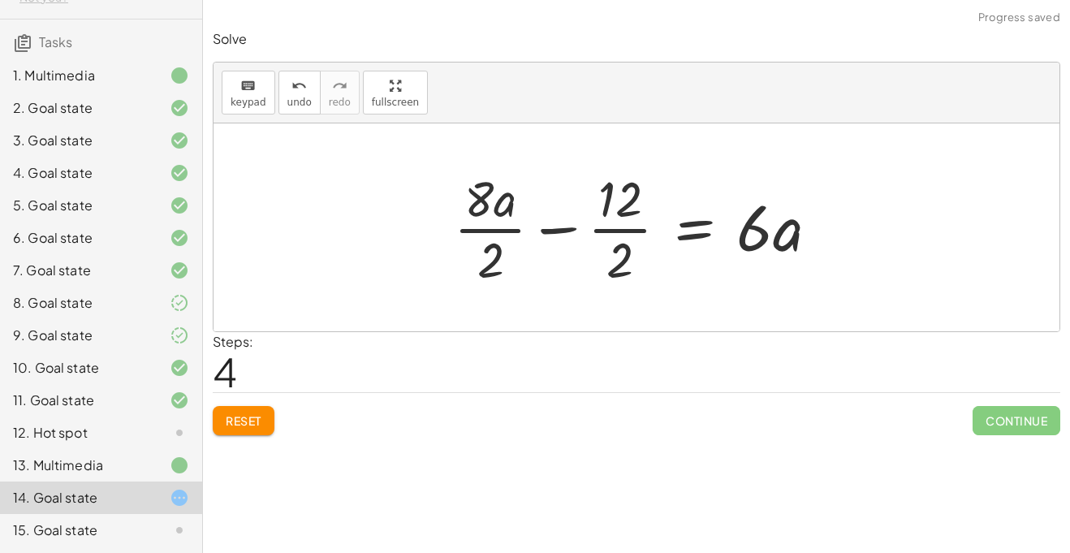
click at [612, 226] on div at bounding box center [643, 227] width 394 height 125
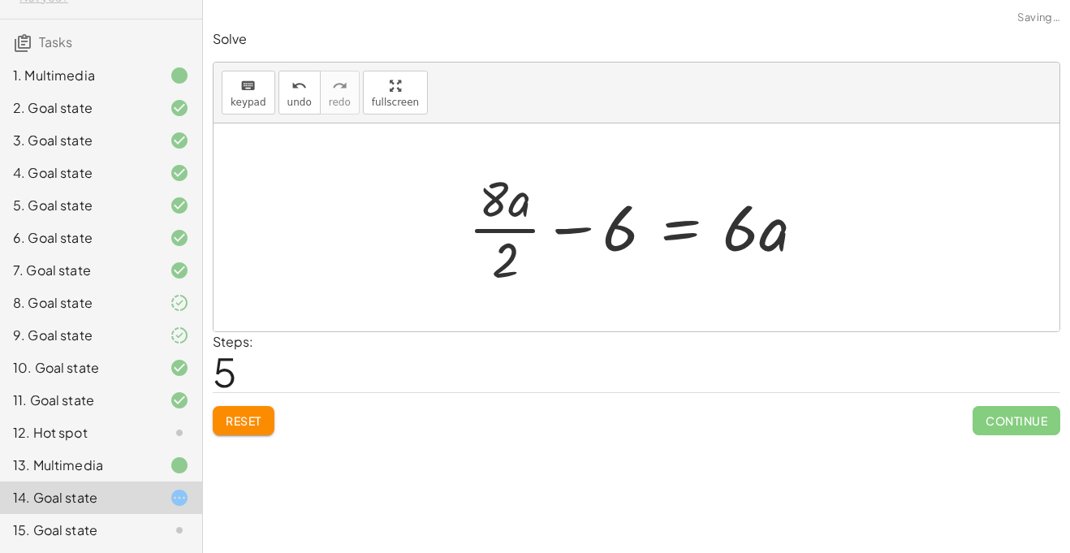
click at [543, 231] on div at bounding box center [642, 227] width 365 height 125
click at [528, 231] on div at bounding box center [641, 227] width 365 height 125
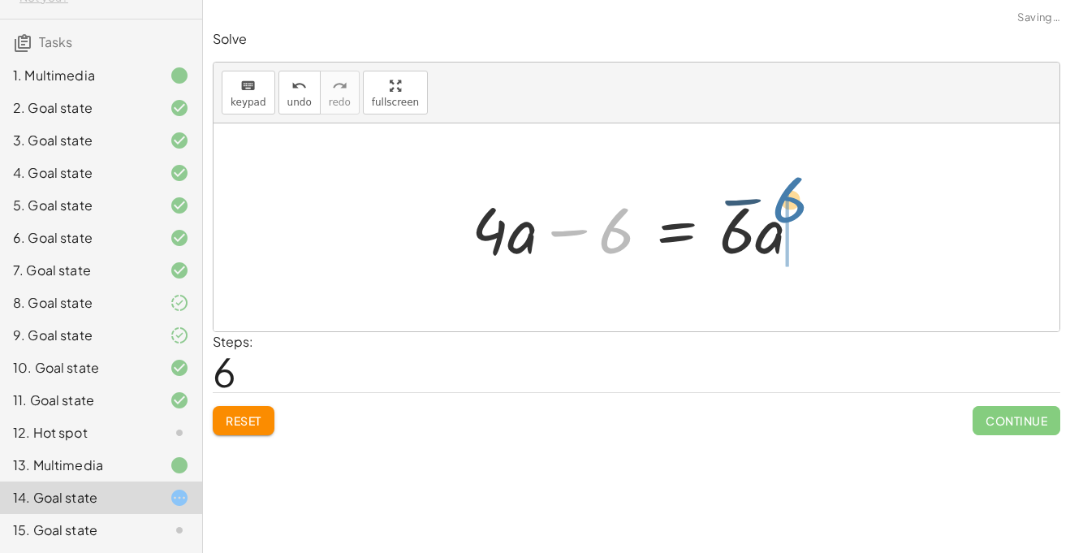
drag, startPoint x: 614, startPoint y: 249, endPoint x: 804, endPoint y: 215, distance: 193.8
click at [804, 215] on div at bounding box center [642, 228] width 359 height 84
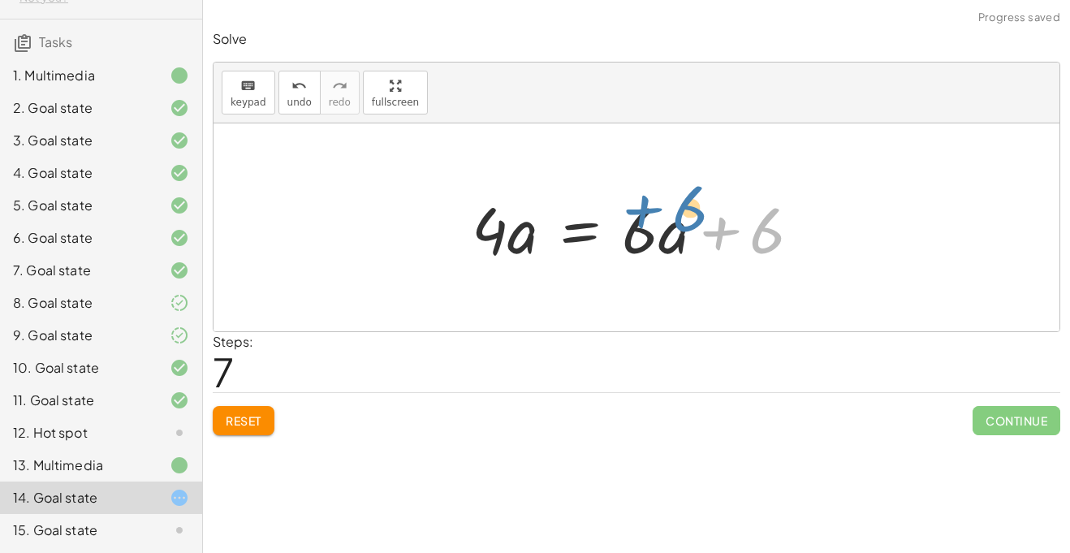
drag, startPoint x: 729, startPoint y: 241, endPoint x: 713, endPoint y: 218, distance: 28.1
click at [713, 218] on div at bounding box center [642, 228] width 359 height 84
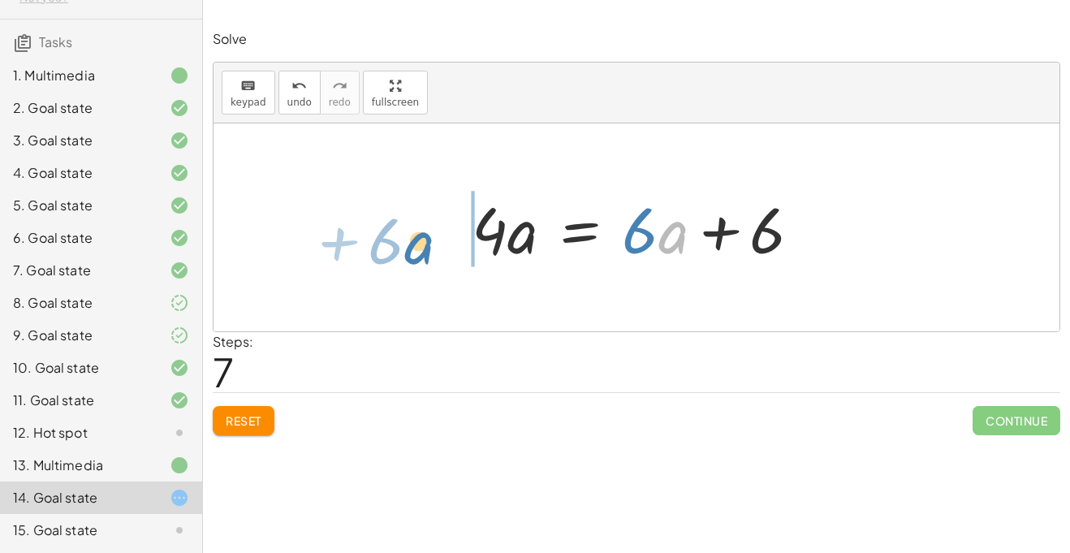
drag, startPoint x: 673, startPoint y: 230, endPoint x: 419, endPoint y: 245, distance: 254.5
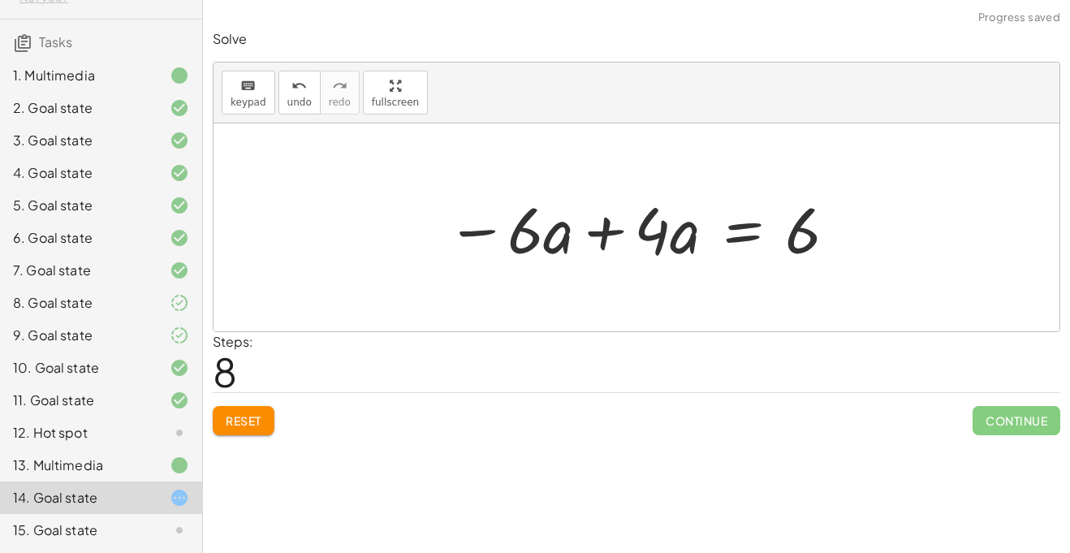
click at [610, 231] on div at bounding box center [642, 228] width 408 height 84
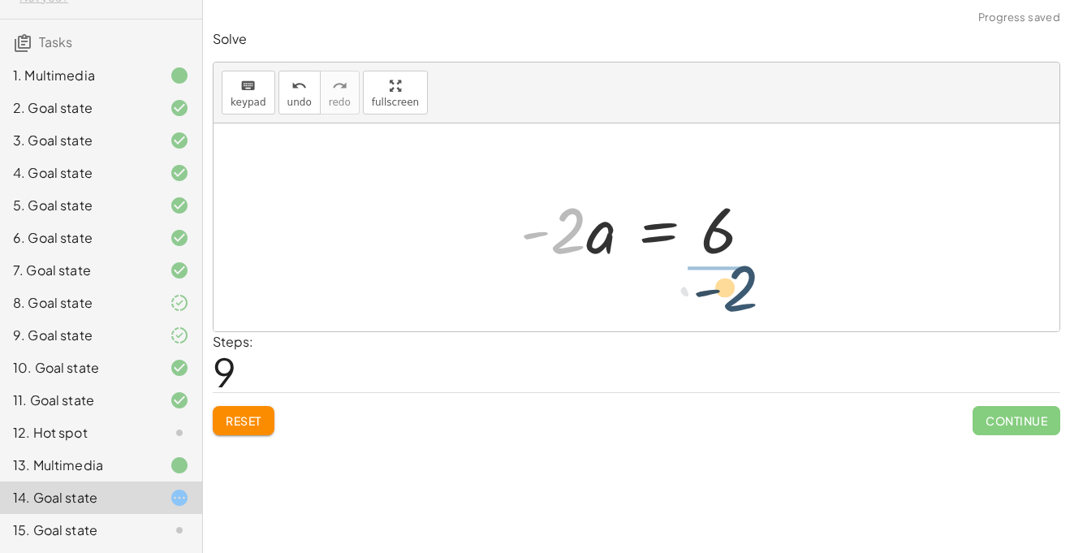
drag, startPoint x: 562, startPoint y: 241, endPoint x: 749, endPoint y: 282, distance: 192.0
click at [749, 282] on div "· ( + · 8 · a − 12 ) · 4 = · 6 · a · 2 + · 8 · a − 12 = · 6 · a · 4 · 2 + · 8 ·…" at bounding box center [636, 227] width 846 height 208
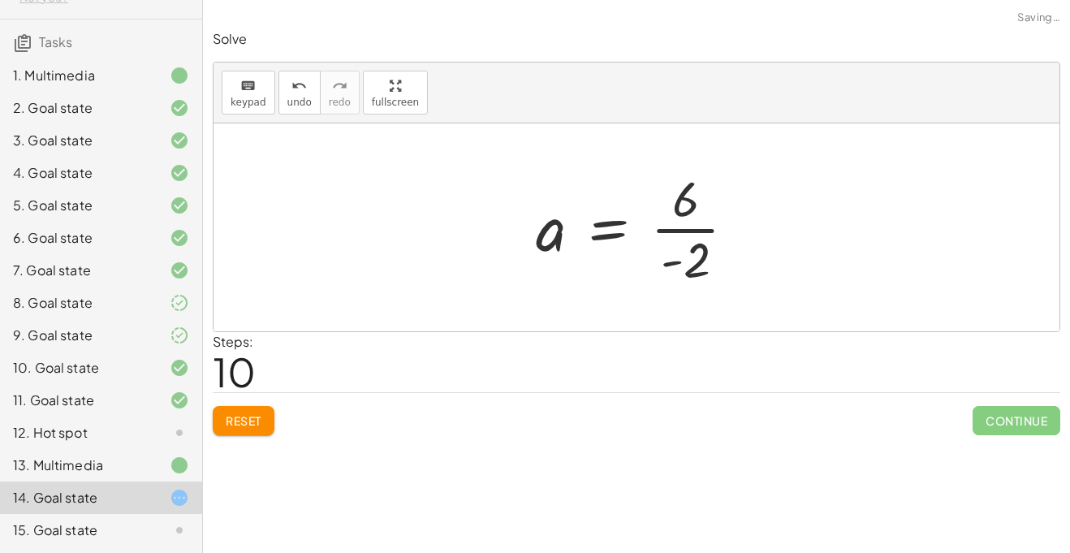
click at [696, 230] on div at bounding box center [643, 227] width 230 height 125
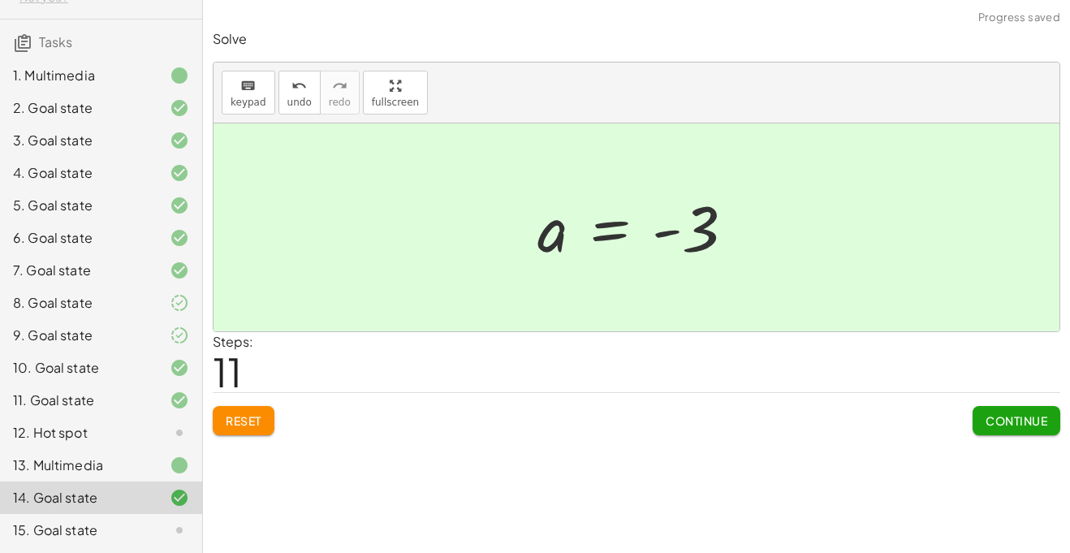
click at [1009, 413] on span "Continue" at bounding box center [1016, 420] width 62 height 15
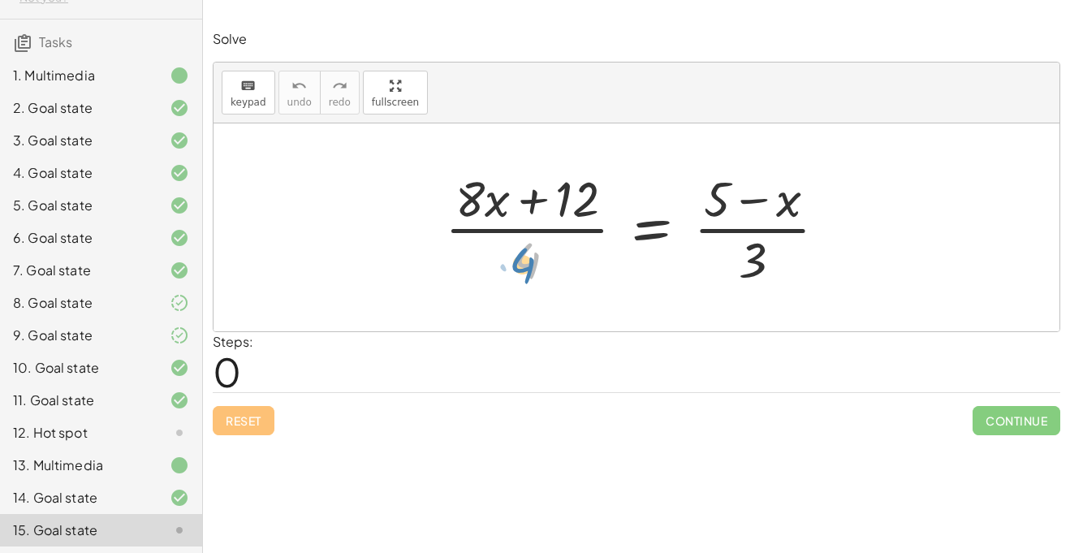
drag, startPoint x: 527, startPoint y: 254, endPoint x: 515, endPoint y: 253, distance: 12.2
click at [515, 253] on div at bounding box center [643, 227] width 412 height 125
drag, startPoint x: 752, startPoint y: 262, endPoint x: 774, endPoint y: 268, distance: 22.6
click at [774, 268] on div at bounding box center [643, 227] width 412 height 125
drag, startPoint x: 750, startPoint y: 258, endPoint x: 722, endPoint y: 204, distance: 61.4
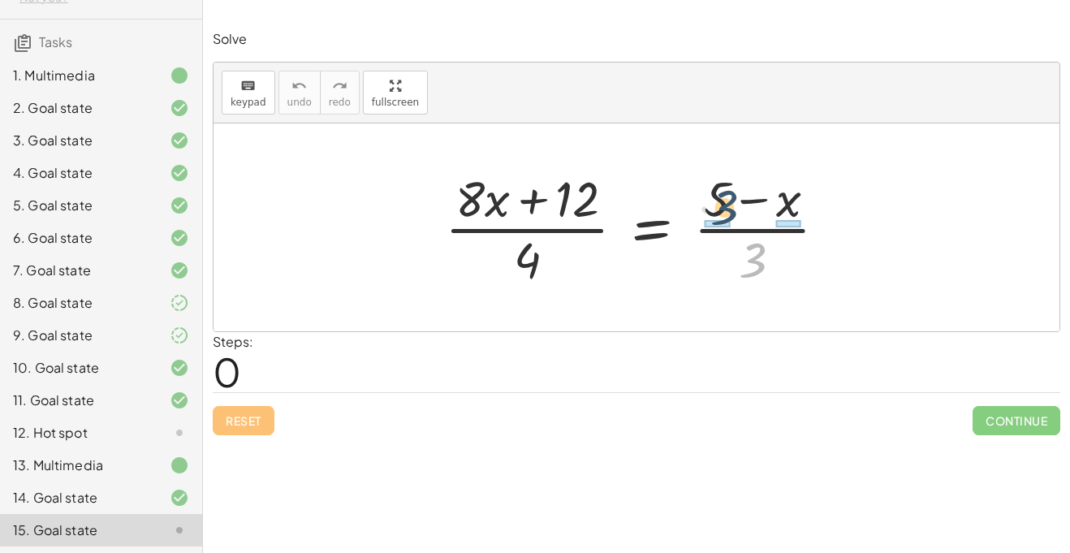
click at [722, 204] on div at bounding box center [643, 227] width 412 height 125
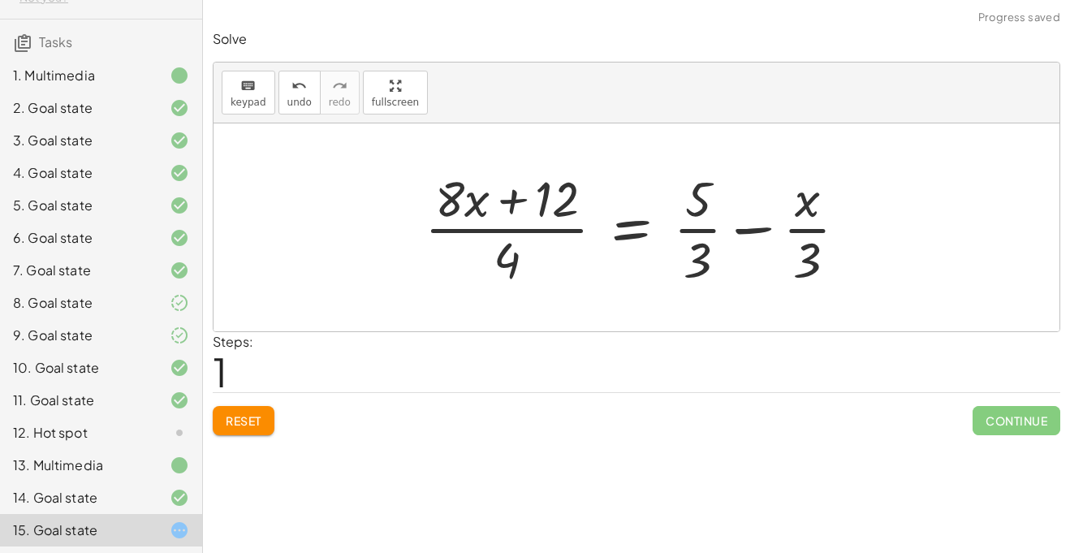
click at [691, 231] on div at bounding box center [642, 227] width 452 height 125
click at [802, 235] on div at bounding box center [642, 227] width 452 height 125
click at [227, 409] on button "Reset" at bounding box center [244, 420] width 62 height 29
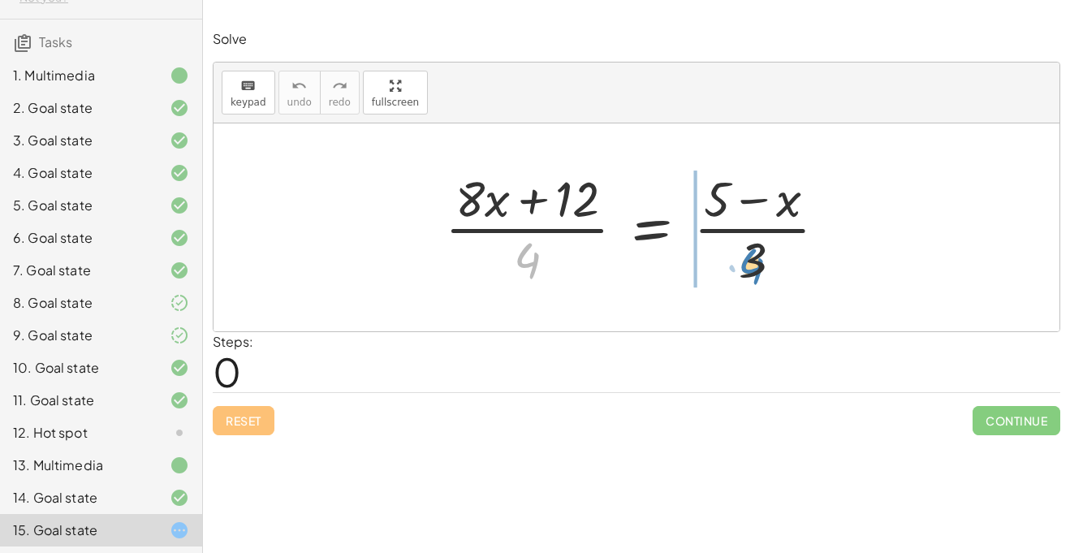
drag, startPoint x: 533, startPoint y: 258, endPoint x: 757, endPoint y: 265, distance: 224.1
click at [757, 265] on div at bounding box center [643, 227] width 412 height 125
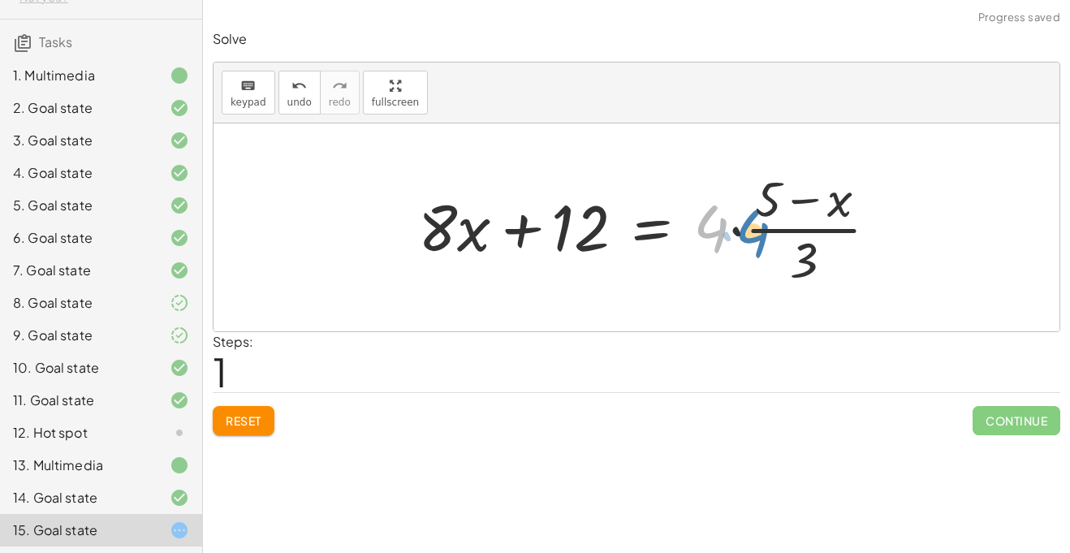
drag, startPoint x: 720, startPoint y: 234, endPoint x: 732, endPoint y: 229, distance: 13.1
click at [732, 229] on div at bounding box center [654, 227] width 489 height 125
click at [742, 231] on div at bounding box center [654, 227] width 489 height 125
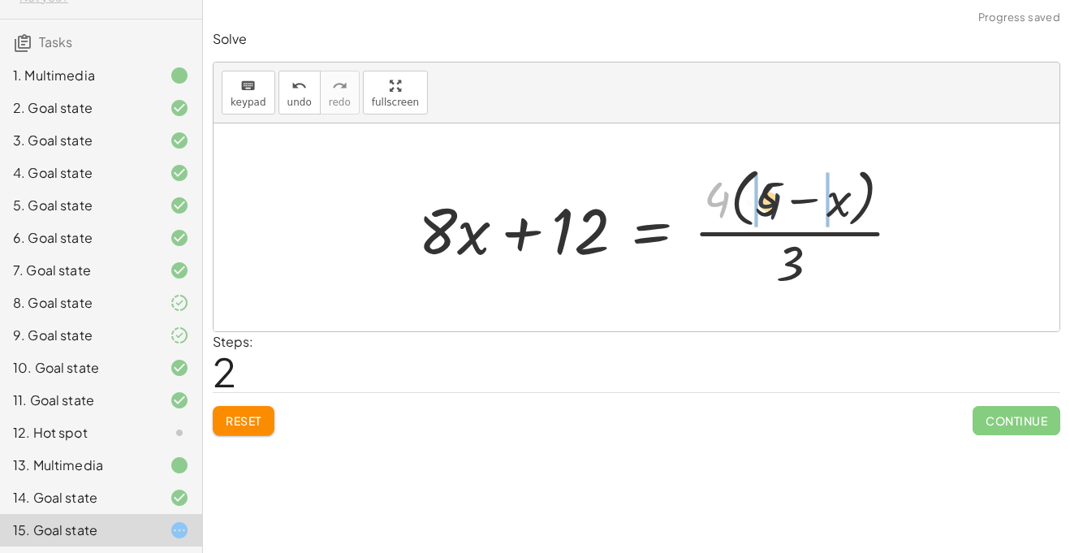
drag, startPoint x: 721, startPoint y: 194, endPoint x: 782, endPoint y: 197, distance: 61.8
click at [782, 197] on div at bounding box center [666, 227] width 513 height 132
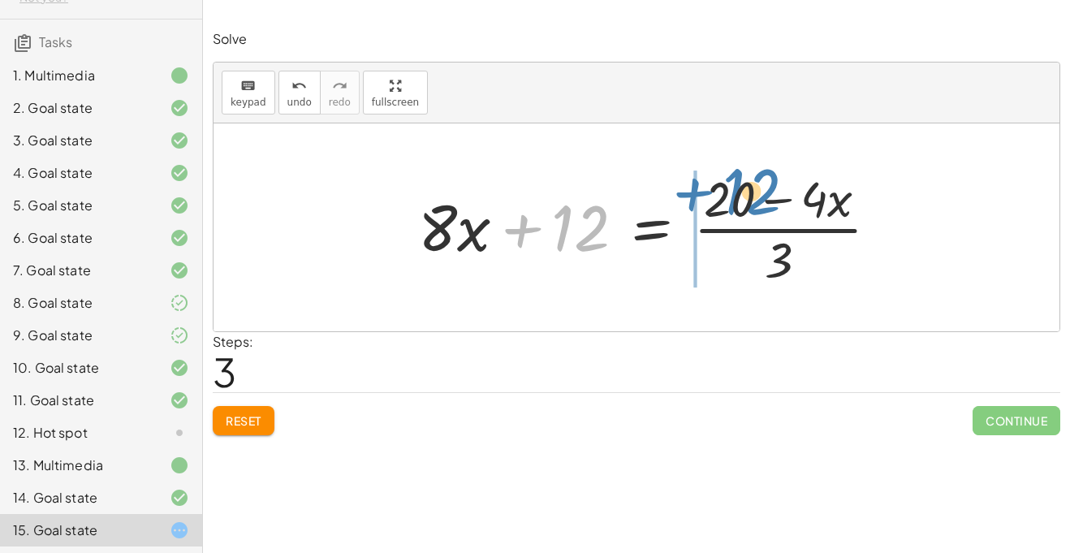
drag, startPoint x: 570, startPoint y: 218, endPoint x: 741, endPoint y: 179, distance: 175.6
click at [741, 179] on div at bounding box center [654, 227] width 489 height 125
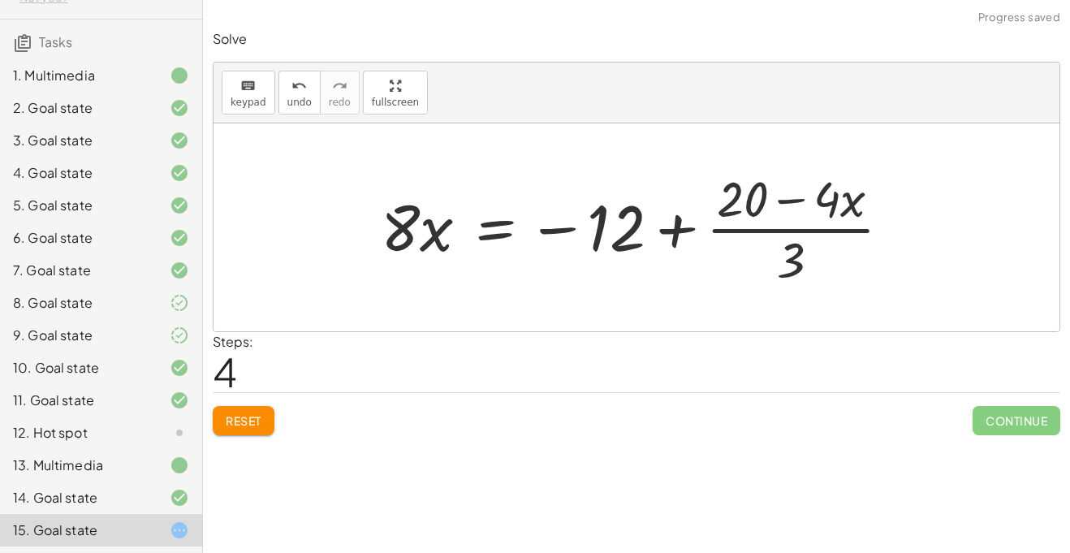
click at [680, 222] on div at bounding box center [643, 227] width 540 height 125
drag, startPoint x: 787, startPoint y: 265, endPoint x: 750, endPoint y: 210, distance: 66.6
click at [750, 210] on div at bounding box center [643, 227] width 540 height 125
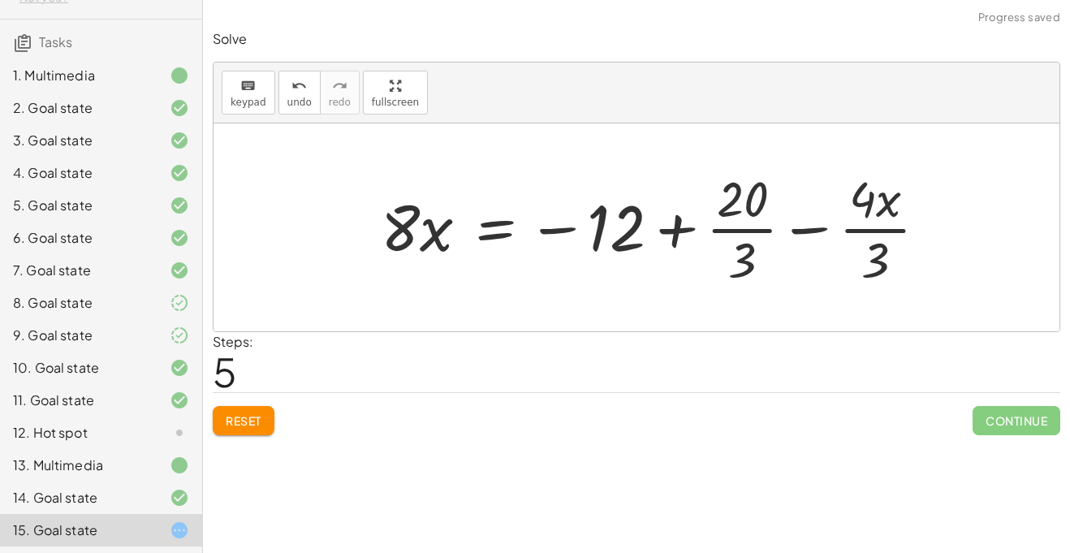
click at [750, 226] on div at bounding box center [660, 227] width 575 height 125
click at [868, 231] on div at bounding box center [660, 227] width 575 height 125
click at [291, 87] on icon "undo" at bounding box center [298, 85] width 15 height 19
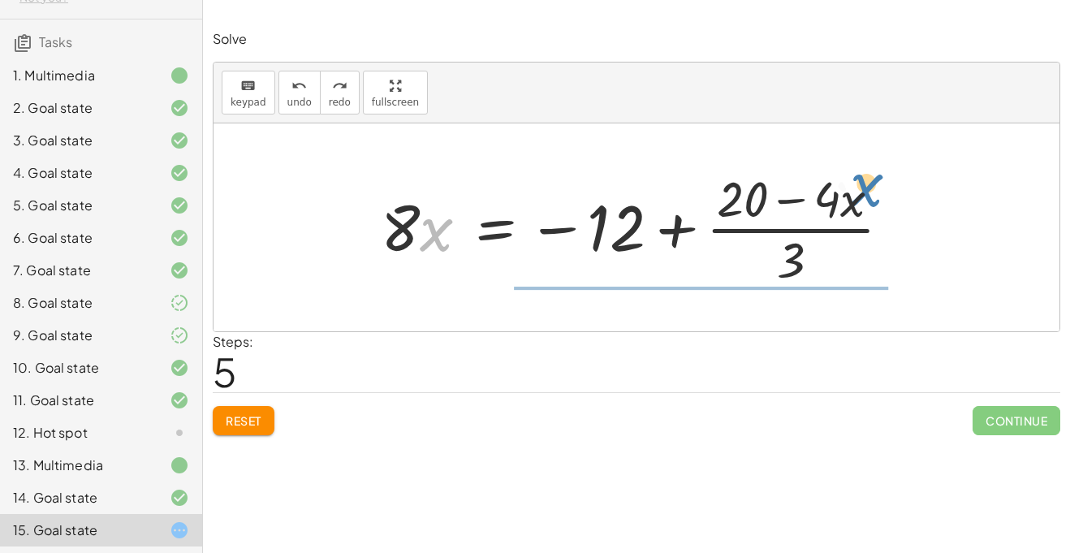
drag, startPoint x: 436, startPoint y: 238, endPoint x: 879, endPoint y: 192, distance: 445.5
click at [879, 192] on div at bounding box center [643, 227] width 540 height 125
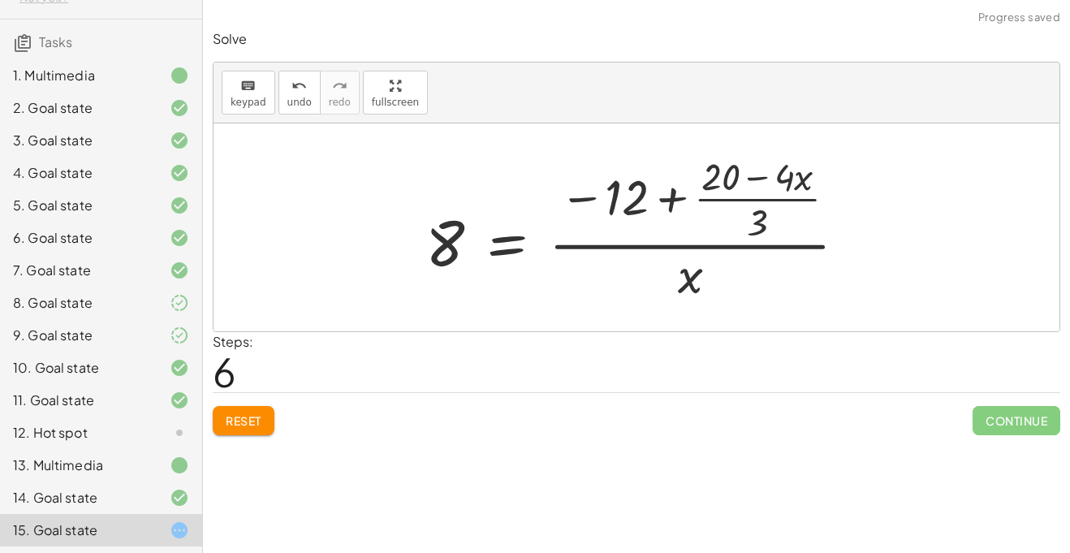
click at [681, 246] on div at bounding box center [642, 227] width 450 height 157
click at [219, 420] on button "Reset" at bounding box center [244, 420] width 62 height 29
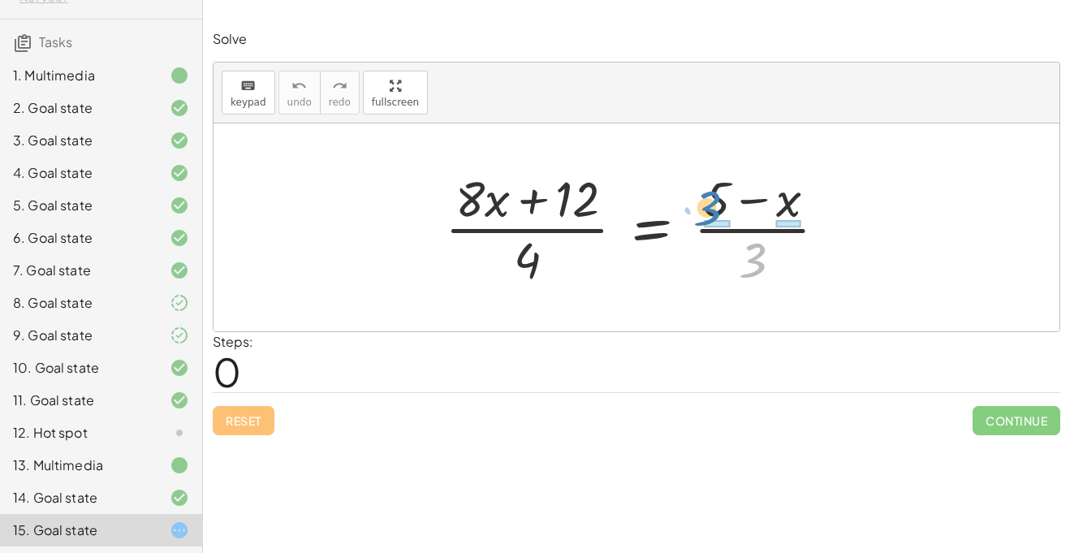
drag, startPoint x: 750, startPoint y: 253, endPoint x: 705, endPoint y: 201, distance: 68.5
click at [705, 201] on div at bounding box center [643, 227] width 412 height 125
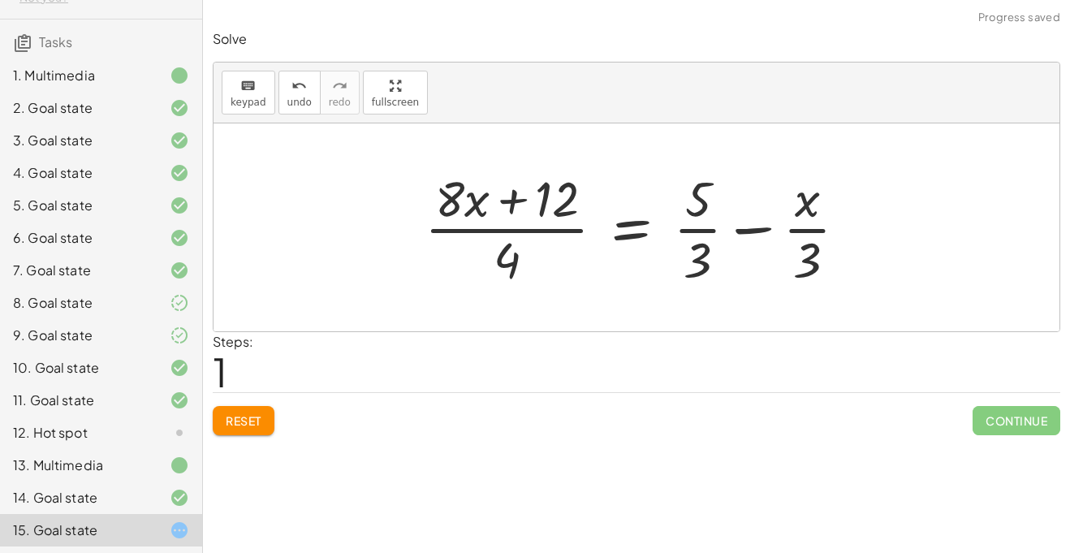
click at [704, 226] on div at bounding box center [642, 227] width 452 height 125
click at [248, 457] on div "Equations: Solve Multi-Step Equations In this activity, you will learn the proc…" at bounding box center [636, 276] width 867 height 553
click at [246, 430] on button "Reset" at bounding box center [244, 420] width 62 height 29
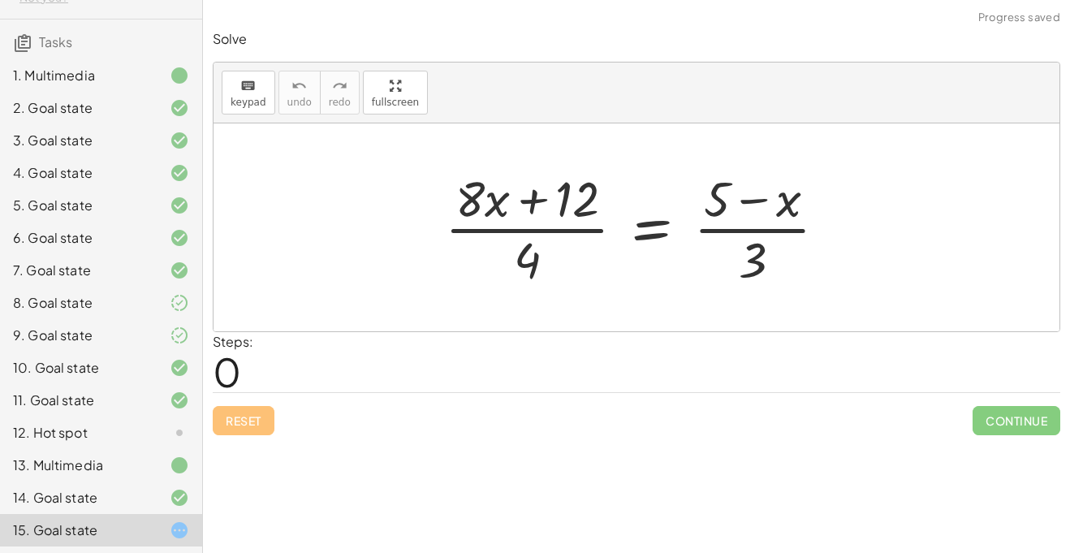
click at [518, 274] on div at bounding box center [643, 227] width 412 height 125
drag, startPoint x: 527, startPoint y: 265, endPoint x: 536, endPoint y: 223, distance: 42.3
click at [536, 223] on div at bounding box center [643, 227] width 412 height 125
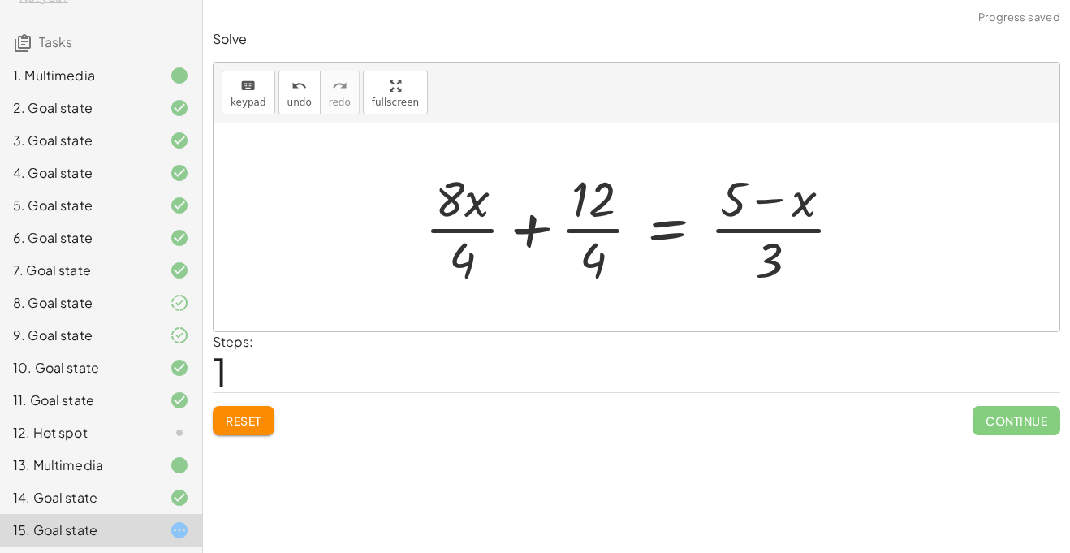
click at [433, 232] on div at bounding box center [639, 227] width 447 height 125
click at [583, 230] on div at bounding box center [642, 227] width 441 height 125
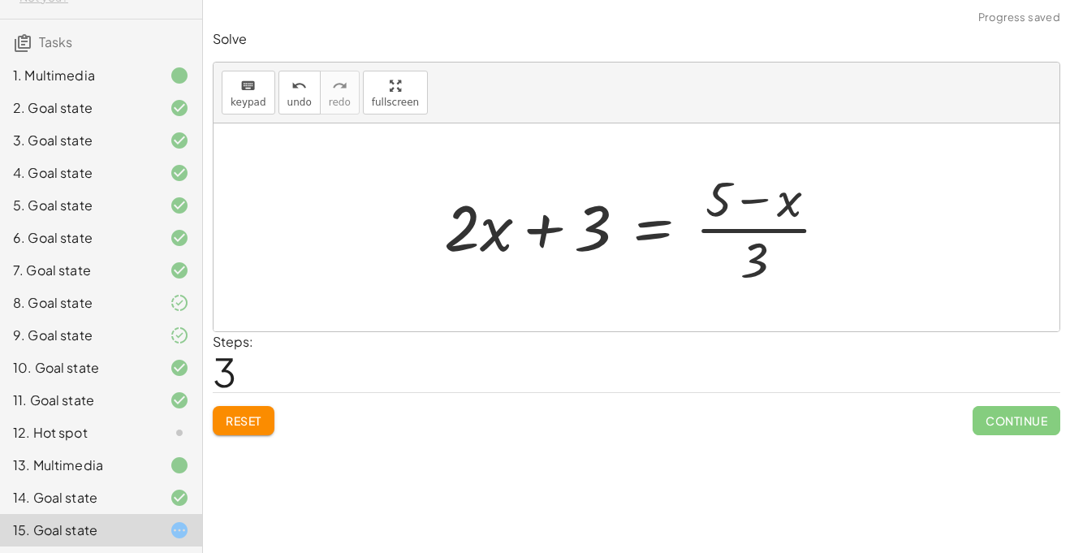
click at [742, 232] on div at bounding box center [642, 227] width 413 height 125
drag, startPoint x: 586, startPoint y: 248, endPoint x: 561, endPoint y: 248, distance: 25.2
click at [561, 248] on div at bounding box center [642, 227] width 413 height 125
drag, startPoint x: 760, startPoint y: 263, endPoint x: 761, endPoint y: 221, distance: 42.2
click at [761, 221] on div at bounding box center [642, 227] width 413 height 125
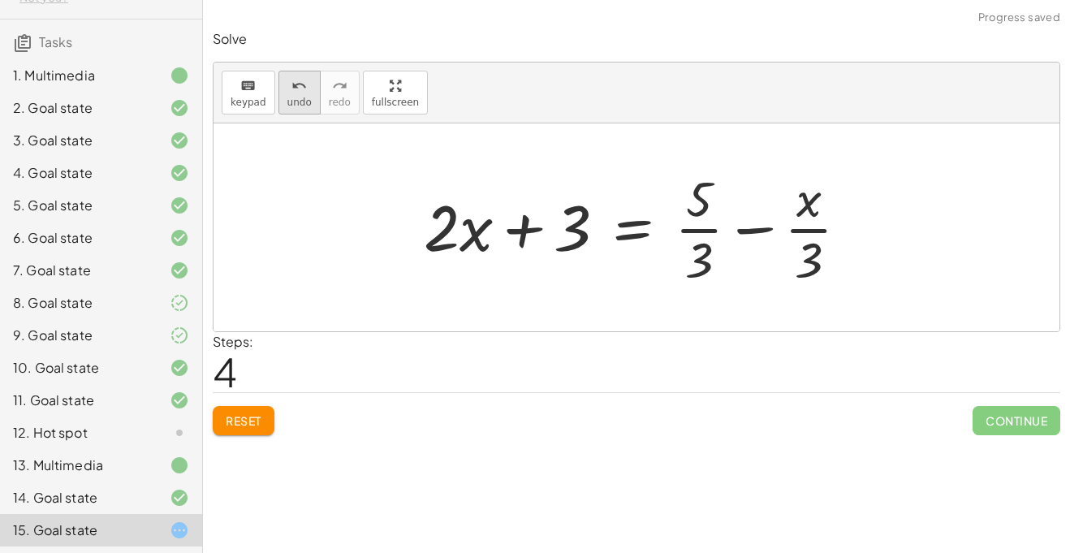
click at [311, 88] on button "undo undo" at bounding box center [299, 93] width 42 height 44
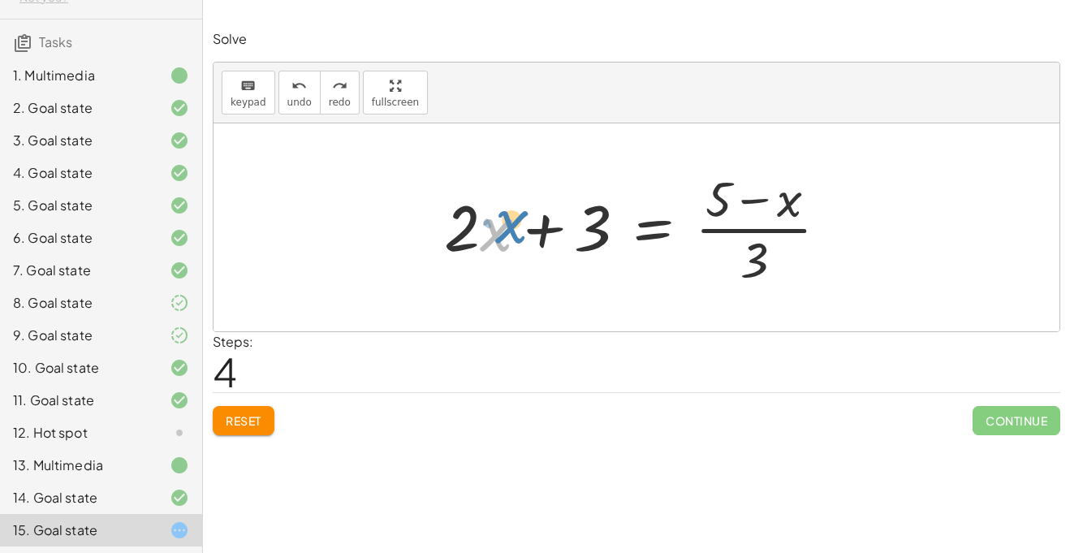
click at [493, 231] on div at bounding box center [642, 227] width 413 height 125
click at [500, 245] on div at bounding box center [642, 227] width 413 height 125
click at [761, 263] on div at bounding box center [642, 227] width 413 height 125
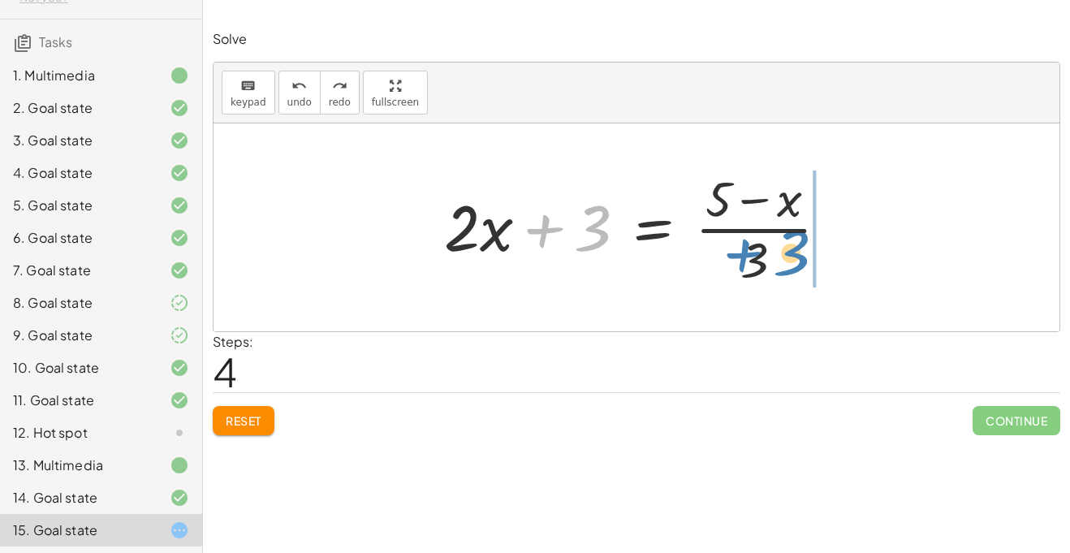
drag, startPoint x: 593, startPoint y: 241, endPoint x: 793, endPoint y: 266, distance: 201.2
click at [793, 266] on div at bounding box center [642, 227] width 413 height 125
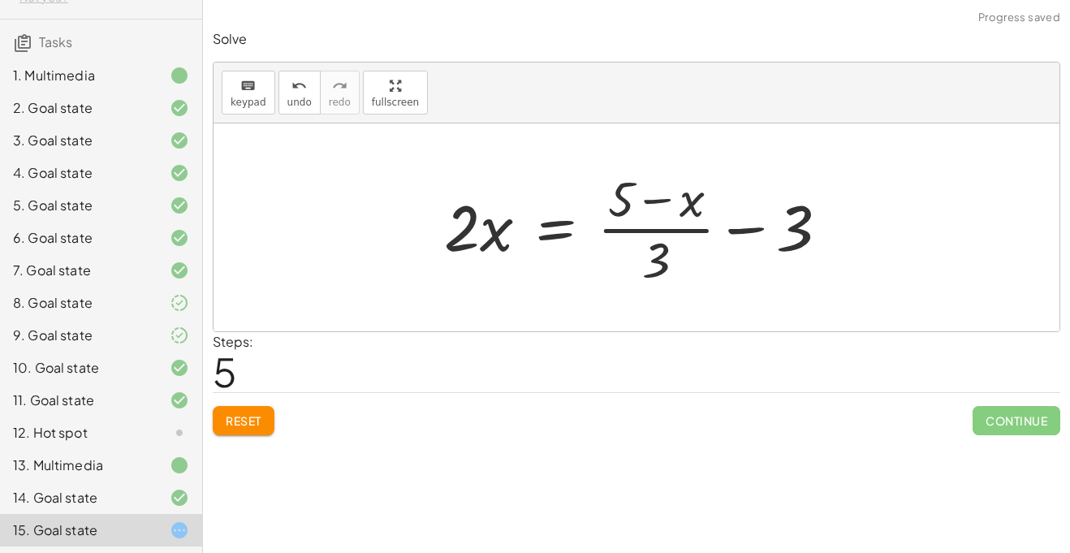
click at [739, 225] on div at bounding box center [642, 227] width 413 height 125
click at [825, 222] on div at bounding box center [642, 227] width 413 height 125
drag, startPoint x: 659, startPoint y: 257, endPoint x: 665, endPoint y: 214, distance: 43.4
click at [665, 214] on div at bounding box center [642, 227] width 413 height 125
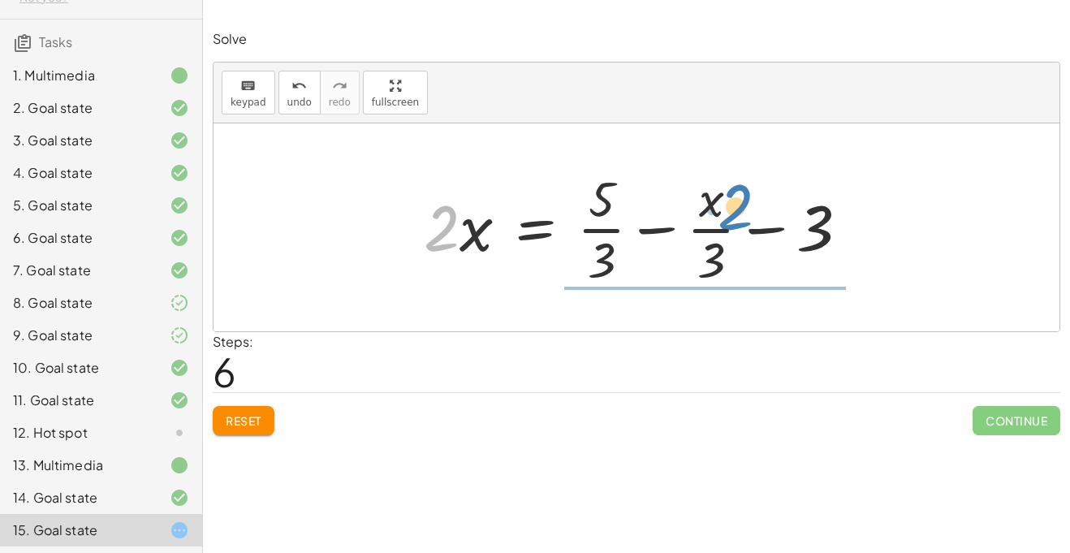
drag, startPoint x: 446, startPoint y: 230, endPoint x: 471, endPoint y: 282, distance: 57.7
click at [471, 282] on div at bounding box center [643, 227] width 454 height 125
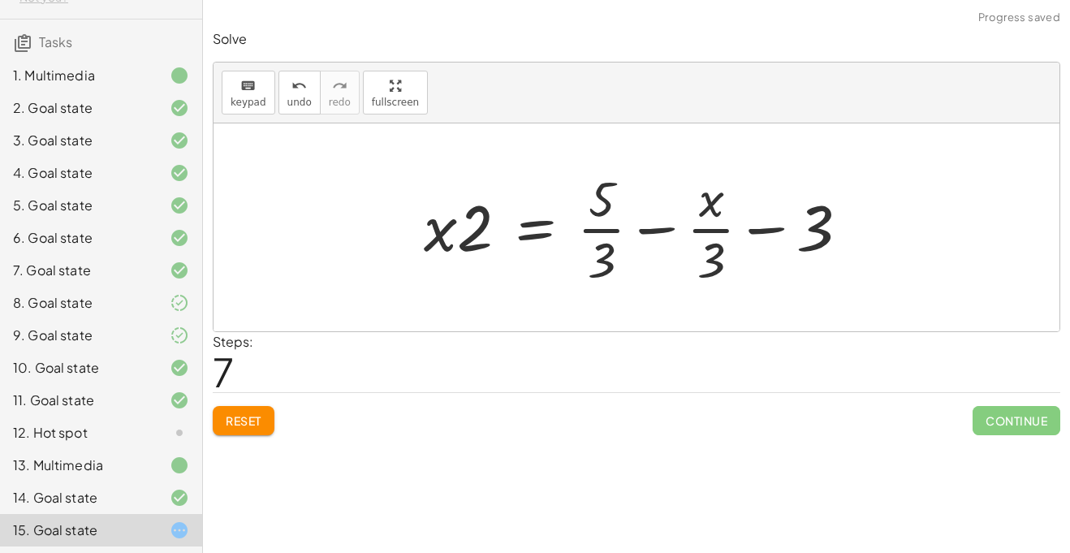
click at [251, 408] on button "Reset" at bounding box center [244, 420] width 62 height 29
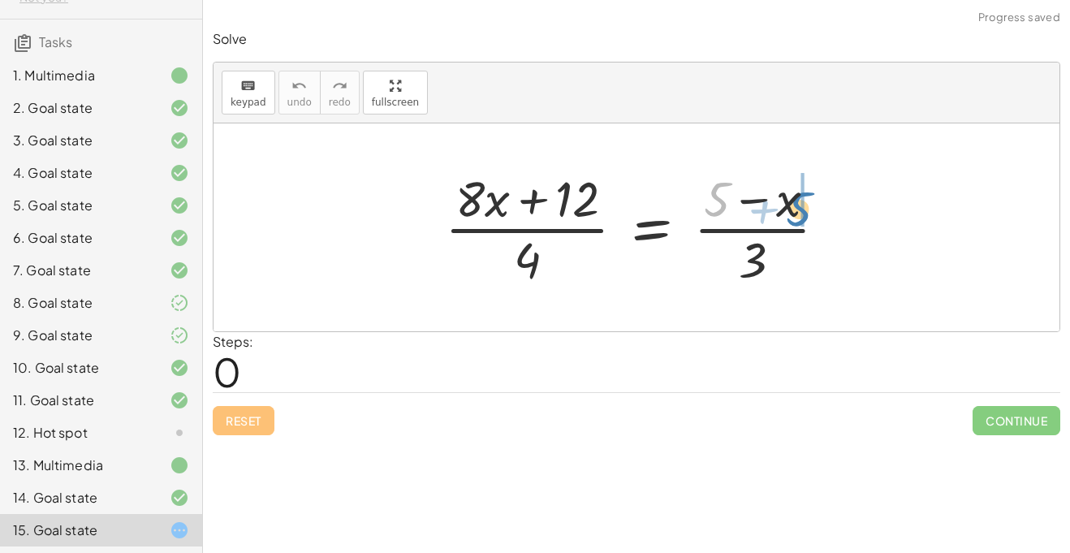
drag, startPoint x: 725, startPoint y: 210, endPoint x: 808, endPoint y: 213, distance: 82.8
click at [808, 213] on div at bounding box center [643, 227] width 412 height 125
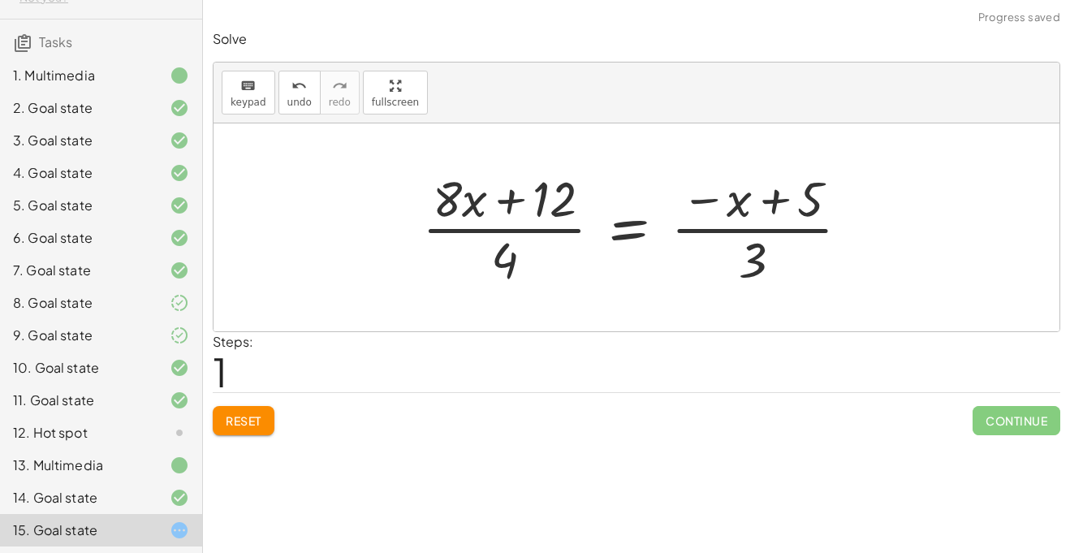
click at [770, 201] on div at bounding box center [642, 227] width 457 height 125
drag, startPoint x: 739, startPoint y: 204, endPoint x: 826, endPoint y: 198, distance: 87.8
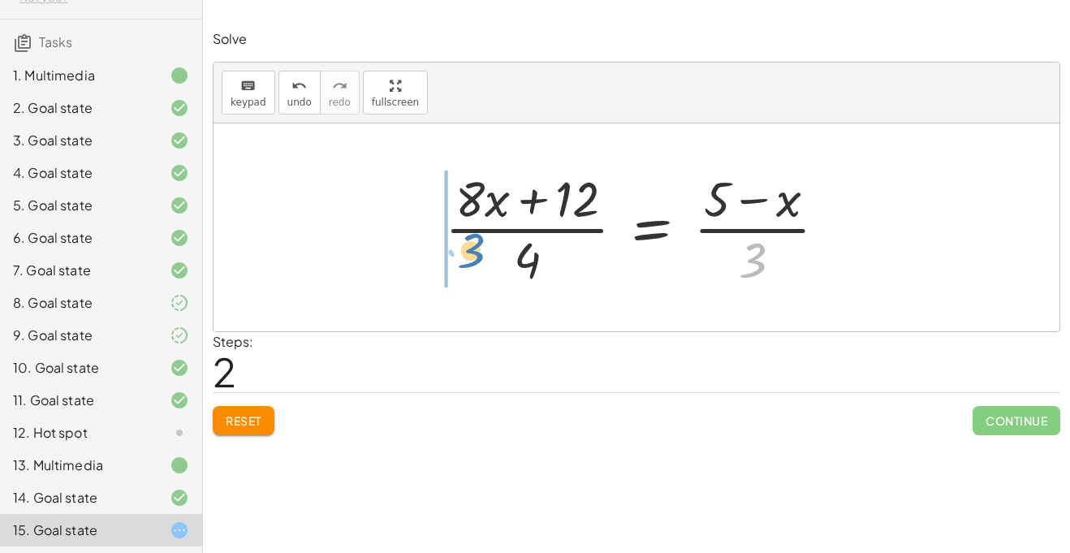
drag, startPoint x: 742, startPoint y: 270, endPoint x: 438, endPoint y: 261, distance: 303.7
click at [438, 261] on div at bounding box center [643, 227] width 412 height 125
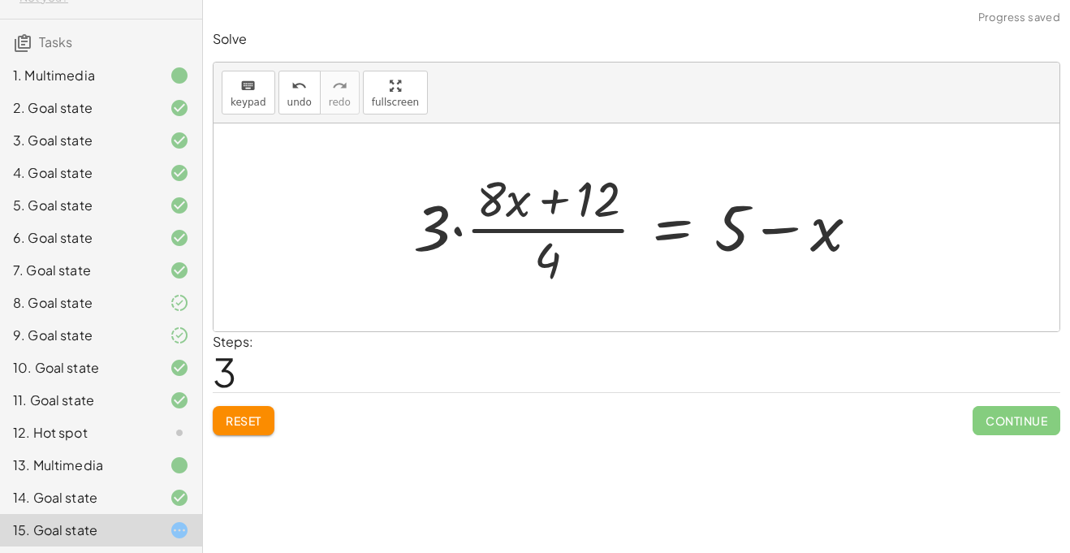
click at [252, 413] on span "Reset" at bounding box center [244, 420] width 36 height 15
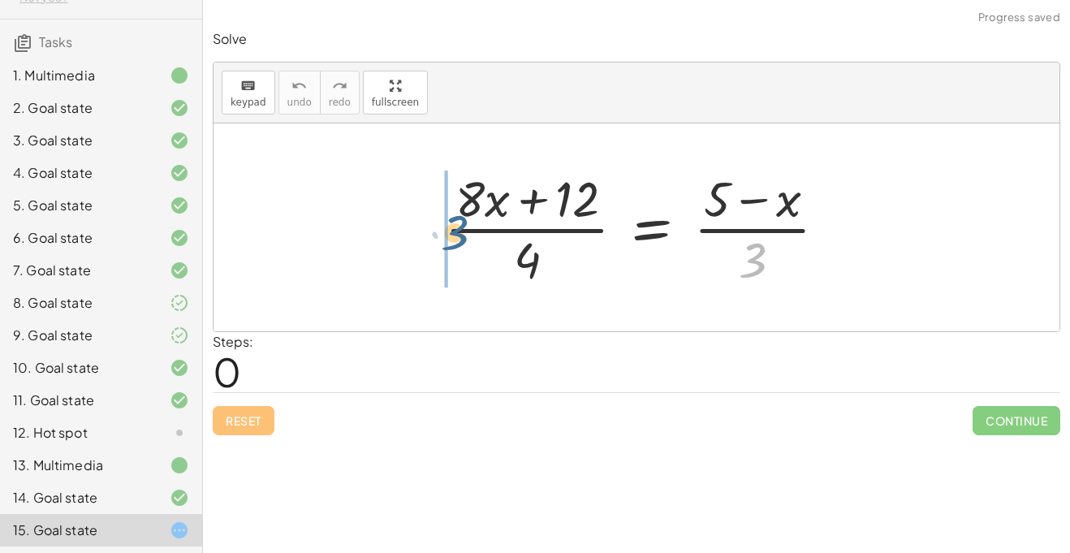
drag, startPoint x: 756, startPoint y: 251, endPoint x: 434, endPoint y: 218, distance: 323.9
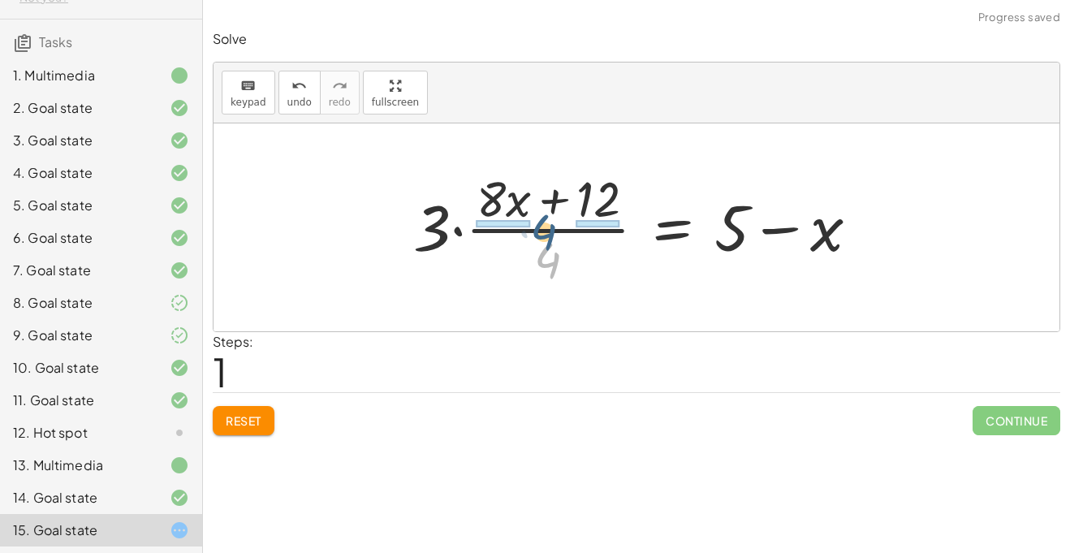
drag, startPoint x: 548, startPoint y: 265, endPoint x: 544, endPoint y: 236, distance: 28.7
click at [544, 236] on div at bounding box center [642, 227] width 475 height 125
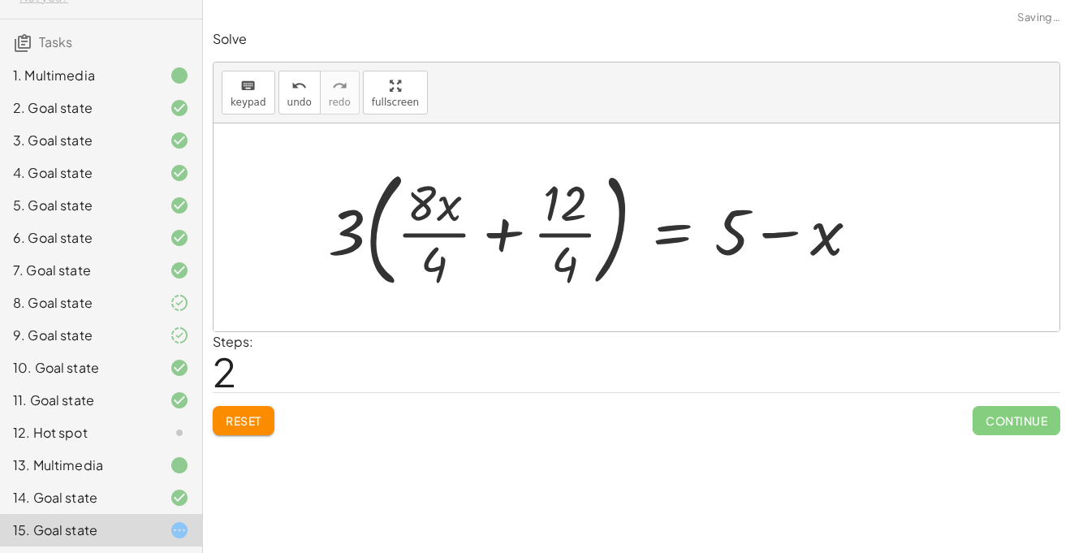
click at [420, 235] on div at bounding box center [600, 227] width 560 height 135
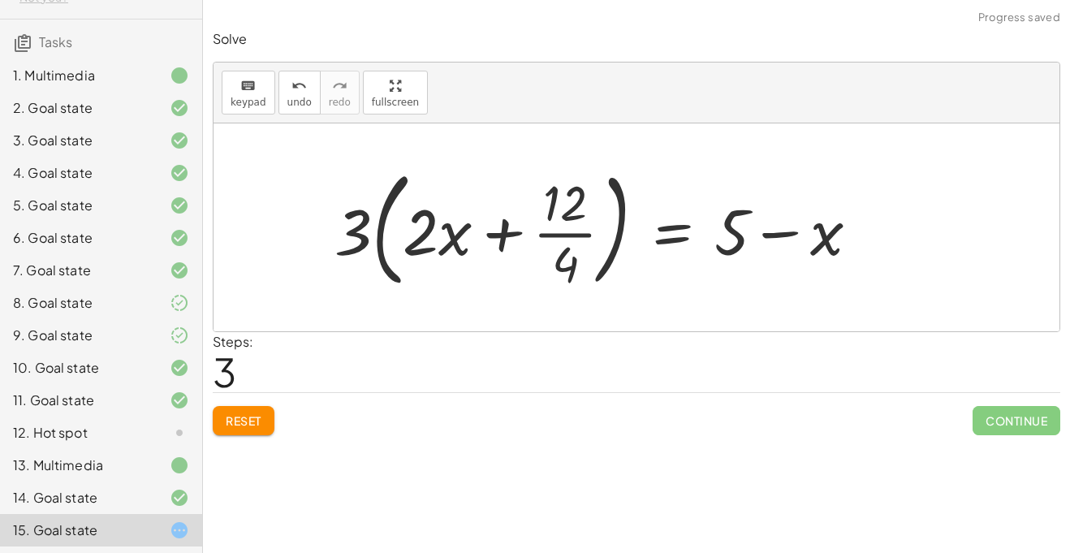
click at [575, 233] on div at bounding box center [603, 227] width 554 height 135
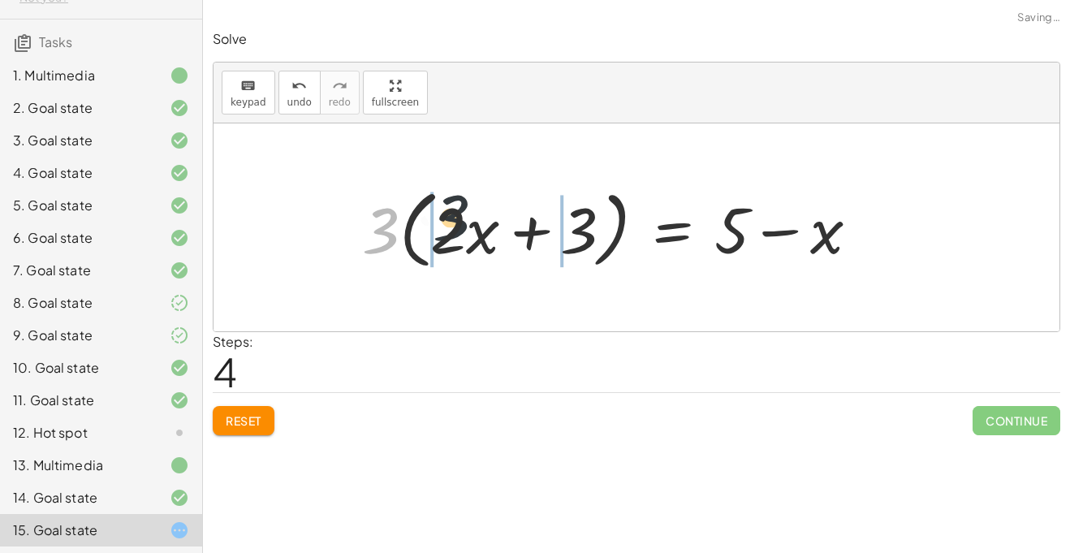
drag, startPoint x: 378, startPoint y: 234, endPoint x: 463, endPoint y: 219, distance: 86.5
click at [463, 219] on div at bounding box center [617, 227] width 526 height 93
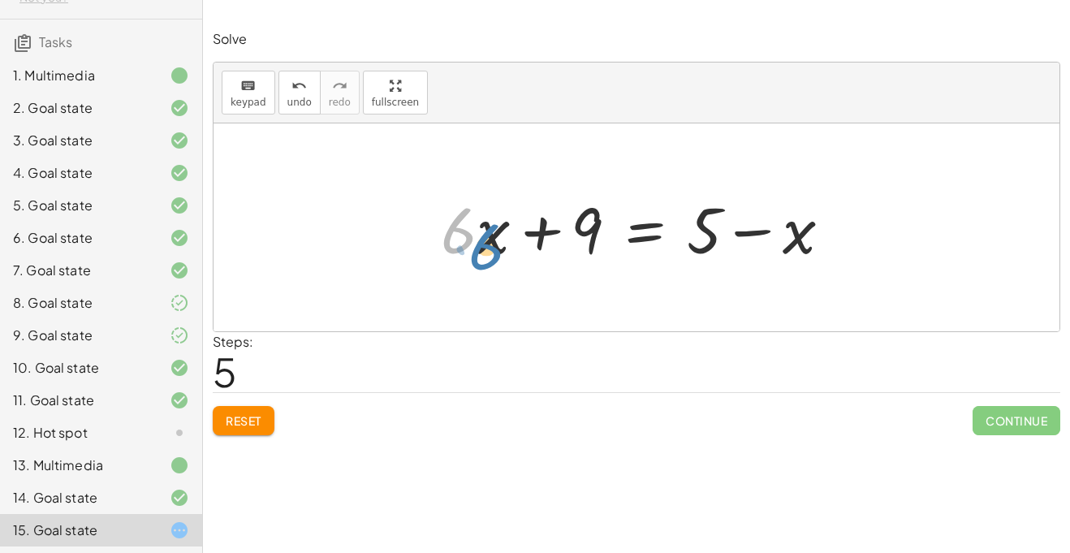
click at [463, 250] on div at bounding box center [643, 228] width 420 height 84
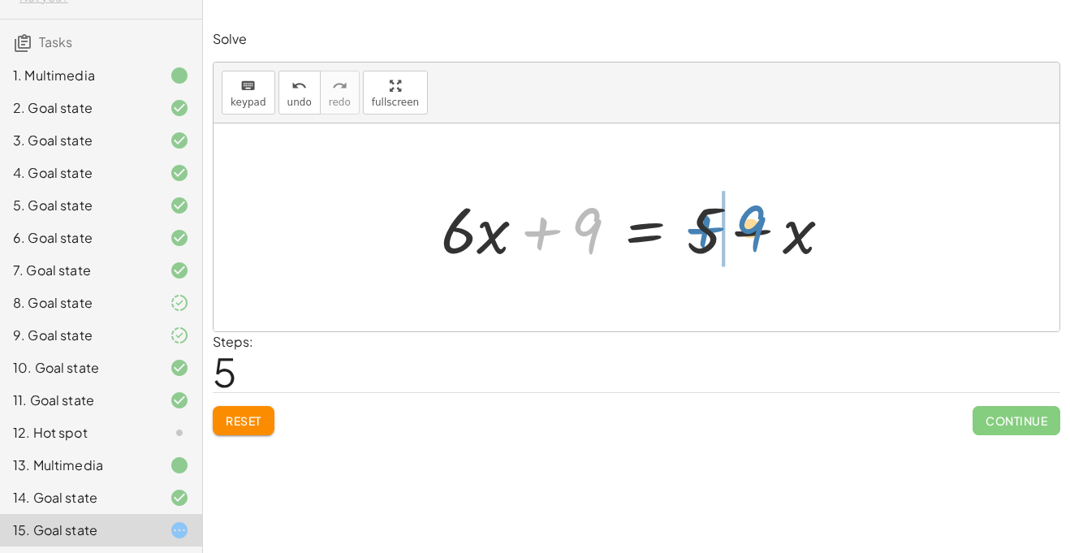
drag, startPoint x: 593, startPoint y: 230, endPoint x: 753, endPoint y: 229, distance: 159.9
click at [753, 229] on div at bounding box center [643, 228] width 420 height 84
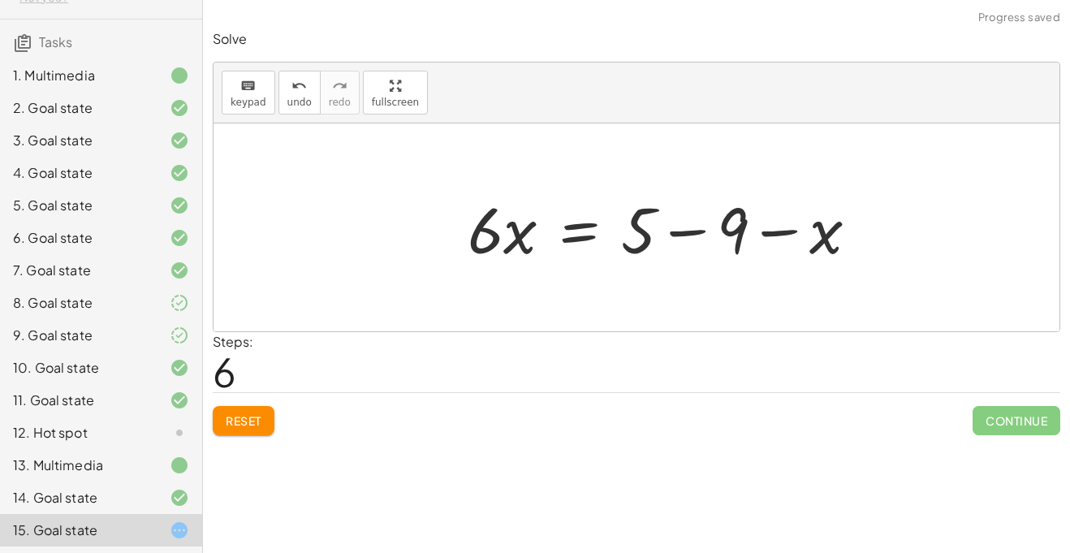
click at [752, 232] on div at bounding box center [669, 228] width 420 height 84
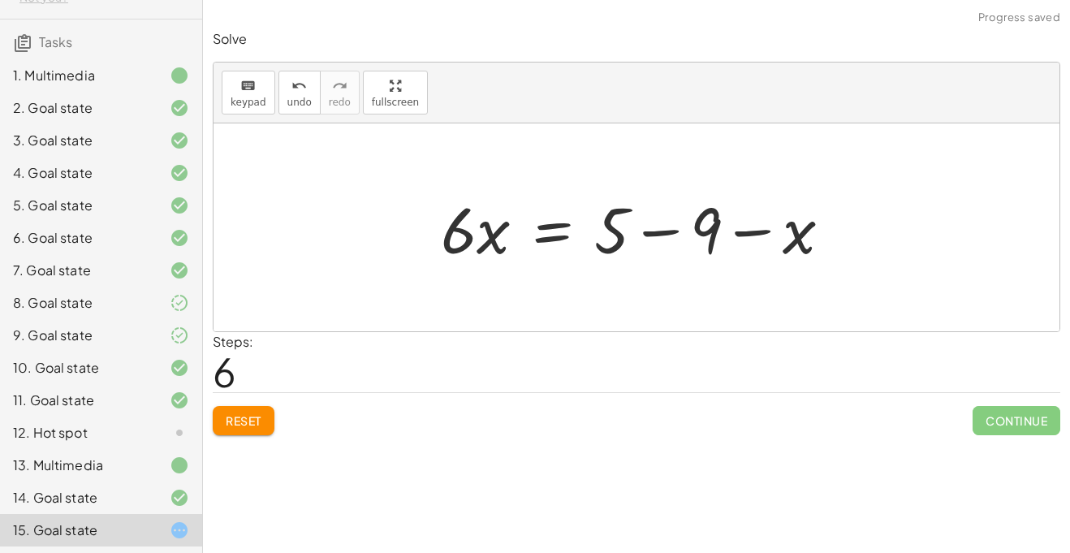
click at [679, 231] on div at bounding box center [643, 228] width 420 height 84
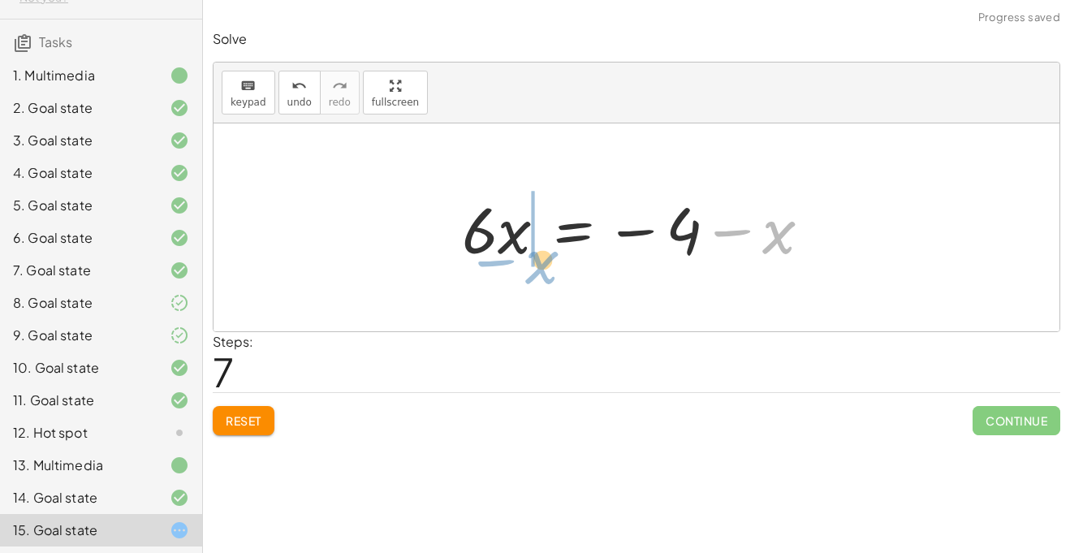
drag, startPoint x: 769, startPoint y: 228, endPoint x: 519, endPoint y: 248, distance: 250.8
click at [519, 248] on div at bounding box center [643, 228] width 378 height 84
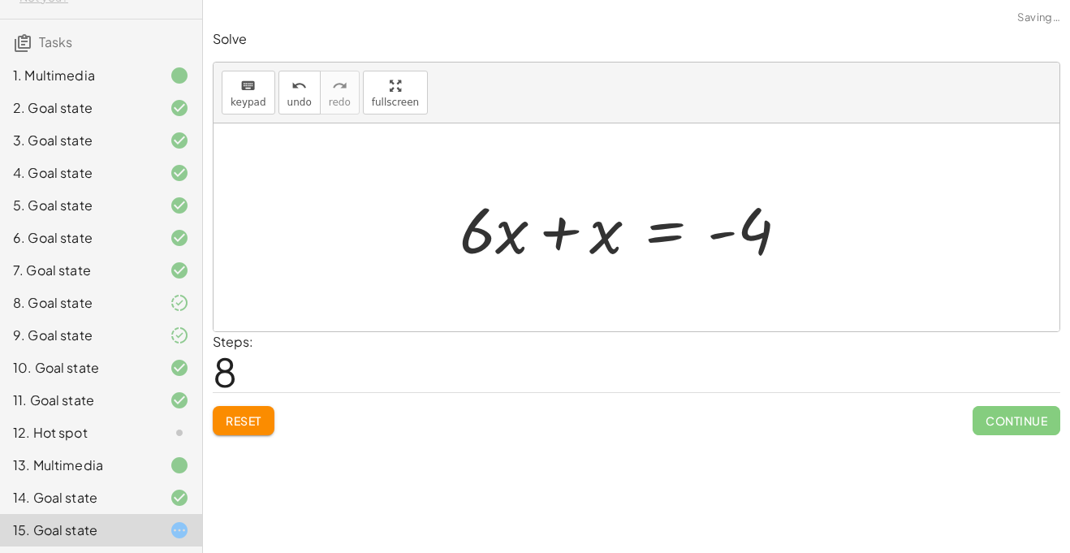
click at [458, 236] on div "· ( + · 8 · x + 12 ) · 4 = · ( + 5 − x ) · 3 · 3 · · ( + · 8 · x + 12 ) · 4 = +…" at bounding box center [624, 228] width 378 height 92
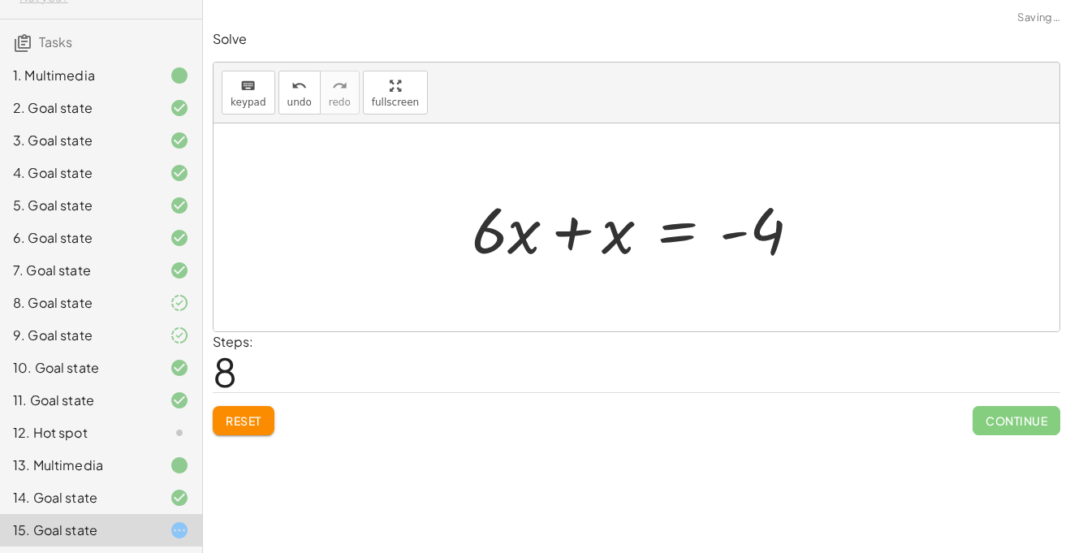
click at [568, 231] on div at bounding box center [642, 228] width 358 height 84
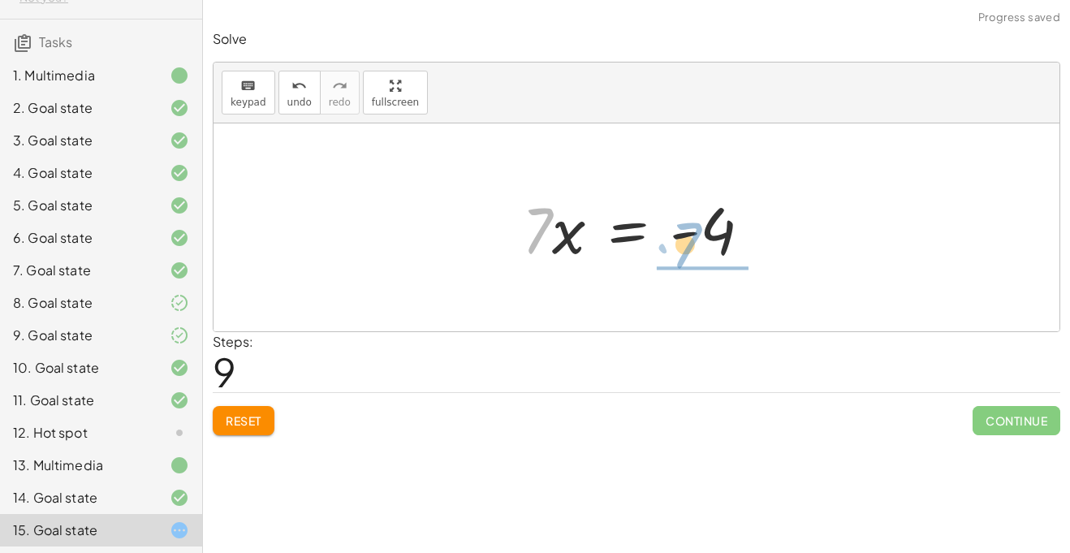
drag, startPoint x: 545, startPoint y: 248, endPoint x: 727, endPoint y: 252, distance: 182.7
click at [727, 252] on div at bounding box center [643, 228] width 258 height 84
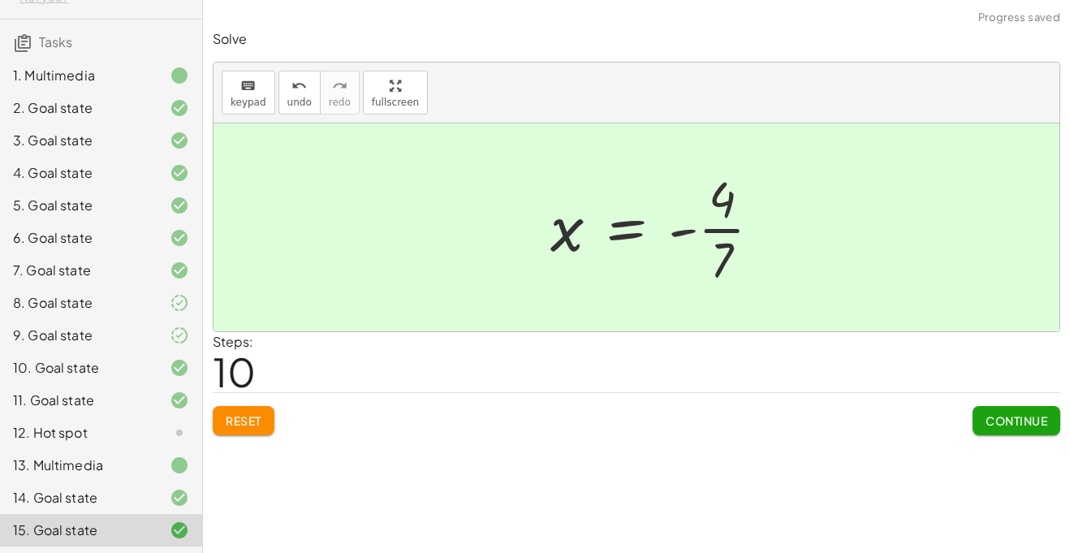
click at [730, 226] on div at bounding box center [662, 227] width 240 height 125
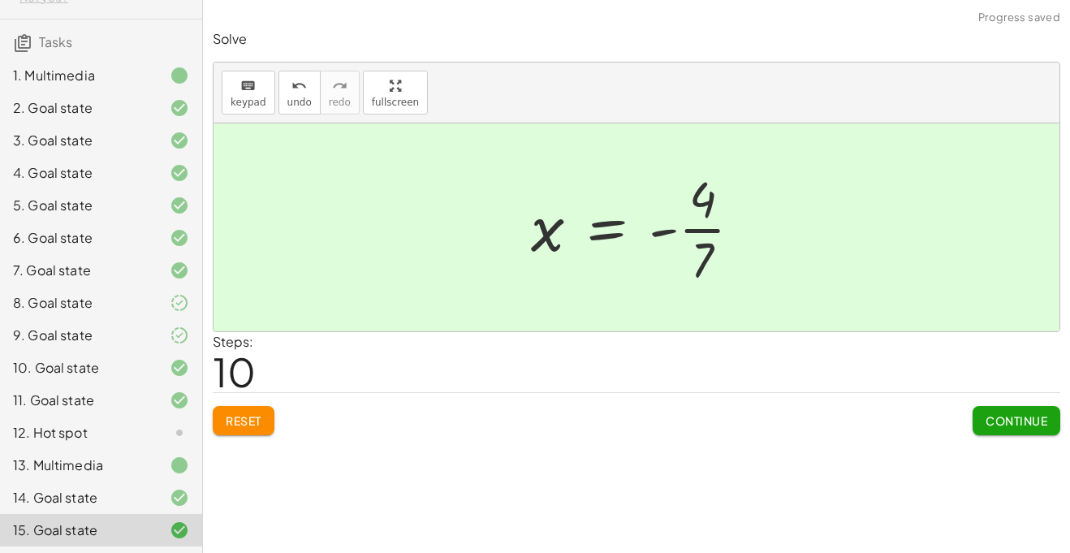
click at [988, 429] on button "Continue" at bounding box center [1016, 420] width 88 height 29
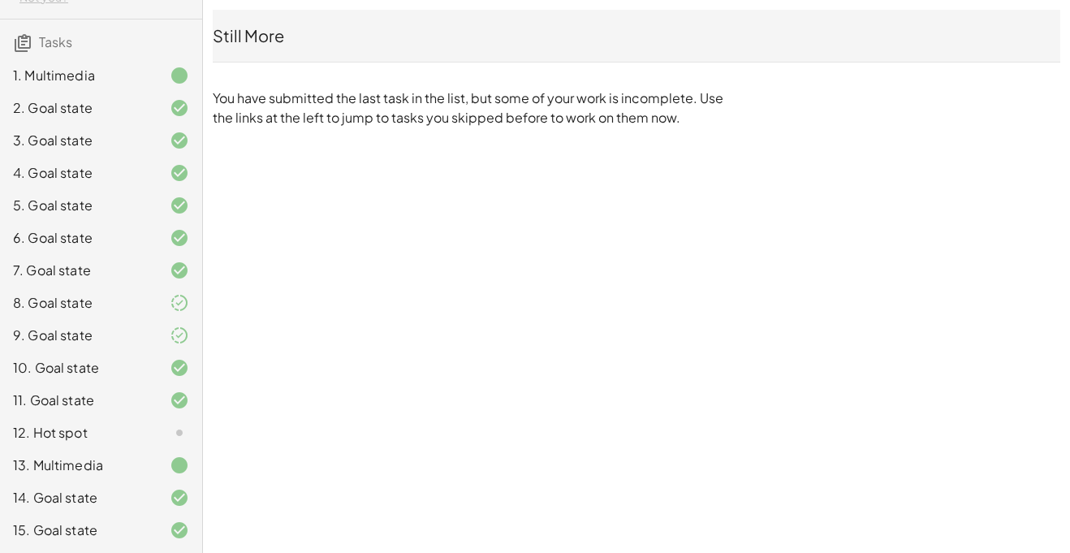
click at [178, 494] on icon at bounding box center [179, 497] width 19 height 19
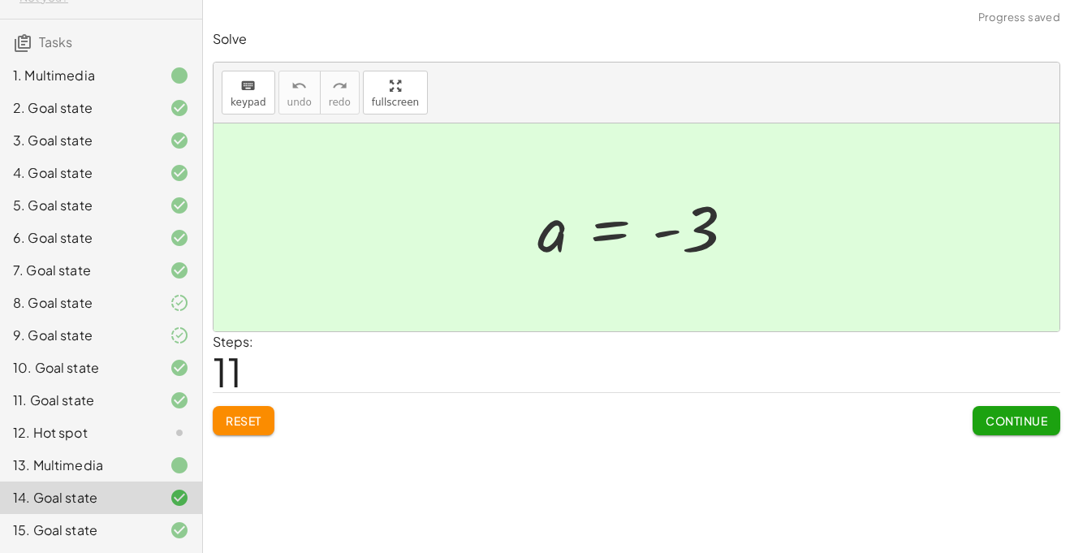
click at [100, 522] on div "15. Goal state" at bounding box center [78, 529] width 131 height 19
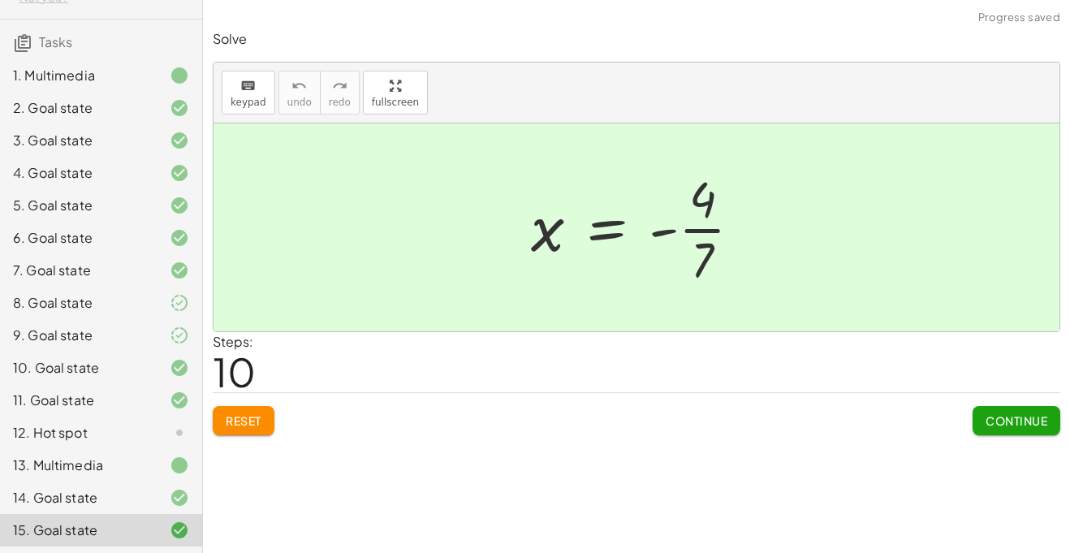
click at [102, 472] on div "13. Multimedia" at bounding box center [78, 464] width 131 height 19
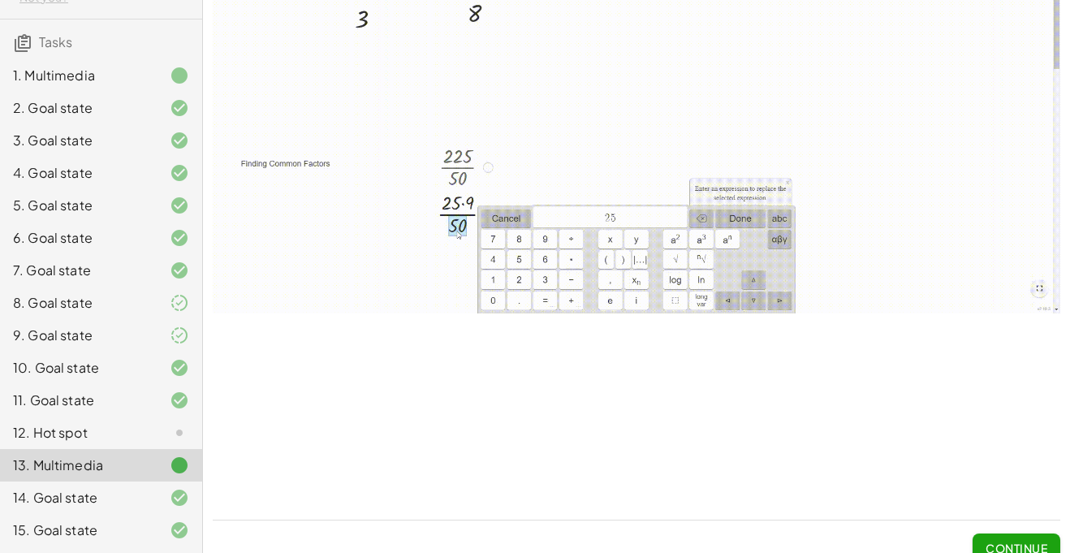
scroll to position [1790, 0]
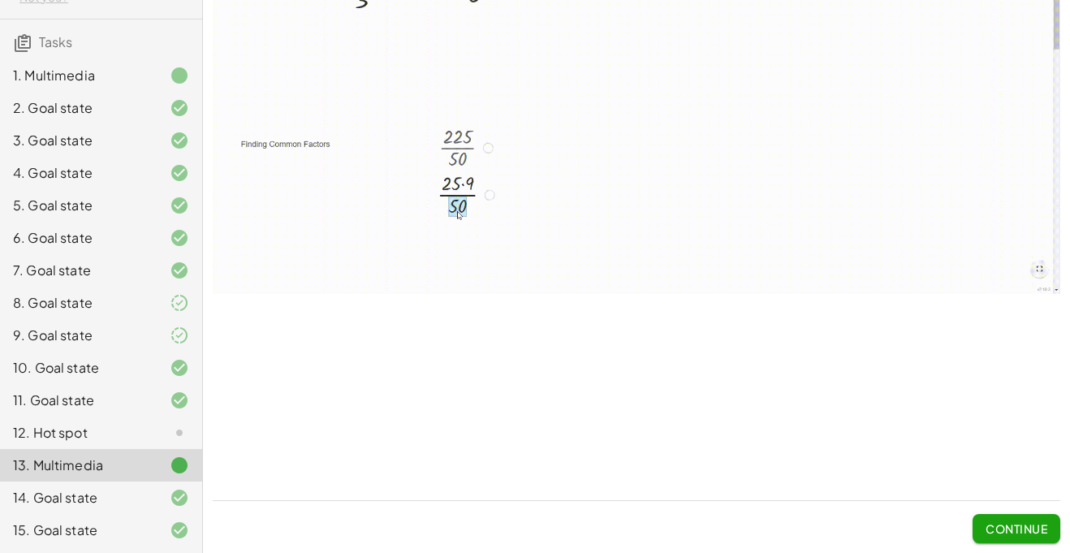
click at [123, 445] on div "12. Hot spot" at bounding box center [101, 432] width 202 height 32
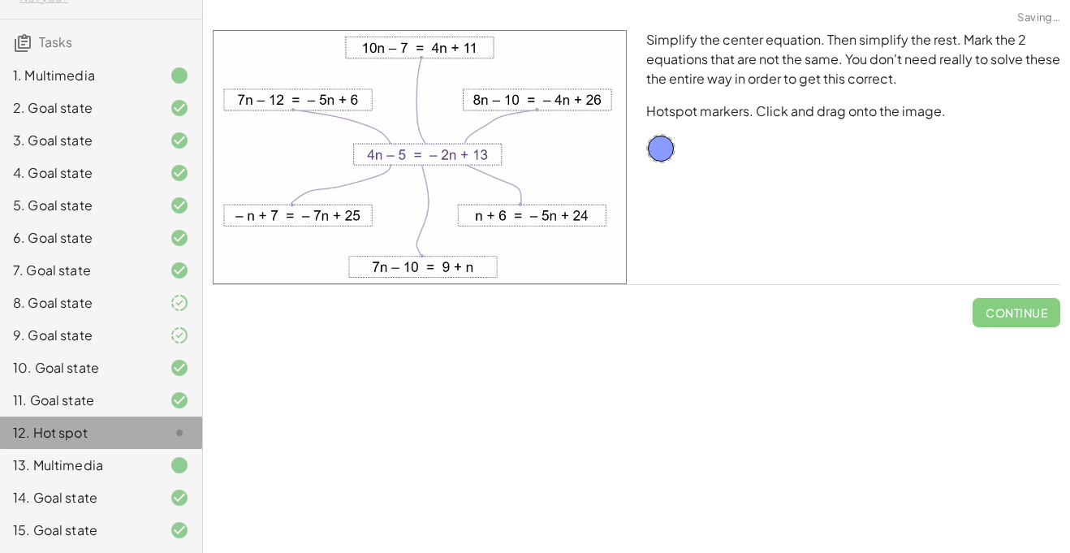
scroll to position [0, 0]
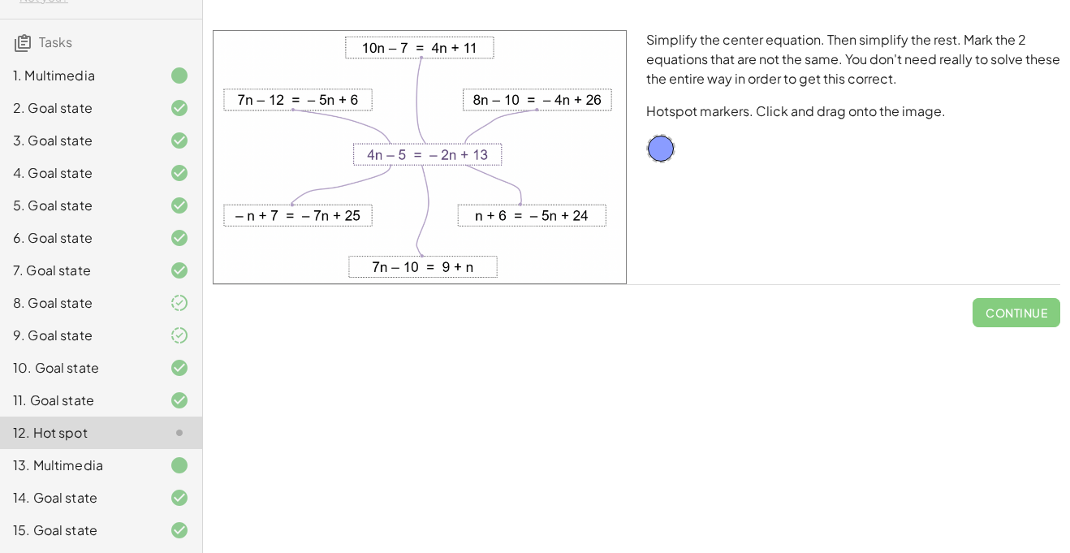
click at [476, 340] on div "Equations: Solve Multi-Step Equations In this activity, you will learn the proc…" at bounding box center [636, 276] width 867 height 553
click at [306, 401] on div "Equations: Solve Multi-Step Equations In this activity, you will learn the proc…" at bounding box center [636, 276] width 867 height 553
click at [274, 373] on div "Equations: Solve Multi-Step Equations In this activity, you will learn the proc…" at bounding box center [636, 276] width 867 height 553
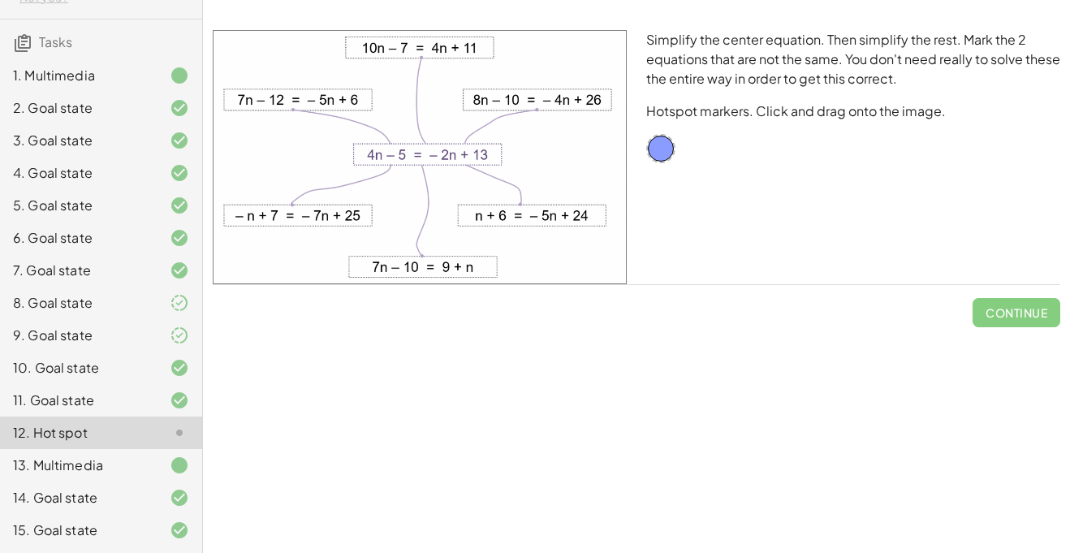
click at [244, 381] on div "Equations: Solve Multi-Step Equations In this activity, you will learn the proc…" at bounding box center [636, 276] width 867 height 553
click at [267, 381] on div "Equations: Solve Multi-Step Equations In this activity, you will learn the proc…" at bounding box center [636, 276] width 867 height 553
click at [261, 381] on div "Equations: Solve Multi-Step Equations In this activity, you will learn the proc…" at bounding box center [636, 276] width 867 height 553
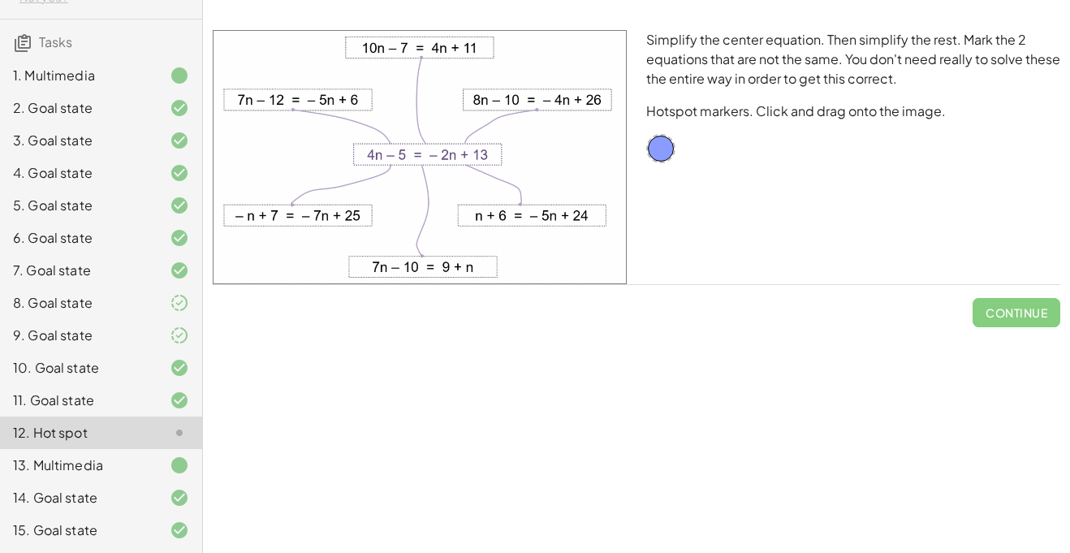
click at [261, 381] on div "Equations: Solve Multi-Step Equations In this activity, you will learn the proc…" at bounding box center [636, 276] width 867 height 553
drag, startPoint x: 659, startPoint y: 152, endPoint x: 546, endPoint y: 102, distance: 123.2
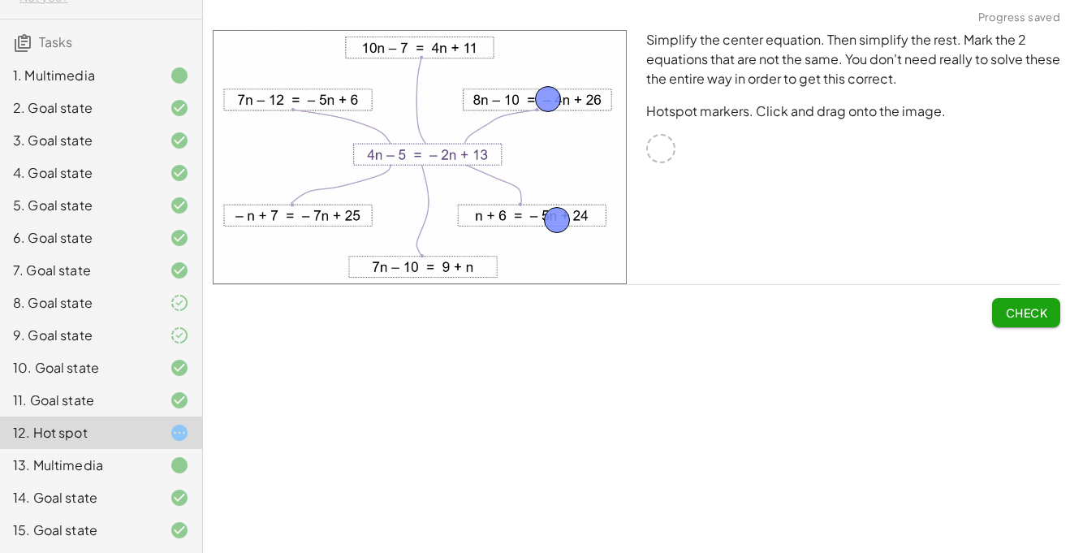
drag, startPoint x: 655, startPoint y: 152, endPoint x: 545, endPoint y: 223, distance: 130.8
click at [1035, 315] on span "Check" at bounding box center [1026, 312] width 42 height 15
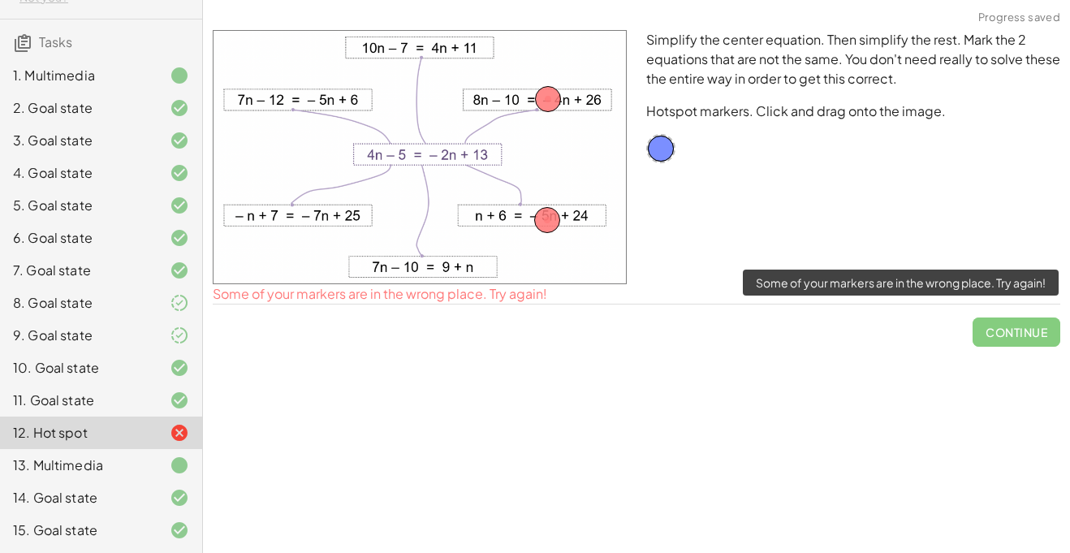
click at [1029, 338] on span "Continue" at bounding box center [1016, 325] width 88 height 42
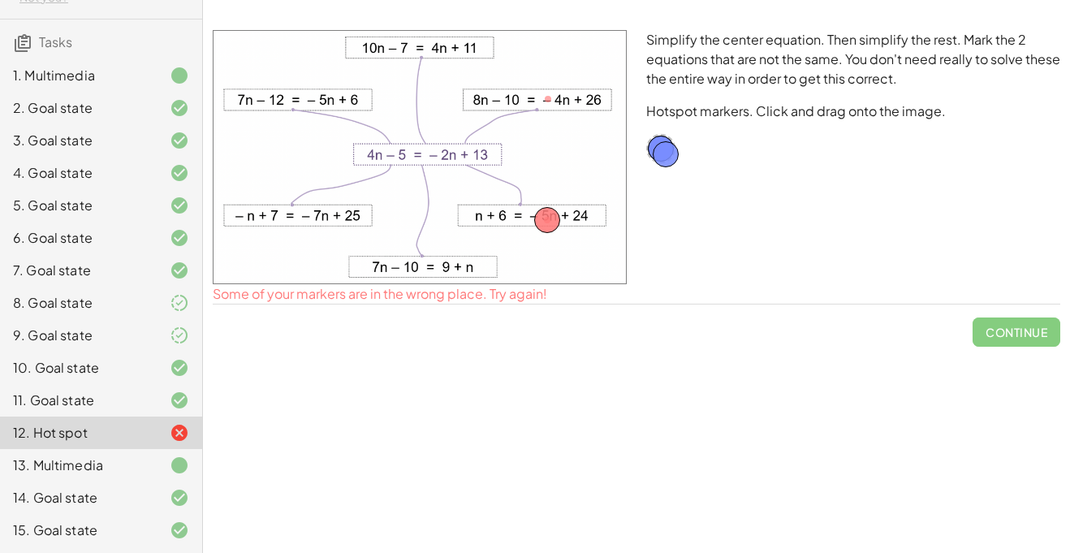
drag, startPoint x: 547, startPoint y: 100, endPoint x: 665, endPoint y: 155, distance: 130.0
drag, startPoint x: 545, startPoint y: 221, endPoint x: 439, endPoint y: 157, distance: 124.2
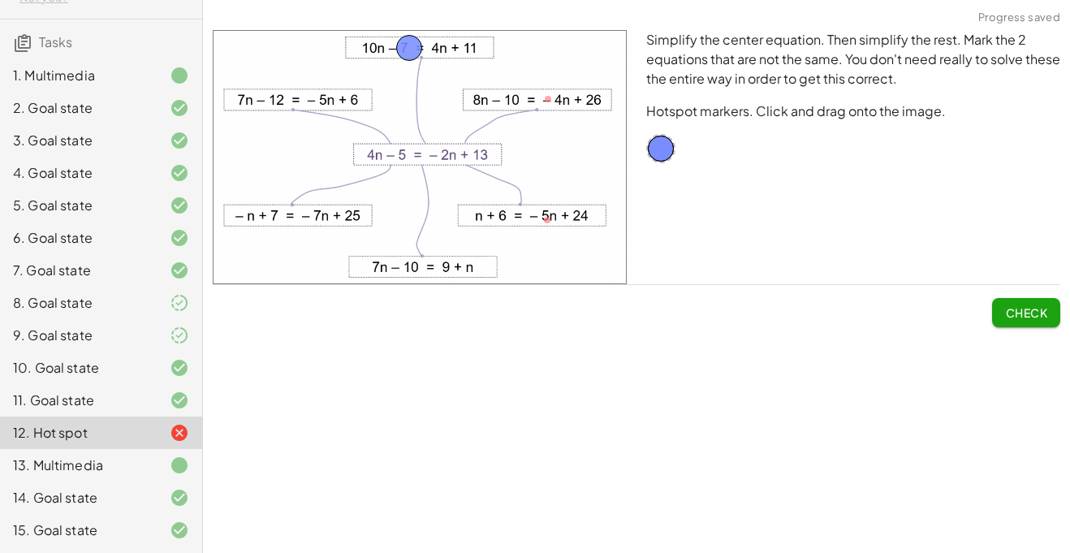
drag, startPoint x: 446, startPoint y: 151, endPoint x: 414, endPoint y: 42, distance: 113.3
drag, startPoint x: 657, startPoint y: 142, endPoint x: 414, endPoint y: 263, distance: 271.2
click at [1045, 308] on span "Check" at bounding box center [1026, 312] width 42 height 15
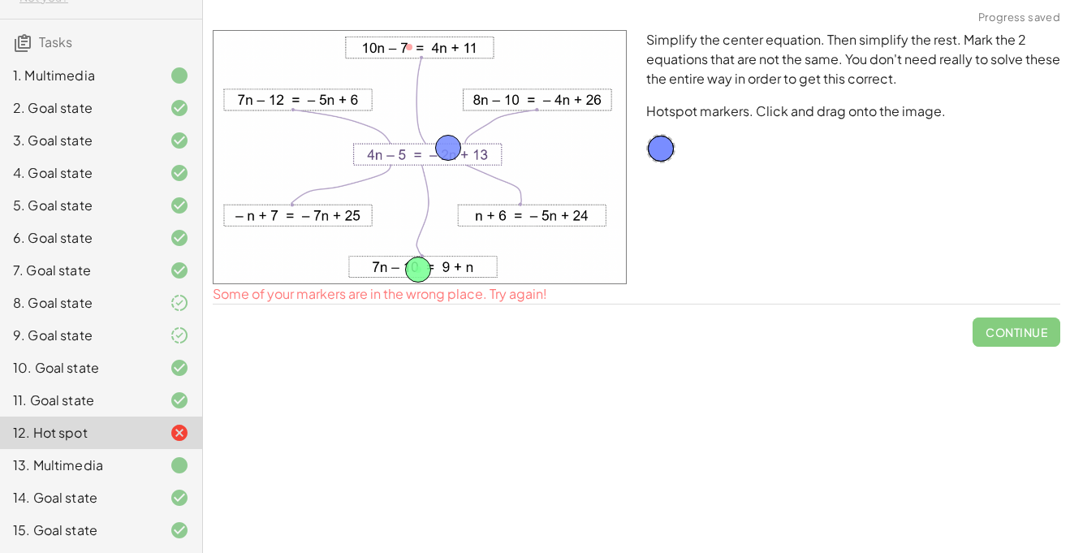
drag, startPoint x: 403, startPoint y: 49, endPoint x: 439, endPoint y: 157, distance: 114.5
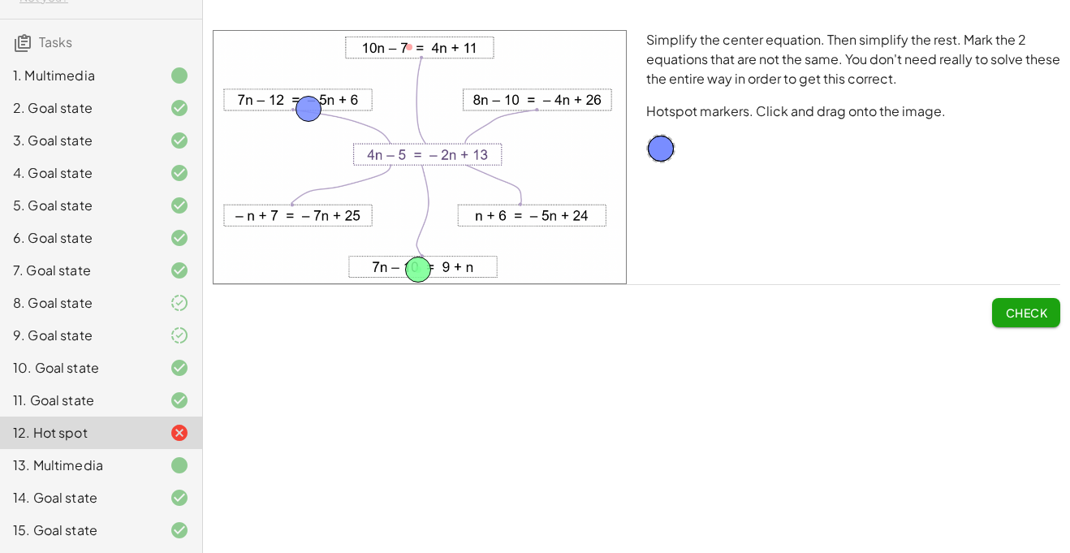
drag, startPoint x: 453, startPoint y: 149, endPoint x: 307, endPoint y: 93, distance: 156.8
click at [1028, 315] on span "Check" at bounding box center [1026, 312] width 42 height 15
click at [1019, 318] on span "Continue" at bounding box center [1016, 312] width 62 height 15
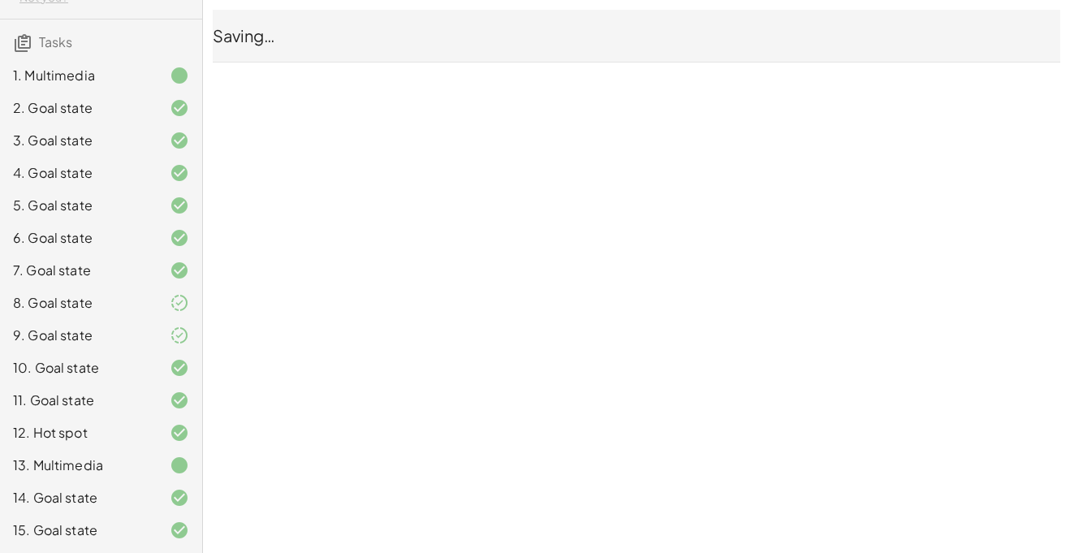
click at [185, 325] on icon at bounding box center [179, 334] width 19 height 19
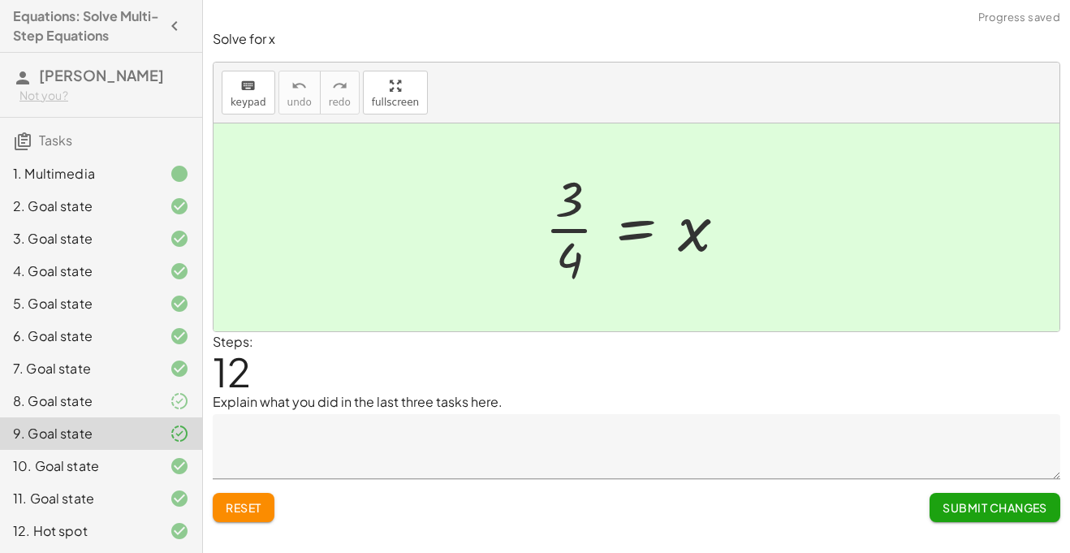
click at [168, 394] on div at bounding box center [166, 400] width 45 height 19
click at [157, 522] on div at bounding box center [166, 530] width 45 height 19
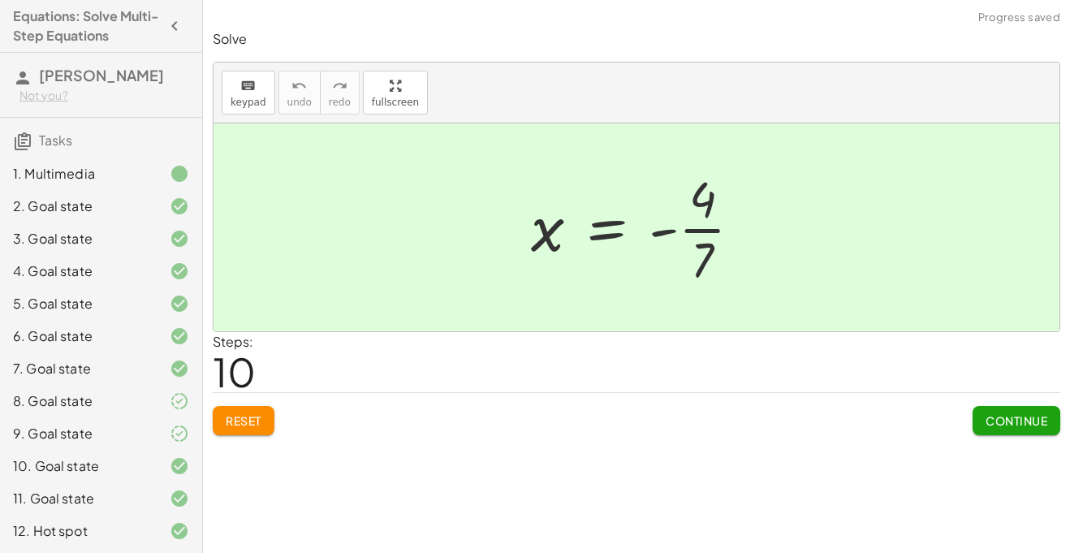
click at [1003, 416] on span "Continue" at bounding box center [1016, 420] width 62 height 15
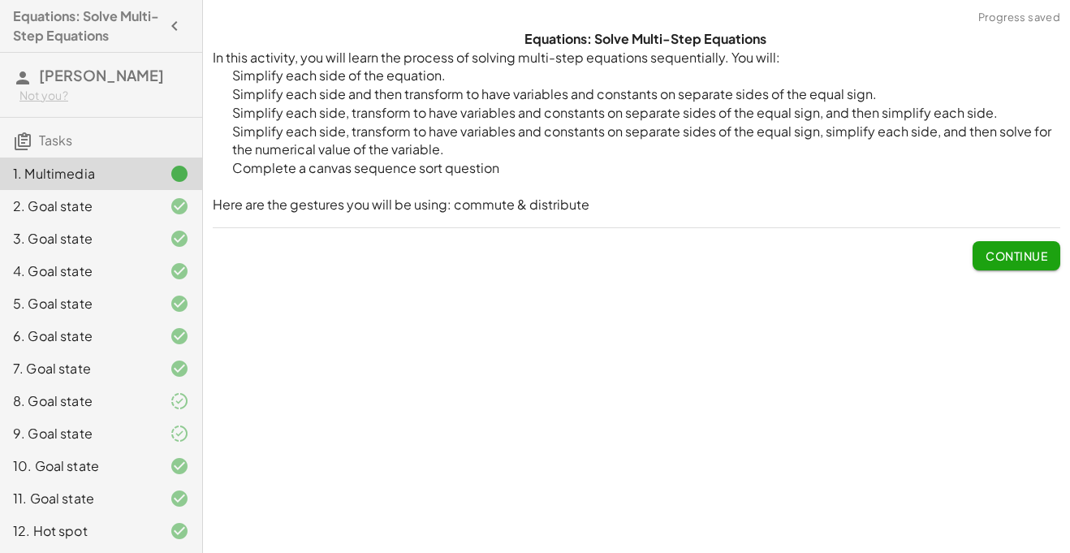
click at [1023, 259] on span "Continue" at bounding box center [1016, 255] width 62 height 15
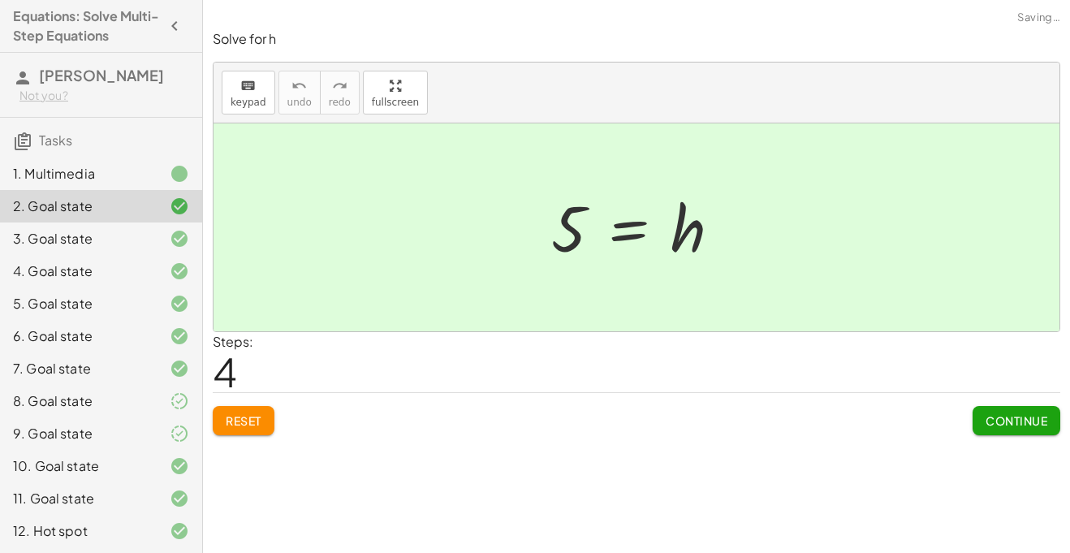
click at [997, 409] on button "Continue" at bounding box center [1016, 420] width 88 height 29
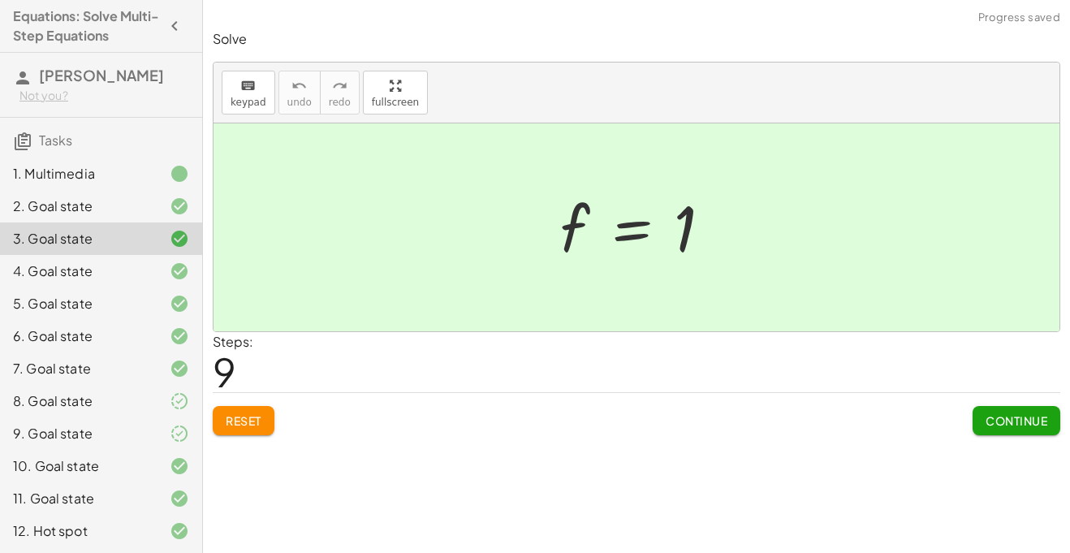
scroll to position [98, 0]
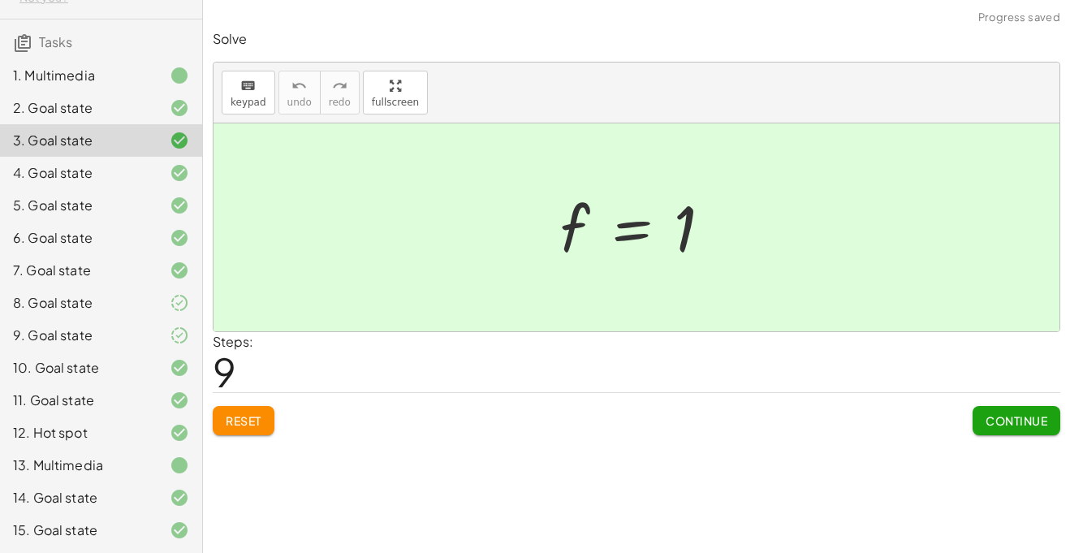
click at [102, 360] on div "10. Goal state" at bounding box center [78, 367] width 131 height 19
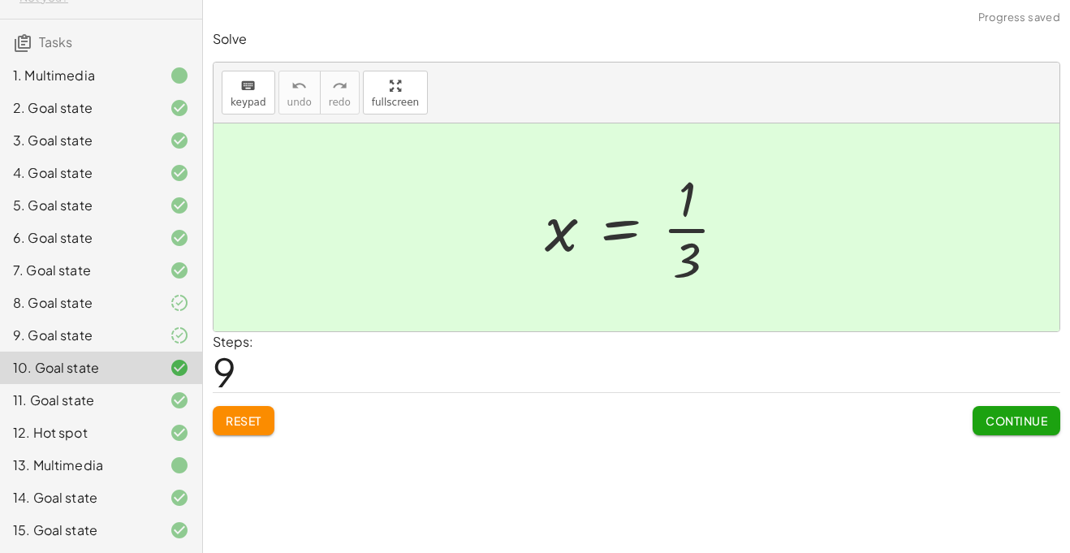
click at [140, 530] on div "15. Goal state" at bounding box center [78, 529] width 131 height 19
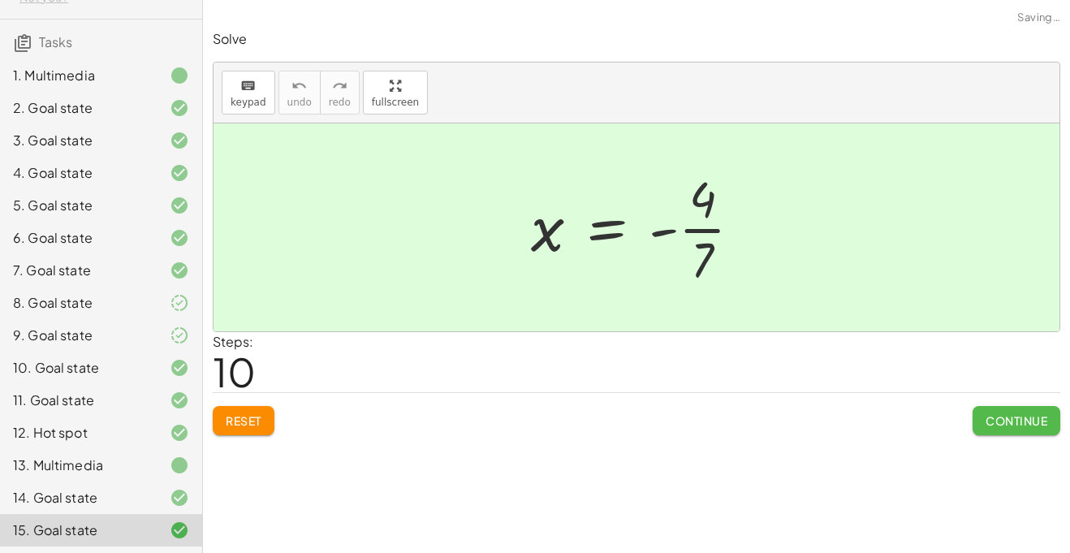
click at [998, 414] on span "Continue" at bounding box center [1016, 420] width 62 height 15
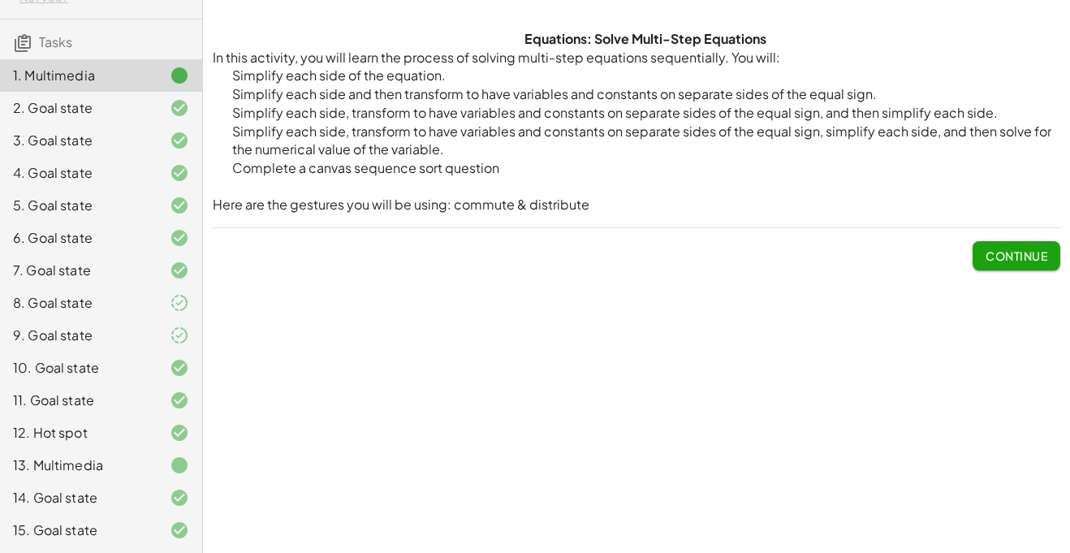
scroll to position [0, 0]
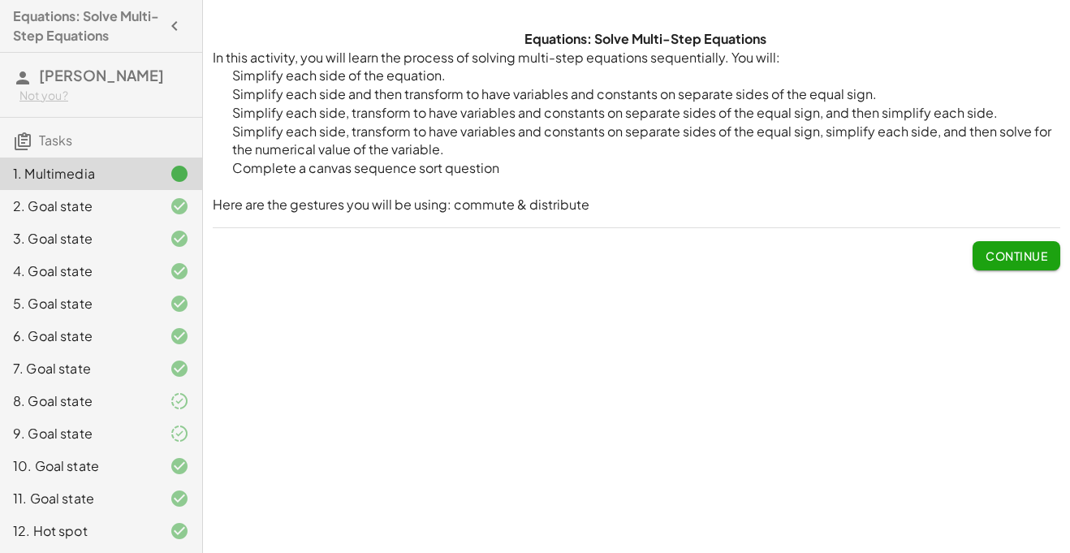
click at [60, 131] on span "Tasks" at bounding box center [55, 139] width 33 height 17
